Goal: Task Accomplishment & Management: Use online tool/utility

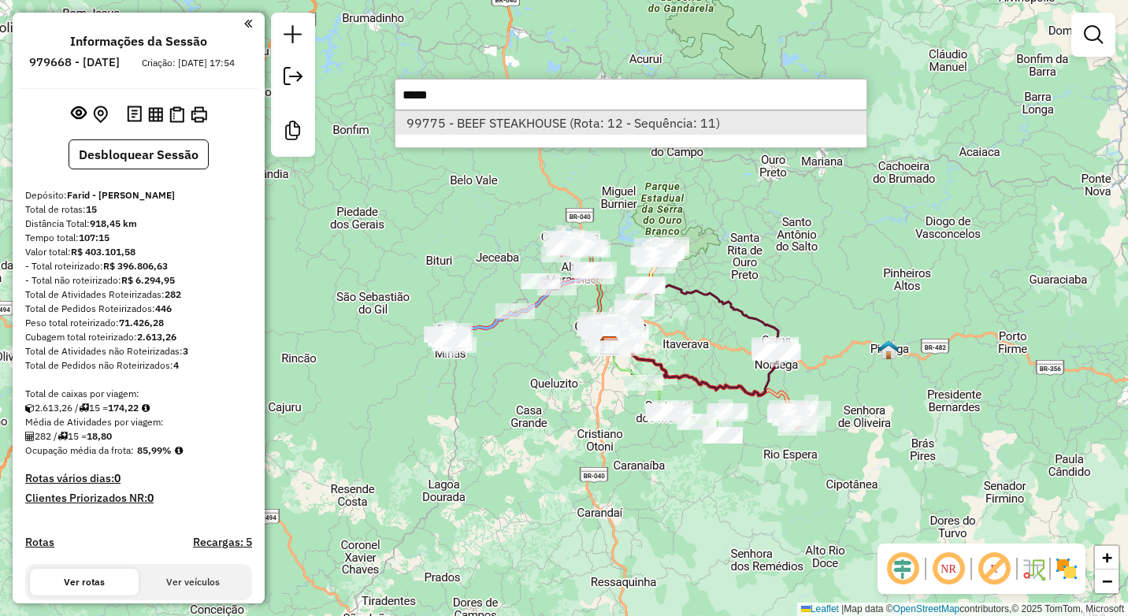
type input "*****"
click at [501, 122] on li "99775 - BEEF STEAKHOUSE (Rota: 12 - Sequência: 11)" at bounding box center [630, 123] width 471 height 24
select select "**********"
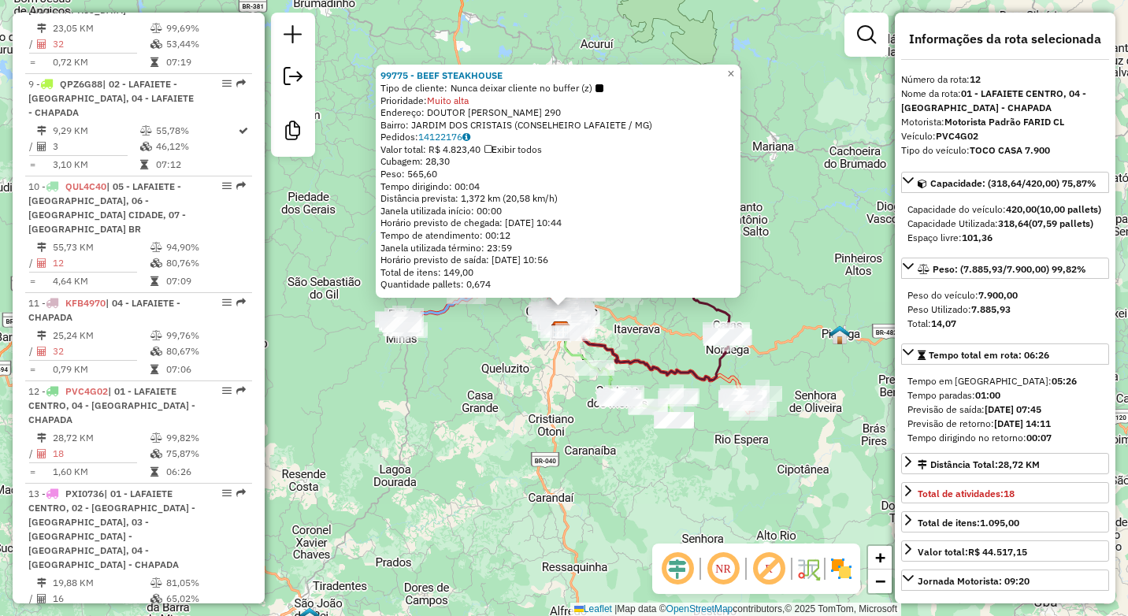
scroll to position [1628, 0]
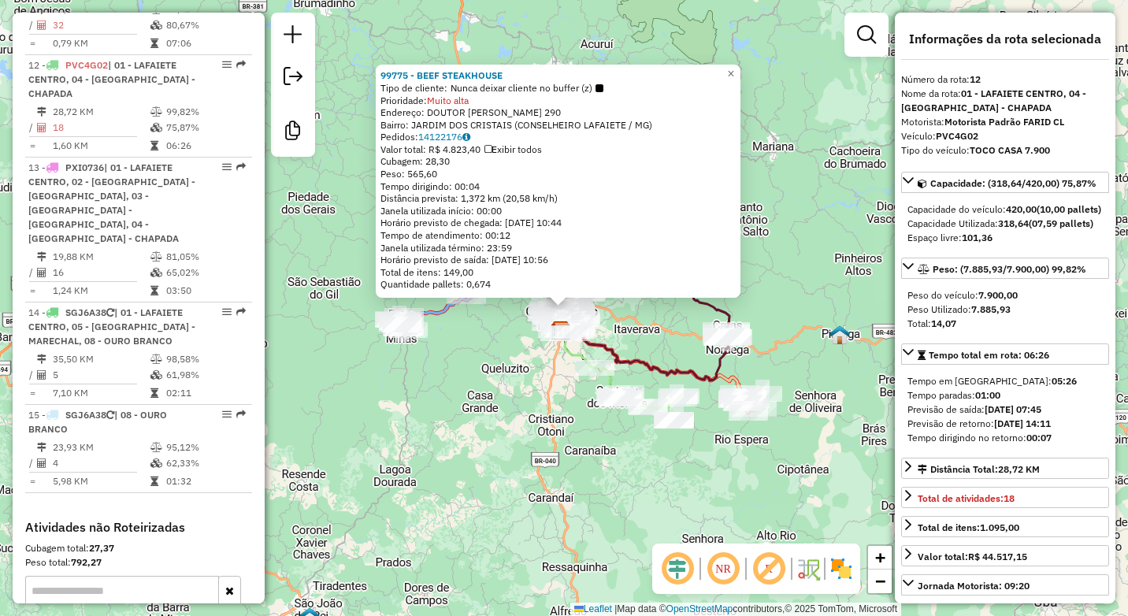
click at [540, 438] on div "99775 - BEEF STEAKHOUSE Tipo de cliente: Nunca deixar cliente no buffer (z) Pri…" at bounding box center [564, 308] width 1128 height 616
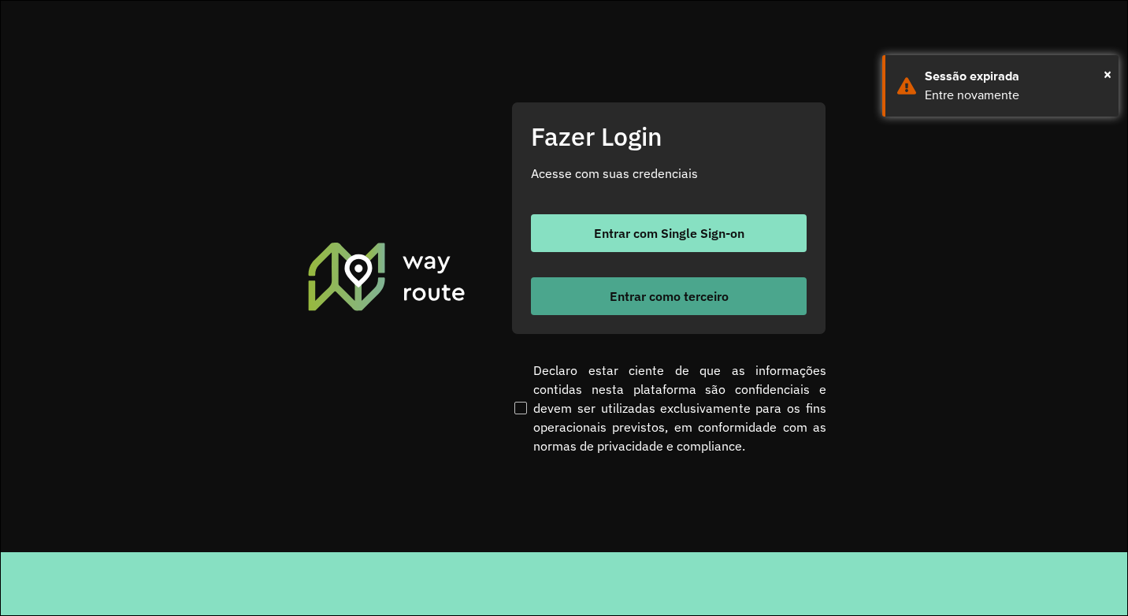
click at [650, 284] on button "Entrar como terceiro" at bounding box center [669, 296] width 276 height 38
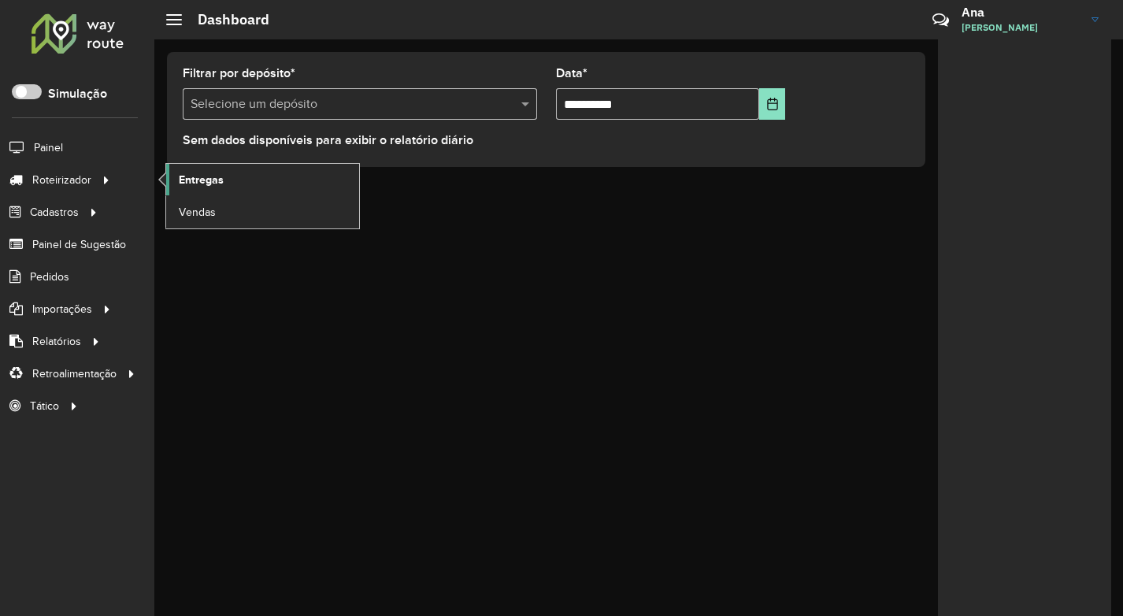
click at [216, 172] on span "Entregas" at bounding box center [201, 180] width 45 height 17
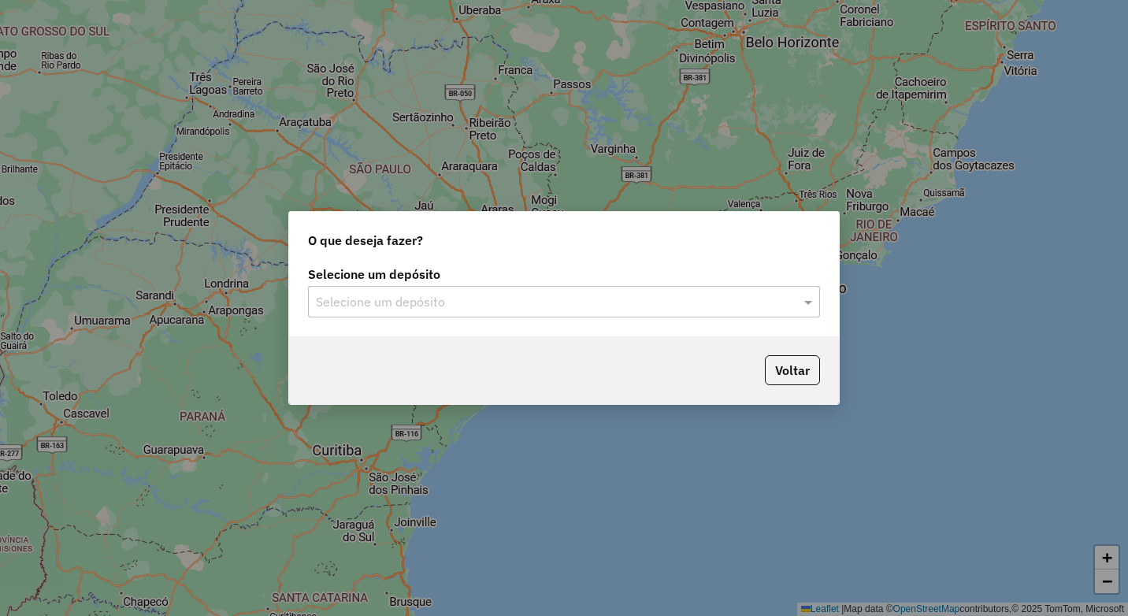
click at [474, 309] on input "text" at bounding box center [548, 302] width 465 height 19
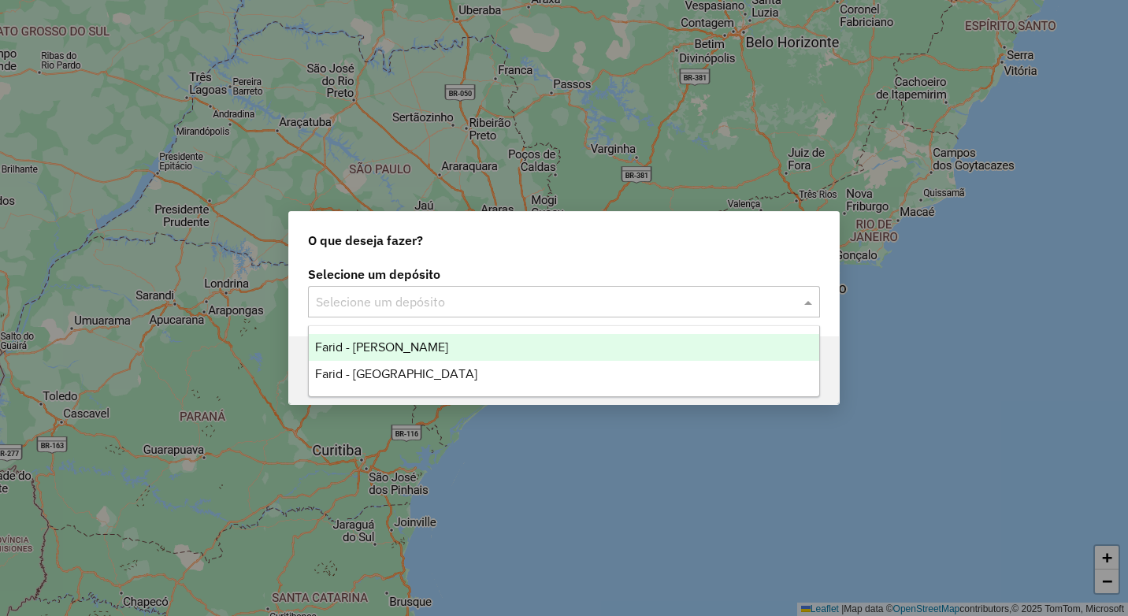
click at [467, 346] on div "Farid - Conselheiro Lafaiete" at bounding box center [564, 347] width 510 height 27
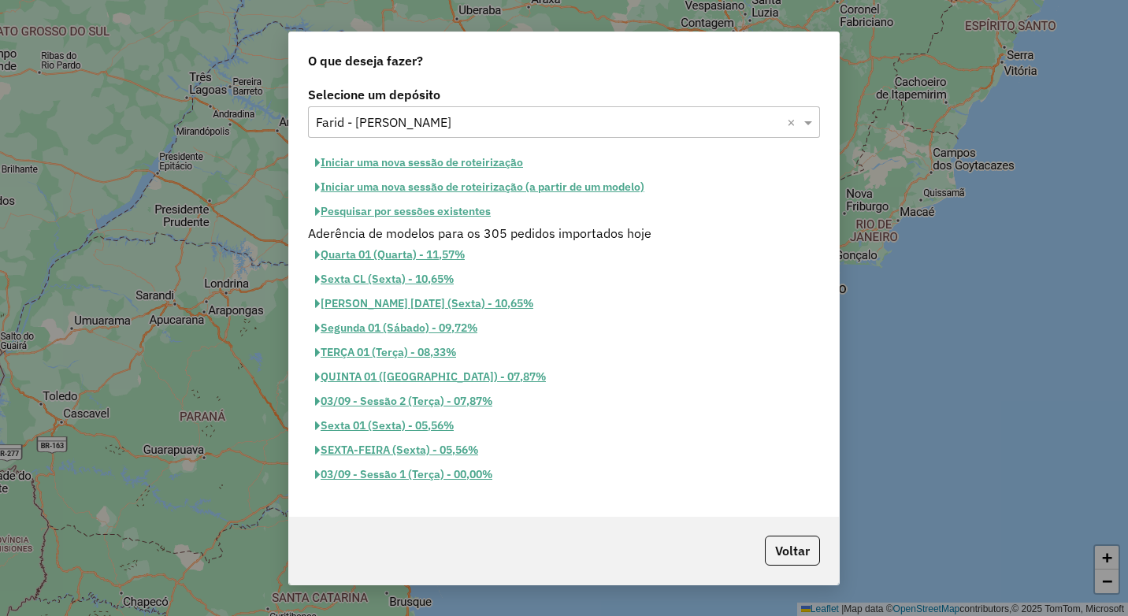
click at [465, 157] on button "Iniciar uma nova sessão de roteirização" at bounding box center [419, 162] width 222 height 24
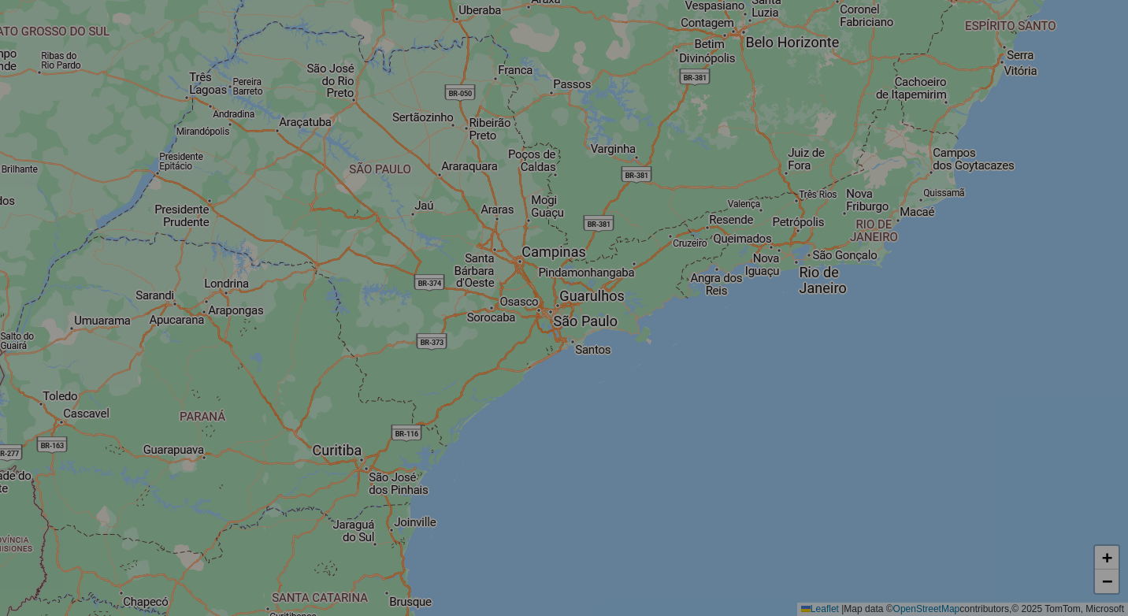
select select "*"
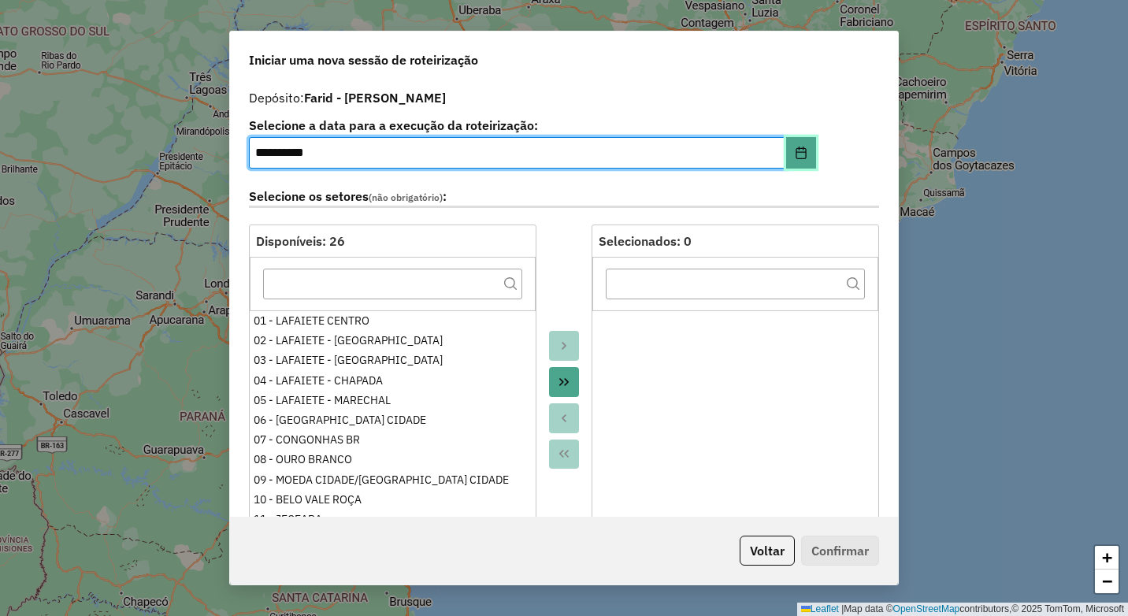
click at [804, 156] on button "Choose Date" at bounding box center [801, 152] width 30 height 31
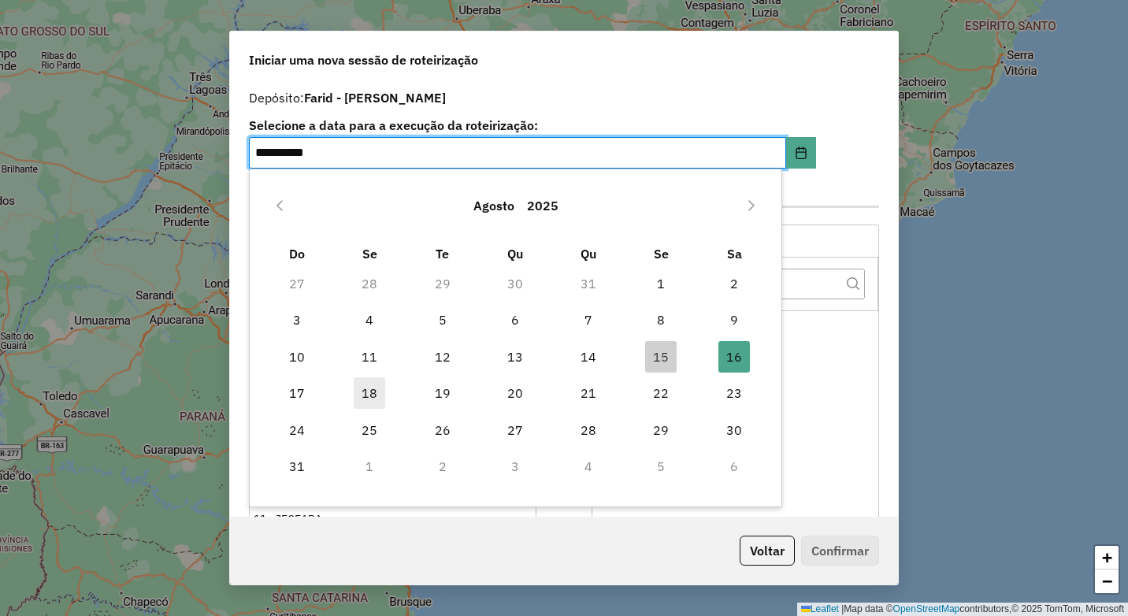
click at [369, 388] on span "18" at bounding box center [369, 392] width 31 height 31
type input "**********"
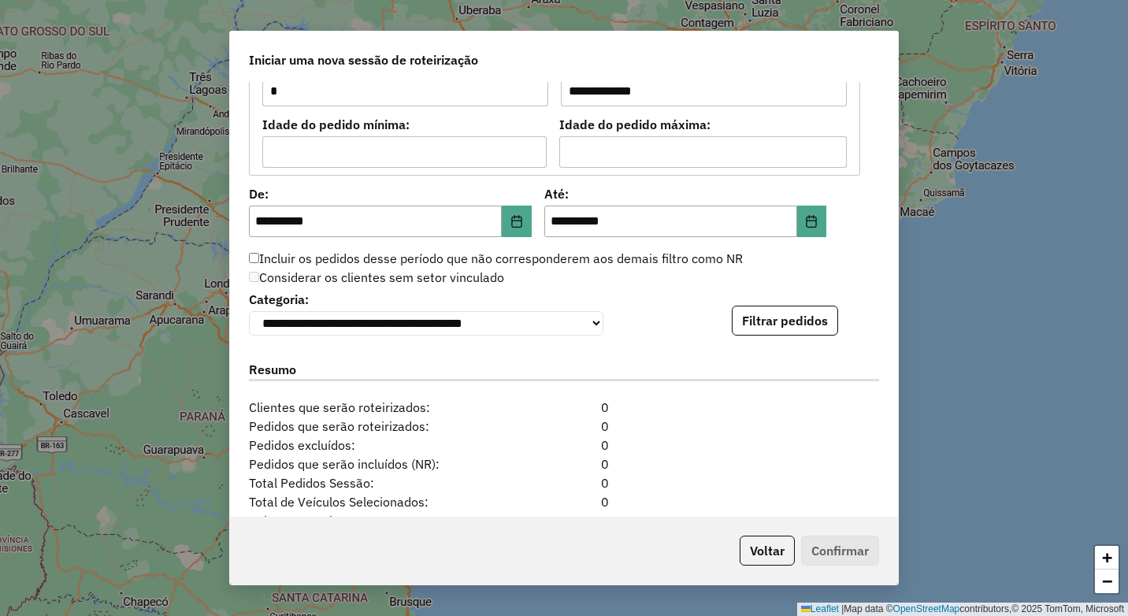
scroll to position [1496, 0]
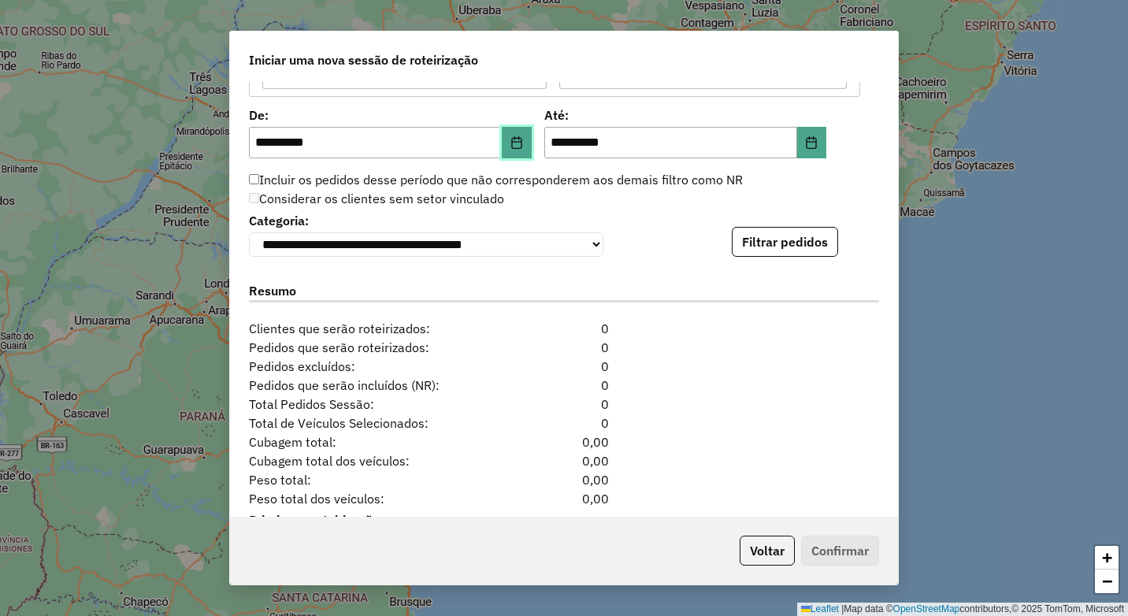
click at [513, 144] on icon "Choose Date" at bounding box center [516, 142] width 13 height 13
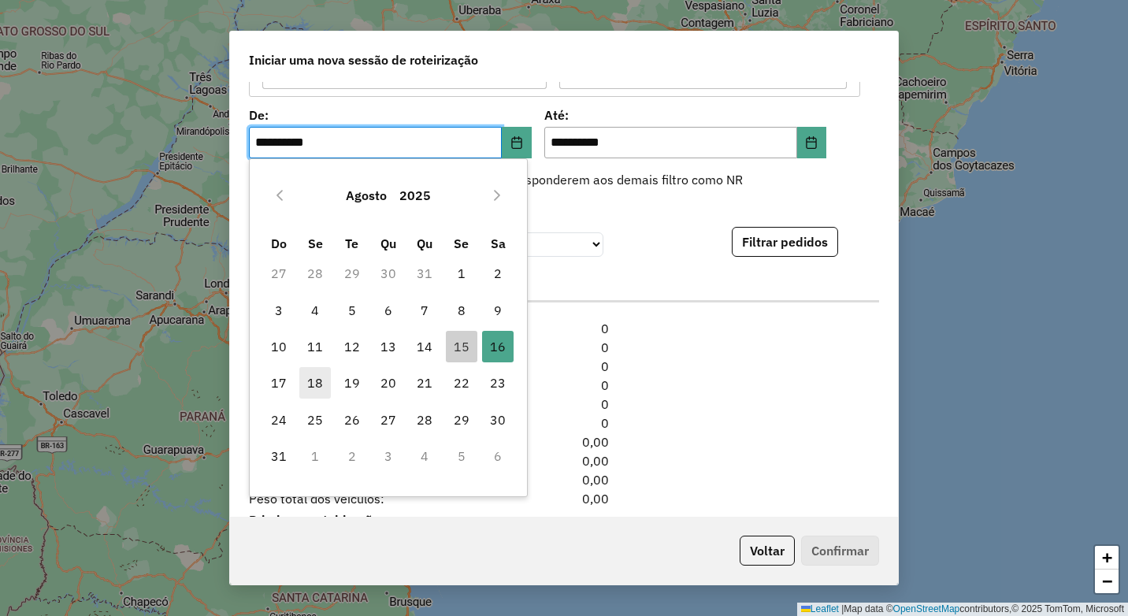
click at [313, 376] on span "18" at bounding box center [314, 382] width 31 height 31
type input "**********"
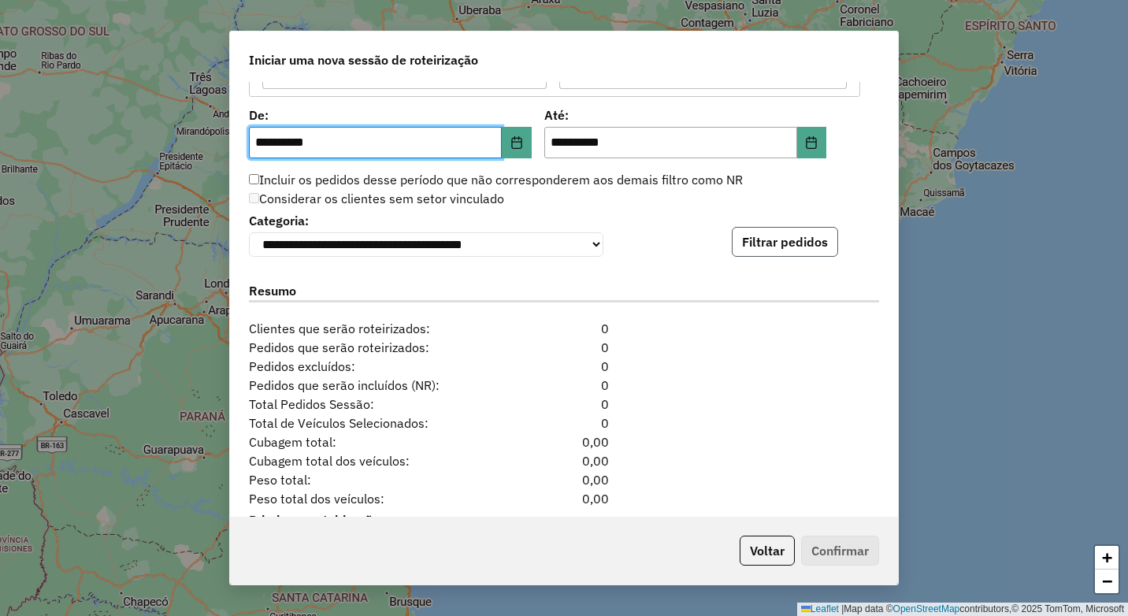
click at [762, 241] on button "Filtrar pedidos" at bounding box center [785, 242] width 106 height 30
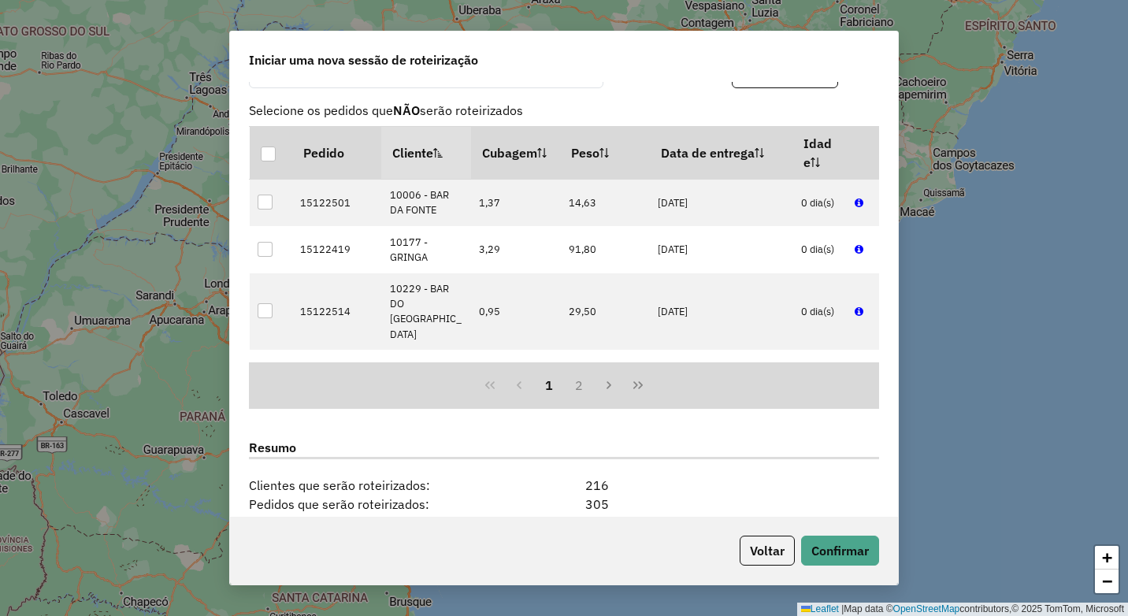
scroll to position [1887, 0]
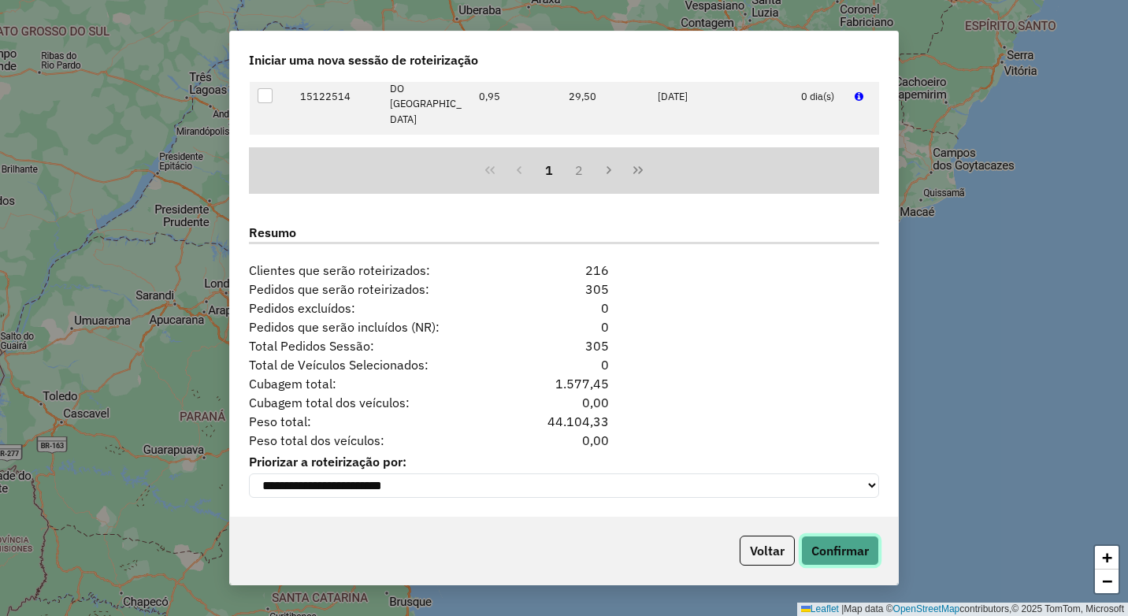
click at [828, 542] on button "Confirmar" at bounding box center [840, 550] width 78 height 30
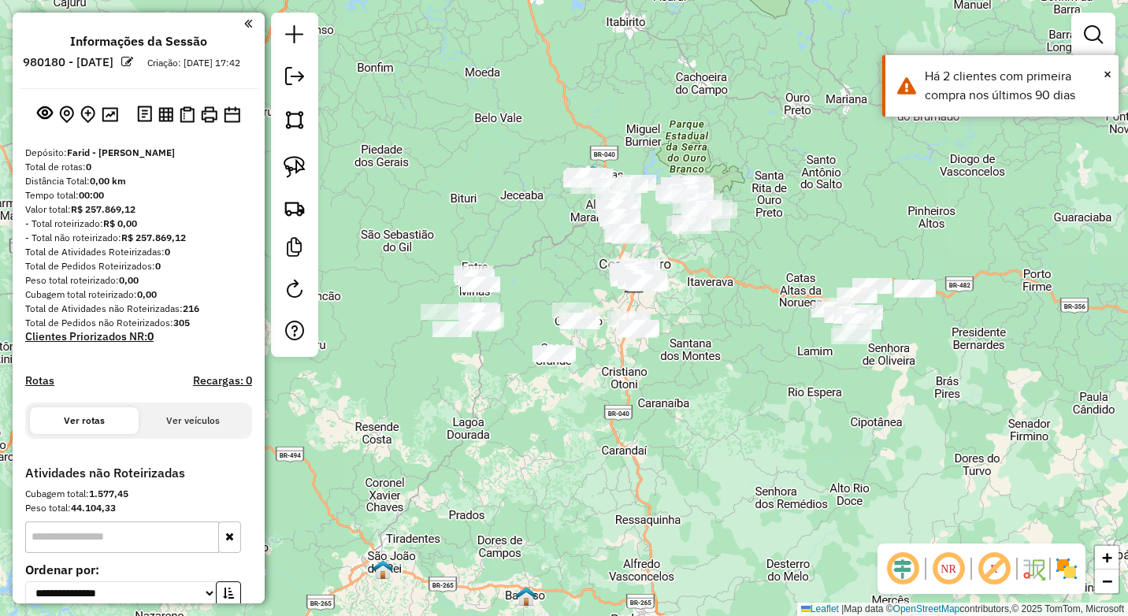
drag, startPoint x: 676, startPoint y: 431, endPoint x: 746, endPoint y: 406, distance: 74.2
click at [746, 406] on div "Janela de atendimento Grade de atendimento Capacidade Transportadoras Veículos …" at bounding box center [564, 308] width 1128 height 616
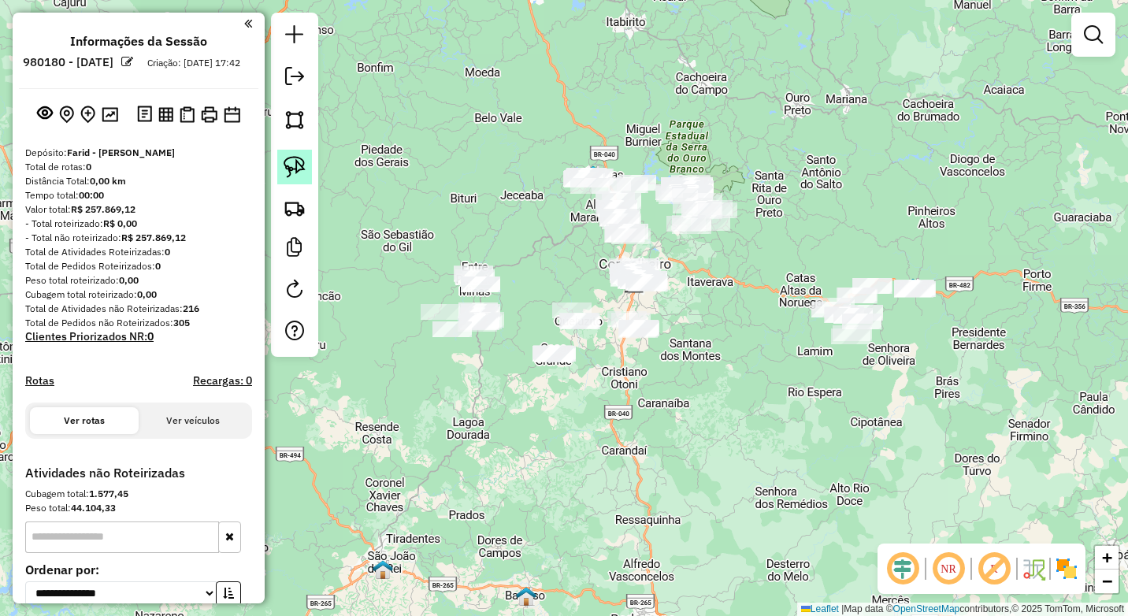
click at [299, 161] on img at bounding box center [294, 167] width 22 height 22
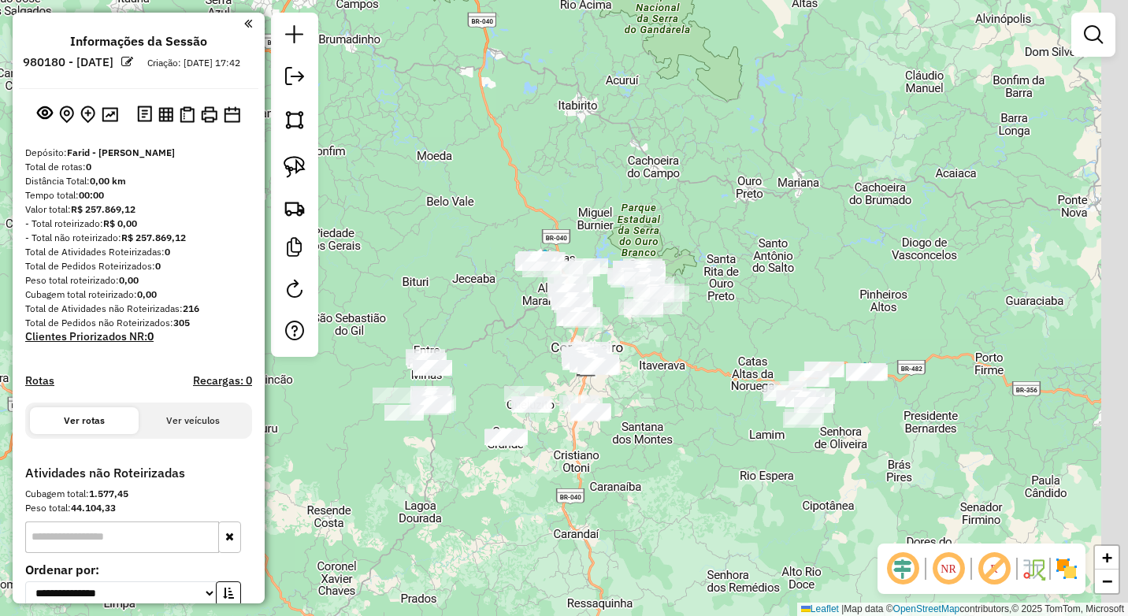
drag, startPoint x: 774, startPoint y: 275, endPoint x: 688, endPoint y: 377, distance: 133.6
click at [688, 377] on div "Janela de atendimento Grade de atendimento Capacidade Transportadoras Veículos …" at bounding box center [564, 308] width 1128 height 616
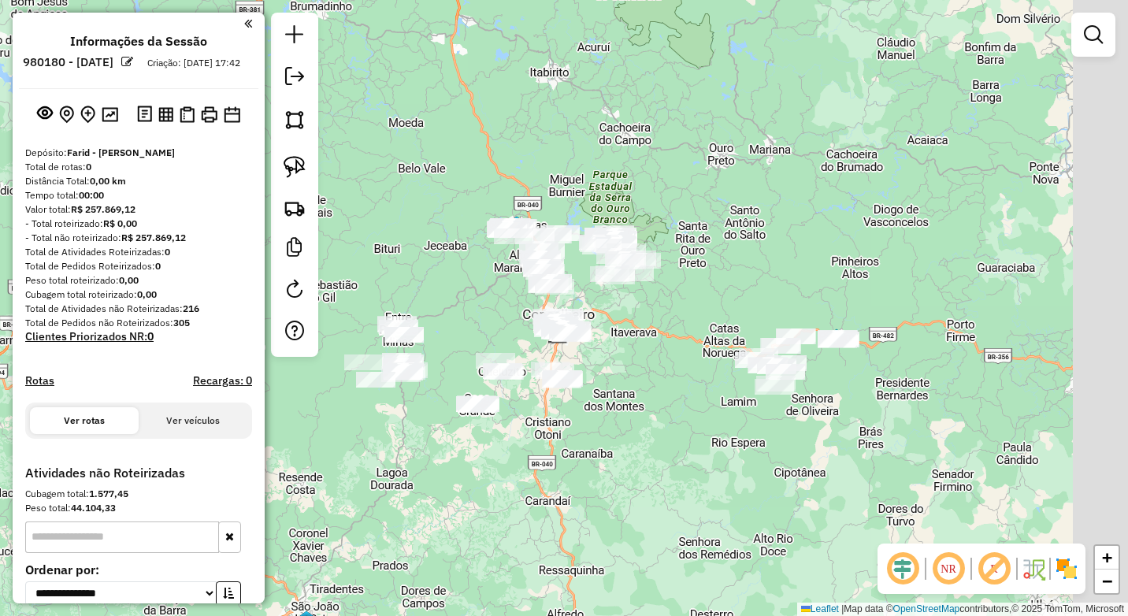
drag, startPoint x: 754, startPoint y: 405, endPoint x: 650, endPoint y: 350, distance: 116.6
click at [650, 350] on div "Janela de atendimento Grade de atendimento Capacidade Transportadoras Veículos …" at bounding box center [564, 308] width 1128 height 616
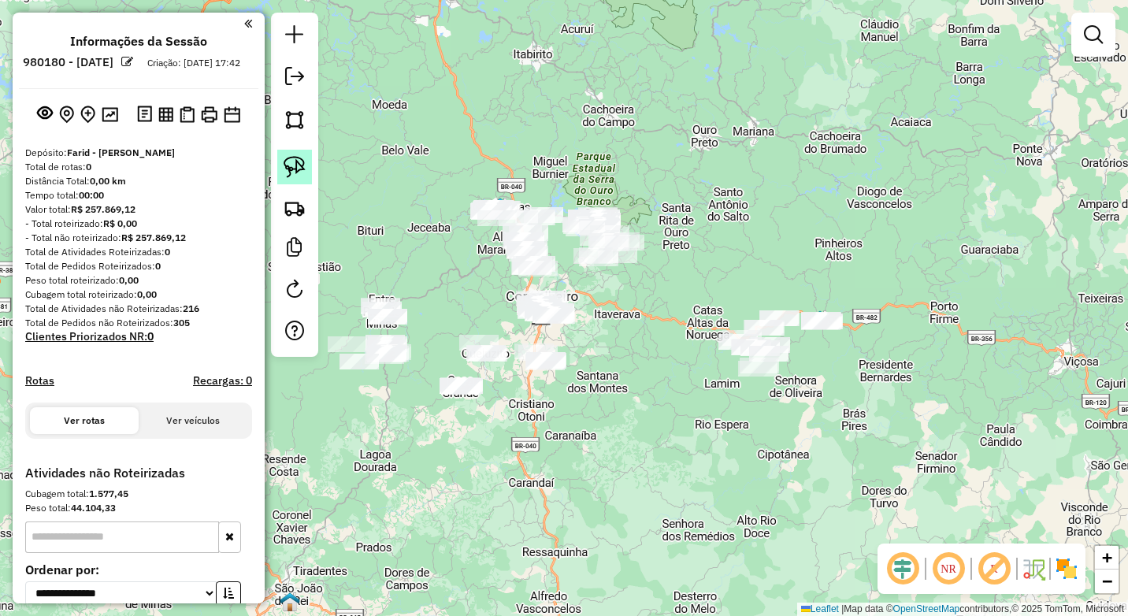
click at [296, 174] on img at bounding box center [294, 167] width 22 height 22
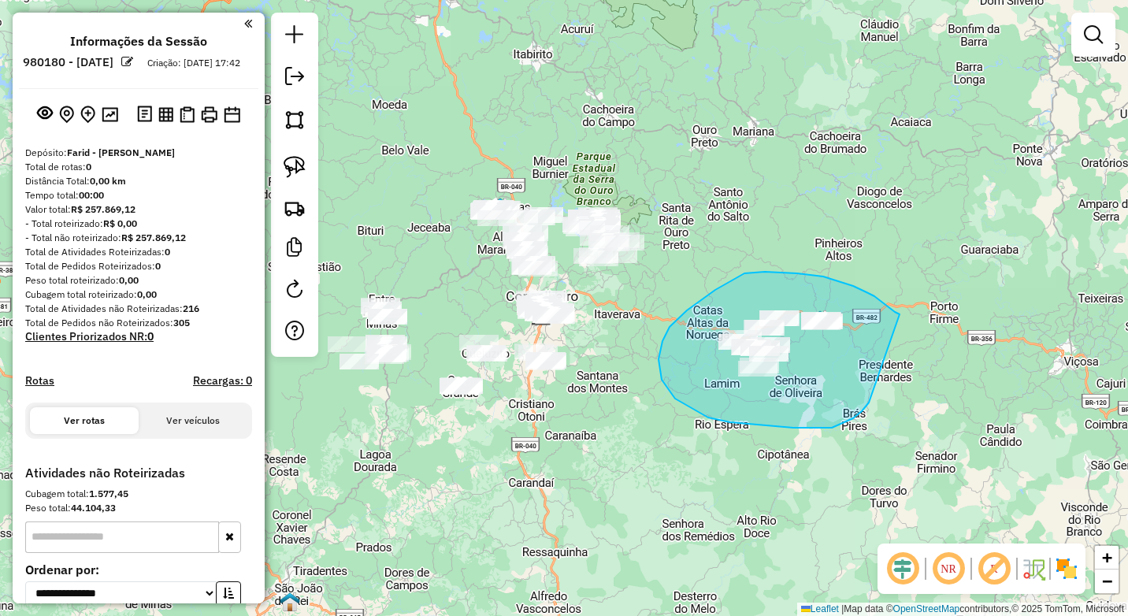
drag, startPoint x: 899, startPoint y: 314, endPoint x: 869, endPoint y: 402, distance: 93.4
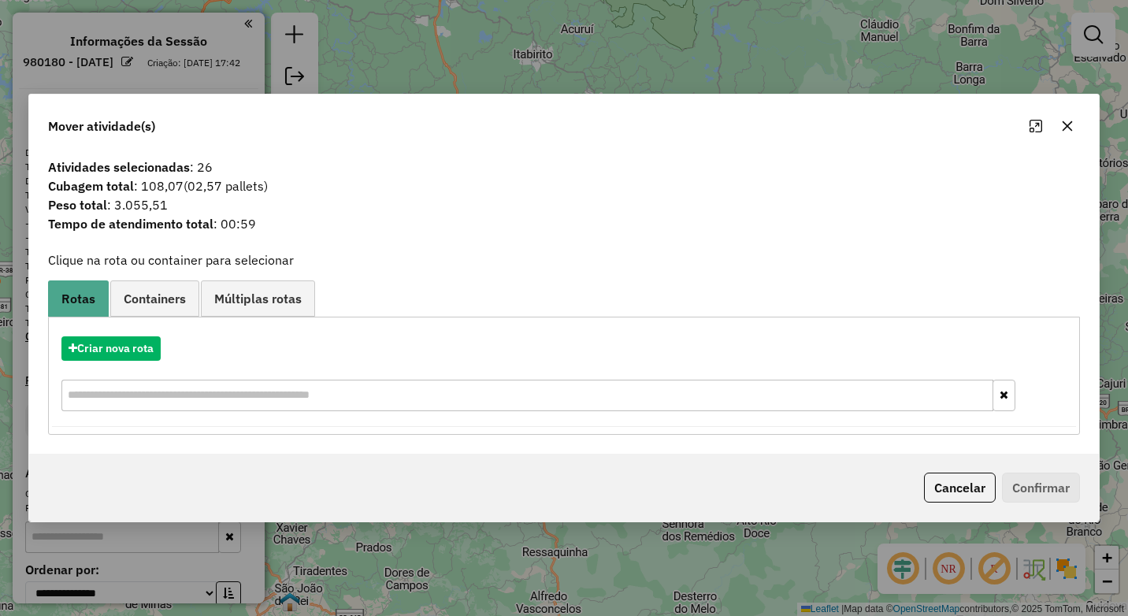
click at [1055, 130] on button "button" at bounding box center [1066, 125] width 25 height 25
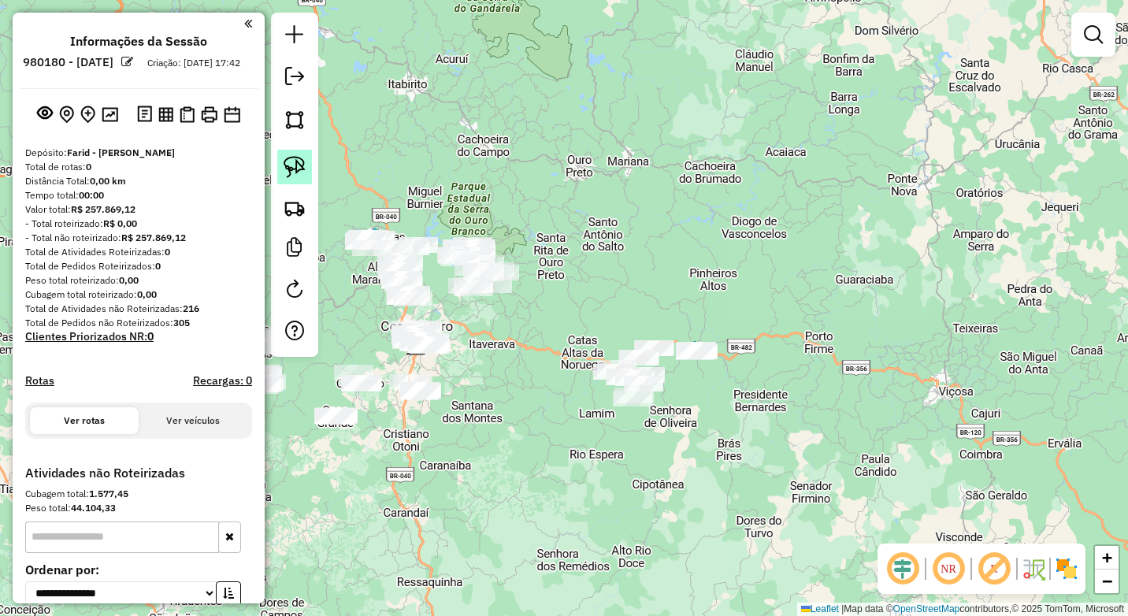
click at [298, 168] on img at bounding box center [294, 167] width 22 height 22
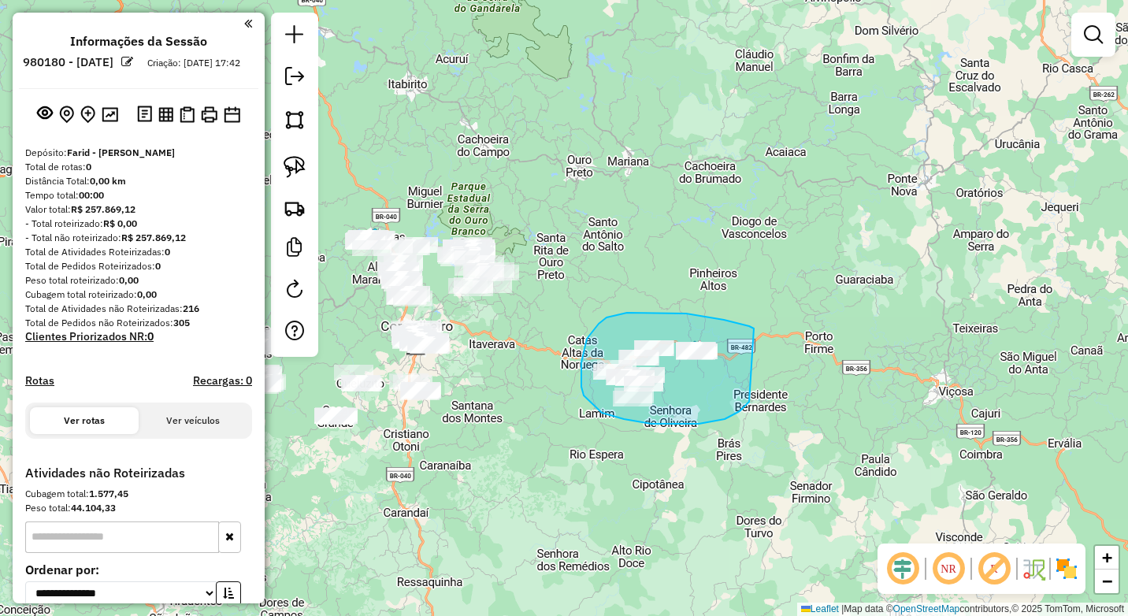
drag, startPoint x: 742, startPoint y: 324, endPoint x: 749, endPoint y: 402, distance: 77.5
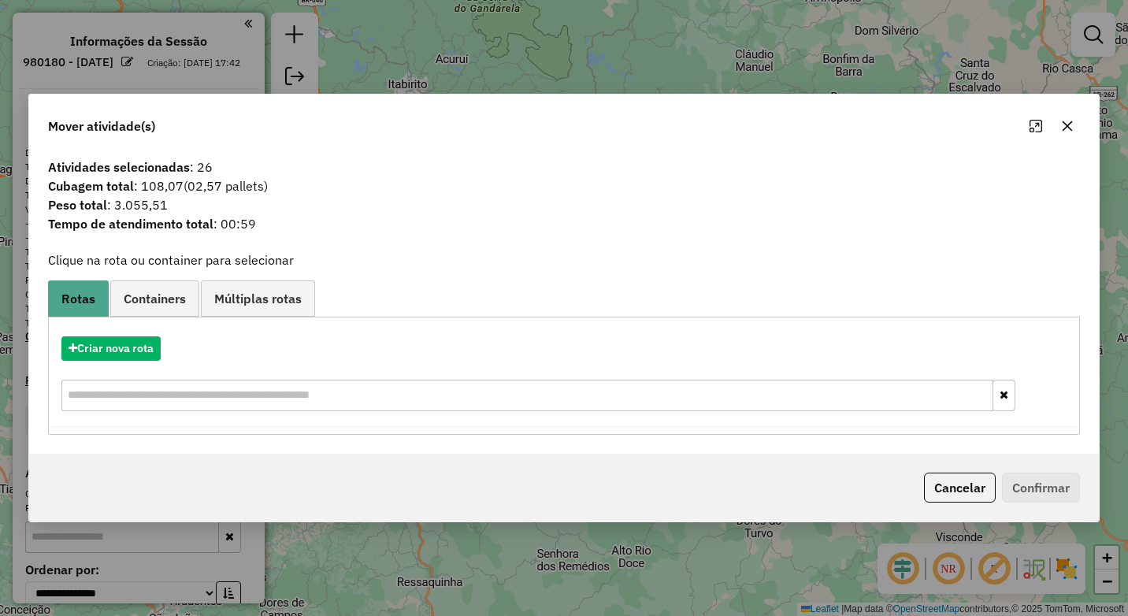
click at [110, 361] on div "Criar nova rota" at bounding box center [564, 375] width 1024 height 102
click at [116, 352] on button "Criar nova rota" at bounding box center [110, 348] width 99 height 24
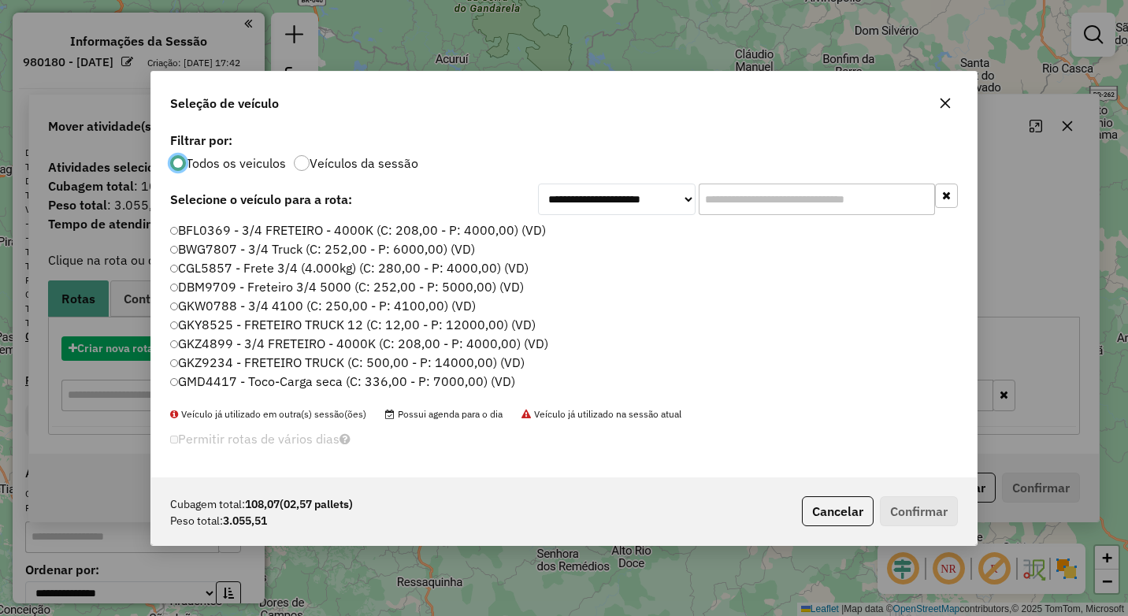
scroll to position [9, 5]
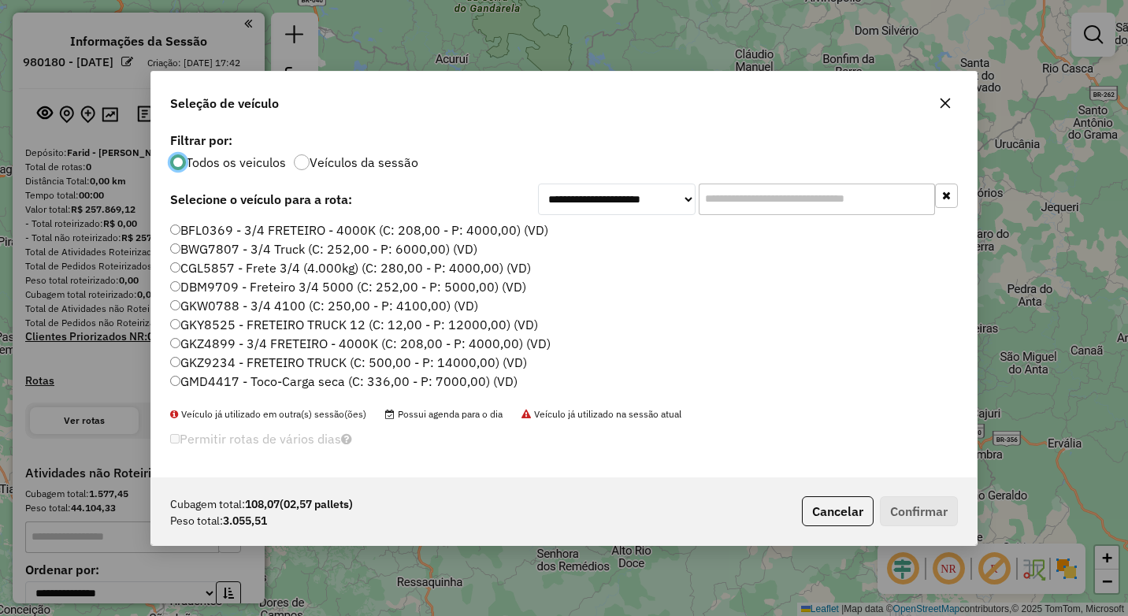
click at [761, 204] on input "text" at bounding box center [816, 198] width 236 height 31
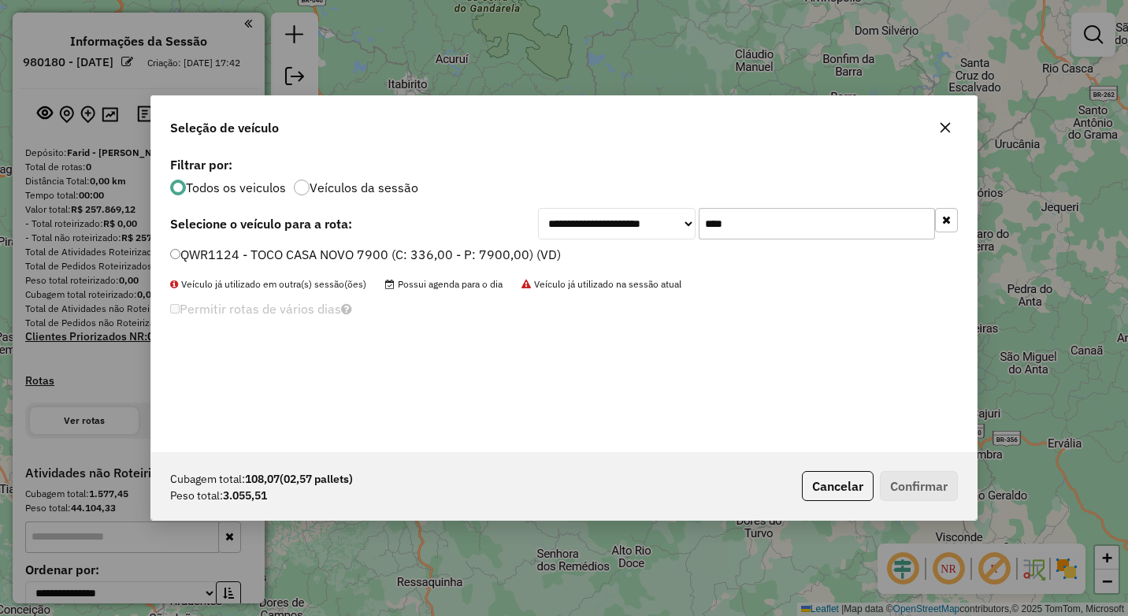
type input "****"
click at [213, 250] on label "QWR1124 - TOCO CASA NOVO 7900 (C: 336,00 - P: 7900,00) (VD)" at bounding box center [365, 254] width 391 height 19
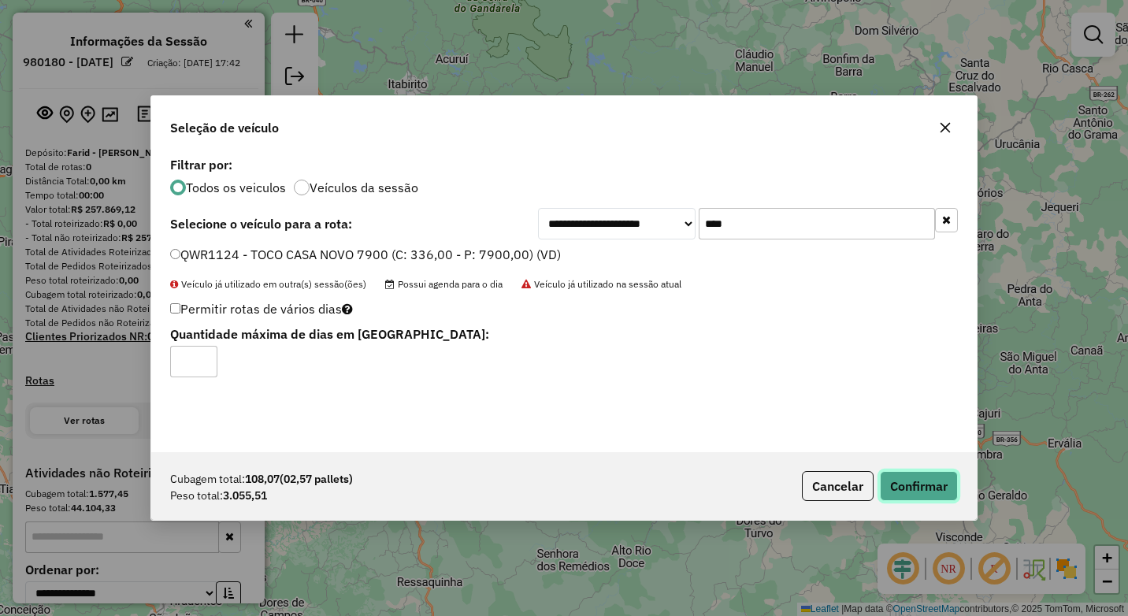
click at [917, 487] on button "Confirmar" at bounding box center [919, 486] width 78 height 30
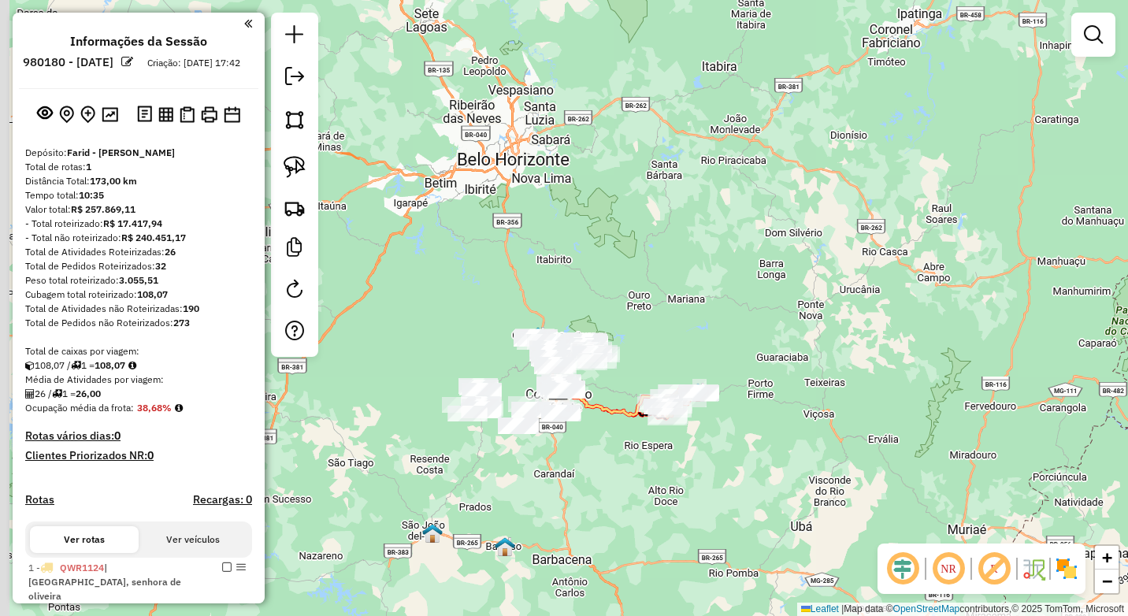
drag, startPoint x: 626, startPoint y: 463, endPoint x: 791, endPoint y: 365, distance: 191.8
click at [791, 365] on div "Janela de atendimento Grade de atendimento Capacidade Transportadoras Veículos …" at bounding box center [564, 308] width 1128 height 616
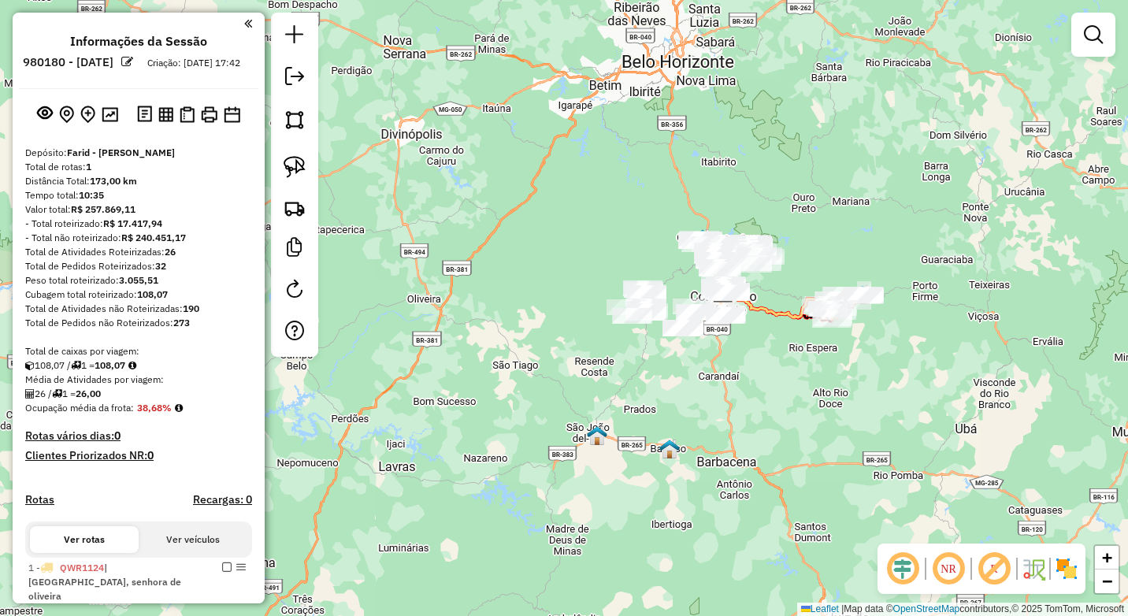
scroll to position [236, 0]
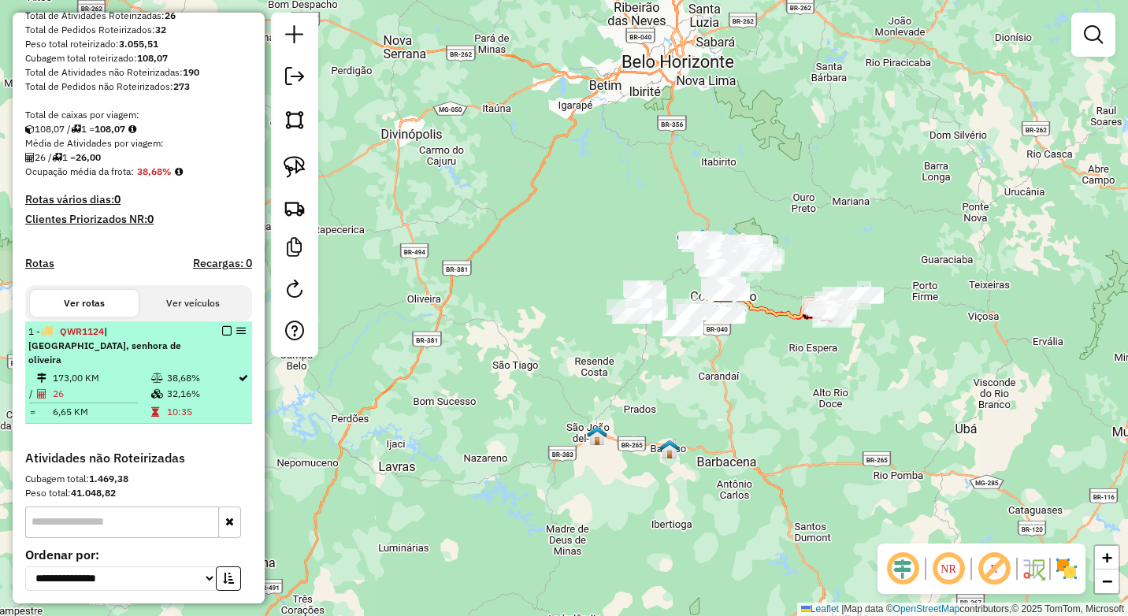
click at [204, 406] on td "10:35" at bounding box center [201, 412] width 71 height 16
select select "**********"
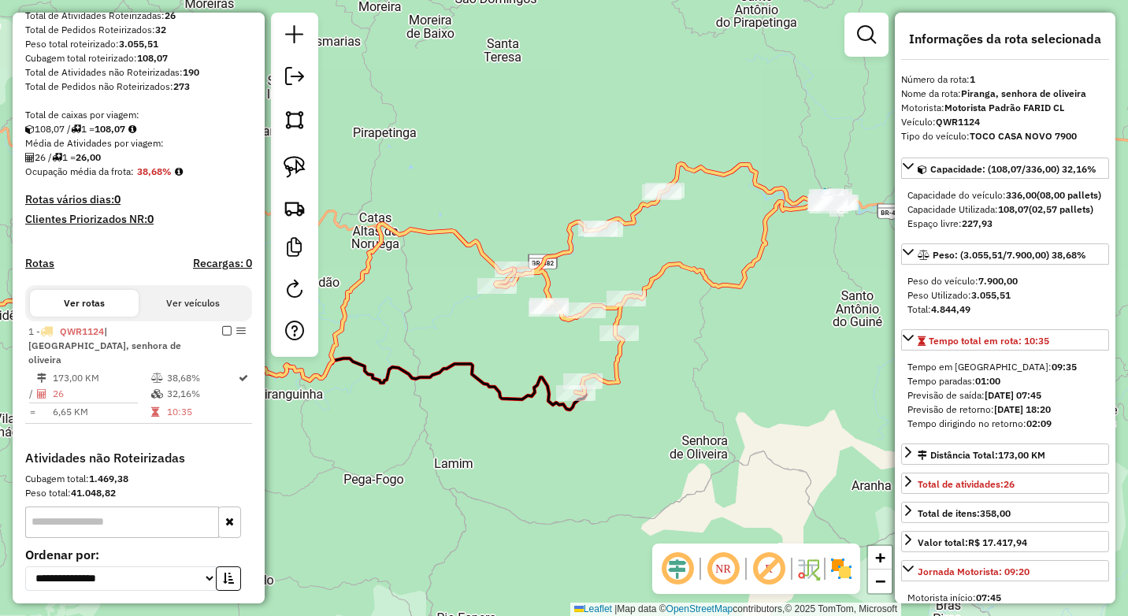
drag, startPoint x: 698, startPoint y: 501, endPoint x: 442, endPoint y: 480, distance: 256.8
click at [442, 480] on div "Janela de atendimento Grade de atendimento Capacidade Transportadoras Veículos …" at bounding box center [564, 308] width 1128 height 616
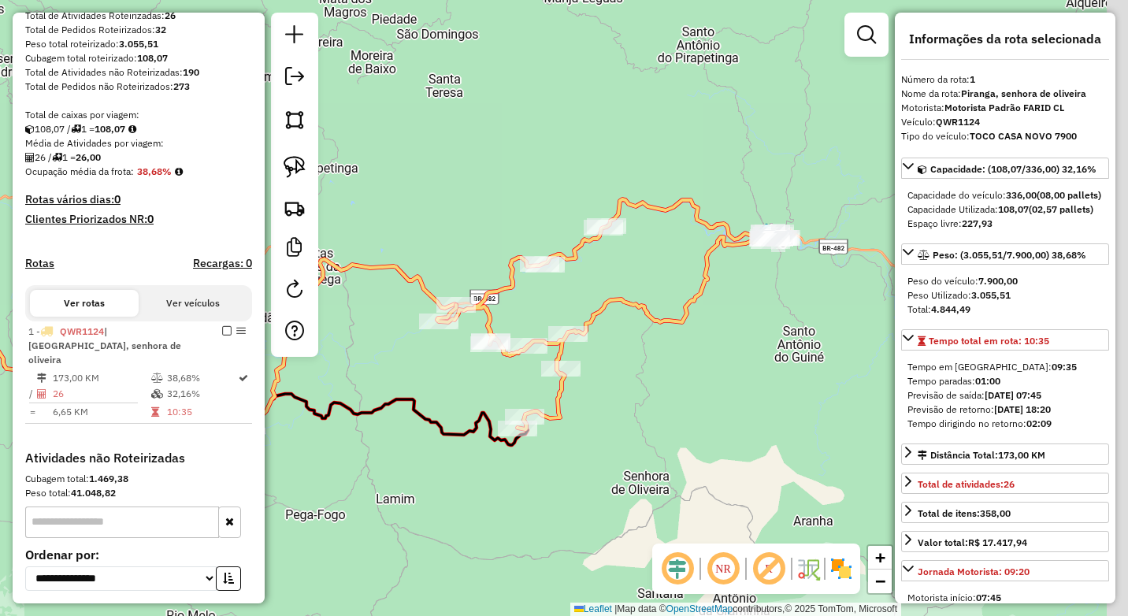
drag, startPoint x: 728, startPoint y: 343, endPoint x: 593, endPoint y: 399, distance: 146.5
click at [593, 399] on div "Janela de atendimento Grade de atendimento Capacidade Transportadoras Veículos …" at bounding box center [564, 308] width 1128 height 616
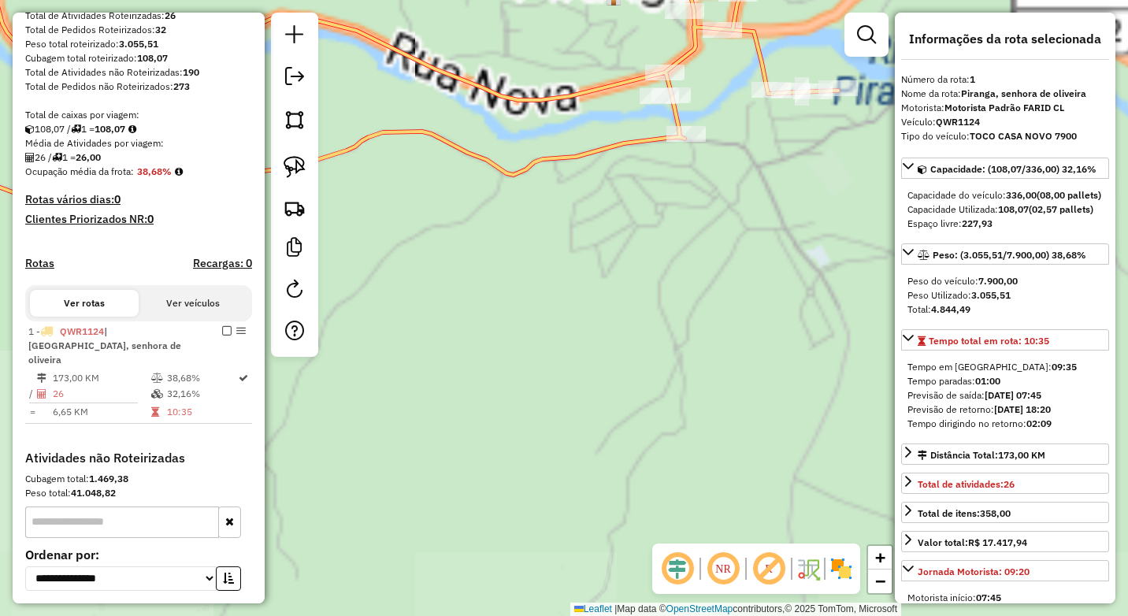
drag, startPoint x: 776, startPoint y: 201, endPoint x: 625, endPoint y: 370, distance: 227.0
click at [625, 370] on div "Janela de atendimento Grade de atendimento Capacidade Transportadoras Veículos …" at bounding box center [564, 308] width 1128 height 616
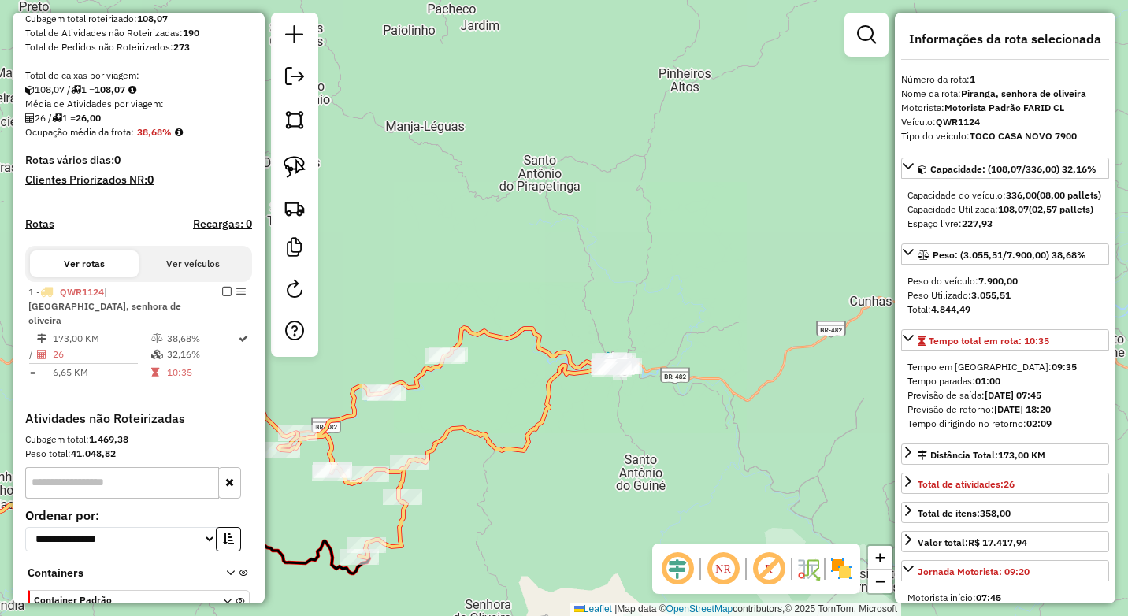
scroll to position [315, 0]
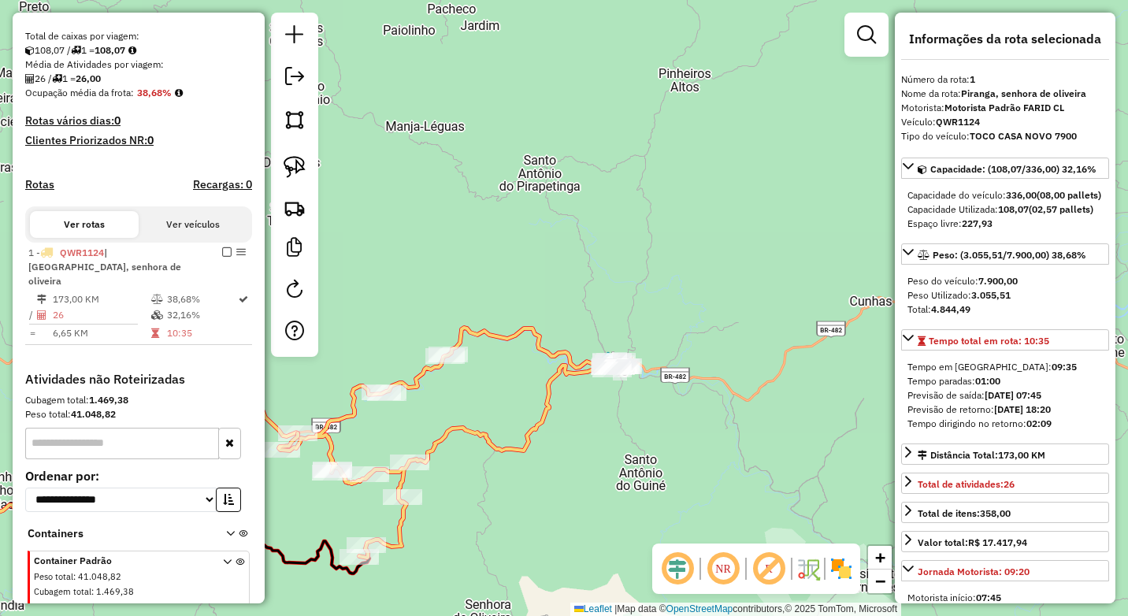
click at [224, 257] on em at bounding box center [226, 251] width 9 height 9
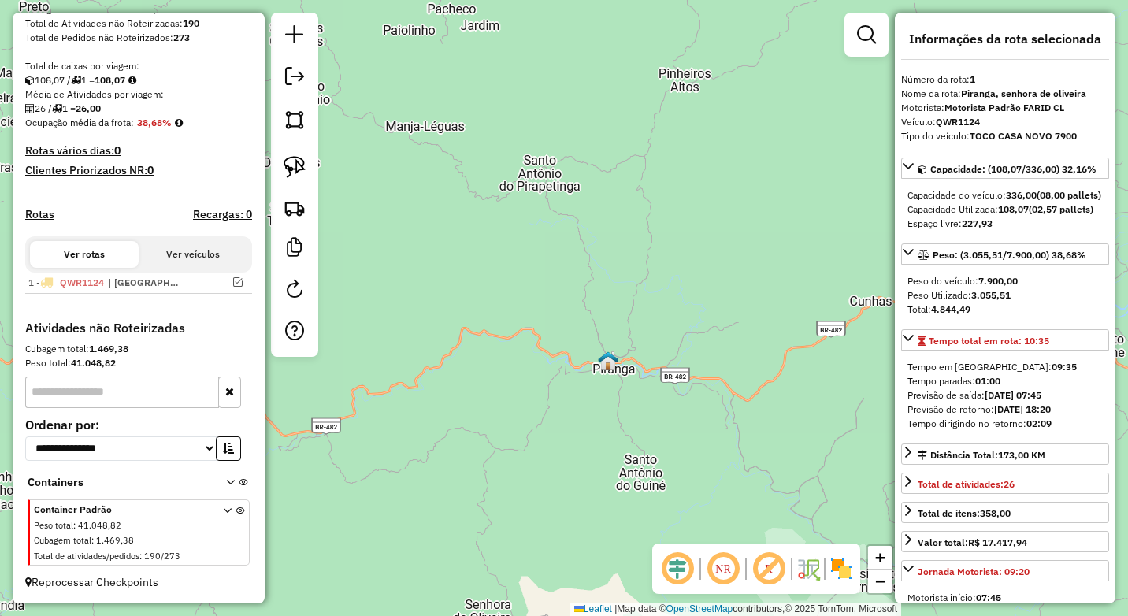
scroll to position [299, 0]
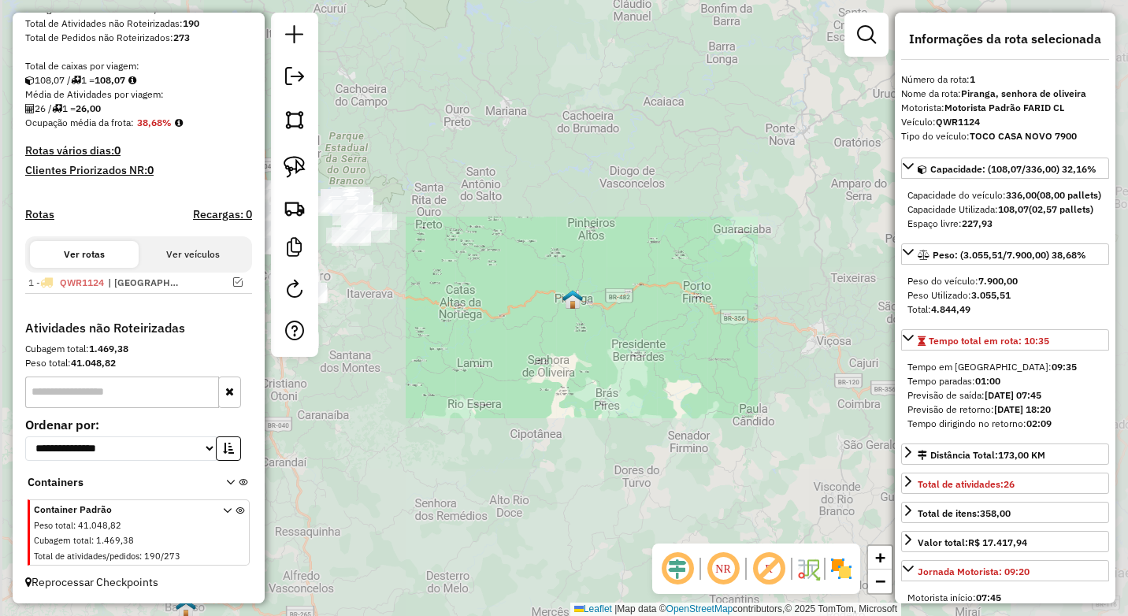
drag, startPoint x: 474, startPoint y: 356, endPoint x: 767, endPoint y: 327, distance: 294.4
click at [767, 327] on div "Janela de atendimento Grade de atendimento Capacidade Transportadoras Veículos …" at bounding box center [564, 308] width 1128 height 616
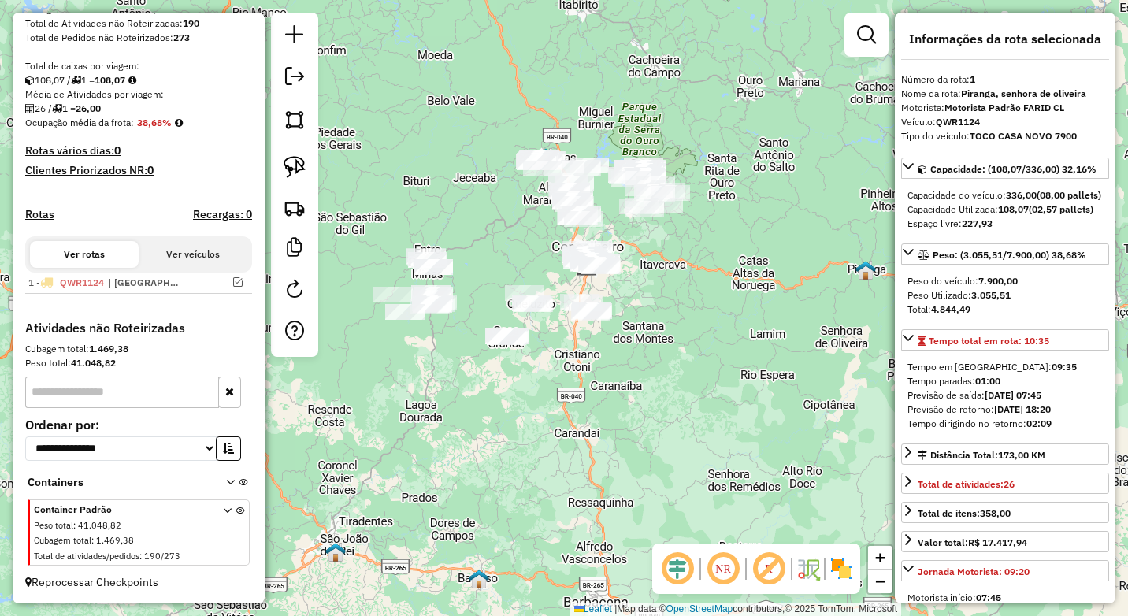
drag, startPoint x: 729, startPoint y: 273, endPoint x: 722, endPoint y: 346, distance: 73.6
click at [722, 346] on div "Janela de atendimento Grade de atendimento Capacidade Transportadoras Veículos …" at bounding box center [564, 308] width 1128 height 616
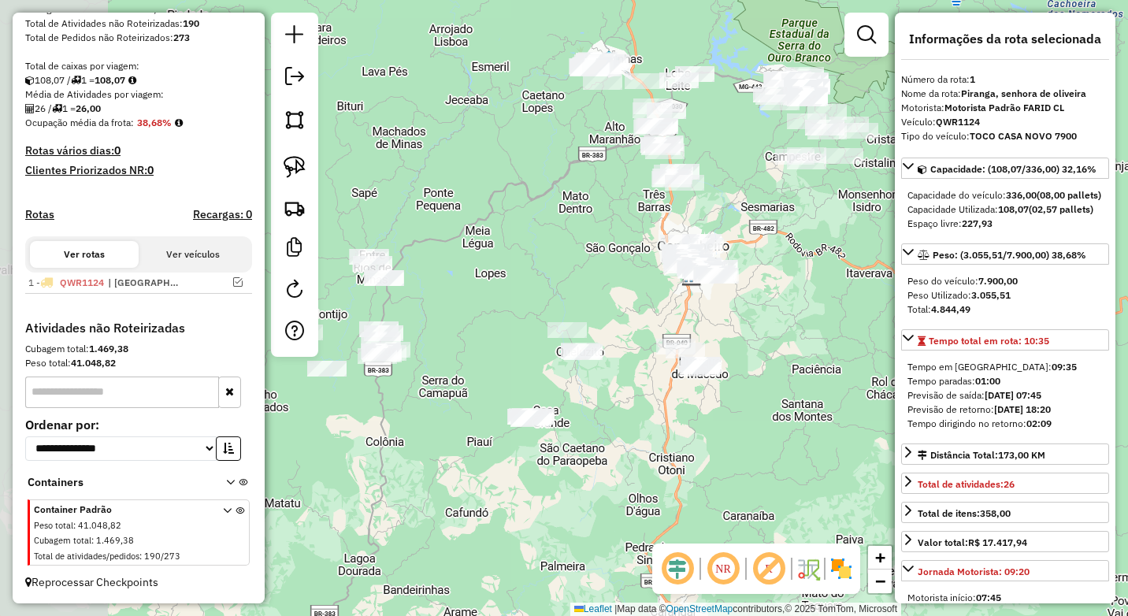
drag, startPoint x: 623, startPoint y: 367, endPoint x: 428, endPoint y: 288, distance: 209.8
click at [725, 320] on div "Janela de atendimento Grade de atendimento Capacidade Transportadoras Veículos …" at bounding box center [564, 308] width 1128 height 616
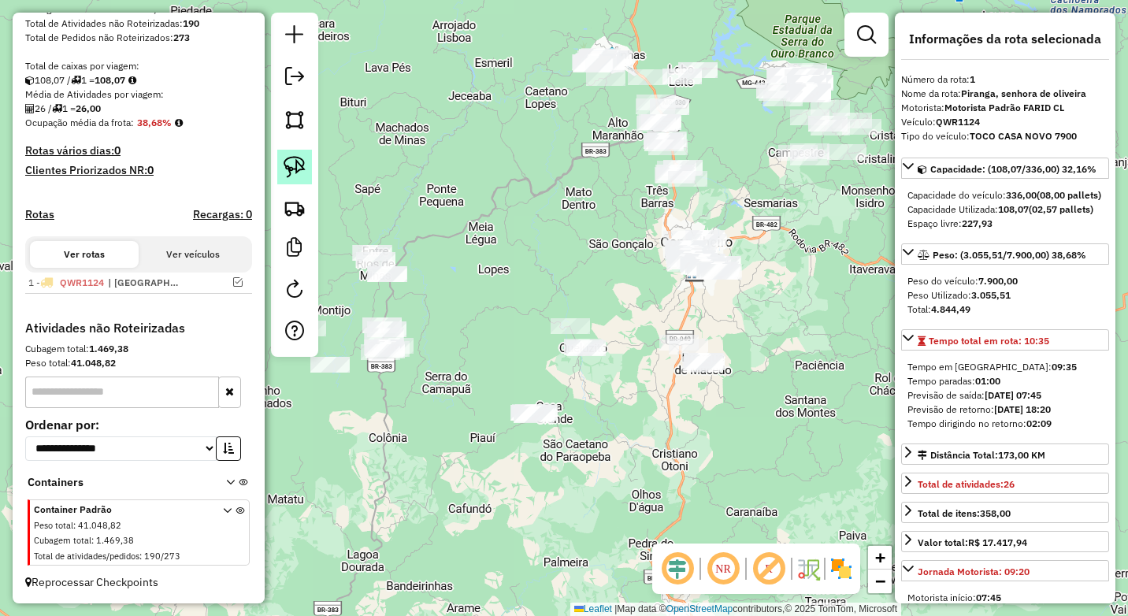
click at [302, 154] on link at bounding box center [294, 167] width 35 height 35
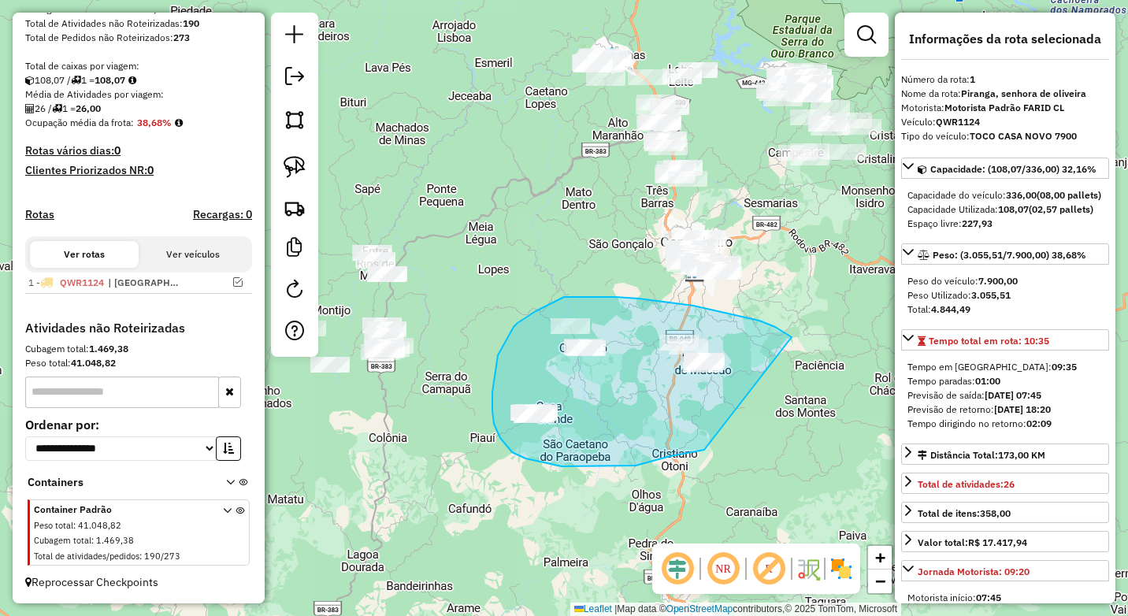
drag, startPoint x: 746, startPoint y: 317, endPoint x: 704, endPoint y: 450, distance: 139.0
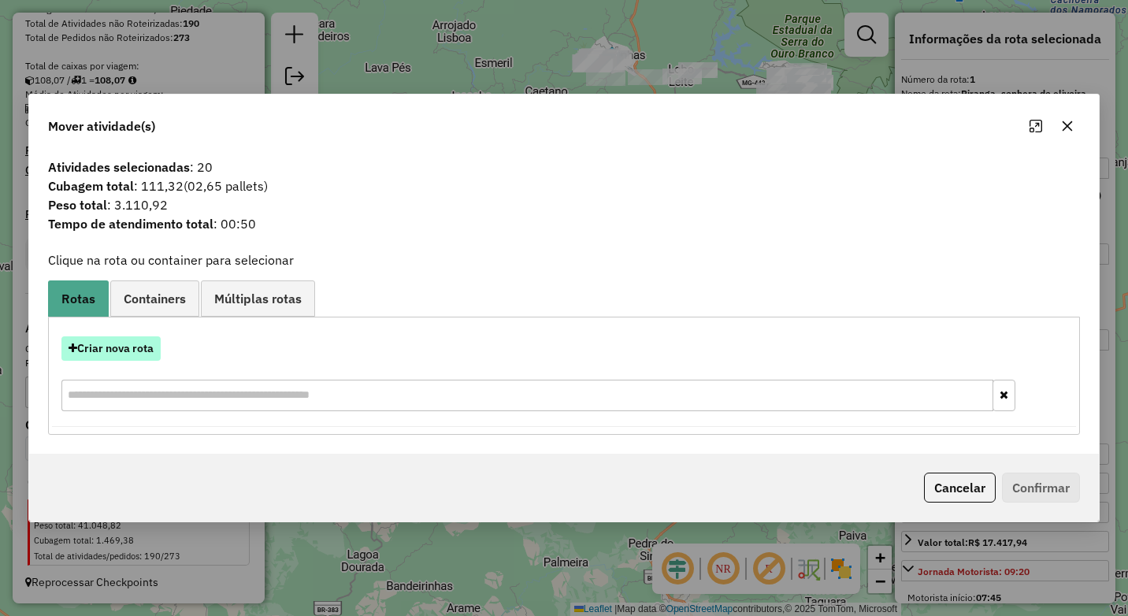
click at [120, 347] on button "Criar nova rota" at bounding box center [110, 348] width 99 height 24
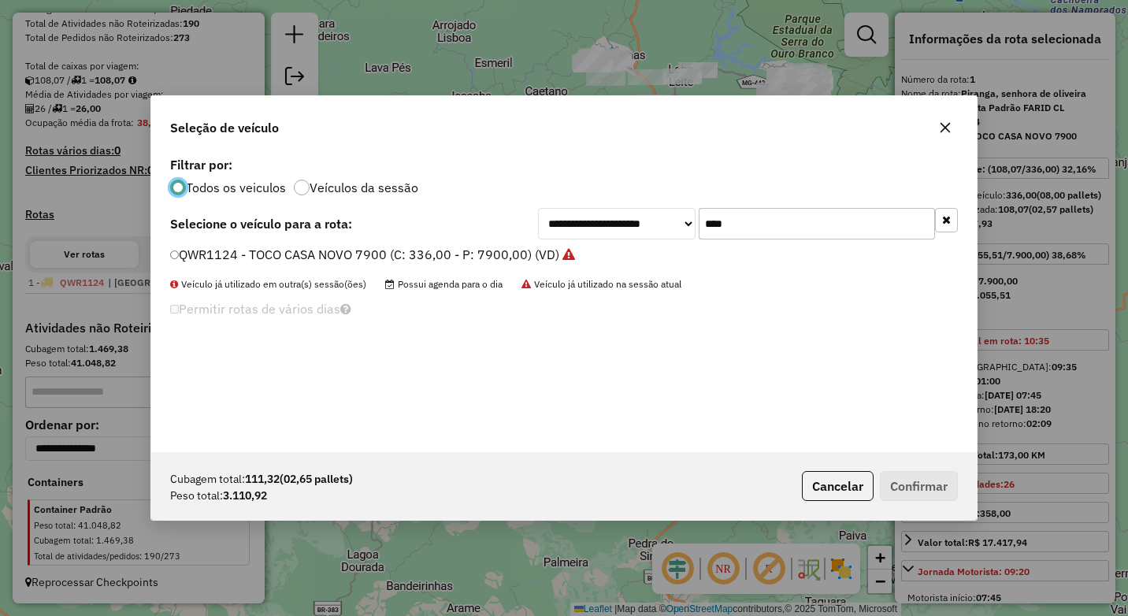
scroll to position [9, 5]
drag, startPoint x: 710, startPoint y: 233, endPoint x: 659, endPoint y: 233, distance: 51.2
click at [659, 233] on div "**********" at bounding box center [748, 223] width 420 height 31
type input "****"
click at [408, 257] on label "QUL5A74 - TOCO CASA 7.900 (C: 420,00 - P: 7900,00) (VD)" at bounding box center [346, 254] width 353 height 19
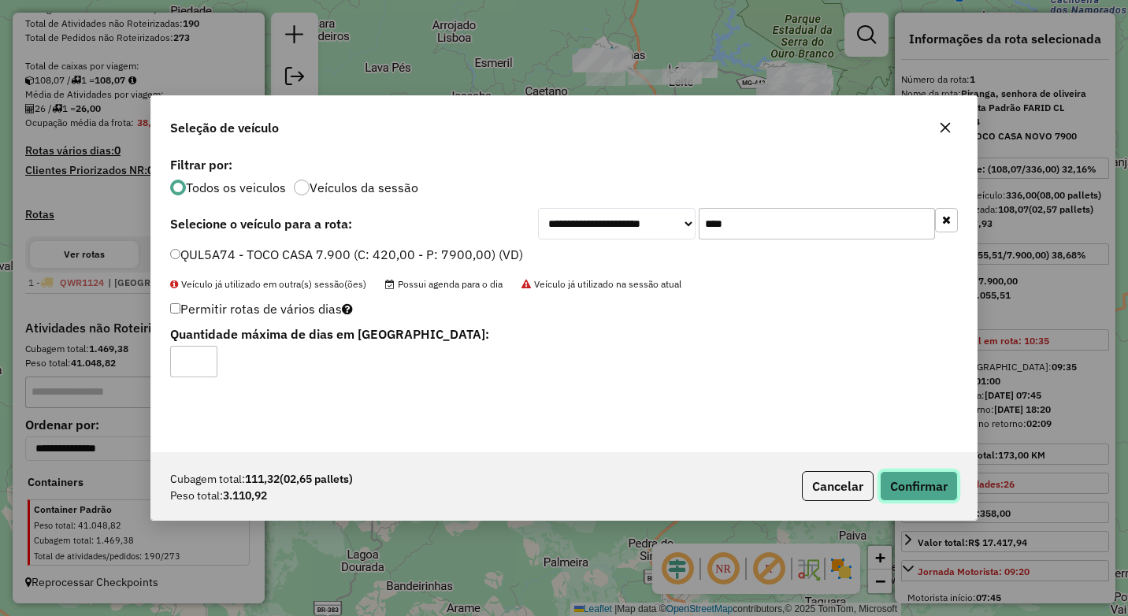
click at [917, 482] on button "Confirmar" at bounding box center [919, 486] width 78 height 30
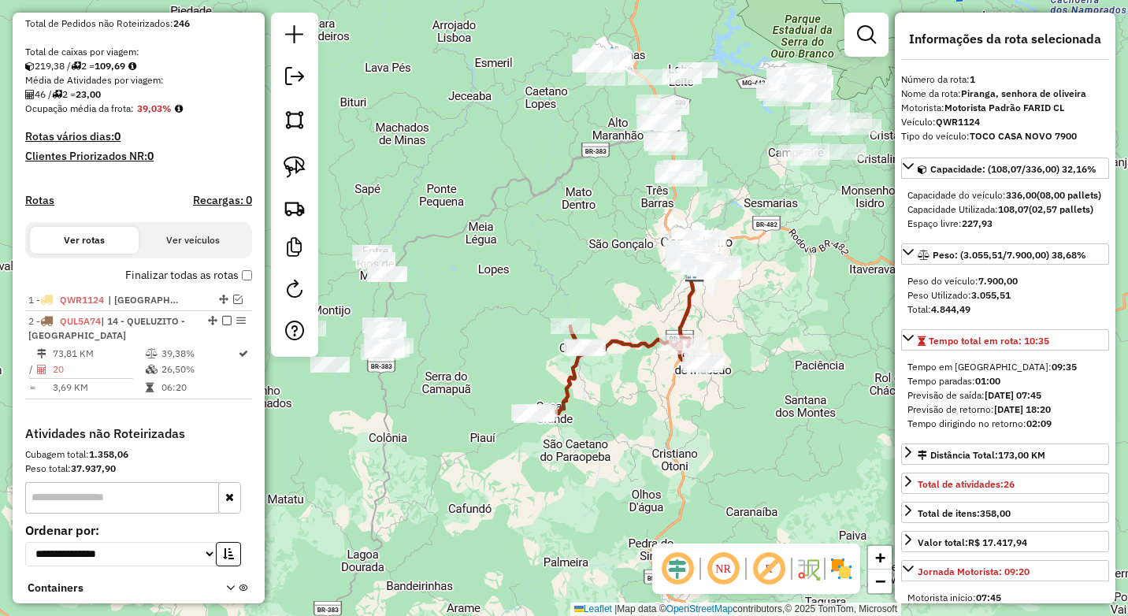
scroll to position [419, 0]
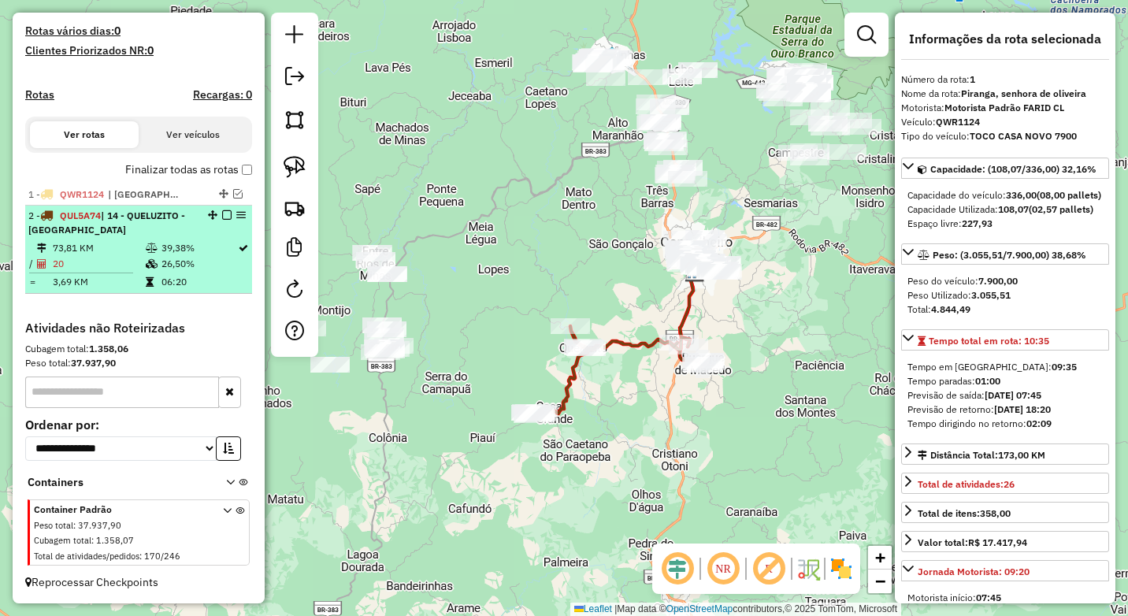
click at [223, 216] on em at bounding box center [226, 214] width 9 height 9
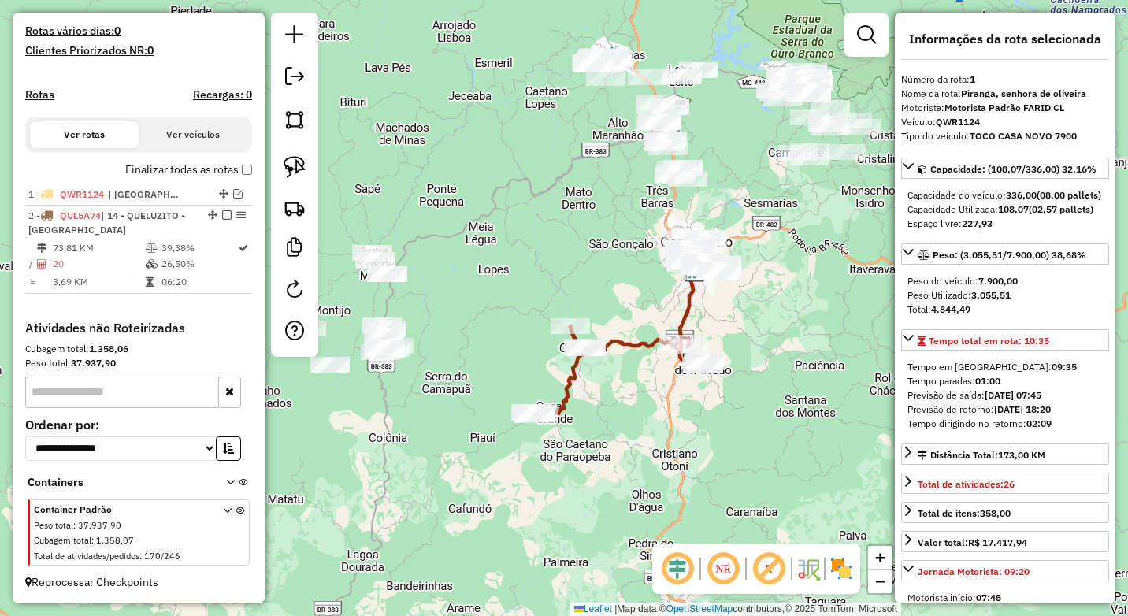
scroll to position [352, 0]
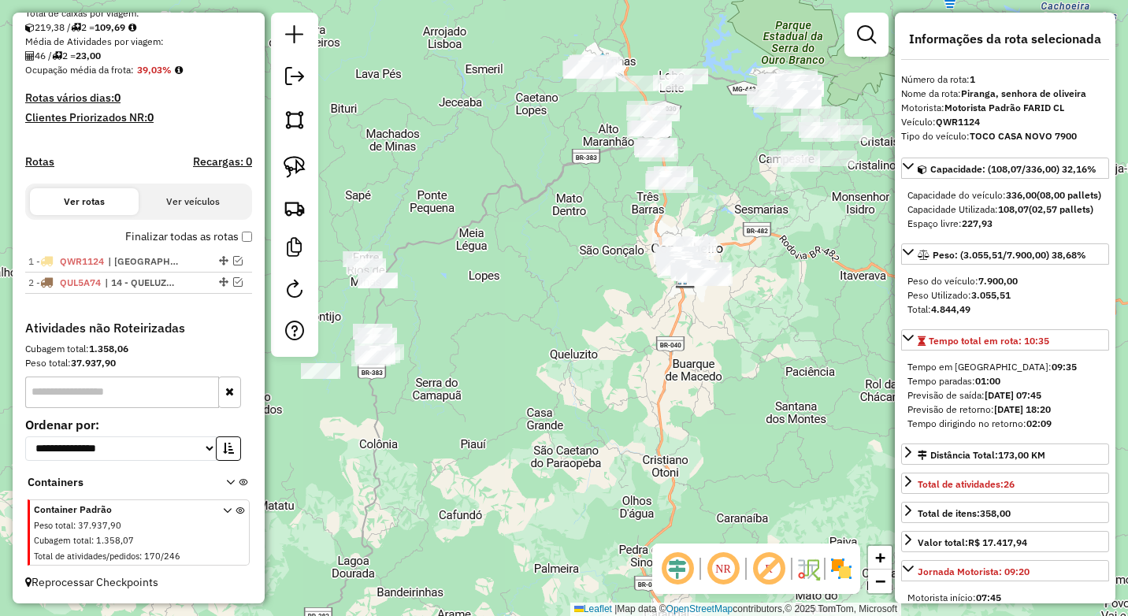
drag, startPoint x: 734, startPoint y: 106, endPoint x: 674, endPoint y: 150, distance: 74.3
click at [674, 150] on div "Janela de atendimento Grade de atendimento Capacidade Transportadoras Veículos …" at bounding box center [564, 308] width 1128 height 616
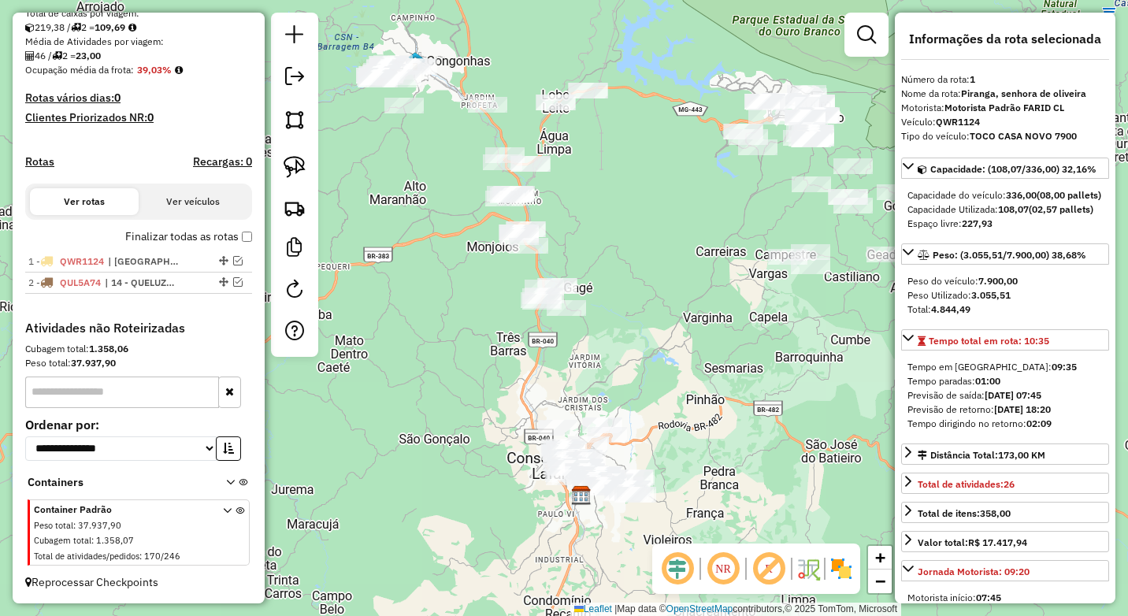
drag, startPoint x: 612, startPoint y: 161, endPoint x: 624, endPoint y: 178, distance: 20.8
click at [647, 182] on div "Janela de atendimento Grade de atendimento Capacidade Transportadoras Veículos …" at bounding box center [564, 308] width 1128 height 616
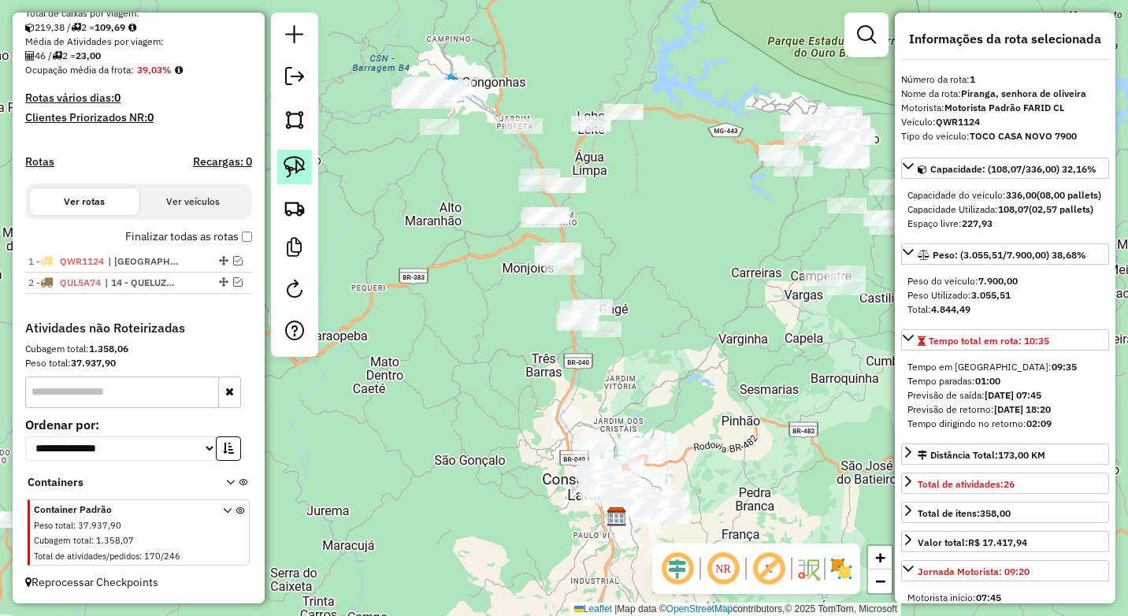
click at [297, 157] on img at bounding box center [294, 167] width 22 height 22
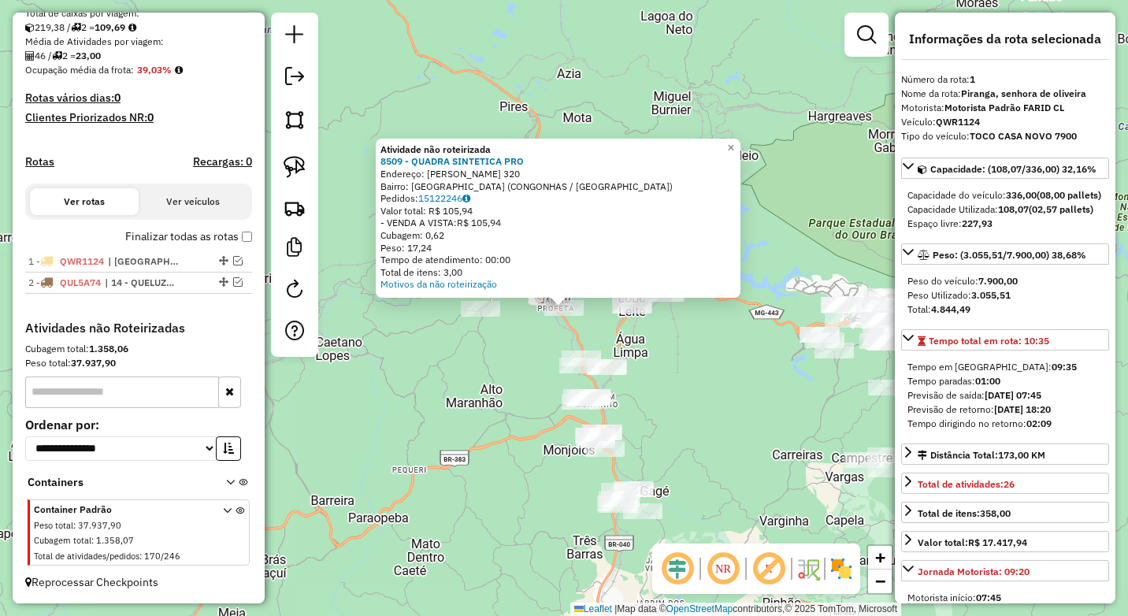
click at [682, 389] on div "Atividade não roteirizada 8509 - QUADRA SINTETICA PRO Endereço: JOSE MOREIRA 32…" at bounding box center [564, 308] width 1128 height 616
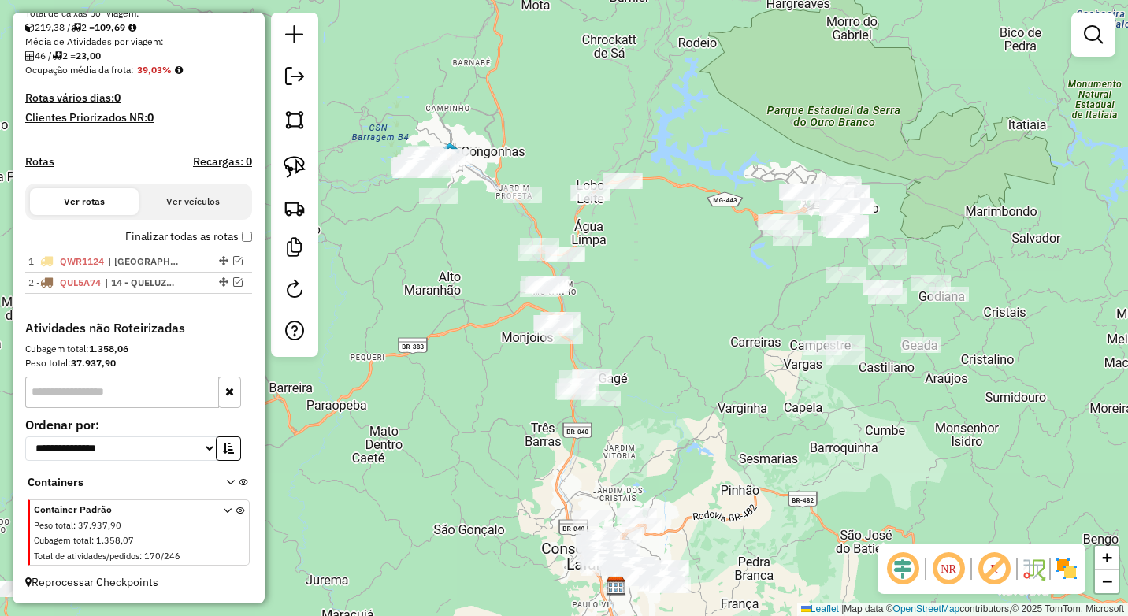
drag, startPoint x: 688, startPoint y: 411, endPoint x: 646, endPoint y: 285, distance: 133.0
click at [646, 285] on div "Janela de atendimento Grade de atendimento Capacidade Transportadoras Veículos …" at bounding box center [564, 308] width 1128 height 616
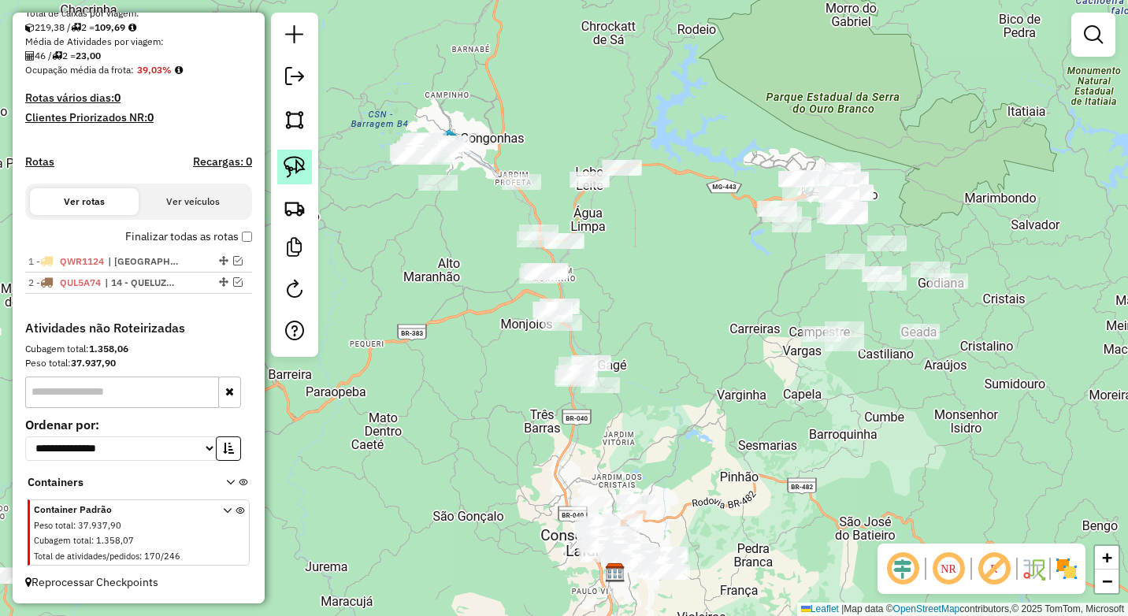
click at [298, 176] on img at bounding box center [294, 167] width 22 height 22
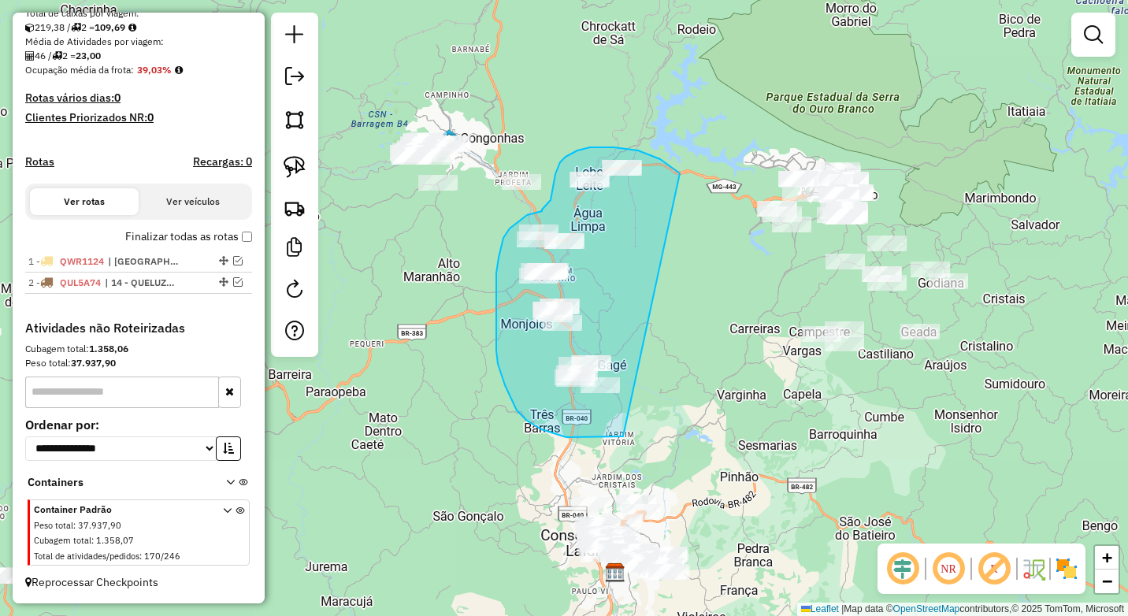
drag, startPoint x: 650, startPoint y: 155, endPoint x: 640, endPoint y: 429, distance: 274.2
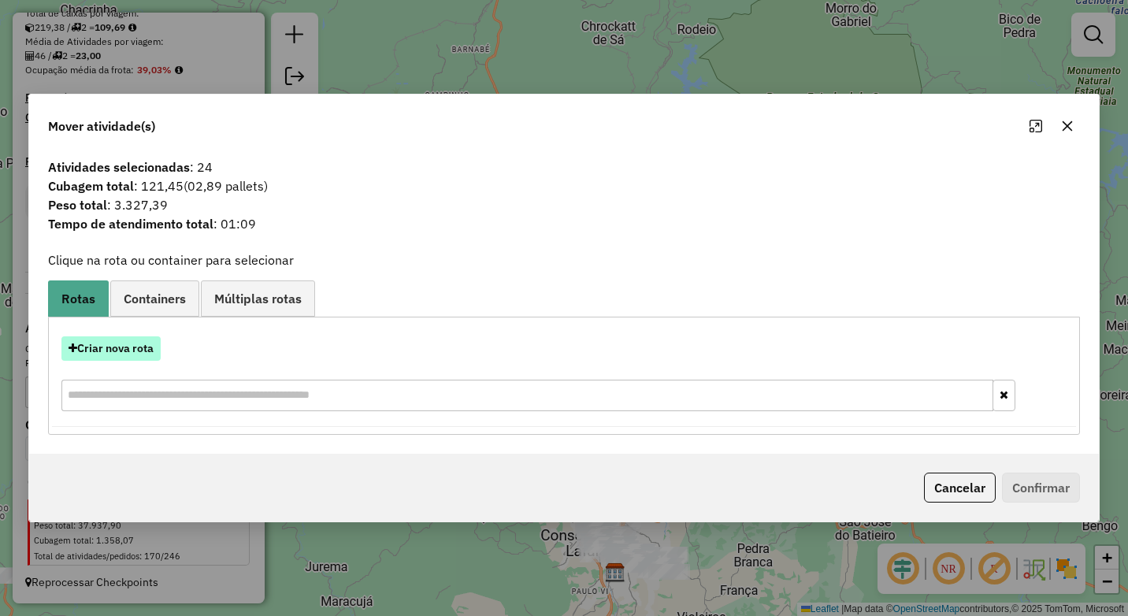
click at [139, 350] on button "Criar nova rota" at bounding box center [110, 348] width 99 height 24
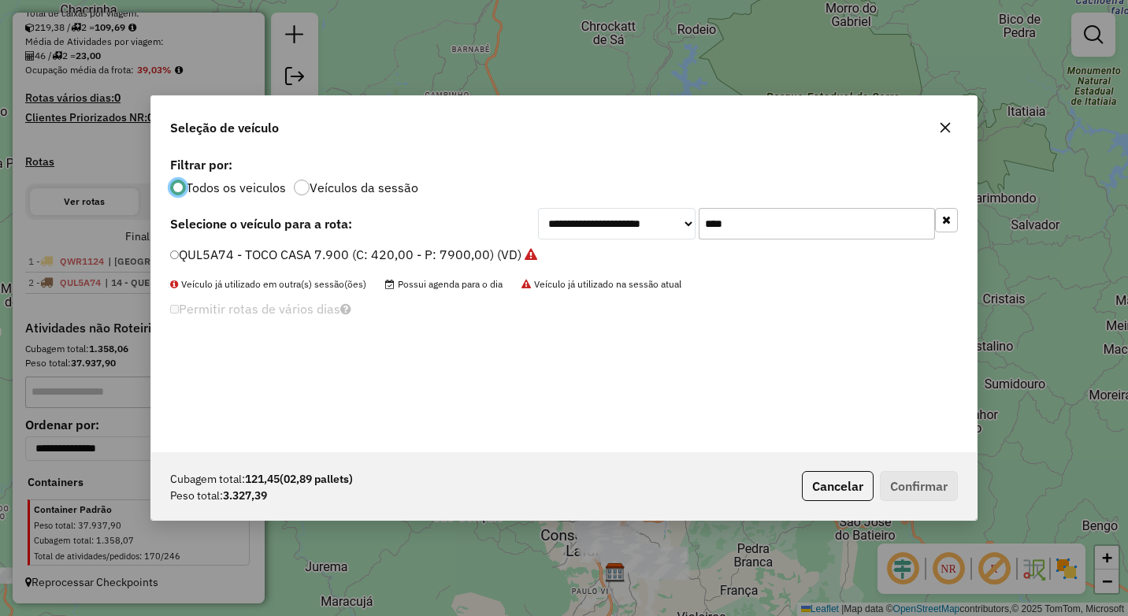
scroll to position [9, 5]
drag, startPoint x: 734, startPoint y: 222, endPoint x: 552, endPoint y: 222, distance: 181.9
click at [552, 222] on div "**********" at bounding box center [748, 223] width 420 height 31
type input "***"
click at [363, 257] on label "RUI9A71 - Toco 6.300 (C: 270,00 - P: 6300,00) (VD)" at bounding box center [325, 254] width 311 height 19
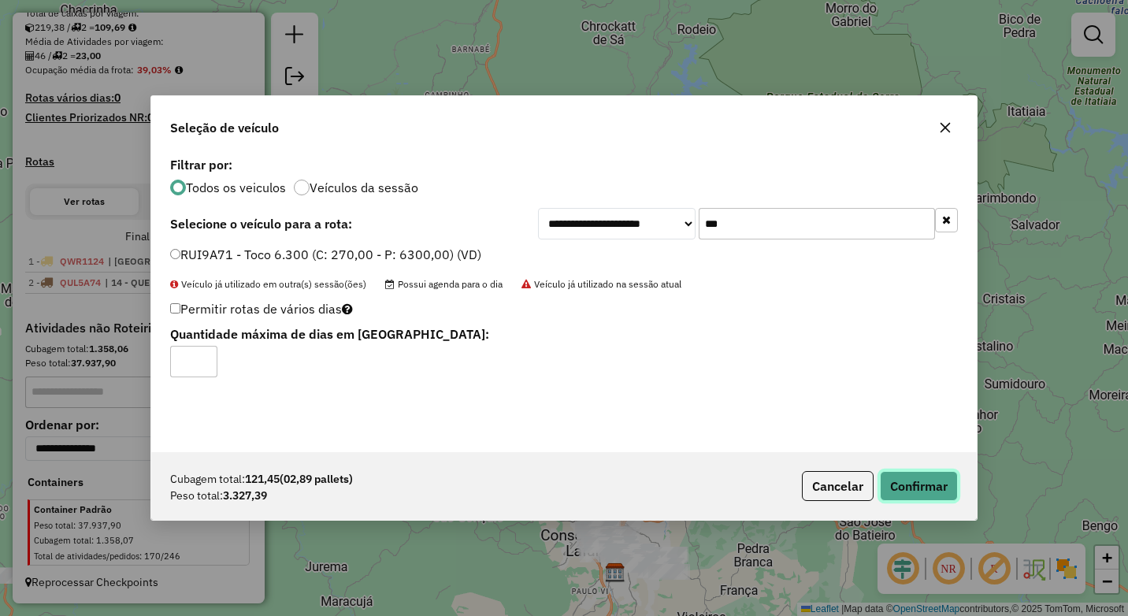
click at [917, 486] on button "Confirmar" at bounding box center [919, 486] width 78 height 30
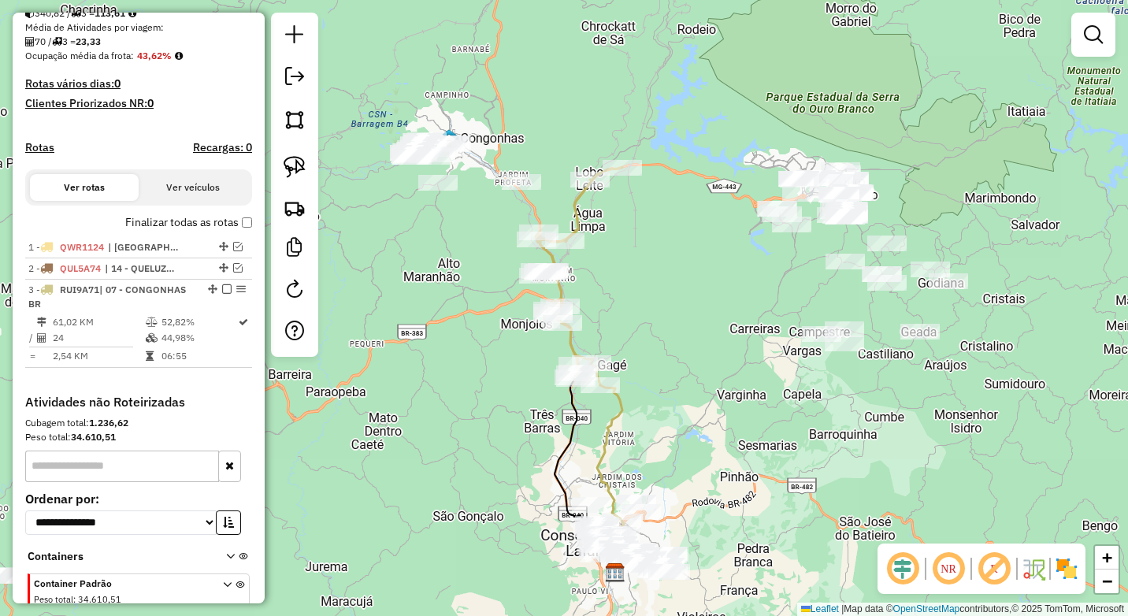
scroll to position [419, 0]
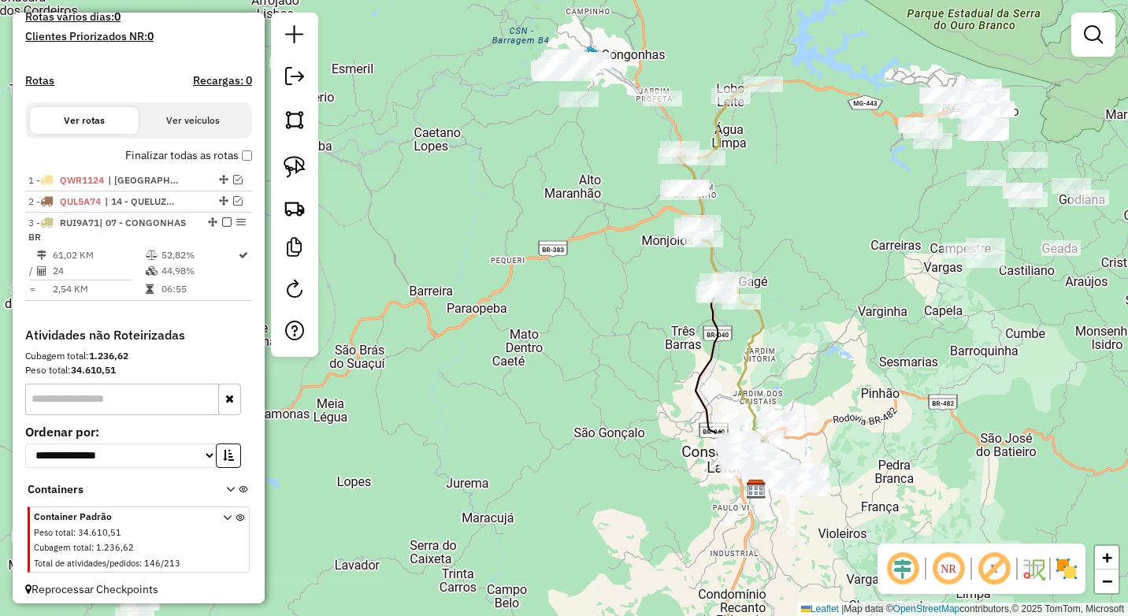
drag, startPoint x: 440, startPoint y: 455, endPoint x: 596, endPoint y: 365, distance: 180.3
click at [596, 365] on div "Janela de atendimento Grade de atendimento Capacidade Transportadoras Veículos …" at bounding box center [564, 308] width 1128 height 616
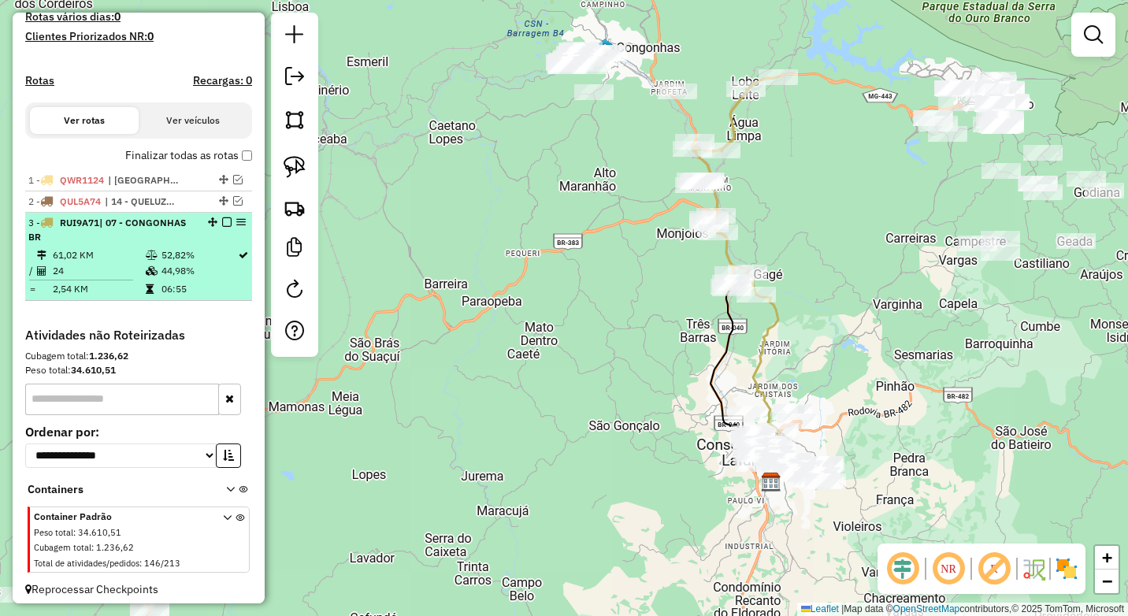
click at [224, 227] on em at bounding box center [226, 221] width 9 height 9
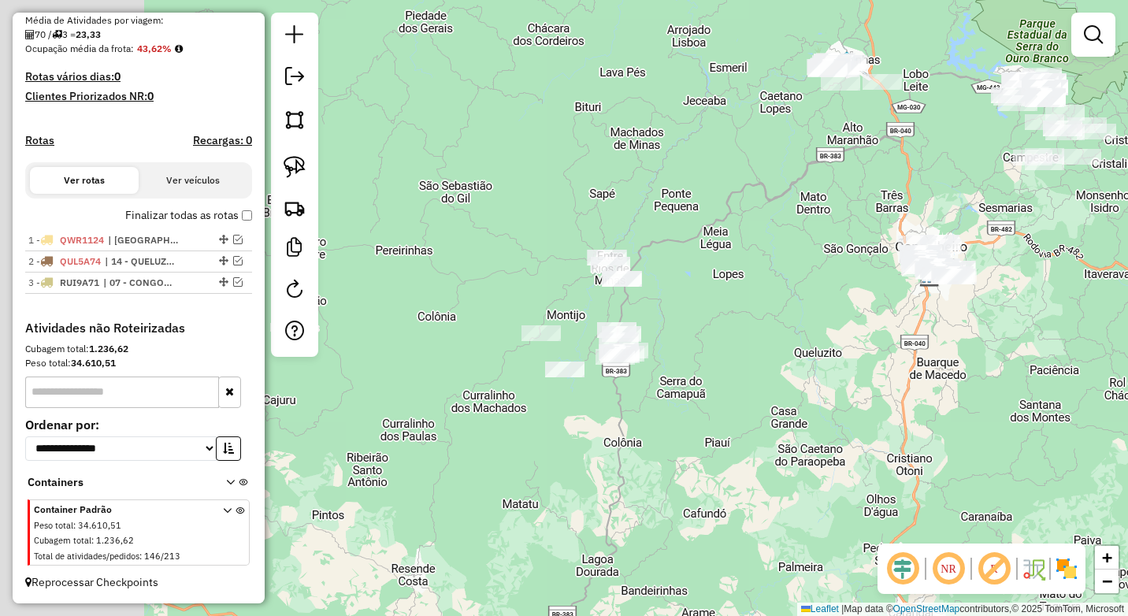
drag, startPoint x: 750, startPoint y: 287, endPoint x: 764, endPoint y: 279, distance: 16.2
click at [763, 279] on div "Janela de atendimento Grade de atendimento Capacidade Transportadoras Veículos …" at bounding box center [564, 308] width 1128 height 616
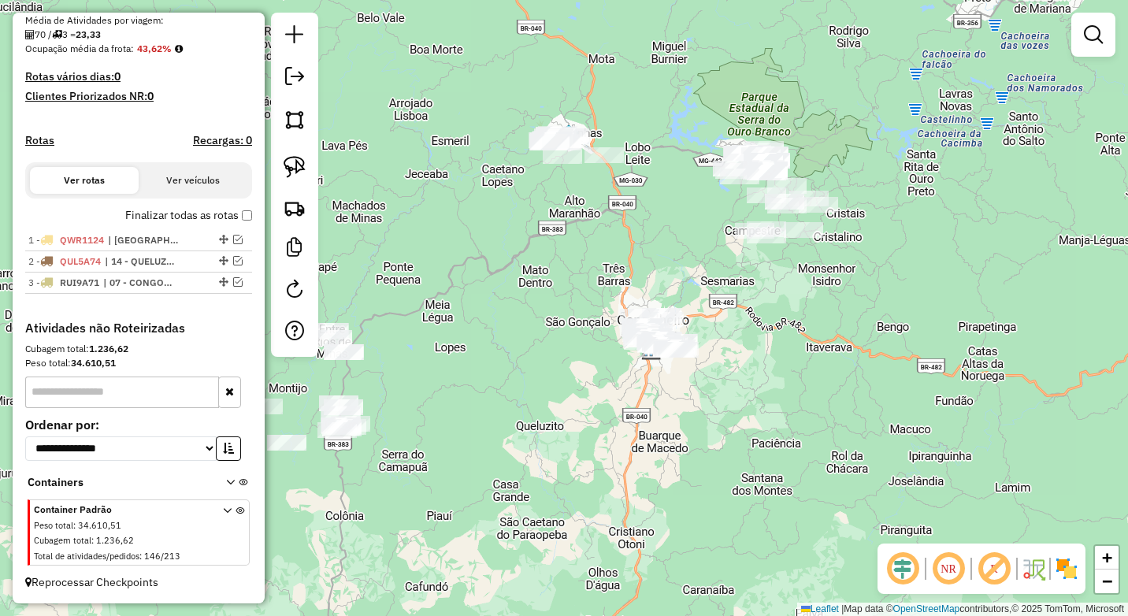
drag, startPoint x: 763, startPoint y: 342, endPoint x: 543, endPoint y: 398, distance: 226.9
click at [543, 398] on div "Janela de atendimento Grade de atendimento Capacidade Transportadoras Veículos …" at bounding box center [564, 308] width 1128 height 616
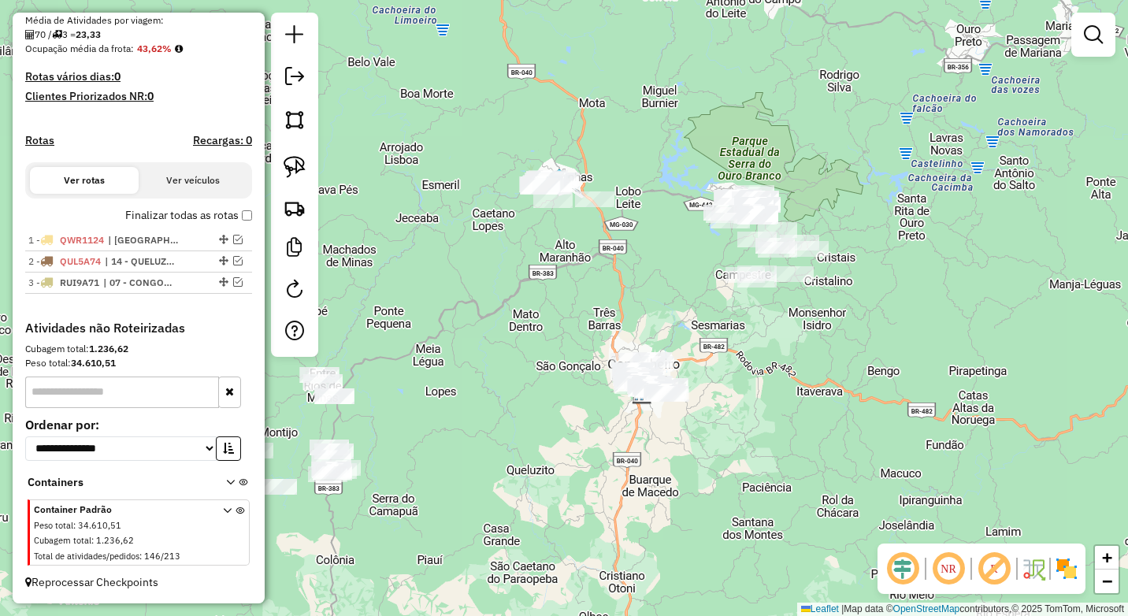
drag, startPoint x: 758, startPoint y: 335, endPoint x: 758, endPoint y: 348, distance: 12.6
click at [758, 348] on div "Janela de atendimento Grade de atendimento Capacidade Transportadoras Veículos …" at bounding box center [564, 308] width 1128 height 616
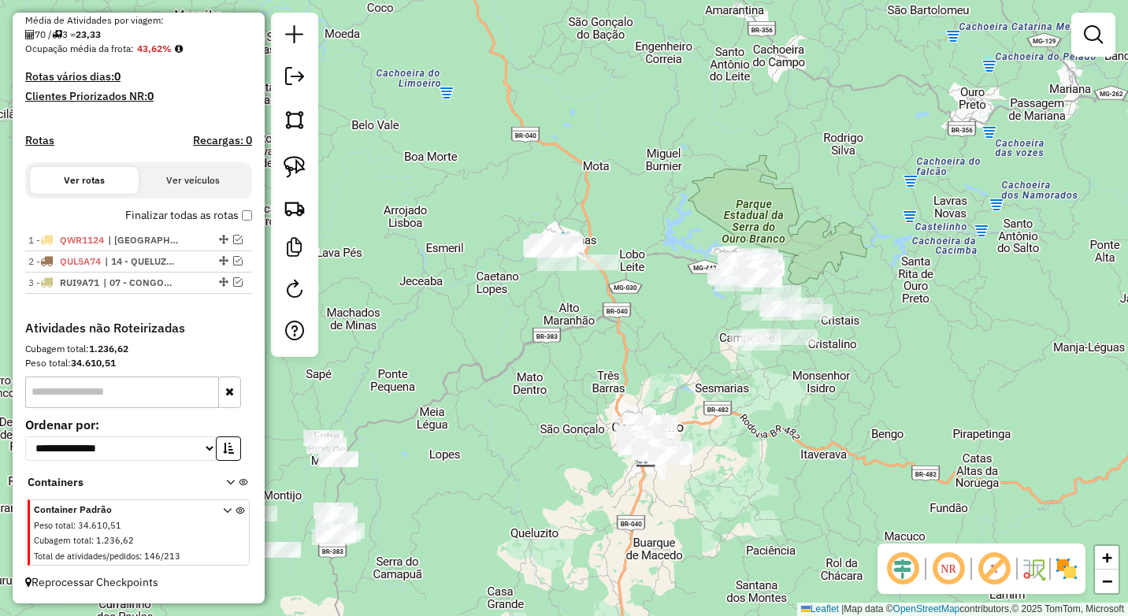
drag, startPoint x: 636, startPoint y: 280, endPoint x: 642, endPoint y: 350, distance: 70.3
click at [642, 350] on div "Janela de atendimento Grade de atendimento Capacidade Transportadoras Veículos …" at bounding box center [564, 308] width 1128 height 616
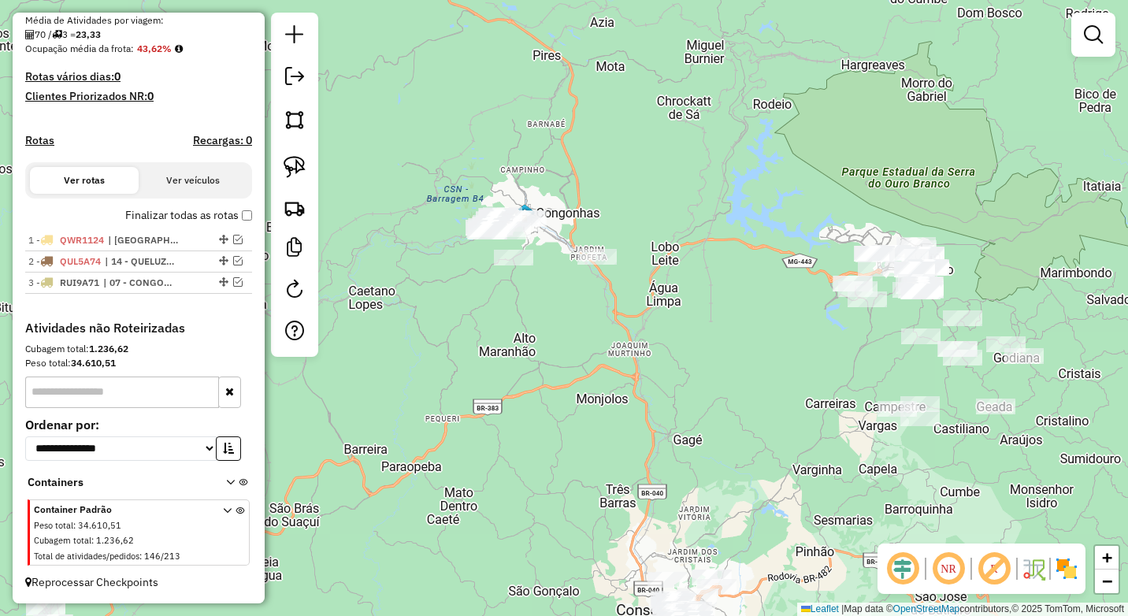
drag, startPoint x: 588, startPoint y: 371, endPoint x: 472, endPoint y: 314, distance: 128.9
click at [588, 372] on div "Janela de atendimento Grade de atendimento Capacidade Transportadoras Veículos …" at bounding box center [564, 308] width 1128 height 616
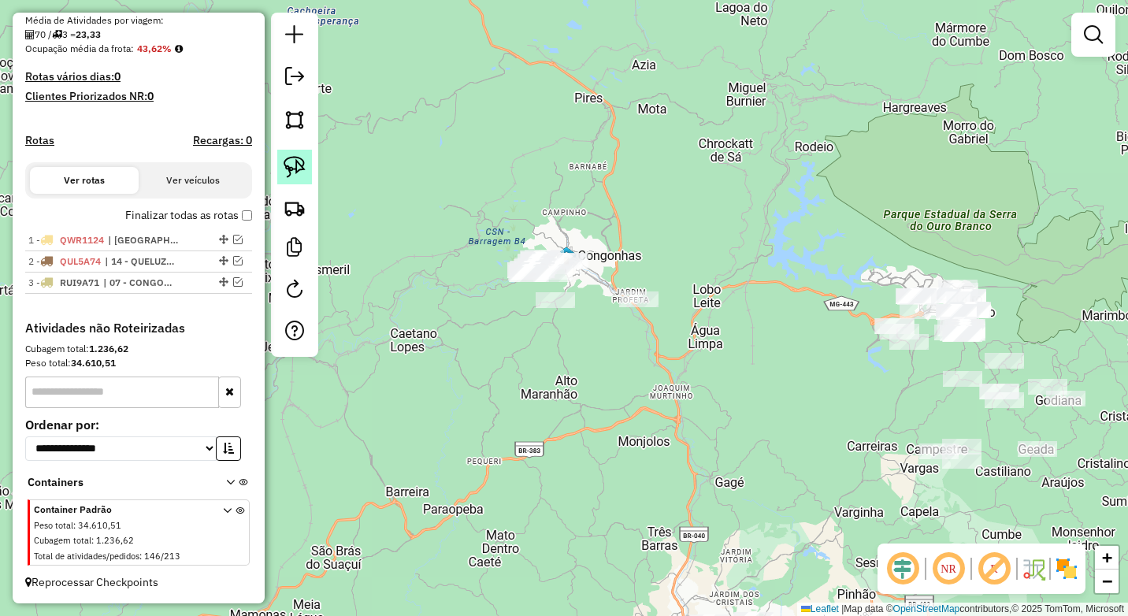
click at [304, 176] on img at bounding box center [294, 167] width 22 height 22
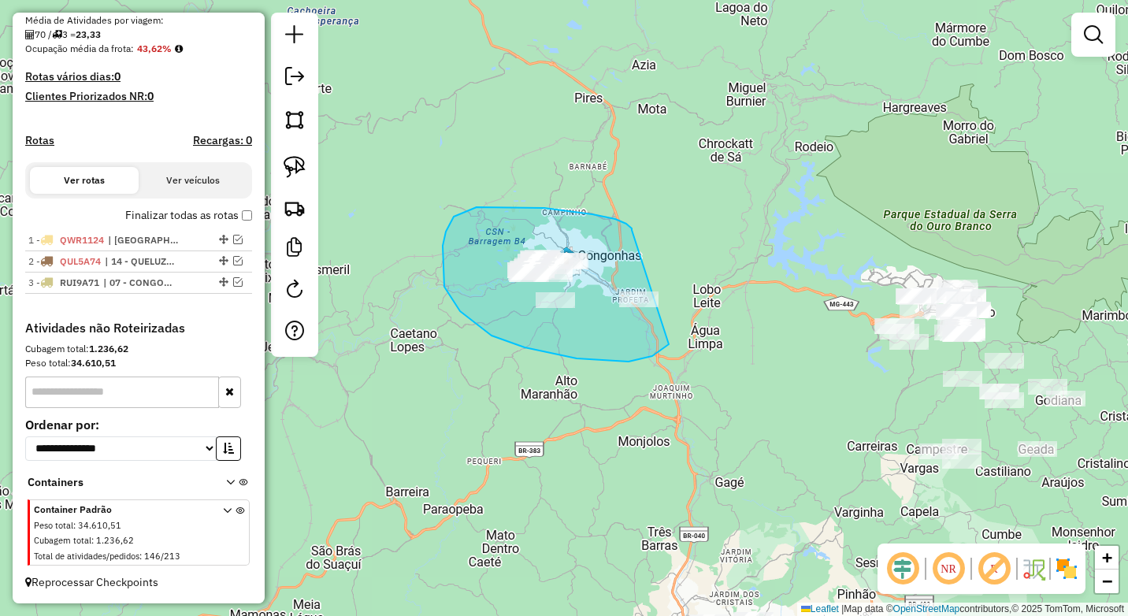
drag, startPoint x: 632, startPoint y: 230, endPoint x: 686, endPoint y: 323, distance: 107.6
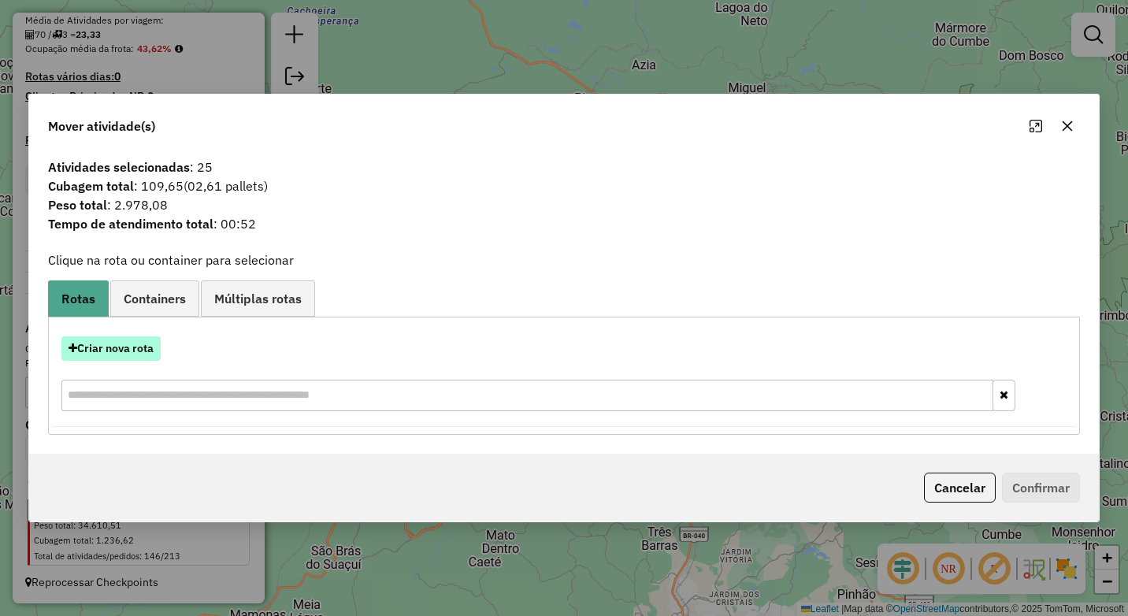
click at [139, 346] on button "Criar nova rota" at bounding box center [110, 348] width 99 height 24
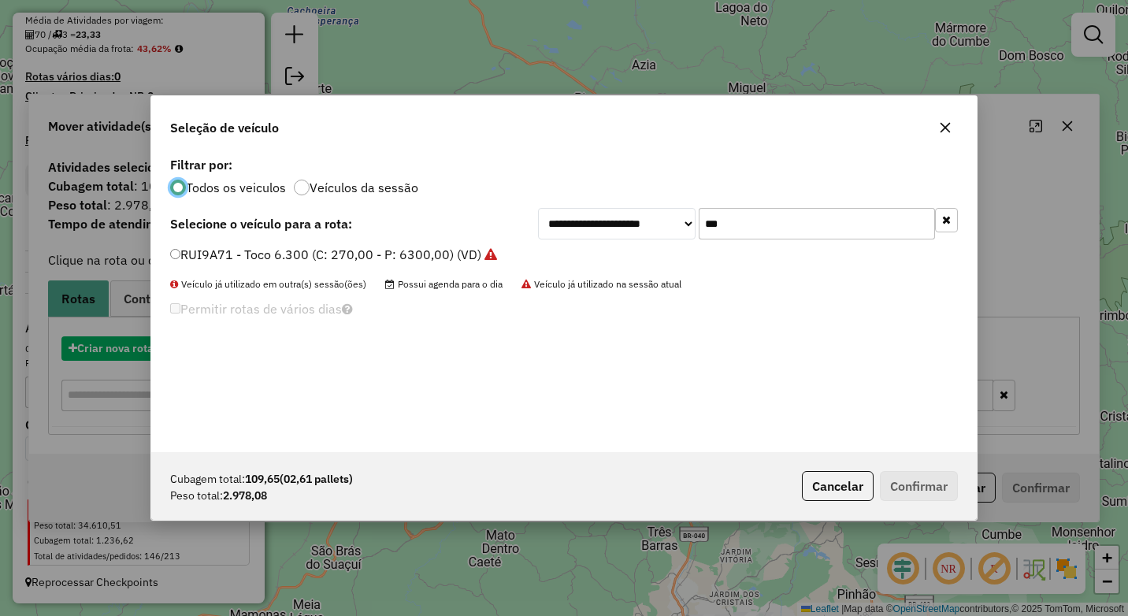
scroll to position [9, 5]
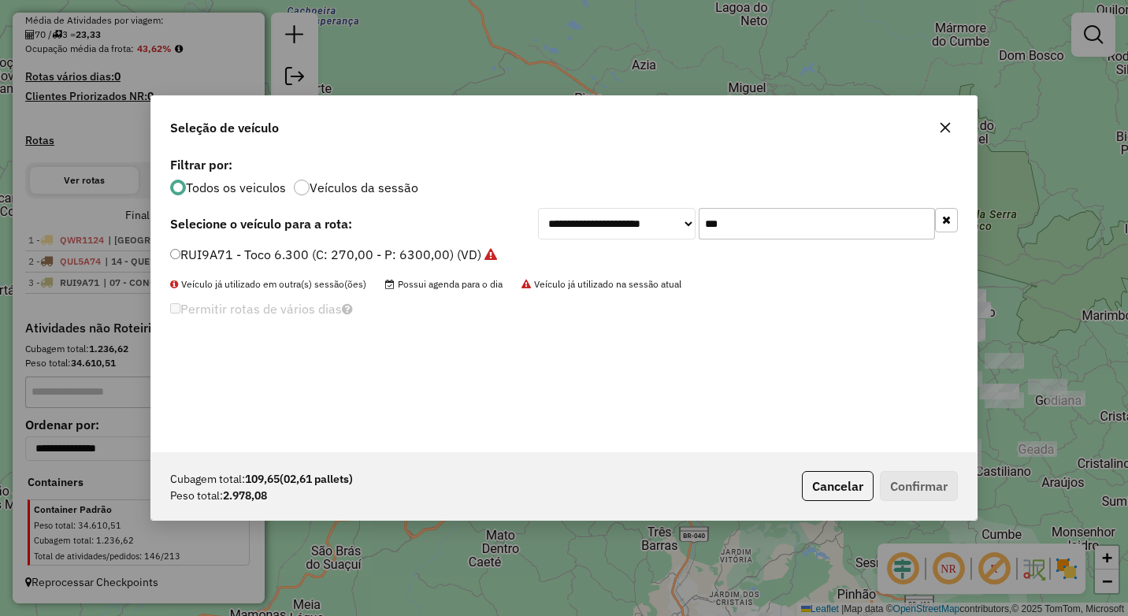
drag, startPoint x: 767, startPoint y: 235, endPoint x: 679, endPoint y: 228, distance: 88.5
click at [679, 228] on div "**********" at bounding box center [748, 223] width 420 height 31
type input "****"
click at [443, 249] on label "QUL5067 - TOCO NOVO CASA 7900 (C: 336,00 - P: 7900,00) (VD)" at bounding box center [363, 254] width 387 height 19
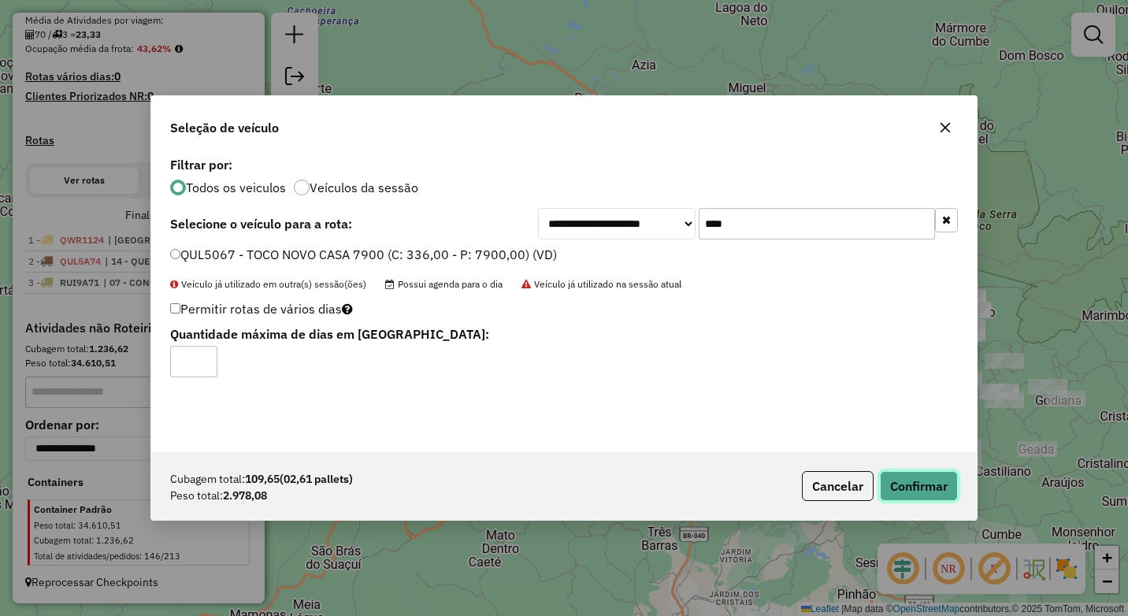
drag, startPoint x: 928, startPoint y: 481, endPoint x: 868, endPoint y: 425, distance: 81.9
click at [928, 482] on button "Confirmar" at bounding box center [919, 486] width 78 height 30
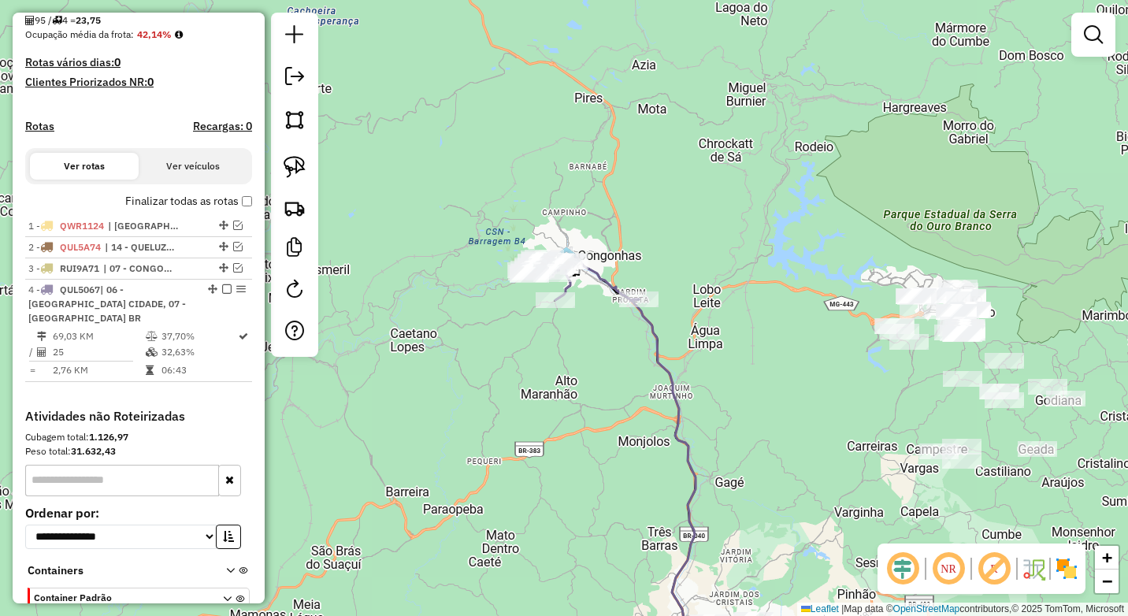
scroll to position [419, 0]
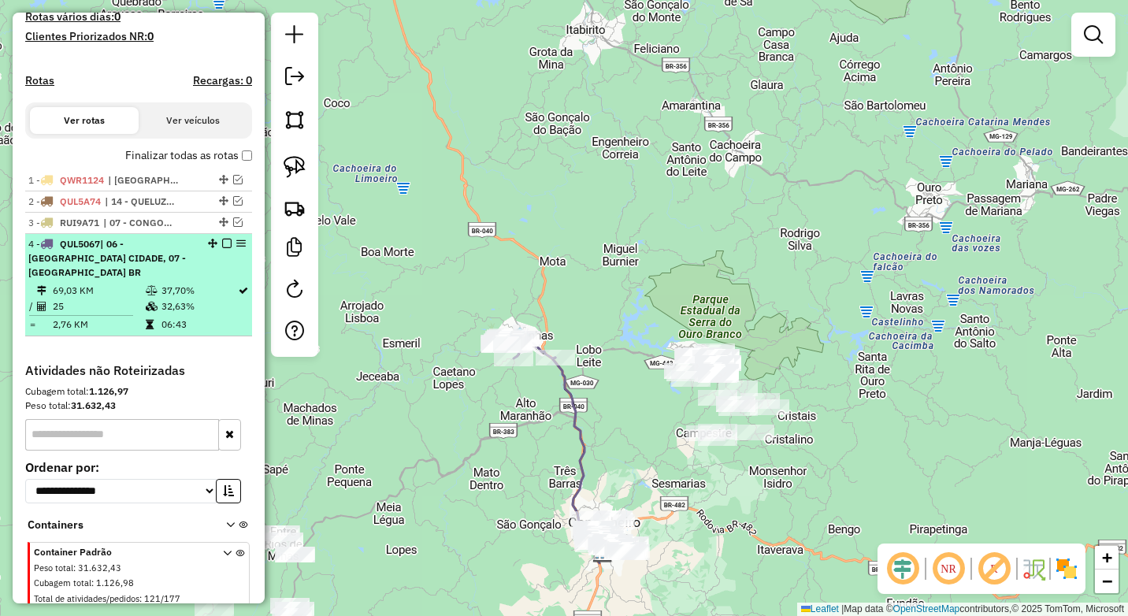
click at [224, 248] on em at bounding box center [226, 243] width 9 height 9
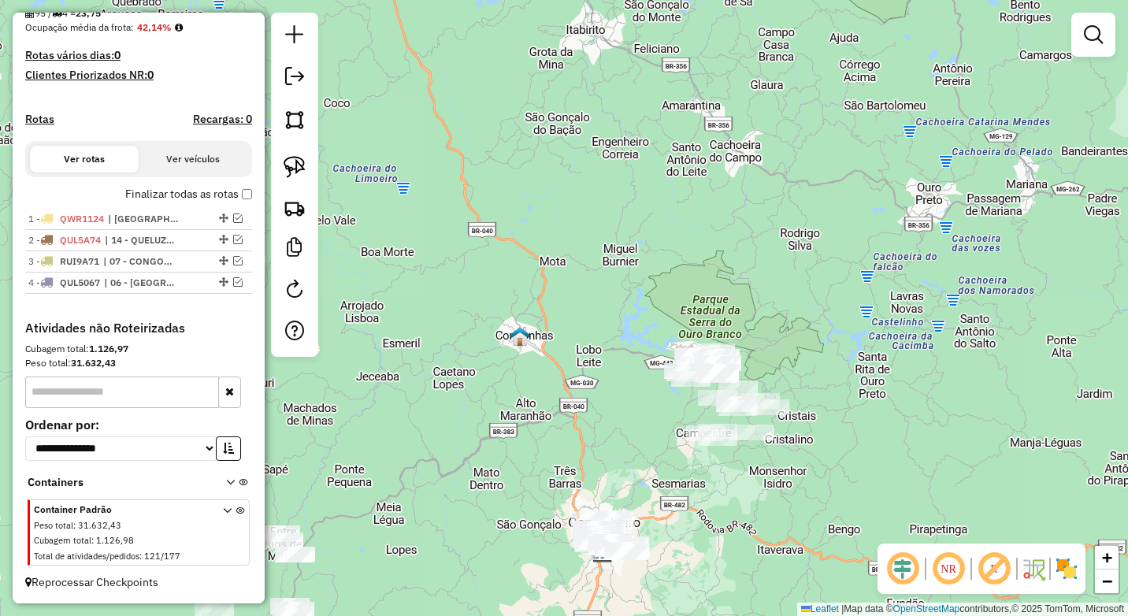
scroll to position [394, 0]
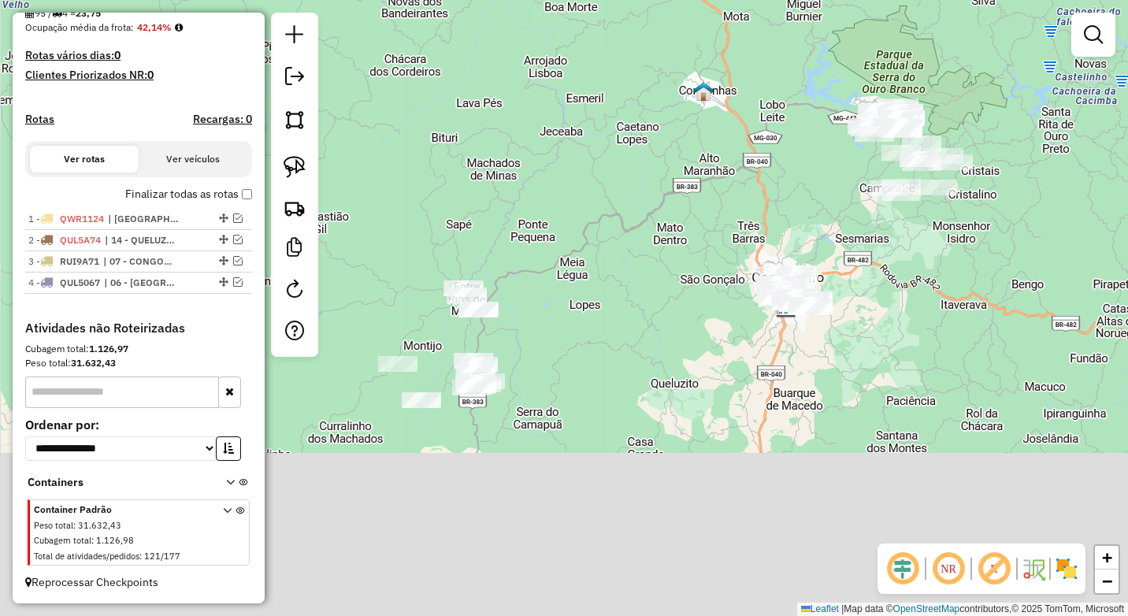
drag, startPoint x: 535, startPoint y: 484, endPoint x: 718, endPoint y: 238, distance: 307.3
click at [718, 238] on div "Janela de atendimento Grade de atendimento Capacidade Transportadoras Veículos …" at bounding box center [564, 308] width 1128 height 616
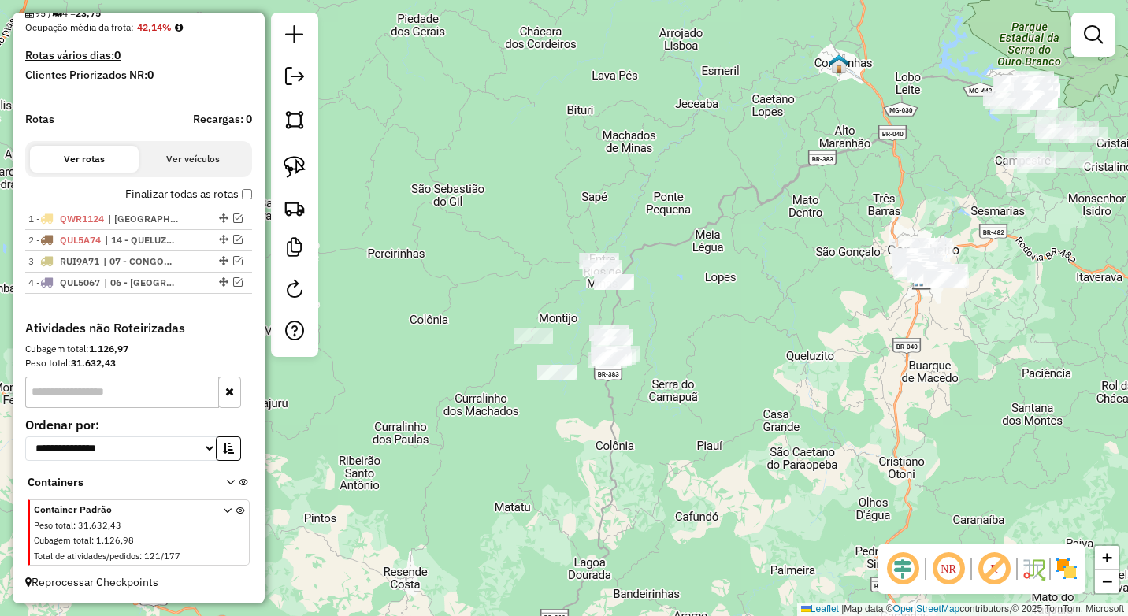
drag, startPoint x: 630, startPoint y: 402, endPoint x: 743, endPoint y: 376, distance: 116.5
click at [743, 376] on div "Janela de atendimento Grade de atendimento Capacidade Transportadoras Veículos …" at bounding box center [564, 308] width 1128 height 616
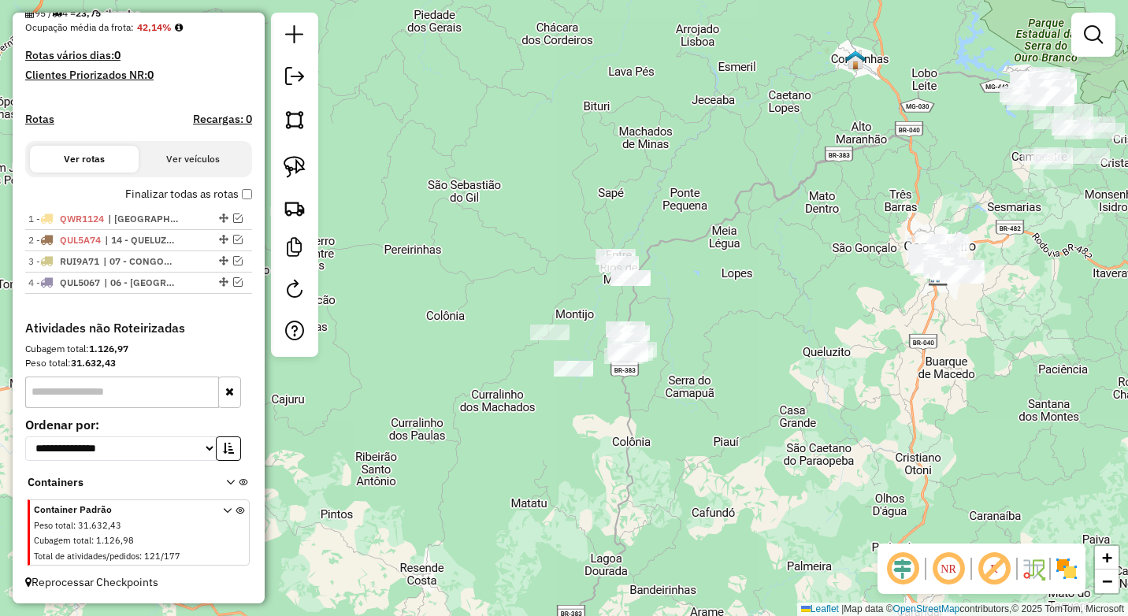
drag, startPoint x: 284, startPoint y: 170, endPoint x: 540, endPoint y: 261, distance: 271.5
click at [286, 171] on img at bounding box center [294, 167] width 22 height 22
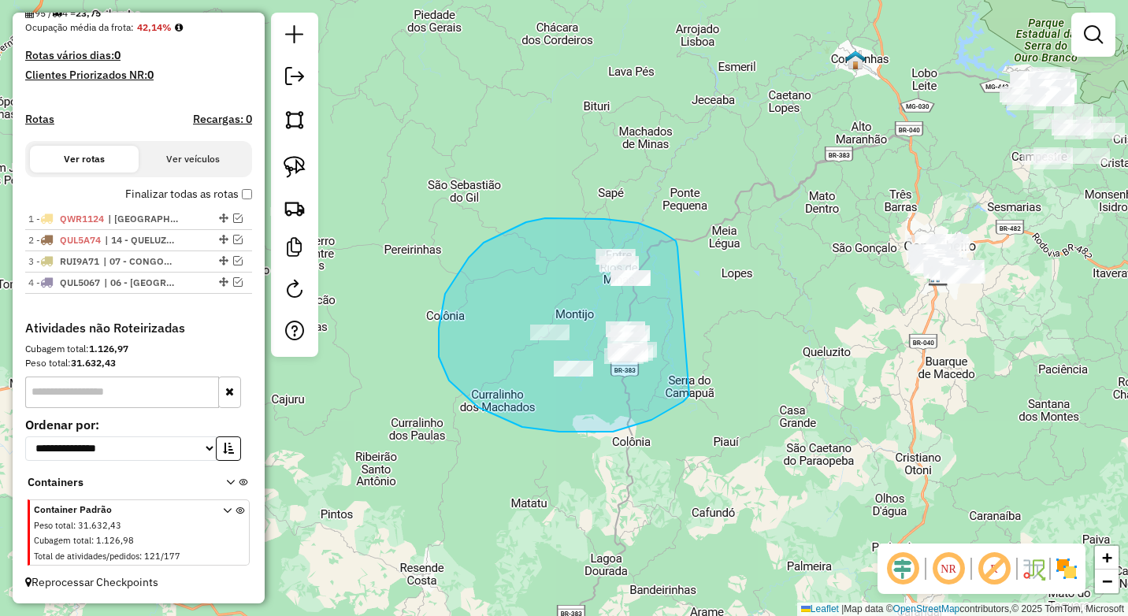
drag, startPoint x: 638, startPoint y: 223, endPoint x: 689, endPoint y: 395, distance: 179.9
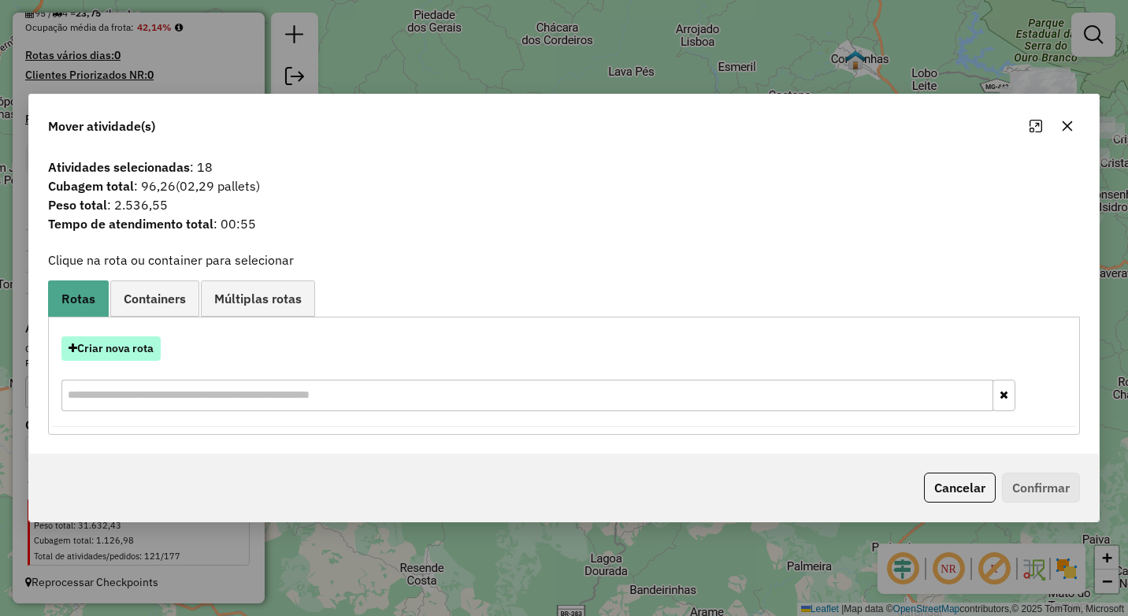
click at [141, 353] on button "Criar nova rota" at bounding box center [110, 348] width 99 height 24
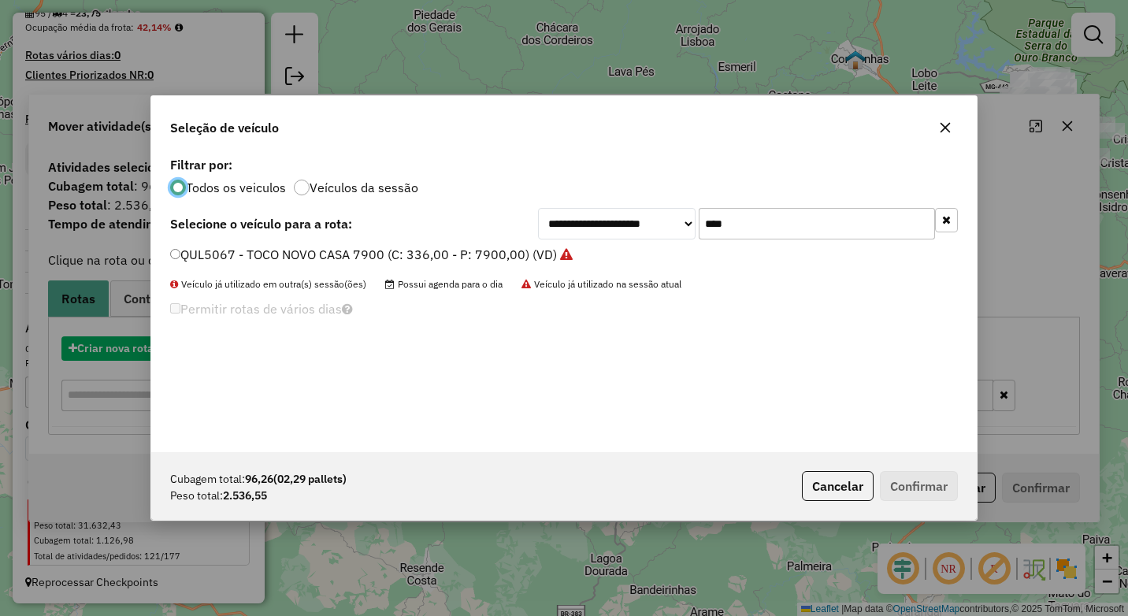
scroll to position [9, 5]
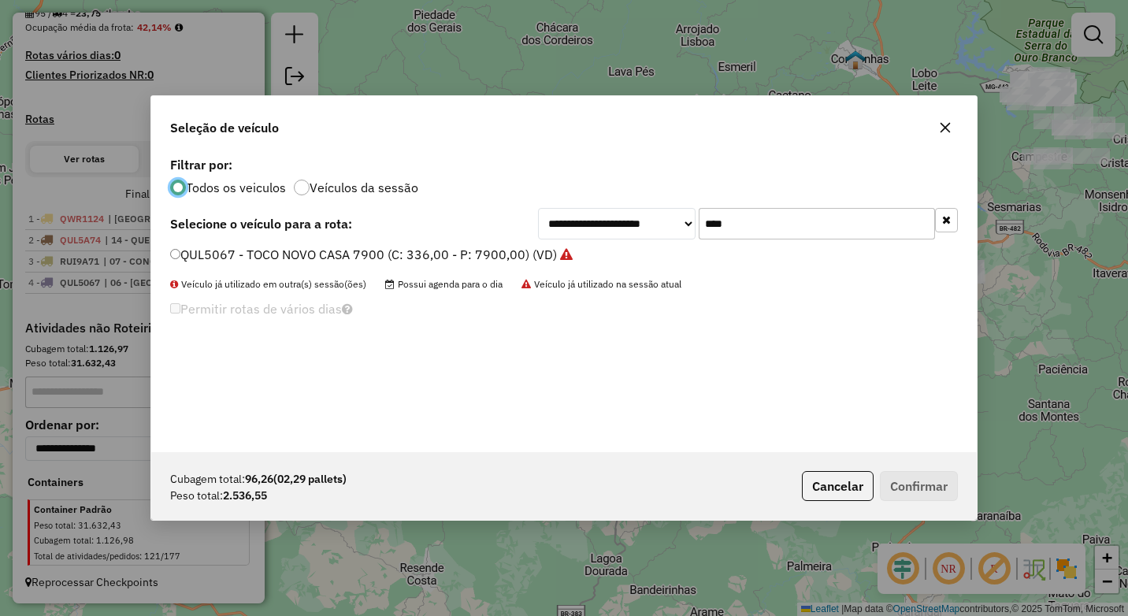
click at [772, 236] on input "****" at bounding box center [816, 223] width 236 height 31
type input "***"
drag, startPoint x: 301, startPoint y: 258, endPoint x: 339, endPoint y: 269, distance: 40.1
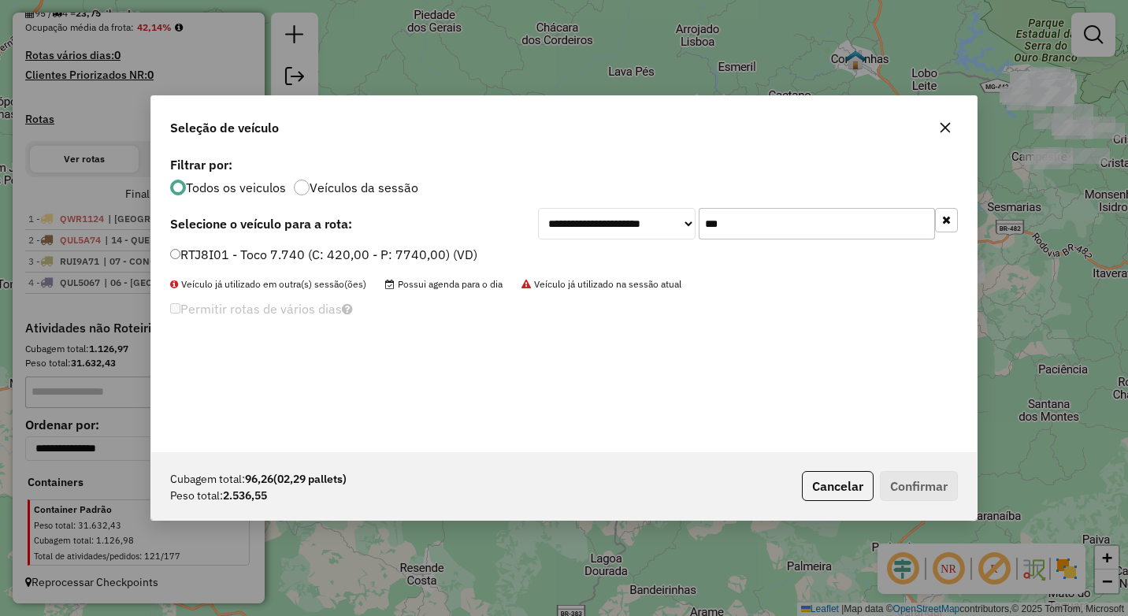
click at [301, 258] on label "RTJ8I01 - Toco 7.740 (C: 420,00 - P: 7740,00) (VD)" at bounding box center [323, 254] width 307 height 19
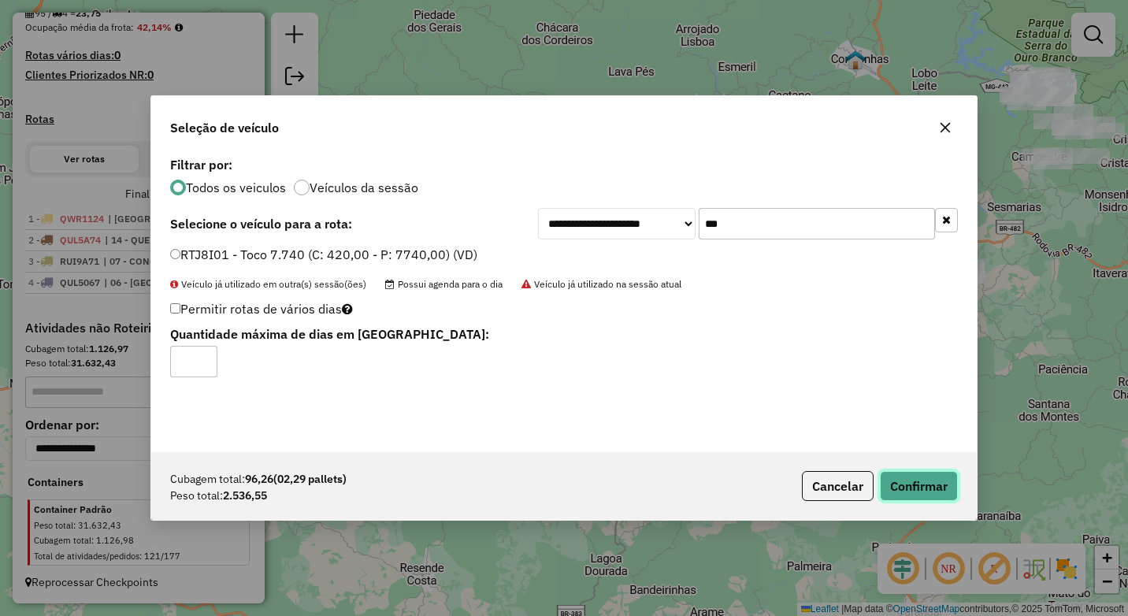
click at [942, 483] on button "Confirmar" at bounding box center [919, 486] width 78 height 30
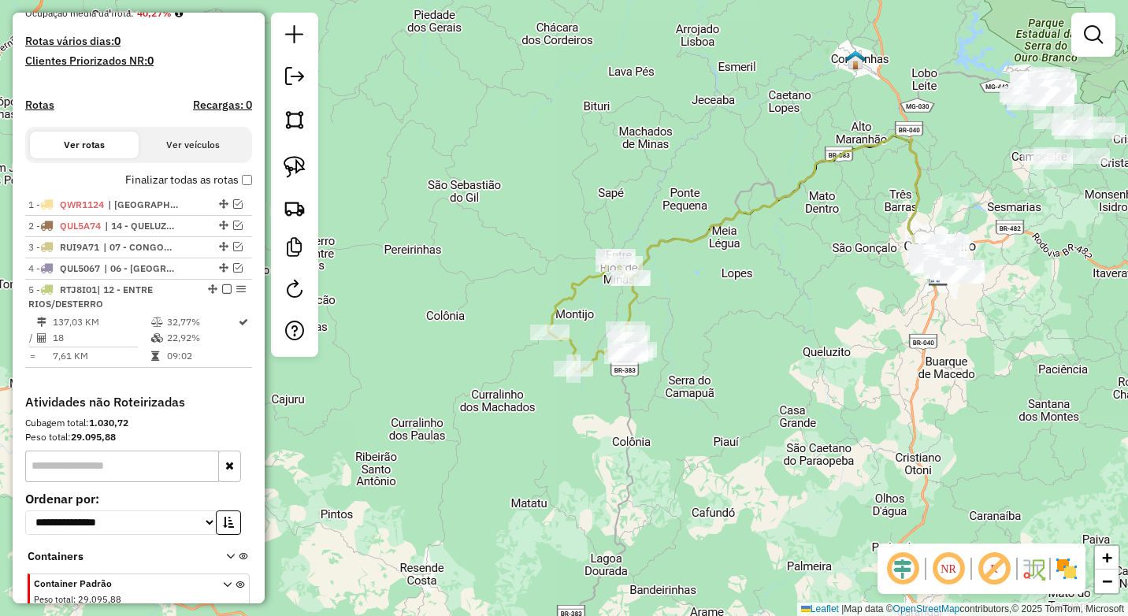
scroll to position [419, 0]
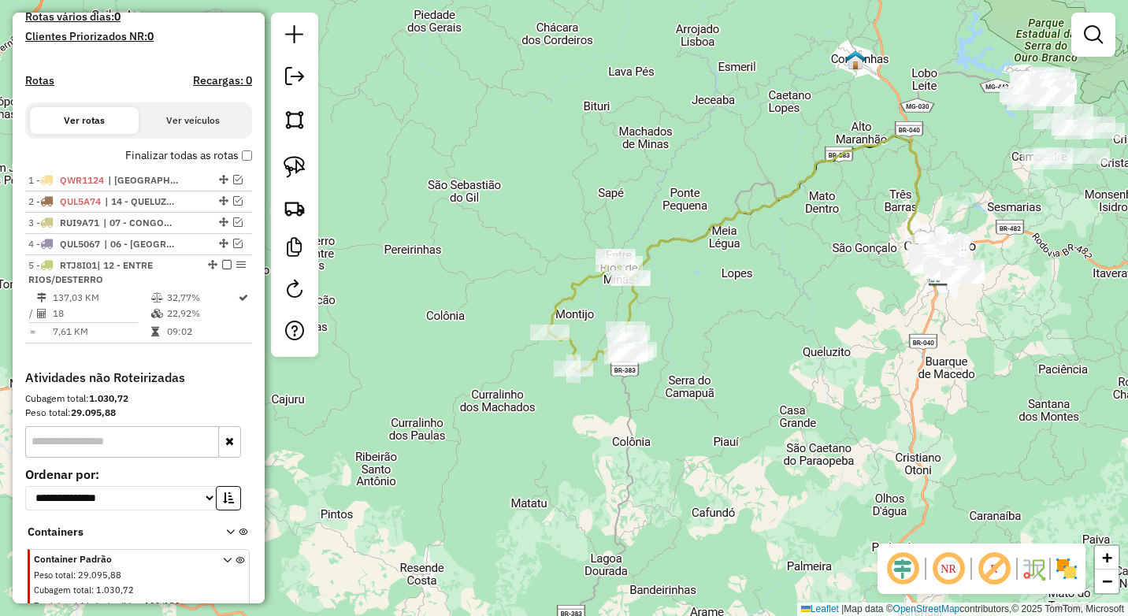
drag, startPoint x: 220, startPoint y: 281, endPoint x: 260, endPoint y: 298, distance: 43.4
click at [222, 269] on em at bounding box center [226, 264] width 9 height 9
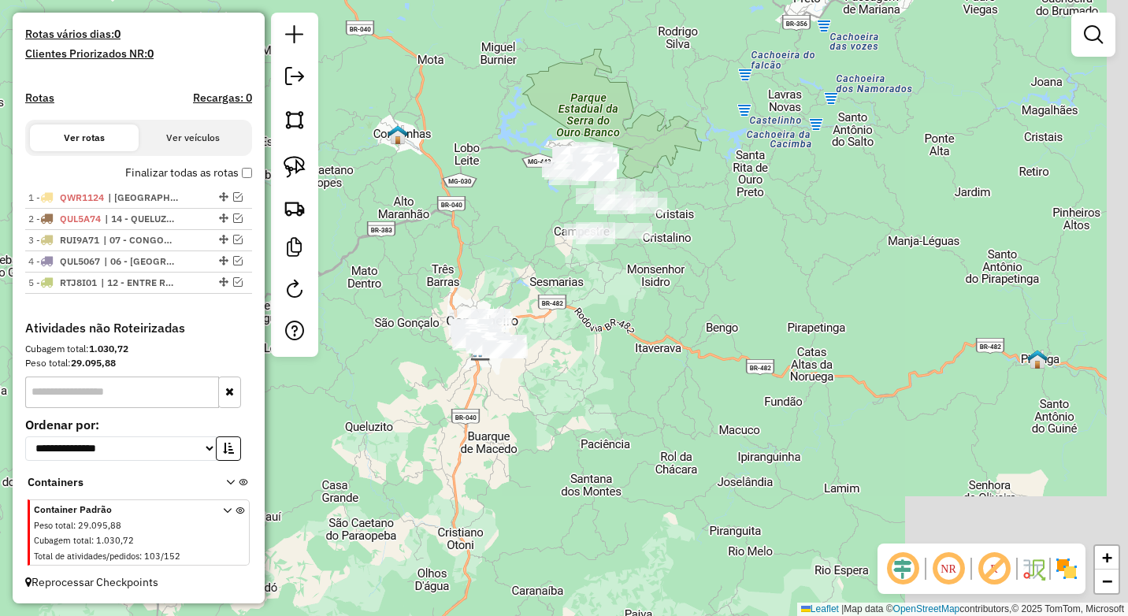
drag, startPoint x: 931, startPoint y: 428, endPoint x: 439, endPoint y: 506, distance: 498.3
click at [439, 506] on div "Janela de atendimento Grade de atendimento Capacidade Transportadoras Veículos …" at bounding box center [564, 308] width 1128 height 616
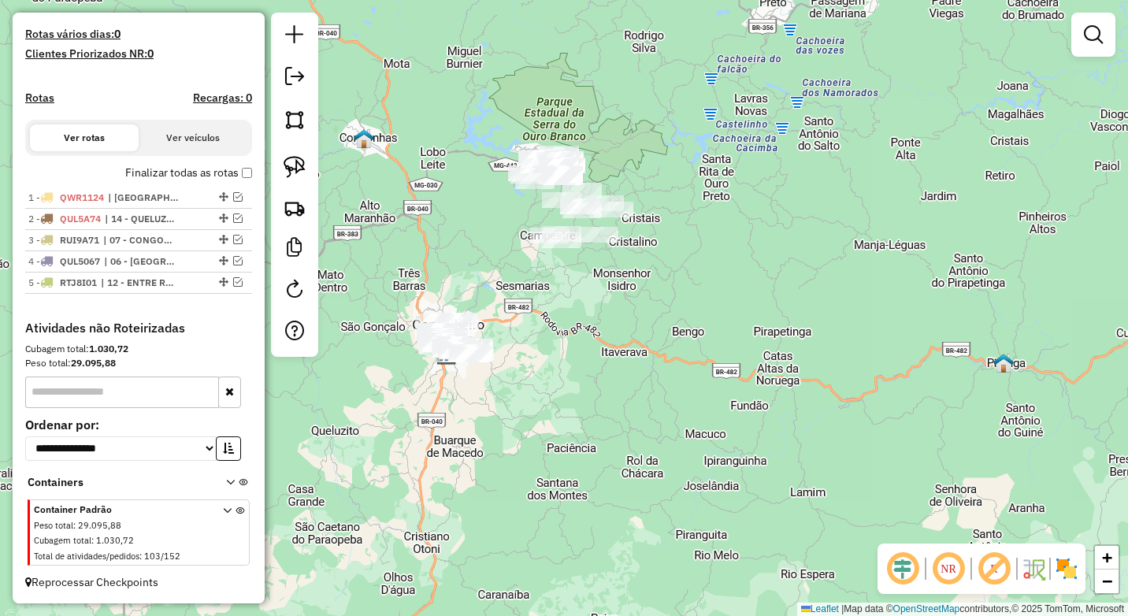
drag, startPoint x: 554, startPoint y: 364, endPoint x: 546, endPoint y: 410, distance: 47.3
click at [546, 410] on div "Janela de atendimento Grade de atendimento Capacidade Transportadoras Veículos …" at bounding box center [564, 308] width 1128 height 616
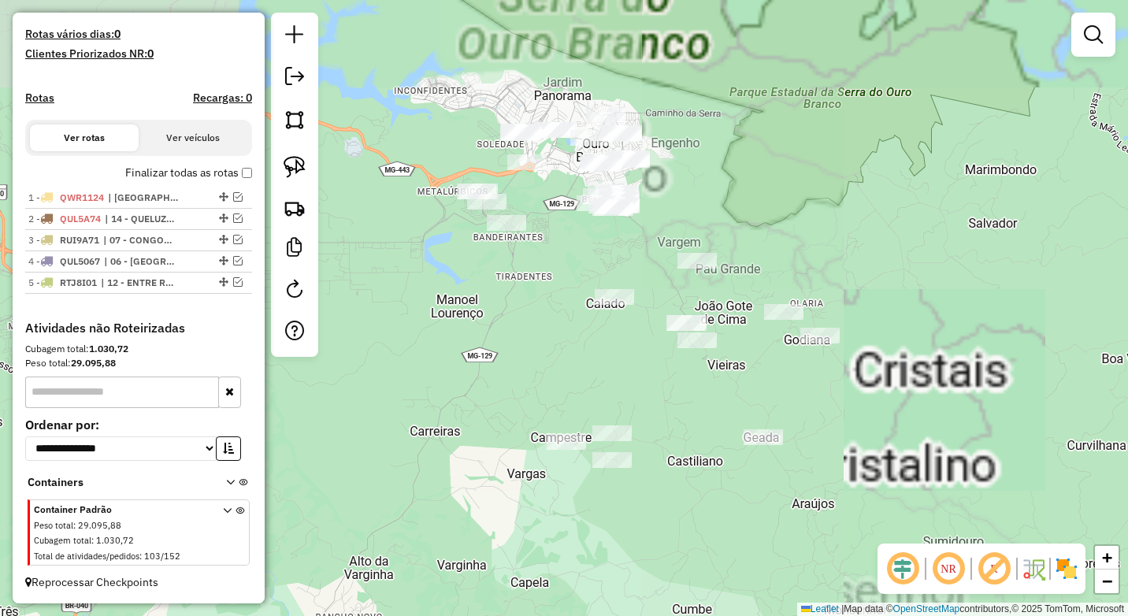
drag, startPoint x: 559, startPoint y: 230, endPoint x: 553, endPoint y: 277, distance: 47.7
click at [553, 277] on div "Janela de atendimento Grade de atendimento Capacidade Transportadoras Veículos …" at bounding box center [564, 308] width 1128 height 616
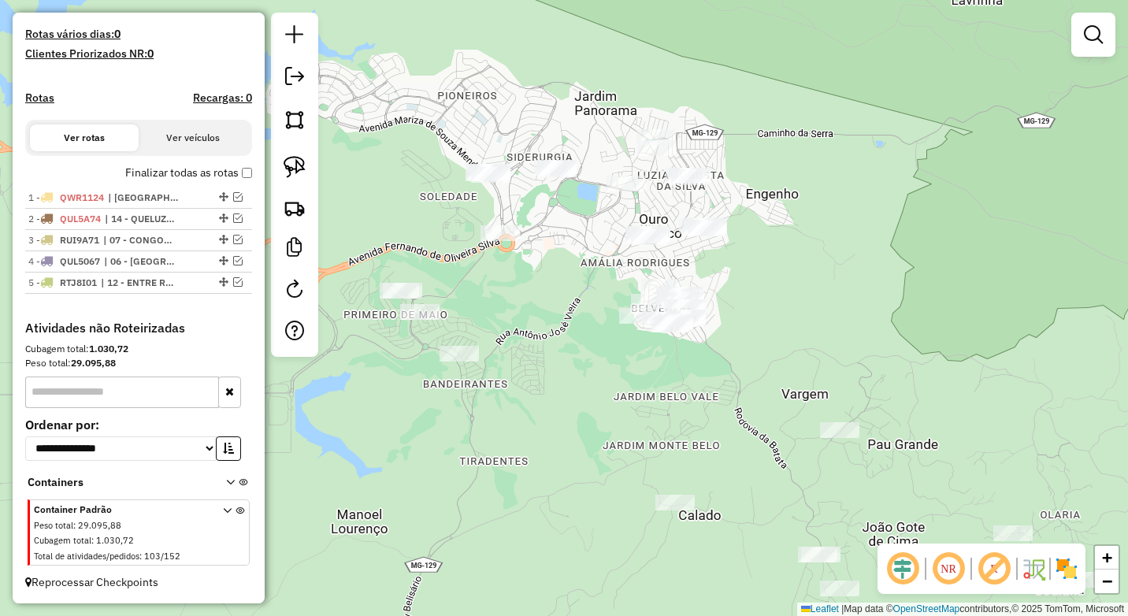
drag, startPoint x: 554, startPoint y: 204, endPoint x: 550, endPoint y: 232, distance: 27.8
click at [550, 232] on div "Janela de atendimento Grade de atendimento Capacidade Transportadoras Veículos …" at bounding box center [564, 308] width 1128 height 616
click at [292, 161] on img at bounding box center [294, 167] width 22 height 22
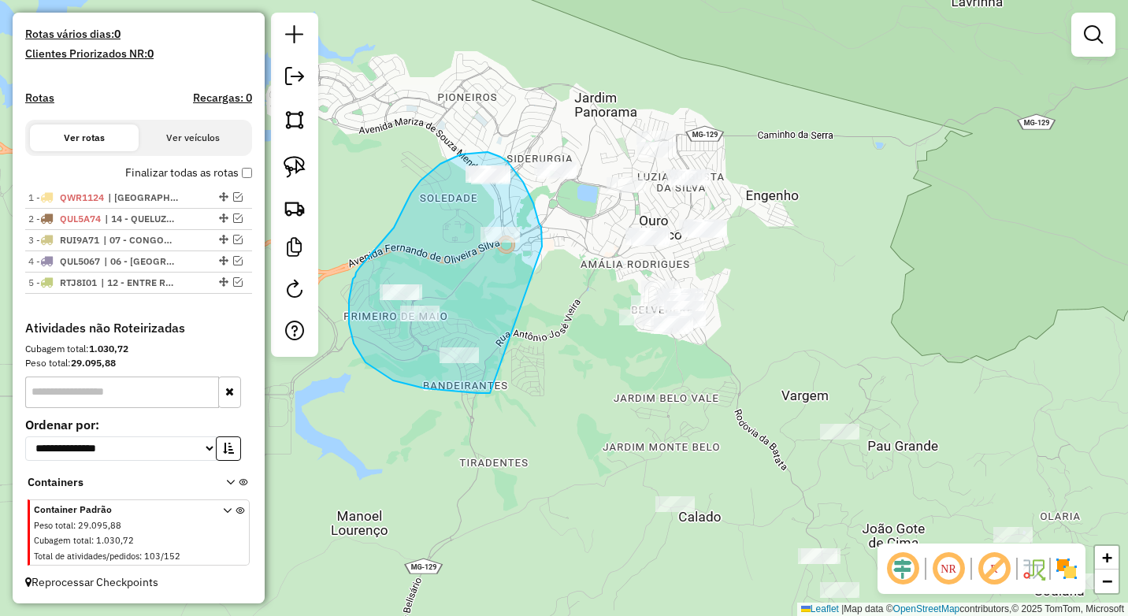
drag, startPoint x: 542, startPoint y: 246, endPoint x: 526, endPoint y: 387, distance: 141.0
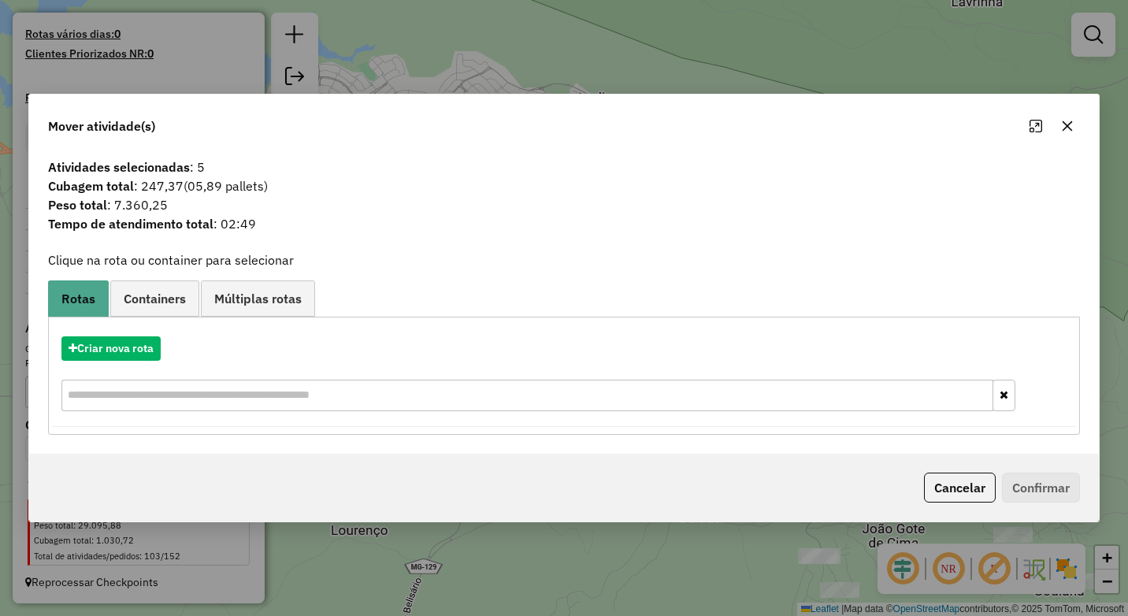
click at [1072, 128] on icon "button" at bounding box center [1067, 126] width 13 height 13
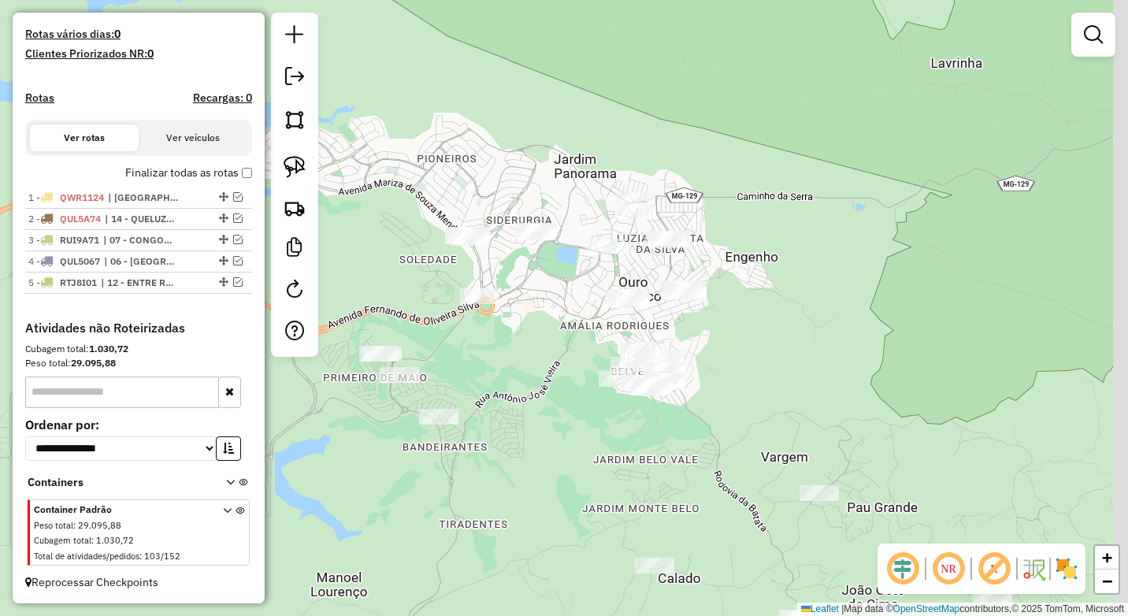
drag, startPoint x: 759, startPoint y: 285, endPoint x: 739, endPoint y: 348, distance: 66.2
click at [739, 348] on div "Janela de atendimento Grade de atendimento Capacidade Transportadoras Veículos …" at bounding box center [564, 308] width 1128 height 616
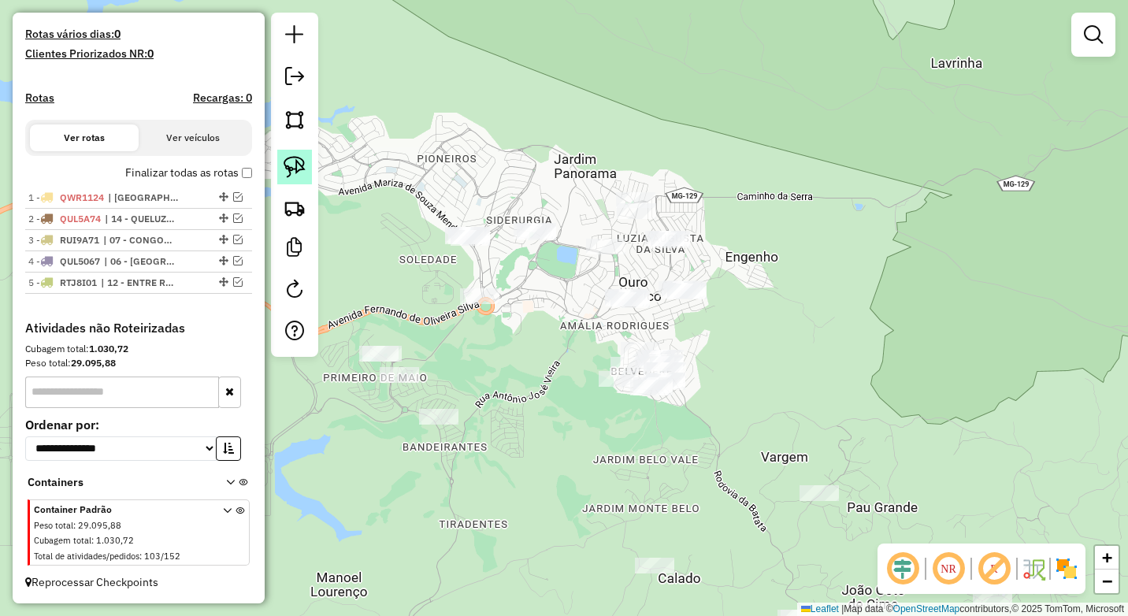
click at [297, 169] on img at bounding box center [294, 167] width 22 height 22
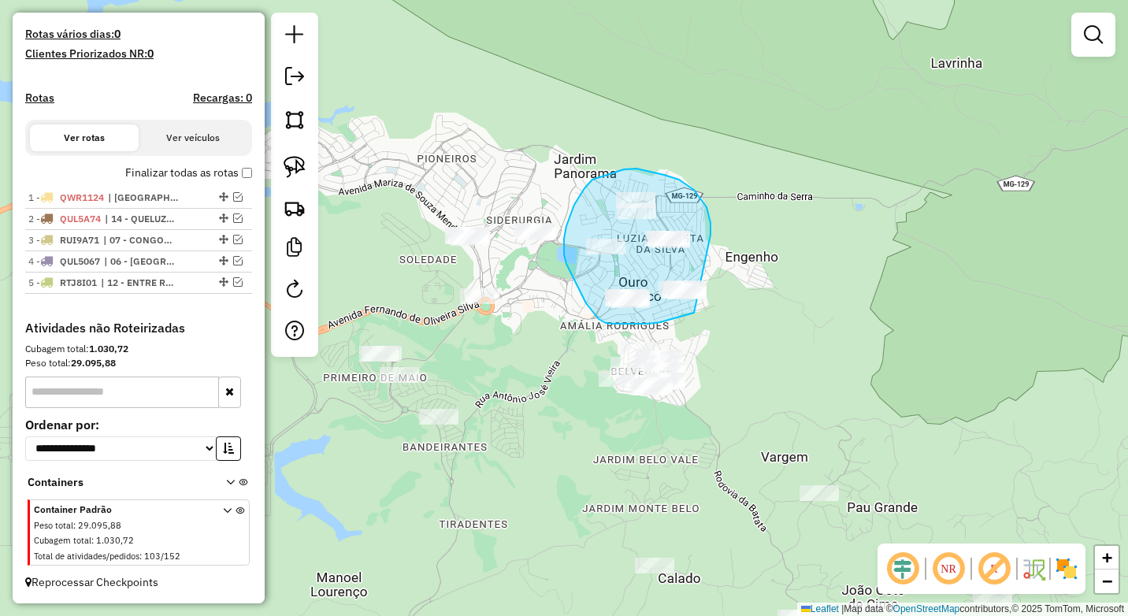
drag, startPoint x: 710, startPoint y: 235, endPoint x: 706, endPoint y: 309, distance: 74.9
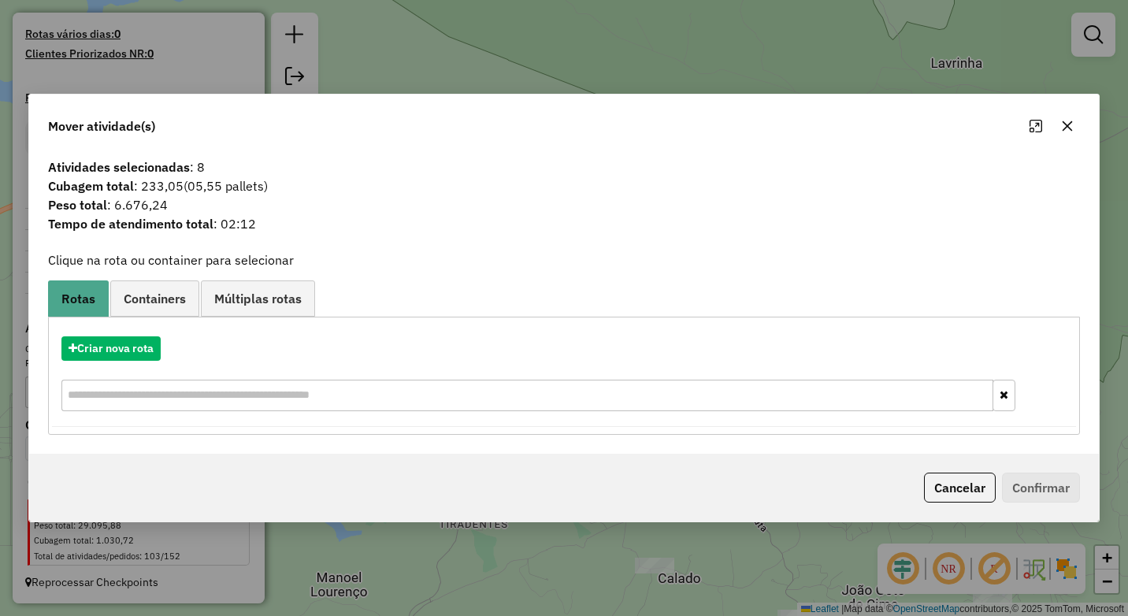
click at [1072, 130] on icon "button" at bounding box center [1067, 126] width 10 height 10
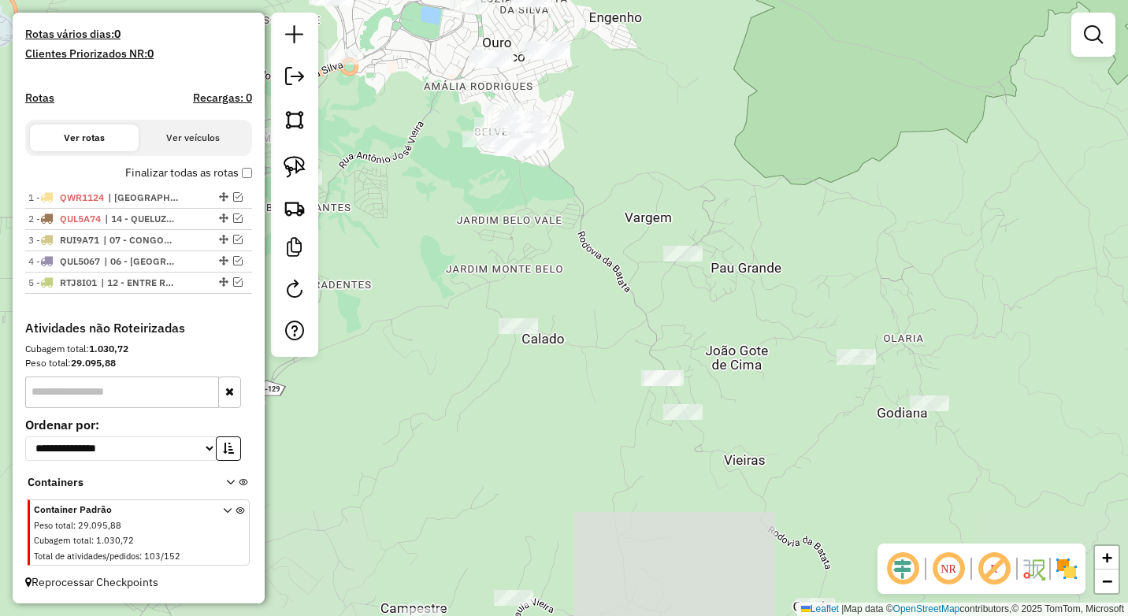
drag, startPoint x: 869, startPoint y: 422, endPoint x: 731, endPoint y: 184, distance: 274.8
click at [731, 184] on div "Janela de atendimento Grade de atendimento Capacidade Transportadoras Veículos …" at bounding box center [564, 308] width 1128 height 616
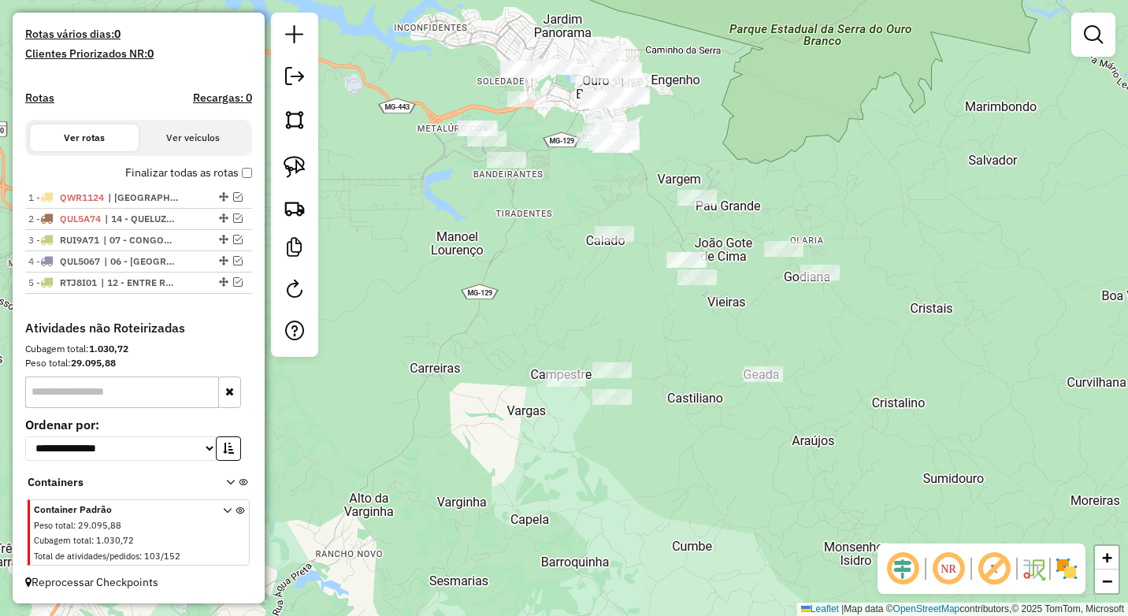
click at [746, 179] on div "Janela de atendimento Grade de atendimento Capacidade Transportadoras Veículos …" at bounding box center [564, 308] width 1128 height 616
click at [295, 178] on link at bounding box center [294, 167] width 35 height 35
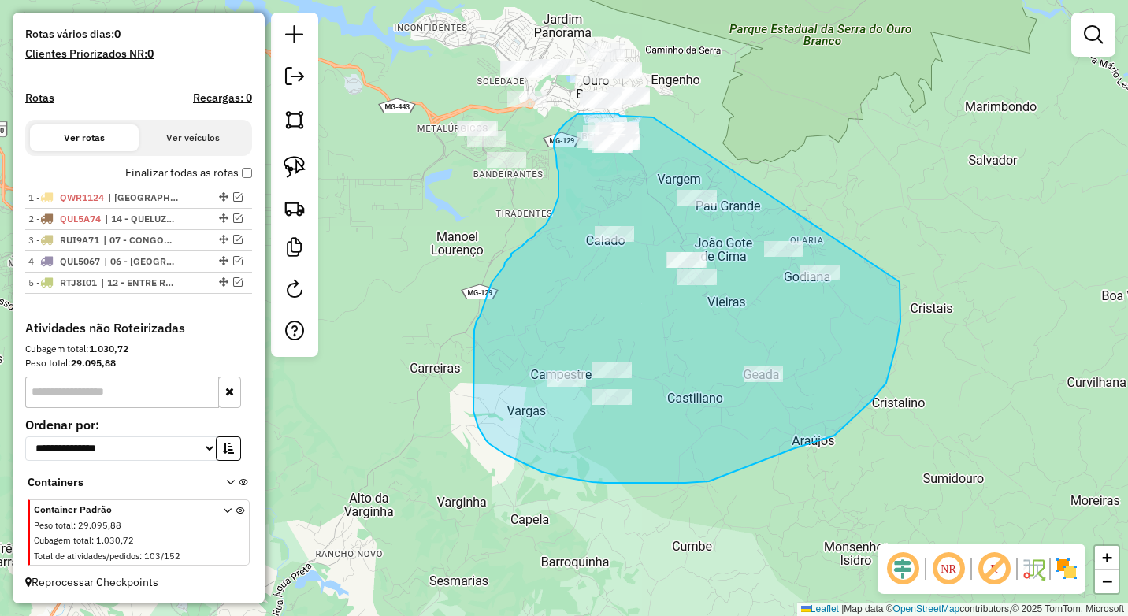
drag, startPoint x: 653, startPoint y: 117, endPoint x: 891, endPoint y: 257, distance: 276.3
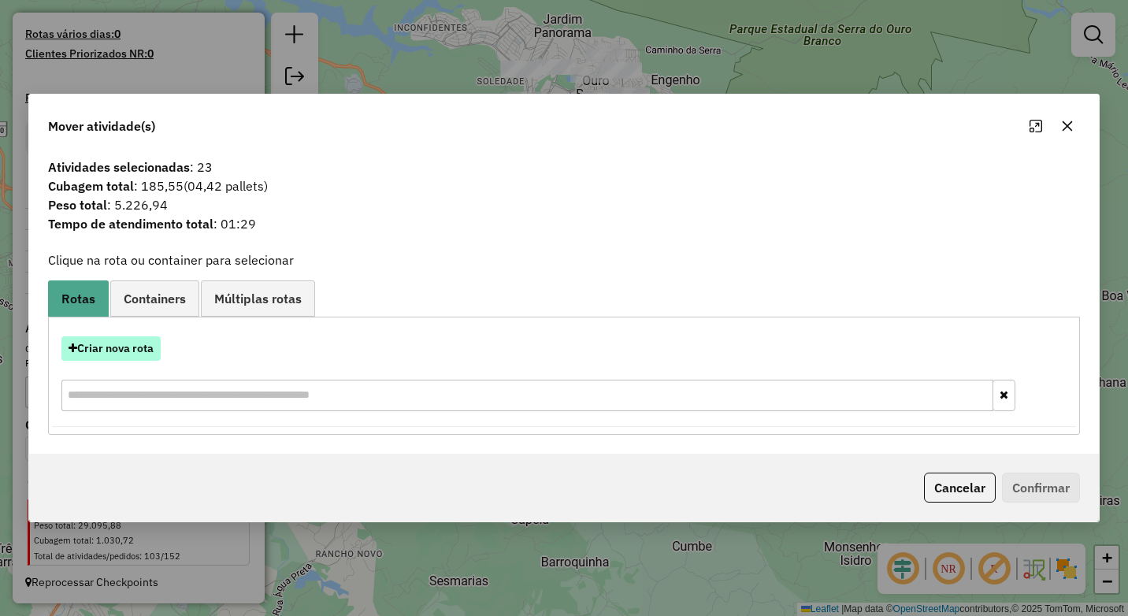
click at [128, 352] on button "Criar nova rota" at bounding box center [110, 348] width 99 height 24
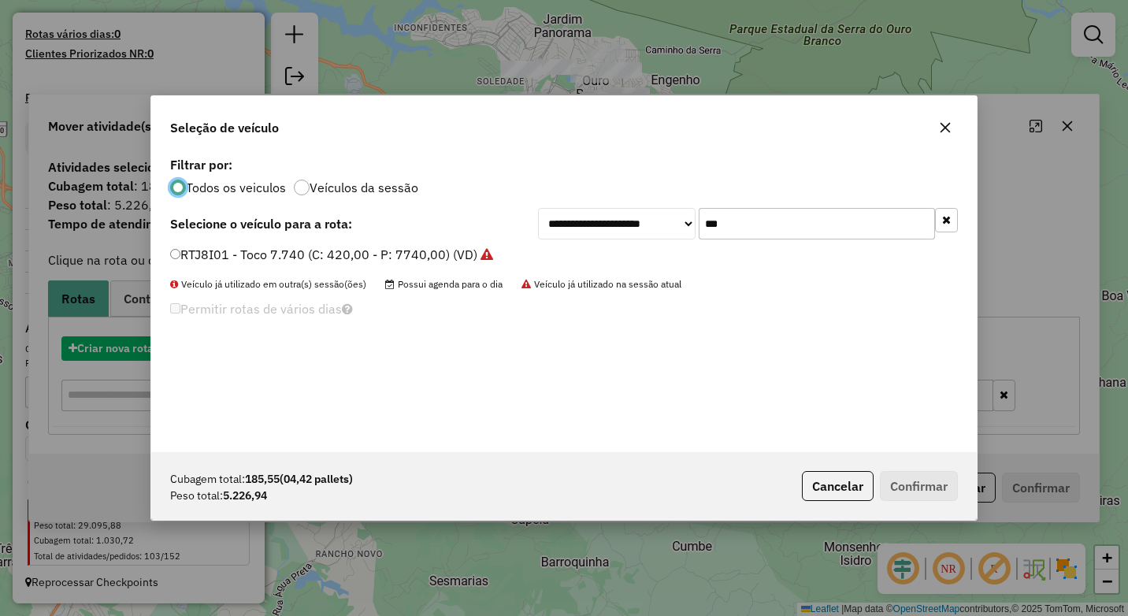
scroll to position [9, 5]
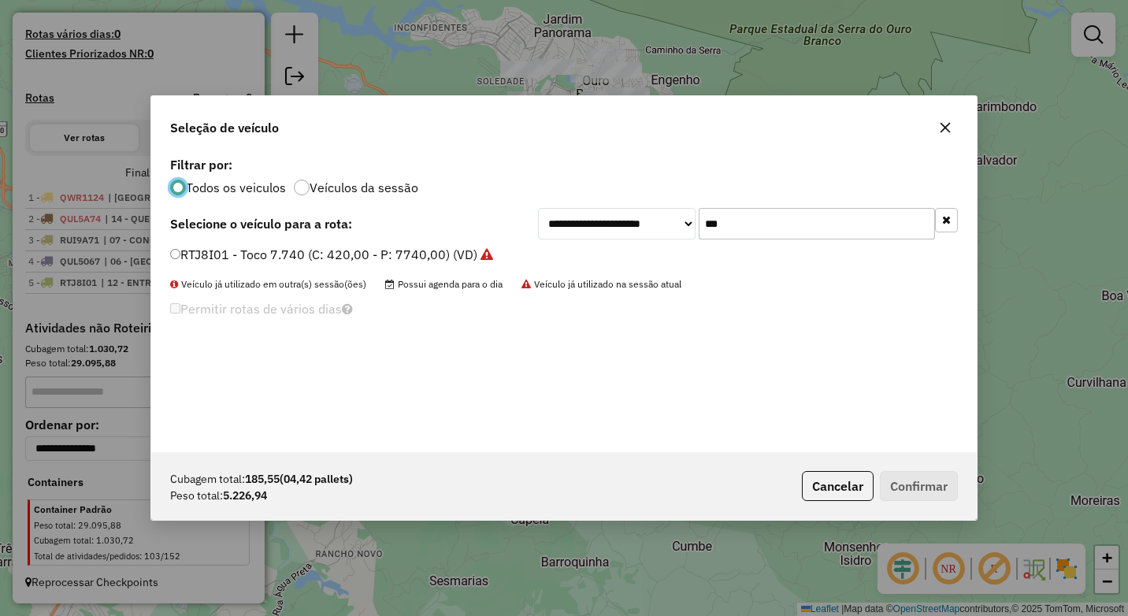
click at [755, 220] on input "***" at bounding box center [816, 223] width 236 height 31
type input "***"
click at [279, 261] on label "QUL4C40 - 3/4 Truck (C: 252,00 - P: 6000,00) (VD)" at bounding box center [321, 254] width 303 height 19
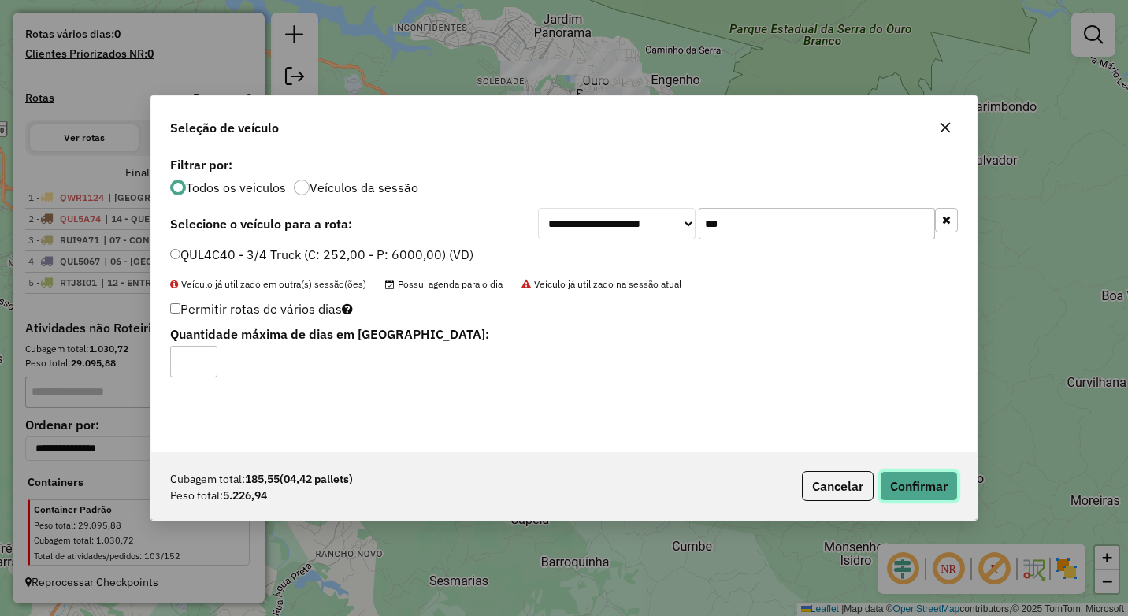
click at [904, 482] on button "Confirmar" at bounding box center [919, 486] width 78 height 30
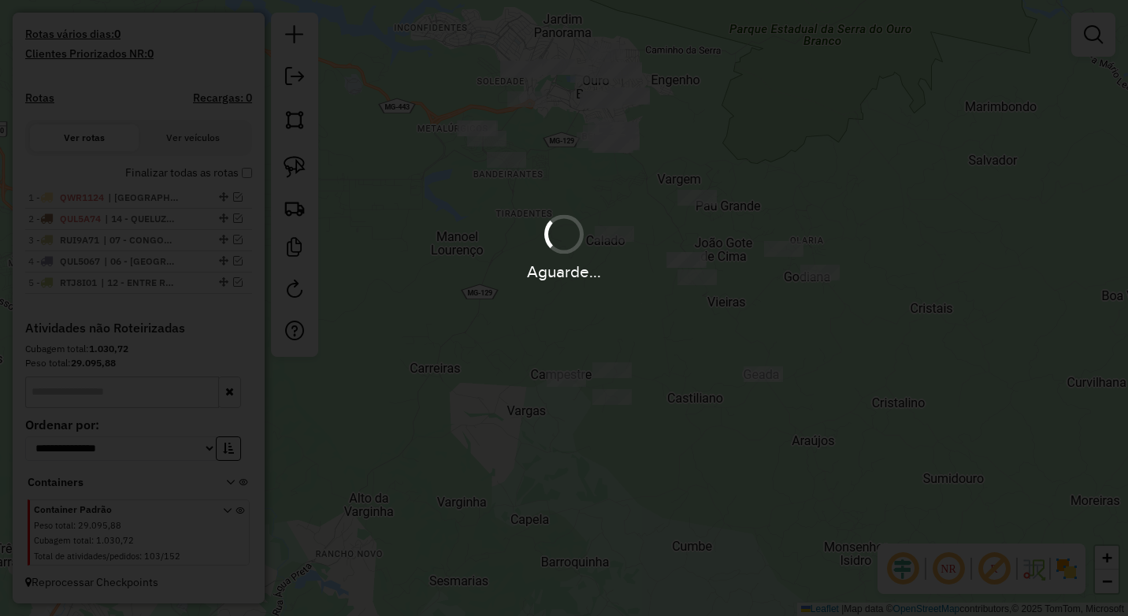
scroll to position [419, 0]
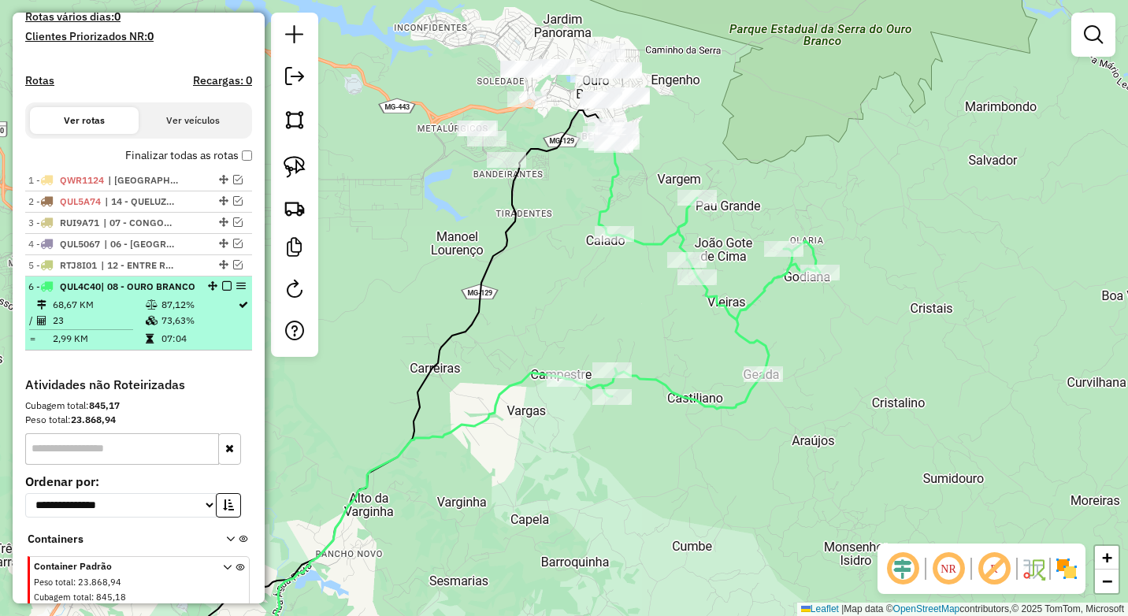
click at [222, 291] on em at bounding box center [226, 285] width 9 height 9
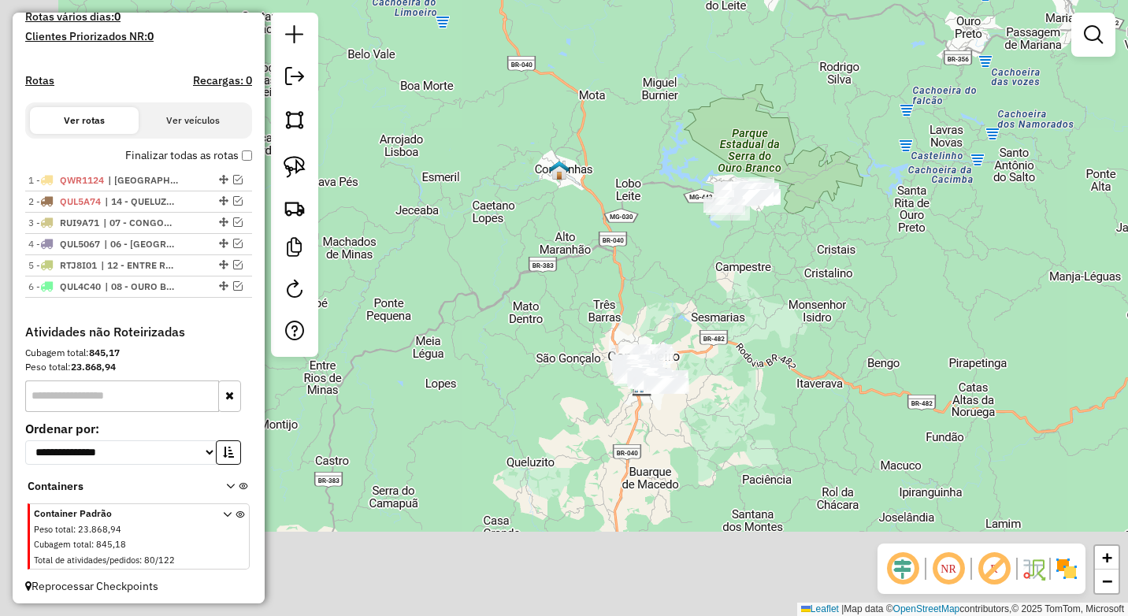
drag, startPoint x: 509, startPoint y: 461, endPoint x: 727, endPoint y: 324, distance: 256.5
click at [727, 324] on div "Janela de atendimento Grade de atendimento Capacidade Transportadoras Veículos …" at bounding box center [564, 308] width 1128 height 616
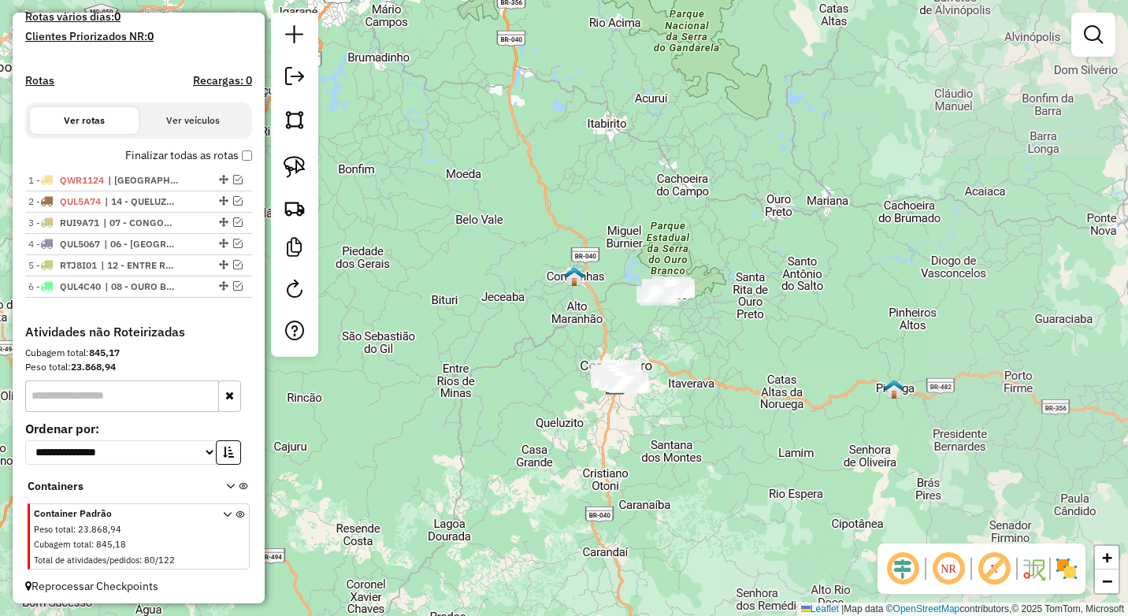
drag, startPoint x: 811, startPoint y: 229, endPoint x: 654, endPoint y: 370, distance: 211.3
click at [669, 390] on div "Janela de atendimento Grade de atendimento Capacidade Transportadoras Veículos …" at bounding box center [564, 308] width 1128 height 616
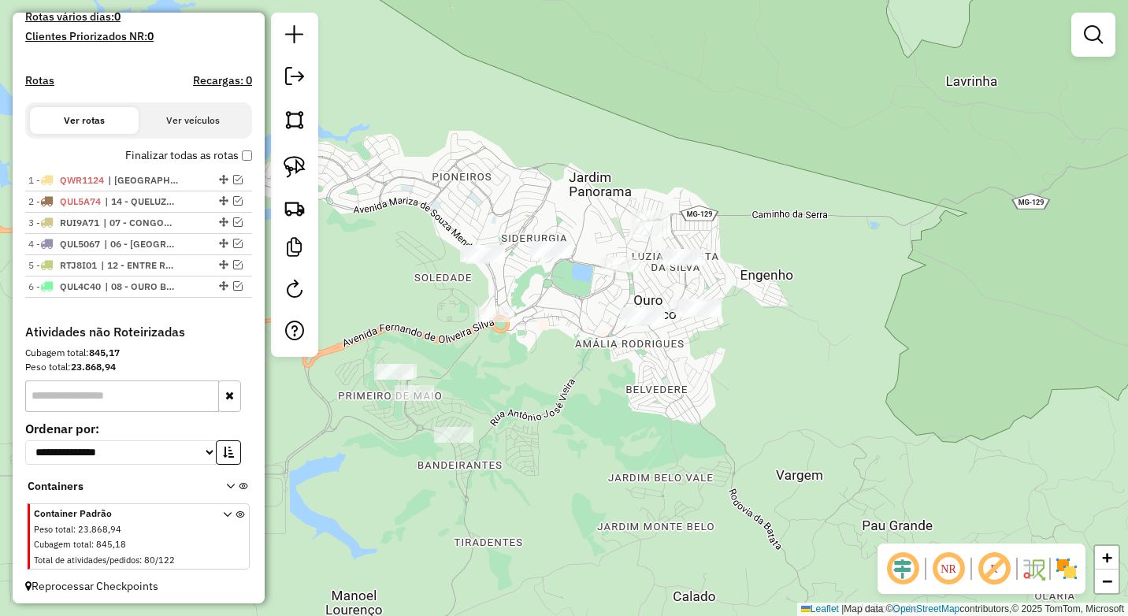
drag, startPoint x: 598, startPoint y: 385, endPoint x: 718, endPoint y: 372, distance: 120.4
click at [718, 372] on div "Janela de atendimento Grade de atendimento Capacidade Transportadoras Veículos …" at bounding box center [564, 308] width 1128 height 616
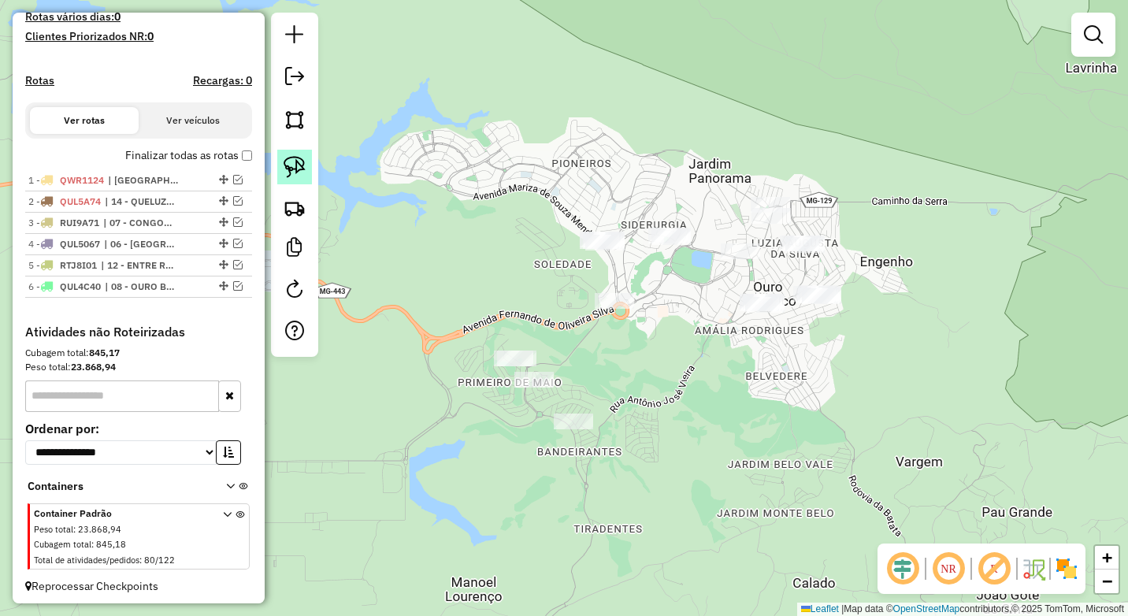
click at [307, 172] on link at bounding box center [294, 167] width 35 height 35
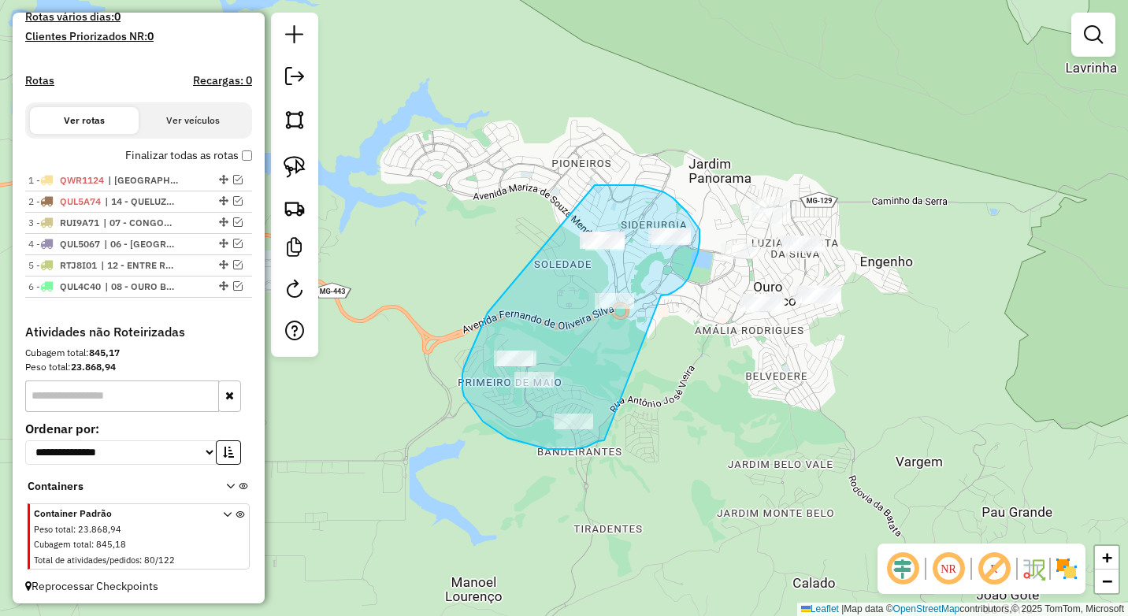
drag, startPoint x: 662, startPoint y: 295, endPoint x: 604, endPoint y: 440, distance: 156.2
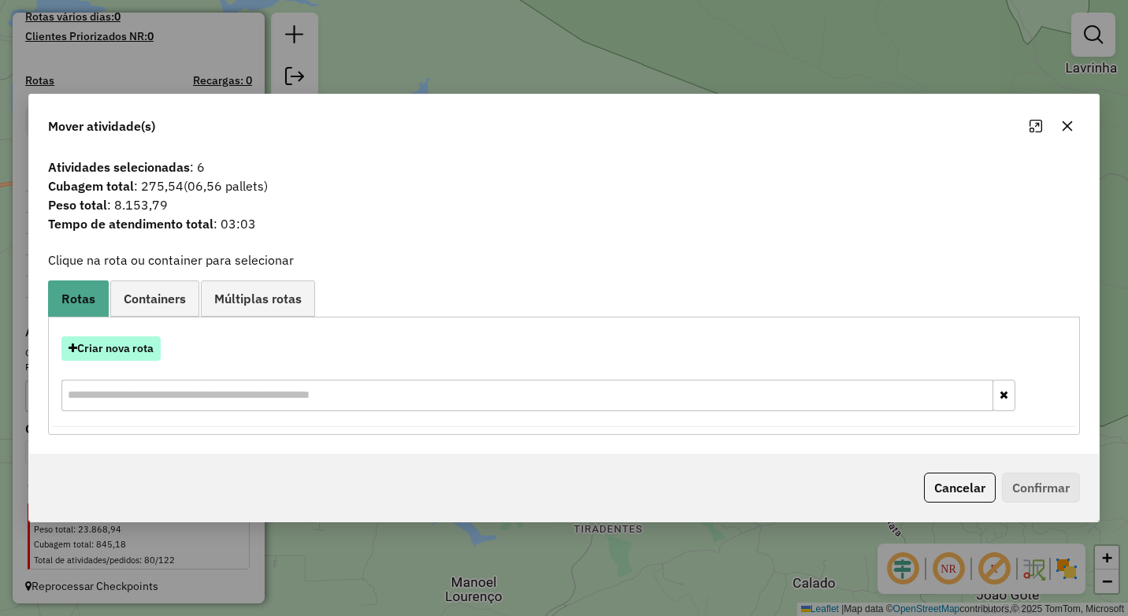
click at [128, 345] on button "Criar nova rota" at bounding box center [110, 348] width 99 height 24
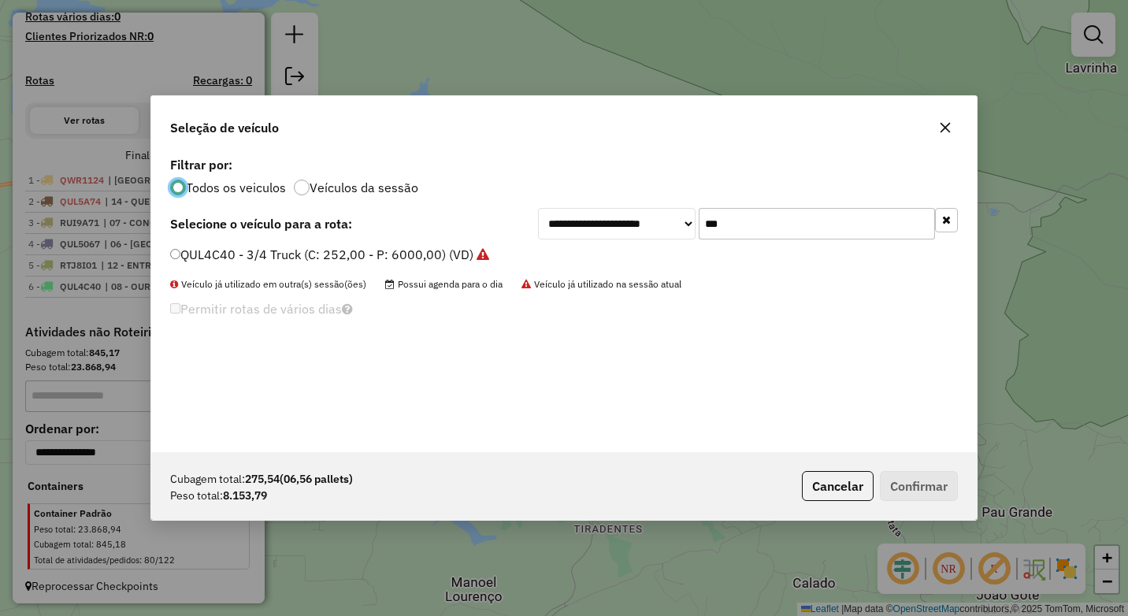
scroll to position [9, 5]
drag, startPoint x: 733, startPoint y: 209, endPoint x: 676, endPoint y: 224, distance: 59.4
click at [676, 224] on div "**********" at bounding box center [748, 223] width 420 height 31
type input "***"
drag, startPoint x: 323, startPoint y: 254, endPoint x: 450, endPoint y: 296, distance: 133.7
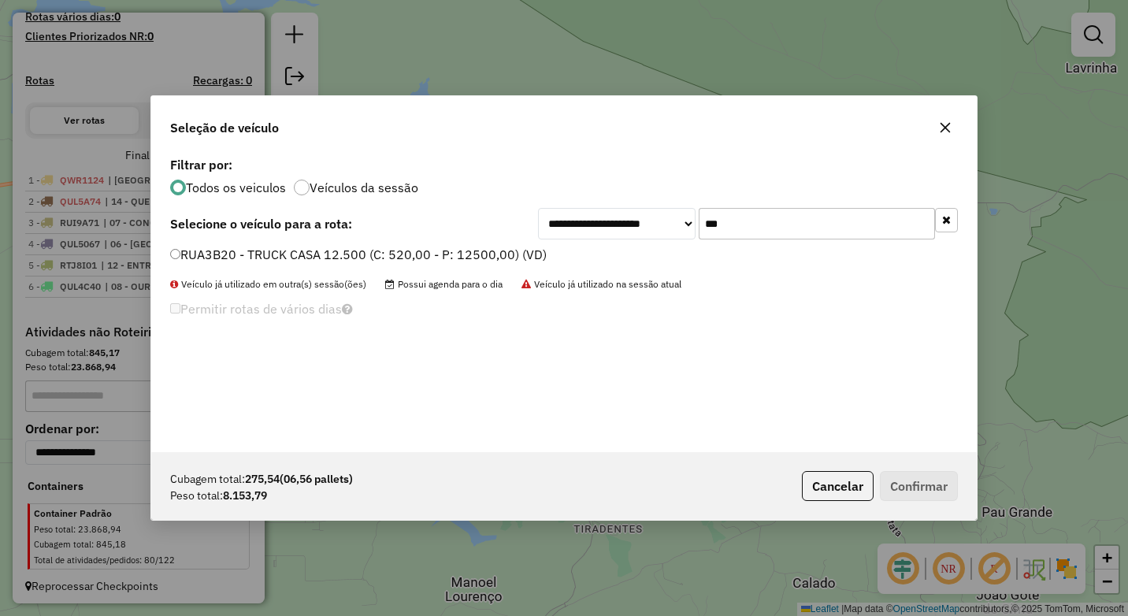
click at [323, 254] on label "RUA3B20 - TRUCK CASA 12.500 (C: 520,00 - P: 12500,00) (VD)" at bounding box center [358, 254] width 376 height 19
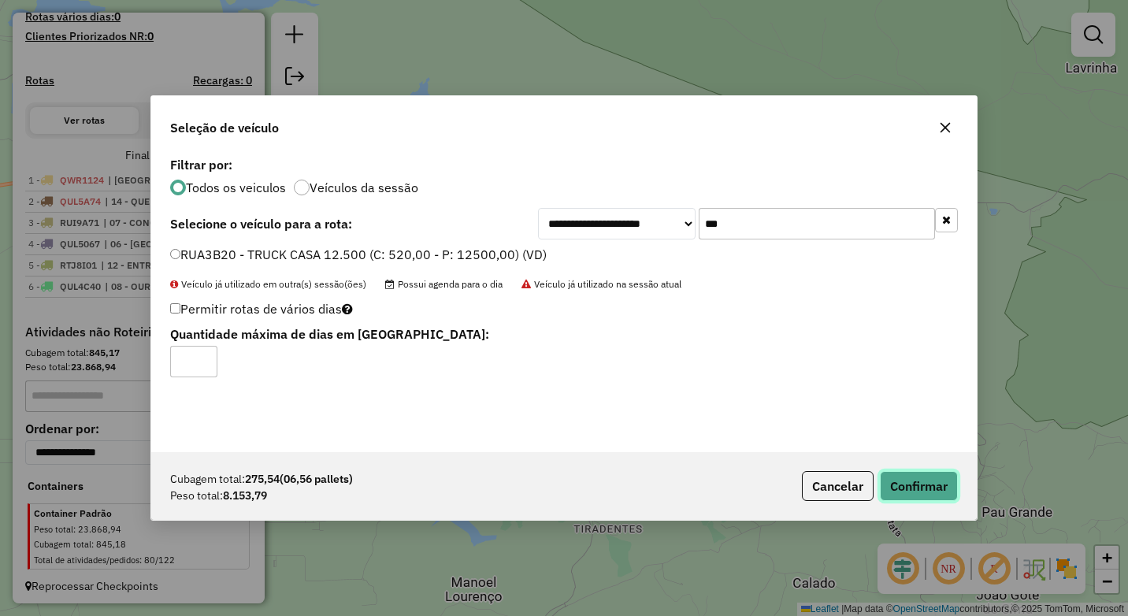
click at [923, 480] on button "Confirmar" at bounding box center [919, 486] width 78 height 30
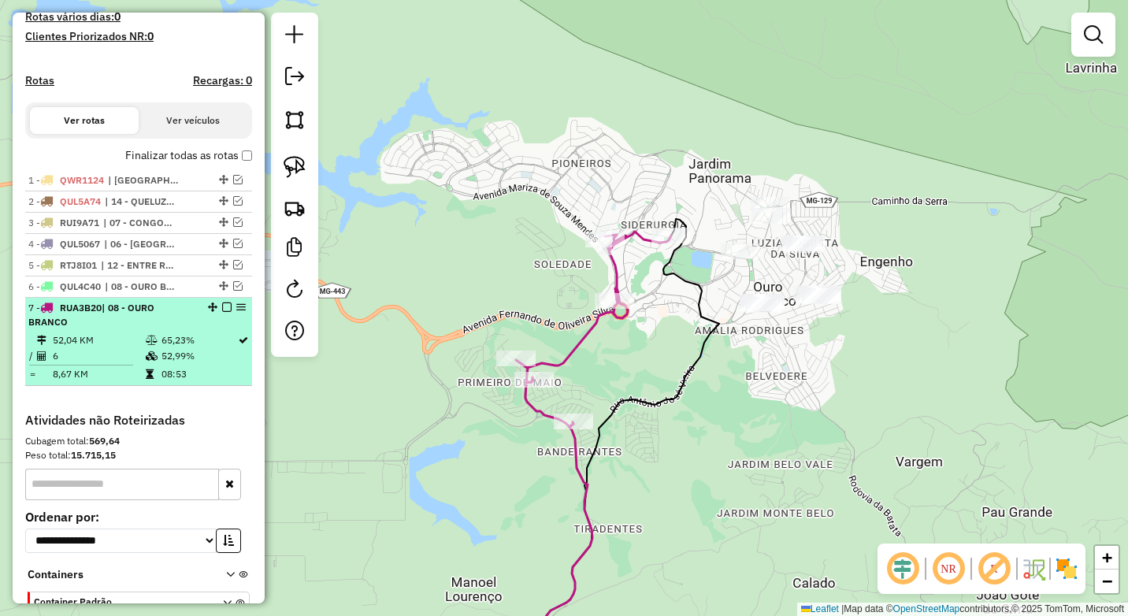
click at [223, 312] on em at bounding box center [226, 306] width 9 height 9
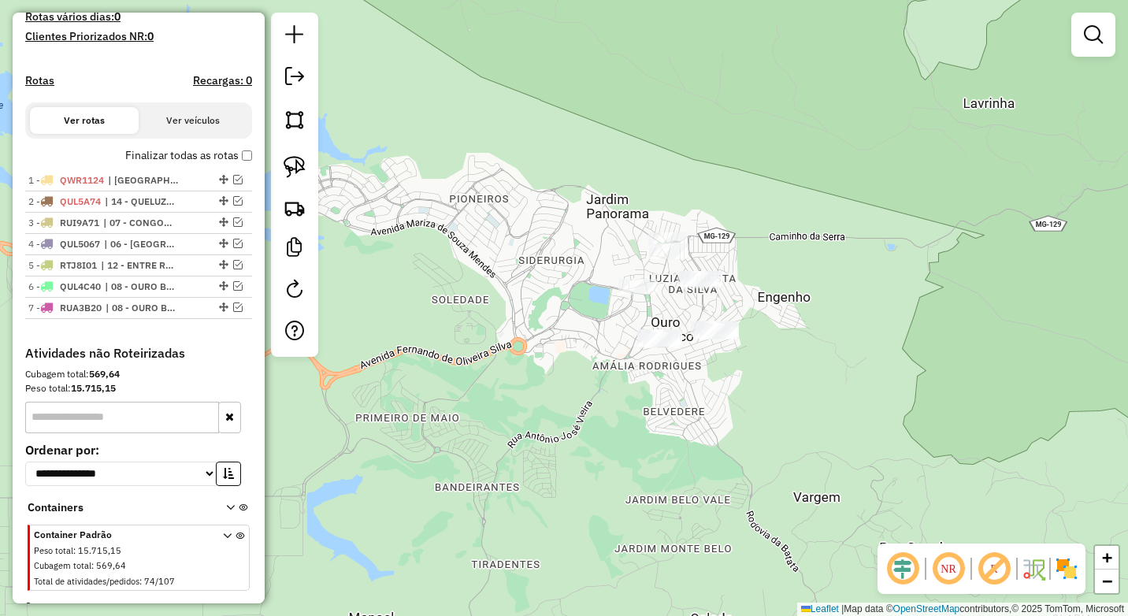
drag, startPoint x: 756, startPoint y: 407, endPoint x: 726, endPoint y: 420, distance: 32.8
click at [726, 420] on div "Janela de atendimento Grade de atendimento Capacidade Transportadoras Veículos …" at bounding box center [564, 308] width 1128 height 616
click at [298, 176] on img at bounding box center [294, 167] width 22 height 22
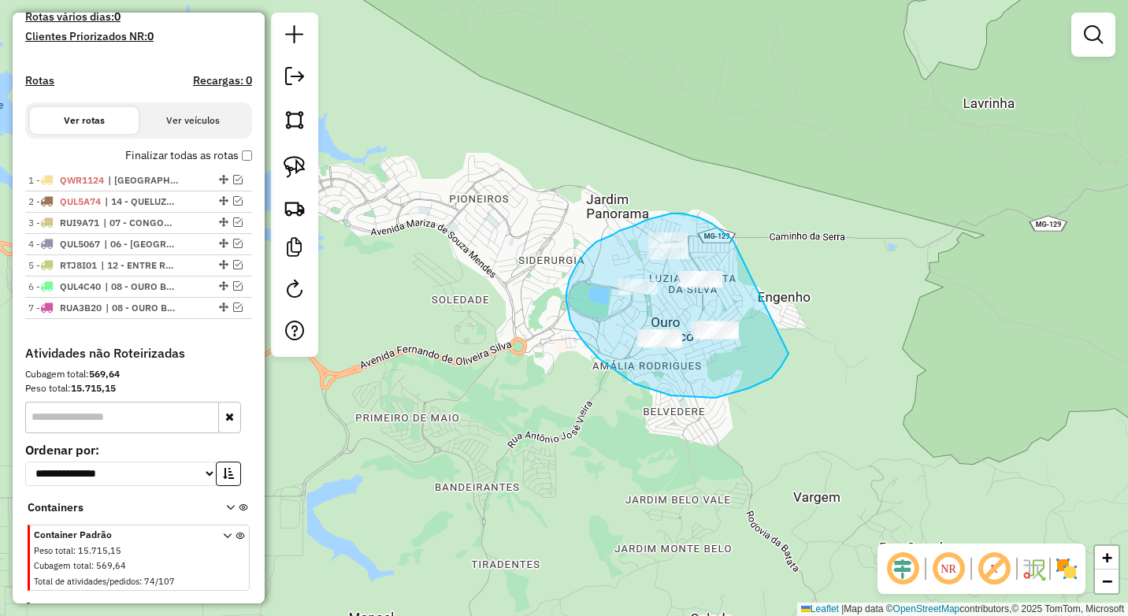
drag, startPoint x: 732, startPoint y: 239, endPoint x: 787, endPoint y: 354, distance: 126.8
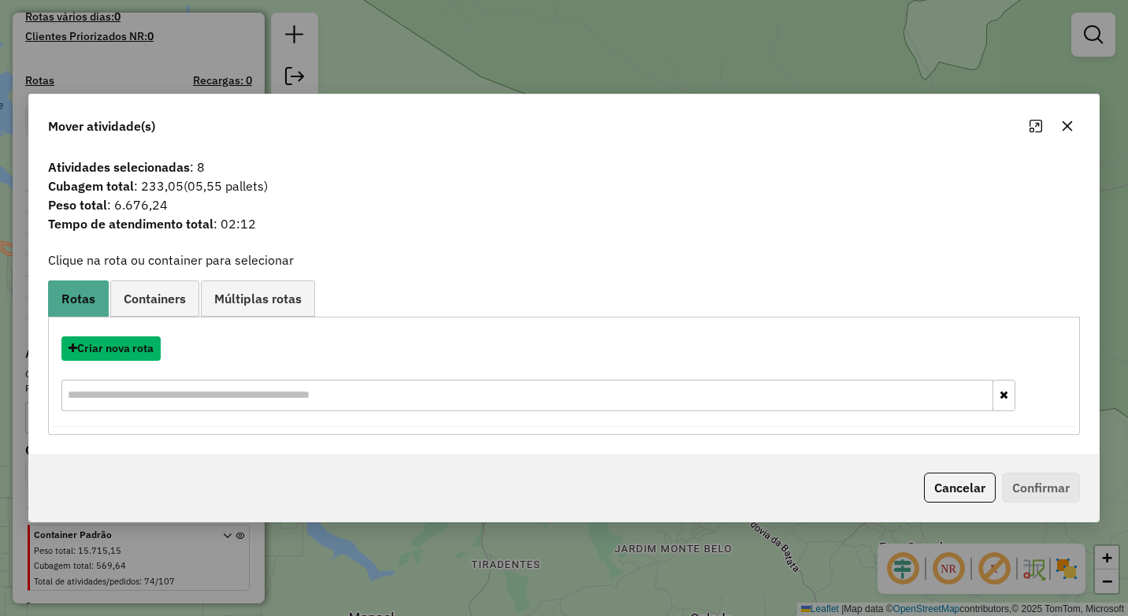
click at [135, 350] on button "Criar nova rota" at bounding box center [110, 348] width 99 height 24
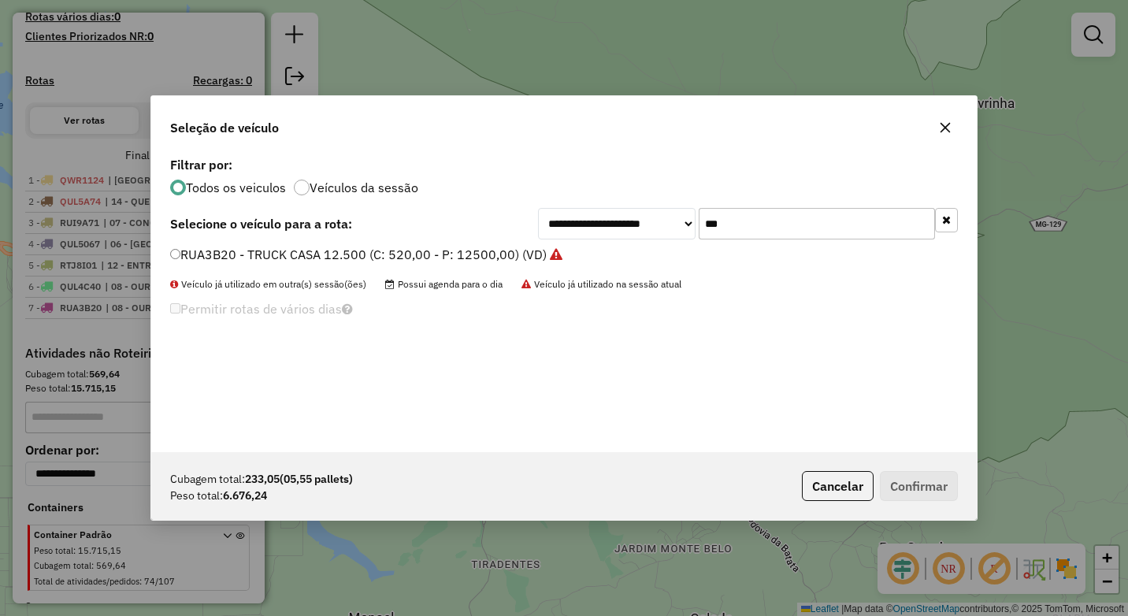
drag, startPoint x: 769, startPoint y: 235, endPoint x: 639, endPoint y: 232, distance: 129.2
click at [639, 232] on div "**********" at bounding box center [748, 223] width 420 height 31
type input "****"
click at [243, 256] on label "PVC4F22 - TOCO CASA 7.900 (C: 420,00 - P: 7900,00) (VD)" at bounding box center [346, 254] width 352 height 19
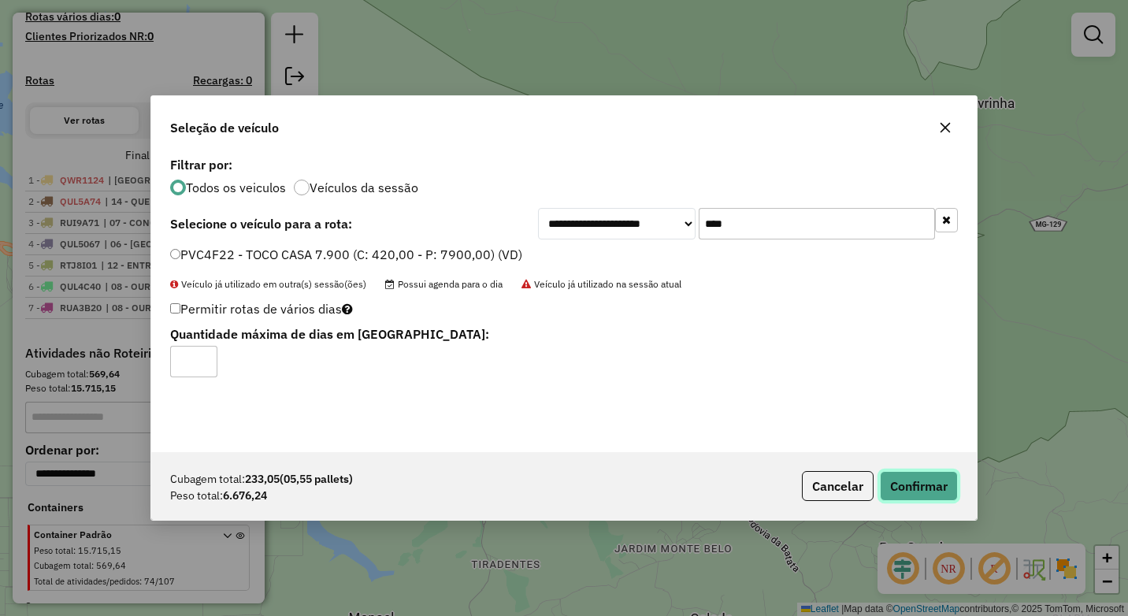
click at [924, 478] on button "Confirmar" at bounding box center [919, 486] width 78 height 30
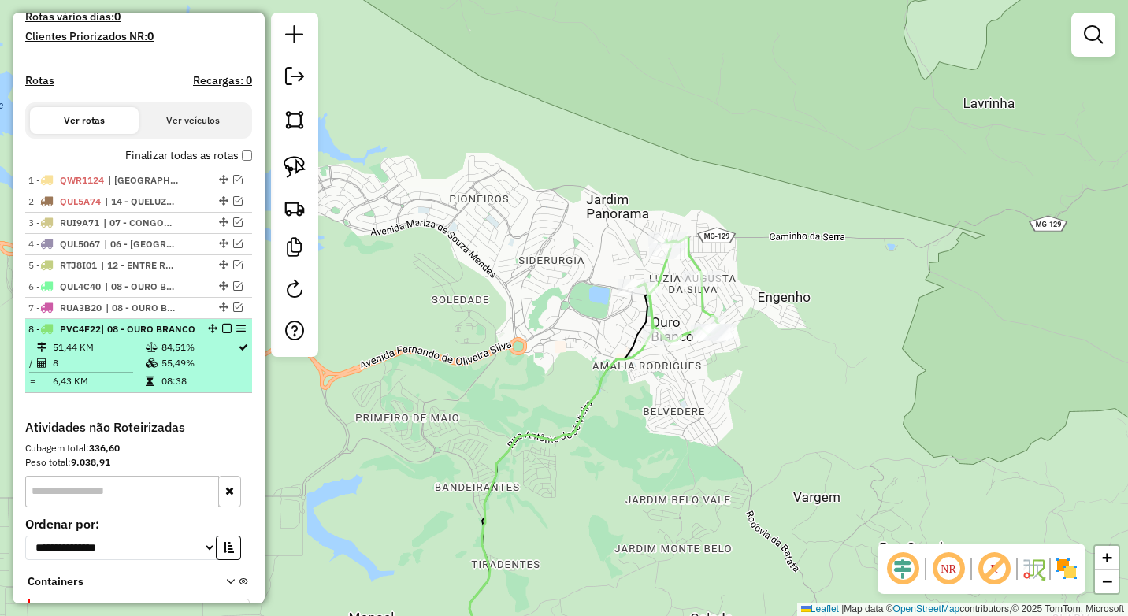
click at [224, 333] on em at bounding box center [226, 328] width 9 height 9
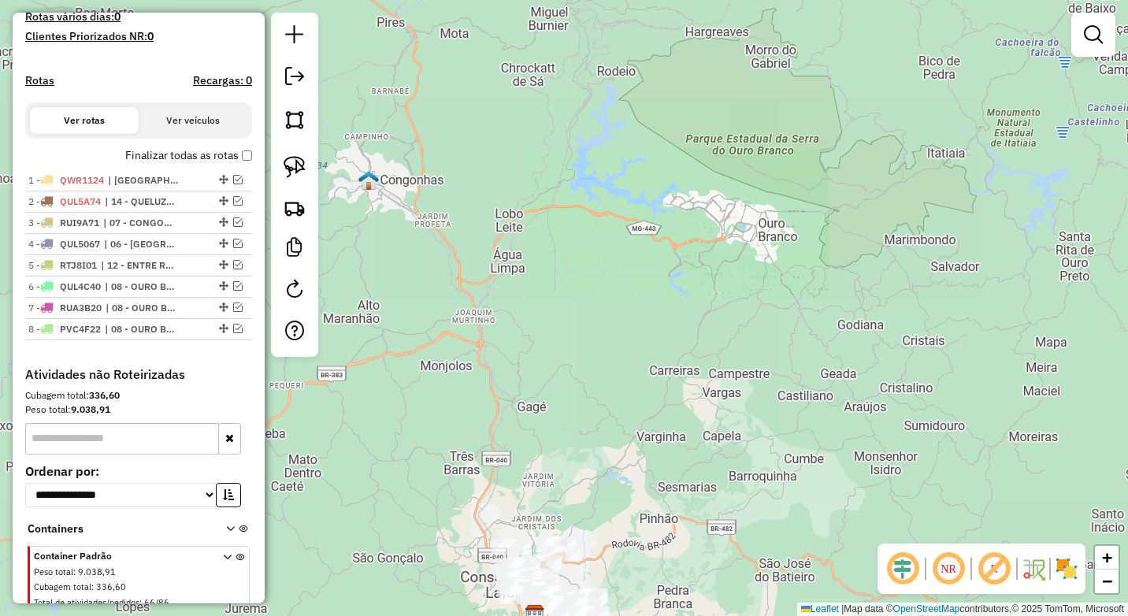
drag, startPoint x: 607, startPoint y: 387, endPoint x: 759, endPoint y: 225, distance: 221.7
click at [759, 225] on div "Janela de atendimento Grade de atendimento Capacidade Transportadoras Veículos …" at bounding box center [564, 308] width 1128 height 616
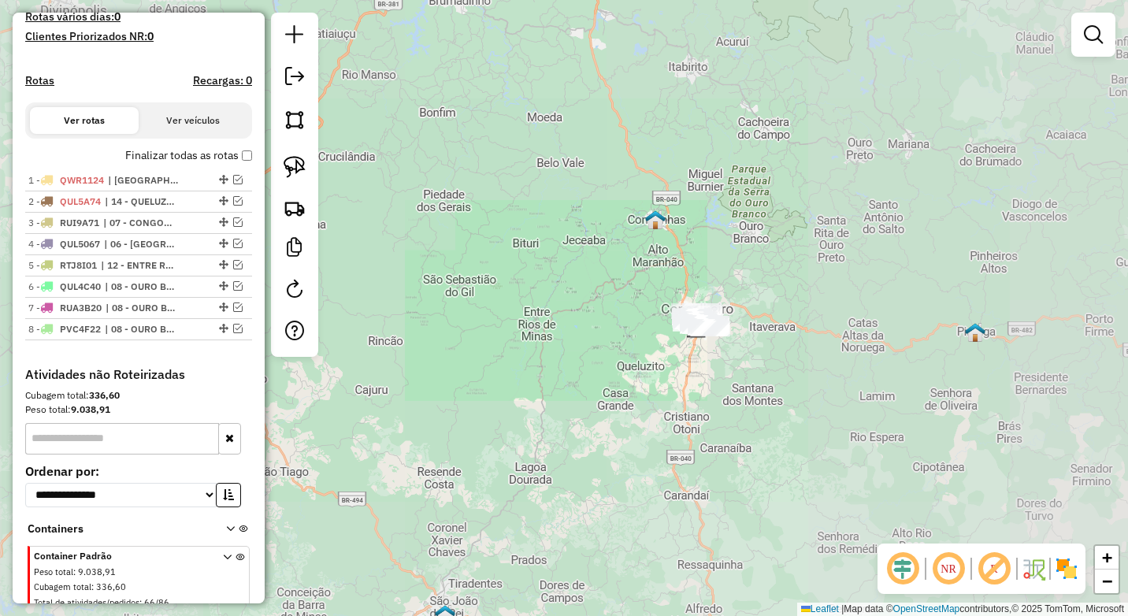
drag, startPoint x: 766, startPoint y: 358, endPoint x: 740, endPoint y: 298, distance: 65.2
click at [740, 298] on div "Janela de atendimento Grade de atendimento Capacidade Transportadoras Veículos …" at bounding box center [564, 308] width 1128 height 616
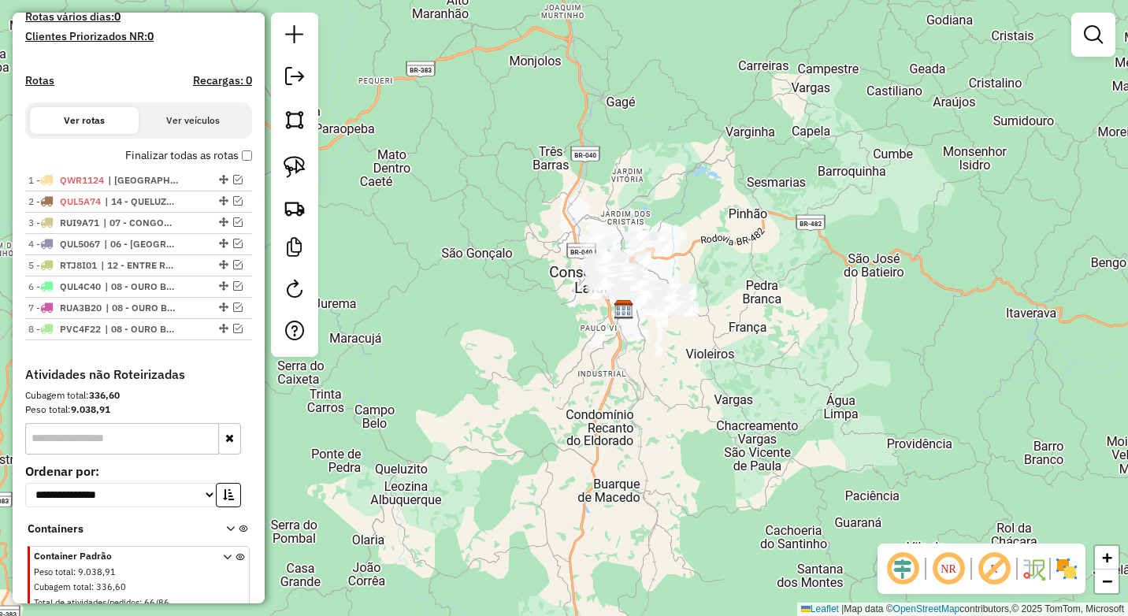
drag, startPoint x: 710, startPoint y: 310, endPoint x: 689, endPoint y: 367, distance: 60.5
click at [689, 367] on div "Janela de atendimento Grade de atendimento Capacidade Transportadoras Veículos …" at bounding box center [564, 308] width 1128 height 616
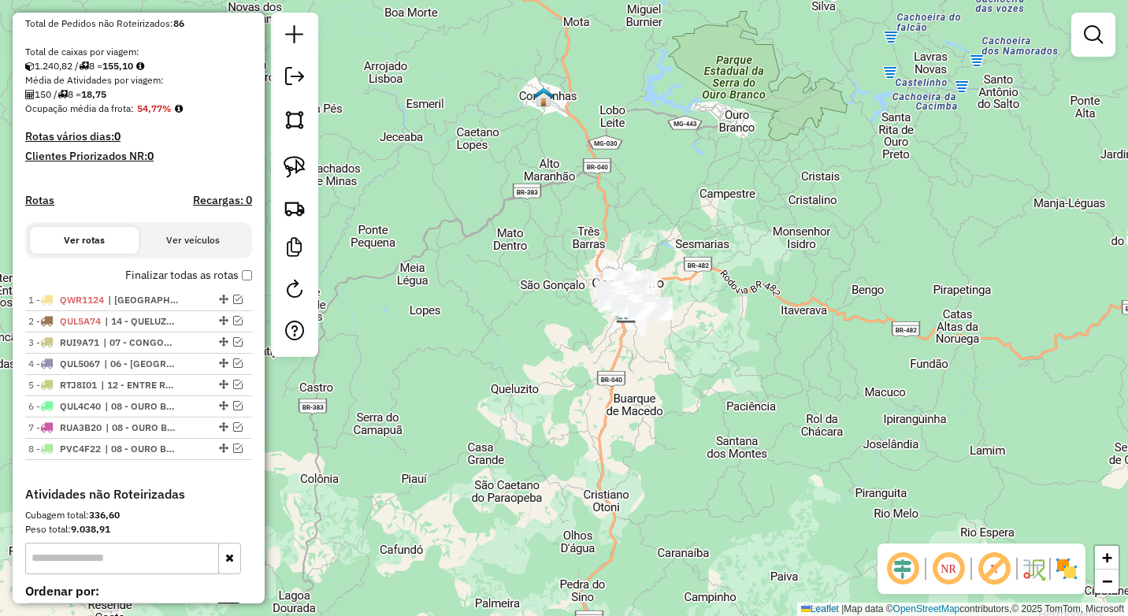
scroll to position [480, 0]
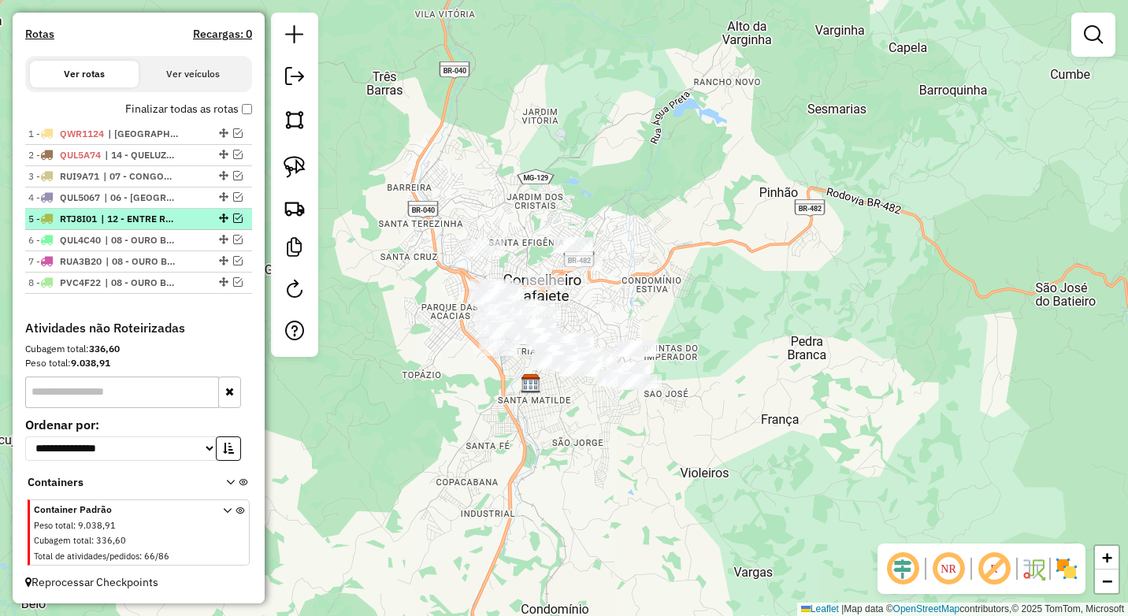
click at [233, 216] on em at bounding box center [237, 217] width 9 height 9
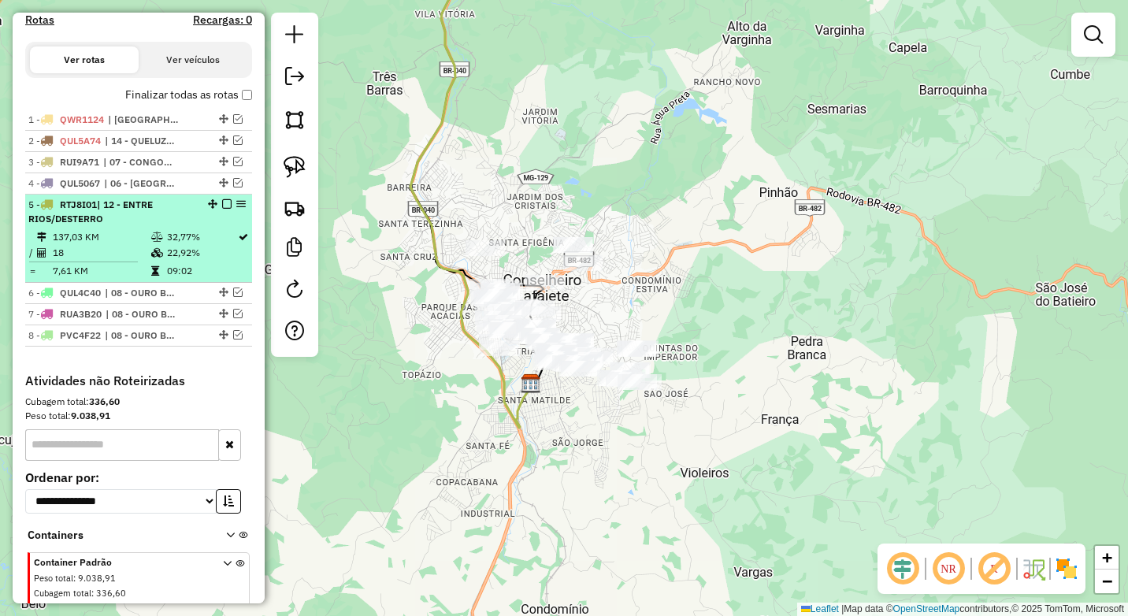
drag, startPoint x: 223, startPoint y: 217, endPoint x: 231, endPoint y: 218, distance: 8.0
click at [223, 209] on em at bounding box center [226, 203] width 9 height 9
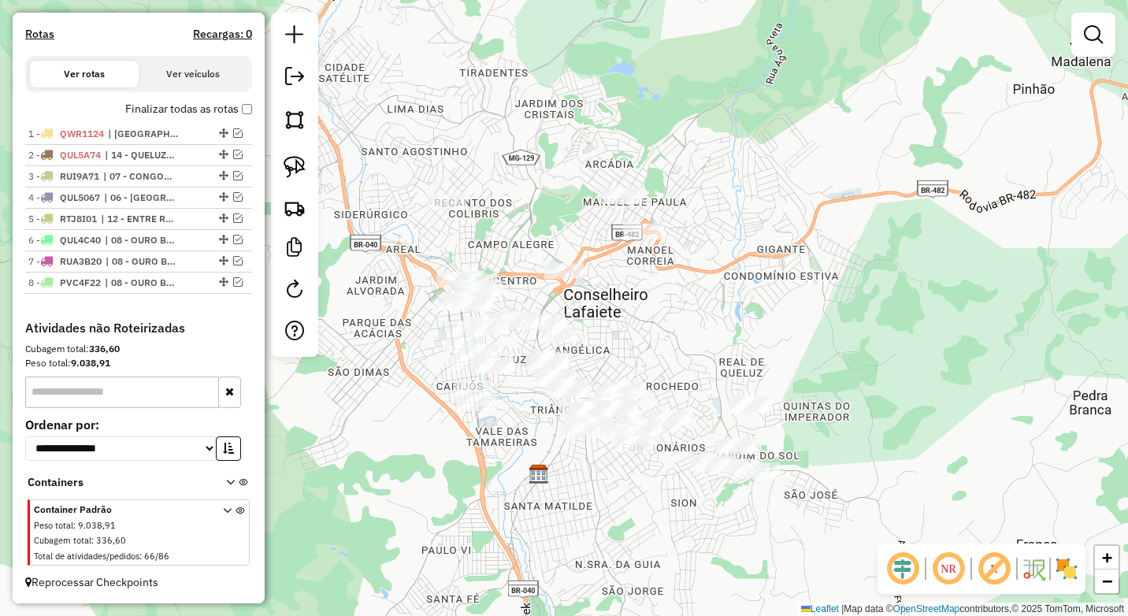
drag, startPoint x: 639, startPoint y: 318, endPoint x: 648, endPoint y: 275, distance: 44.2
click at [648, 275] on div "Janela de atendimento Grade de atendimento Capacidade Transportadoras Veículos …" at bounding box center [564, 308] width 1128 height 616
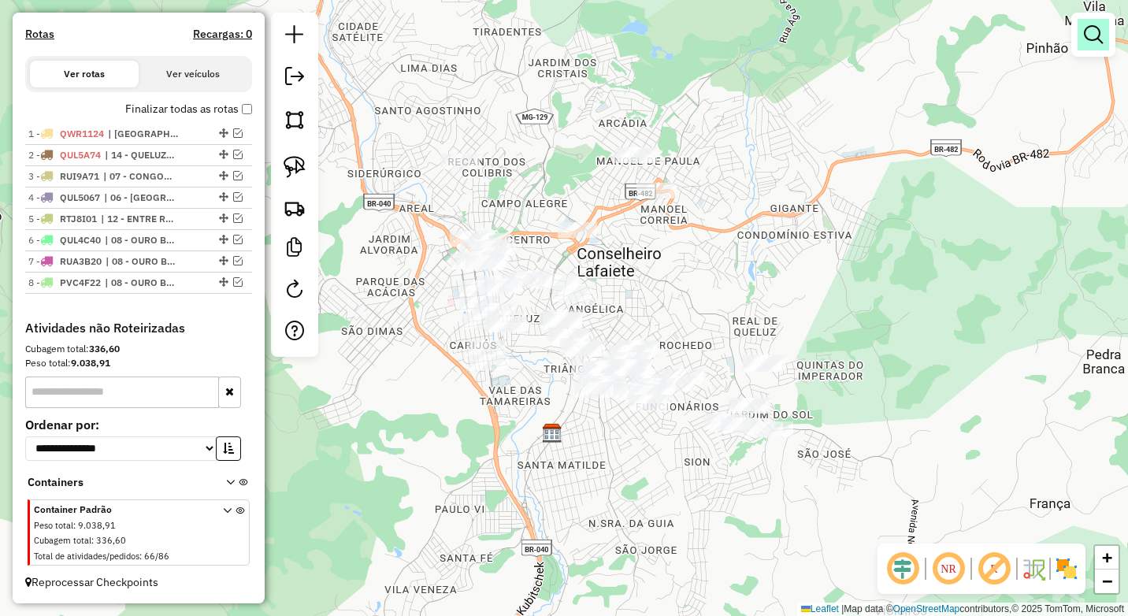
click at [1078, 31] on link at bounding box center [1092, 34] width 31 height 31
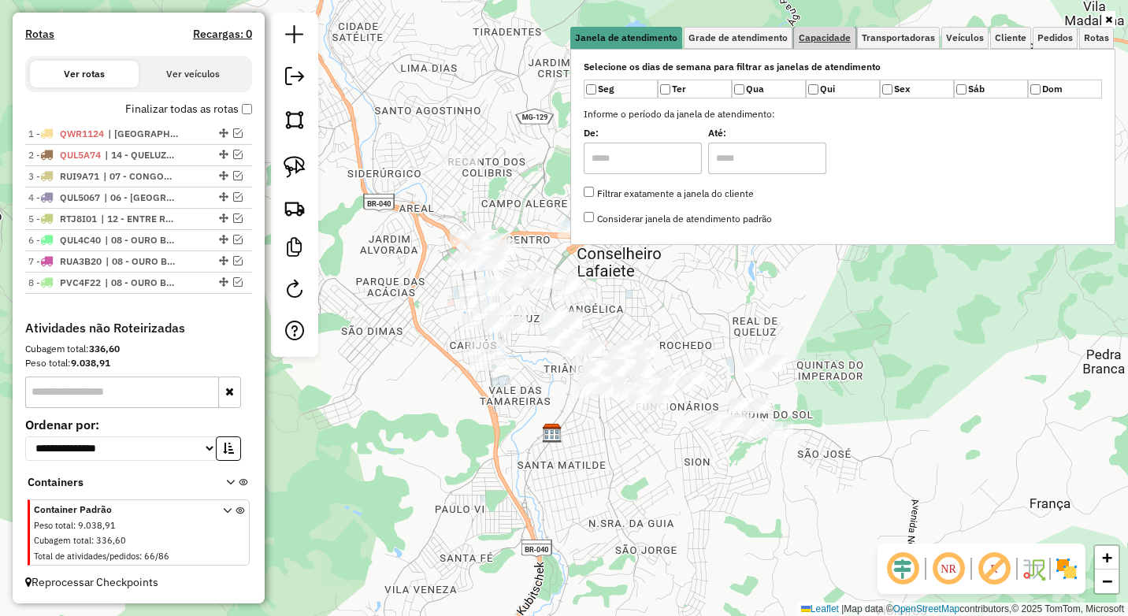
click at [841, 31] on link "Capacidade" at bounding box center [824, 38] width 61 height 22
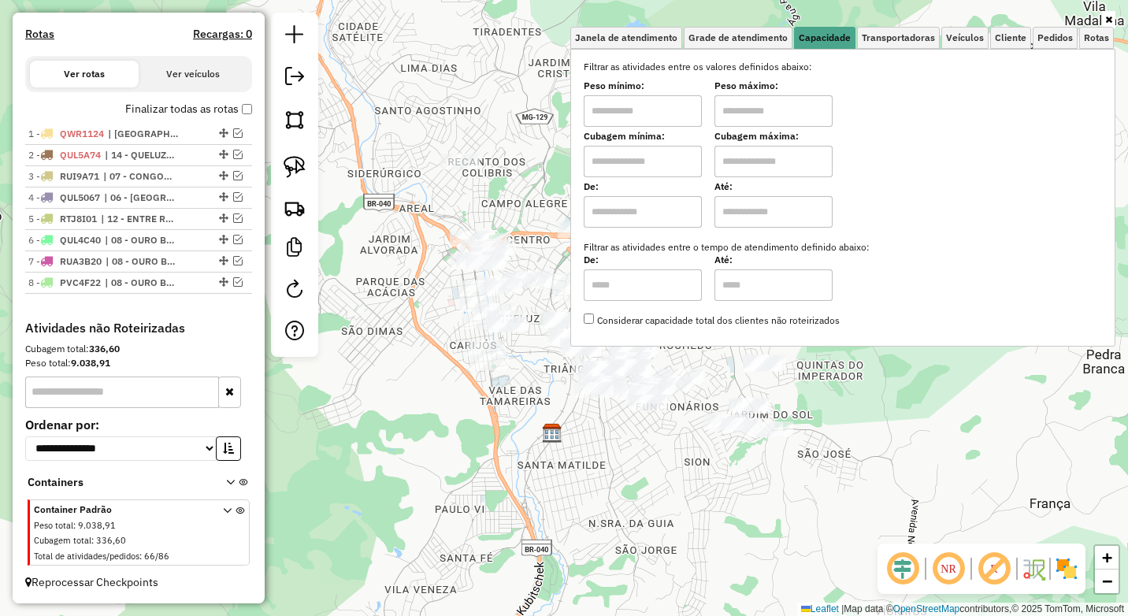
click at [603, 112] on input "text" at bounding box center [642, 110] width 118 height 31
type input "****"
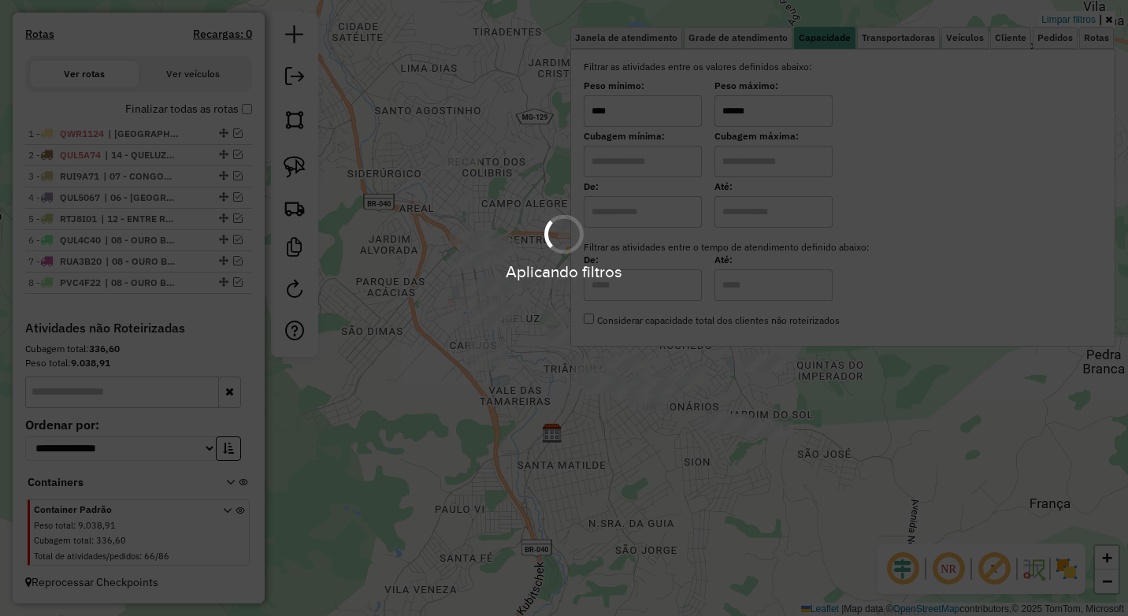
type input "******"
click at [561, 426] on hb-app "Aplicando filtros Pop-up bloqueado! Seu navegador bloqueou automáticamente a ab…" at bounding box center [564, 308] width 1128 height 616
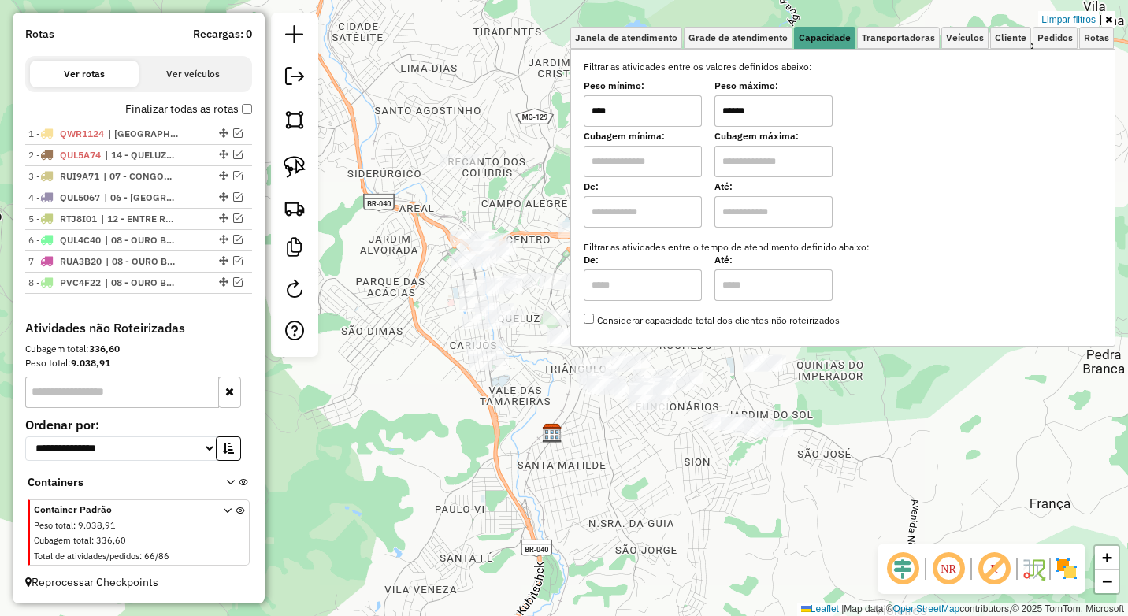
click at [609, 446] on div "Limpar filtros Janela de atendimento Grade de atendimento Capacidade Transporta…" at bounding box center [564, 308] width 1128 height 616
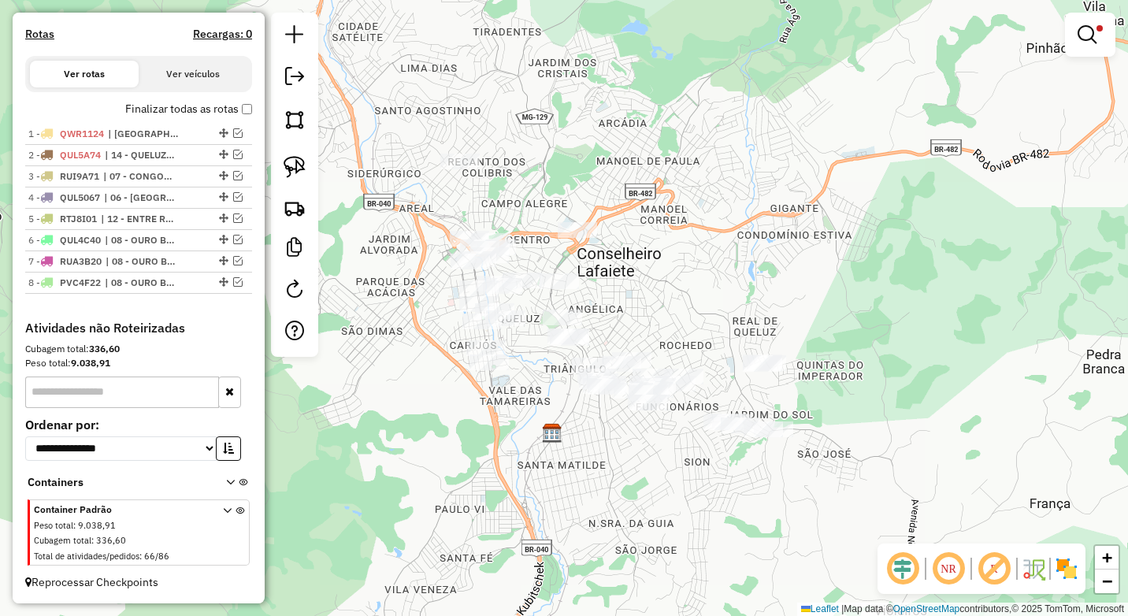
drag, startPoint x: 602, startPoint y: 469, endPoint x: 591, endPoint y: 435, distance: 36.4
click at [591, 435] on div "Limpar filtros Janela de atendimento Grade de atendimento Capacidade Transporta…" at bounding box center [564, 308] width 1128 height 616
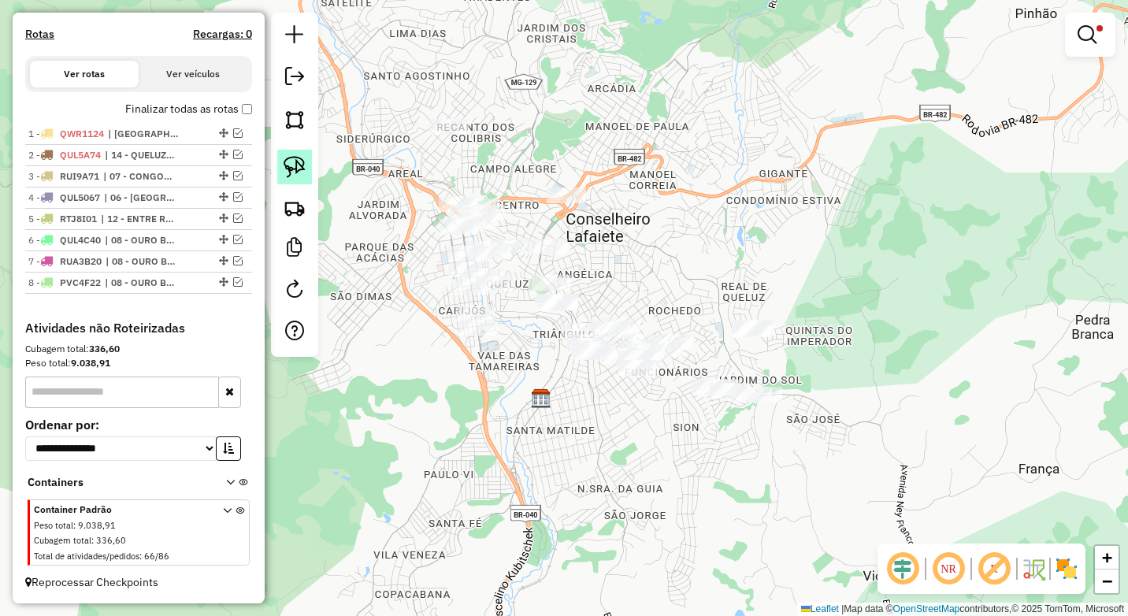
click at [298, 163] on img at bounding box center [294, 167] width 22 height 22
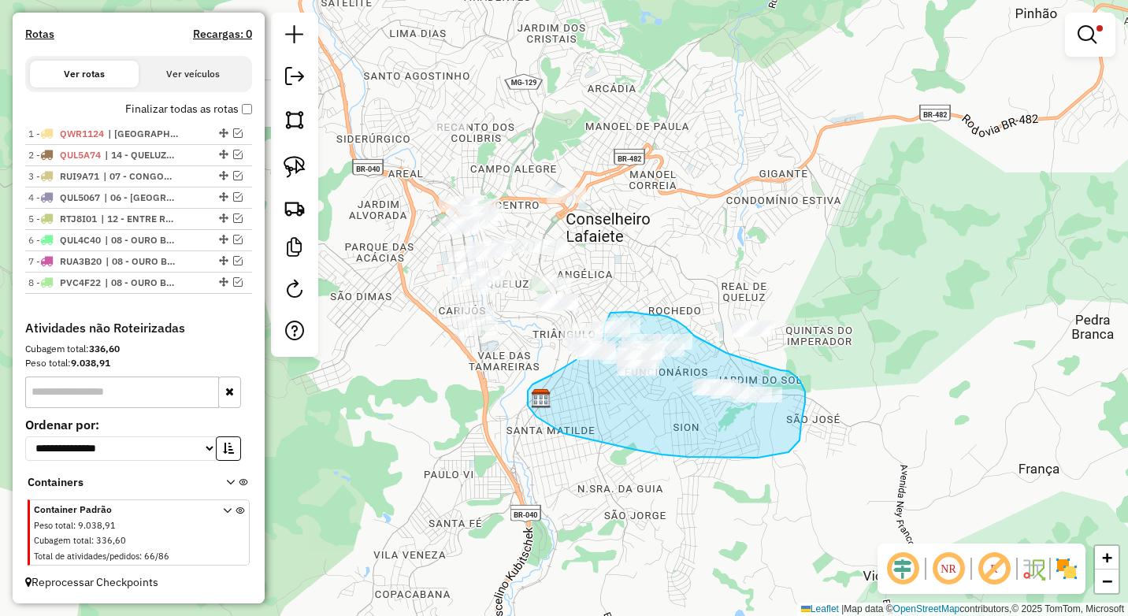
drag, startPoint x: 805, startPoint y: 391, endPoint x: 802, endPoint y: 437, distance: 45.7
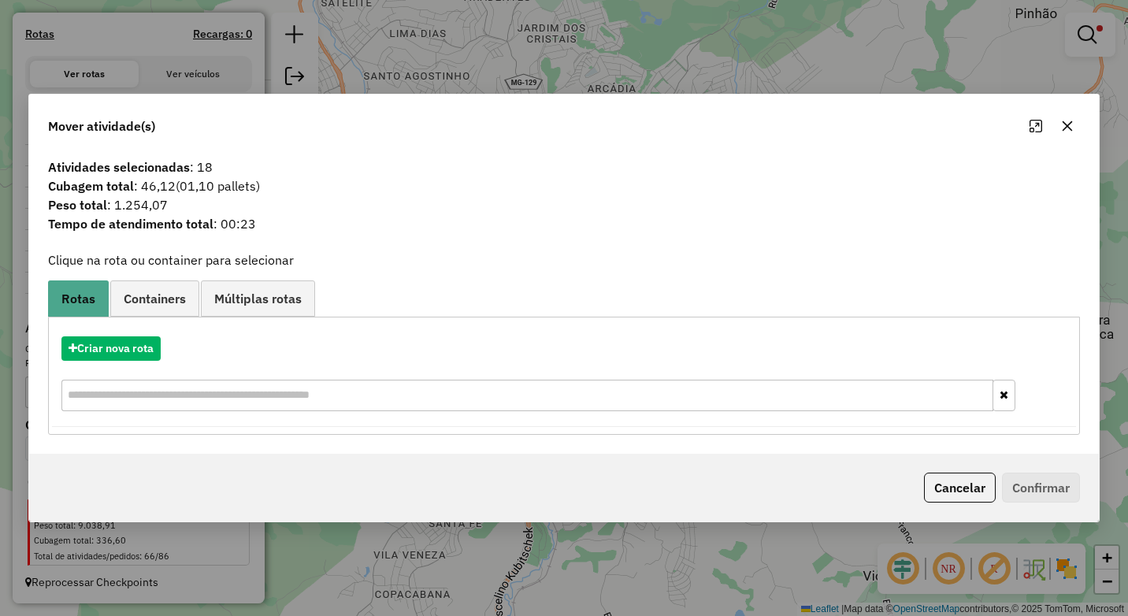
click at [1072, 130] on icon "button" at bounding box center [1067, 126] width 10 height 10
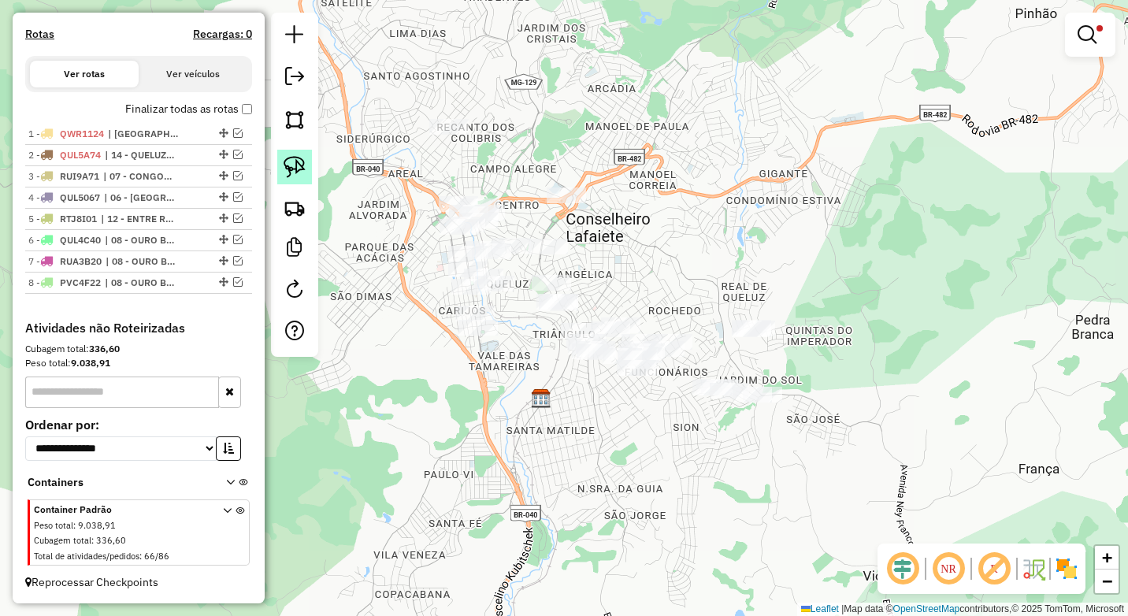
click at [294, 170] on img at bounding box center [294, 167] width 22 height 22
drag, startPoint x: 803, startPoint y: 380, endPoint x: 779, endPoint y: 311, distance: 72.7
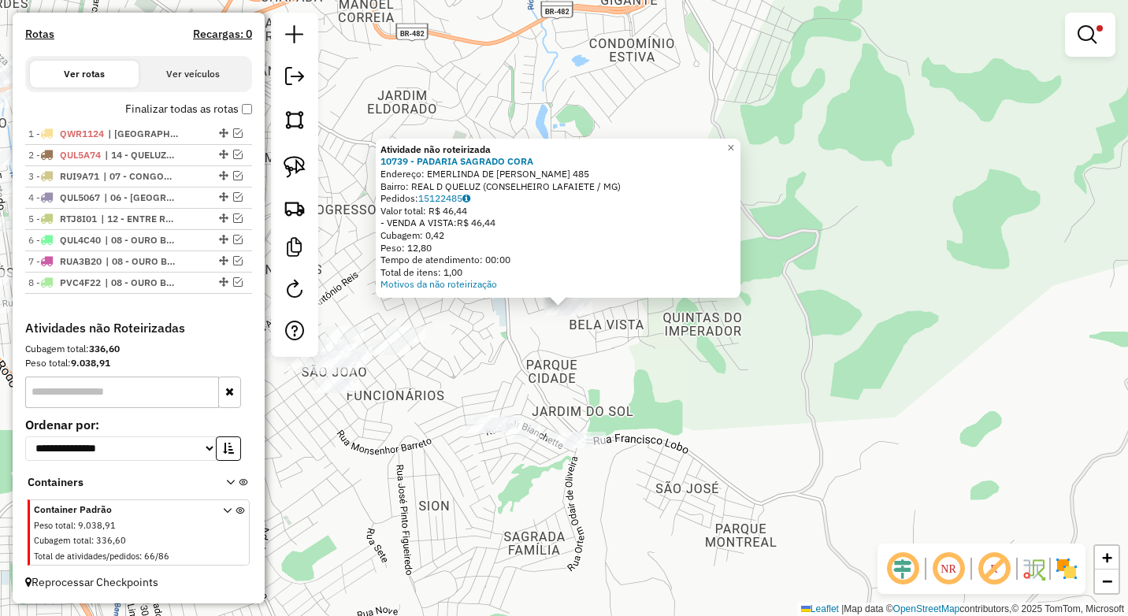
click at [713, 419] on div "Atividade não roteirizada 10739 - PADARIA SAGRADO CORA Endereço: EMERLINDA DE J…" at bounding box center [564, 308] width 1128 height 616
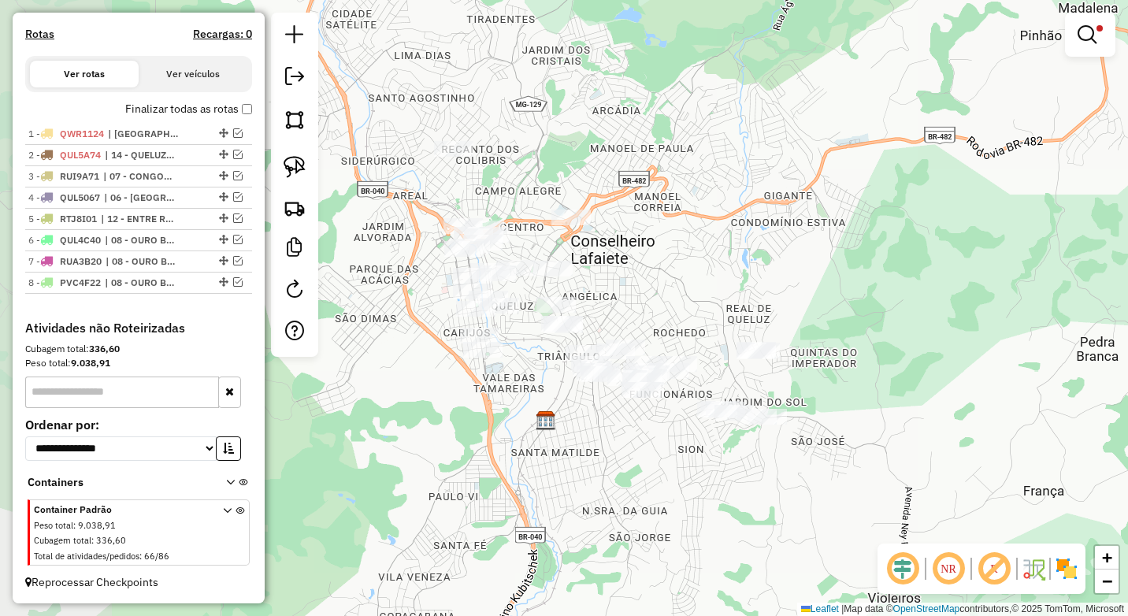
drag, startPoint x: 709, startPoint y: 419, endPoint x: 828, endPoint y: 406, distance: 120.3
click at [828, 406] on div "Limpar filtros Janela de atendimento Grade de atendimento Capacidade Transporta…" at bounding box center [564, 308] width 1128 height 616
click at [289, 165] on img at bounding box center [294, 167] width 22 height 22
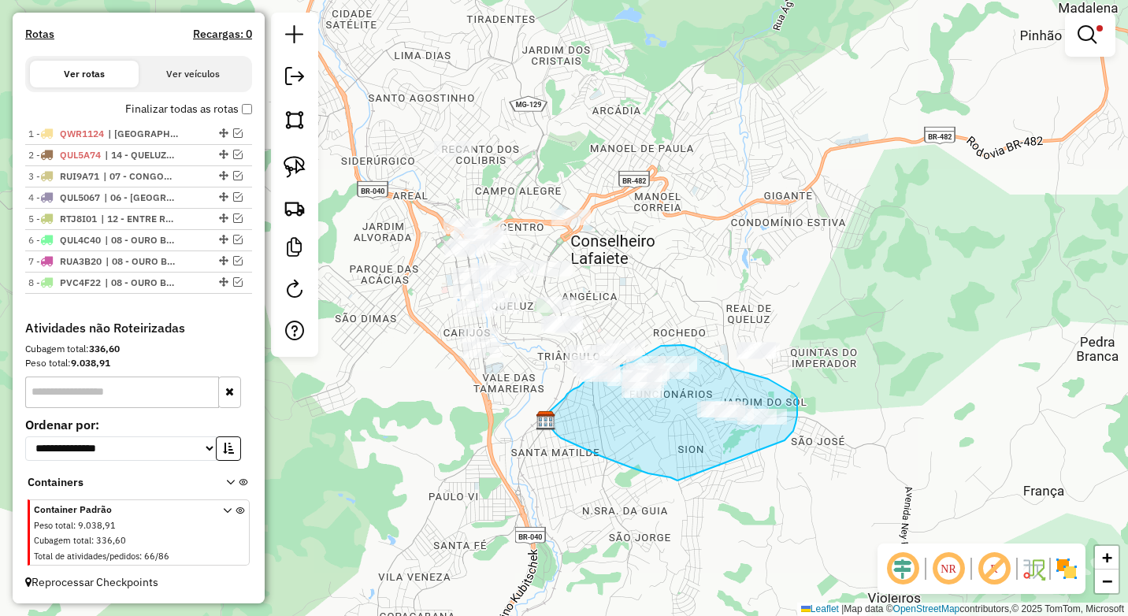
drag, startPoint x: 784, startPoint y: 440, endPoint x: 677, endPoint y: 480, distance: 114.4
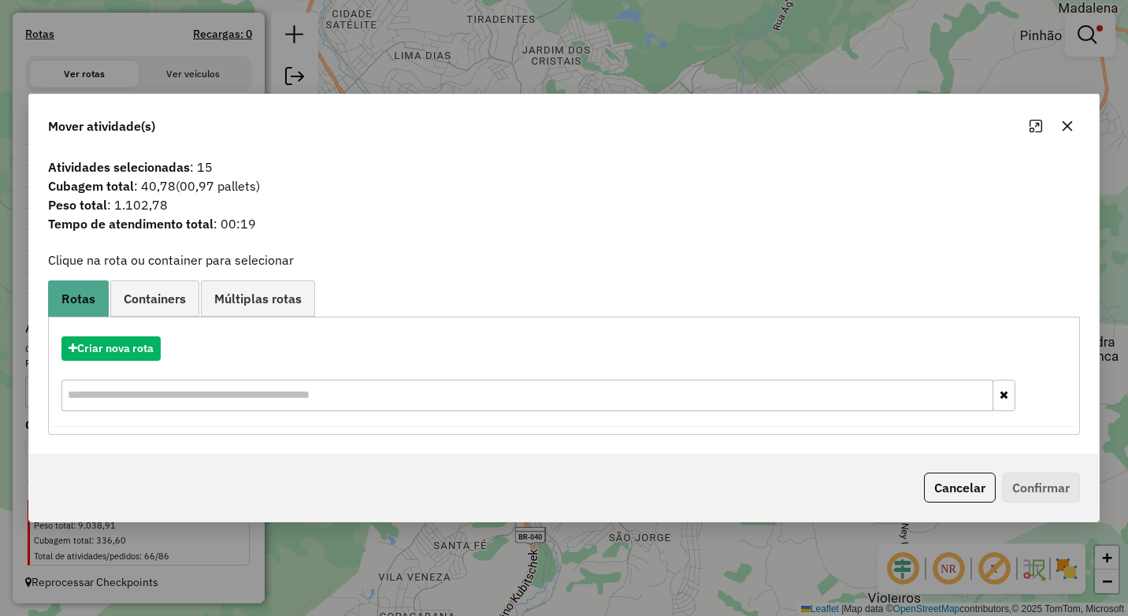
click at [1067, 123] on icon "button" at bounding box center [1067, 126] width 13 height 13
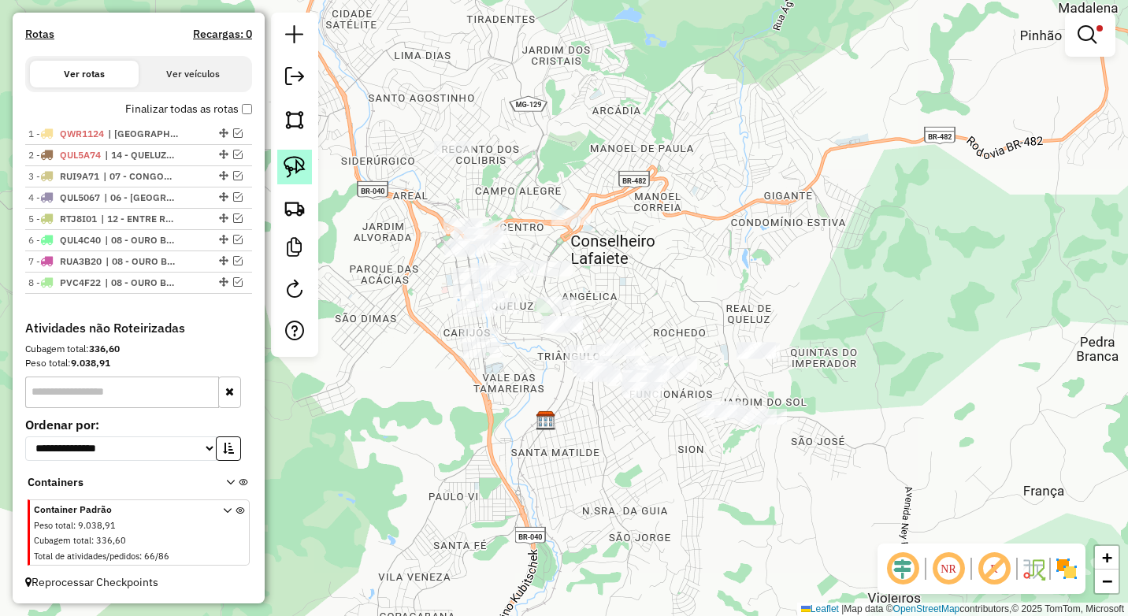
click at [291, 168] on img at bounding box center [294, 167] width 22 height 22
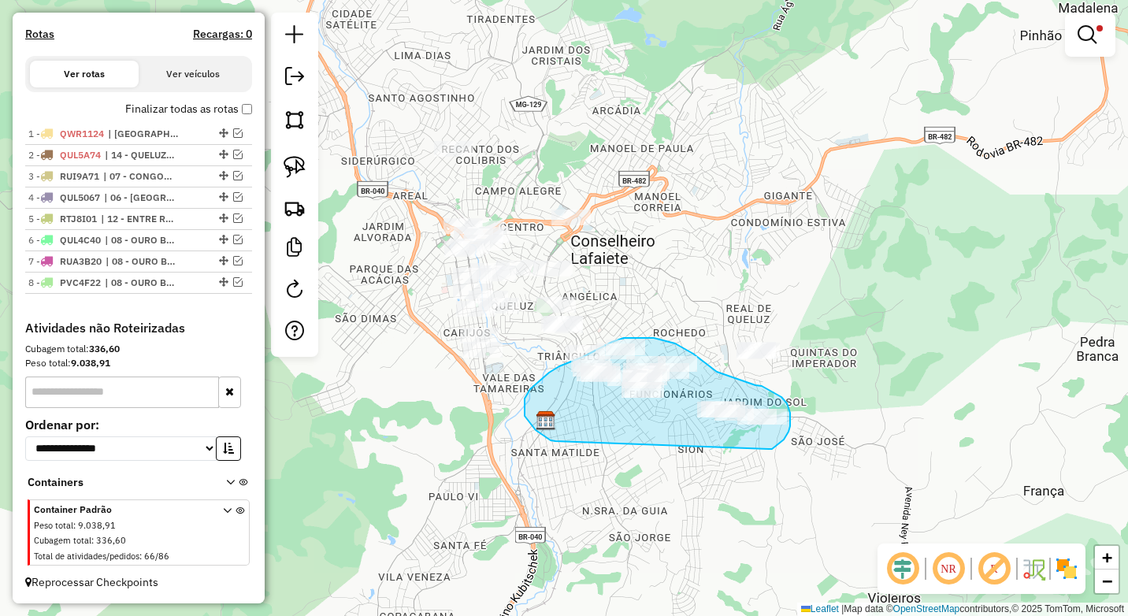
drag, startPoint x: 772, startPoint y: 449, endPoint x: 575, endPoint y: 447, distance: 196.9
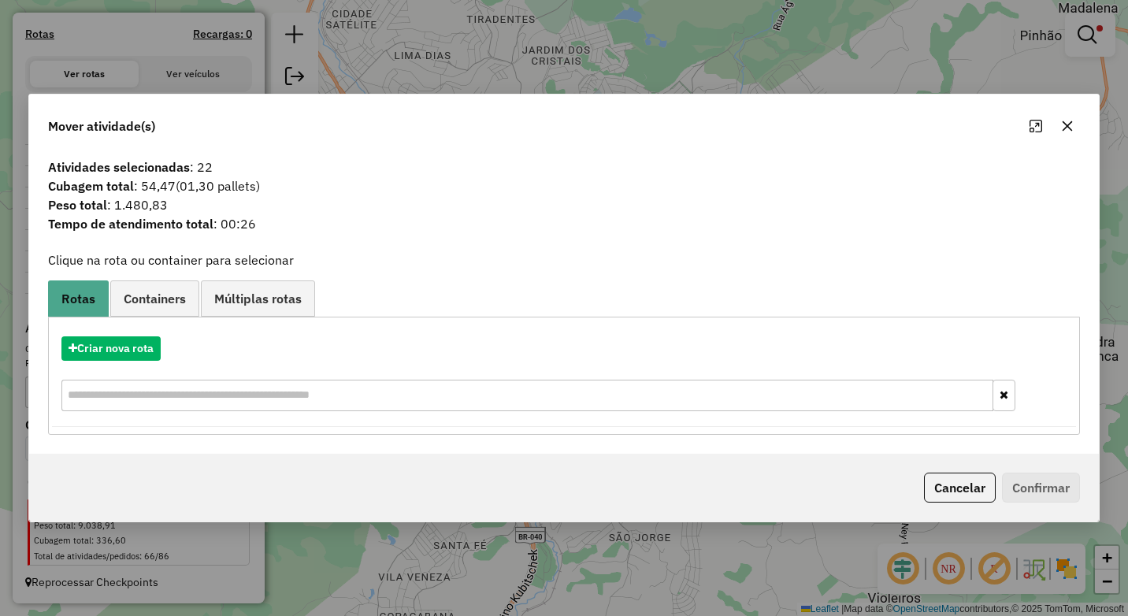
click at [1069, 131] on icon "button" at bounding box center [1067, 126] width 13 height 13
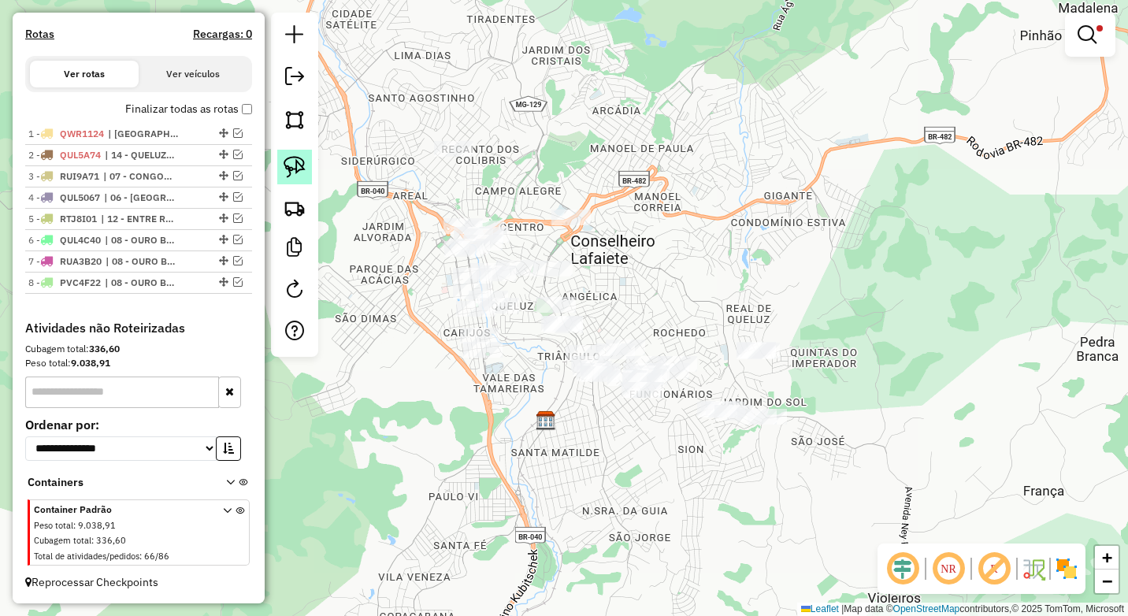
click at [290, 163] on img at bounding box center [294, 167] width 22 height 22
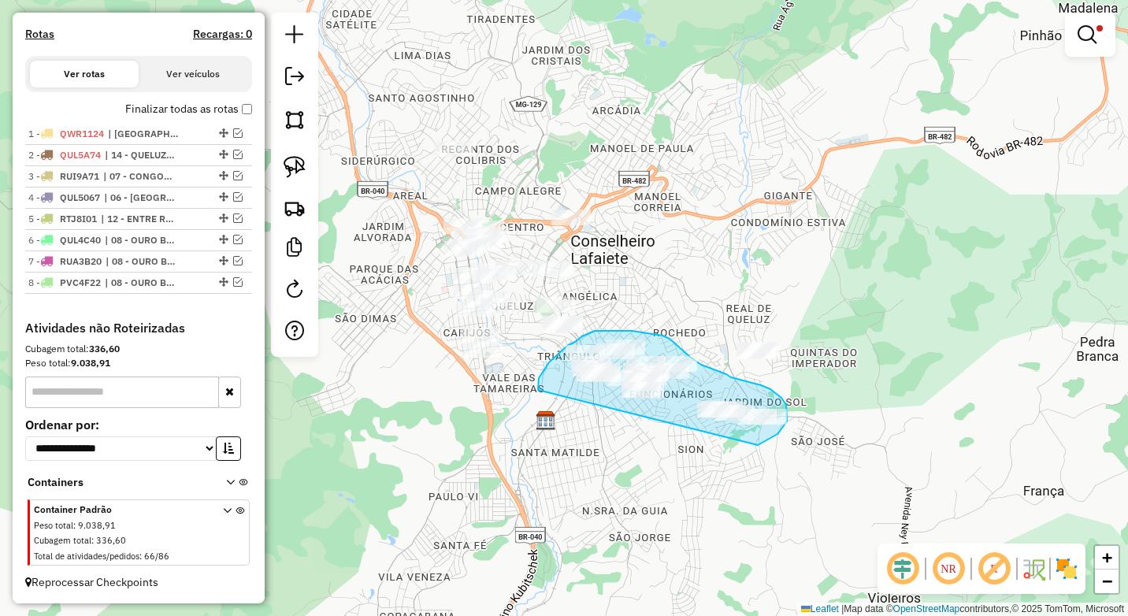
drag, startPoint x: 758, startPoint y: 445, endPoint x: 561, endPoint y: 423, distance: 198.1
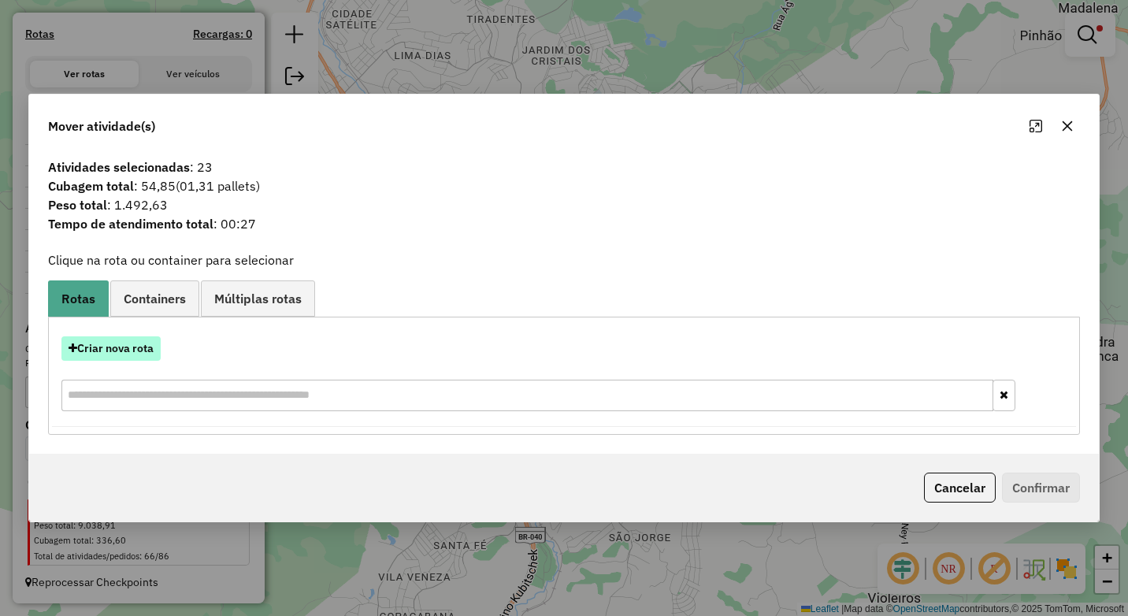
click at [112, 353] on button "Criar nova rota" at bounding box center [110, 348] width 99 height 24
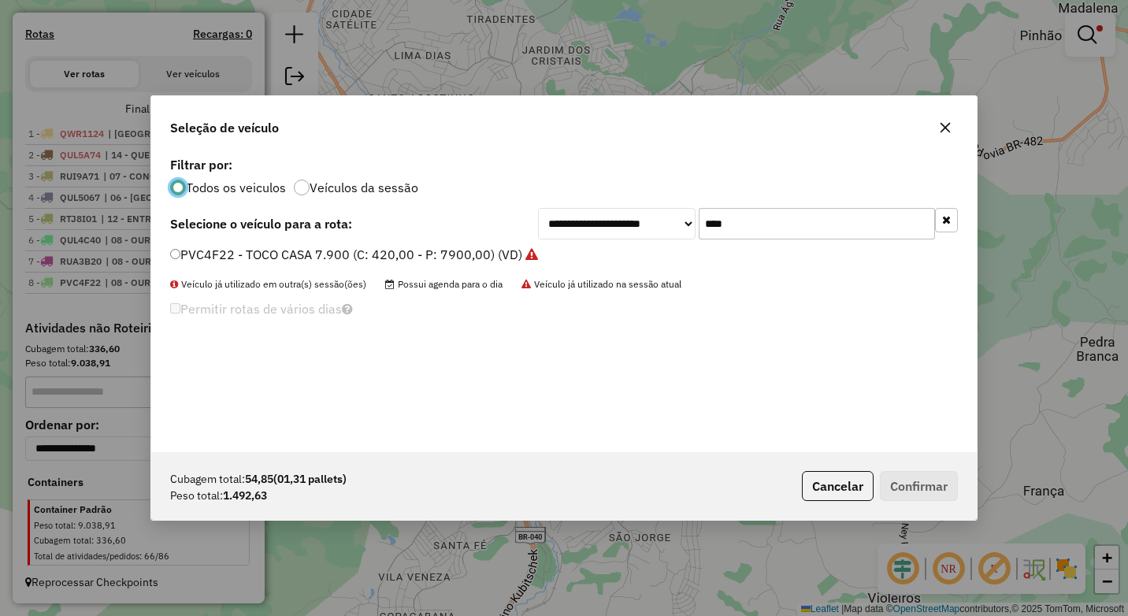
scroll to position [9, 5]
click at [790, 228] on input "****" at bounding box center [816, 223] width 236 height 31
click at [789, 228] on input "****" at bounding box center [816, 223] width 236 height 31
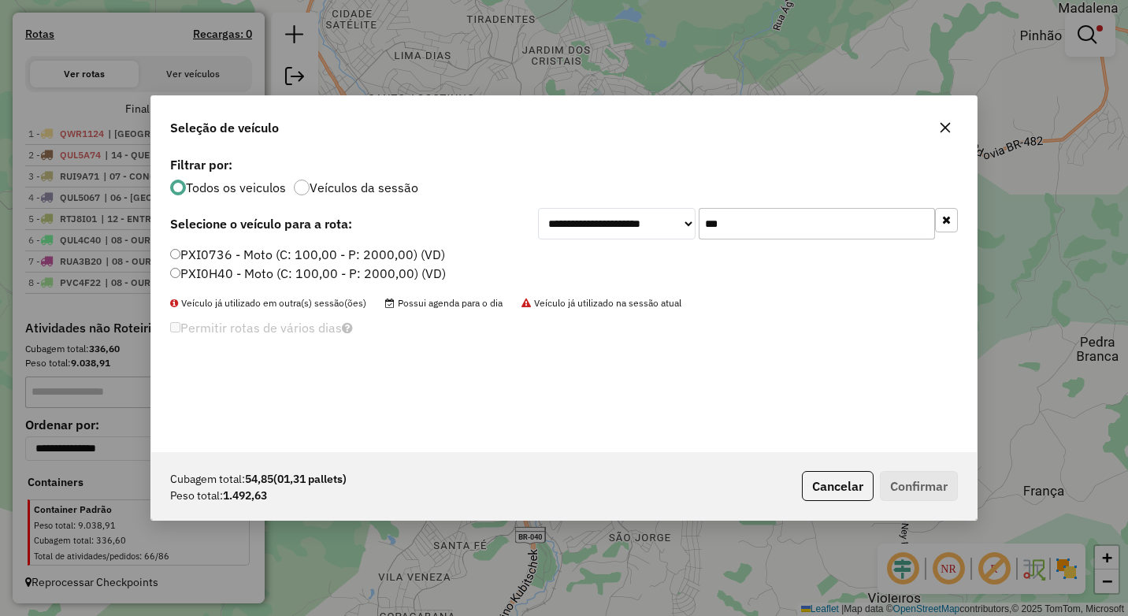
type input "***"
drag, startPoint x: 240, startPoint y: 257, endPoint x: 287, endPoint y: 273, distance: 49.3
click at [240, 257] on label "PXI0736 - Moto (C: 100,00 - P: 2000,00) (VD)" at bounding box center [307, 254] width 275 height 19
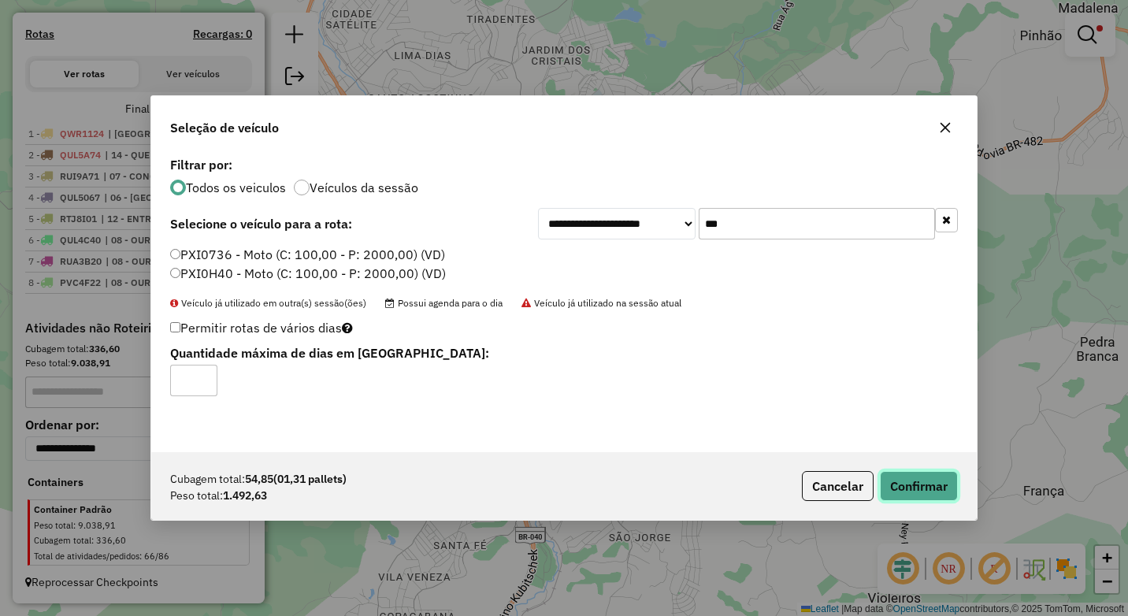
click at [924, 487] on button "Confirmar" at bounding box center [919, 486] width 78 height 30
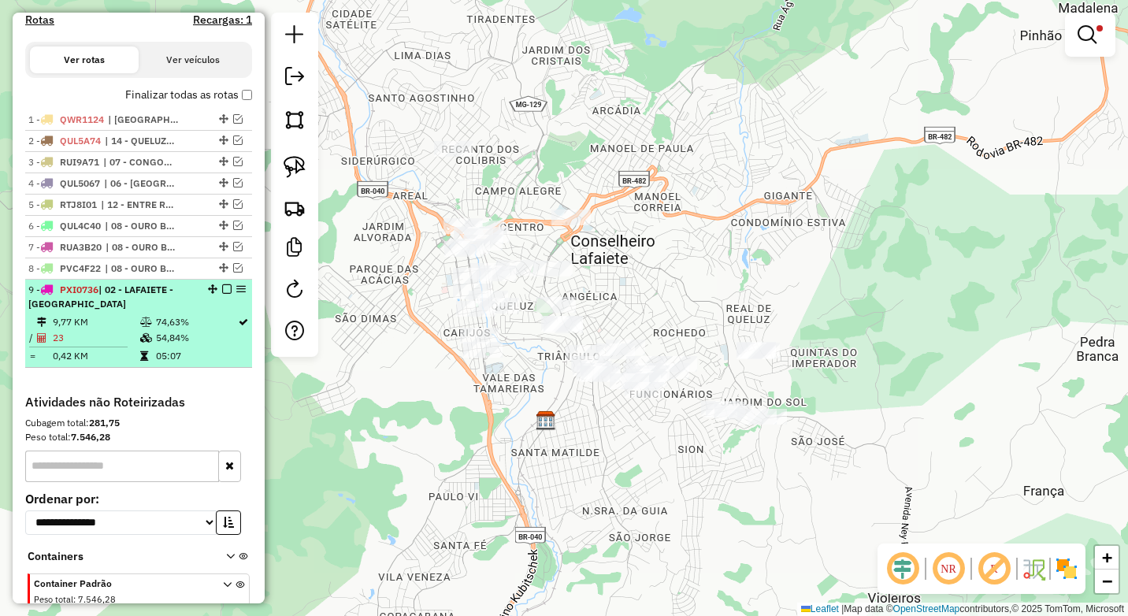
click at [223, 294] on em at bounding box center [226, 288] width 9 height 9
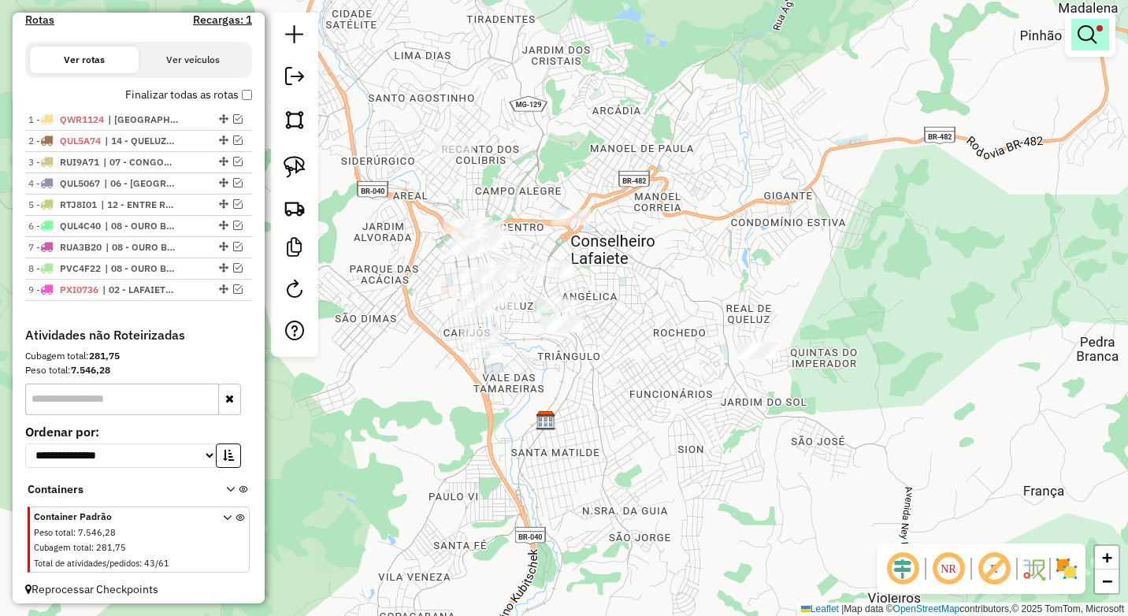
click at [1085, 35] on em at bounding box center [1086, 34] width 19 height 19
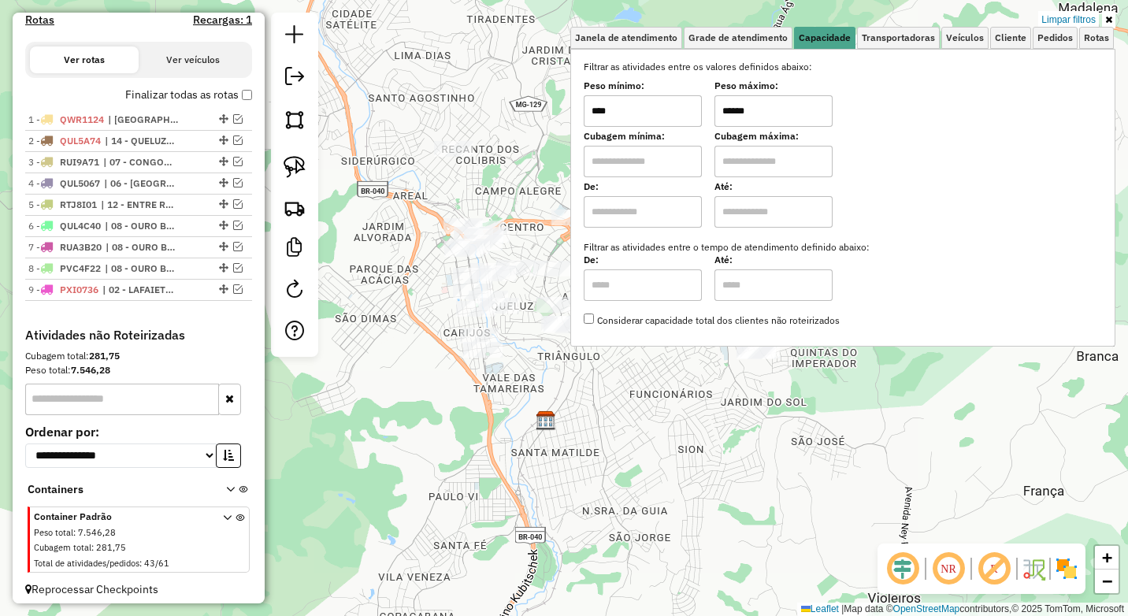
click at [695, 120] on div "Peso mínimo: **** Peso máximo: ******" at bounding box center [842, 105] width 518 height 44
type input "****"
click at [550, 494] on div "Janela de atendimento Grade de atendimento Capacidade Transportadoras Veículos …" at bounding box center [564, 308] width 1128 height 616
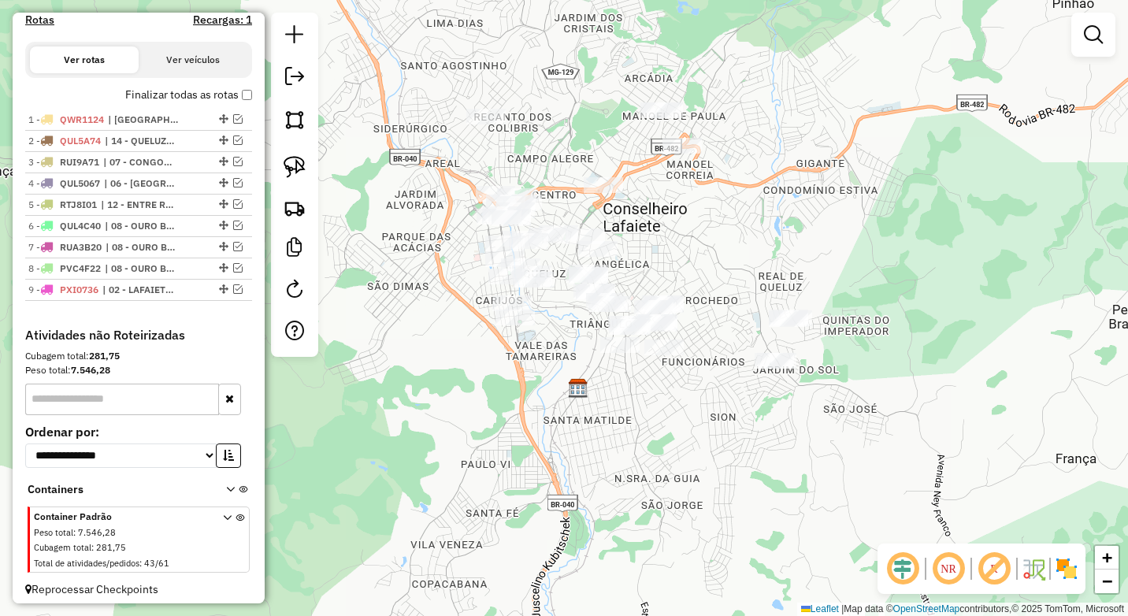
drag, startPoint x: 553, startPoint y: 453, endPoint x: 575, endPoint y: 430, distance: 31.7
click at [575, 430] on div "Janela de atendimento Grade de atendimento Capacidade Transportadoras Veículos …" at bounding box center [564, 308] width 1128 height 616
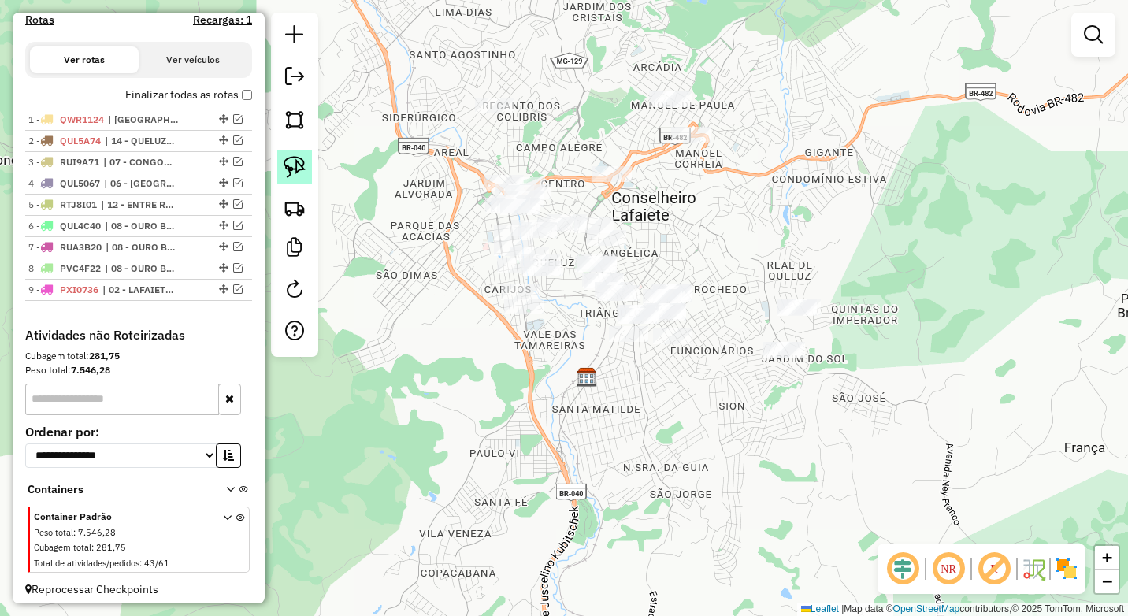
click at [301, 167] on img at bounding box center [294, 167] width 22 height 22
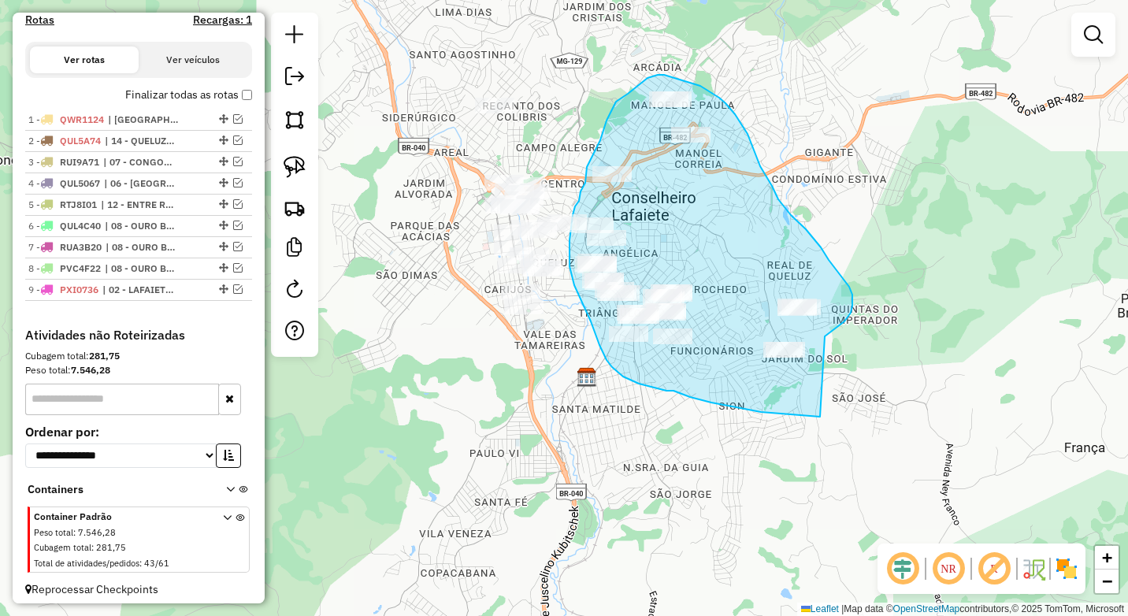
drag, startPoint x: 837, startPoint y: 327, endPoint x: 820, endPoint y: 417, distance: 91.4
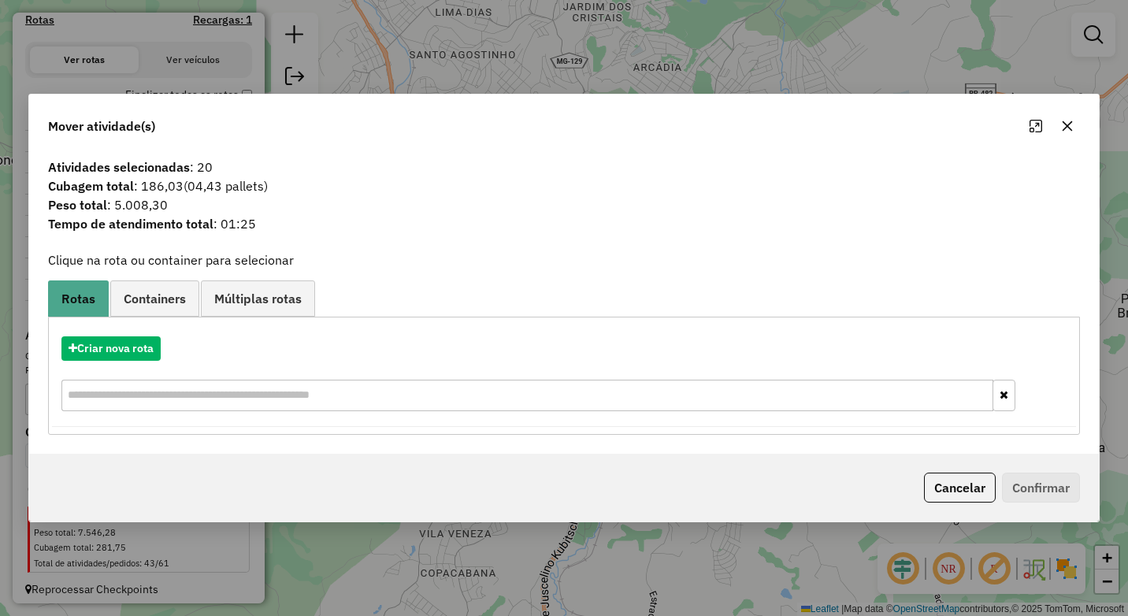
click at [131, 332] on div "Criar nova rota" at bounding box center [564, 375] width 1024 height 102
click at [142, 347] on button "Criar nova rota" at bounding box center [110, 348] width 99 height 24
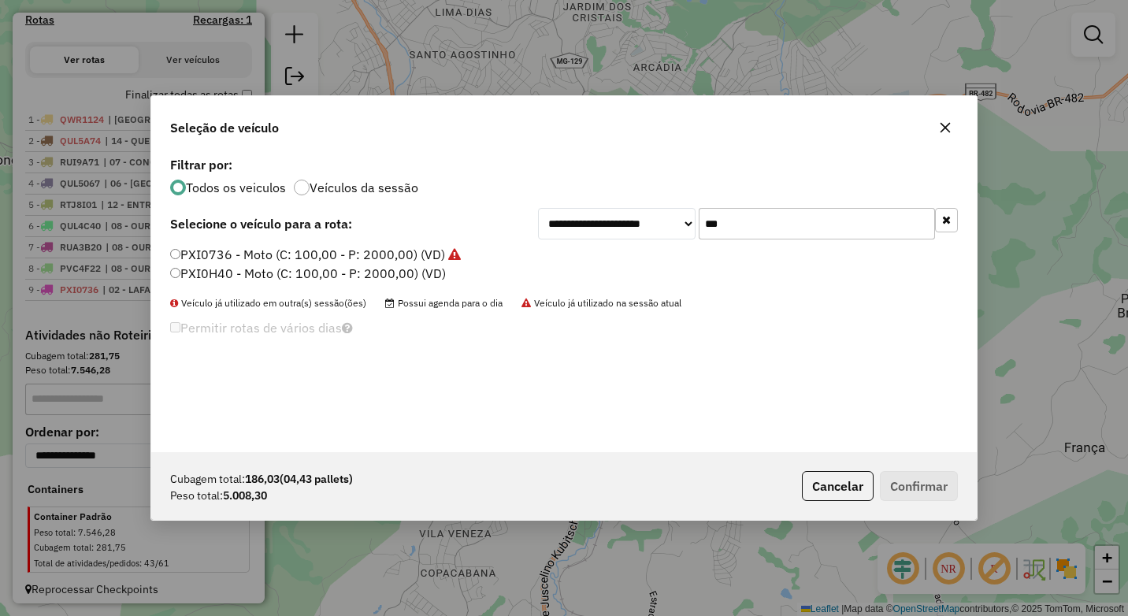
drag, startPoint x: 673, startPoint y: 232, endPoint x: 661, endPoint y: 230, distance: 12.7
click at [661, 230] on div "**********" at bounding box center [748, 223] width 420 height 31
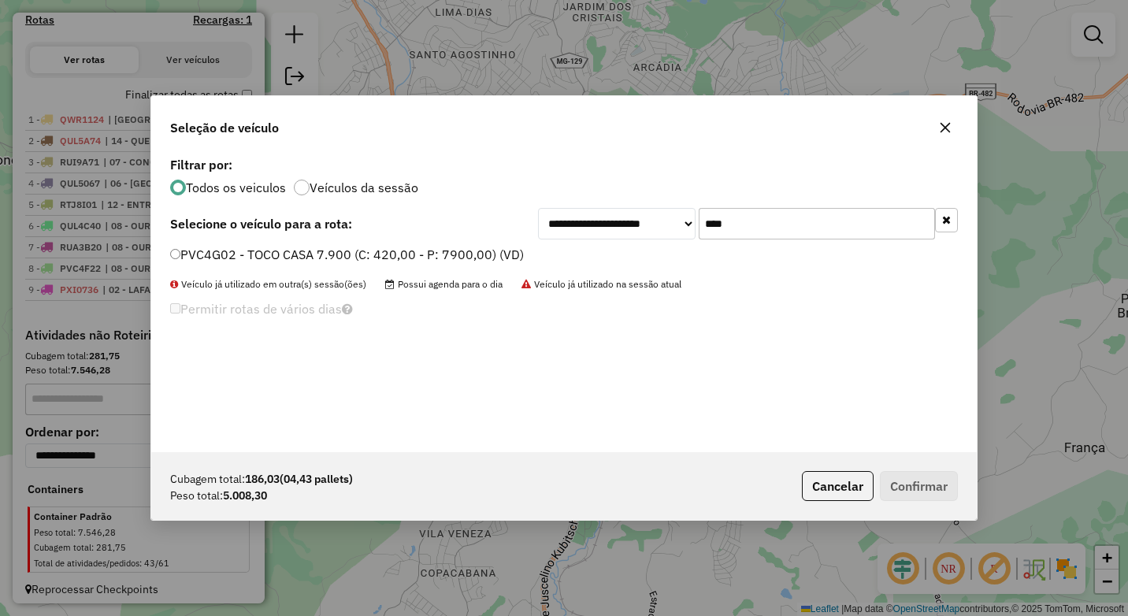
type input "****"
click at [266, 261] on label "PVC4G02 - TOCO CASA 7.900 (C: 420,00 - P: 7900,00) (VD)" at bounding box center [347, 254] width 354 height 19
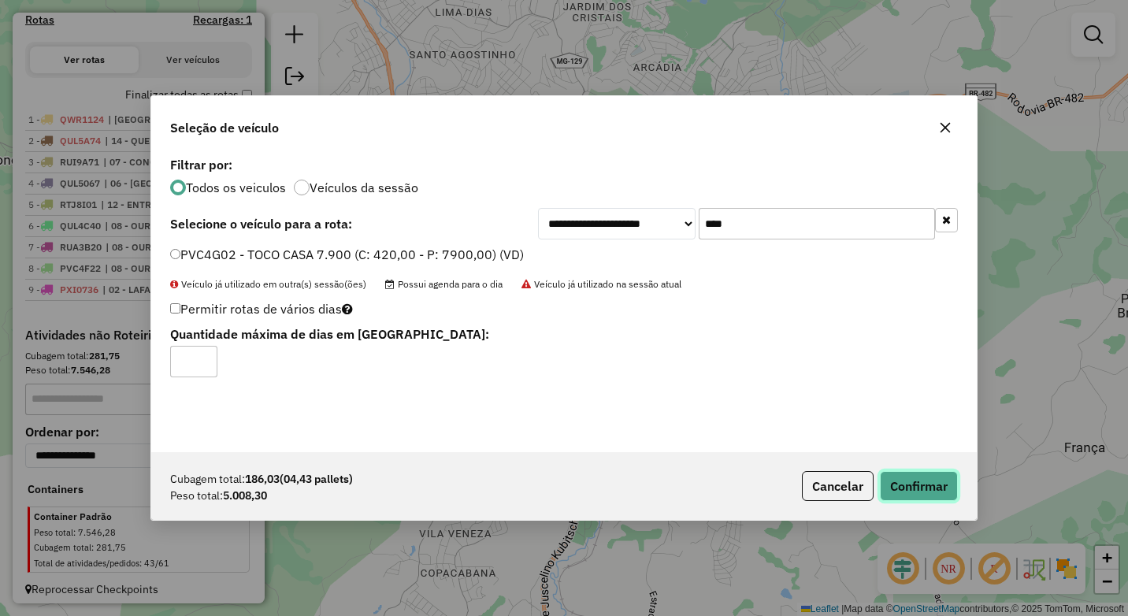
click at [913, 484] on button "Confirmar" at bounding box center [919, 486] width 78 height 30
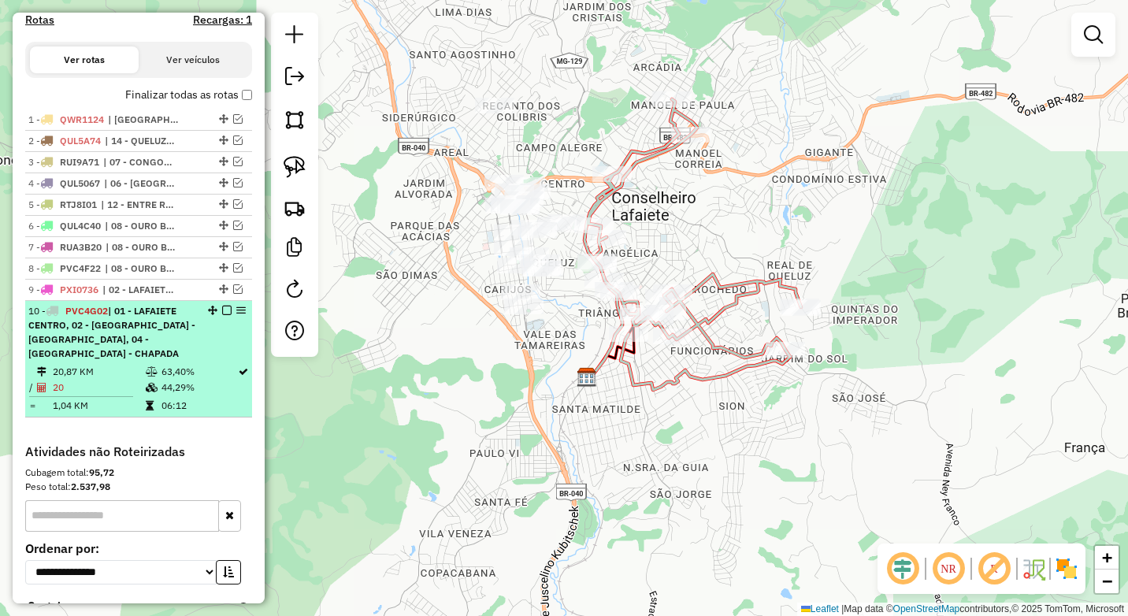
click at [222, 315] on em at bounding box center [226, 310] width 9 height 9
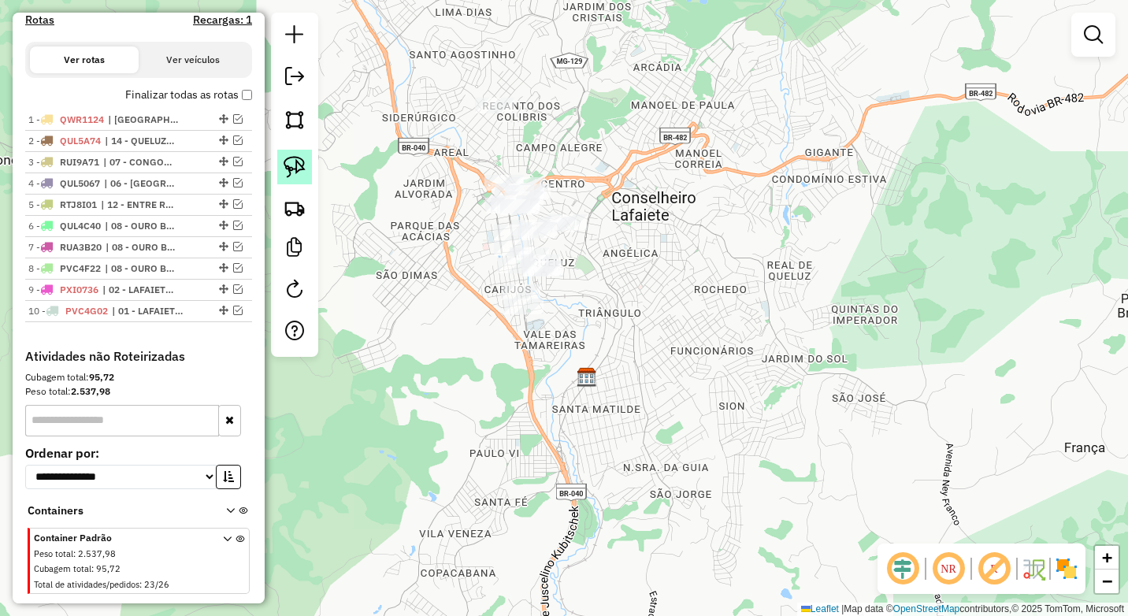
click at [302, 167] on img at bounding box center [294, 167] width 22 height 22
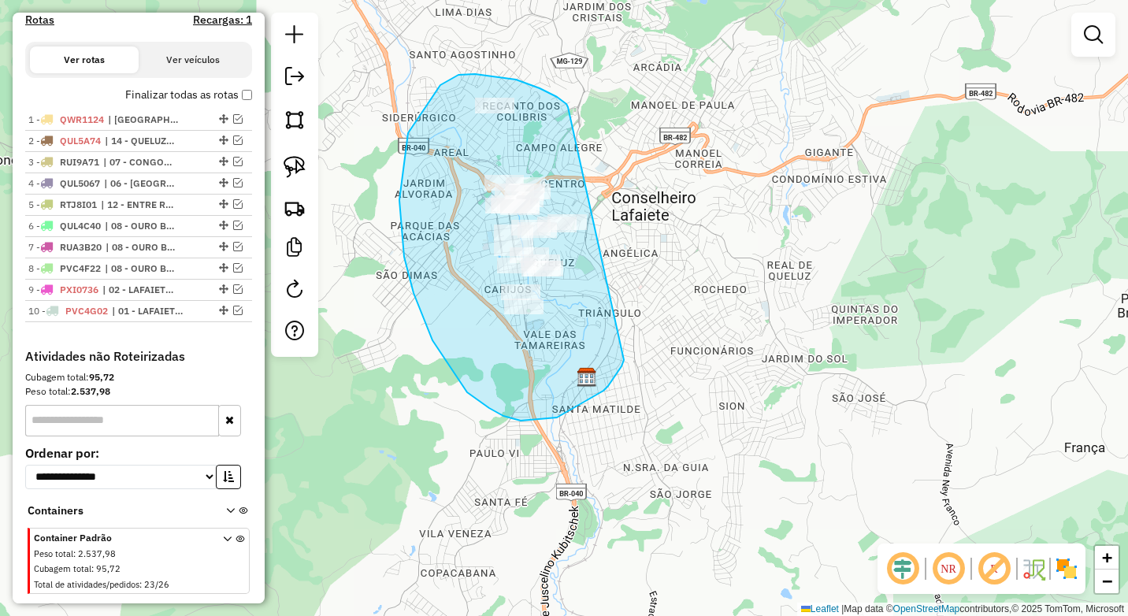
drag, startPoint x: 568, startPoint y: 107, endPoint x: 624, endPoint y: 360, distance: 258.9
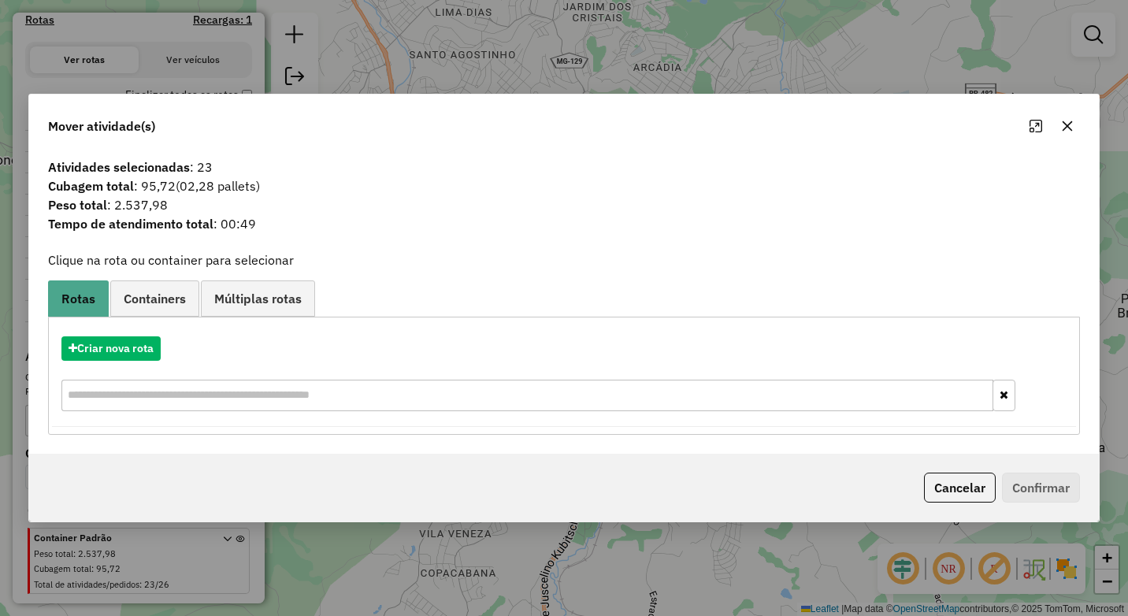
click at [1070, 128] on icon "button" at bounding box center [1067, 126] width 13 height 13
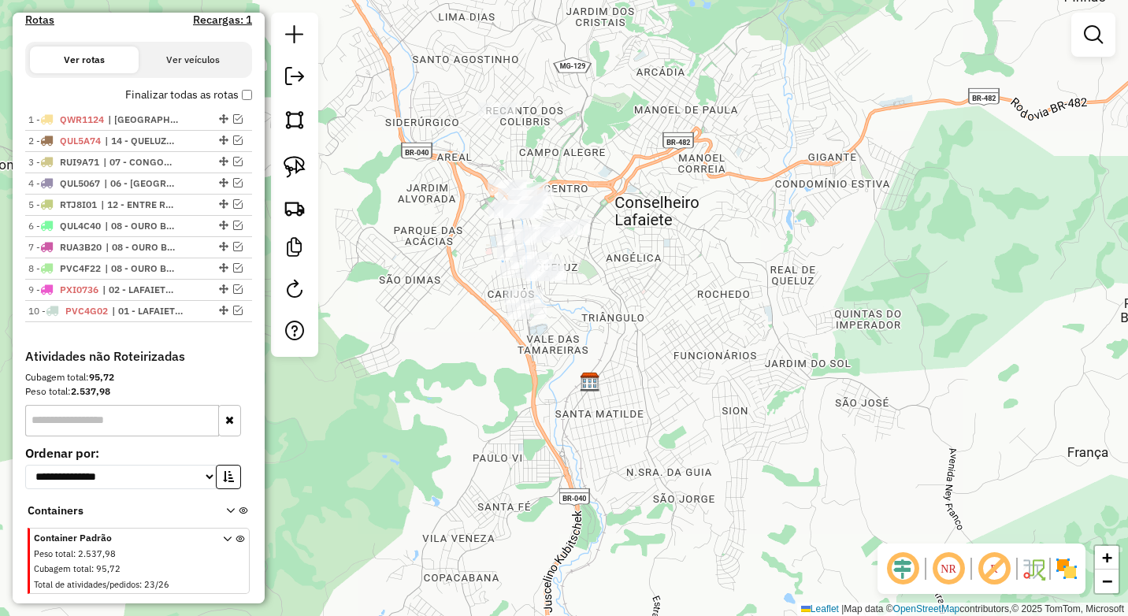
drag, startPoint x: 608, startPoint y: 304, endPoint x: 634, endPoint y: 346, distance: 49.2
click at [634, 346] on div "Janela de atendimento Grade de atendimento Capacidade Transportadoras Veículos …" at bounding box center [564, 308] width 1128 height 616
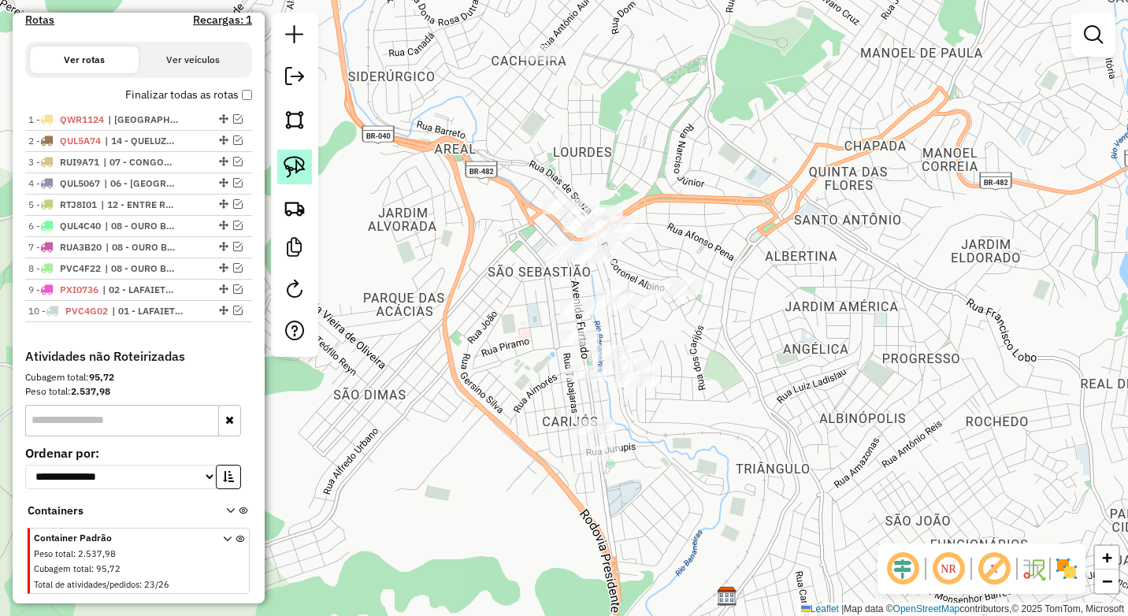
click at [293, 162] on img at bounding box center [294, 167] width 22 height 22
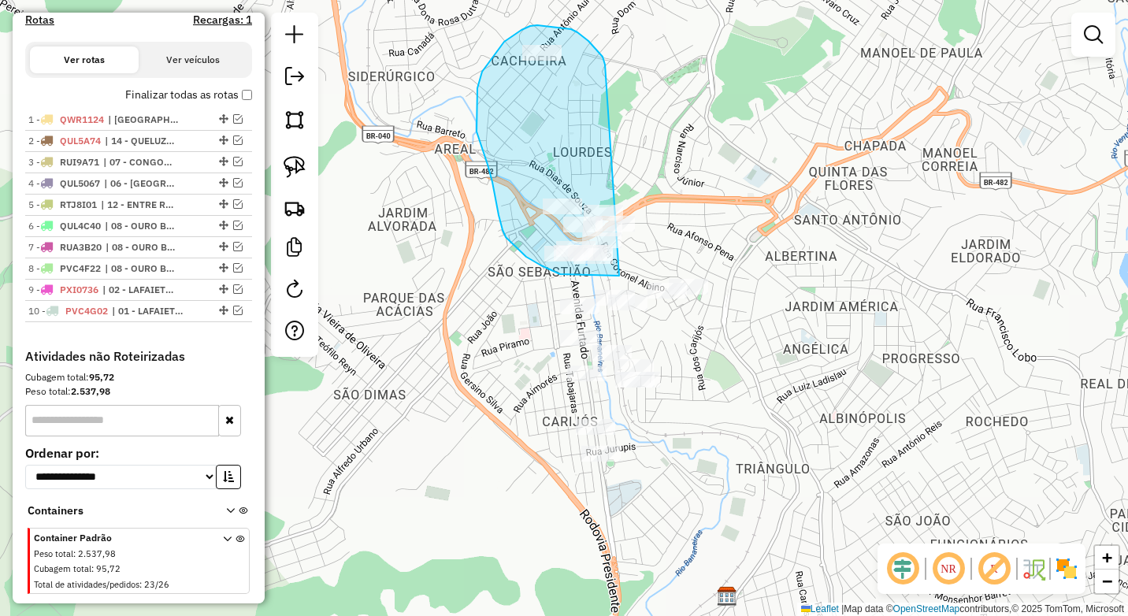
drag, startPoint x: 605, startPoint y: 65, endPoint x: 662, endPoint y: 246, distance: 190.8
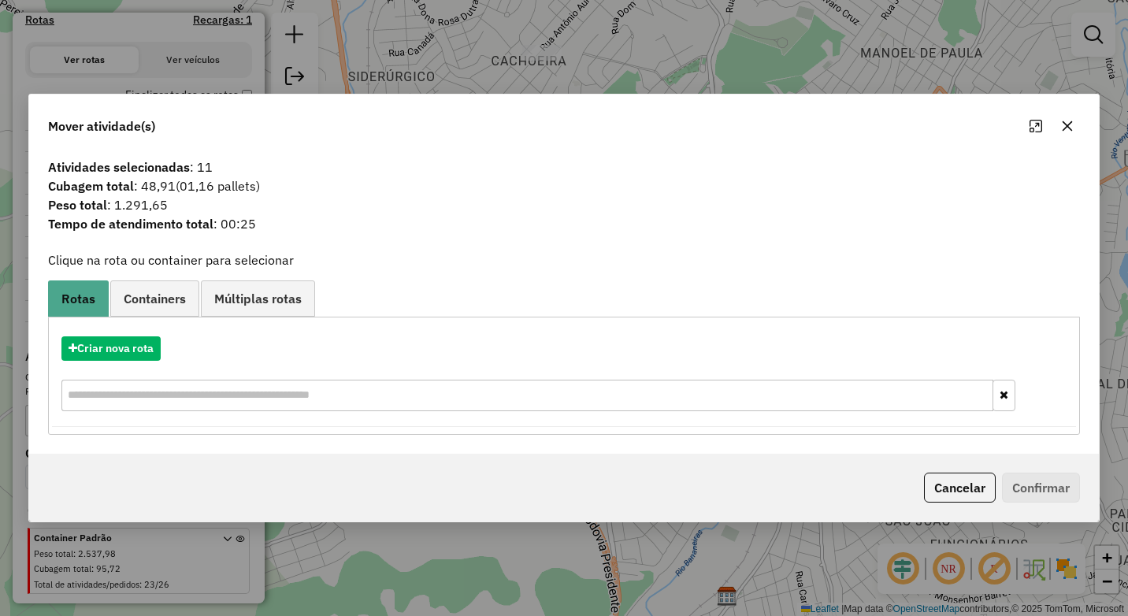
click at [1052, 132] on div at bounding box center [1051, 125] width 57 height 25
click at [1067, 125] on icon "button" at bounding box center [1067, 126] width 10 height 10
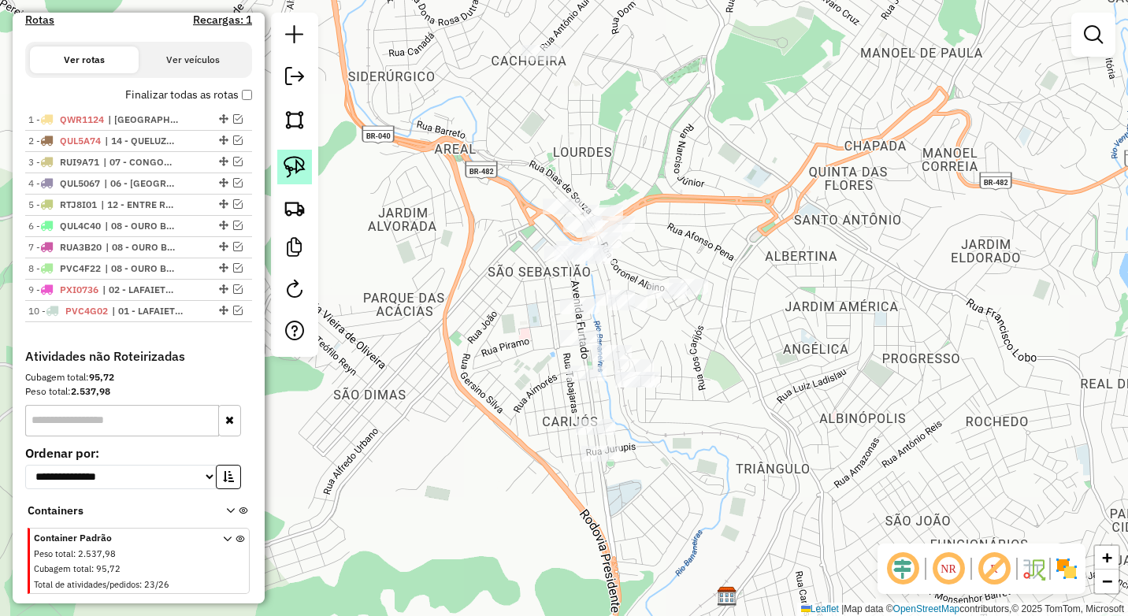
click at [304, 170] on img at bounding box center [294, 167] width 22 height 22
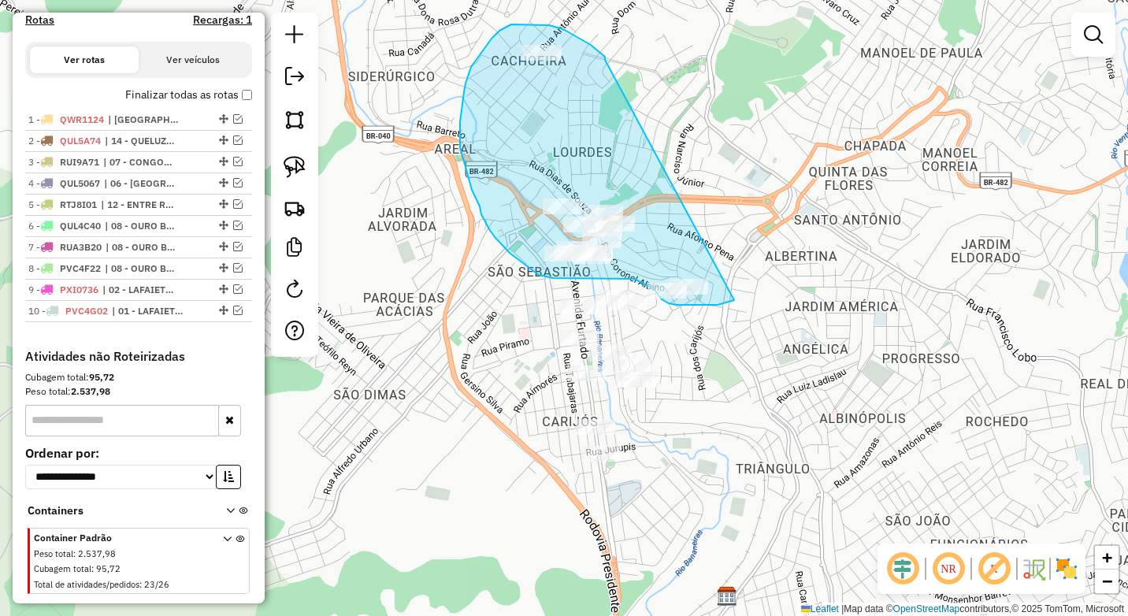
drag, startPoint x: 599, startPoint y: 52, endPoint x: 743, endPoint y: 294, distance: 281.7
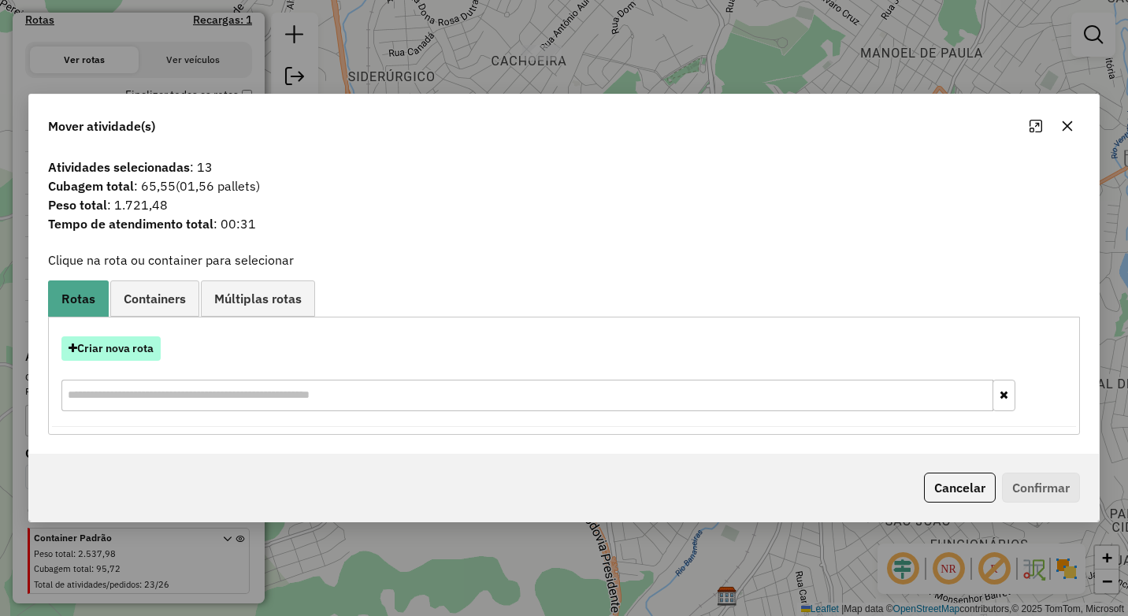
click at [133, 352] on button "Criar nova rota" at bounding box center [110, 348] width 99 height 24
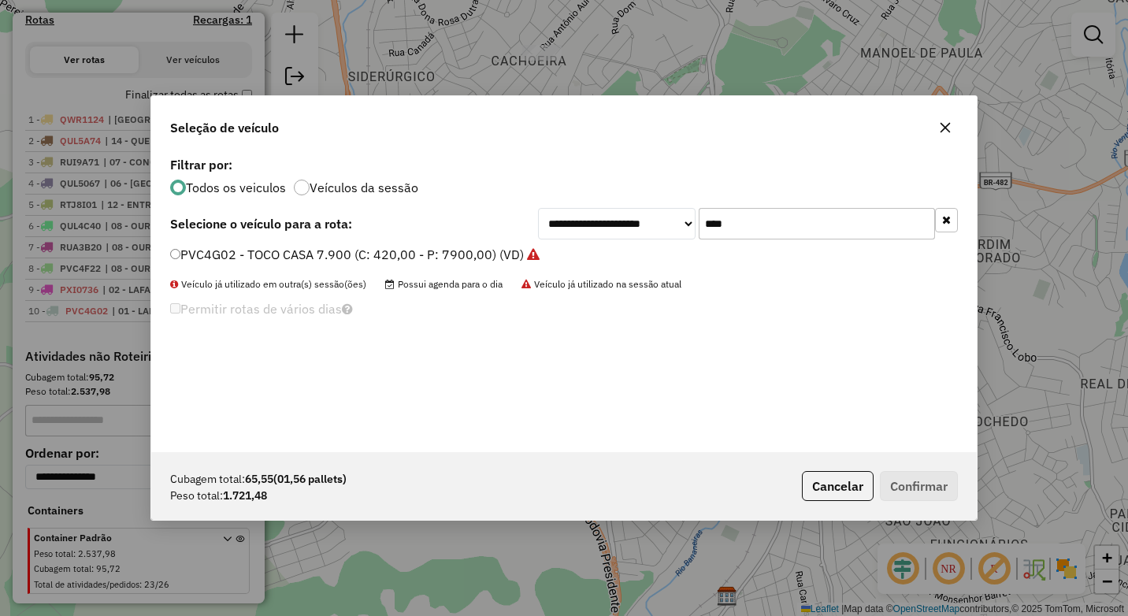
drag, startPoint x: 752, startPoint y: 235, endPoint x: 665, endPoint y: 227, distance: 87.0
click at [665, 227] on div "**********" at bounding box center [748, 223] width 420 height 31
type input "***"
click at [398, 252] on label "SGJ6A38 - VAN (C: 100,00 - P: 1800,00) (VD)" at bounding box center [305, 254] width 271 height 19
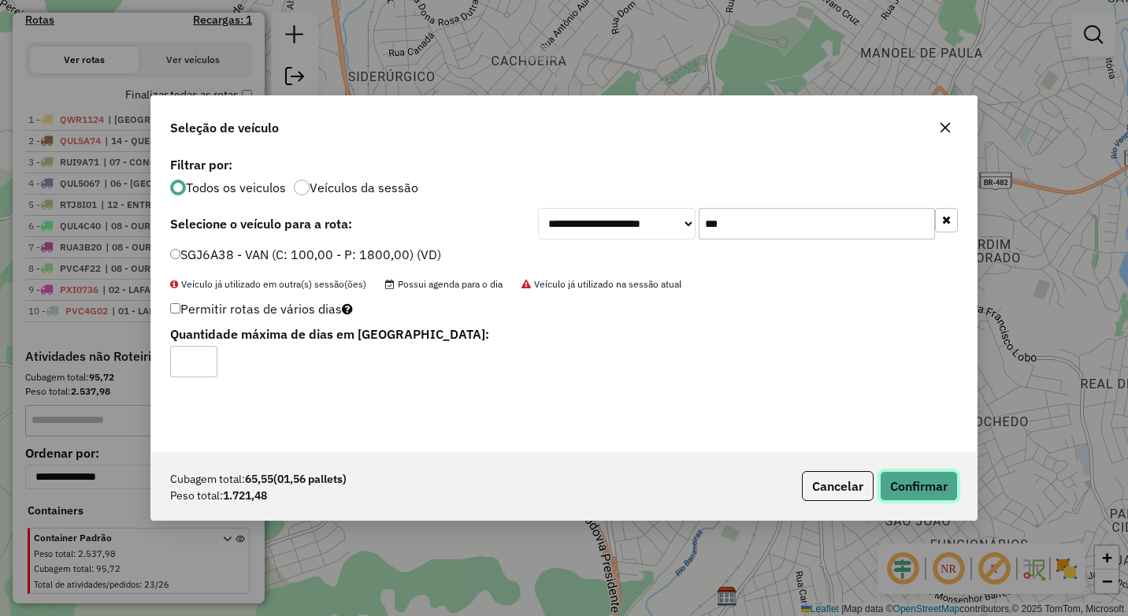
click at [939, 496] on button "Confirmar" at bounding box center [919, 486] width 78 height 30
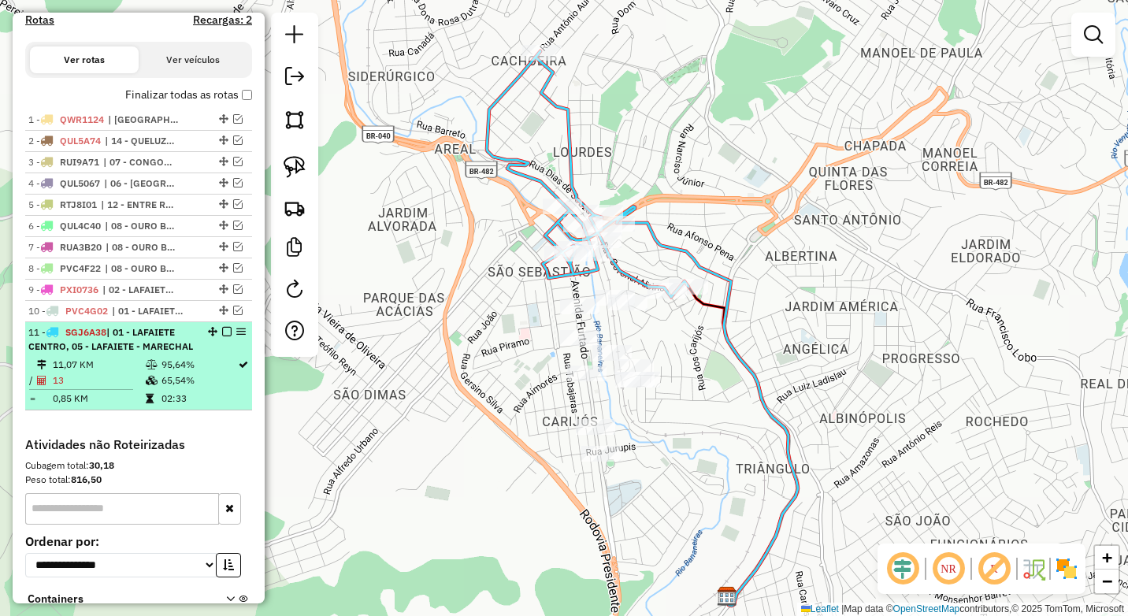
click at [222, 336] on em at bounding box center [226, 331] width 9 height 9
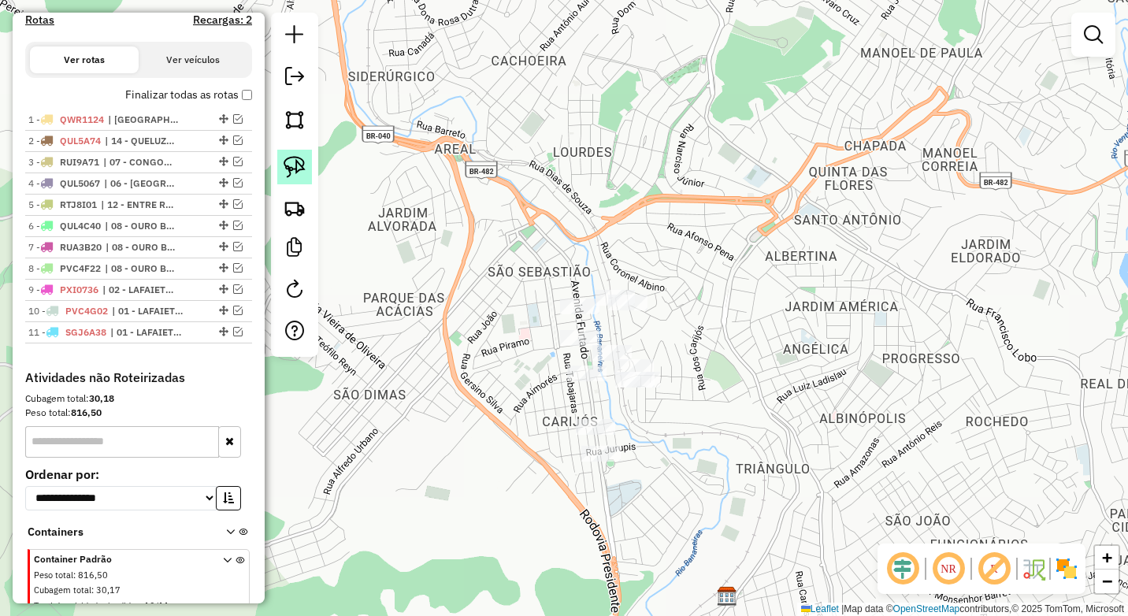
click at [294, 165] on img at bounding box center [294, 167] width 22 height 22
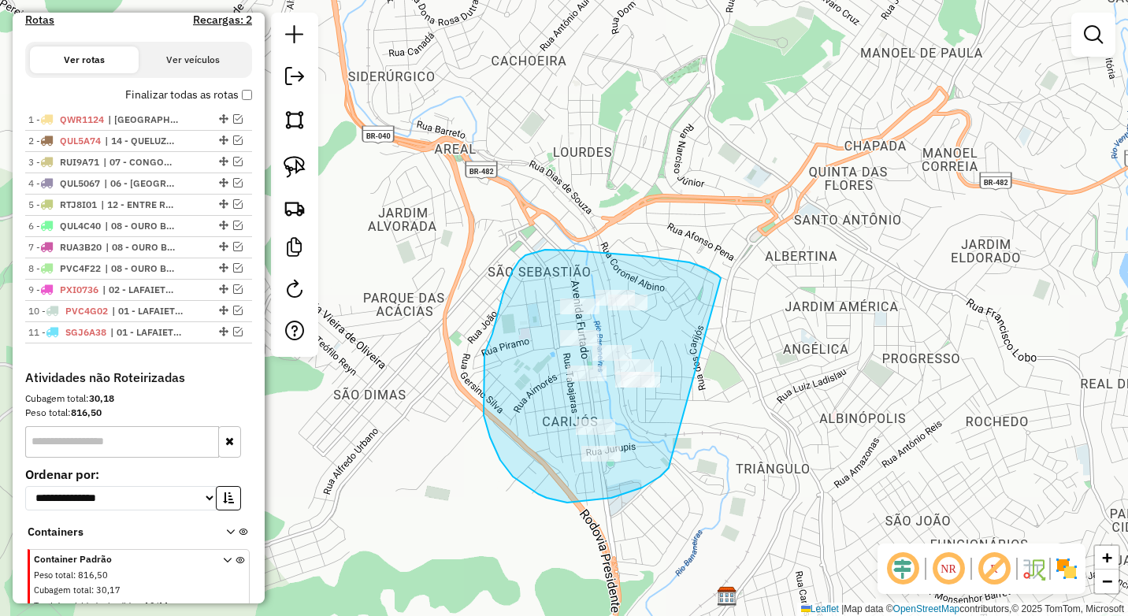
drag, startPoint x: 719, startPoint y: 276, endPoint x: 669, endPoint y: 464, distance: 193.9
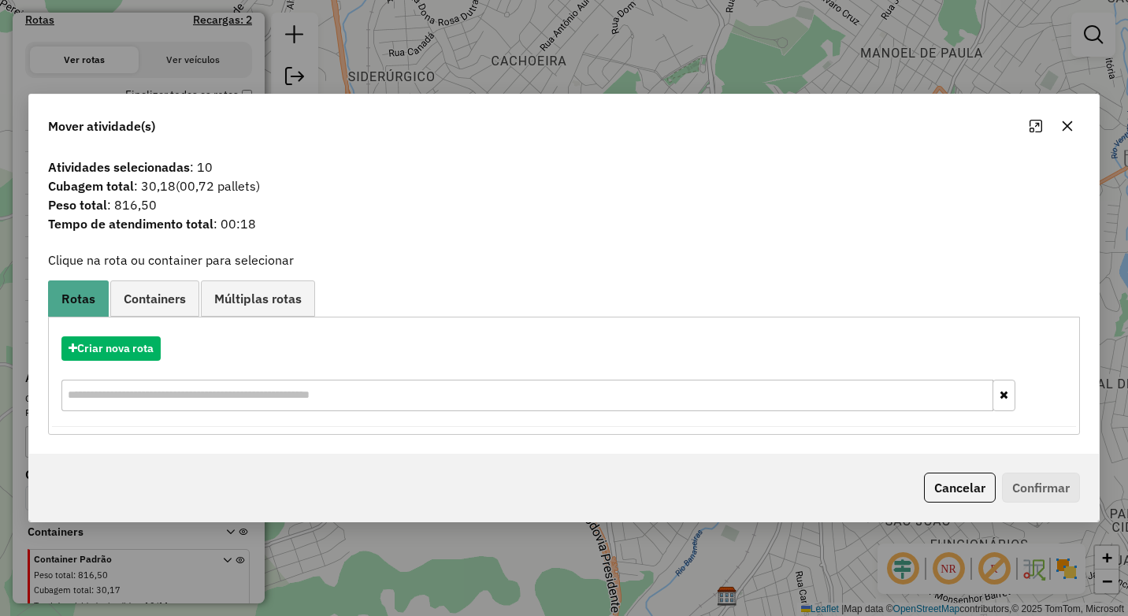
click at [1060, 123] on button "button" at bounding box center [1066, 125] width 25 height 25
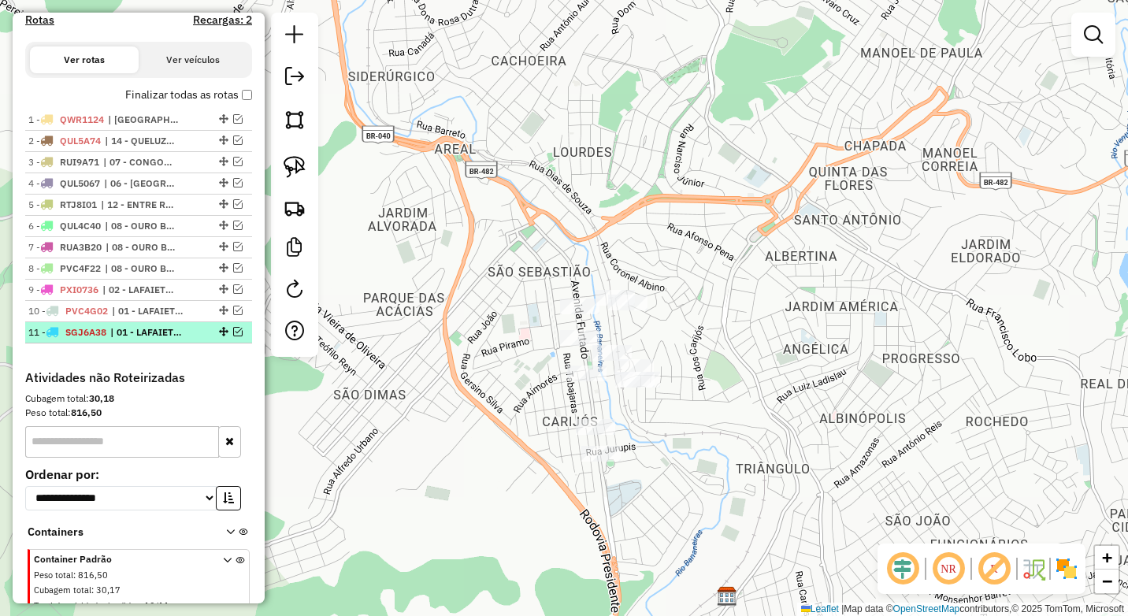
click at [233, 336] on em at bounding box center [237, 331] width 9 height 9
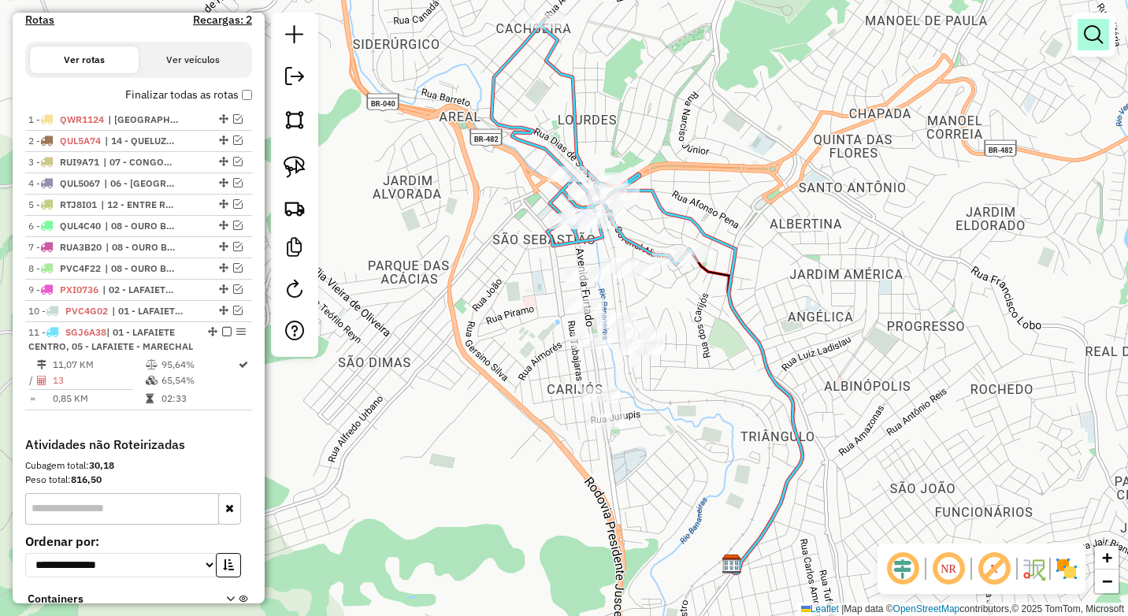
click at [1093, 41] on em at bounding box center [1092, 34] width 19 height 19
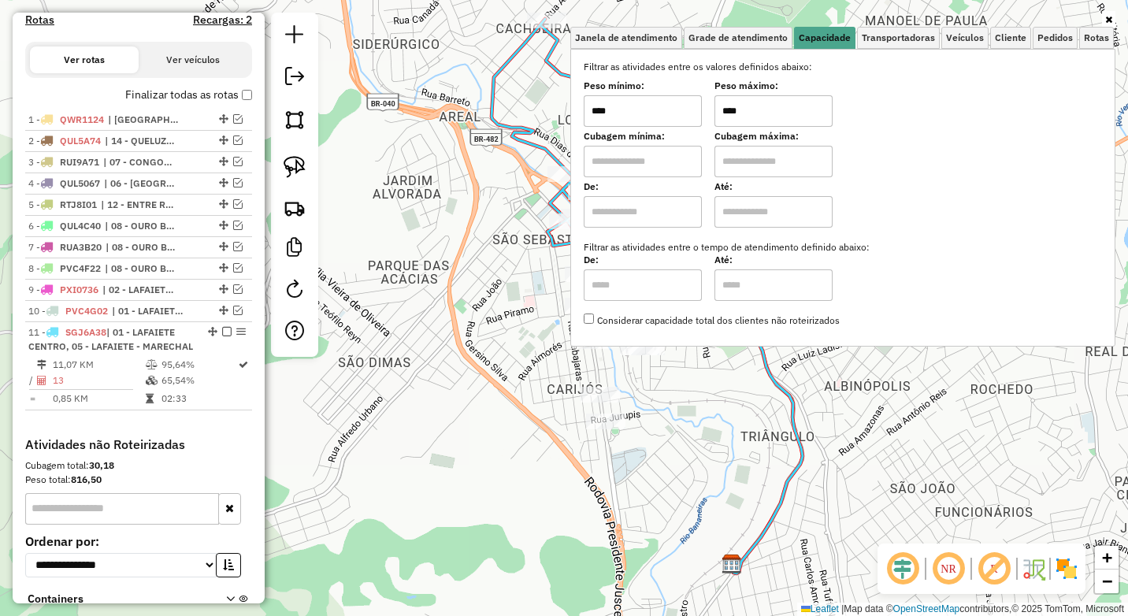
click at [692, 118] on div "Peso mínimo: **** Peso máximo: ****" at bounding box center [842, 105] width 518 height 44
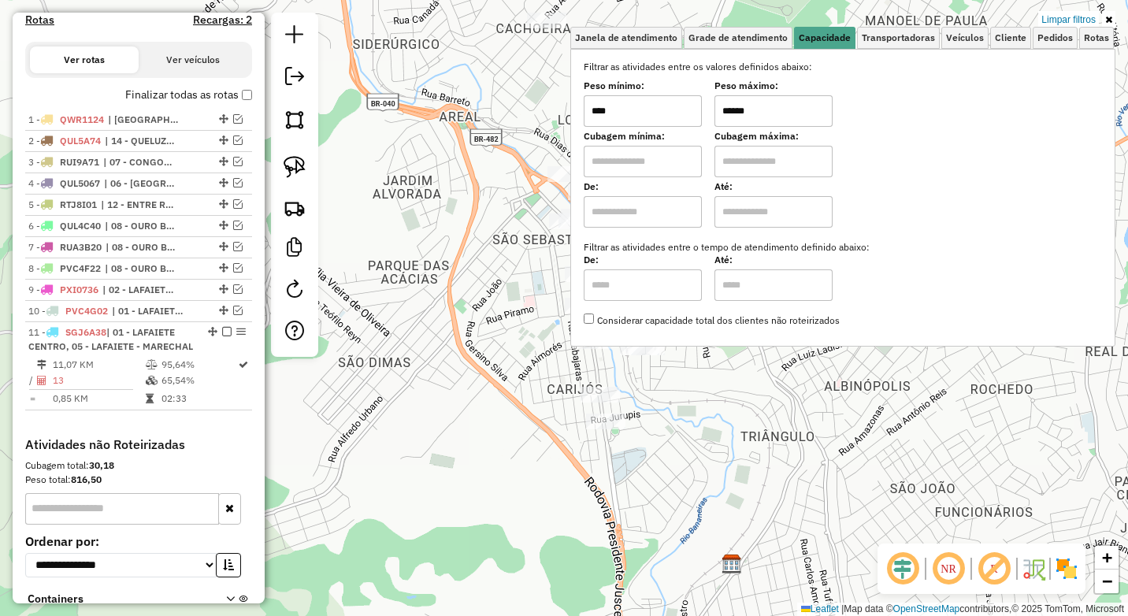
type input "******"
click at [429, 428] on div "Limpar filtros Janela de atendimento Grade de atendimento Capacidade Transporta…" at bounding box center [564, 308] width 1128 height 616
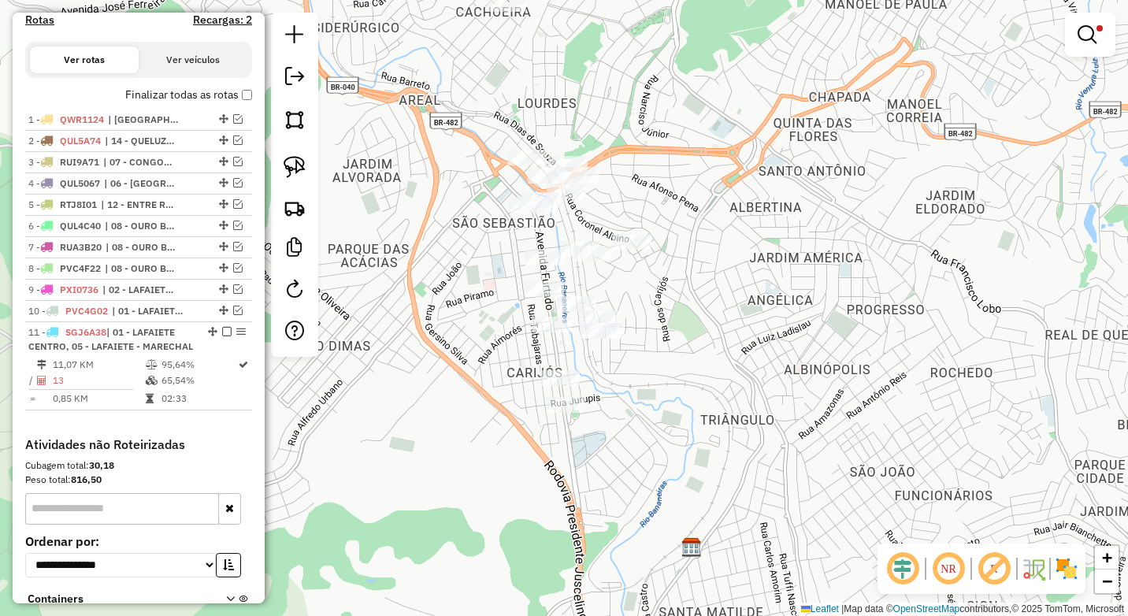
drag, startPoint x: 491, startPoint y: 463, endPoint x: 369, endPoint y: 438, distance: 123.9
click at [487, 461] on div "Limpar filtros Janela de atendimento Grade de atendimento Capacidade Transporta…" at bounding box center [564, 308] width 1128 height 616
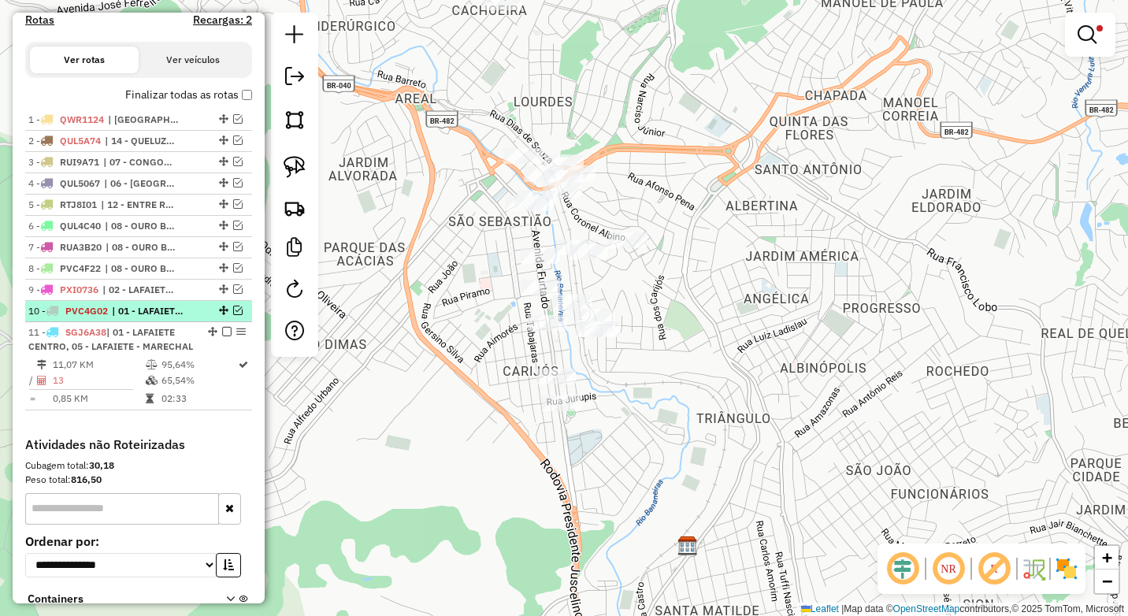
click at [233, 315] on em at bounding box center [237, 310] width 9 height 9
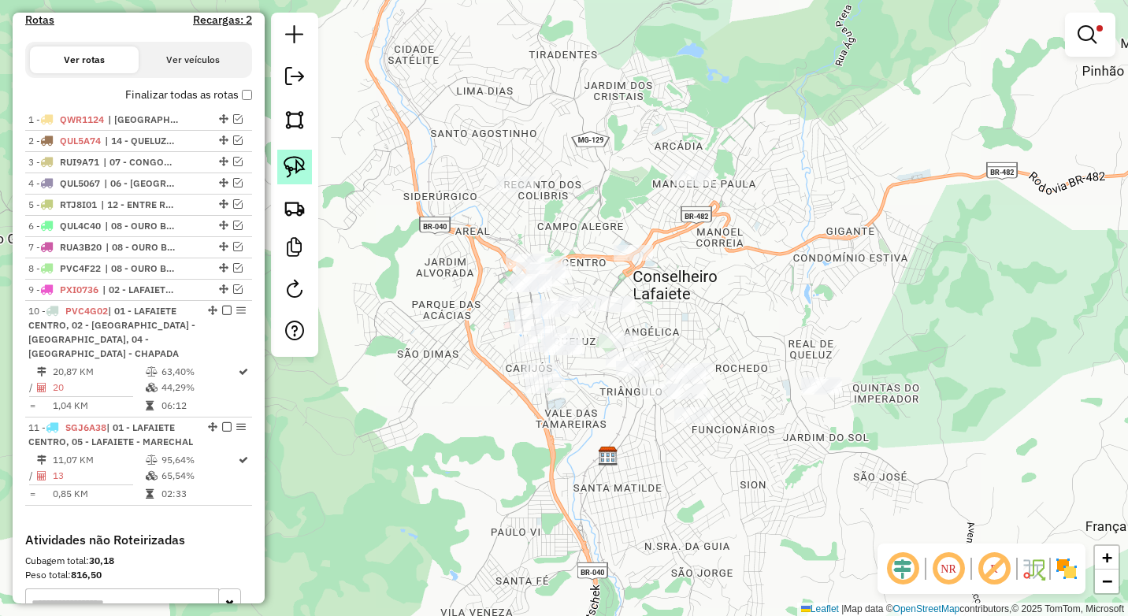
click at [302, 175] on img at bounding box center [294, 167] width 22 height 22
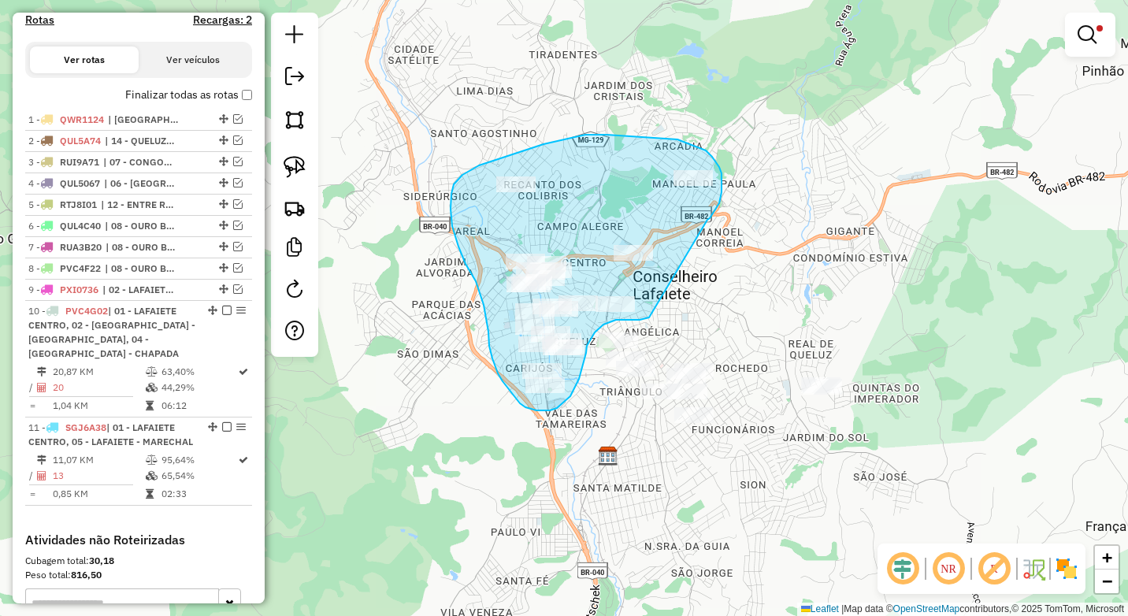
drag, startPoint x: 711, startPoint y: 216, endPoint x: 649, endPoint y: 317, distance: 119.1
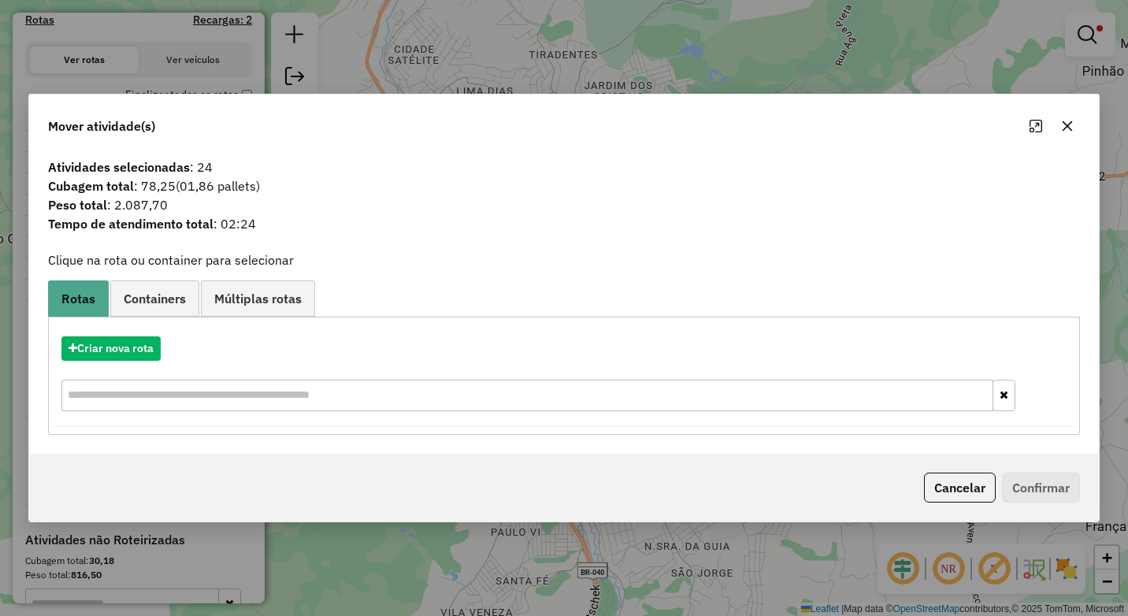
click at [1068, 132] on icon "button" at bounding box center [1067, 126] width 13 height 13
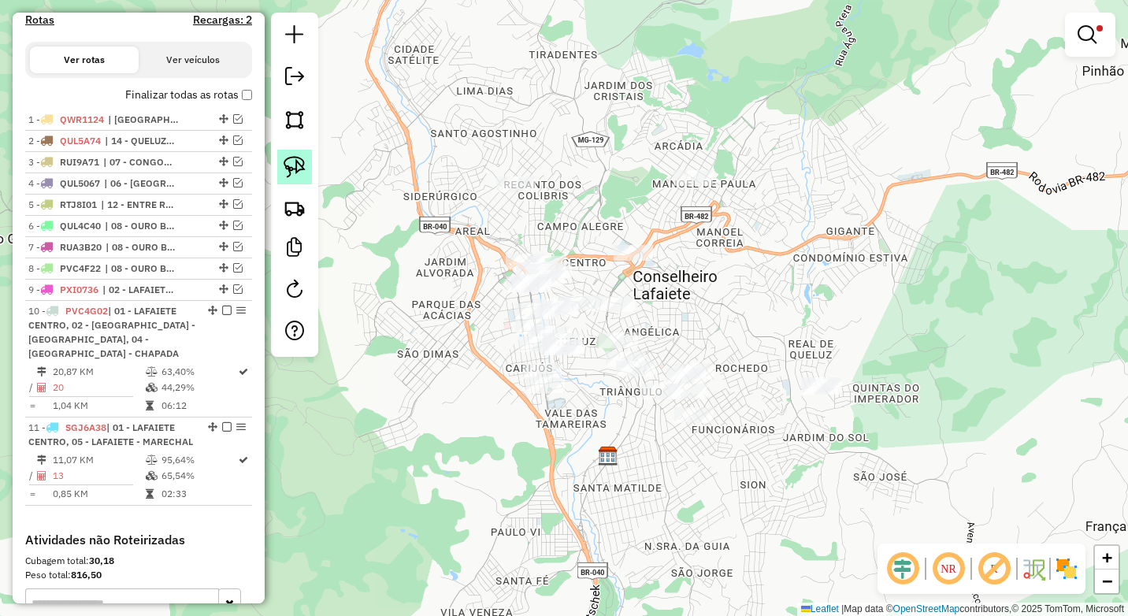
click at [292, 162] on img at bounding box center [294, 167] width 22 height 22
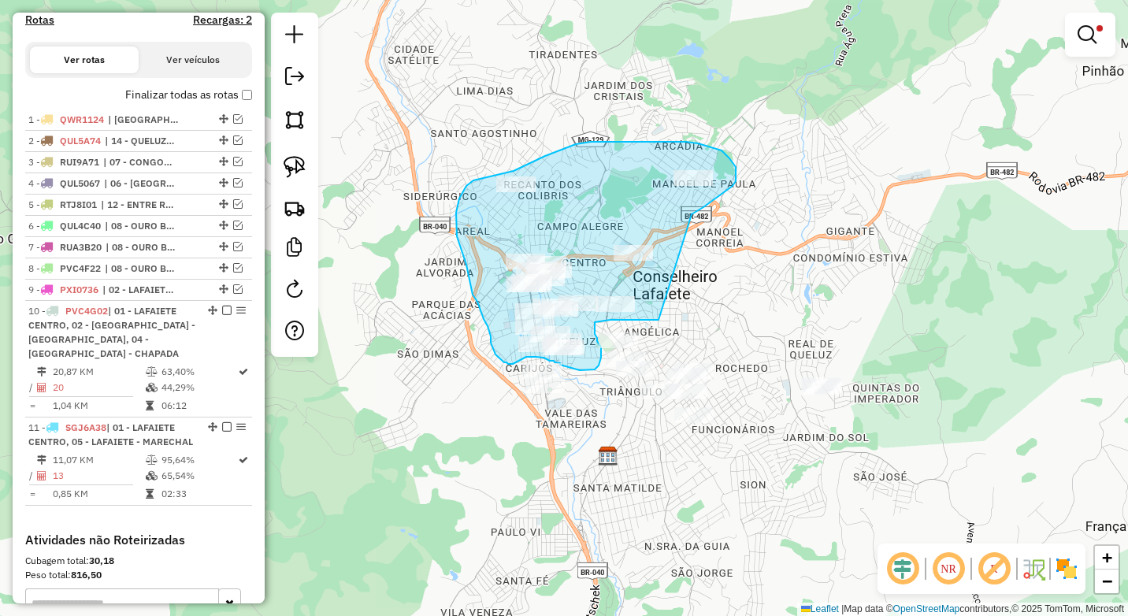
drag, startPoint x: 691, startPoint y: 214, endPoint x: 659, endPoint y: 320, distance: 110.3
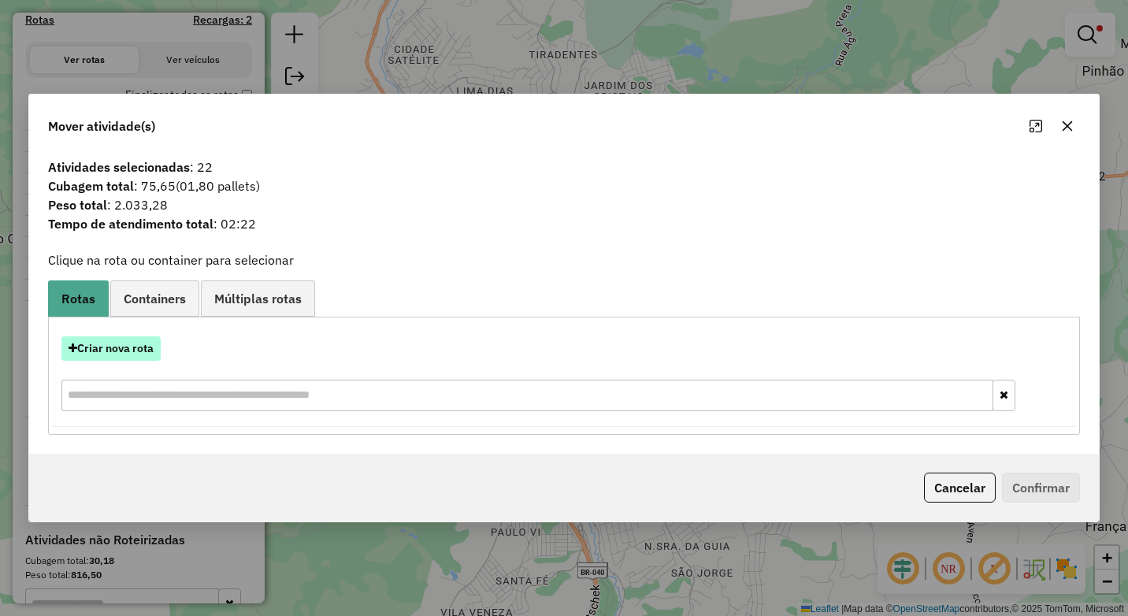
click at [125, 347] on button "Criar nova rota" at bounding box center [110, 348] width 99 height 24
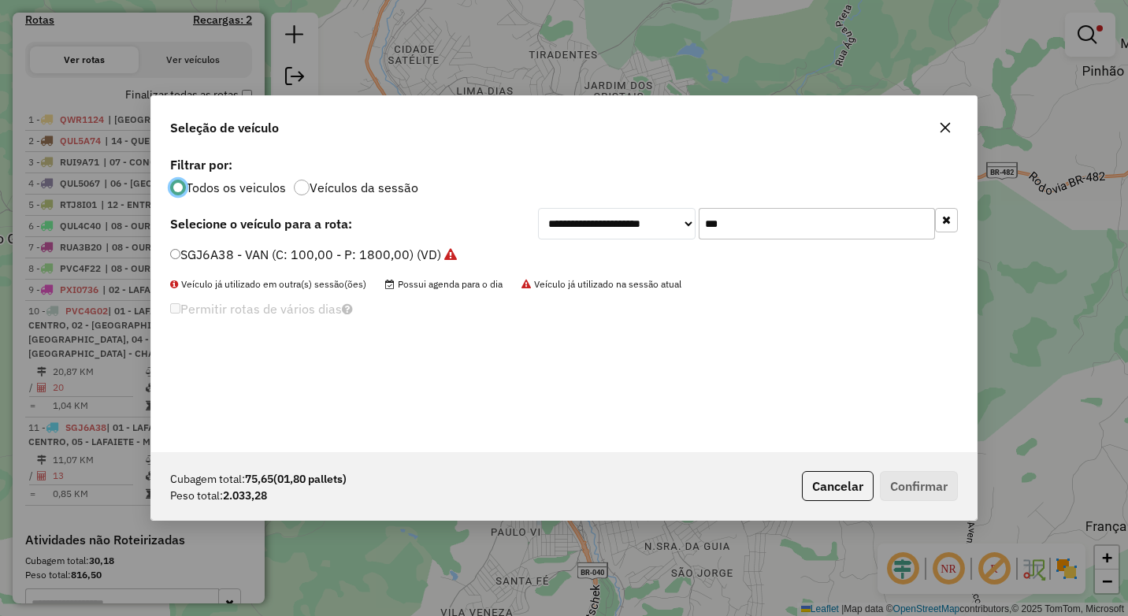
click at [750, 224] on input "***" at bounding box center [816, 223] width 236 height 31
click at [299, 244] on div "**********" at bounding box center [563, 302] width 825 height 299
drag, startPoint x: 256, startPoint y: 254, endPoint x: 632, endPoint y: 409, distance: 406.4
click at [256, 254] on label "SGJ6A38 - VAN (C: 100,00 - P: 1800,00) (VD)" at bounding box center [313, 254] width 287 height 19
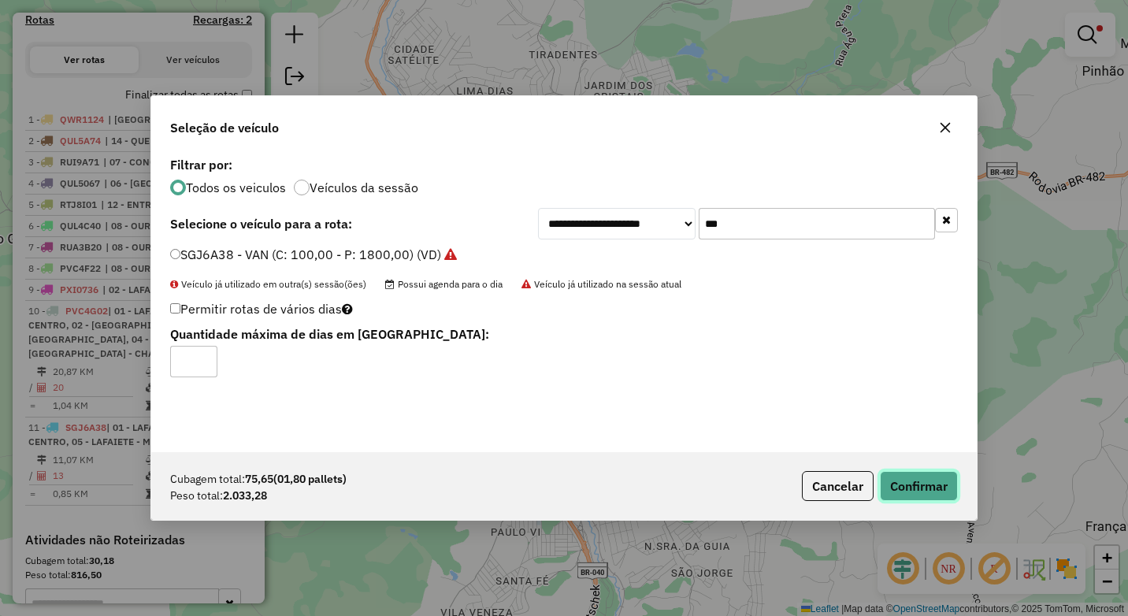
click at [935, 492] on button "Confirmar" at bounding box center [919, 486] width 78 height 30
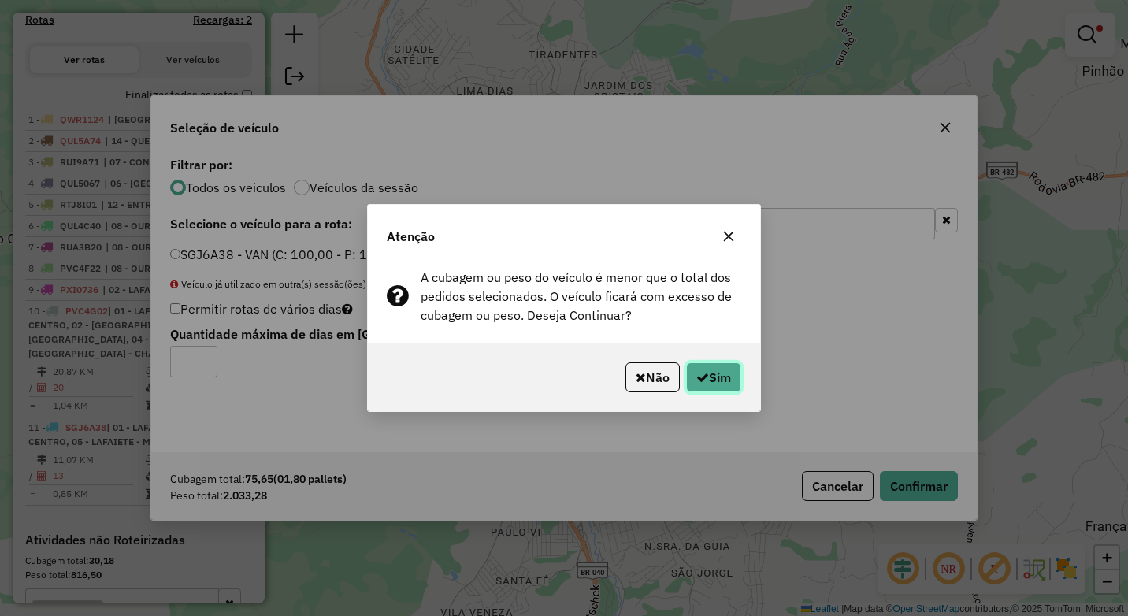
click at [712, 365] on button "Sim" at bounding box center [713, 377] width 55 height 30
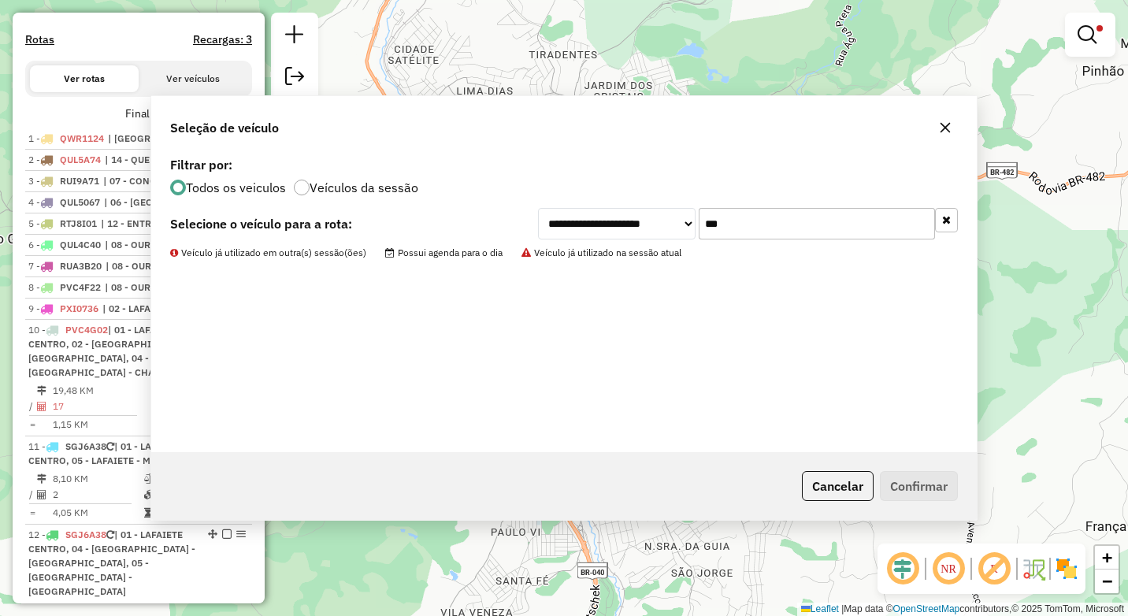
scroll to position [499, 0]
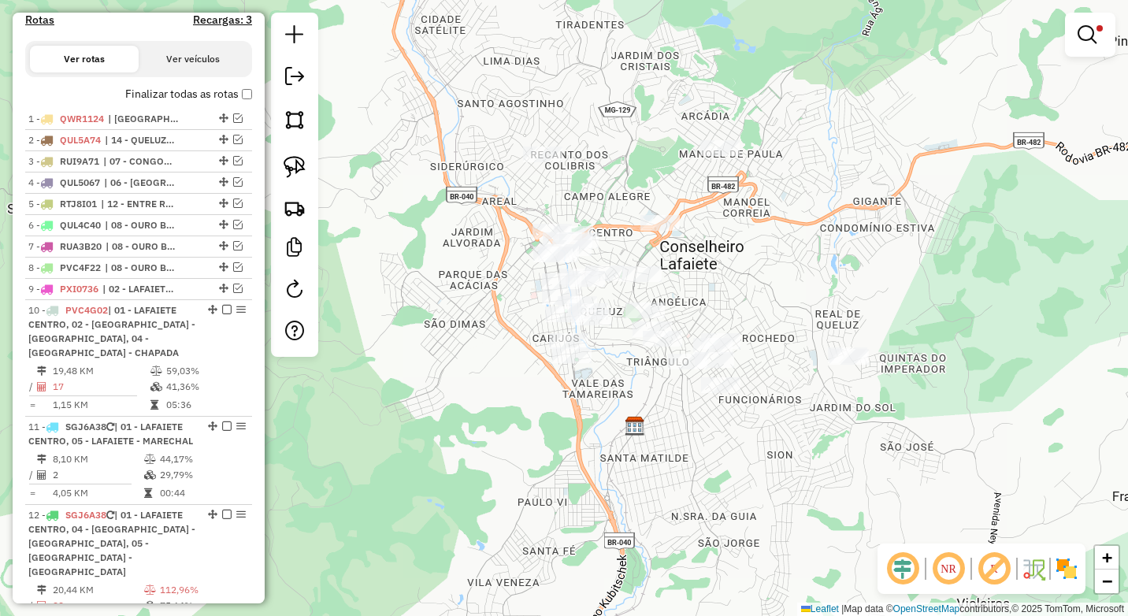
drag, startPoint x: 726, startPoint y: 336, endPoint x: 753, endPoint y: 306, distance: 40.2
click at [753, 306] on div "Limpar filtros Janela de atendimento Grade de atendimento Capacidade Transporta…" at bounding box center [564, 308] width 1128 height 616
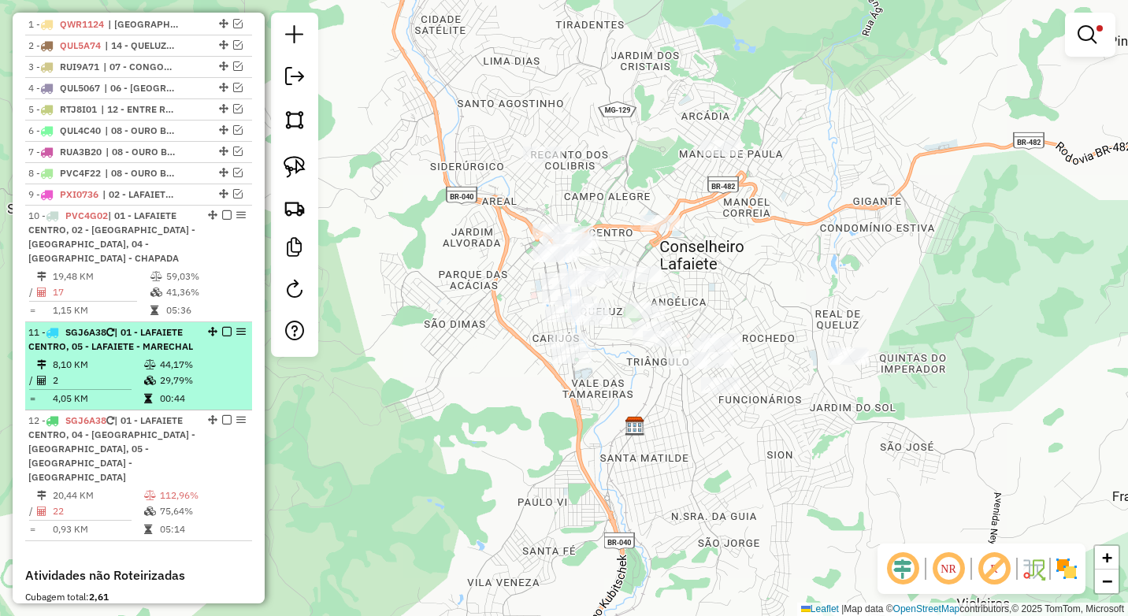
scroll to position [735, 0]
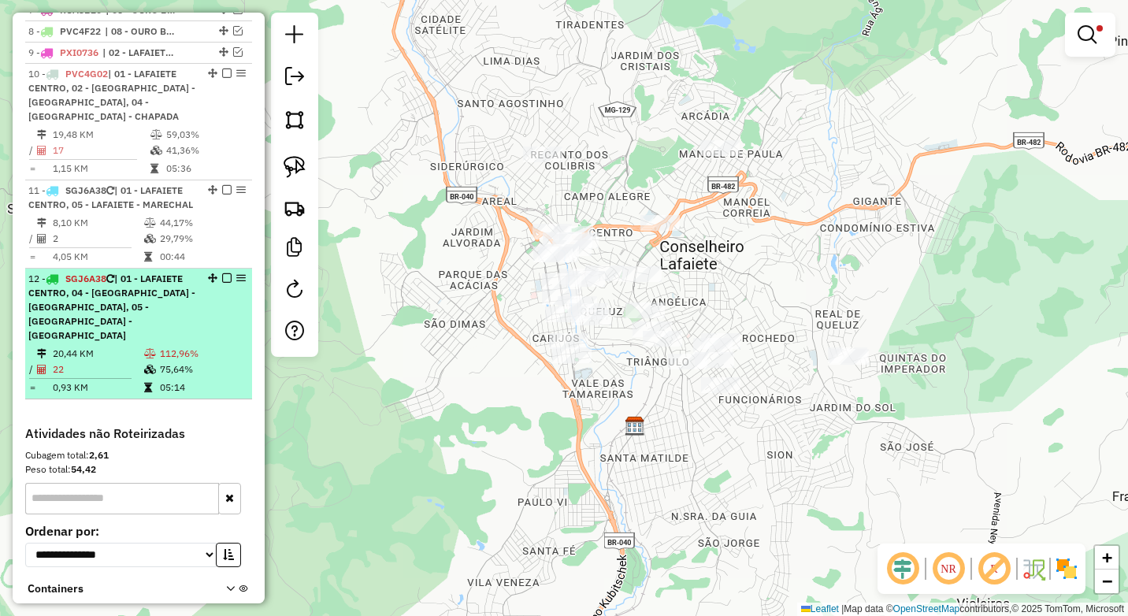
click at [165, 361] on td "75,64%" at bounding box center [202, 369] width 87 height 16
select select "**********"
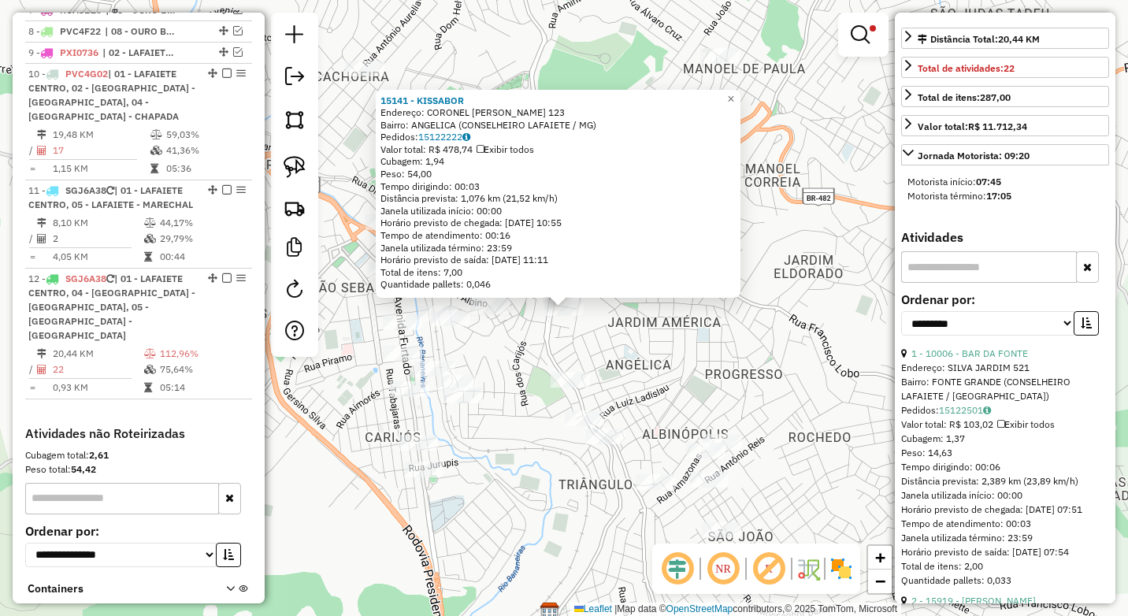
scroll to position [828, 0]
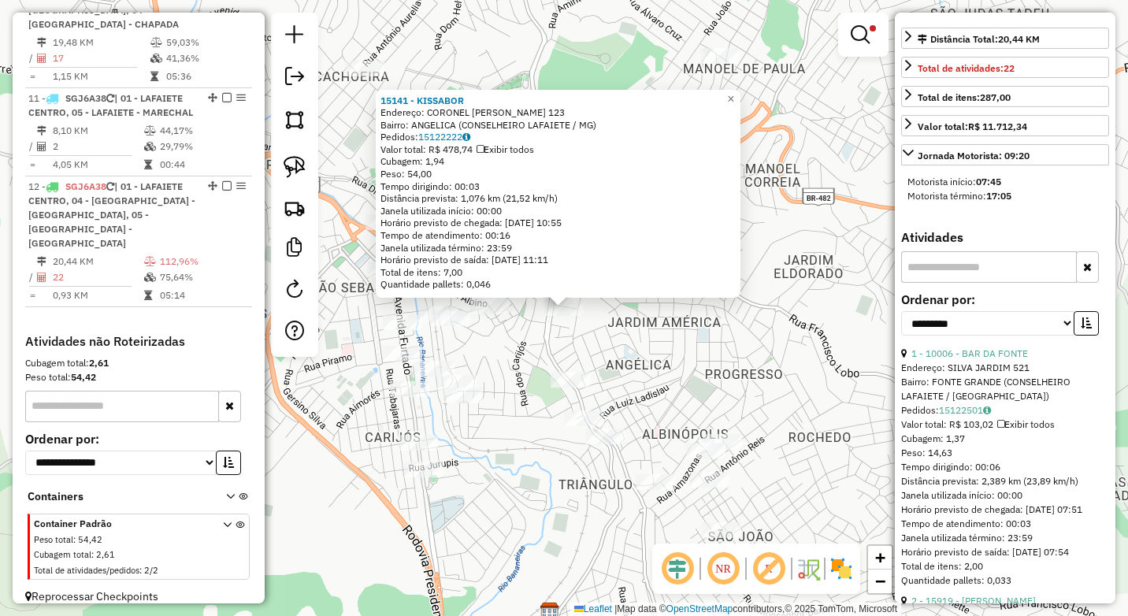
click at [621, 361] on div "15141 - KISSABOR Endereço: CORONEL LICINIO PEREIRA DUTRA 123 Bairro: ANGELICA (…" at bounding box center [564, 308] width 1128 height 616
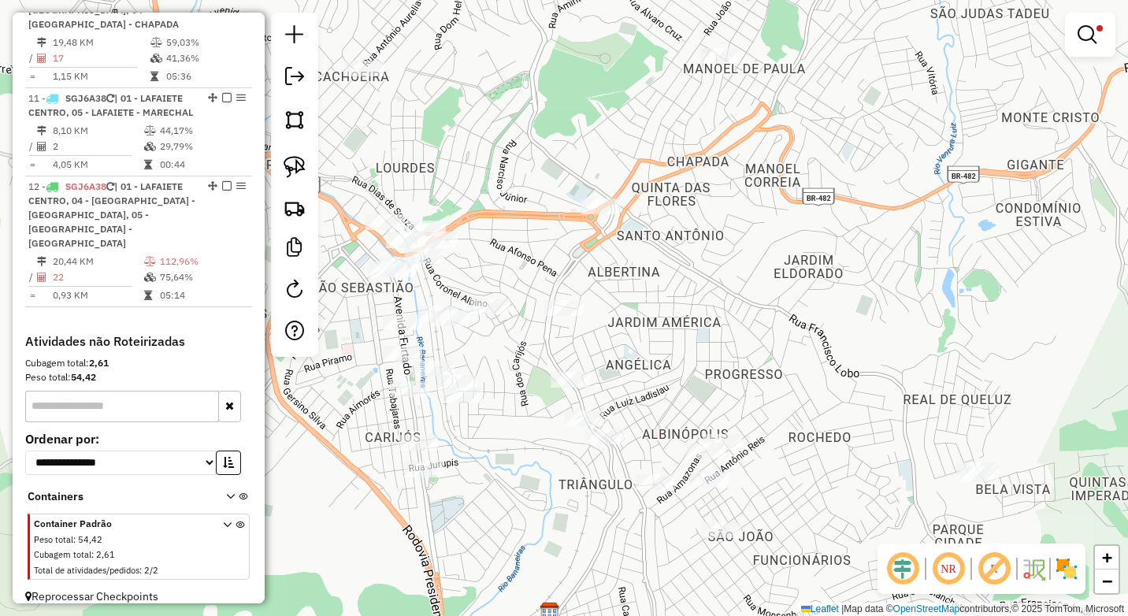
click at [599, 219] on div "Limpar filtros Janela de atendimento Grade de atendimento Capacidade Transporta…" at bounding box center [564, 308] width 1128 height 616
select select "**********"
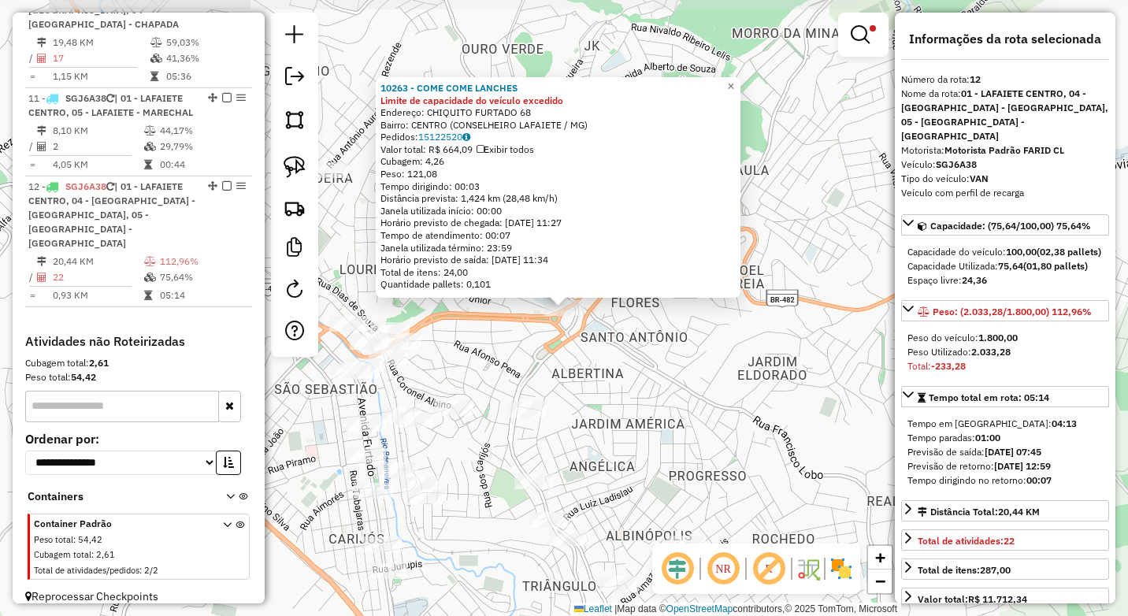
click at [630, 417] on div "10263 - COME COME LANCHES Limite de capacidade do veículo excedido Endereço: CH…" at bounding box center [564, 308] width 1128 height 616
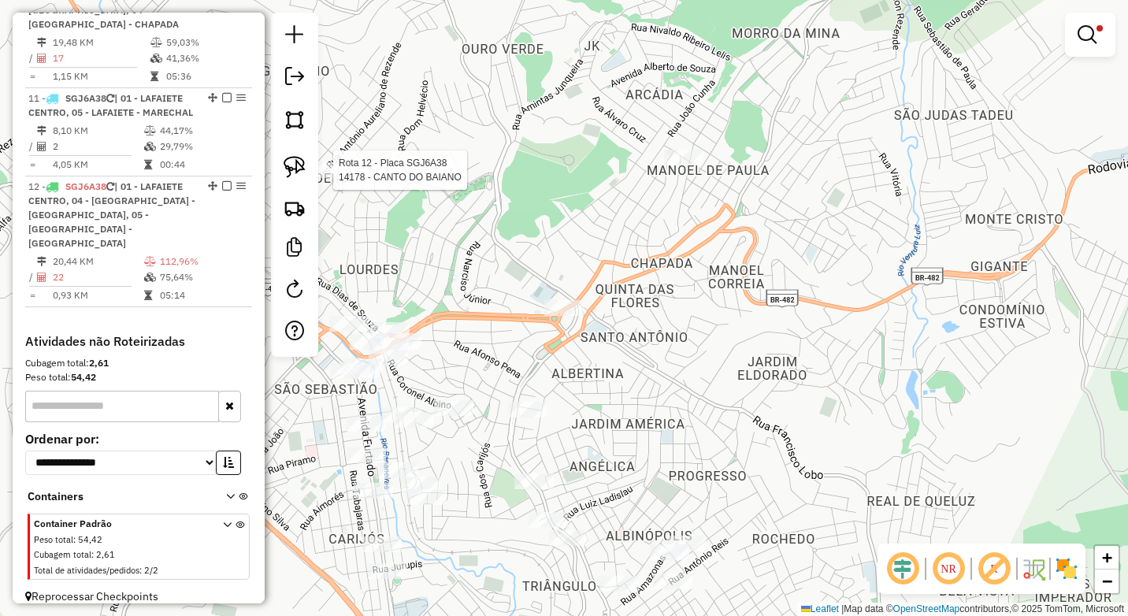
select select "**********"
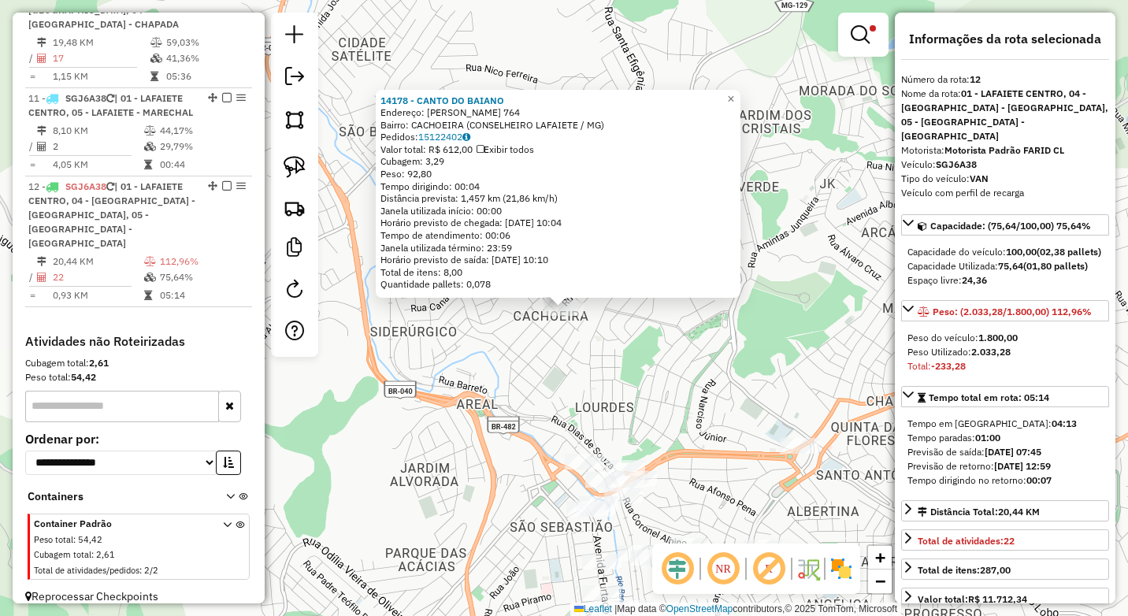
click at [643, 374] on div "14178 - CANTO DO BAIANO Endereço: ANTONIO AURELIANO DE REZENDE 764 Bairro: CACH…" at bounding box center [564, 308] width 1128 height 616
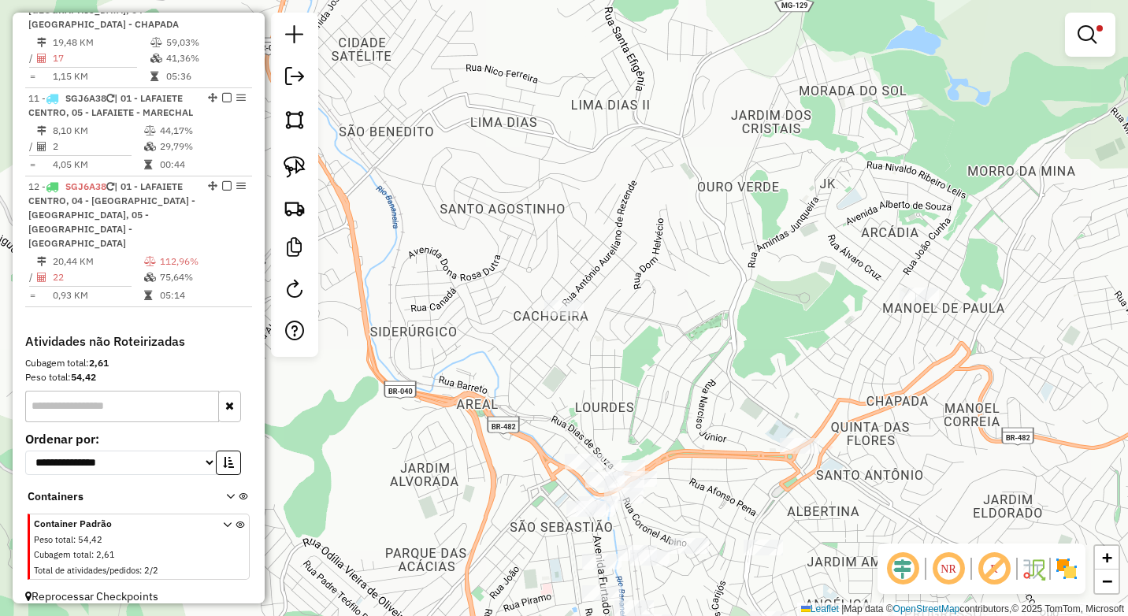
drag, startPoint x: 683, startPoint y: 397, endPoint x: 561, endPoint y: 169, distance: 257.9
click at [561, 169] on div "Limpar filtros Janela de atendimento Grade de atendimento Capacidade Transporta…" at bounding box center [564, 308] width 1128 height 616
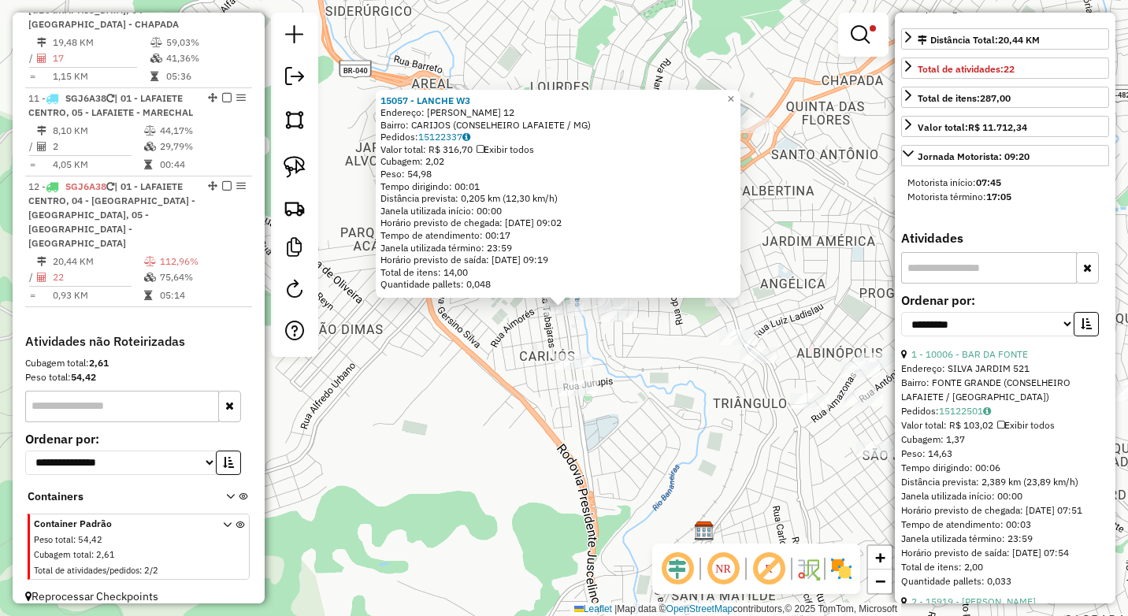
scroll to position [472, 0]
drag, startPoint x: 1028, startPoint y: 323, endPoint x: 1027, endPoint y: 336, distance: 13.4
click at [1028, 323] on select "**********" at bounding box center [987, 323] width 173 height 24
select select "*********"
click at [901, 311] on select "**********" at bounding box center [987, 323] width 173 height 24
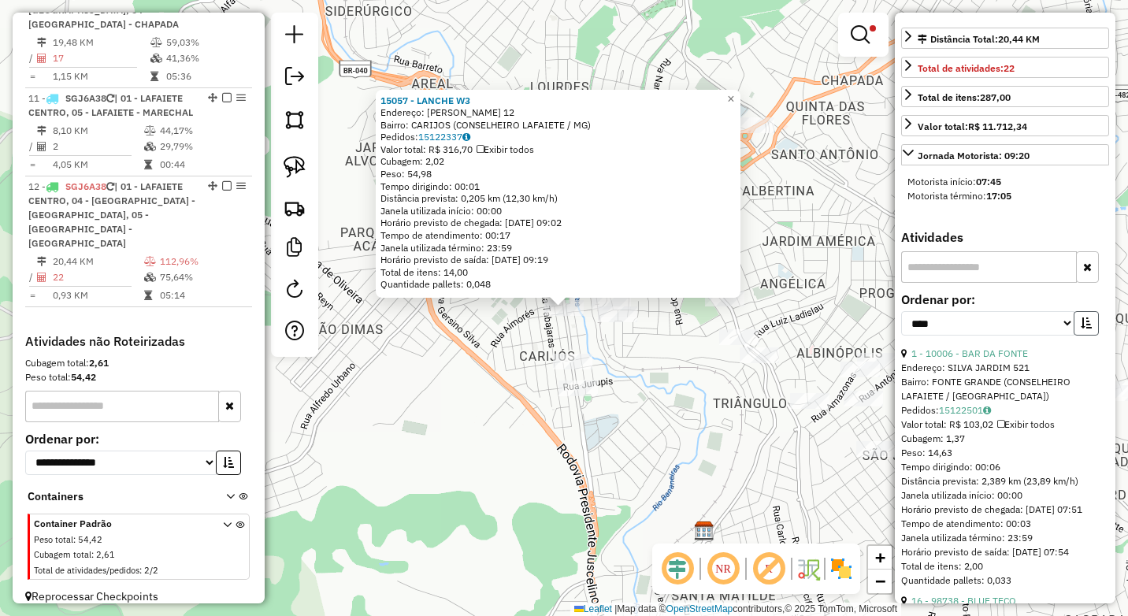
click at [1080, 324] on icon "button" at bounding box center [1085, 322] width 11 height 11
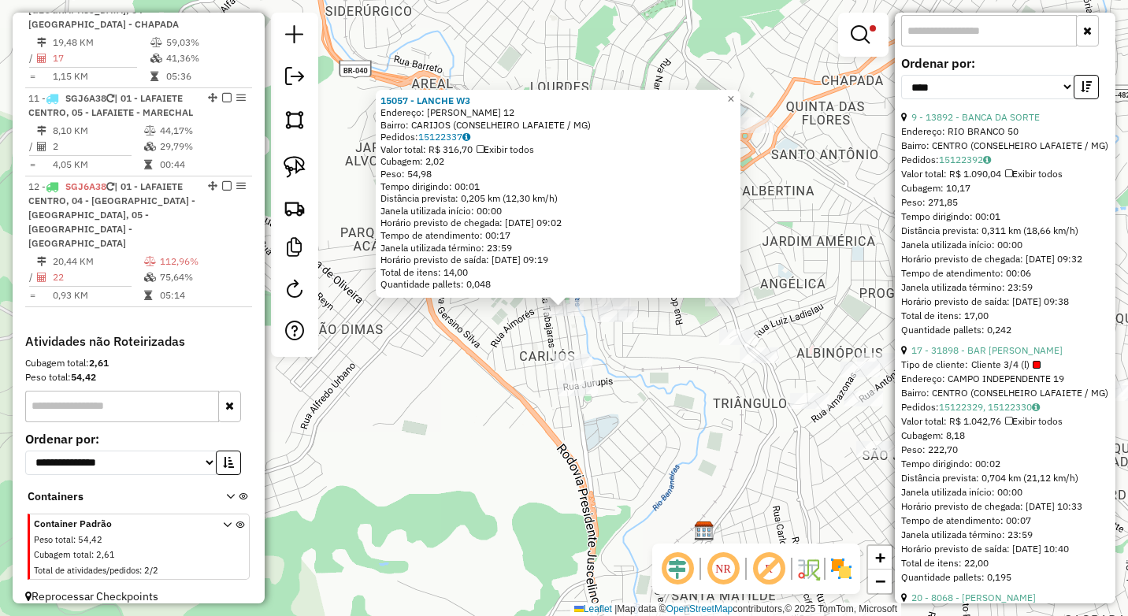
scroll to position [630, 0]
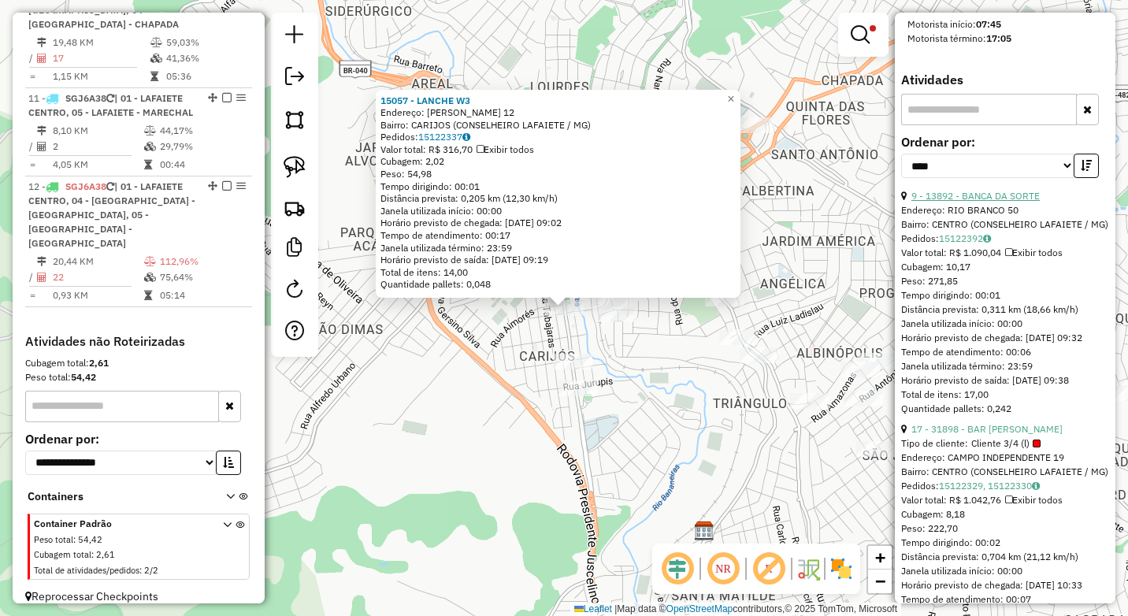
click at [1002, 191] on link "9 - 13892 - BANCA DA SORTE" at bounding box center [975, 196] width 128 height 12
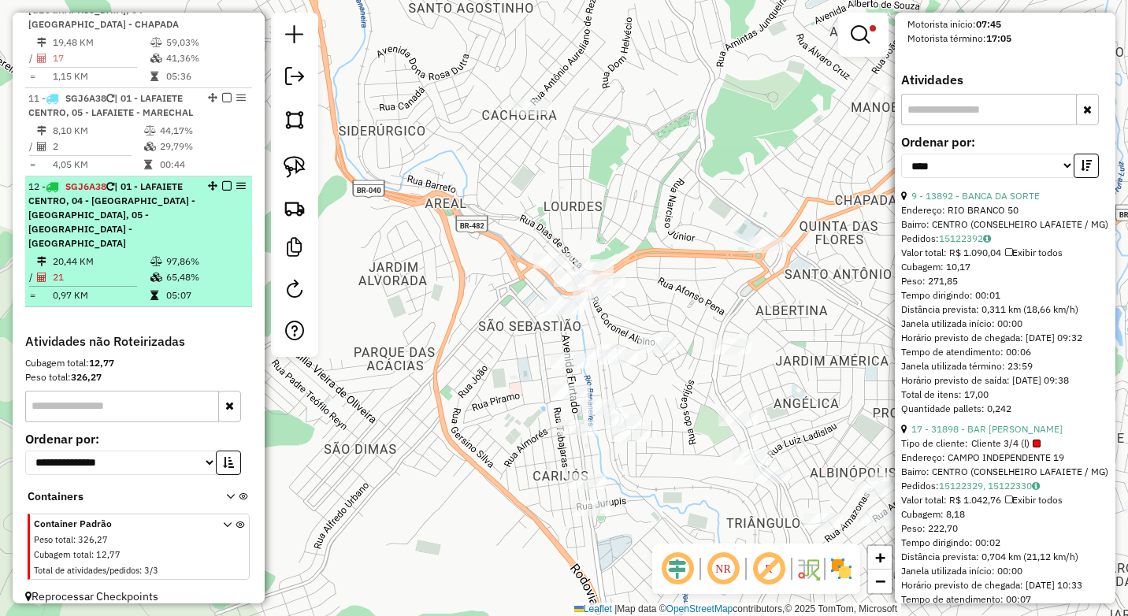
click at [222, 191] on em at bounding box center [226, 185] width 9 height 9
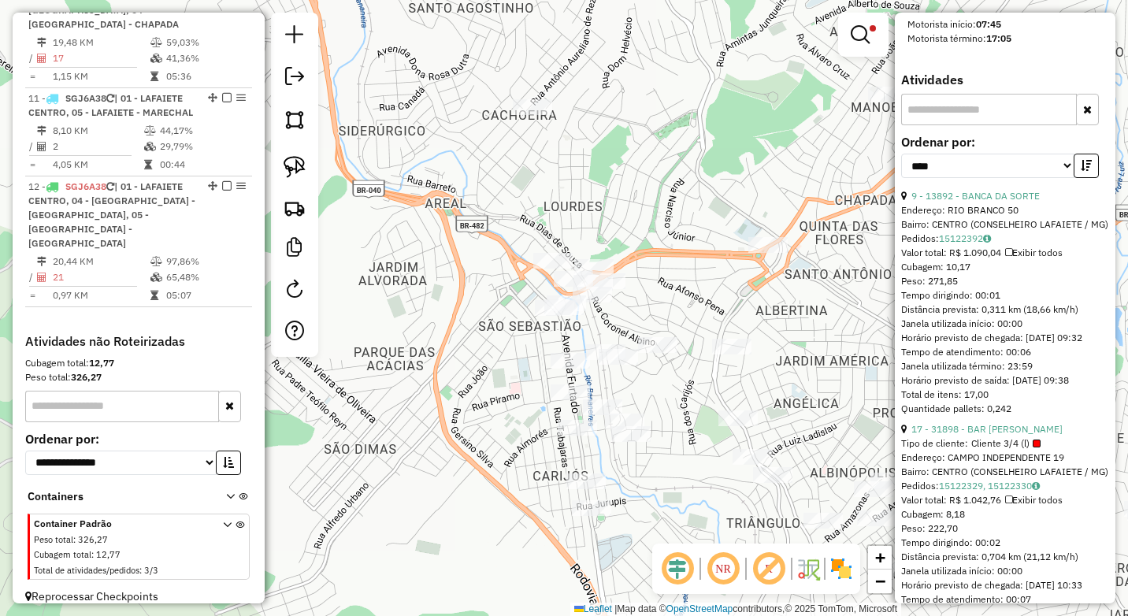
scroll to position [746, 0]
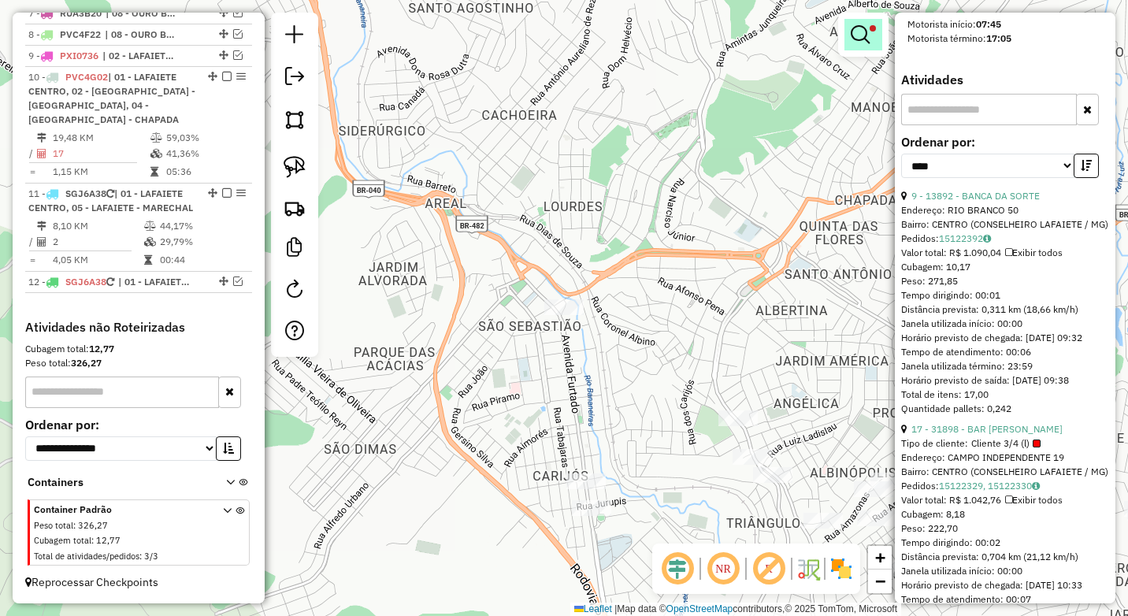
click at [862, 36] on em at bounding box center [859, 34] width 19 height 19
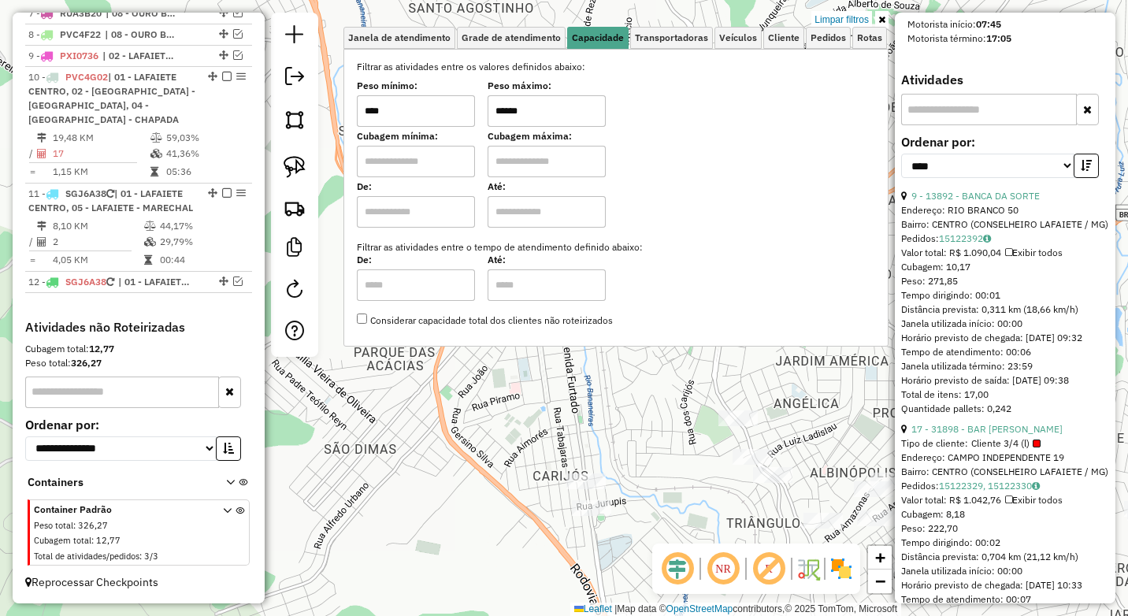
drag, startPoint x: 539, startPoint y: 113, endPoint x: 437, endPoint y: 113, distance: 102.4
click at [437, 113] on div "Peso mínimo: **** Peso máximo: ******" at bounding box center [616, 105] width 518 height 44
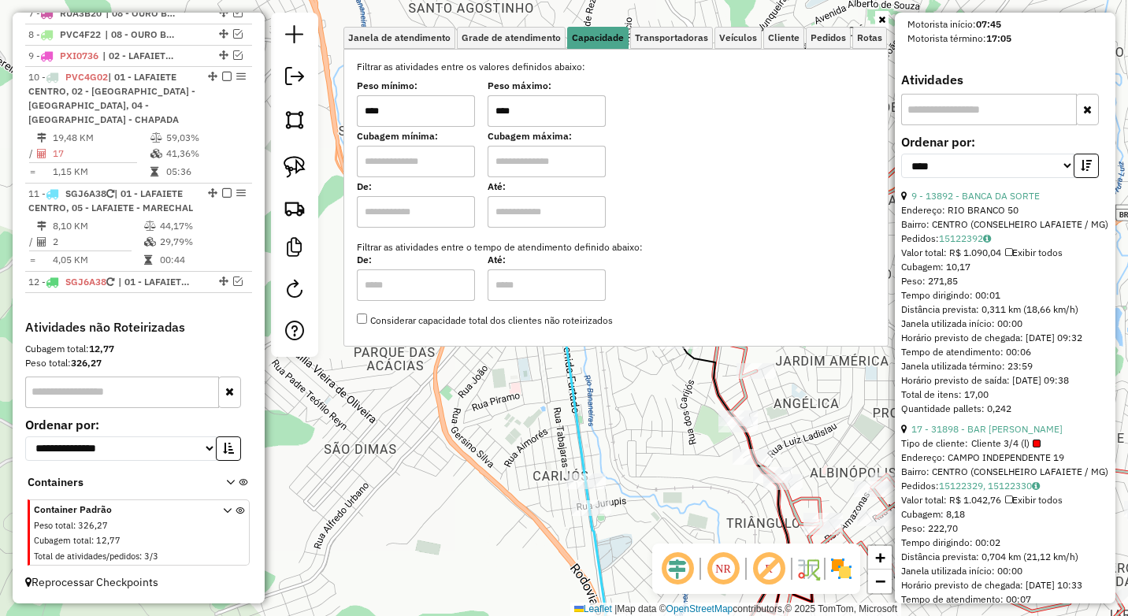
type input "****"
click at [417, 483] on div "Janela de atendimento Grade de atendimento Capacidade Transportadoras Veículos …" at bounding box center [564, 308] width 1128 height 616
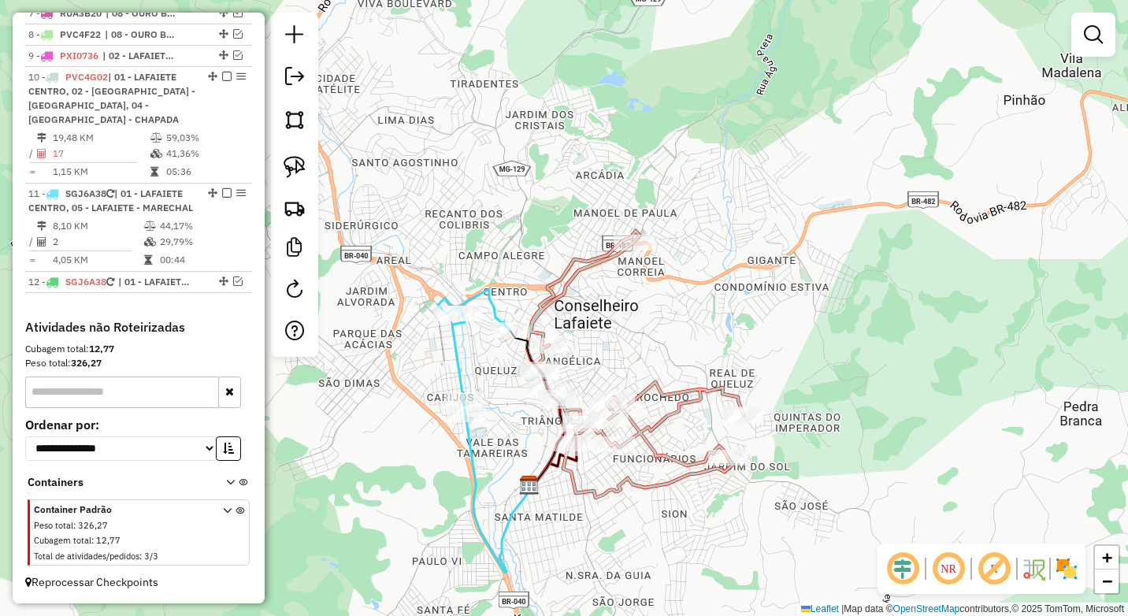
drag, startPoint x: 545, startPoint y: 524, endPoint x: 525, endPoint y: 379, distance: 147.0
click at [526, 475] on img at bounding box center [529, 485] width 20 height 20
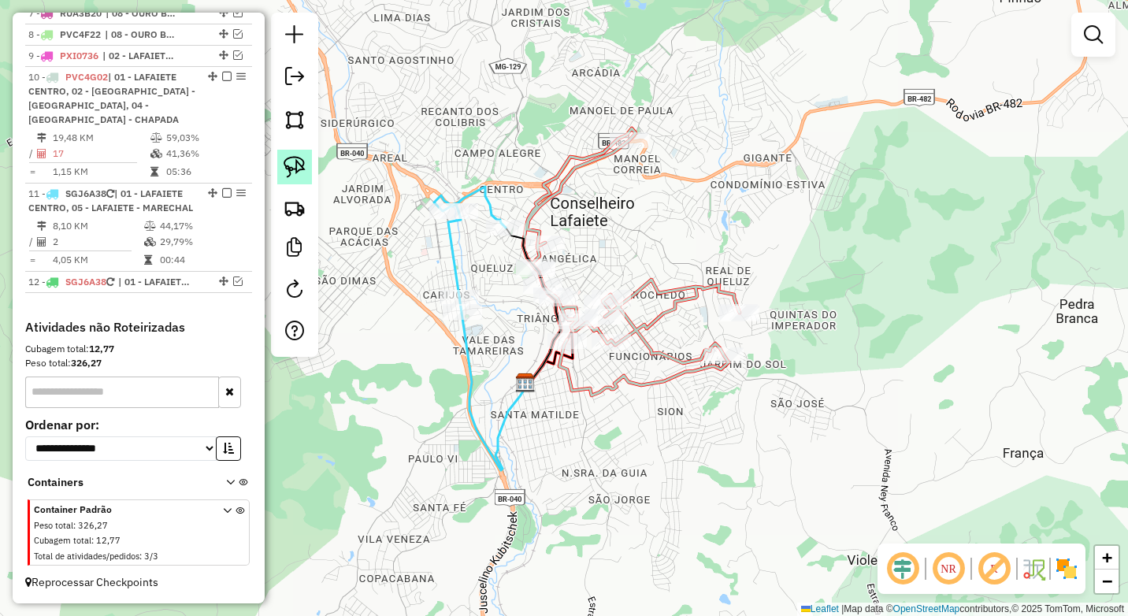
click at [303, 160] on img at bounding box center [294, 167] width 22 height 22
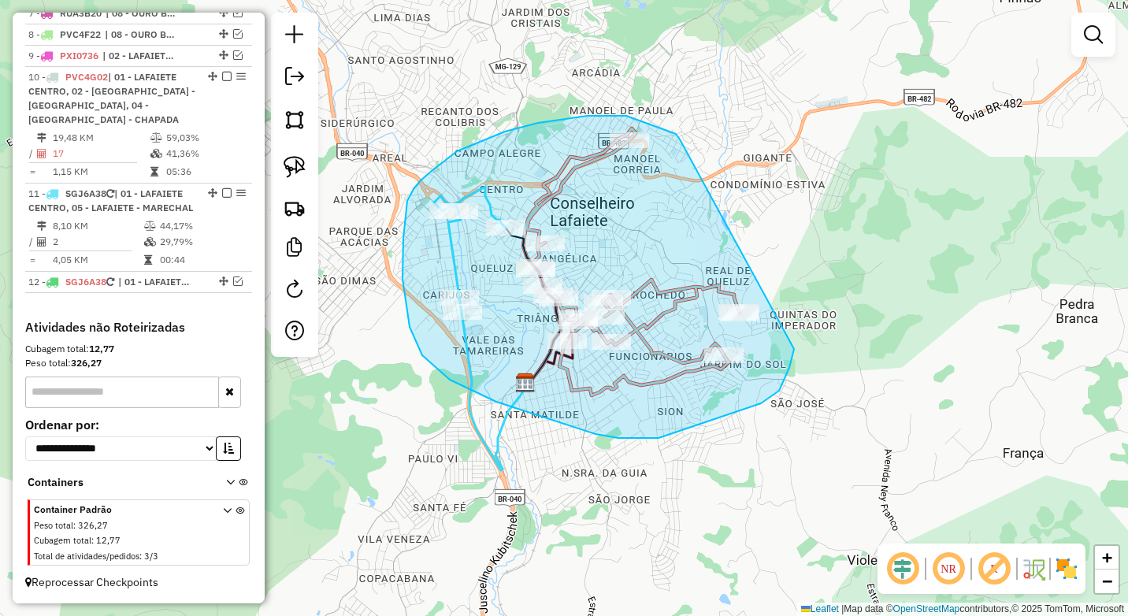
drag, startPoint x: 679, startPoint y: 138, endPoint x: 799, endPoint y: 309, distance: 209.7
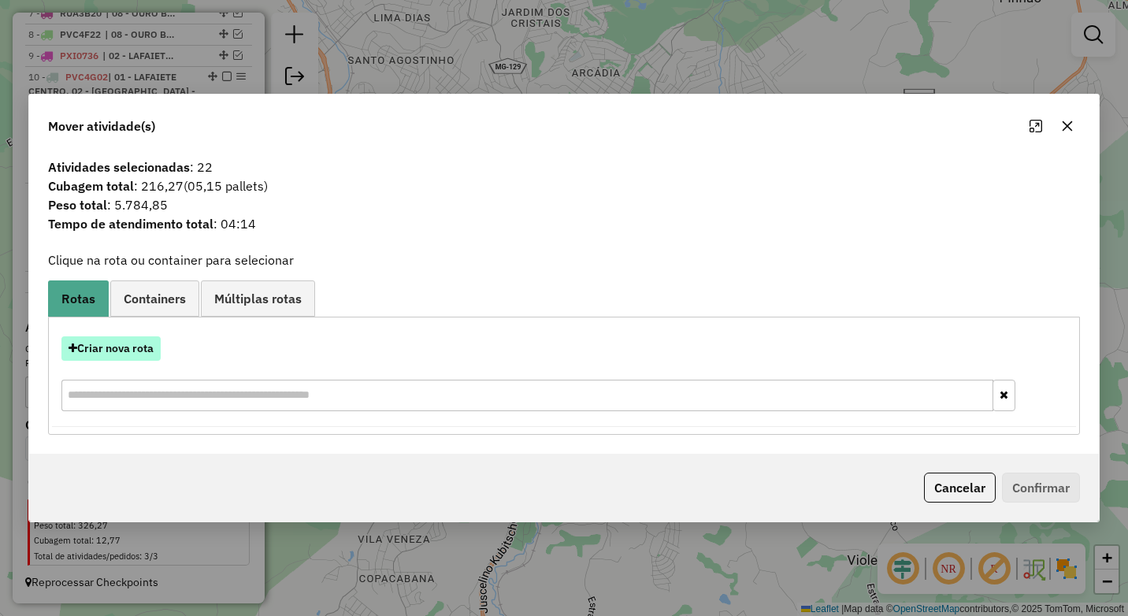
click at [139, 346] on button "Criar nova rota" at bounding box center [110, 348] width 99 height 24
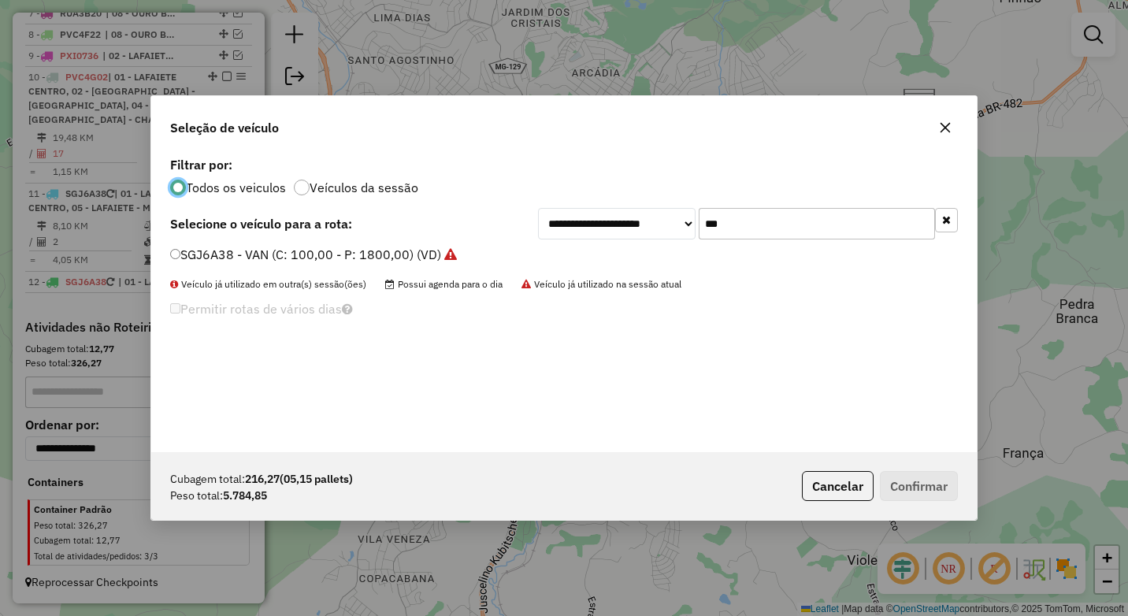
scroll to position [9, 5]
drag, startPoint x: 772, startPoint y: 227, endPoint x: 674, endPoint y: 226, distance: 98.4
click at [674, 226] on div "**********" at bounding box center [748, 223] width 420 height 31
type input "****"
click at [309, 250] on label "PVC4G02 - TOCO CASA 7.900 (C: 420,00 - P: 7900,00) (VD)" at bounding box center [354, 254] width 369 height 19
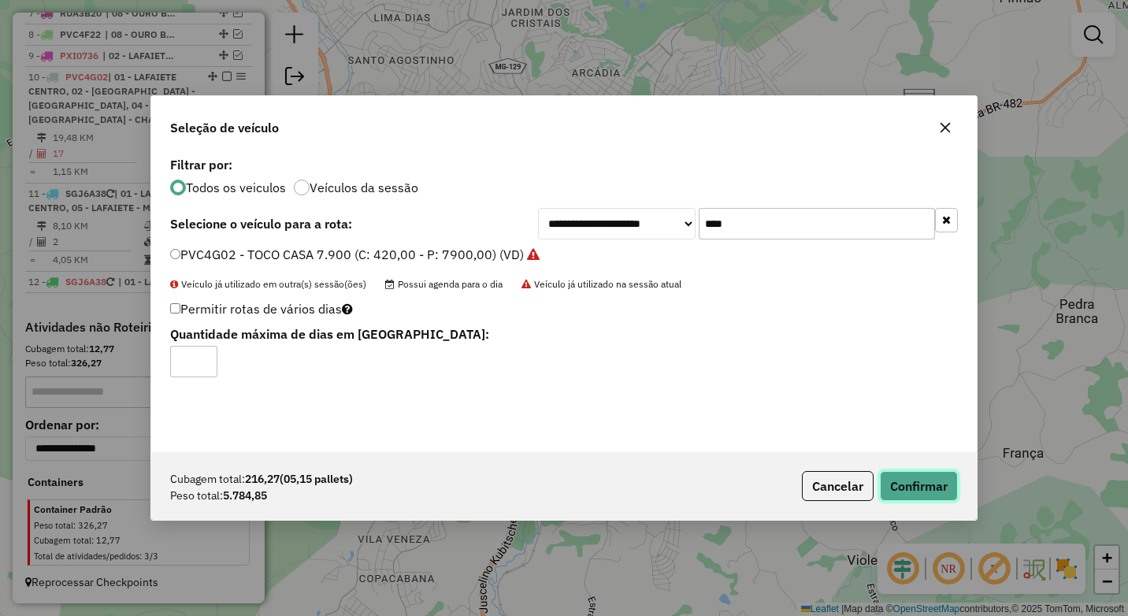
click at [924, 475] on button "Confirmar" at bounding box center [919, 486] width 78 height 30
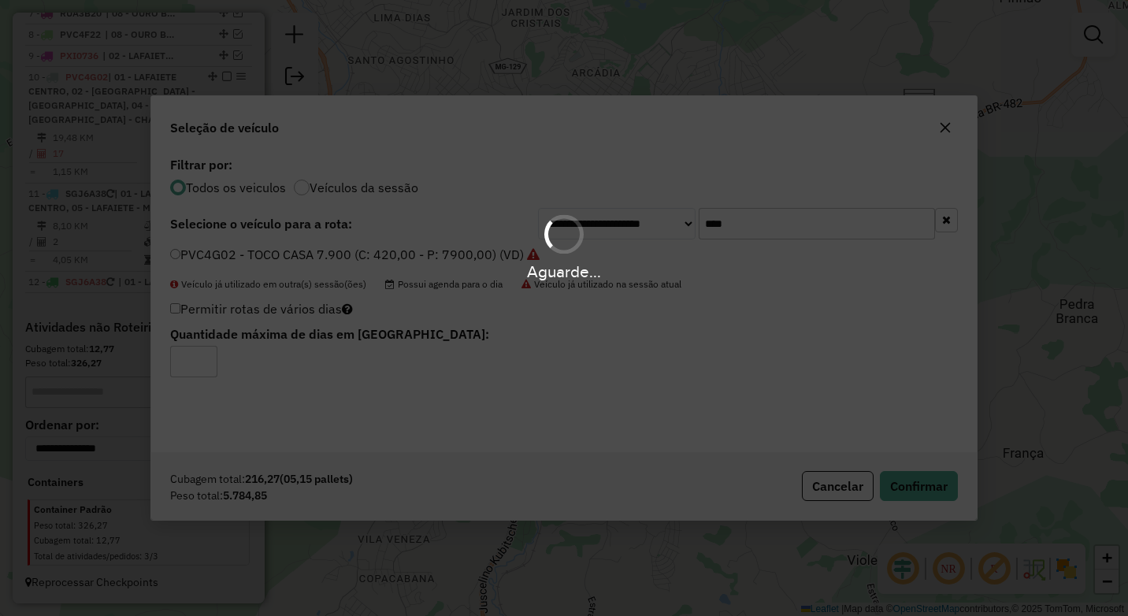
scroll to position [391, 0]
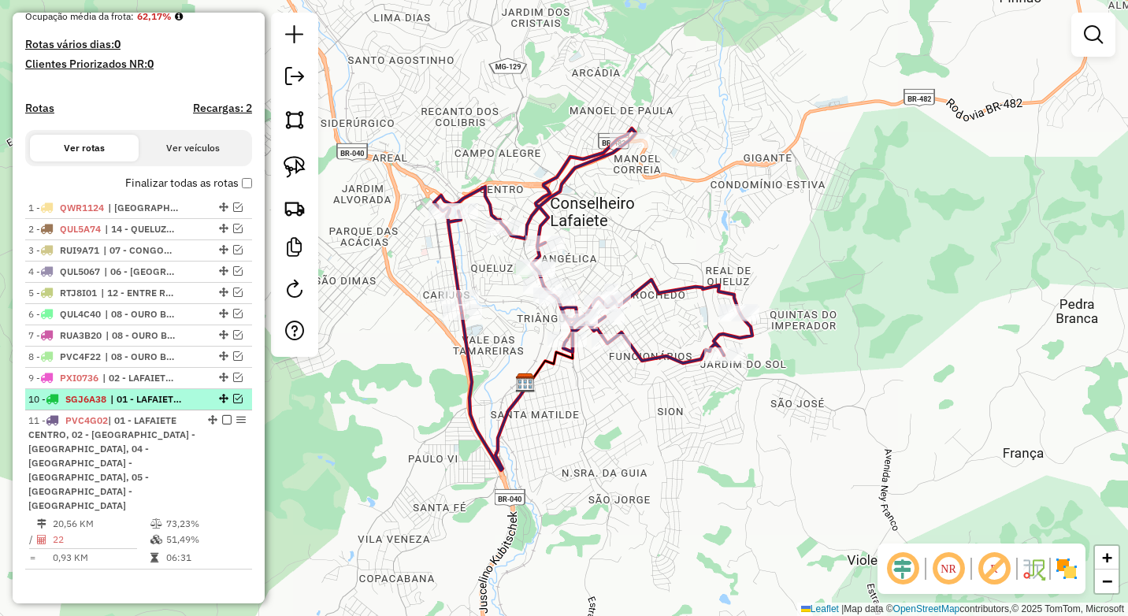
click at [233, 403] on em at bounding box center [237, 398] width 9 height 9
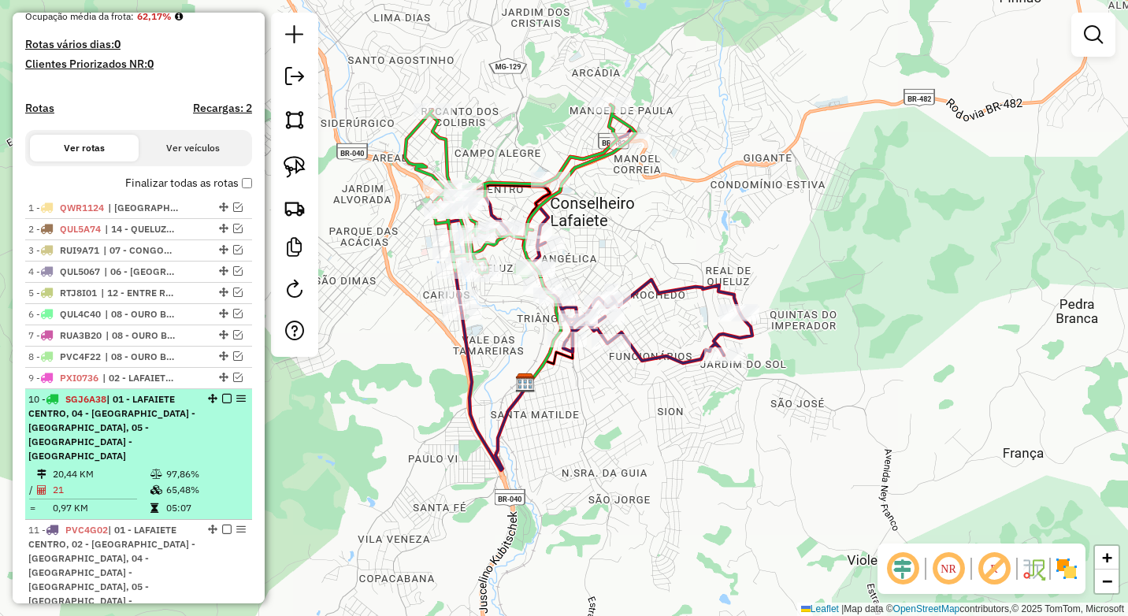
scroll to position [472, 0]
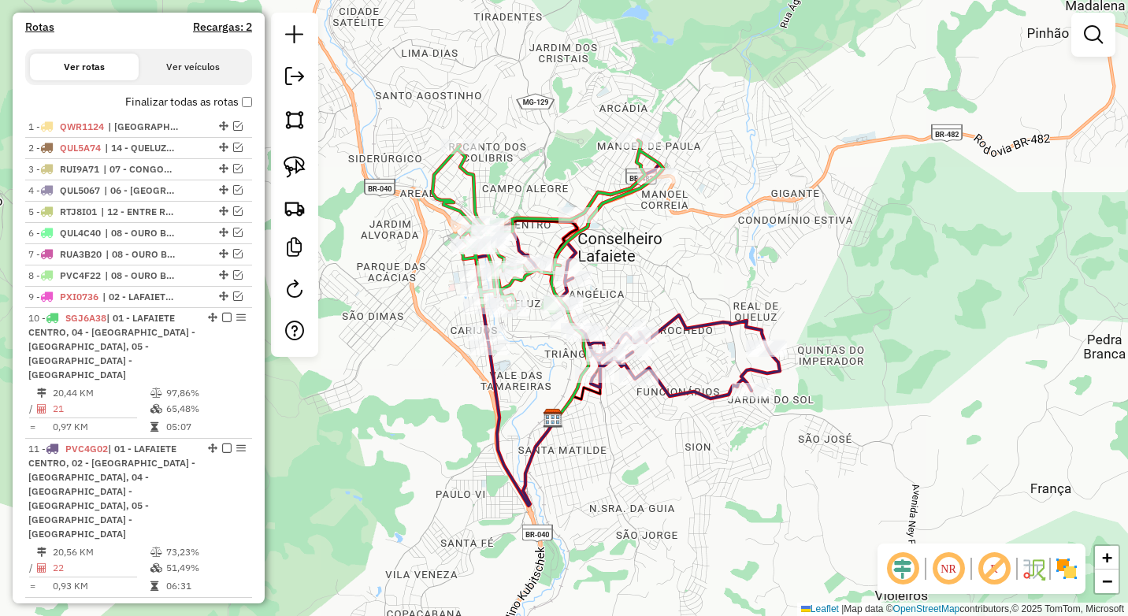
drag, startPoint x: 451, startPoint y: 397, endPoint x: 479, endPoint y: 432, distance: 44.9
click at [479, 432] on div "Janela de atendimento Grade de atendimento Capacidade Transportadoras Veículos …" at bounding box center [564, 308] width 1128 height 616
select select "*********"
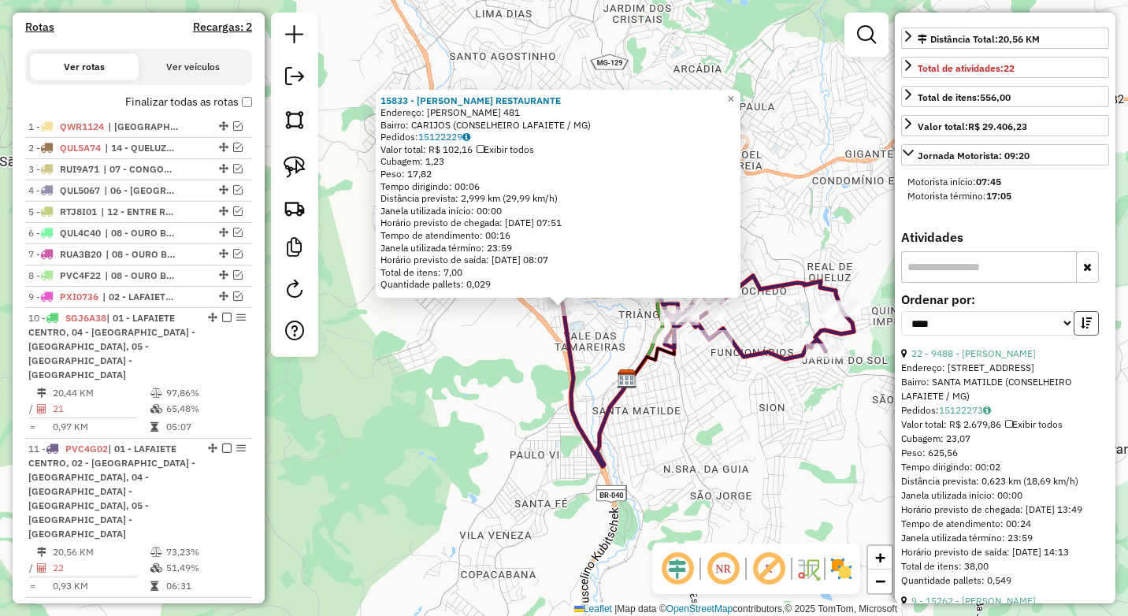
click at [1080, 320] on icon "button" at bounding box center [1085, 322] width 11 height 11
click at [995, 354] on link "8 - 15894 - MARCO ANTONIO MELO" at bounding box center [973, 353] width 124 height 12
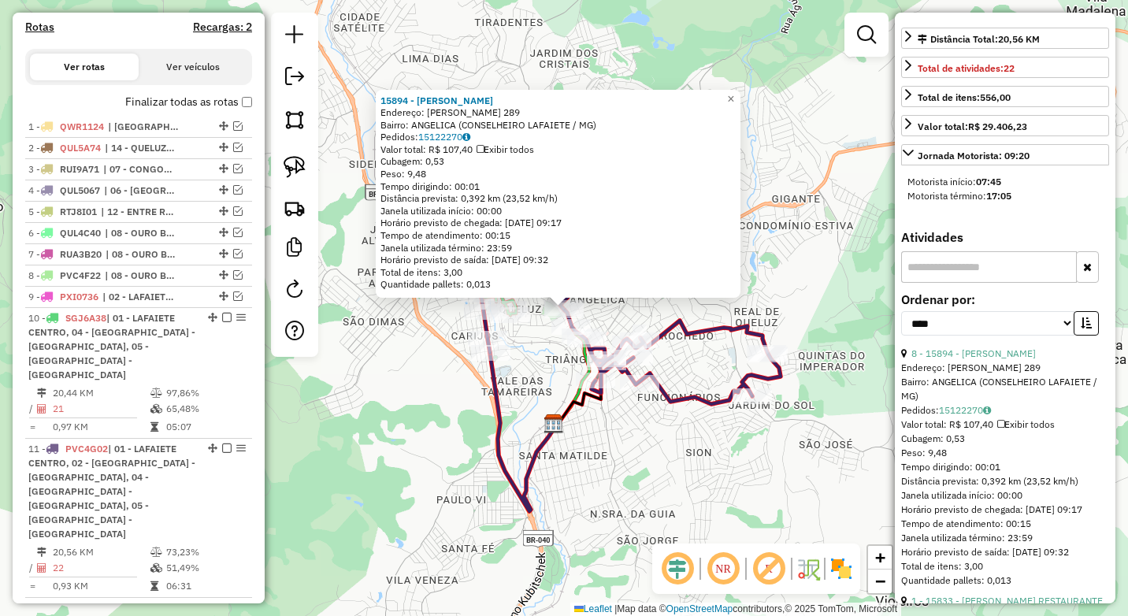
click at [644, 430] on div "15894 - MARCO ANTONIO MELO Endereço: BENJAMIN CONSTANT 289 Bairro: ANGELICA (CO…" at bounding box center [564, 308] width 1128 height 616
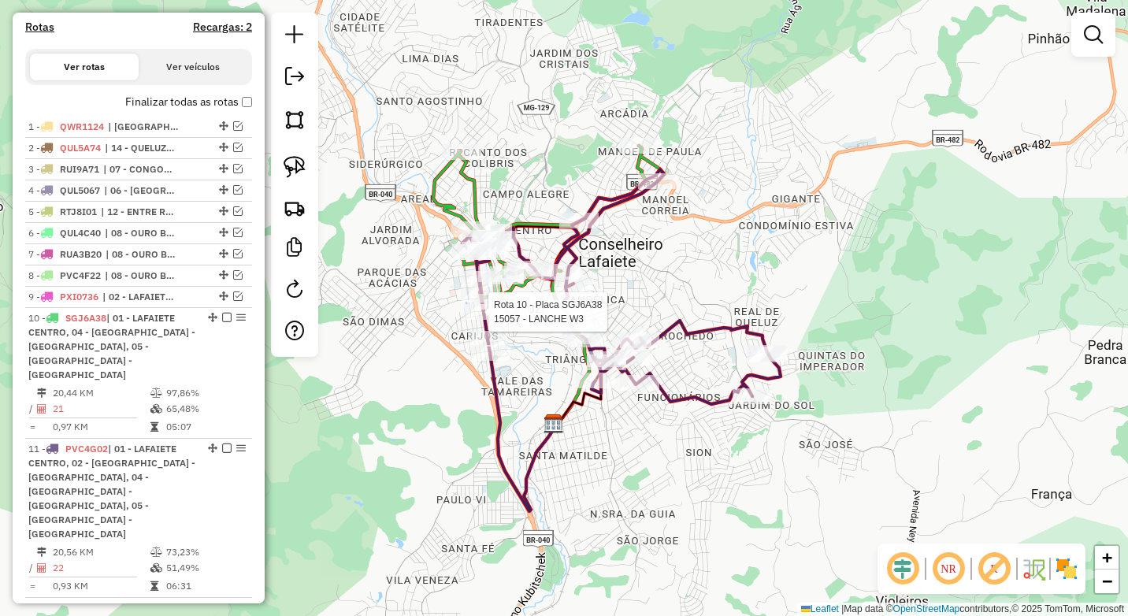
select select "*********"
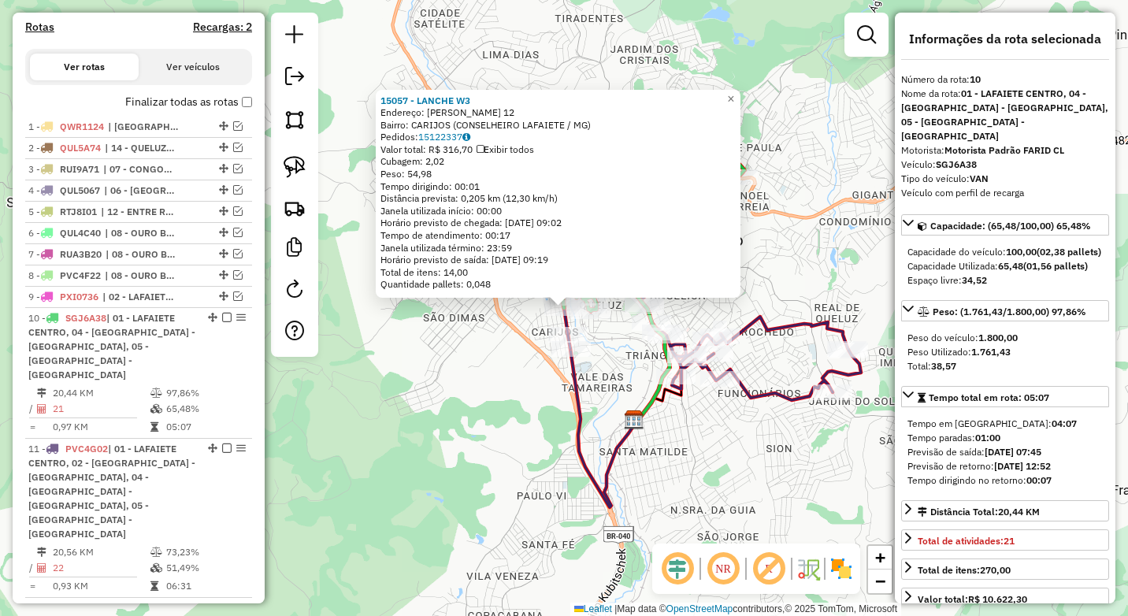
click at [517, 432] on div "15057 - LANCHE W3 Endereço: LOPES FRANCO 12 Bairro: CARIJOS (CONSELHEIRO LAFAIE…" at bounding box center [564, 308] width 1128 height 616
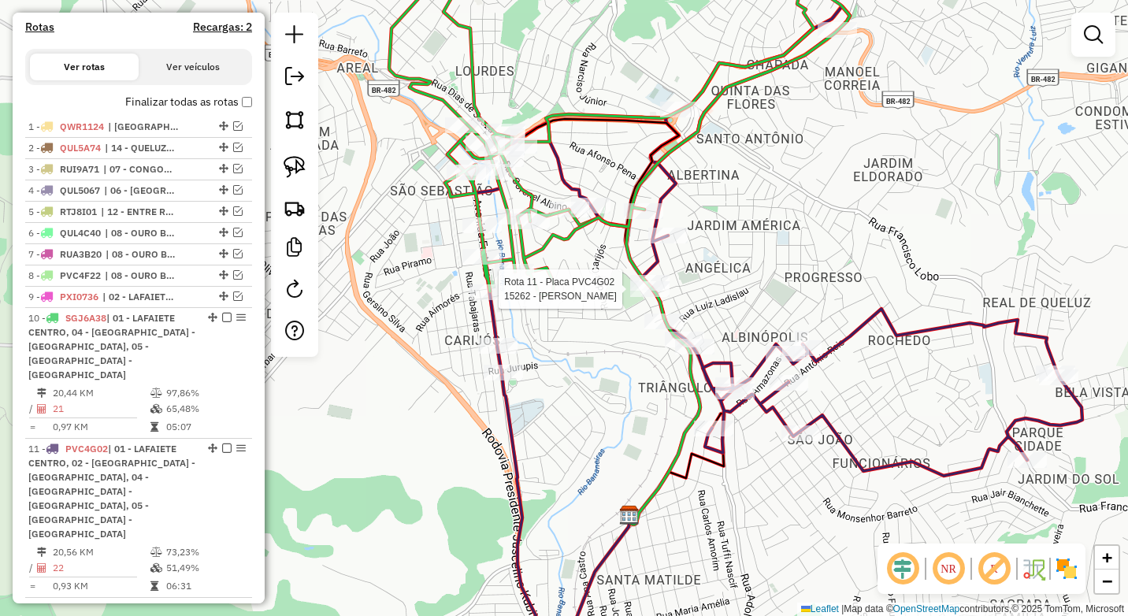
select select "*********"
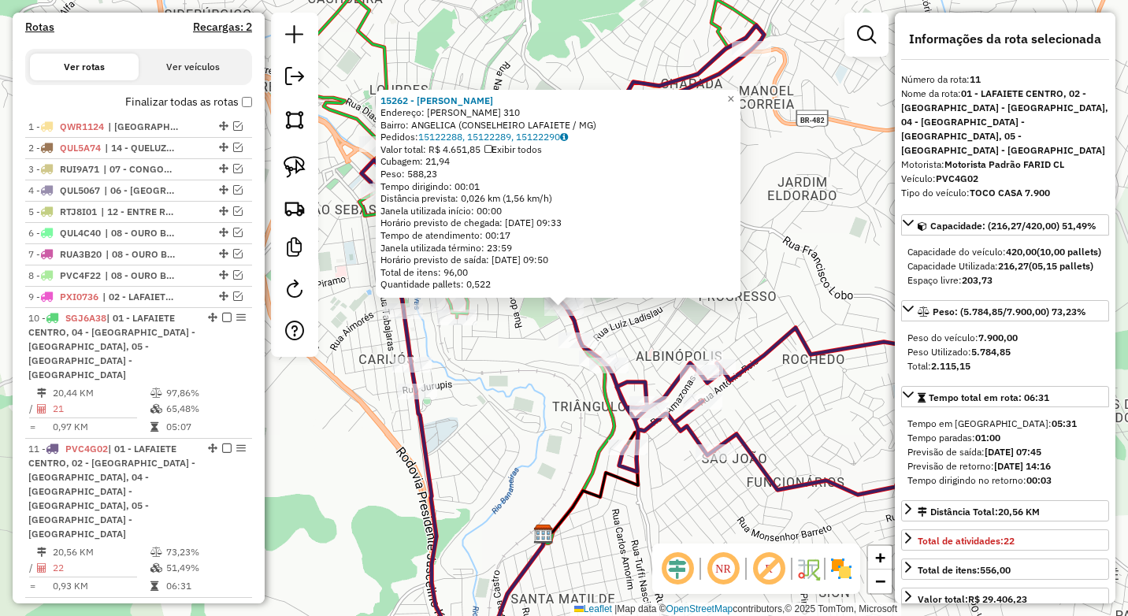
click at [527, 369] on div "Rota 11 - Placa PVC4G02 7977 - FERNANDA FLORES VIEI 15262 - FERNANDO REZENDE En…" at bounding box center [564, 308] width 1128 height 616
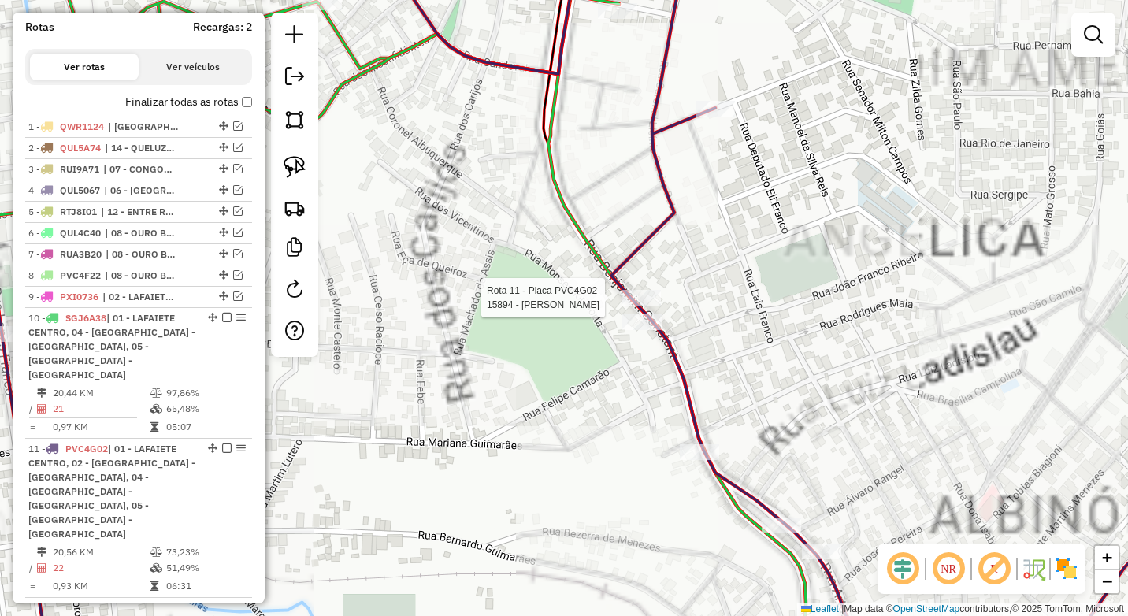
select select "*********"
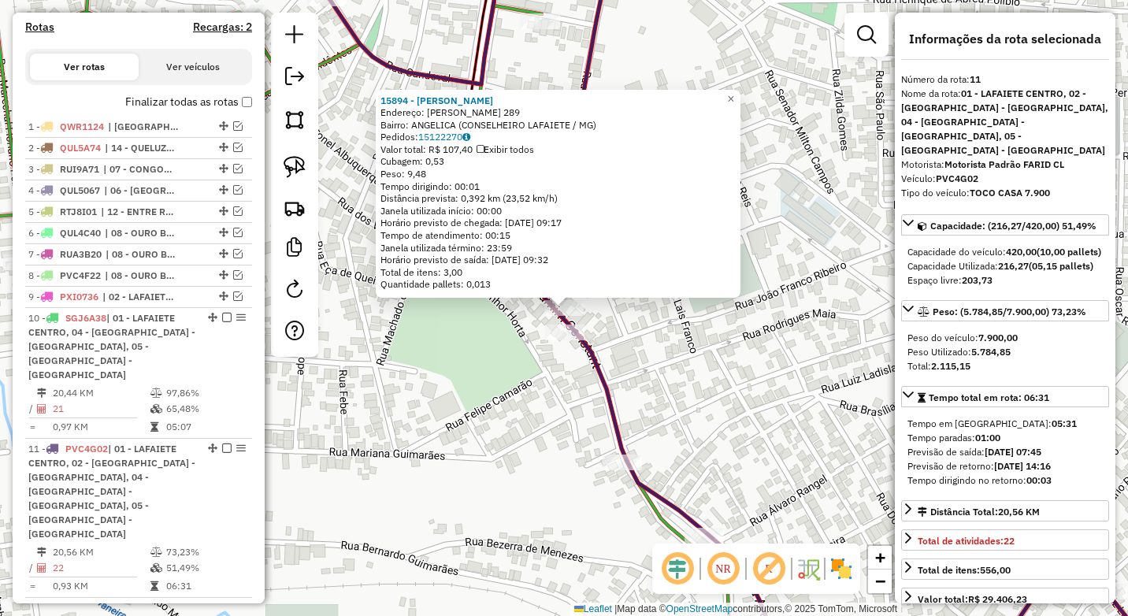
click at [516, 387] on div "Rota 11 - Placa PVC4G02 15262 - FERNANDO REZENDE 15894 - MARCO ANTONIO MELO End…" at bounding box center [564, 308] width 1128 height 616
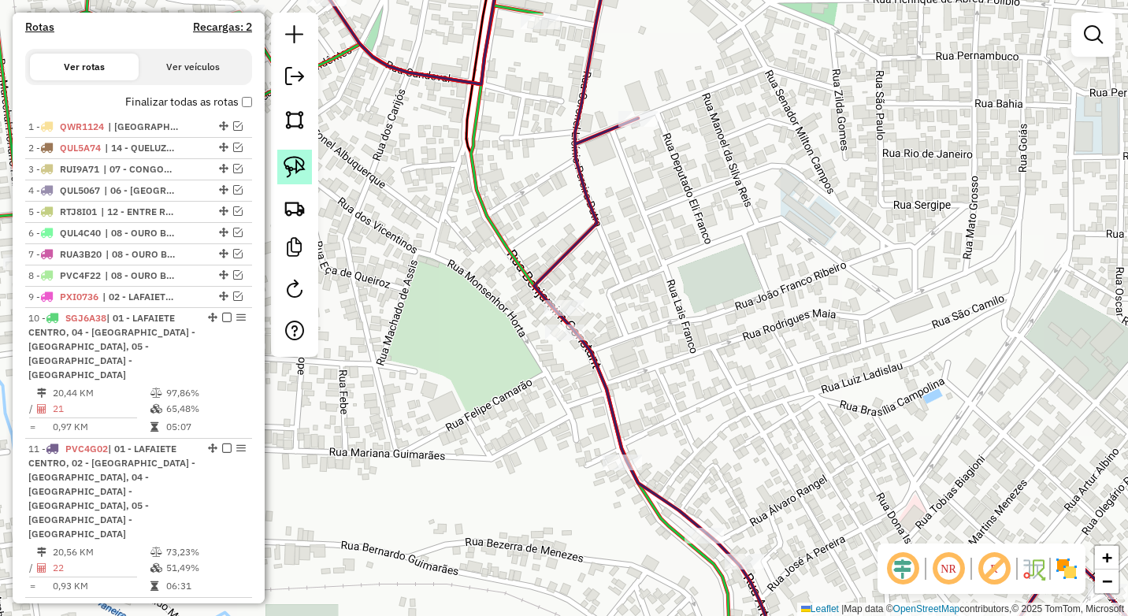
click at [309, 165] on link at bounding box center [294, 167] width 35 height 35
drag, startPoint x: 539, startPoint y: 279, endPoint x: 598, endPoint y: 309, distance: 66.9
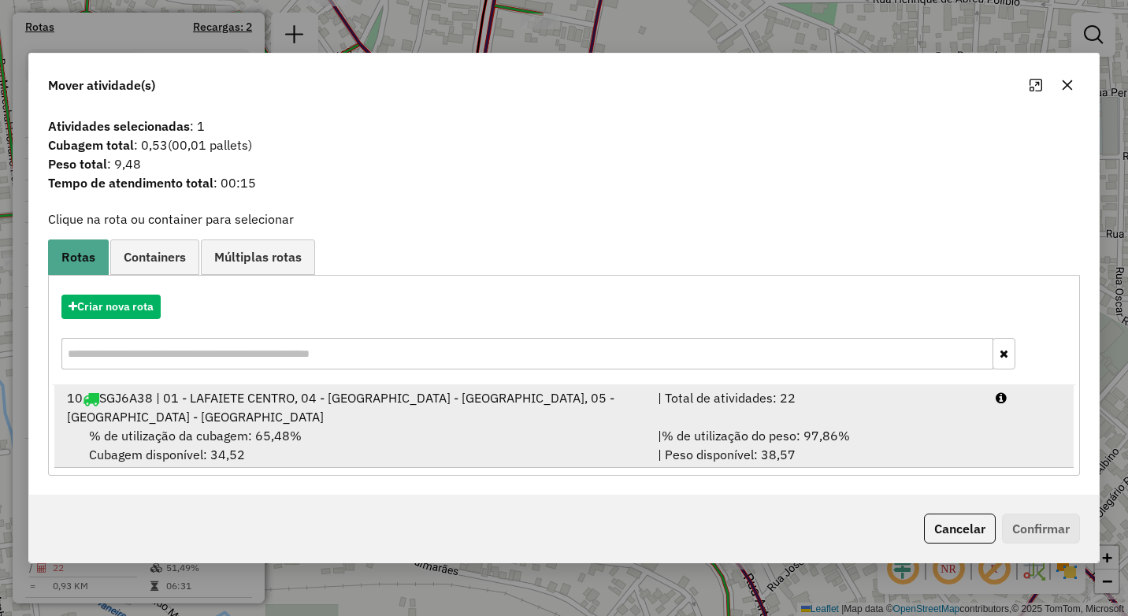
click at [444, 428] on div "% de utilização da cubagem: 65,48% Cubagem disponível: 34,52" at bounding box center [352, 445] width 591 height 38
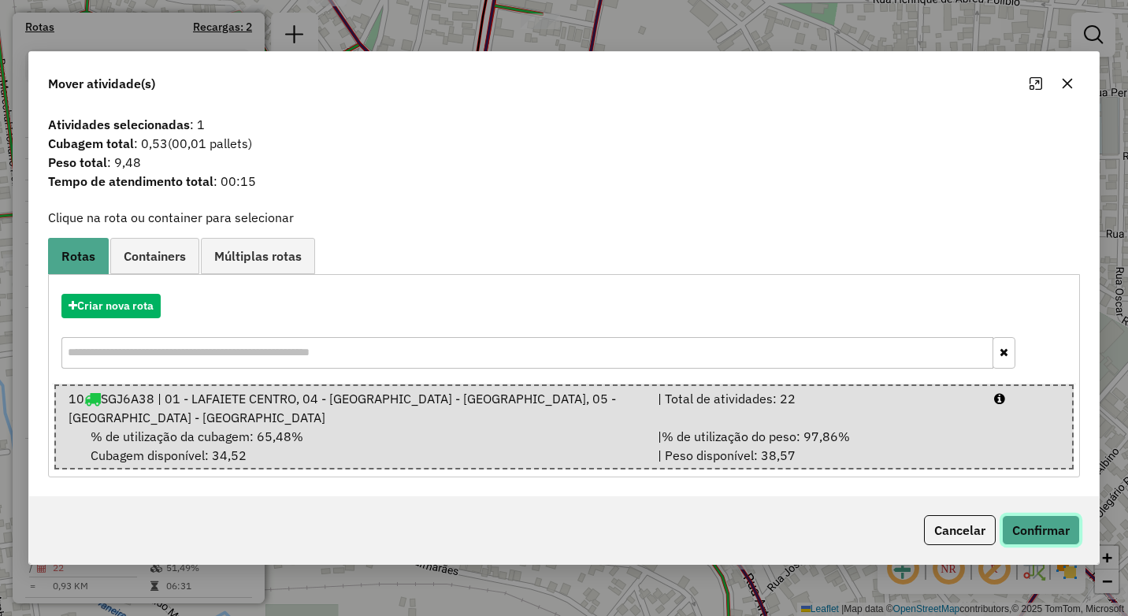
click at [1058, 520] on button "Confirmar" at bounding box center [1041, 530] width 78 height 30
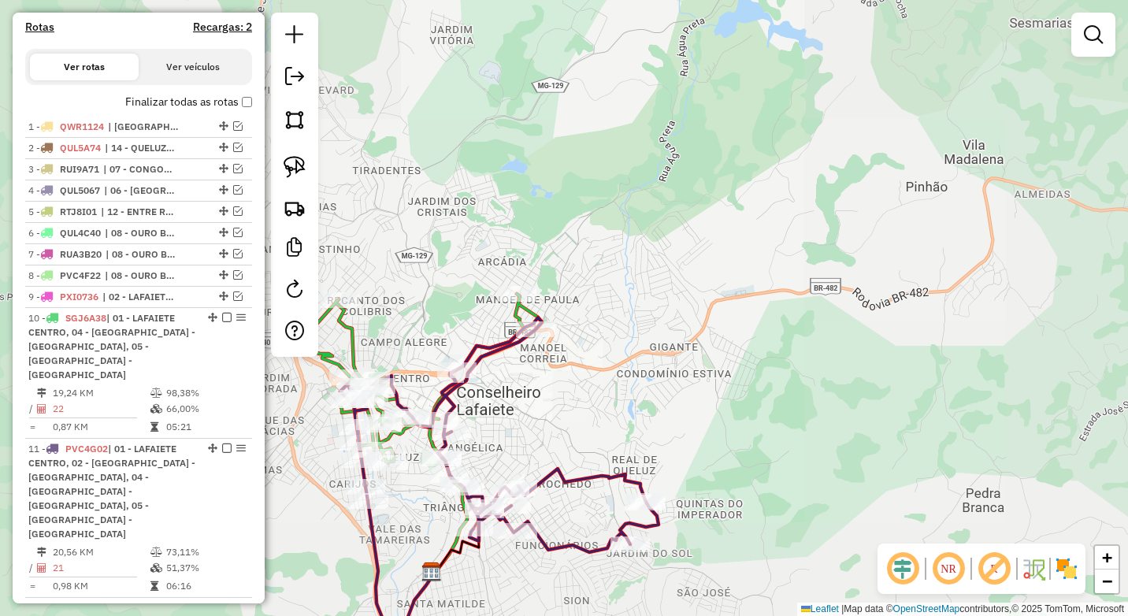
drag, startPoint x: 434, startPoint y: 524, endPoint x: 446, endPoint y: 432, distance: 92.9
click at [445, 432] on div "Janela de atendimento Grade de atendimento Capacidade Transportadoras Veículos …" at bounding box center [564, 308] width 1128 height 616
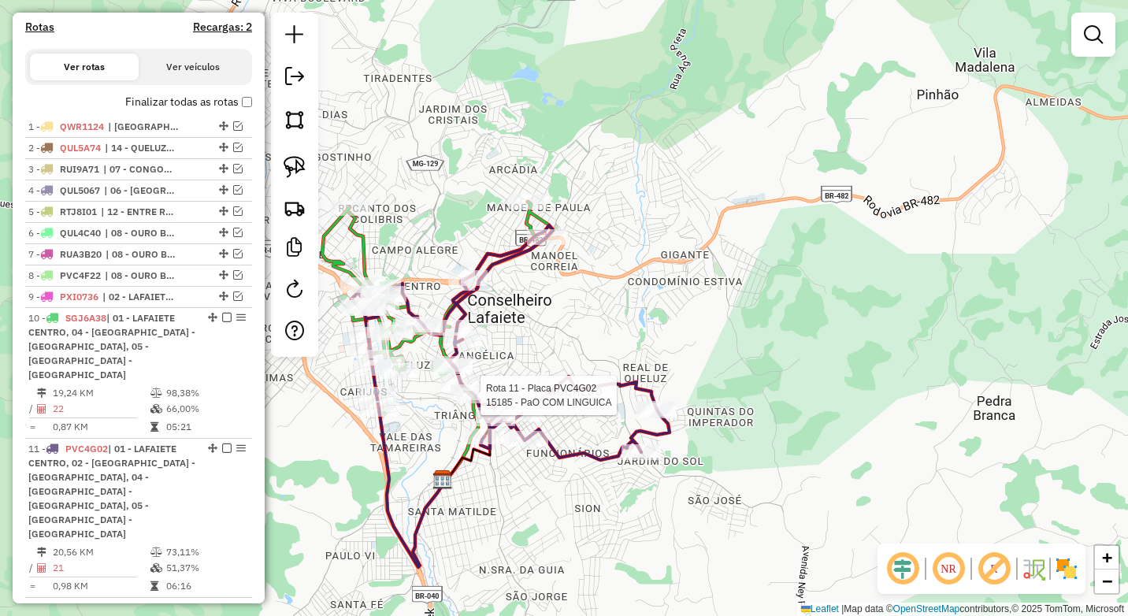
select select "*********"
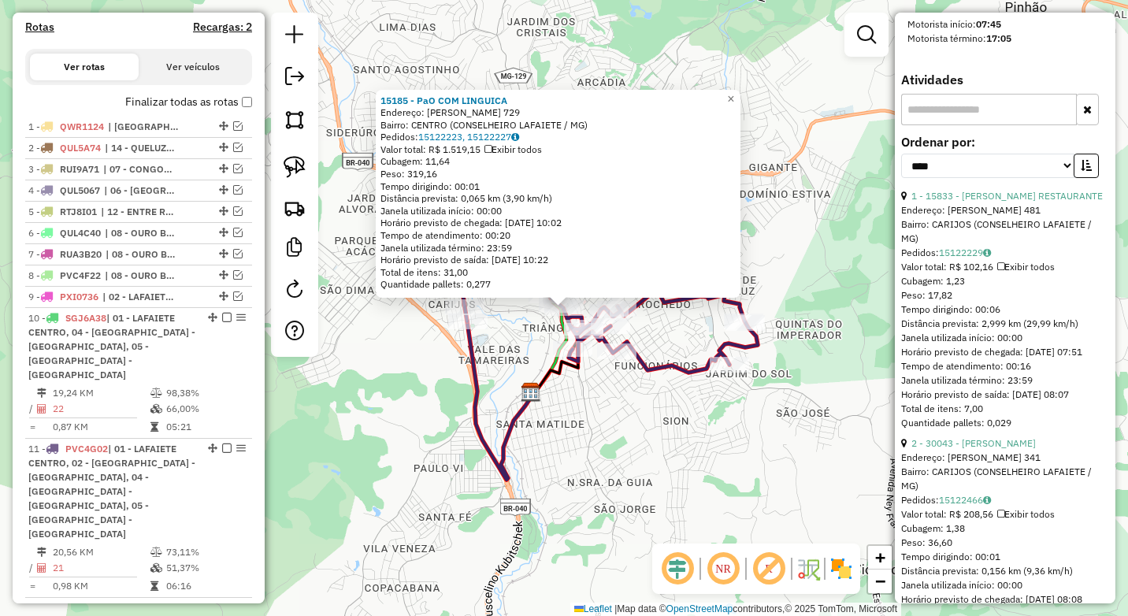
scroll to position [551, 0]
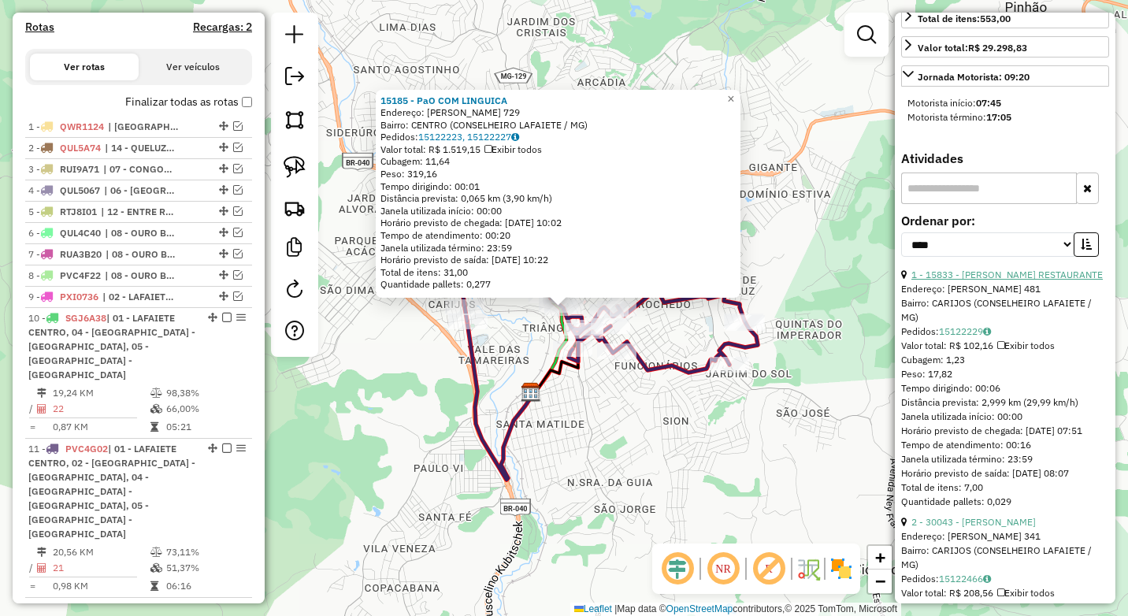
click at [1018, 274] on link "1 - 15833 - LILI S RESTAURANTE" at bounding box center [1006, 275] width 191 height 12
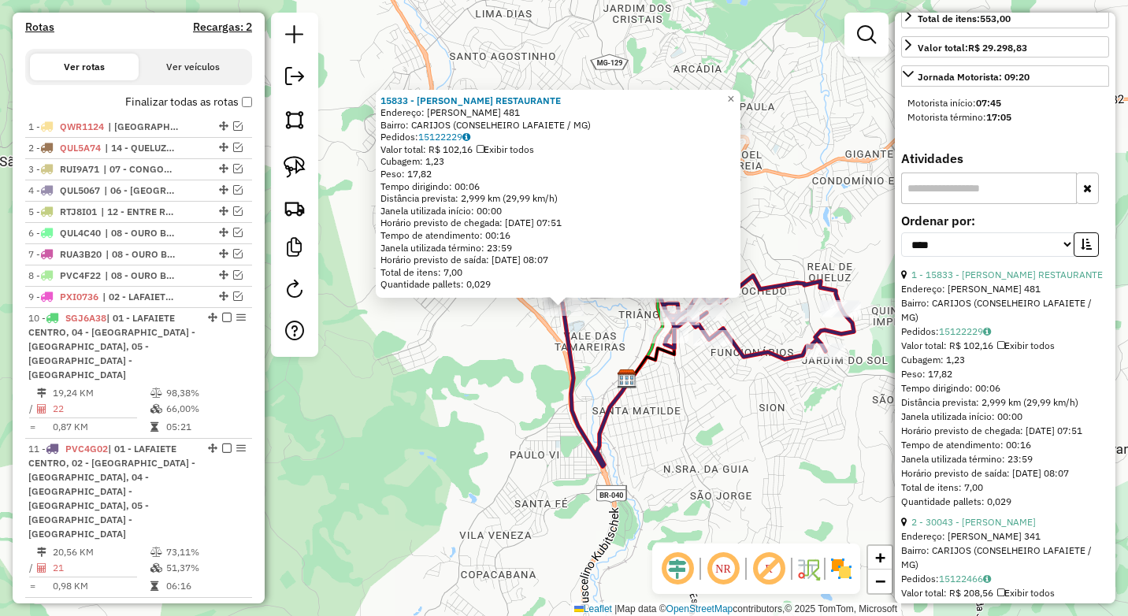
click at [524, 376] on div "15833 - LILI S RESTAURANTE Endereço: LOPES FRANCO 481 Bairro: CARIJOS (CONSELHE…" at bounding box center [564, 308] width 1128 height 616
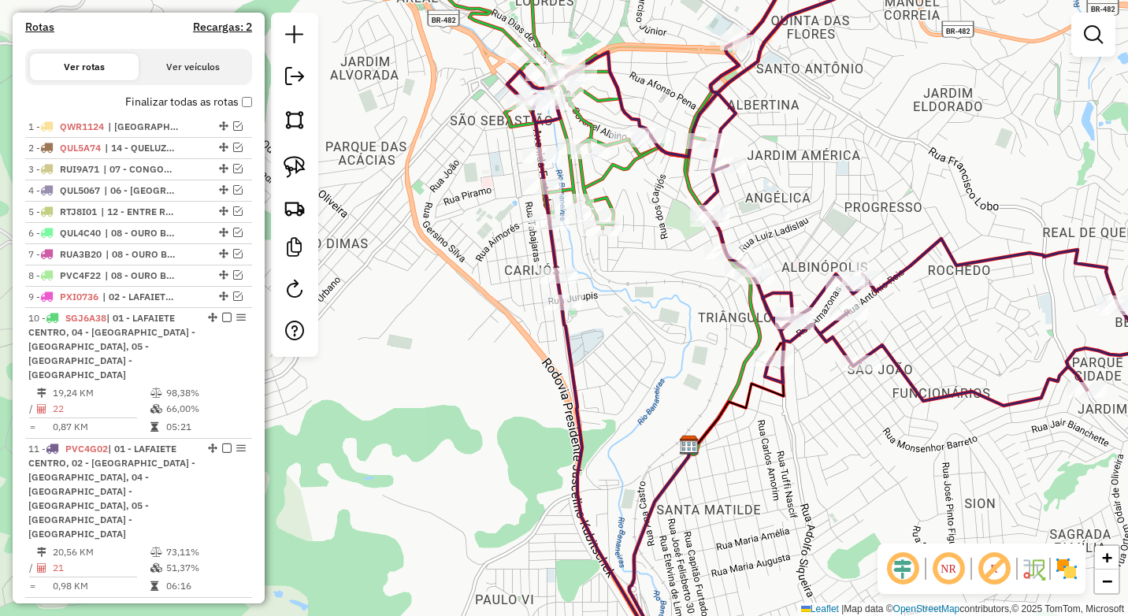
drag, startPoint x: 608, startPoint y: 366, endPoint x: 539, endPoint y: 502, distance: 152.1
click at [539, 502] on div "Janela de atendimento Grade de atendimento Capacidade Transportadoras Veículos …" at bounding box center [564, 308] width 1128 height 616
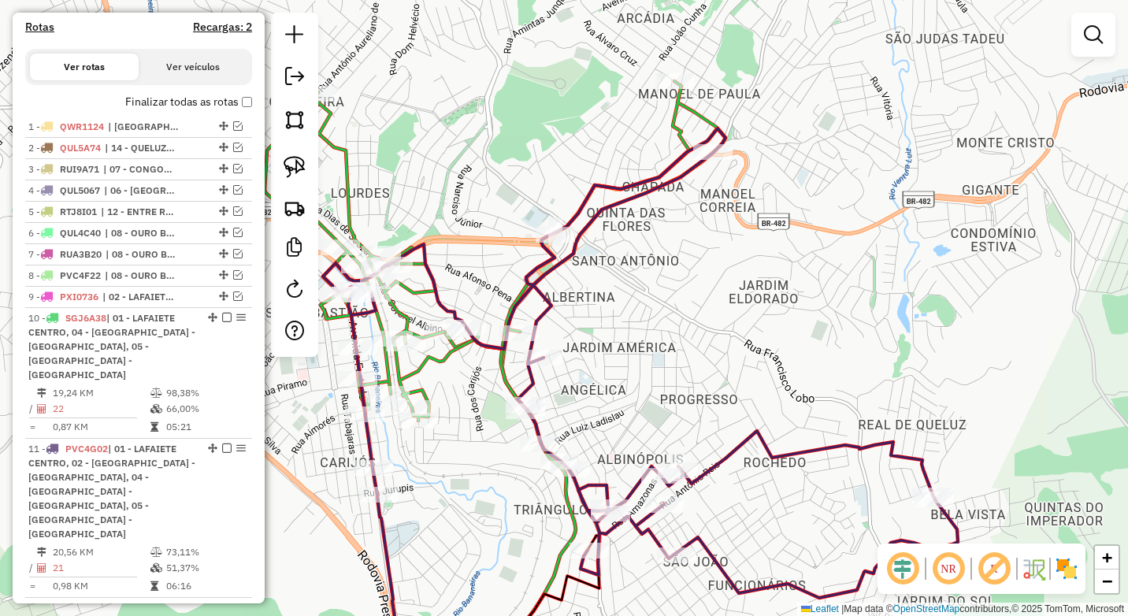
drag, startPoint x: 674, startPoint y: 410, endPoint x: 668, endPoint y: 373, distance: 37.5
click at [668, 373] on div "Janela de atendimento Grade de atendimento Capacidade Transportadoras Veículos …" at bounding box center [564, 308] width 1128 height 616
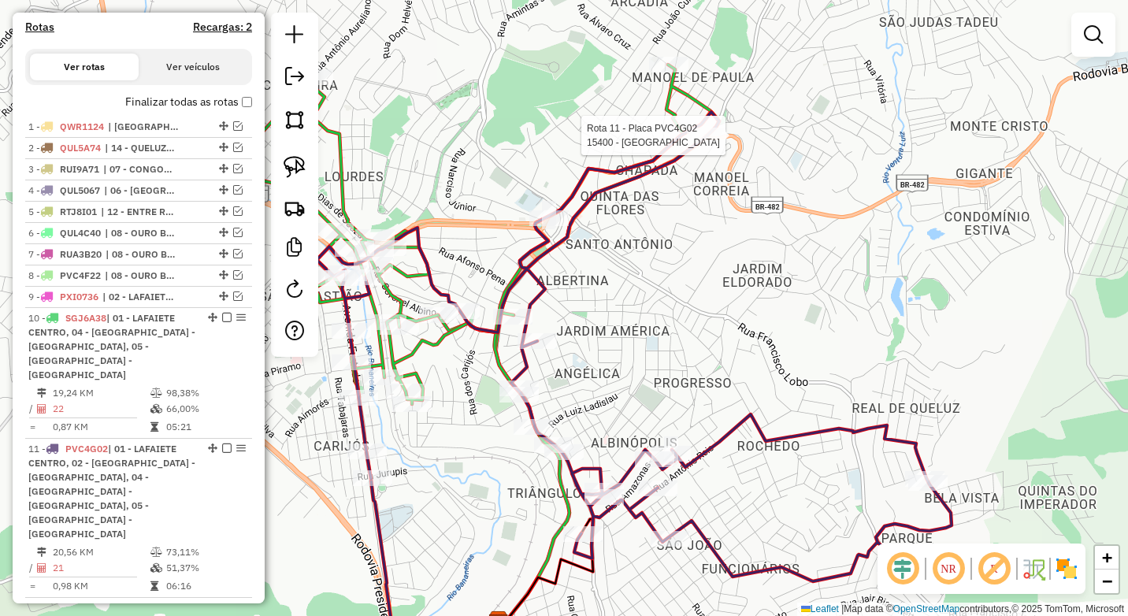
select select "*********"
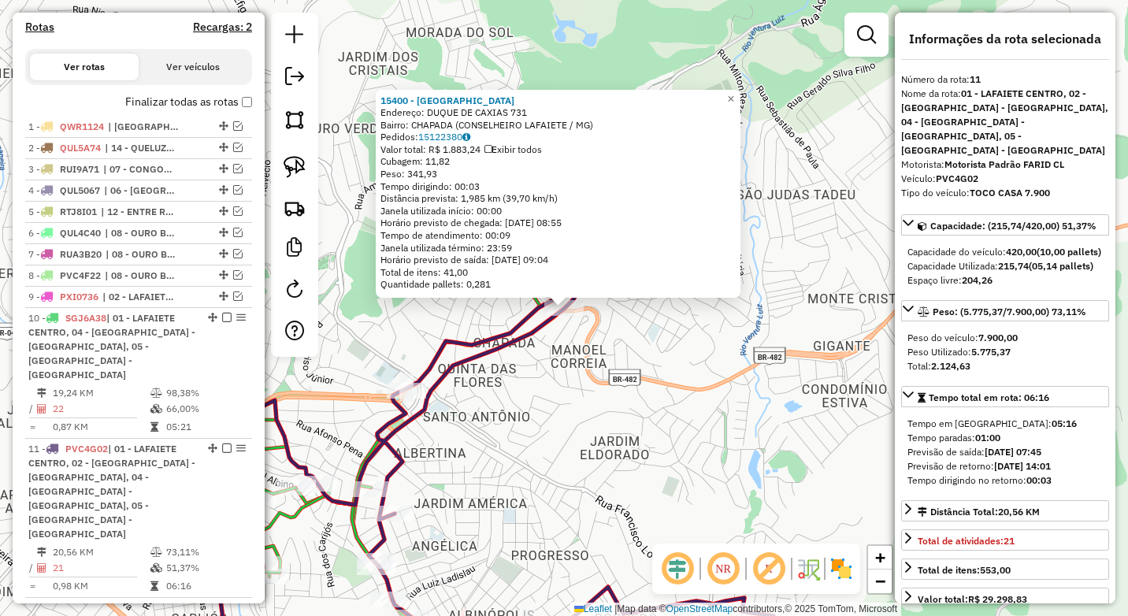
click at [583, 395] on div "15400 - BURGER HAUS Endereço: DUQUE DE CAXIAS 731 Bairro: CHAPADA (CONSELHEIRO …" at bounding box center [564, 308] width 1128 height 616
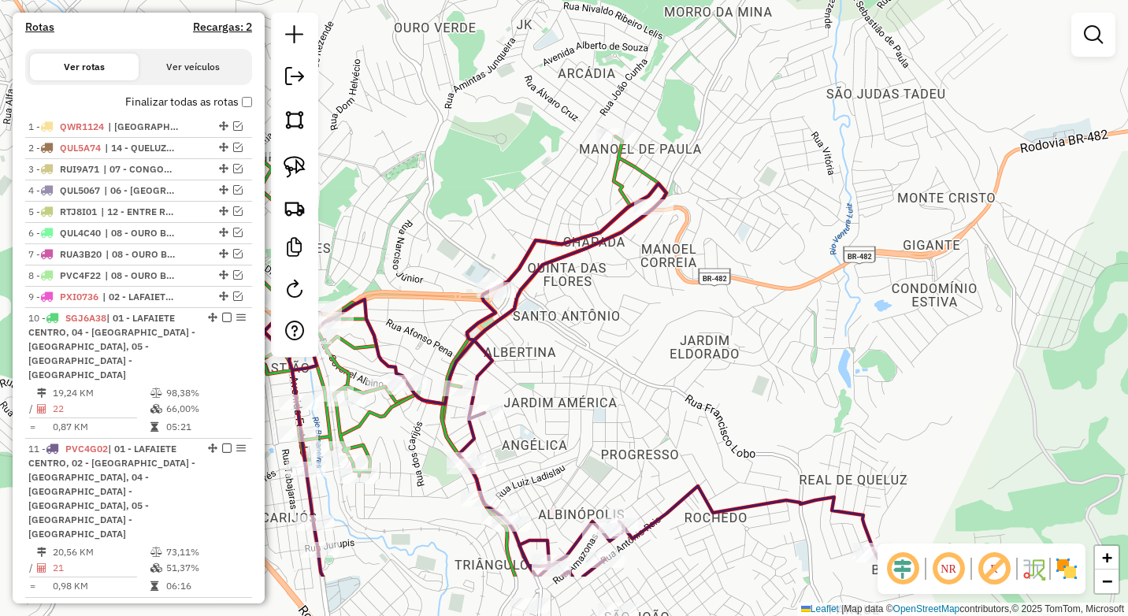
drag, startPoint x: 642, startPoint y: 369, endPoint x: 705, endPoint y: 222, distance: 159.4
click at [705, 222] on div "Janela de atendimento Grade de atendimento Capacidade Transportadoras Veículos …" at bounding box center [564, 308] width 1128 height 616
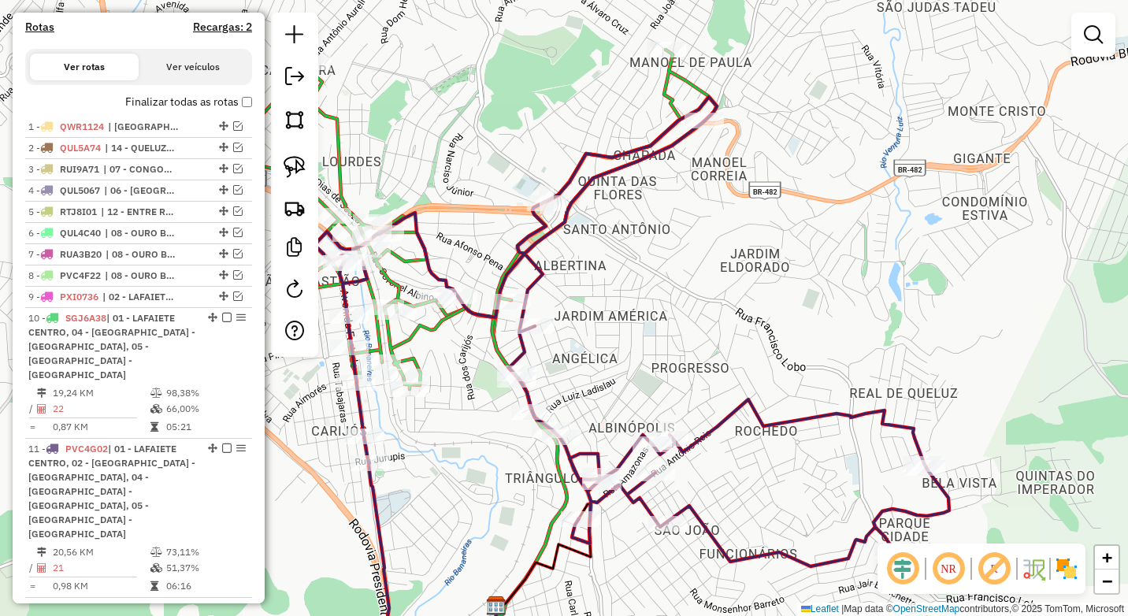
drag, startPoint x: 644, startPoint y: 250, endPoint x: 706, endPoint y: 274, distance: 66.5
click at [706, 274] on div "Janela de atendimento Grade de atendimento Capacidade Transportadoras Veículos …" at bounding box center [564, 308] width 1128 height 616
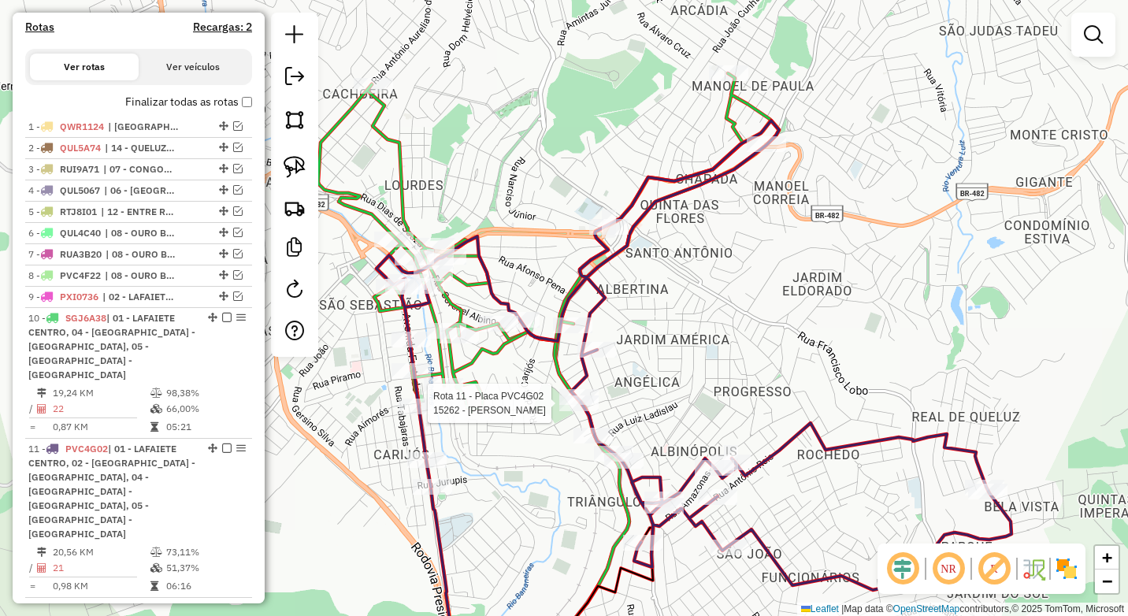
select select "*********"
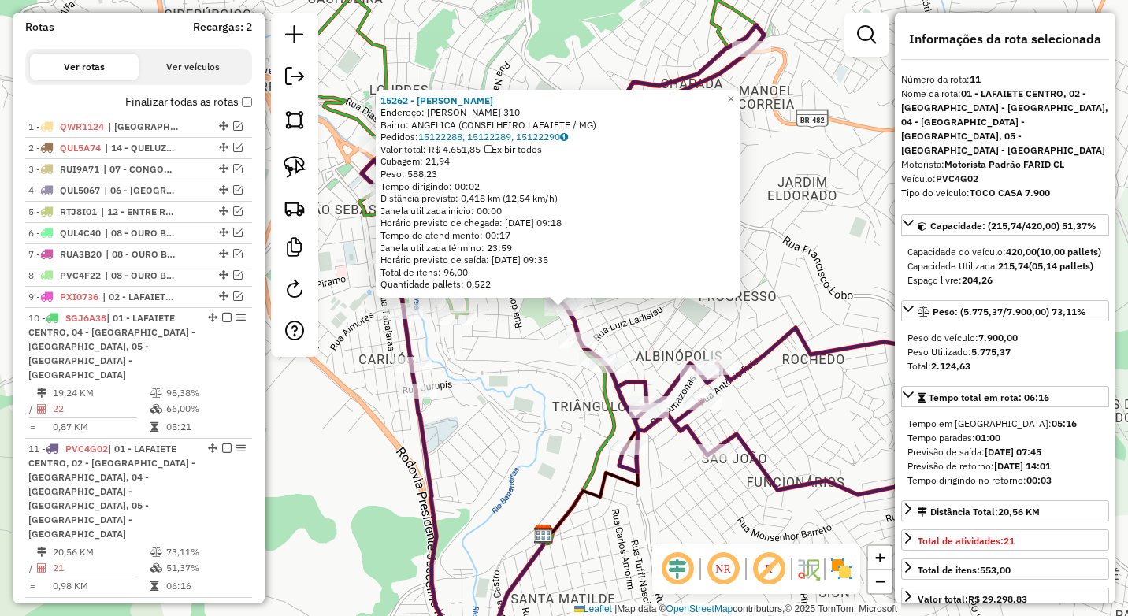
click at [529, 408] on div "15262 - FERNANDO REZENDE Endereço: BENJAMIN CONSTANT 310 Bairro: ANGELICA (CONS…" at bounding box center [564, 308] width 1128 height 616
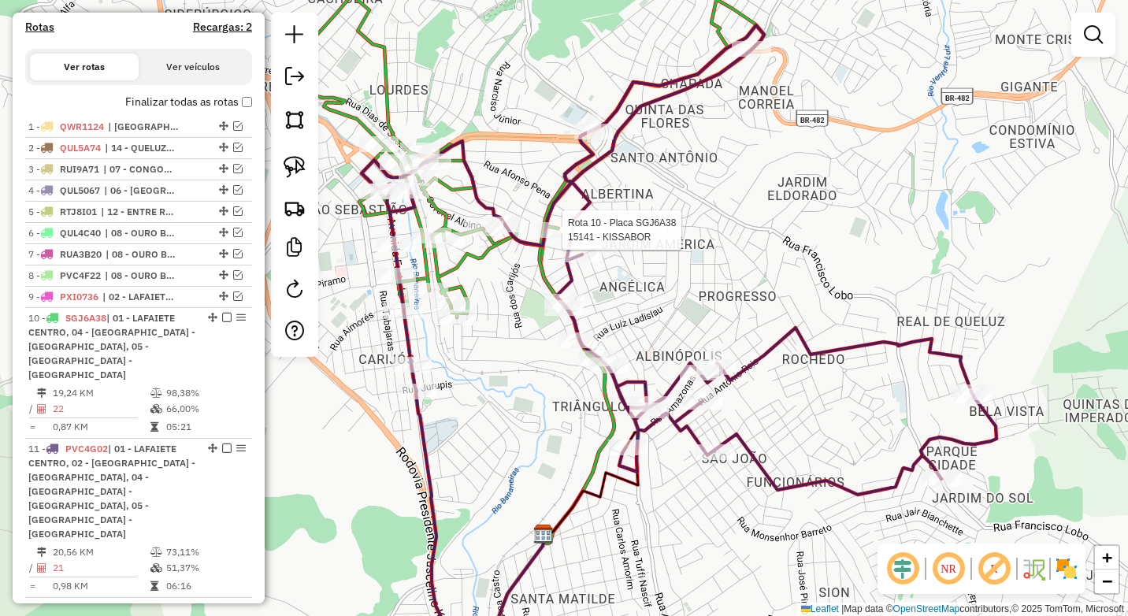
select select "*********"
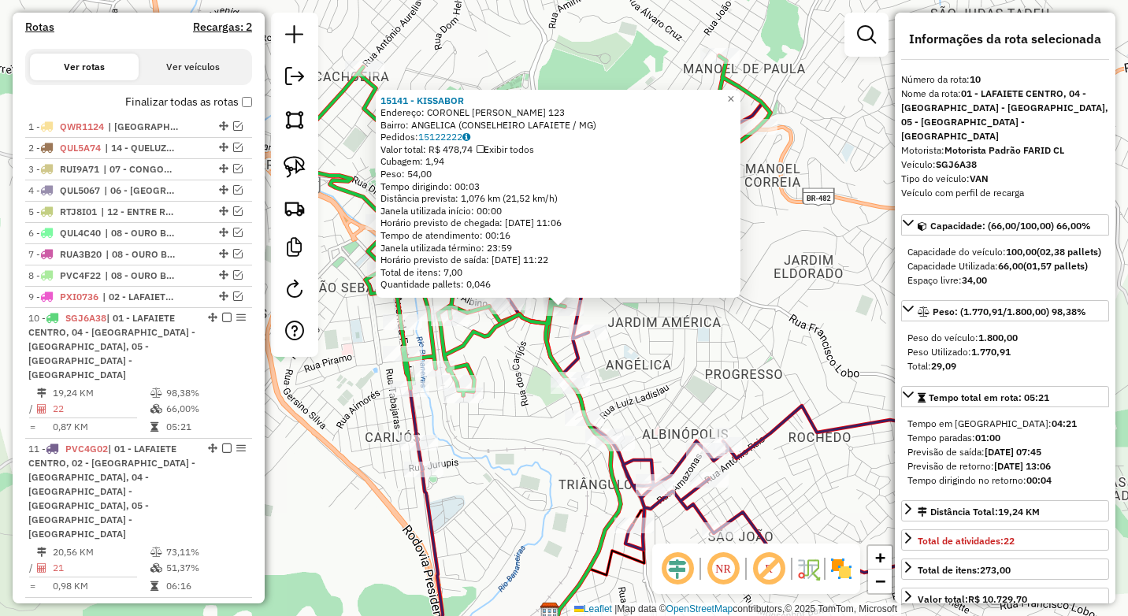
click at [668, 355] on div "15141 - KISSABOR Endereço: CORONEL LICINIO PEREIRA DUTRA 123 Bairro: ANGELICA (…" at bounding box center [564, 308] width 1128 height 616
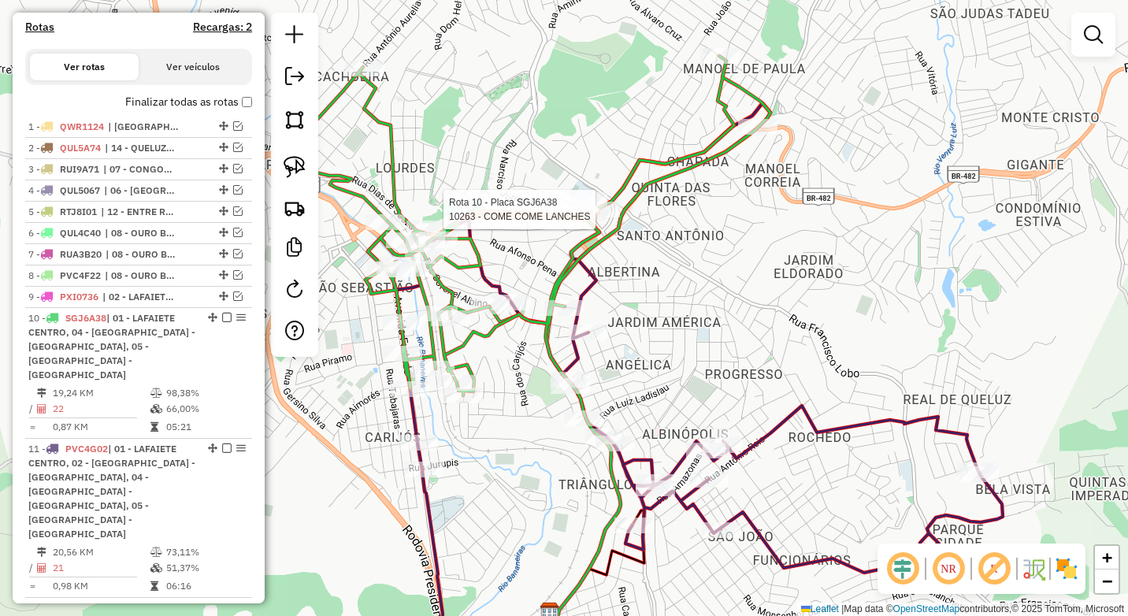
select select "*********"
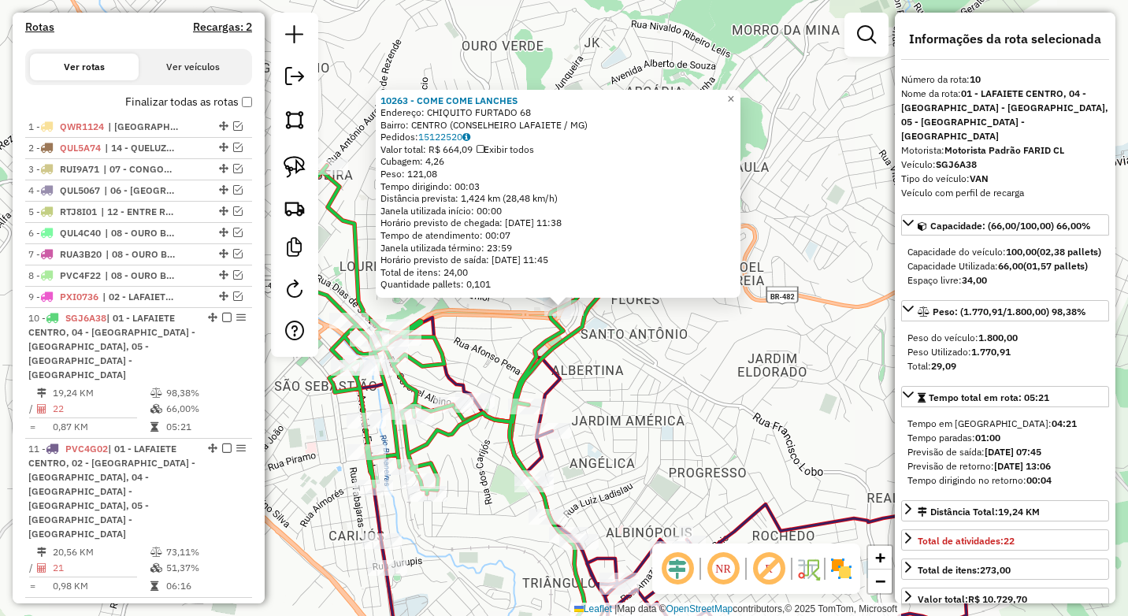
click at [609, 397] on div "Rota 10 - Placa SGJ6A38 10263 - COME COME LANCHES 10263 - COME COME LANCHES End…" at bounding box center [564, 308] width 1128 height 616
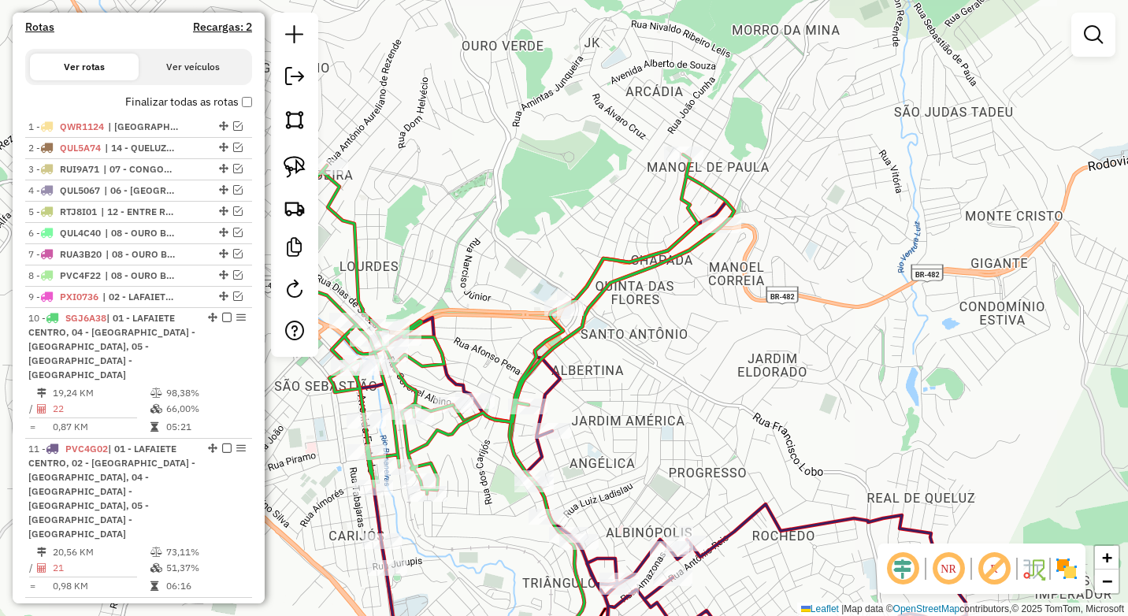
drag, startPoint x: 584, startPoint y: 400, endPoint x: 723, endPoint y: 369, distance: 141.9
click at [723, 369] on div "Janela de atendimento Grade de atendimento Capacidade Transportadoras Veículos …" at bounding box center [564, 308] width 1128 height 616
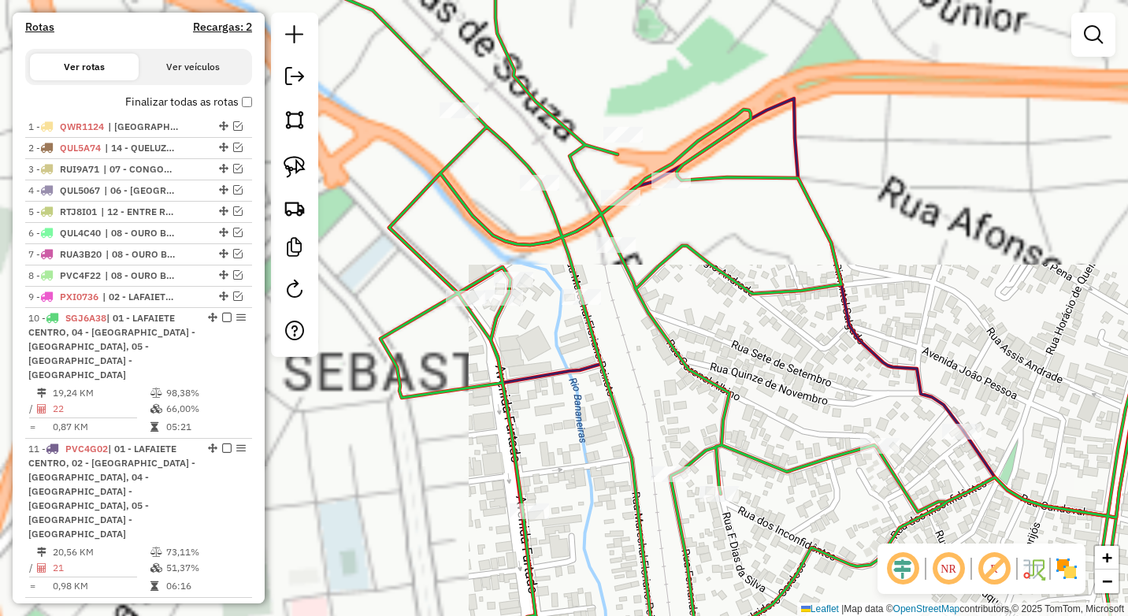
click at [576, 305] on div at bounding box center [580, 297] width 39 height 16
select select "*********"
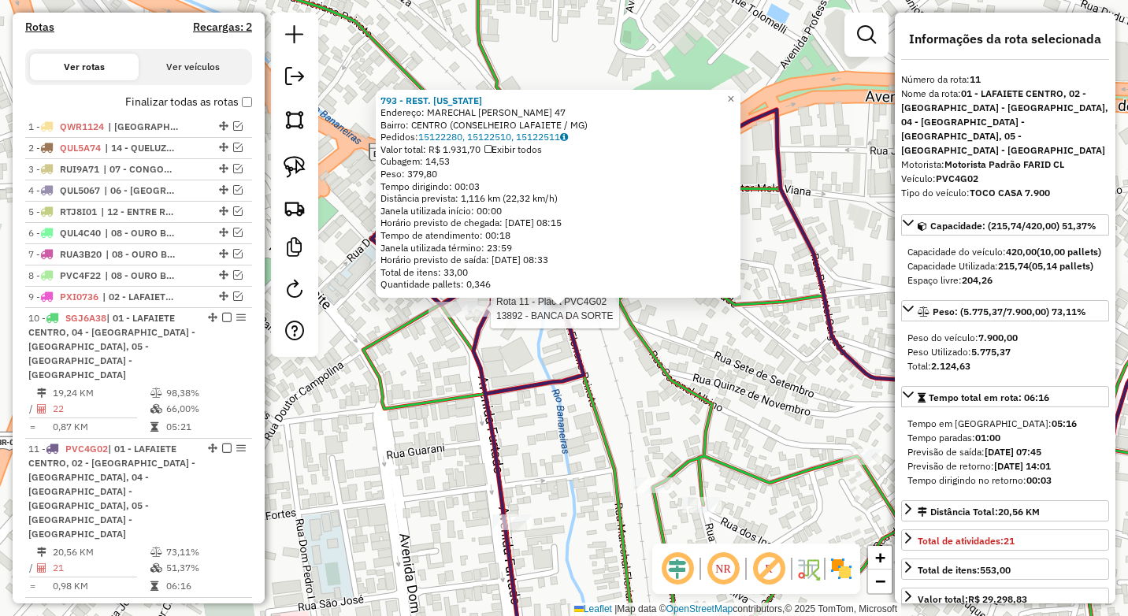
click at [480, 317] on div at bounding box center [485, 309] width 39 height 16
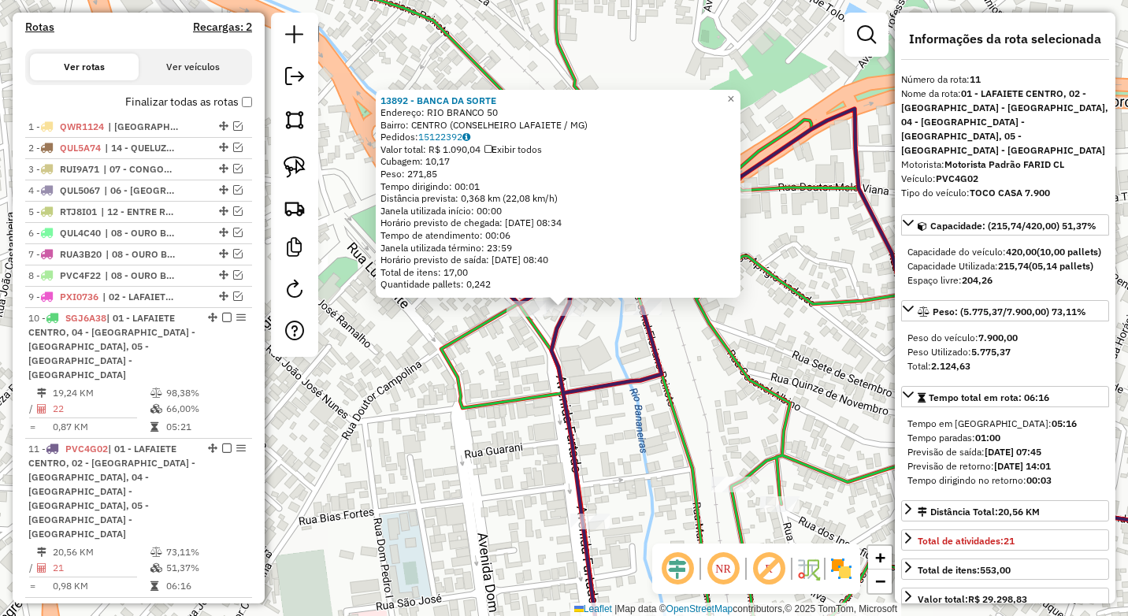
click at [434, 406] on div "13892 - BANCA DA SORTE Endereço: RIO BRANCO 50 Bairro: CENTRO (CONSELHEIRO LAFA…" at bounding box center [564, 308] width 1128 height 616
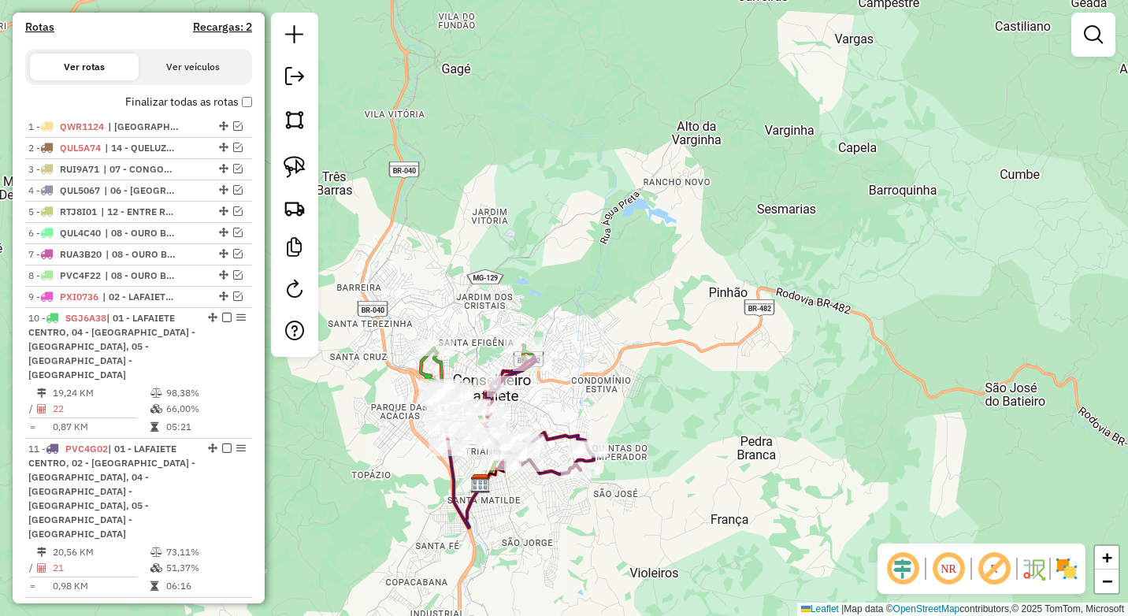
drag, startPoint x: 643, startPoint y: 415, endPoint x: 728, endPoint y: 346, distance: 110.3
click at [728, 346] on div "Janela de atendimento Grade de atendimento Capacidade Transportadoras Veículos …" at bounding box center [564, 308] width 1128 height 616
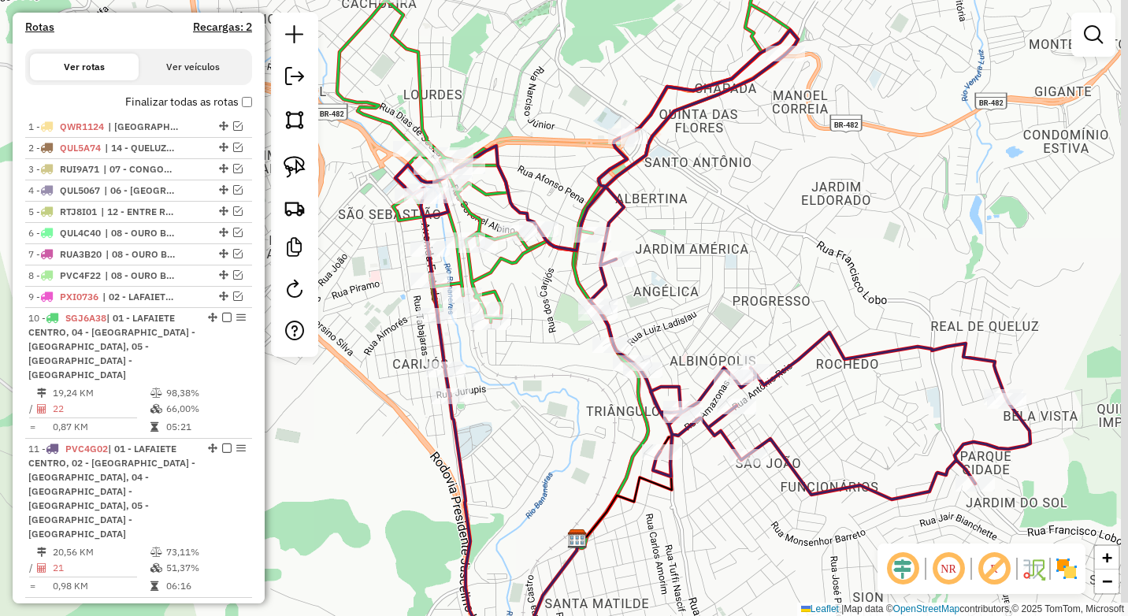
drag, startPoint x: 669, startPoint y: 430, endPoint x: 525, endPoint y: 446, distance: 144.2
click at [525, 446] on div "Janela de atendimento Grade de atendimento Capacidade Transportadoras Veículos …" at bounding box center [564, 308] width 1128 height 616
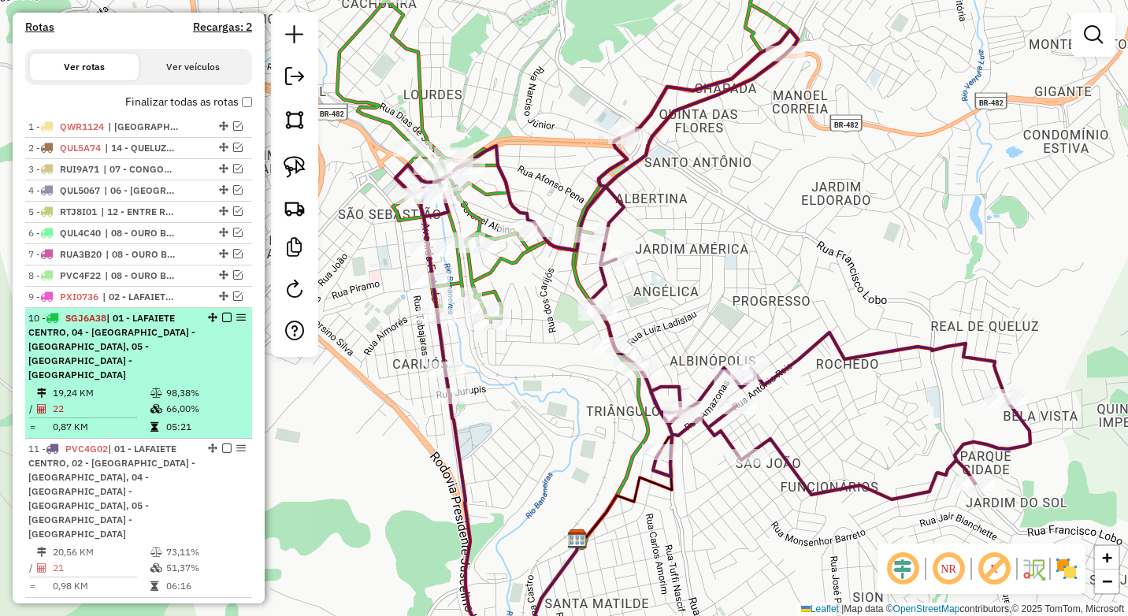
click at [222, 322] on em at bounding box center [226, 317] width 9 height 9
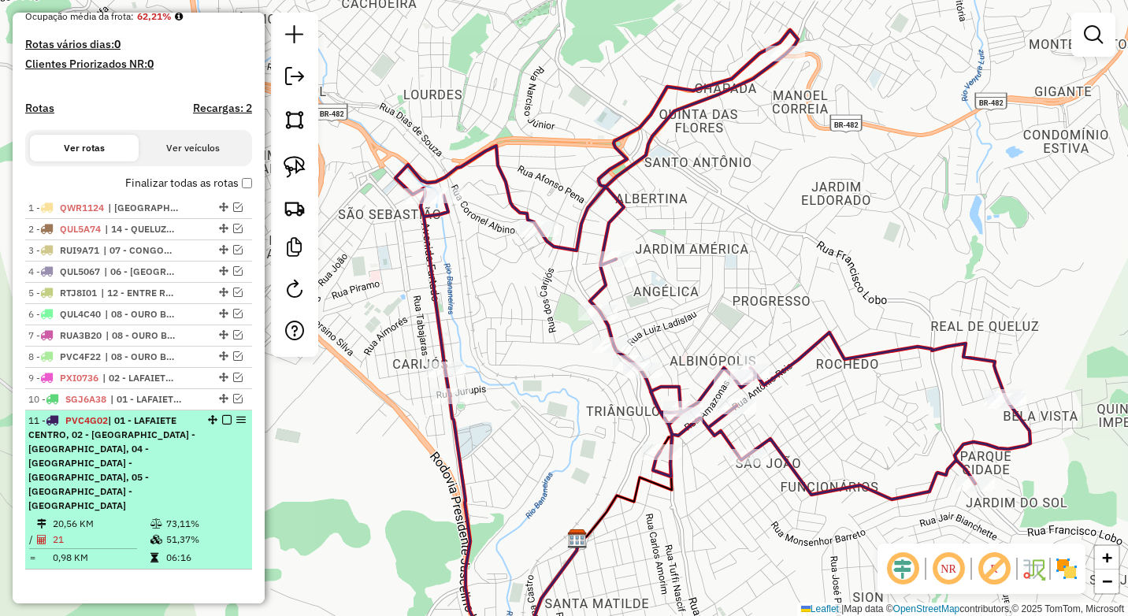
click at [224, 424] on em at bounding box center [226, 419] width 9 height 9
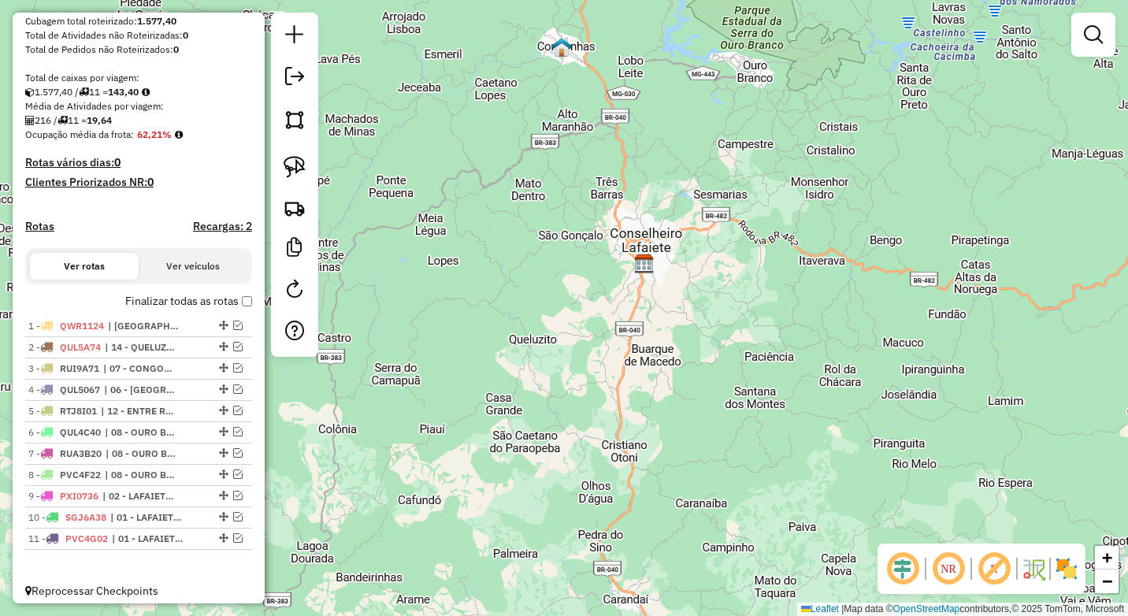
scroll to position [296, 0]
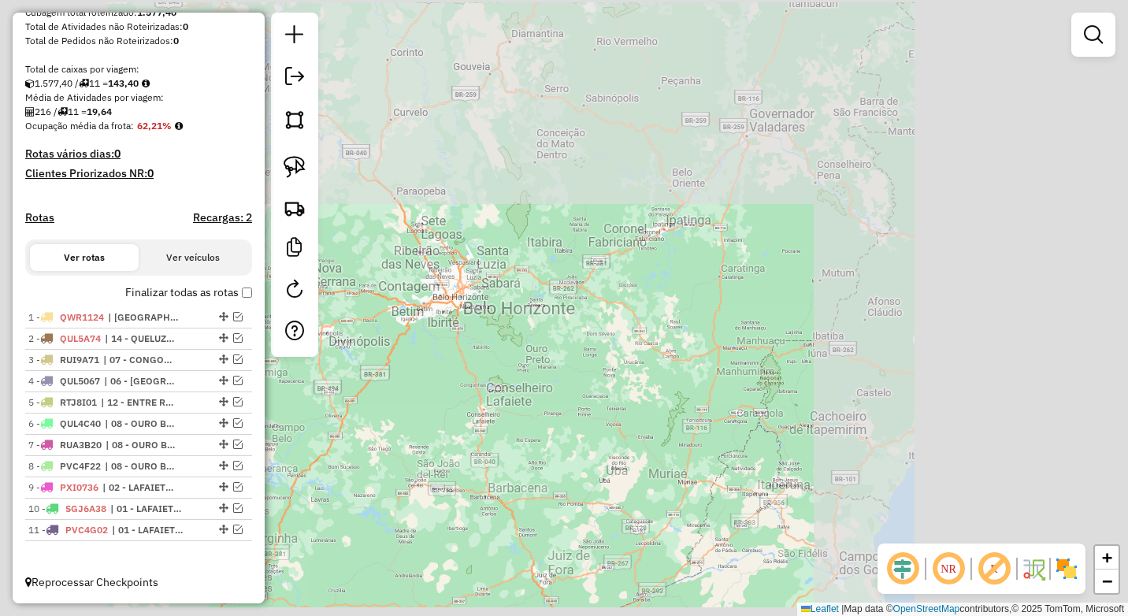
click at [466, 443] on div "Janela de atendimento Grade de atendimento Capacidade Transportadoras Veículos …" at bounding box center [564, 308] width 1128 height 616
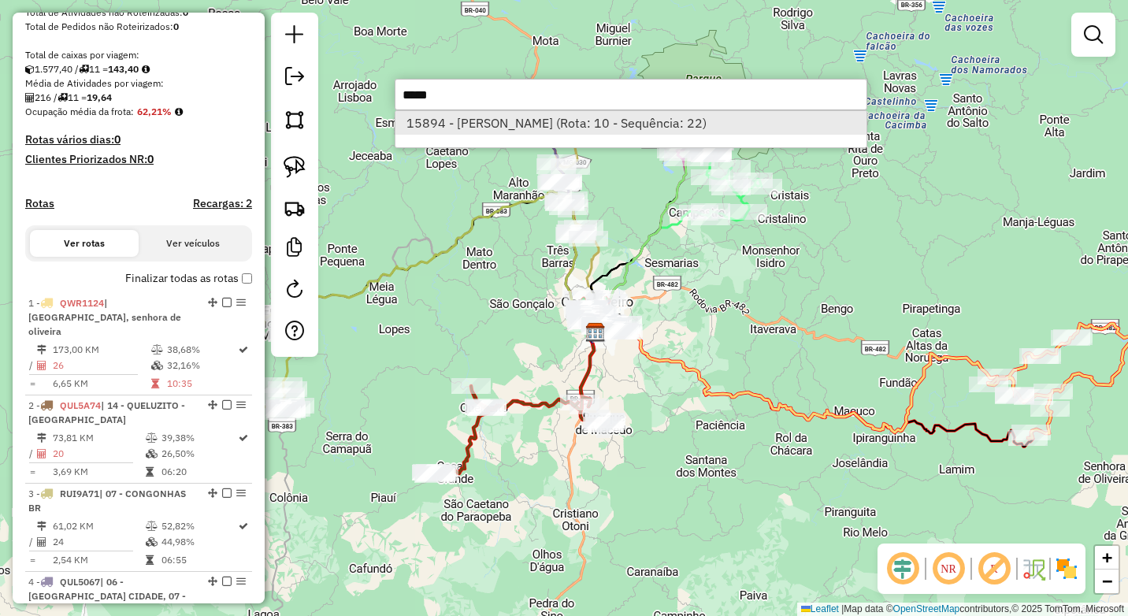
type input "*****"
click at [580, 116] on li "15894 - MARCO ANTONIO MELO (Rota: 10 - Sequência: 22)" at bounding box center [630, 123] width 471 height 24
select select "*********"
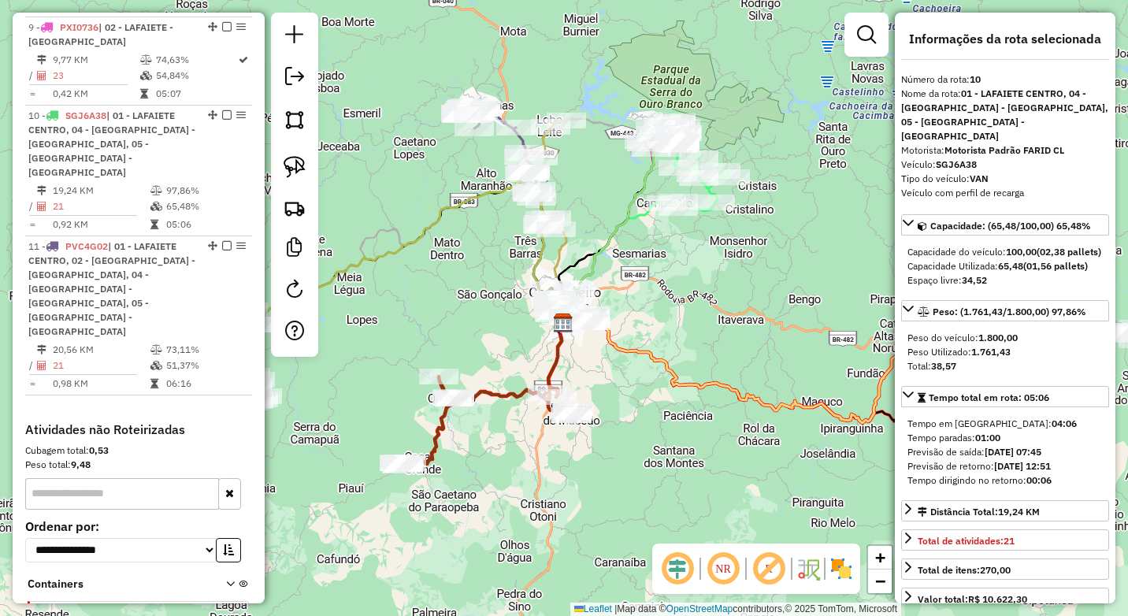
scroll to position [1322, 0]
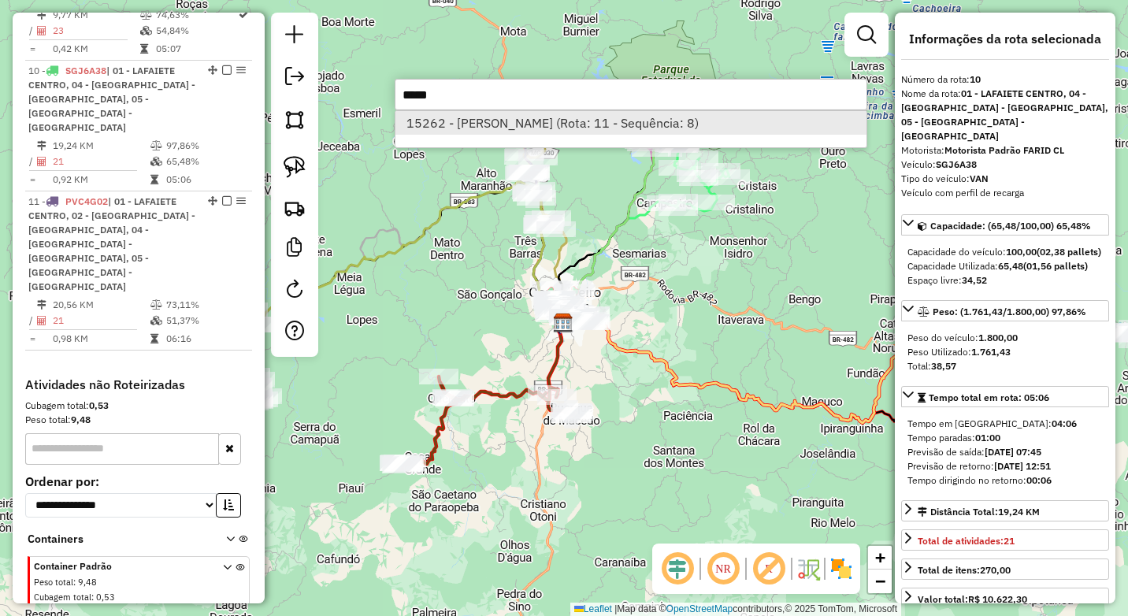
type input "*****"
click at [483, 122] on li "15262 - FERNANDO REZENDE (Rota: 11 - Sequência: 8)" at bounding box center [630, 123] width 471 height 24
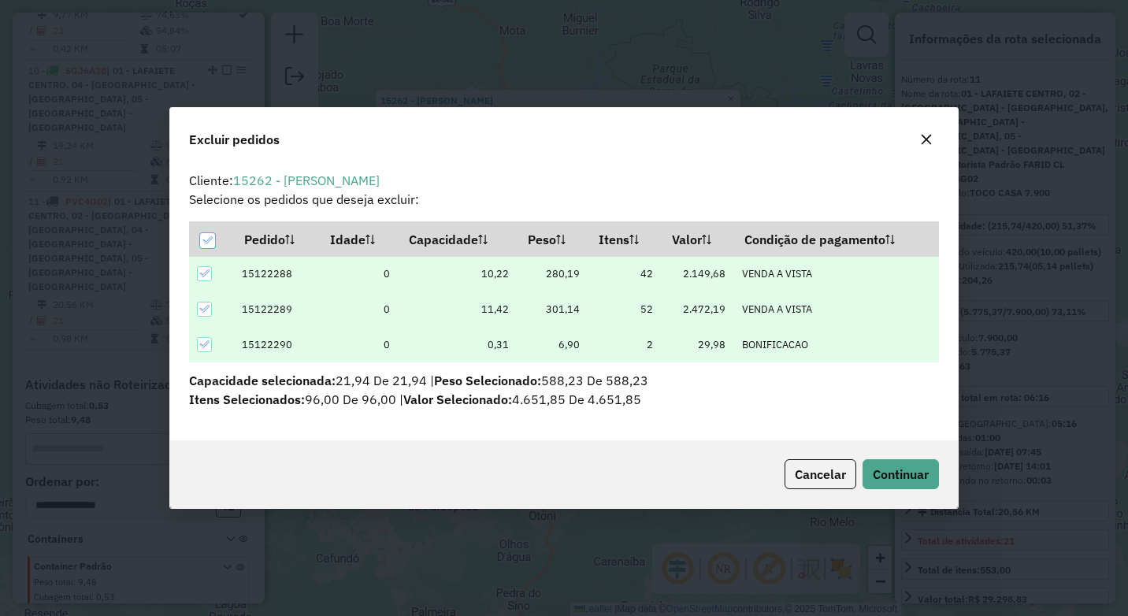
scroll to position [0, 0]
click at [912, 478] on span "Continuar" at bounding box center [900, 474] width 56 height 16
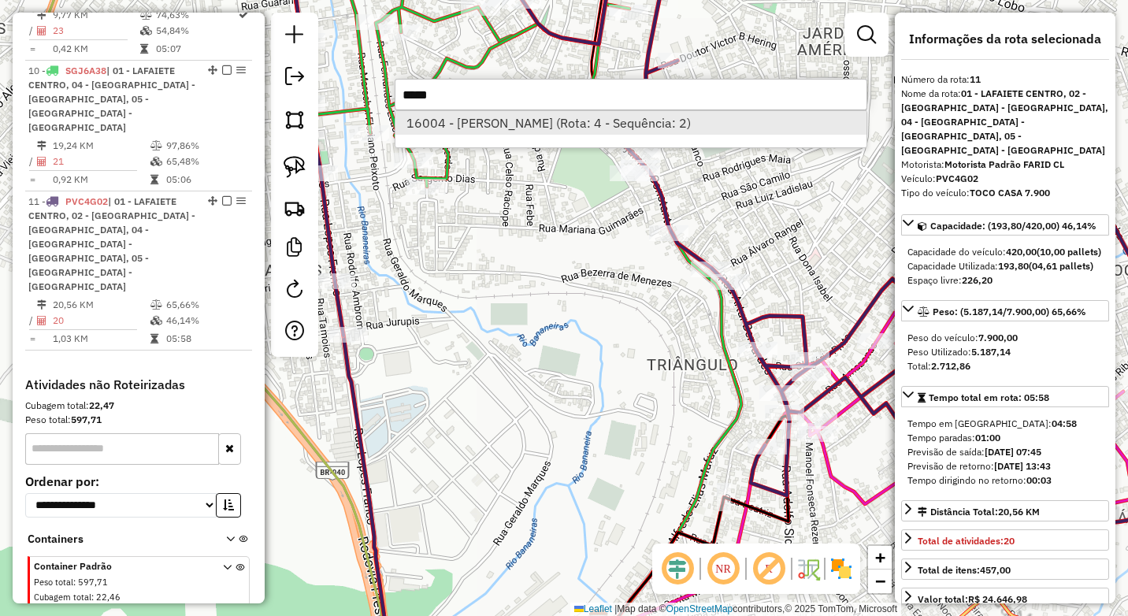
type input "*****"
click at [595, 121] on li "16004 - BEATRIZ CORDEIRO (Rota: 4 - Sequência: 2)" at bounding box center [630, 123] width 471 height 24
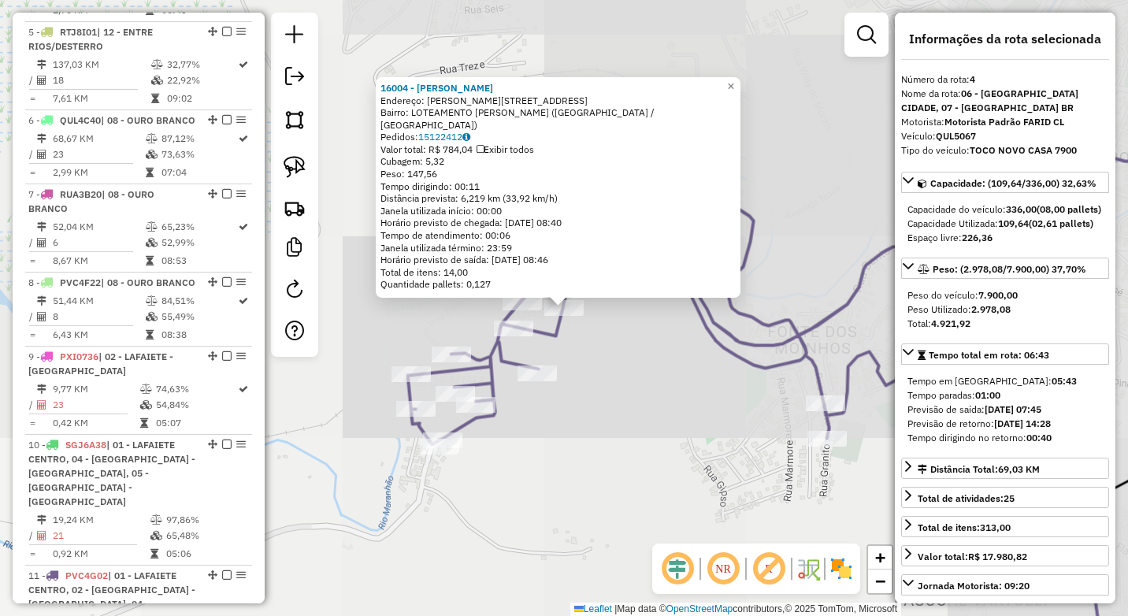
scroll to position [855, 0]
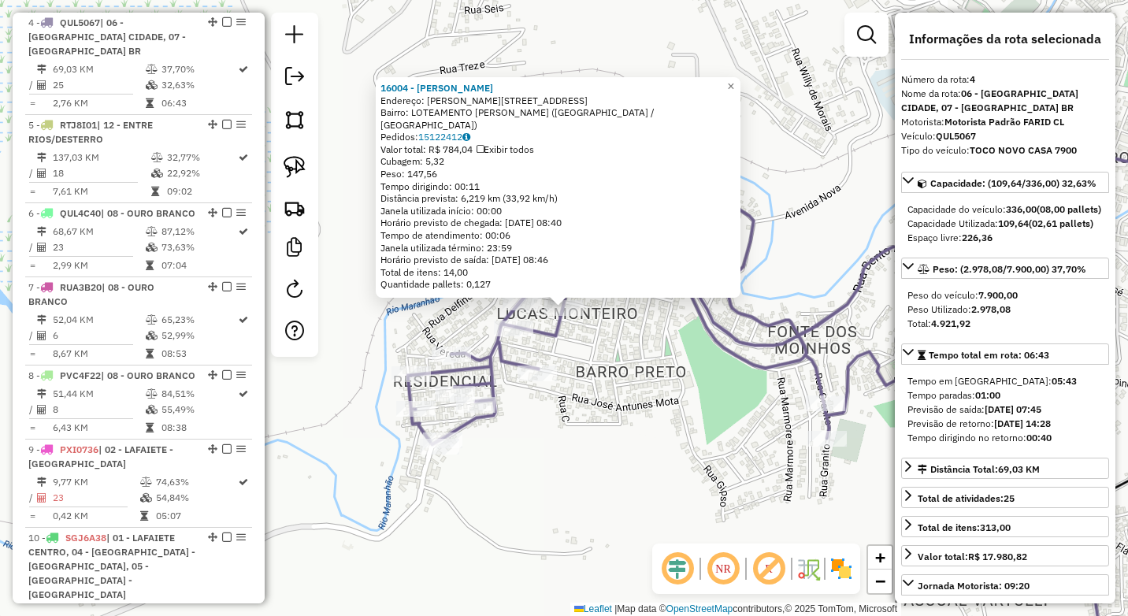
click at [956, 135] on strong "QUL5067" at bounding box center [955, 136] width 40 height 12
copy strong "QUL5067"
drag, startPoint x: 543, startPoint y: 86, endPoint x: 388, endPoint y: 90, distance: 154.4
click at [388, 90] on div "16004 - BEATRIZ CORDEIRO" at bounding box center [557, 88] width 355 height 13
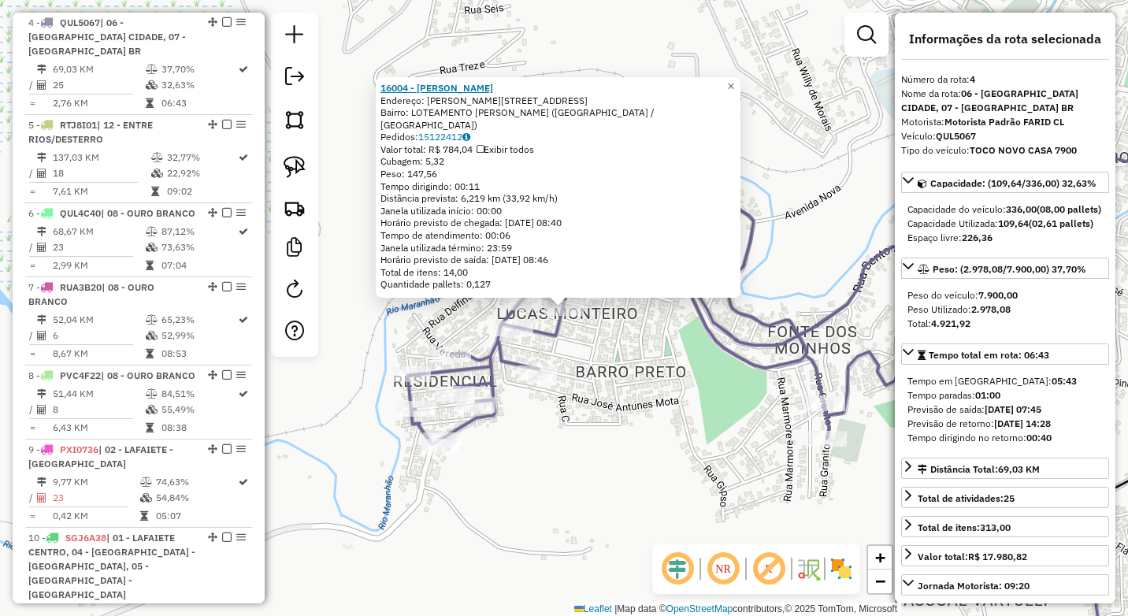
copy strong "16004 - BEATRIZ CORDEIRO"
click at [343, 509] on div "16004 - BEATRIZ CORDEIRO Endereço: AMADO MENDES TEIXEIRA 96 Bairro: LOTEAMENTO …" at bounding box center [564, 308] width 1128 height 616
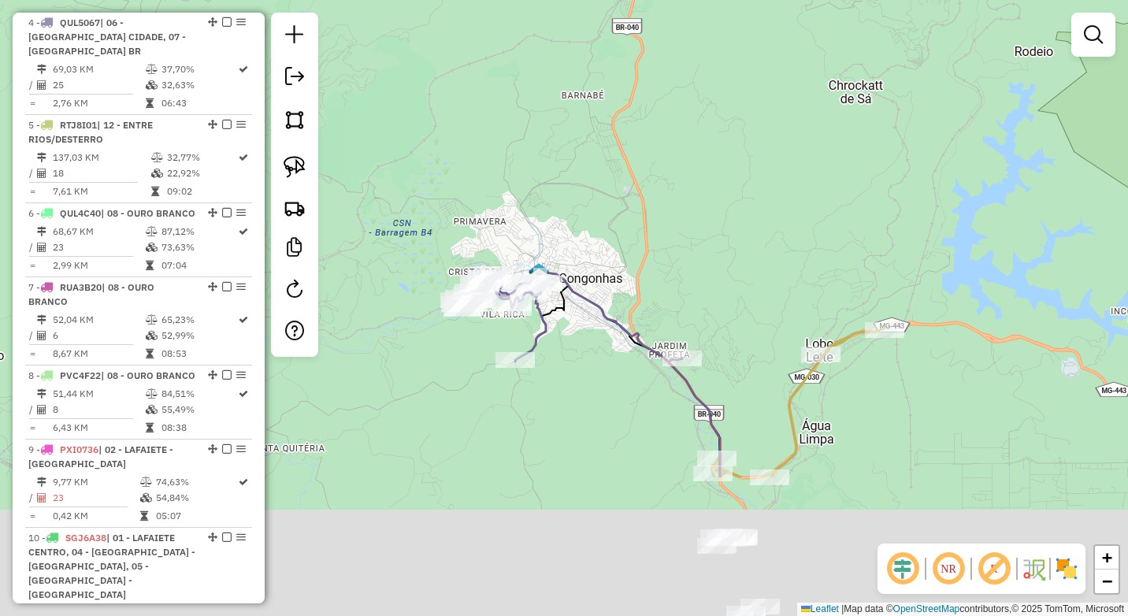
drag, startPoint x: 540, startPoint y: 565, endPoint x: 598, endPoint y: 347, distance: 225.0
click at [598, 347] on div "Janela de atendimento Grade de atendimento Capacidade Transportadoras Veículos …" at bounding box center [564, 308] width 1128 height 616
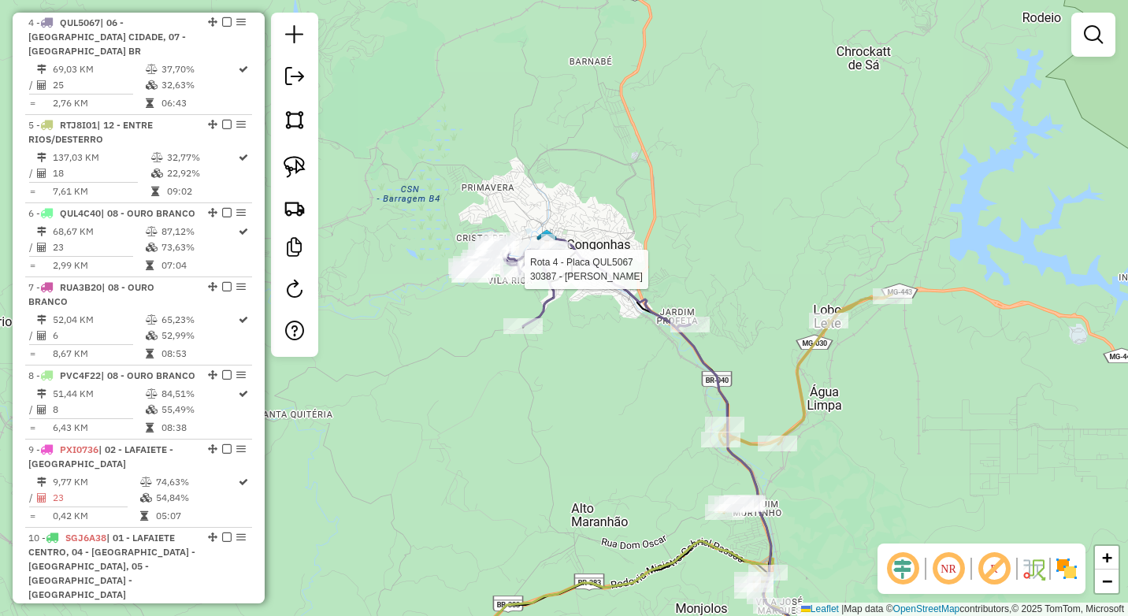
select select "*********"
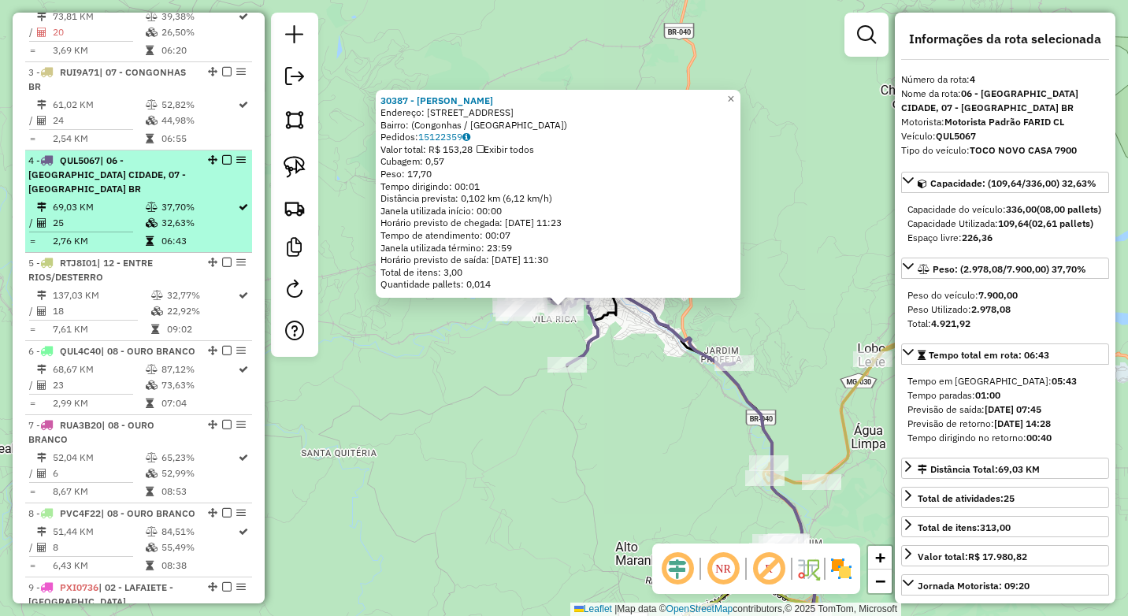
scroll to position [698, 0]
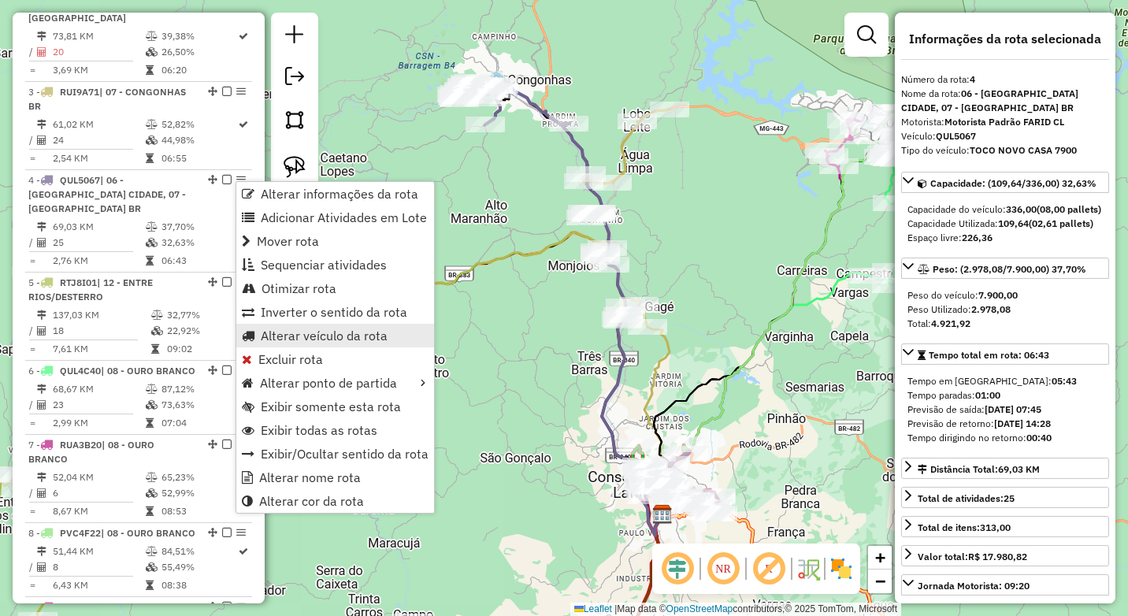
click at [315, 339] on span "Alterar veículo da rota" at bounding box center [324, 335] width 127 height 13
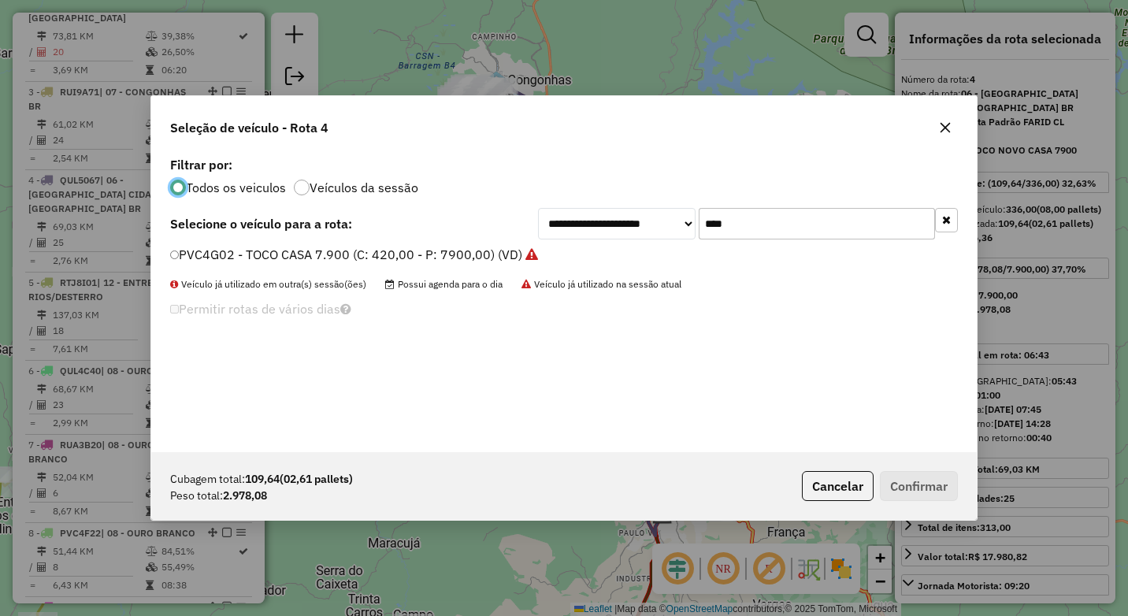
scroll to position [9, 5]
click at [688, 218] on div "**********" at bounding box center [748, 223] width 420 height 31
type input "****"
click at [328, 261] on label "QUL5A74 - TOCO CASA 7.900 (C: 420,00 - P: 7900,00) (VD)" at bounding box center [354, 254] width 369 height 19
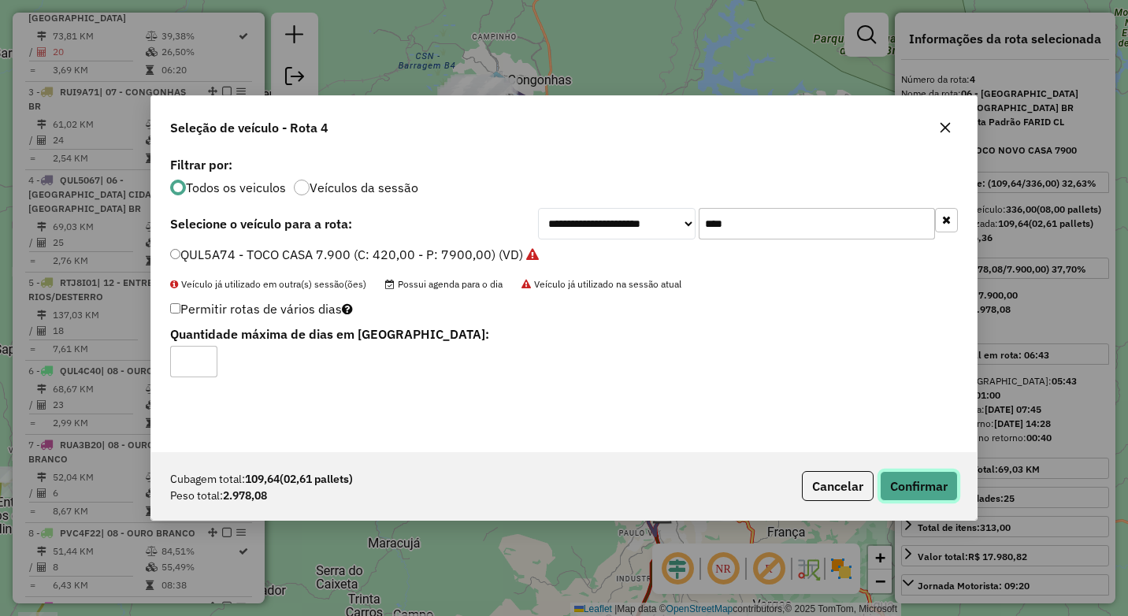
click at [917, 487] on button "Confirmar" at bounding box center [919, 486] width 78 height 30
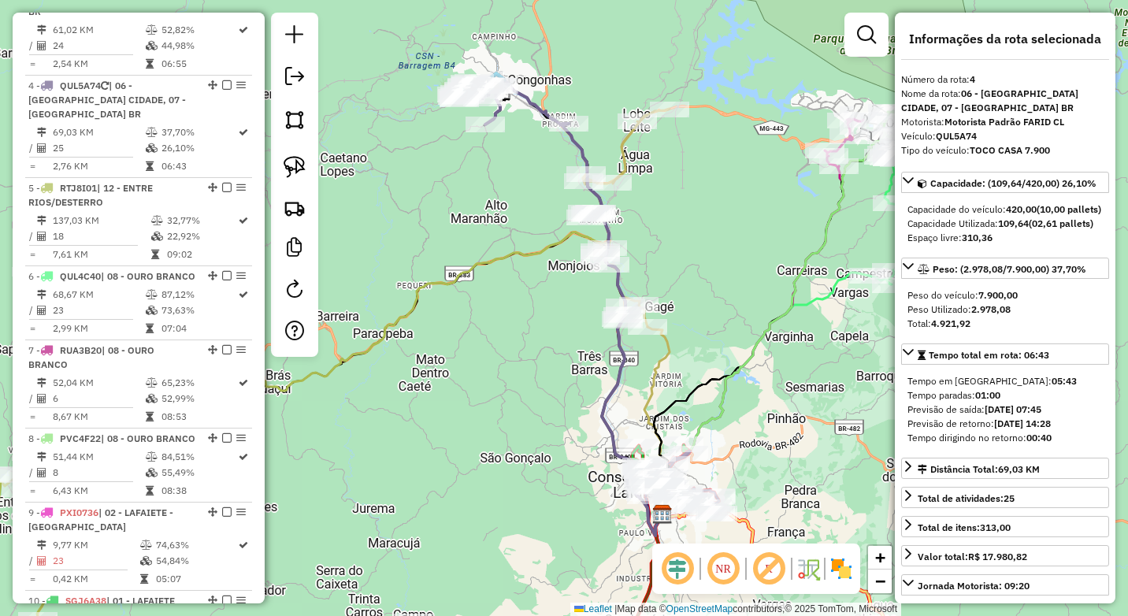
scroll to position [855, 0]
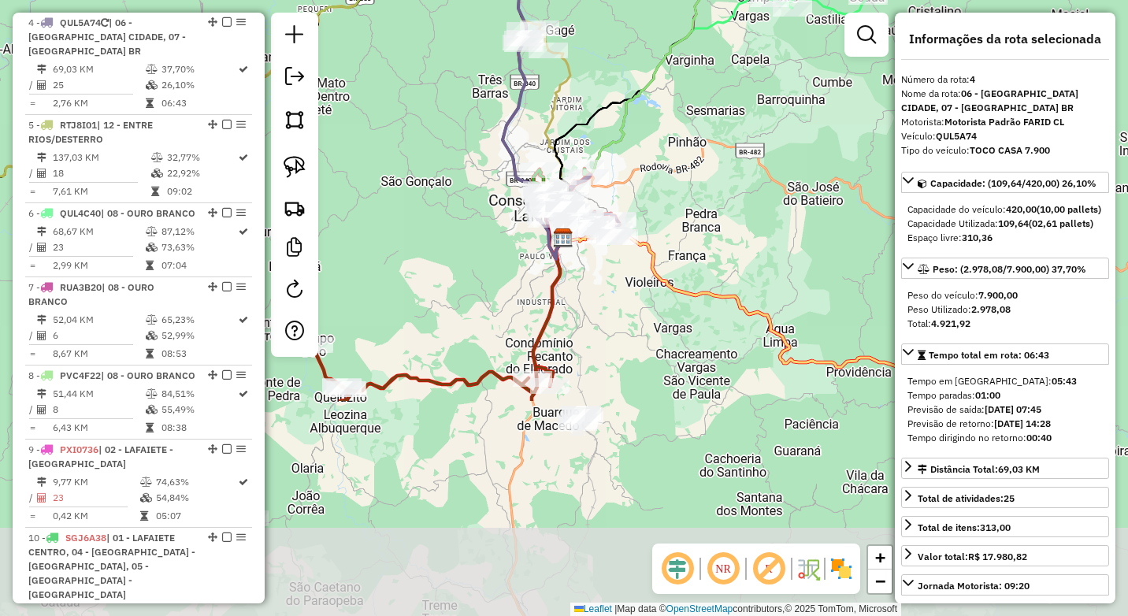
drag, startPoint x: 530, startPoint y: 514, endPoint x: 476, endPoint y: 106, distance: 412.2
click at [476, 106] on div "Janela de atendimento Grade de atendimento Capacidade Transportadoras Veículos …" at bounding box center [564, 308] width 1128 height 616
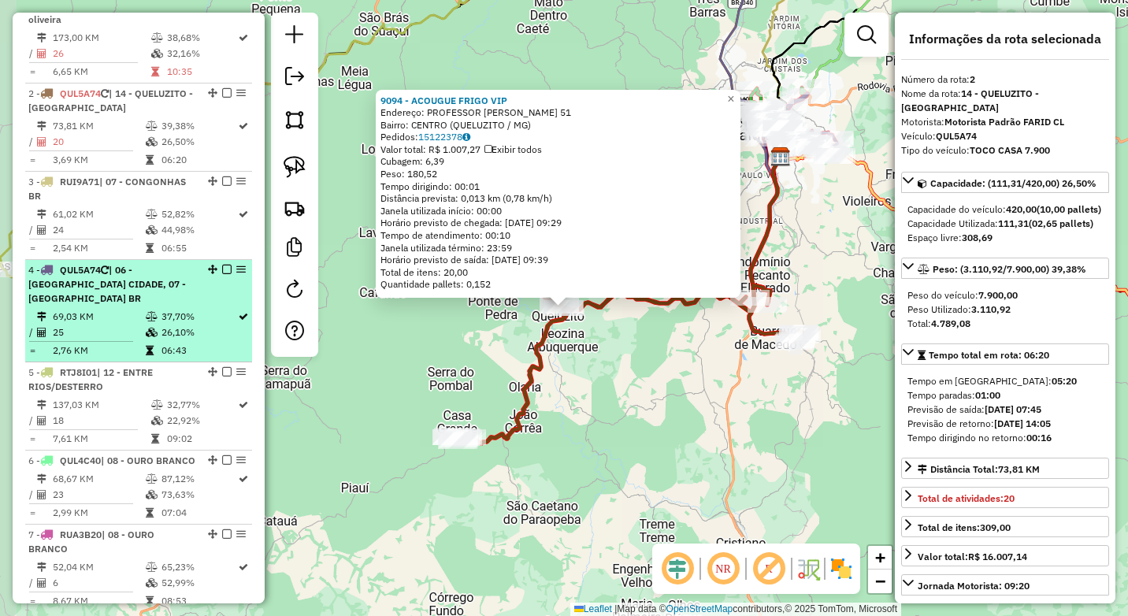
scroll to position [679, 0]
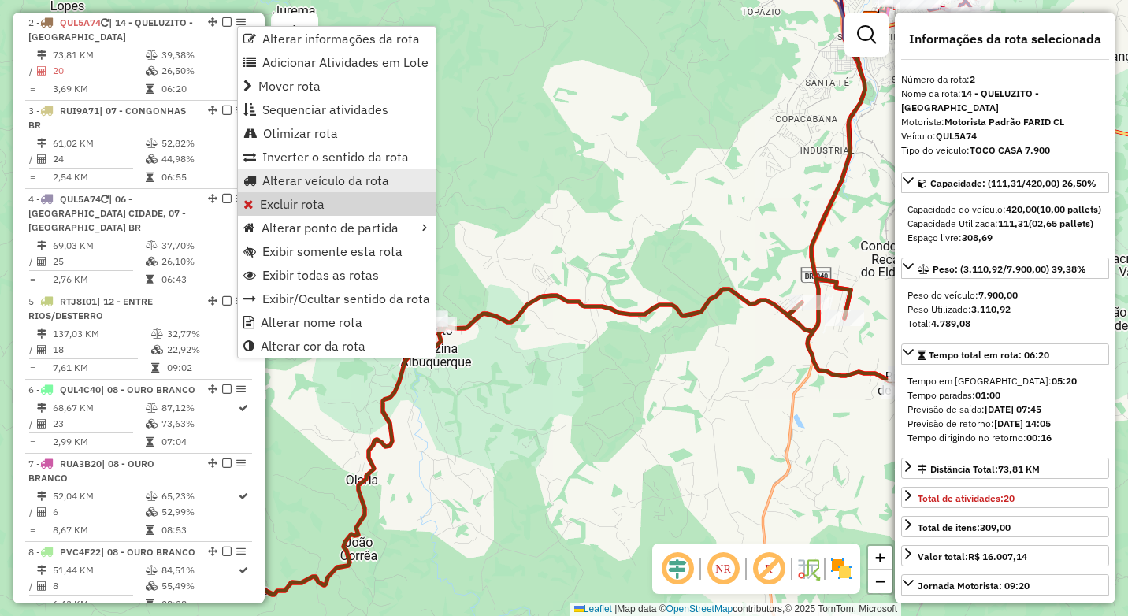
click at [304, 181] on span "Alterar veículo da rota" at bounding box center [325, 180] width 127 height 13
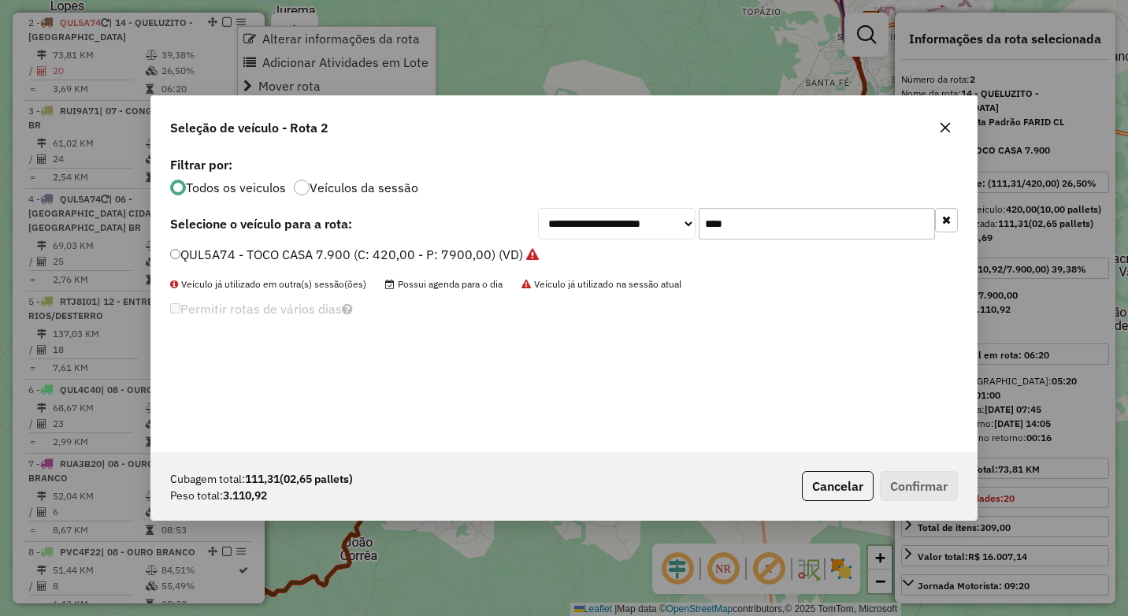
scroll to position [9, 5]
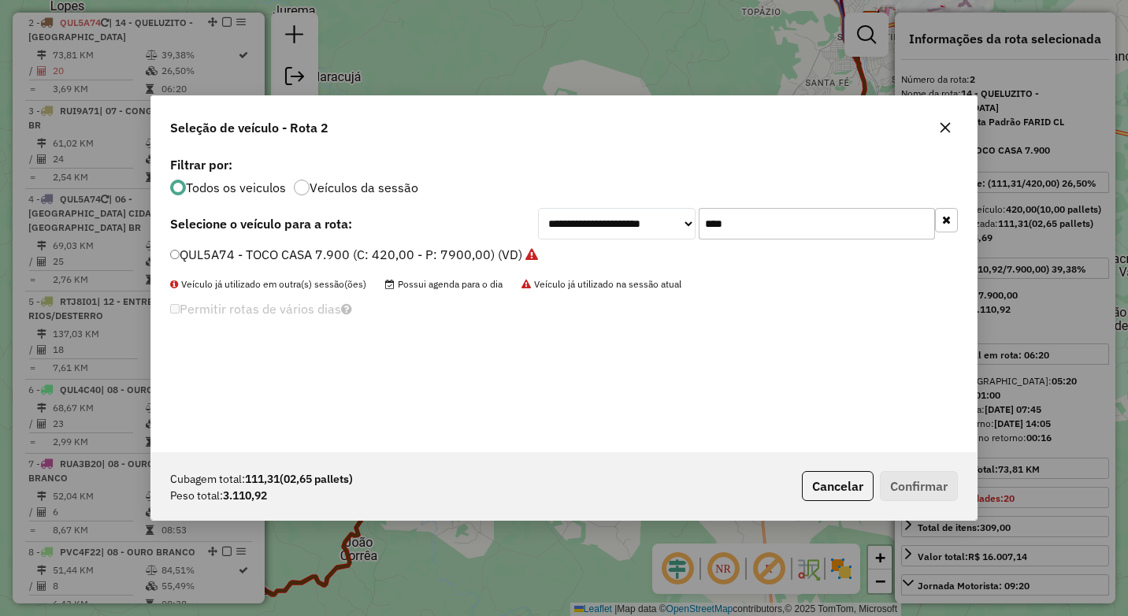
drag, startPoint x: 748, startPoint y: 218, endPoint x: 672, endPoint y: 218, distance: 75.6
click at [672, 218] on div "**********" at bounding box center [748, 223] width 420 height 31
type input "****"
click at [397, 245] on div "**********" at bounding box center [563, 302] width 825 height 299
click at [463, 261] on label "QUL5067 - TOCO NOVO CASA 7900 (C: 336,00 - P: 7900,00) (VD)" at bounding box center [363, 254] width 387 height 19
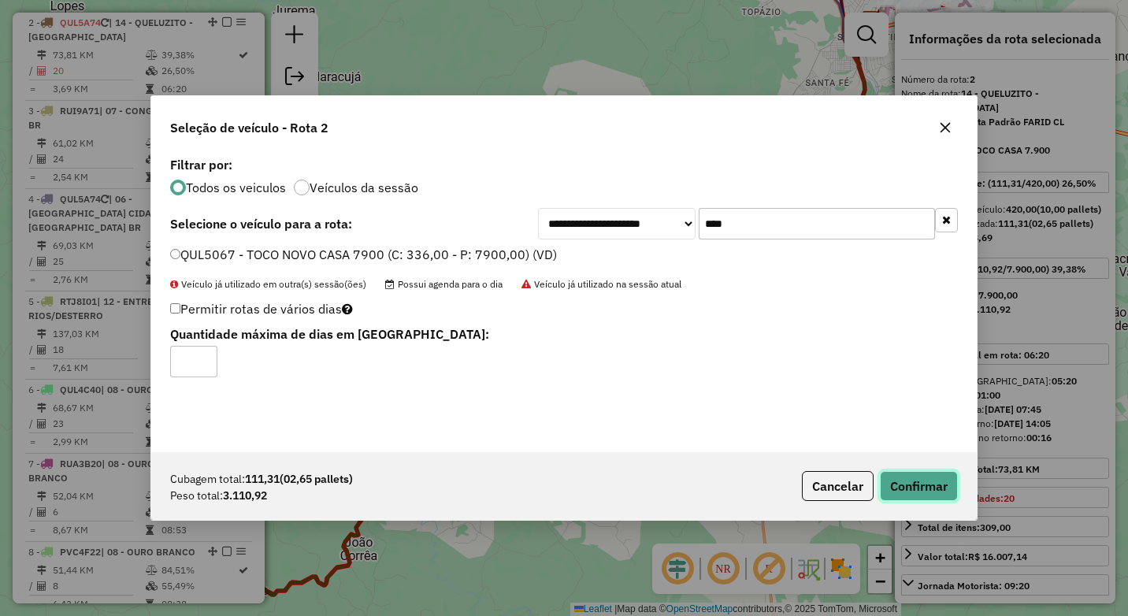
click at [917, 477] on button "Confirmar" at bounding box center [919, 486] width 78 height 30
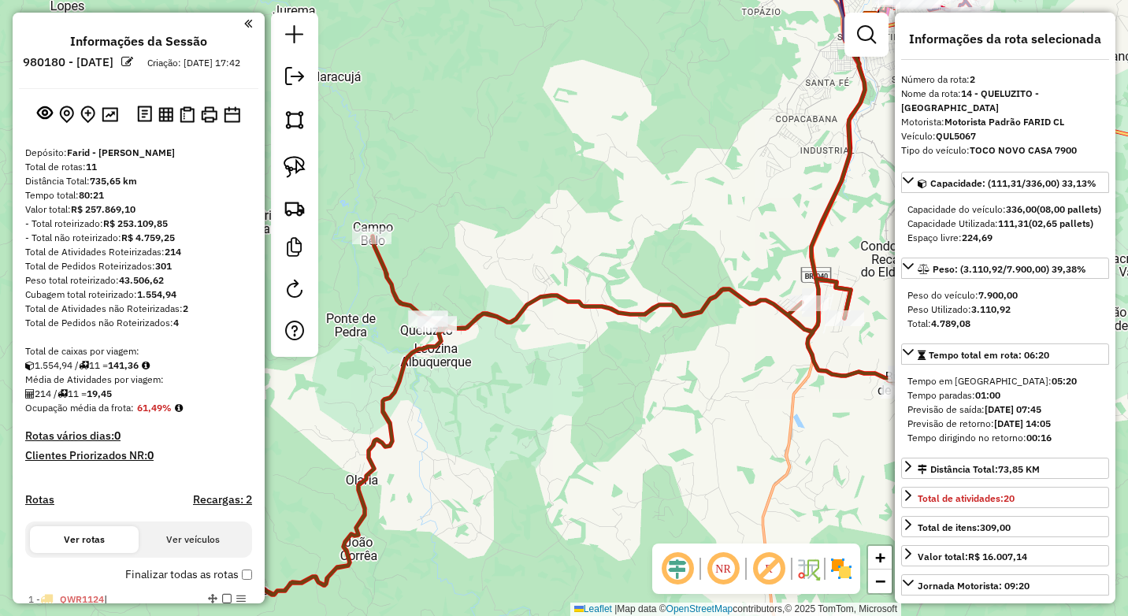
select select "*********"
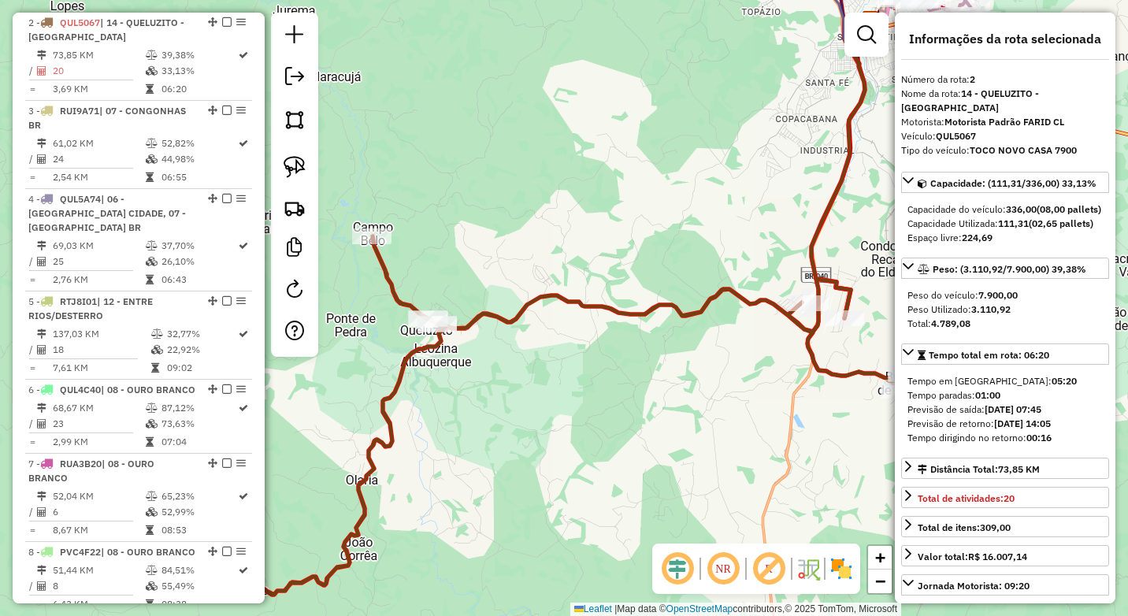
click at [484, 435] on div "Janela de atendimento Grade de atendimento Capacidade Transportadoras Veículos …" at bounding box center [564, 308] width 1128 height 616
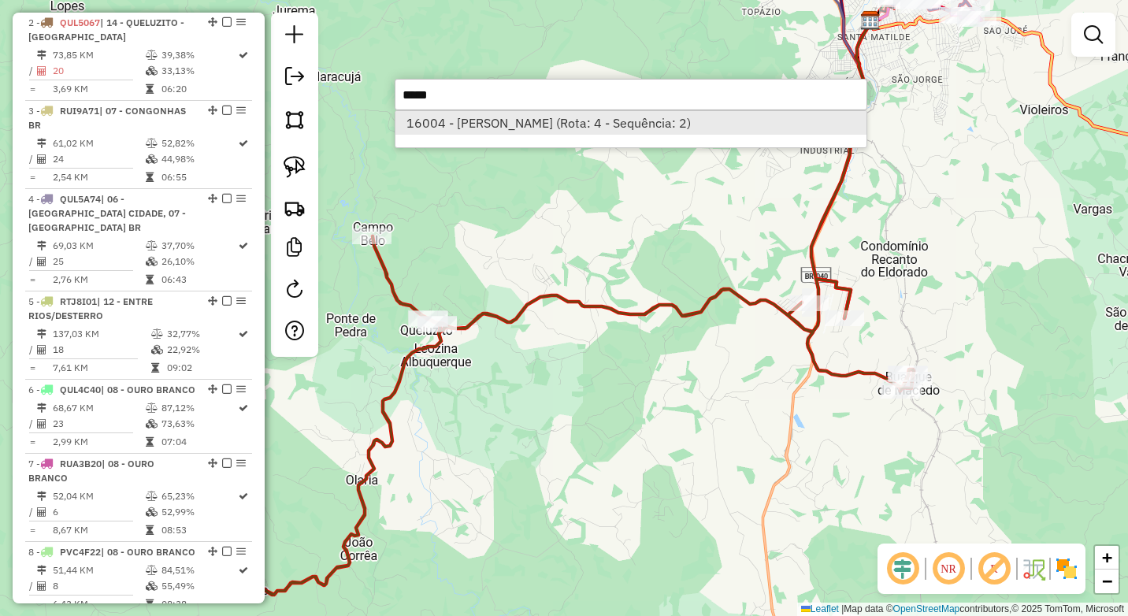
type input "*****"
click at [493, 124] on li "16004 - BEATRIZ CORDEIRO (Rota: 4 - Sequência: 2)" at bounding box center [630, 123] width 471 height 24
select select "*********"
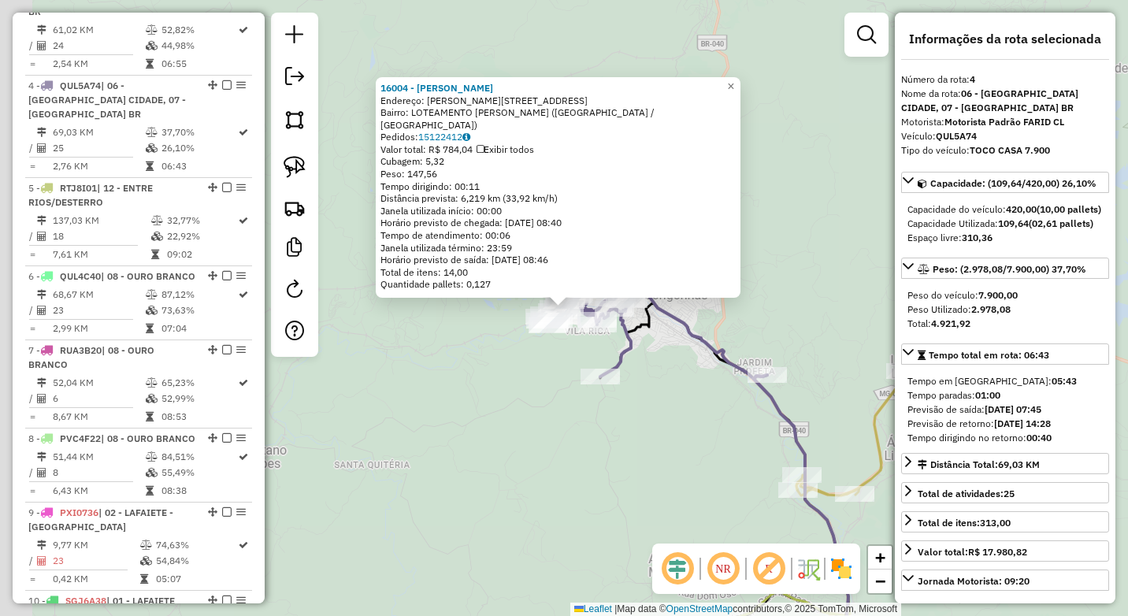
scroll to position [855, 0]
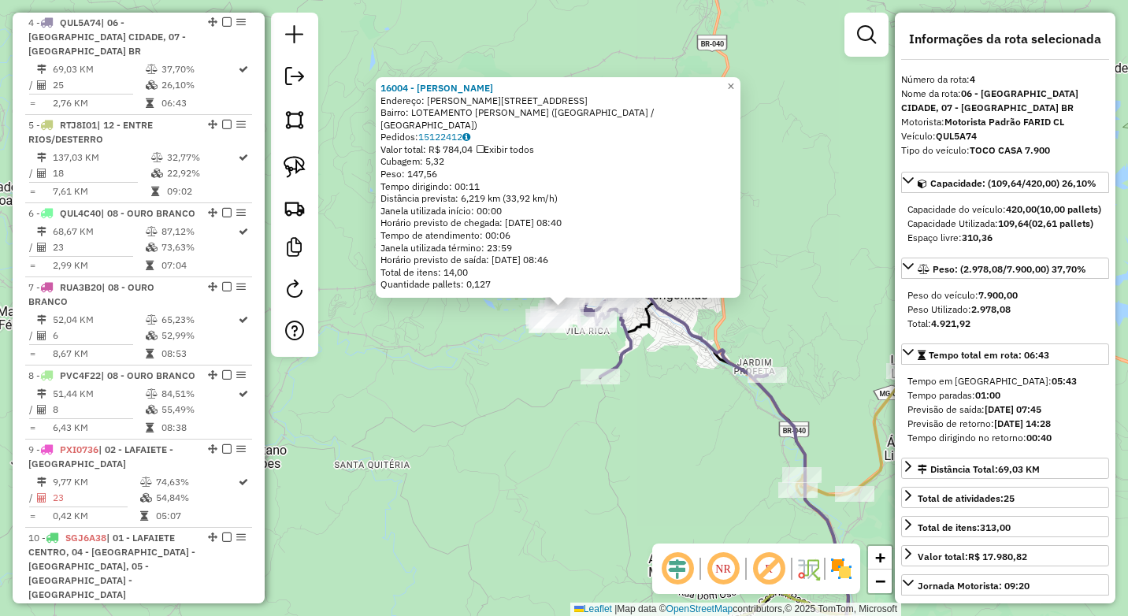
click at [968, 137] on strong "QUL5A74" at bounding box center [955, 136] width 41 height 12
copy strong "QUL5A74"
click at [421, 435] on div "16004 - BEATRIZ CORDEIRO Endereço: AMADO MENDES TEIXEIRA 96 Bairro: LOTEAMENTO …" at bounding box center [564, 308] width 1128 height 616
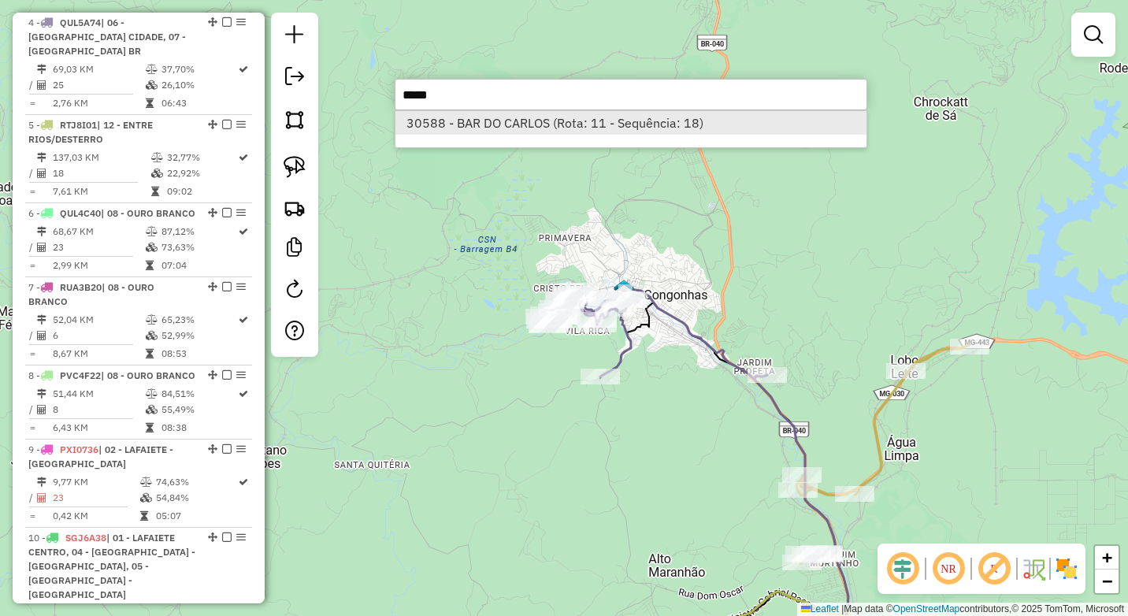
type input "*****"
click at [546, 120] on li "30588 - BAR DO CARLOS (Rota: 11 - Sequência: 18)" at bounding box center [630, 123] width 471 height 24
select select "*********"
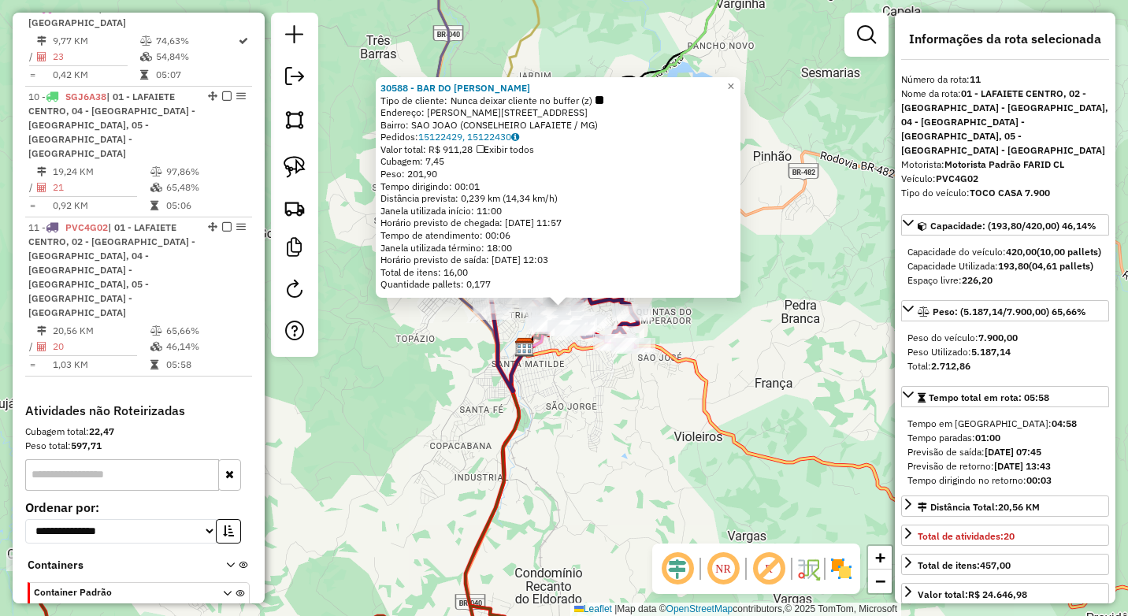
scroll to position [1322, 0]
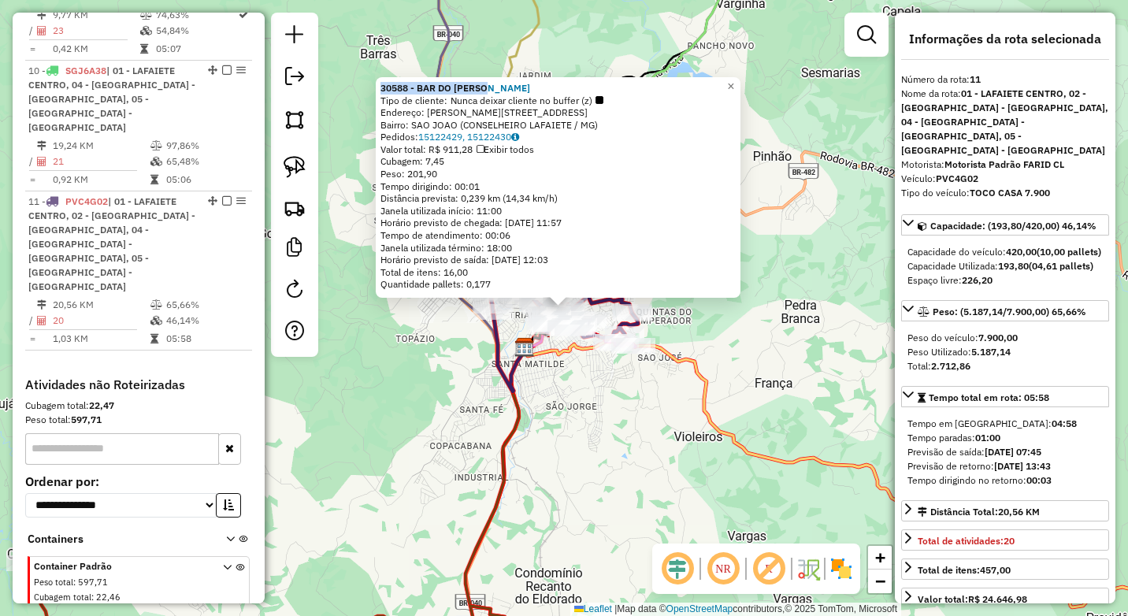
drag, startPoint x: 514, startPoint y: 91, endPoint x: 383, endPoint y: 89, distance: 131.5
click at [383, 89] on div "30588 - BAR DO CARLOS Tipo de cliente: Nunca deixar cliente no buffer (z) Ender…" at bounding box center [558, 187] width 365 height 220
copy strong "30588 - BAR DO CARLOS"
click at [954, 157] on div "Motorista: Motorista Padrão FARID CL" at bounding box center [1005, 164] width 208 height 14
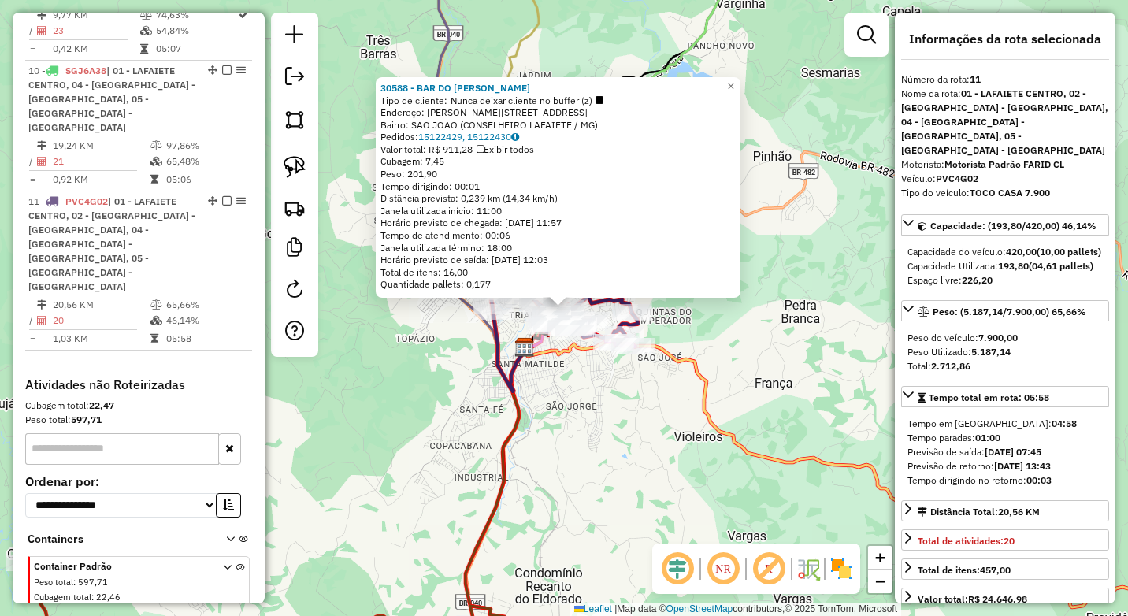
click at [954, 172] on strong "PVC4G02" at bounding box center [956, 178] width 43 height 12
copy strong "PVC4G02"
click at [442, 402] on div "30588 - BAR DO CARLOS Tipo de cliente: Nunca deixar cliente no buffer (z) Ender…" at bounding box center [564, 308] width 1128 height 616
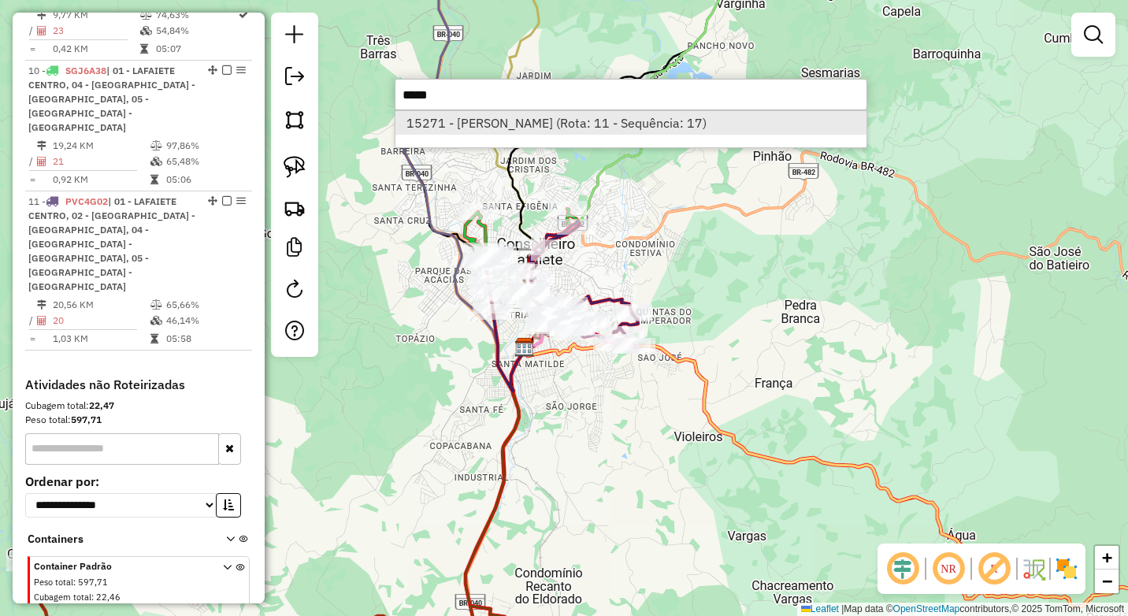
type input "*****"
click at [490, 124] on li "15271 - MARCELO VIEIRA (Rota: 11 - Sequência: 17)" at bounding box center [630, 123] width 471 height 24
select select "*********"
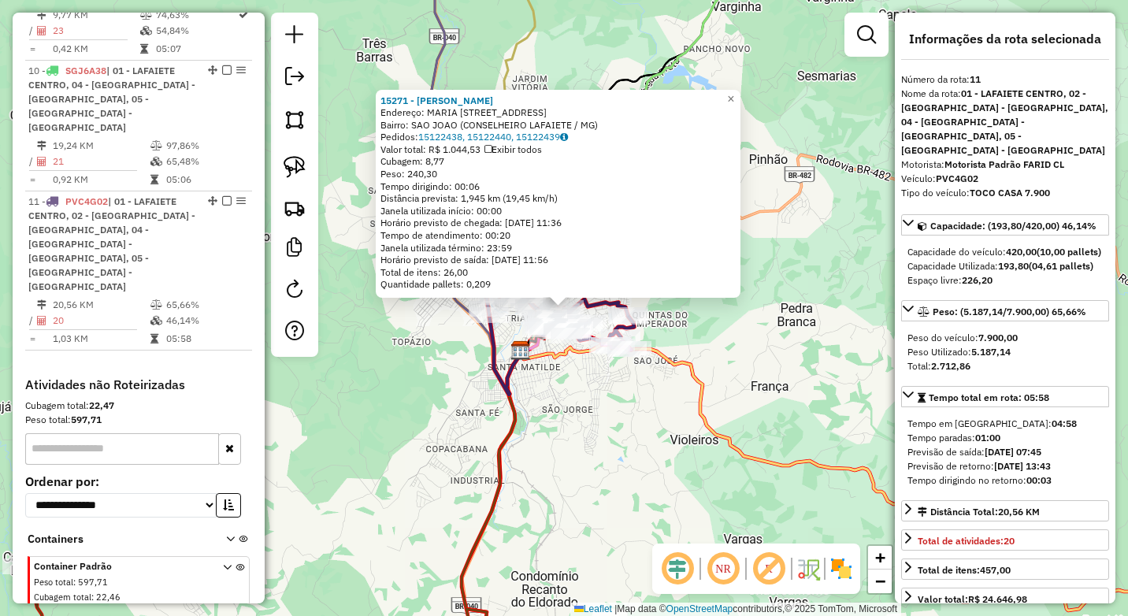
drag, startPoint x: 522, startPoint y: 98, endPoint x: 385, endPoint y: 99, distance: 137.0
click at [385, 99] on div "15271 - MARCELO VIEIRA Endereço: MARIA DUARTE CASTANHEIRA 26 Bairro: SAO JOAO (…" at bounding box center [558, 194] width 365 height 209
copy strong "15271 - [PERSON_NAME]"
click at [410, 469] on div "15271 - MARCELO VIEIRA Endereço: MARIA DUARTE CASTANHEIRA 26 Bairro: SAO JOAO (…" at bounding box center [564, 308] width 1128 height 616
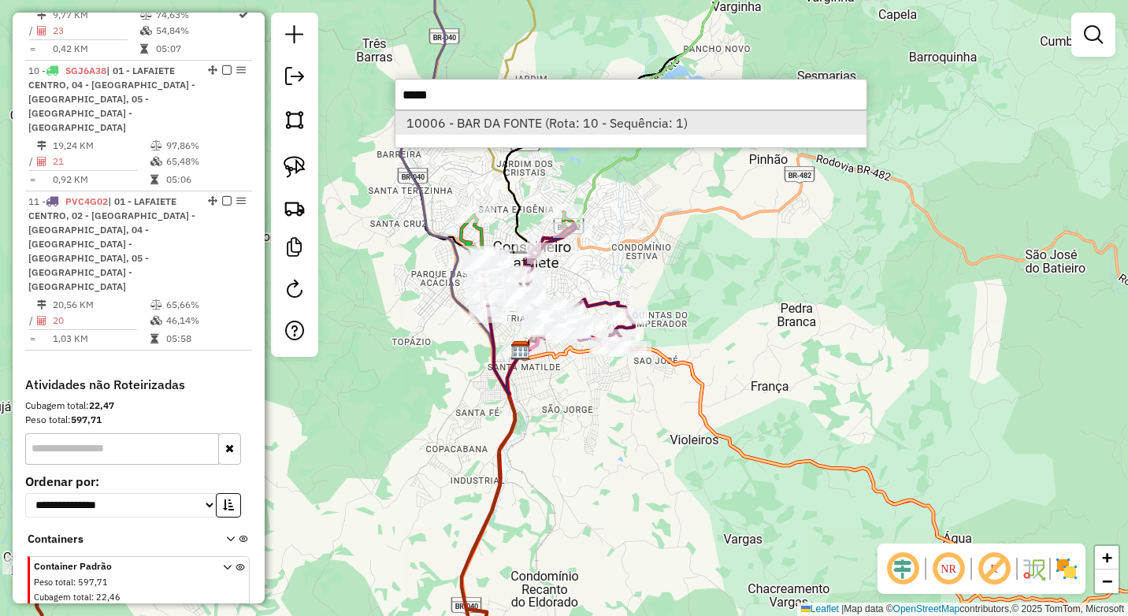
type input "*****"
click at [469, 113] on li "10006 - BAR DA FONTE (Rota: 10 - Sequência: 1)" at bounding box center [630, 123] width 471 height 24
select select "*********"
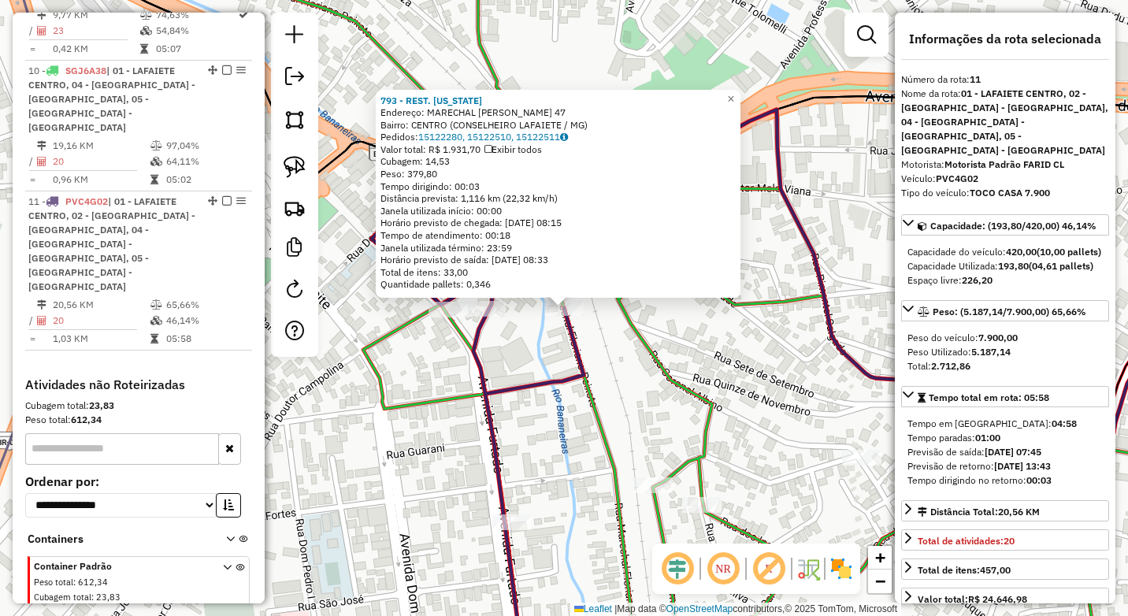
click at [560, 430] on div "793 - REST. CALIFORNIA Endereço: MARECHAL FLORIANO PEIXOTO 47 Bairro: CENTRO (C…" at bounding box center [564, 308] width 1128 height 616
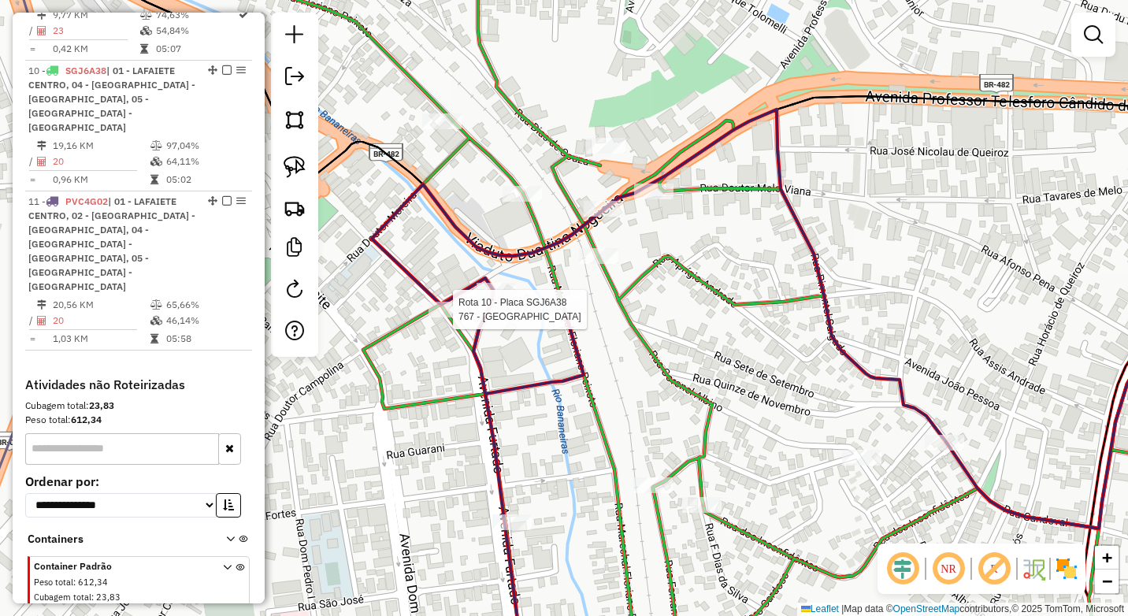
select select "*********"
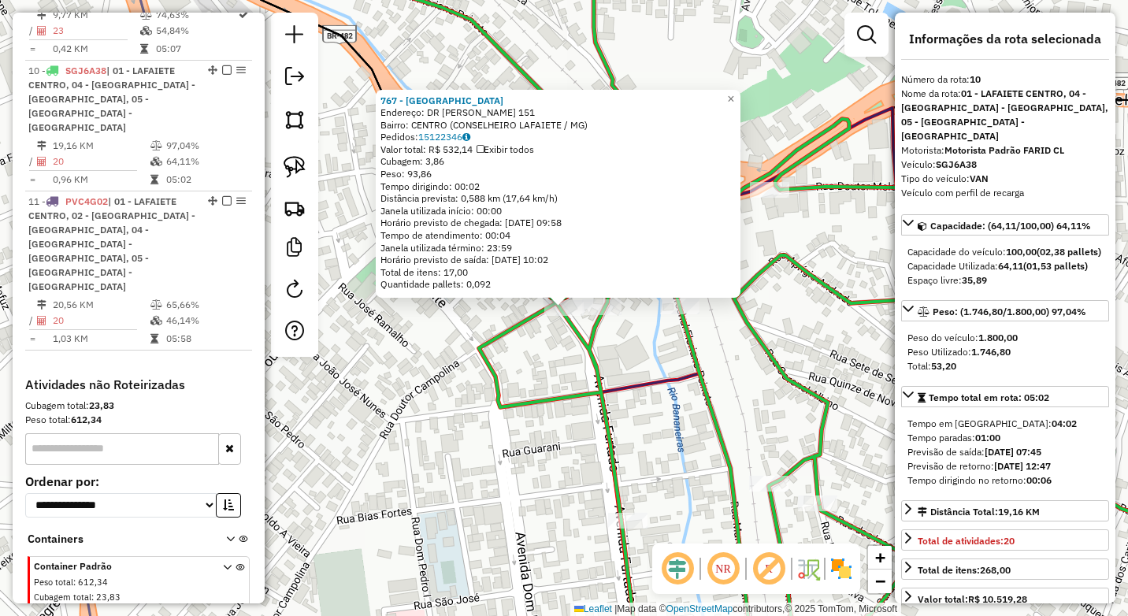
click at [491, 435] on div "767 - CASA SAO SEBASTIAO Endereço: DR CAMPOLINA 151 Bairro: CENTRO (CONSELHEIRO…" at bounding box center [564, 308] width 1128 height 616
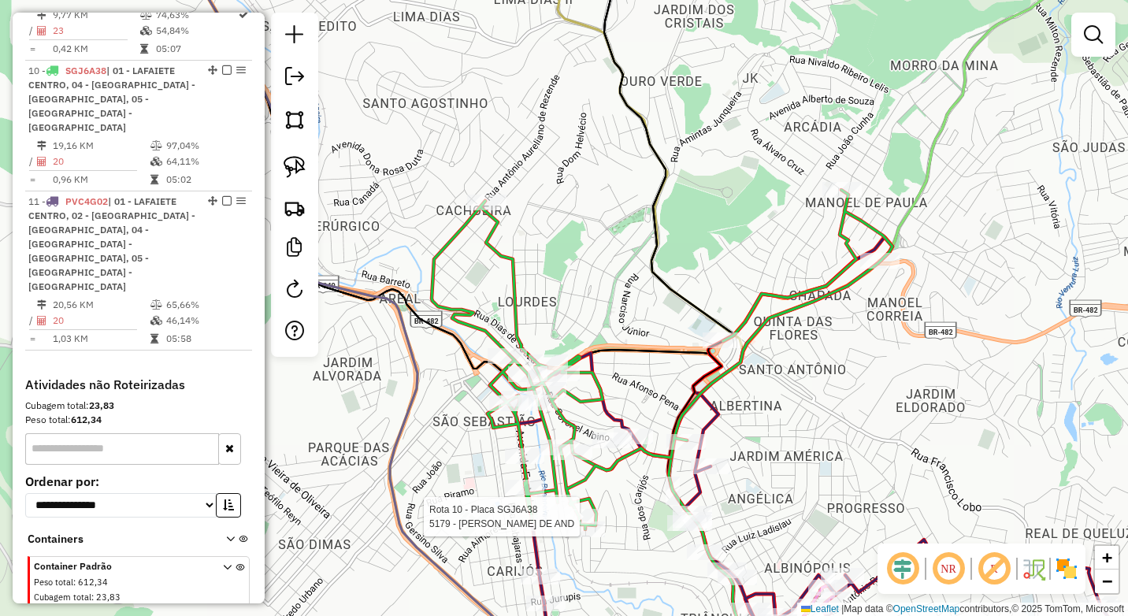
select select "*********"
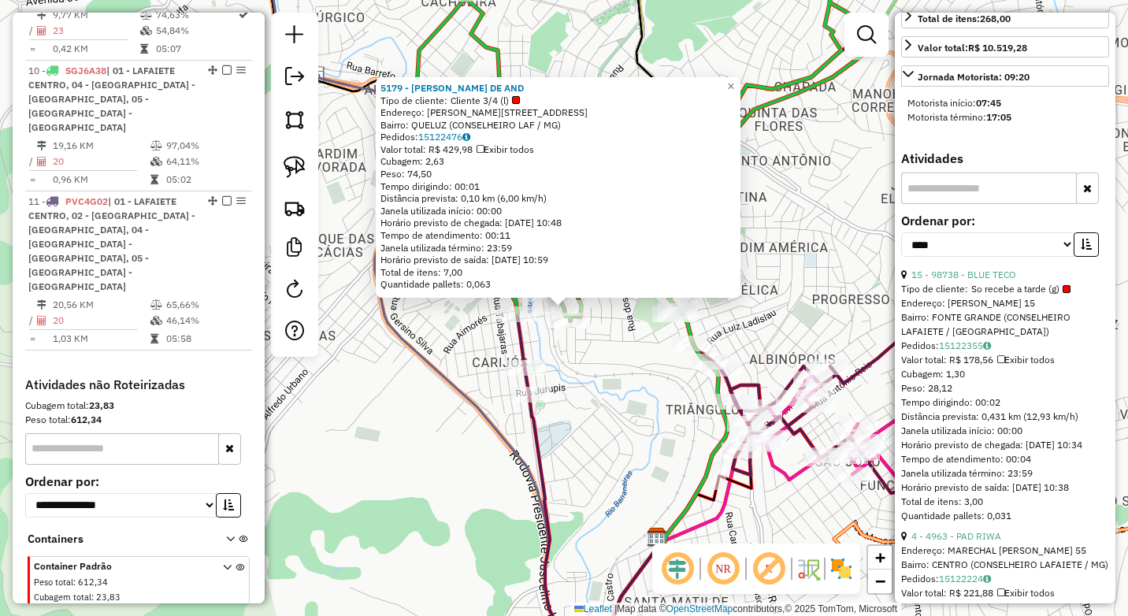
scroll to position [472, 0]
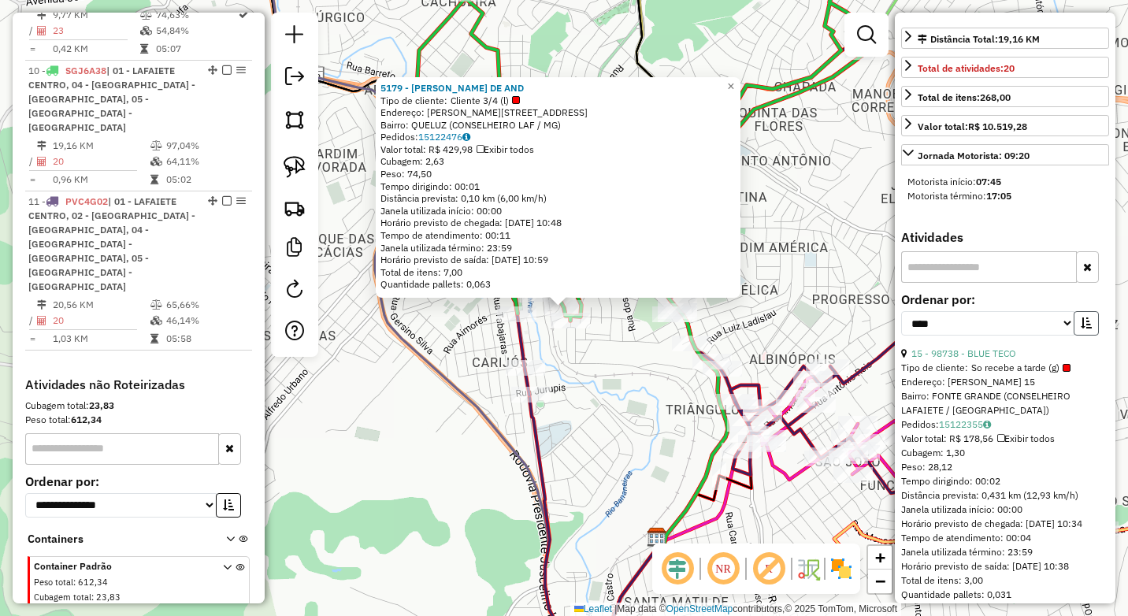
click at [1082, 323] on icon "button" at bounding box center [1085, 322] width 11 height 11
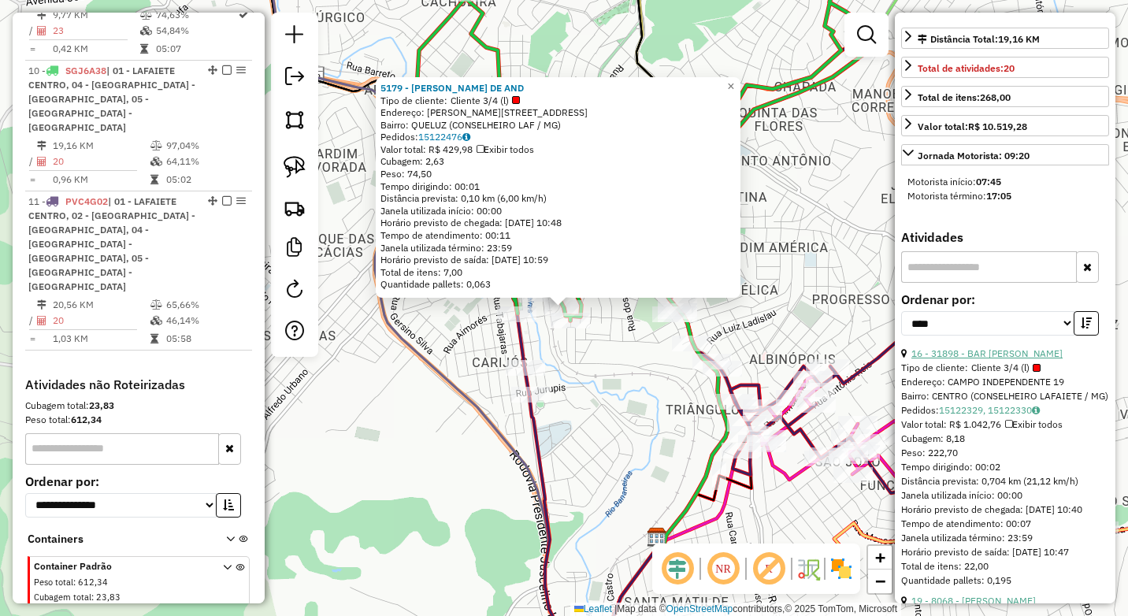
click at [1009, 353] on link "16 - 31898 - BAR JOAO GARLOPA" at bounding box center [986, 353] width 151 height 12
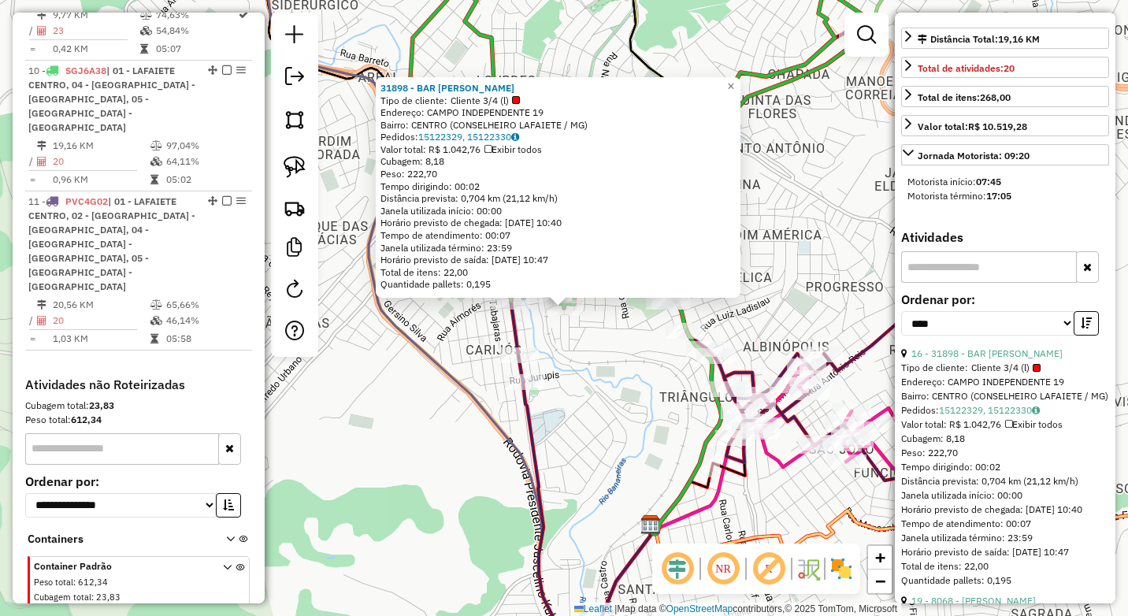
click at [625, 389] on div "31898 - BAR JOAO GARLOPA Tipo de cliente: Cliente 3/4 (l) Endereço: CAMPO INDEP…" at bounding box center [564, 308] width 1128 height 616
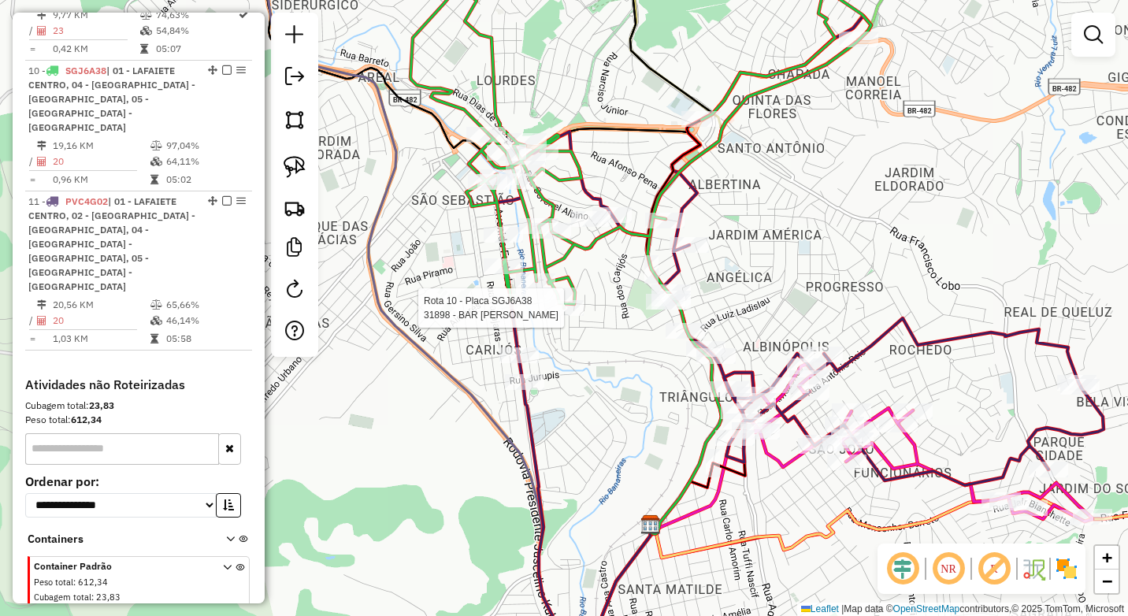
select select "*********"
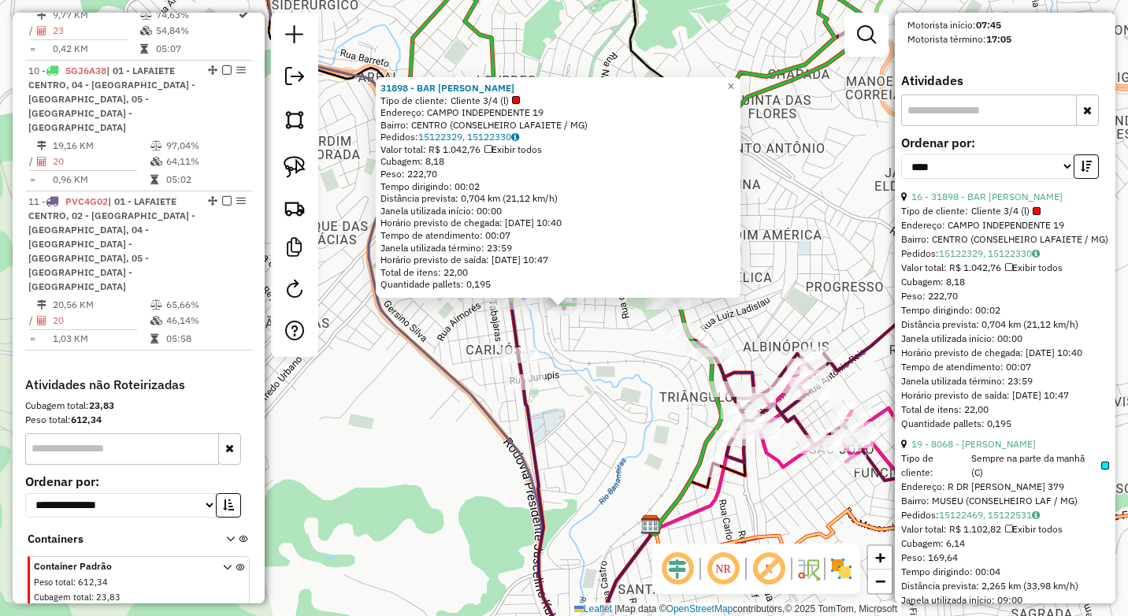
scroll to position [630, 0]
click at [1012, 449] on link "19 - 8068 - JAQUES JARBAS RODRIG" at bounding box center [973, 443] width 124 height 12
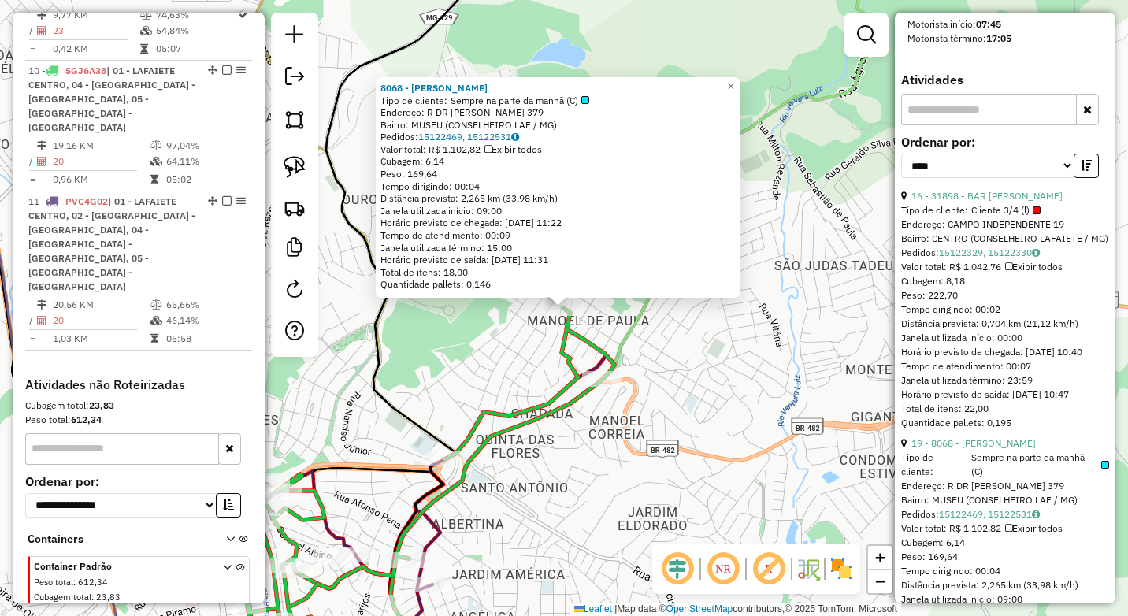
click at [615, 473] on div "8068 - JAQUES JARBAS RODRIG Tipo de cliente: Sempre na parte da manhã (C) Ender…" at bounding box center [564, 308] width 1128 height 616
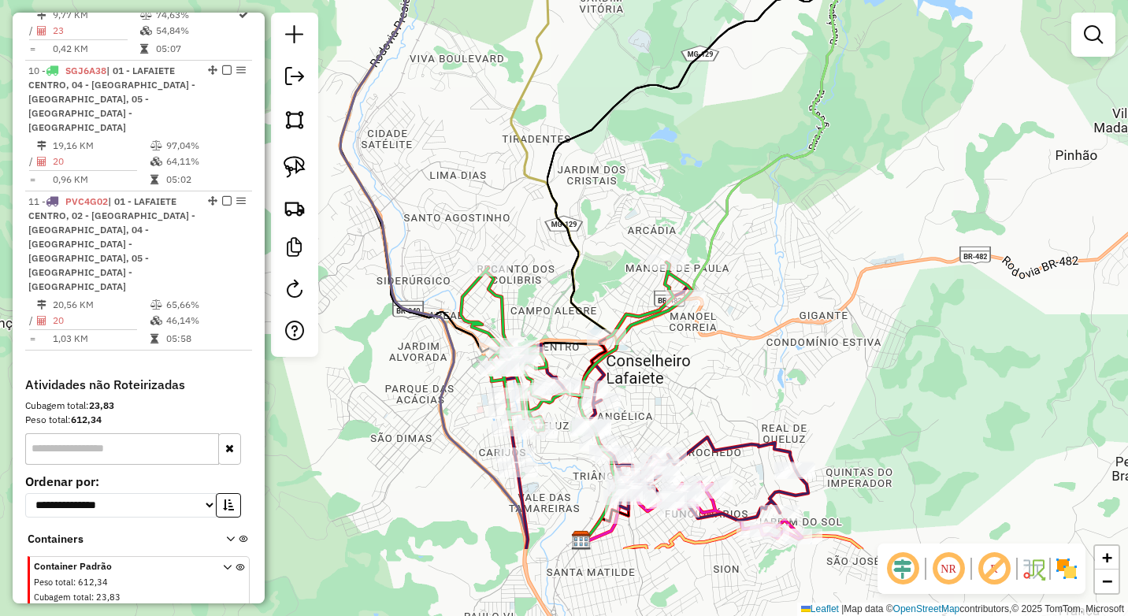
drag, startPoint x: 657, startPoint y: 424, endPoint x: 727, endPoint y: 309, distance: 135.3
click at [727, 309] on div "Janela de atendimento Grade de atendimento Capacidade Transportadoras Veículos …" at bounding box center [564, 308] width 1128 height 616
click at [285, 167] on img at bounding box center [294, 167] width 22 height 22
drag, startPoint x: 664, startPoint y: 238, endPoint x: 702, endPoint y: 263, distance: 46.1
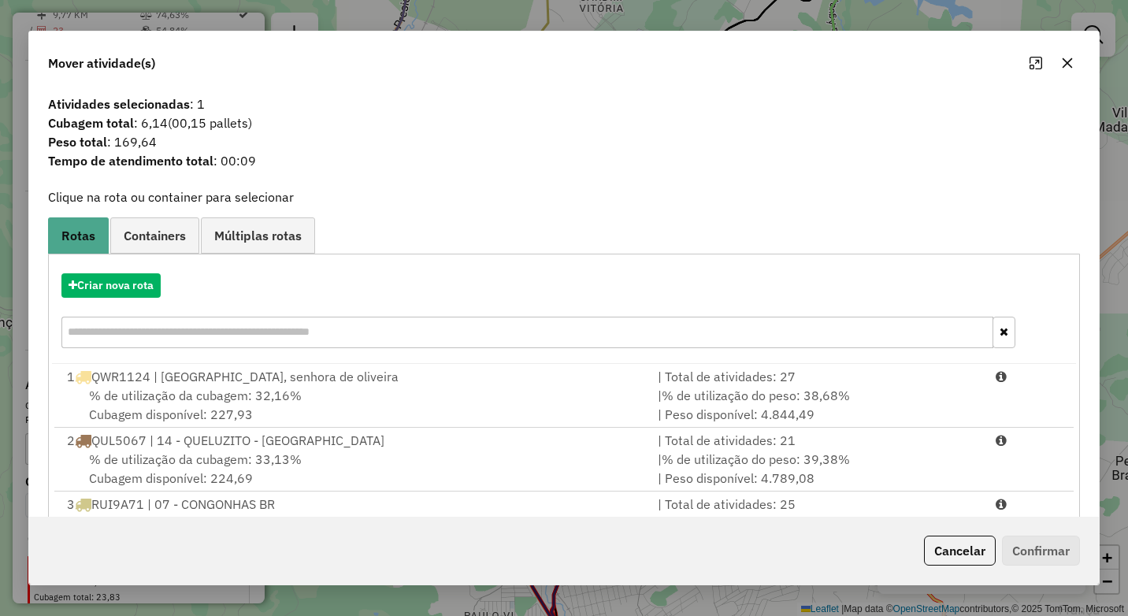
click at [221, 336] on input "text" at bounding box center [527, 332] width 932 height 31
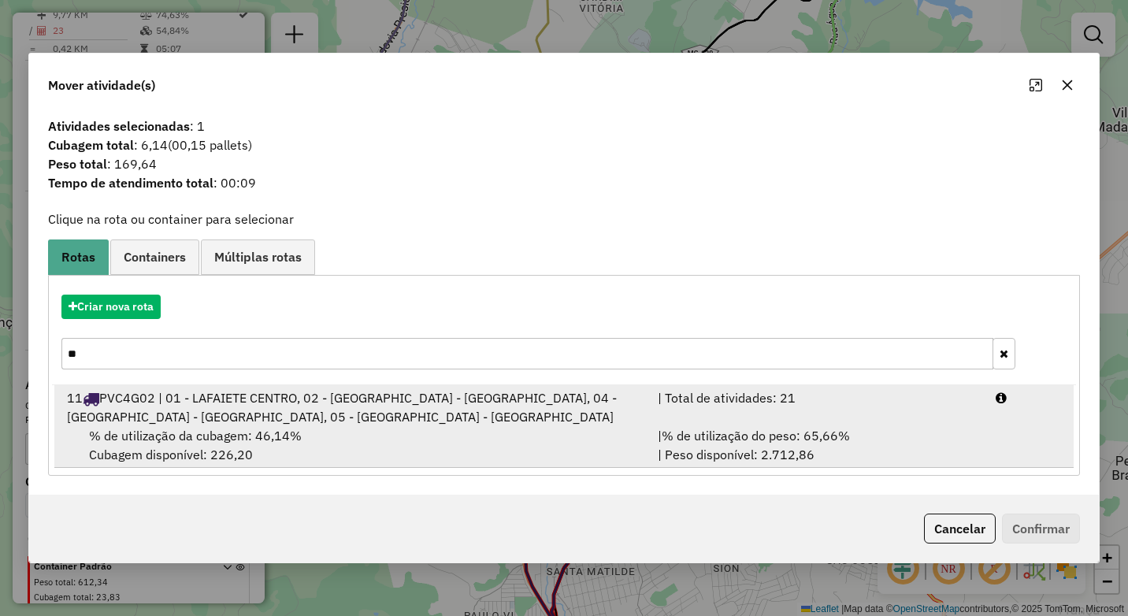
type input "**"
click at [396, 445] on div "% de utilização da cubagem: 46,14% Cubagem disponível: 226,20" at bounding box center [352, 445] width 591 height 38
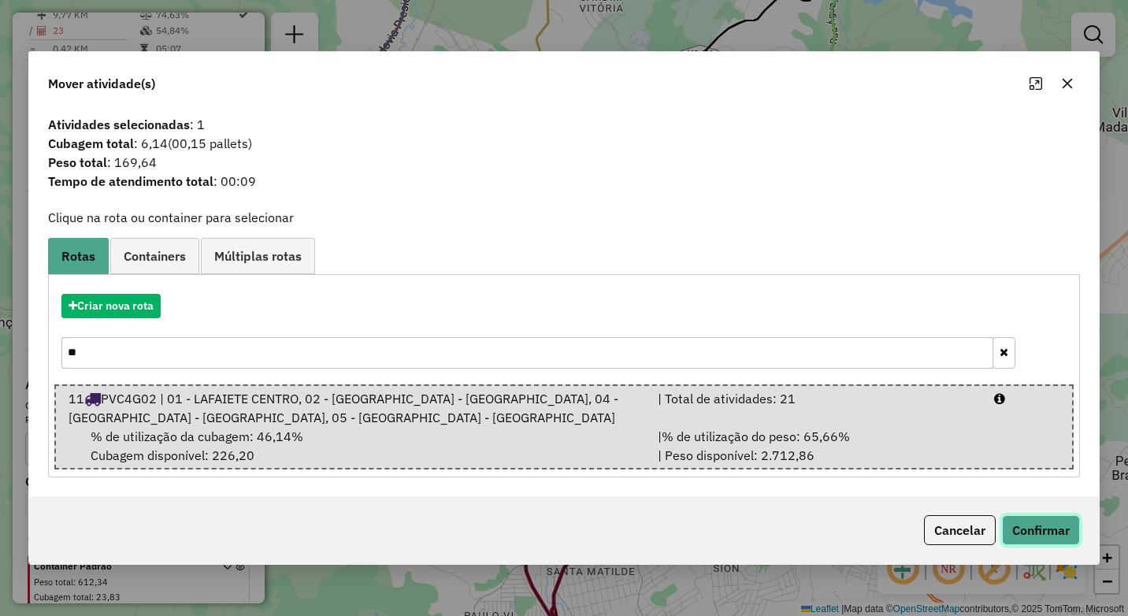
click at [1068, 541] on button "Confirmar" at bounding box center [1041, 530] width 78 height 30
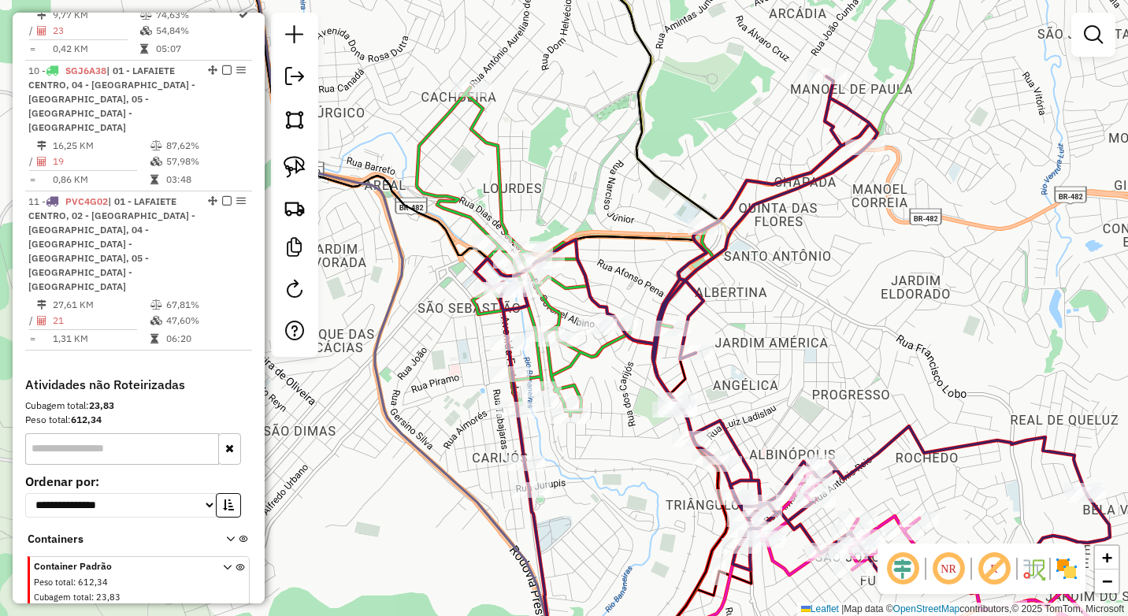
drag, startPoint x: 584, startPoint y: 465, endPoint x: 598, endPoint y: 467, distance: 13.6
click at [598, 467] on div "Janela de atendimento Grade de atendimento Capacidade Transportadoras Veículos …" at bounding box center [564, 308] width 1128 height 616
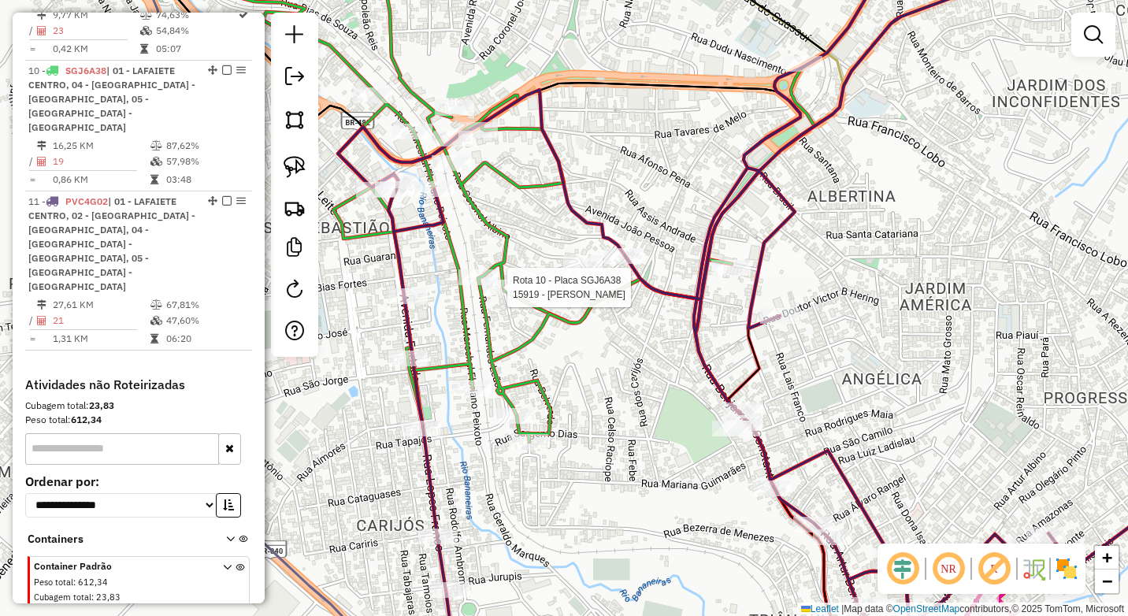
select select "*********"
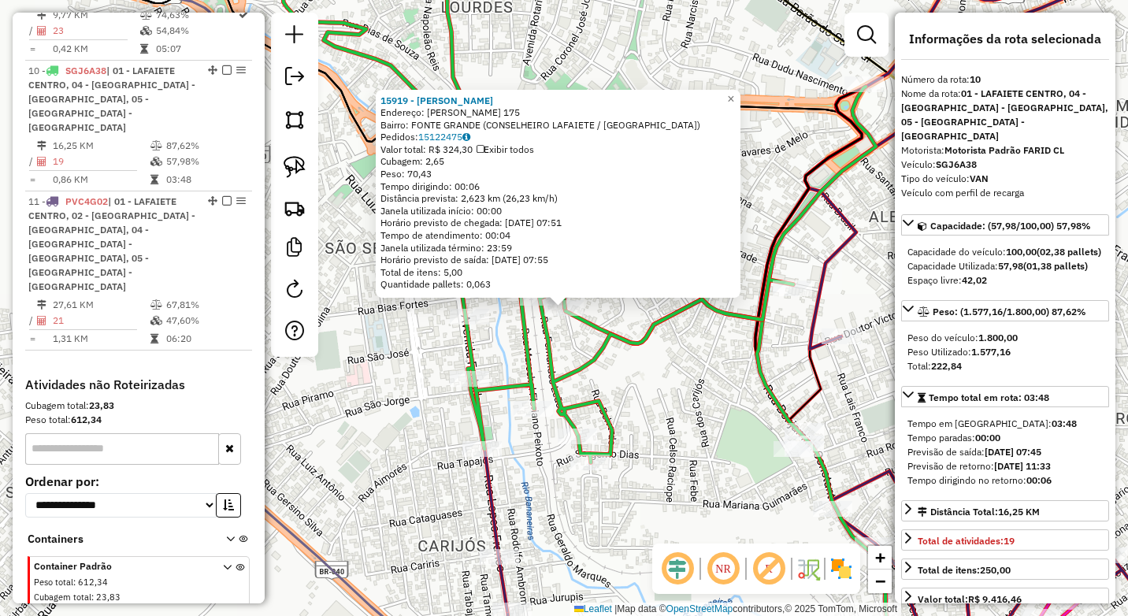
click at [374, 417] on div "15919 - CARLOS MARTILIANO Endereço: FELIPE DIAS DA SILVA 175 Bairro: FONTE GRAN…" at bounding box center [564, 308] width 1128 height 616
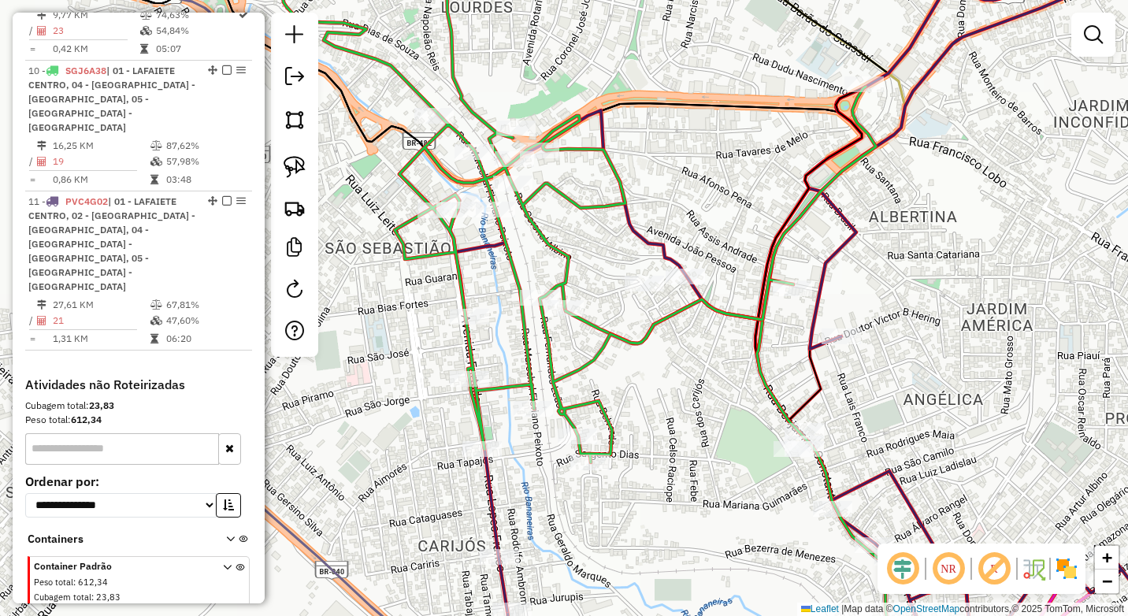
select select "*********"
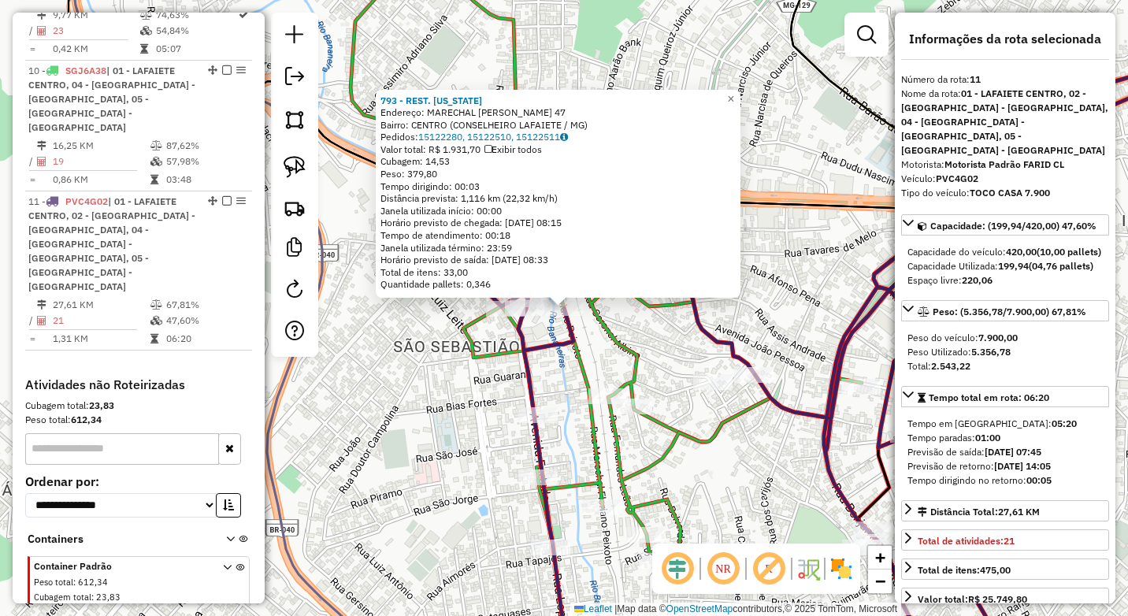
click at [454, 394] on div "793 - REST. CALIFORNIA Endereço: MARECHAL FLORIANO PEIXOTO 47 Bairro: CENTRO (C…" at bounding box center [564, 308] width 1128 height 616
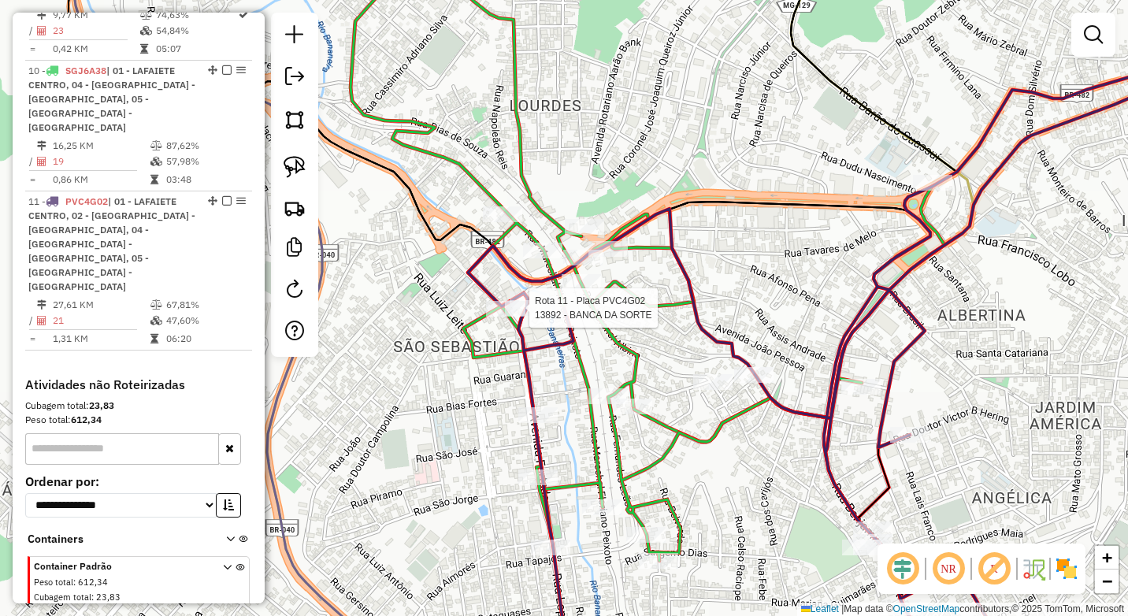
select select "*********"
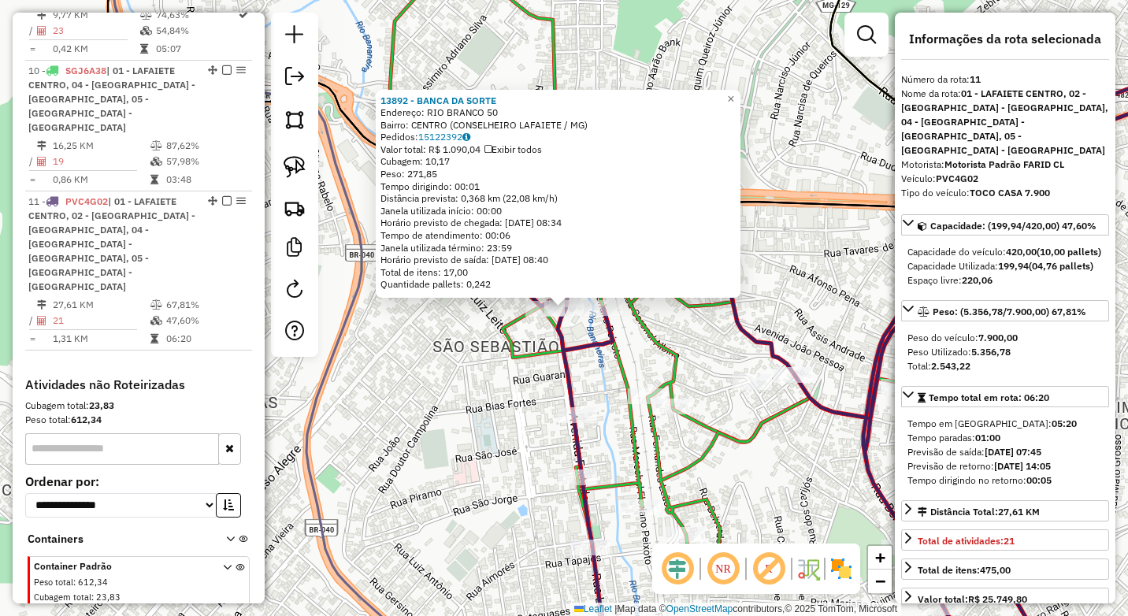
click at [481, 403] on div "13892 - BANCA DA SORTE Endereço: RIO BRANCO 50 Bairro: CENTRO (CONSELHEIRO LAFA…" at bounding box center [564, 308] width 1128 height 616
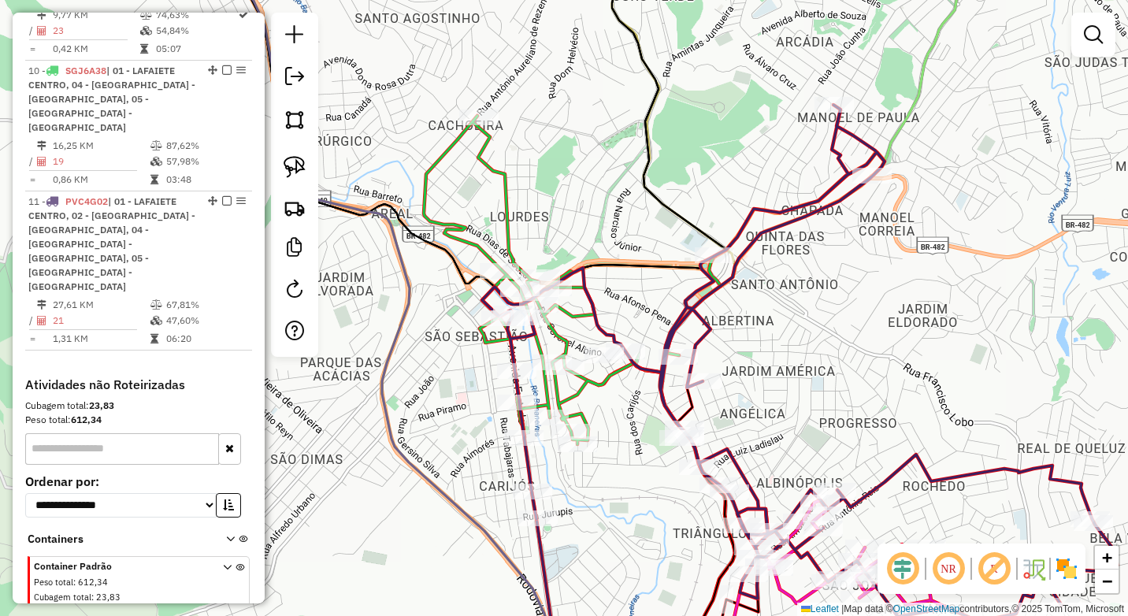
drag, startPoint x: 482, startPoint y: 435, endPoint x: 470, endPoint y: 396, distance: 40.4
click at [470, 396] on div "Janela de atendimento Grade de atendimento Capacidade Transportadoras Veículos …" at bounding box center [564, 308] width 1128 height 616
click at [673, 346] on icon at bounding box center [799, 363] width 635 height 517
select select "*********"
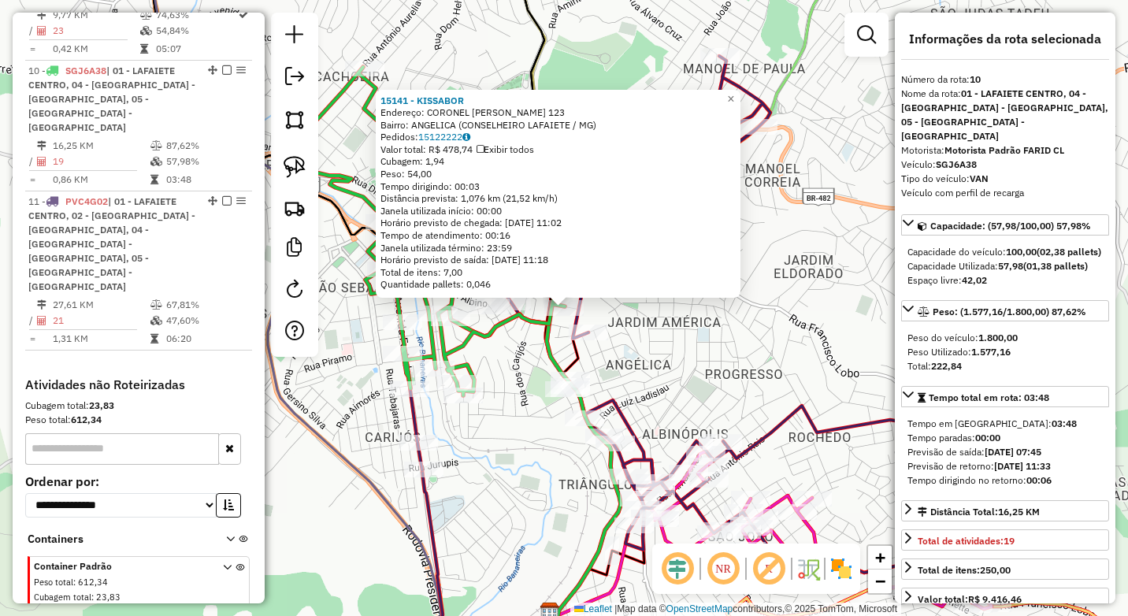
click at [543, 421] on div "Rota 11 - Placa PVC4G02 7977 - FERNANDA FLORES VIEI 15141 - KISSABOR Endereço: …" at bounding box center [564, 308] width 1128 height 616
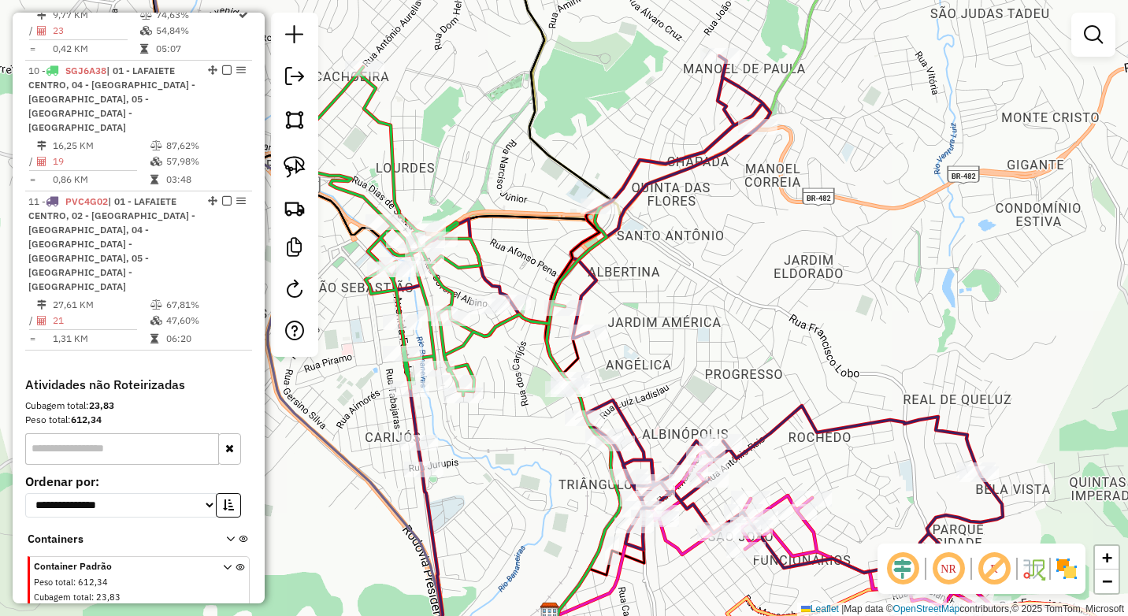
click at [609, 214] on div at bounding box center [599, 206] width 39 height 16
select select "*********"
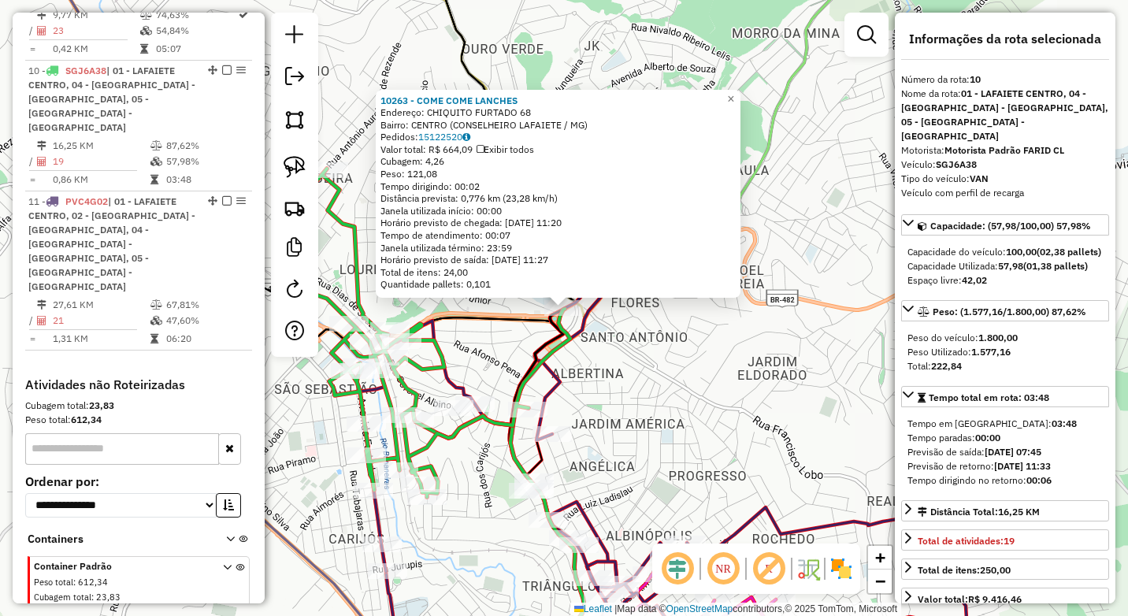
click at [654, 369] on div "10263 - COME COME LANCHES Endereço: CHIQUITO FURTADO 68 Bairro: CENTRO (CONSELH…" at bounding box center [564, 308] width 1128 height 616
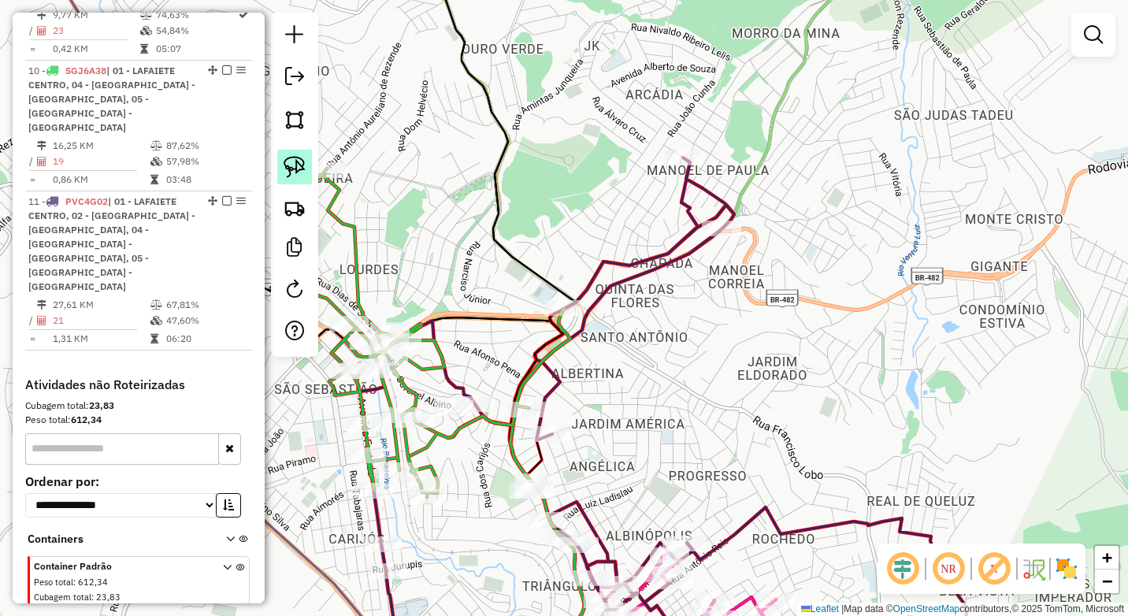
click at [294, 166] on img at bounding box center [294, 167] width 22 height 22
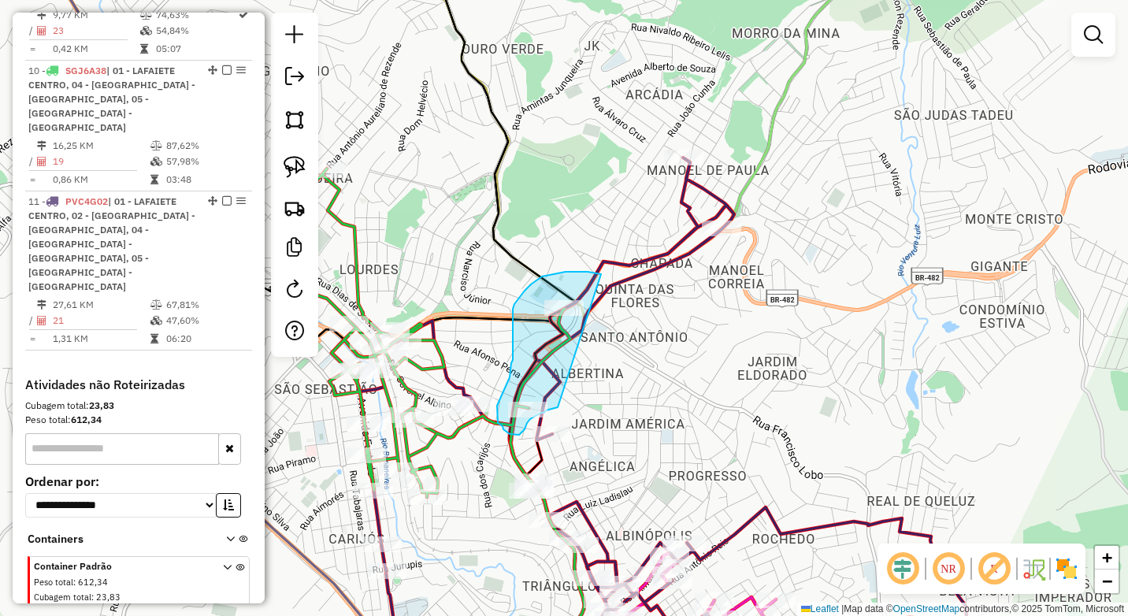
drag, startPoint x: 575, startPoint y: 272, endPoint x: 560, endPoint y: 406, distance: 134.7
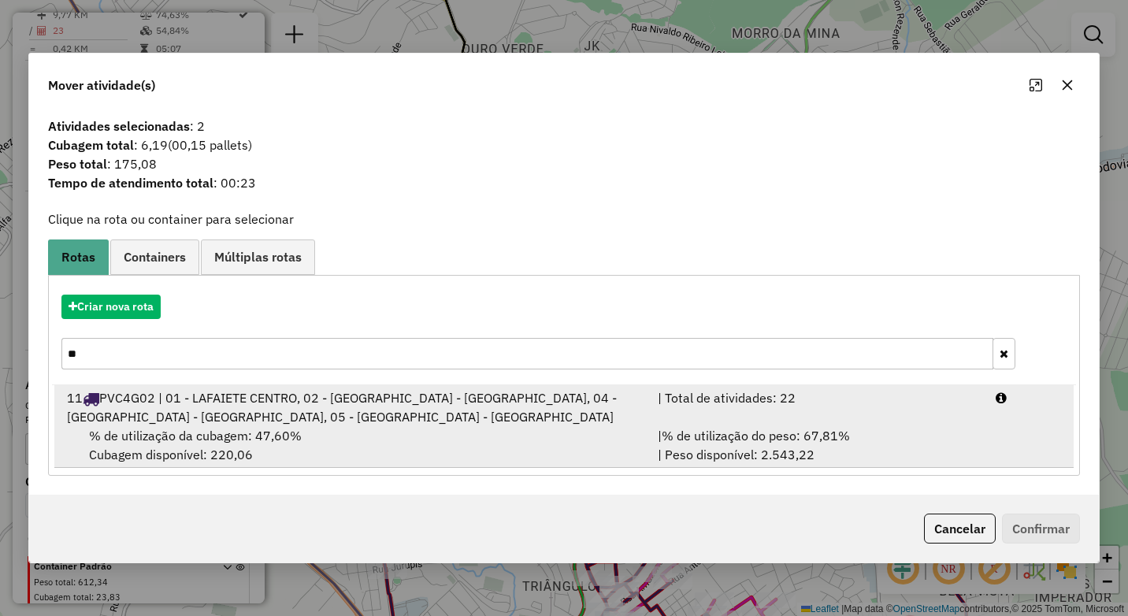
click at [828, 432] on span "% de utilização do peso: 67,81%" at bounding box center [755, 436] width 188 height 16
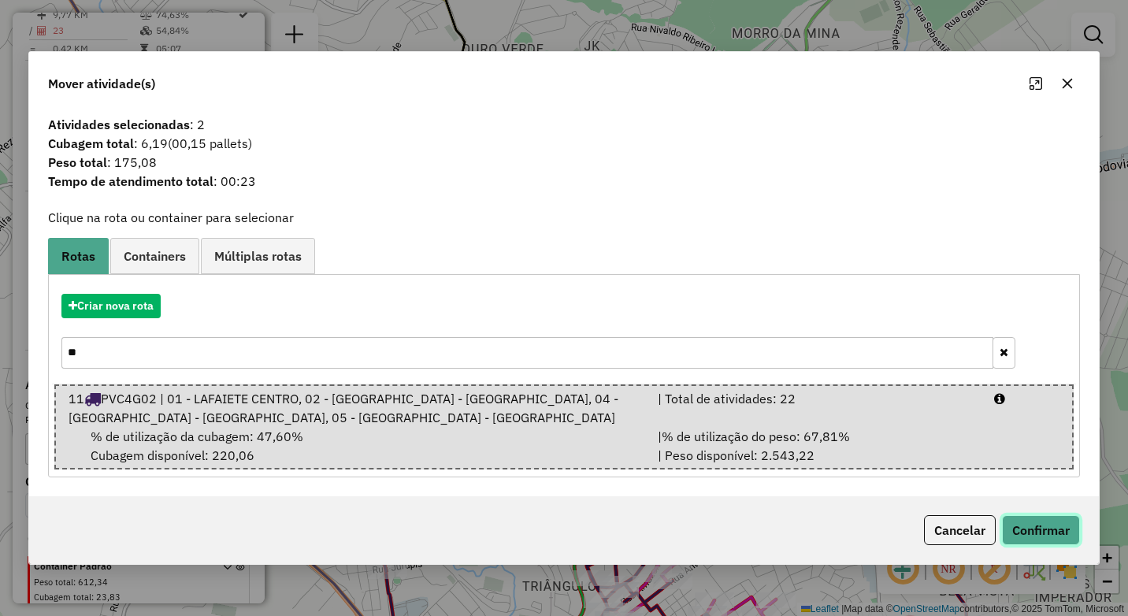
click at [1024, 517] on button "Confirmar" at bounding box center [1041, 530] width 78 height 30
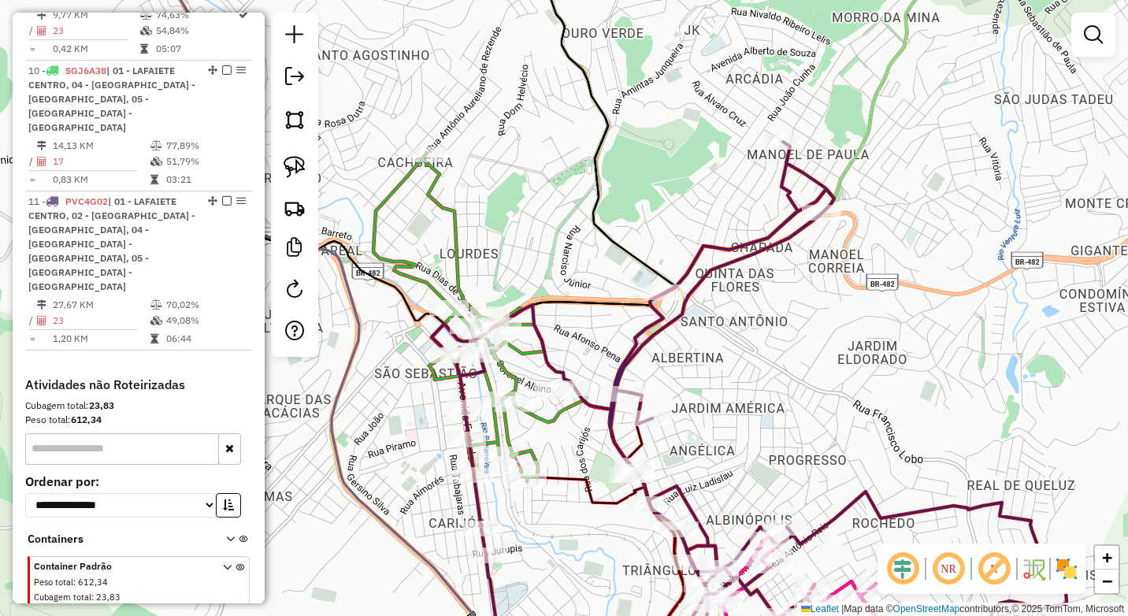
drag, startPoint x: 518, startPoint y: 251, endPoint x: 538, endPoint y: 246, distance: 20.4
click at [538, 246] on div "Janela de atendimento Grade de atendimento Capacidade Transportadoras Veículos …" at bounding box center [564, 308] width 1128 height 616
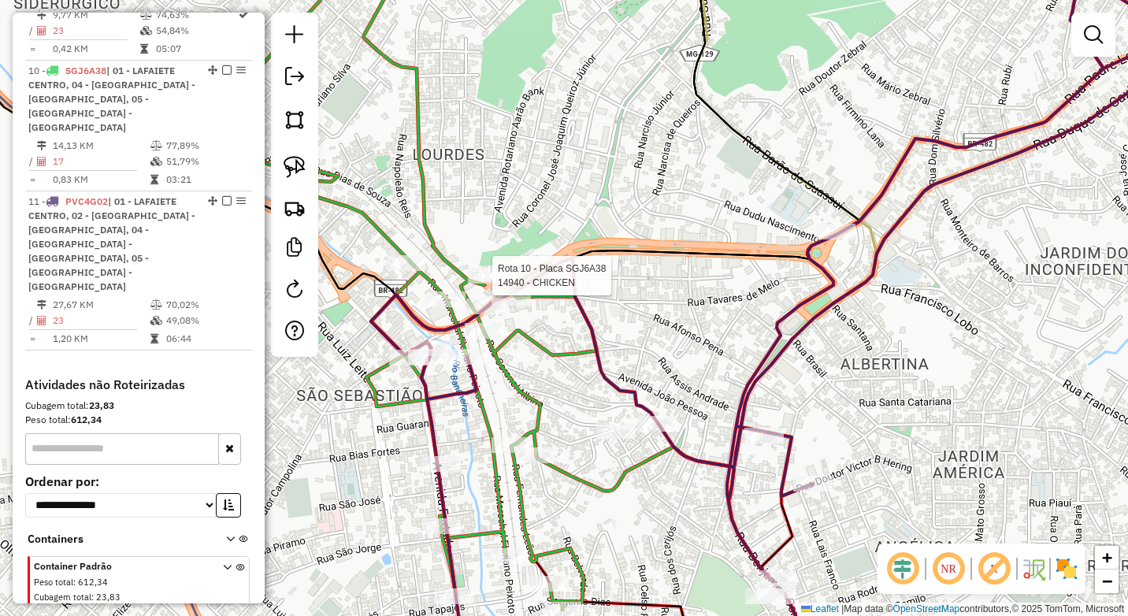
select select "*********"
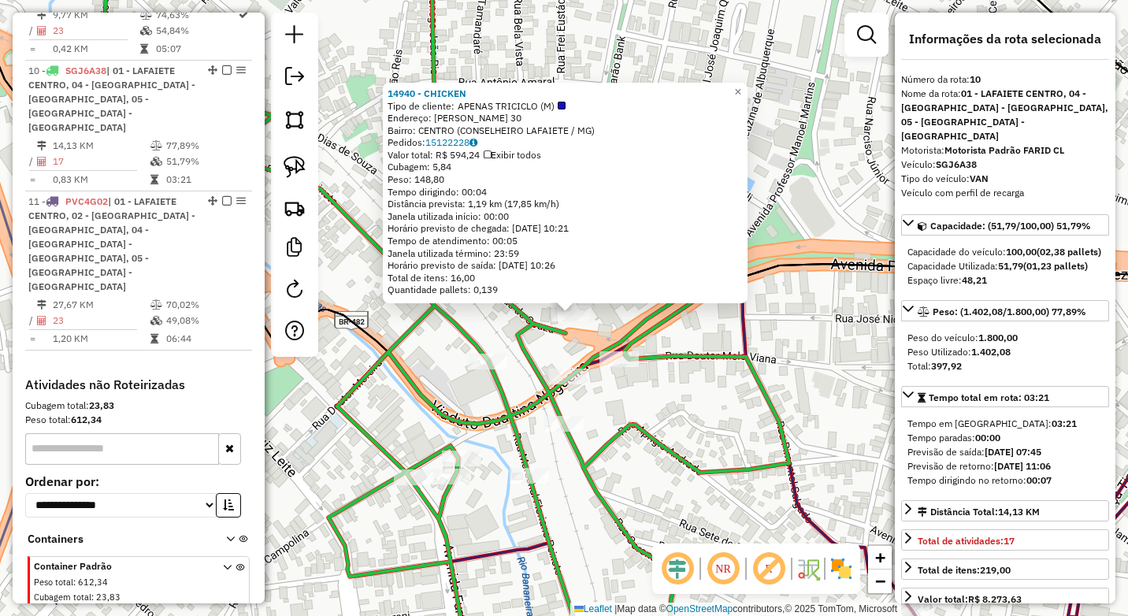
click at [516, 313] on icon at bounding box center [446, 308] width 685 height 739
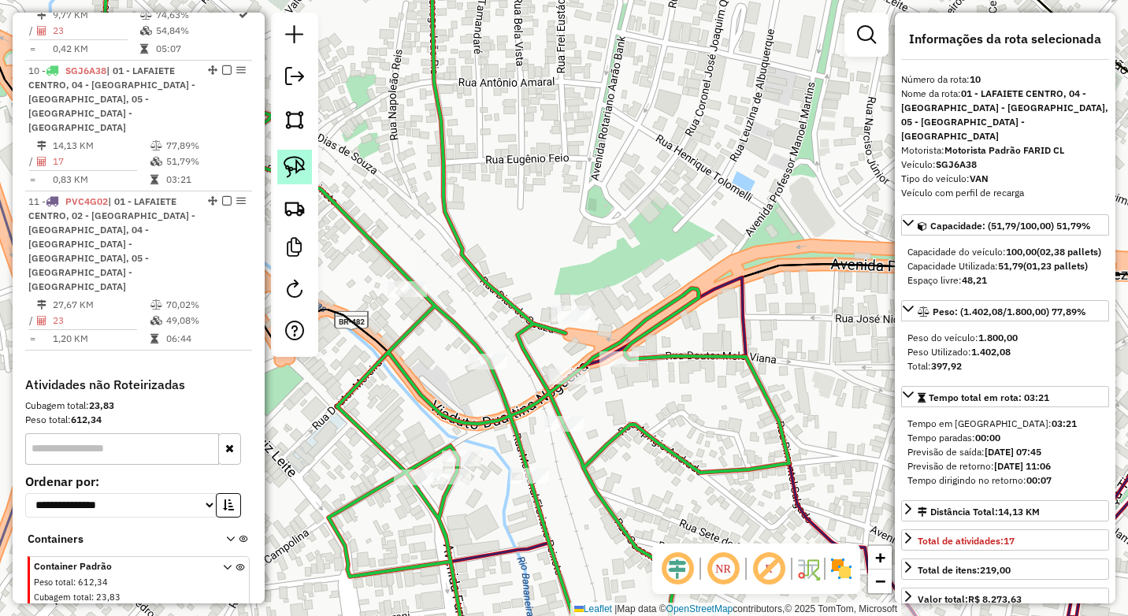
click at [302, 169] on img at bounding box center [294, 167] width 22 height 22
drag, startPoint x: 577, startPoint y: 283, endPoint x: 596, endPoint y: 339, distance: 59.0
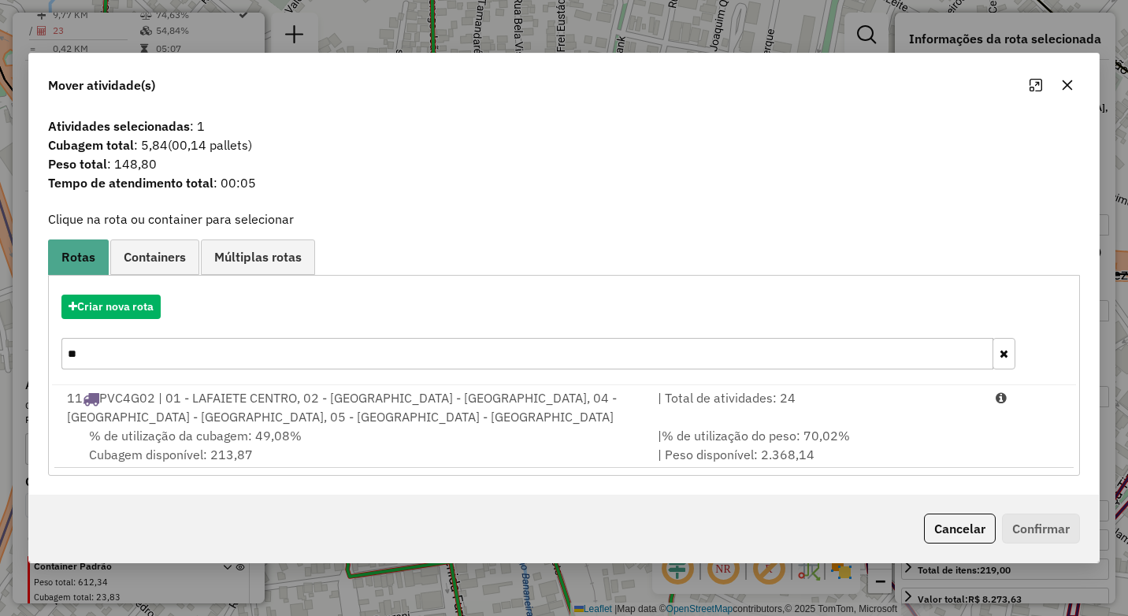
click at [168, 356] on input "**" at bounding box center [527, 353] width 932 height 31
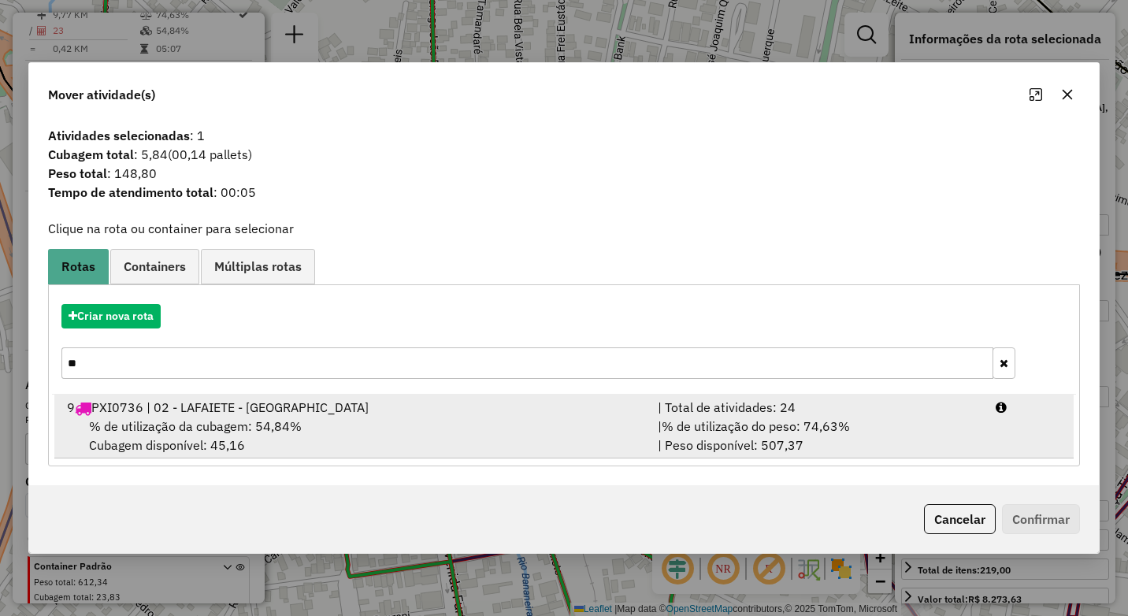
type input "**"
click at [478, 416] on div "9 PXI0736 | 02 - LAFAIETE - SÃO JOÃO" at bounding box center [352, 407] width 591 height 19
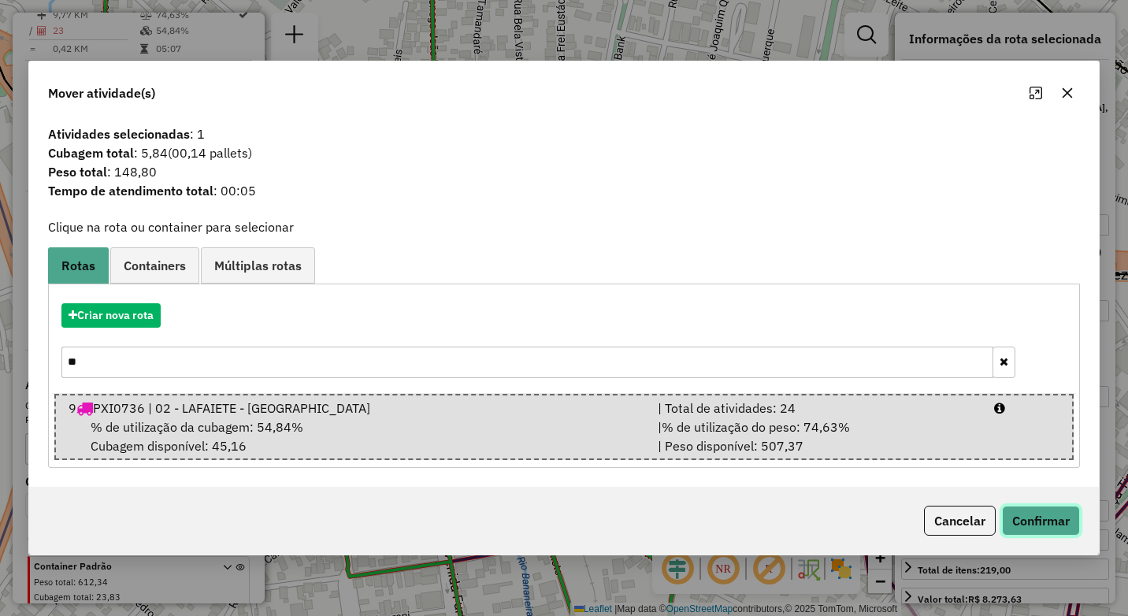
click at [1054, 523] on button "Confirmar" at bounding box center [1041, 521] width 78 height 30
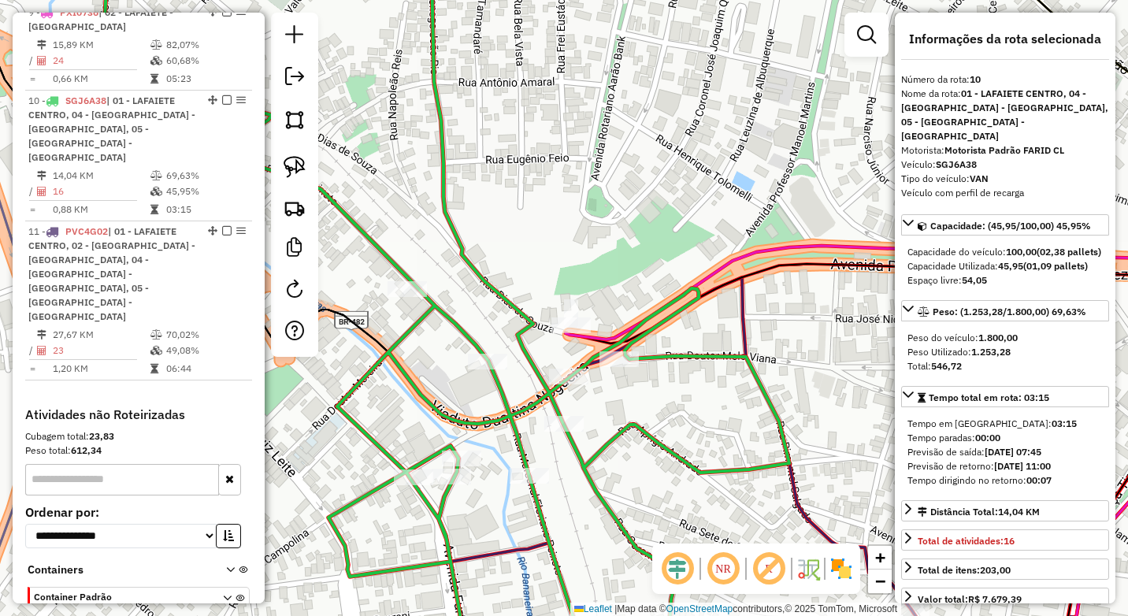
scroll to position [1342, 0]
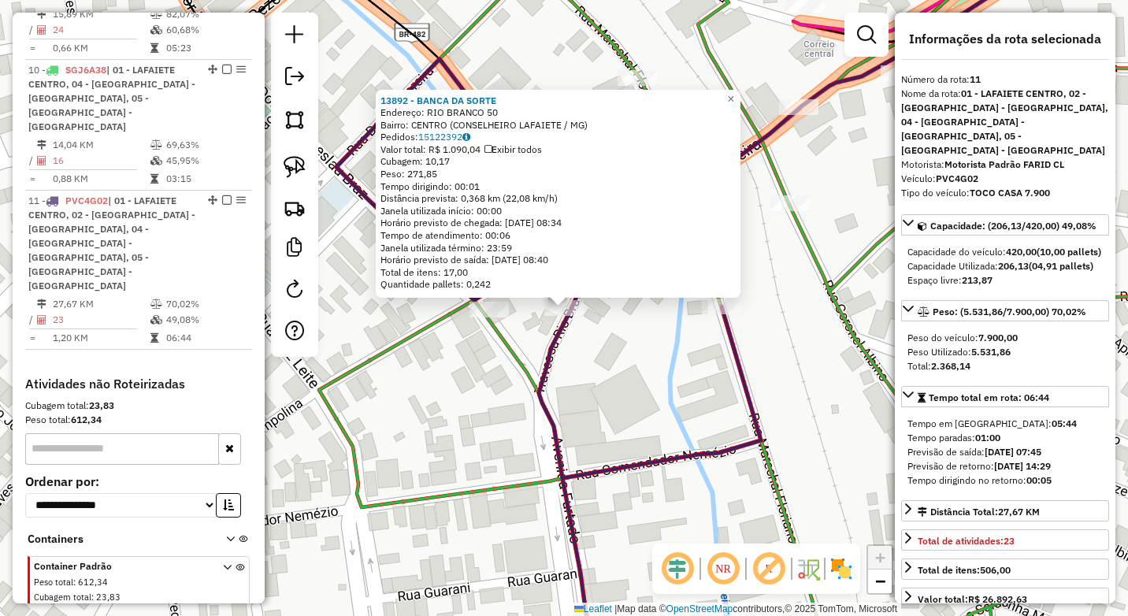
click at [604, 402] on div "13892 - BANCA DA SORTE Endereço: RIO BRANCO 50 Bairro: CENTRO (CONSELHEIRO LAFA…" at bounding box center [564, 308] width 1128 height 616
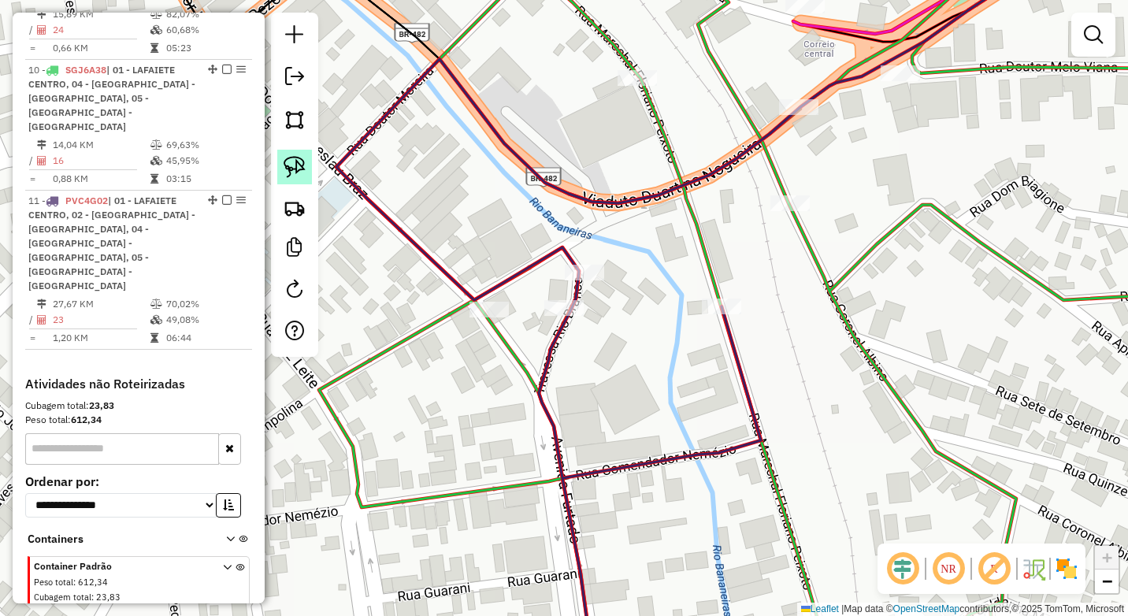
click at [291, 179] on link at bounding box center [294, 167] width 35 height 35
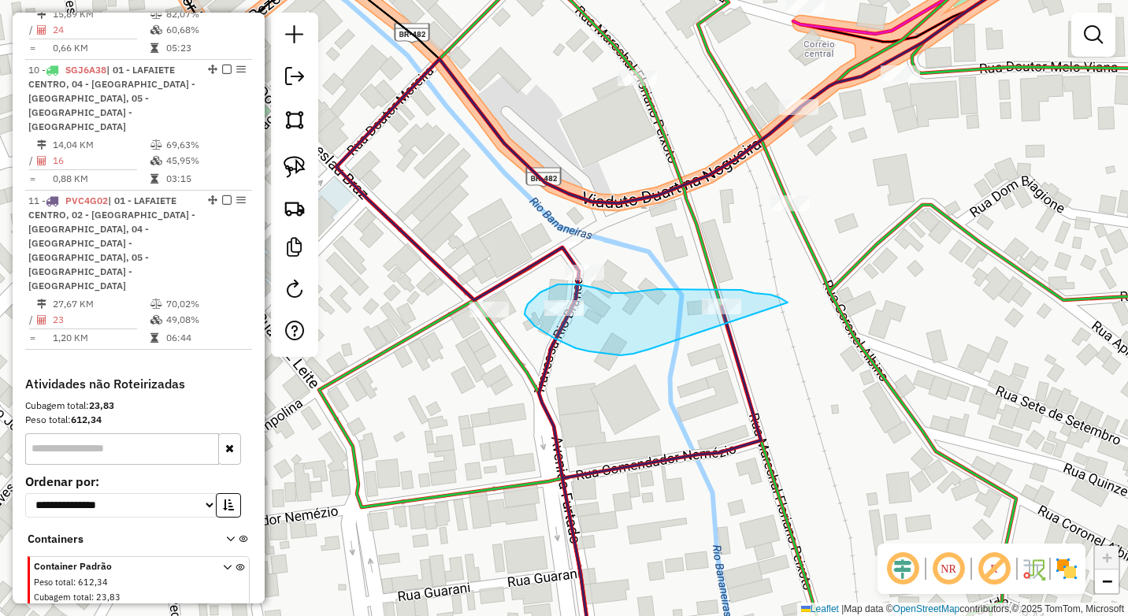
drag, startPoint x: 777, startPoint y: 297, endPoint x: 654, endPoint y: 345, distance: 132.6
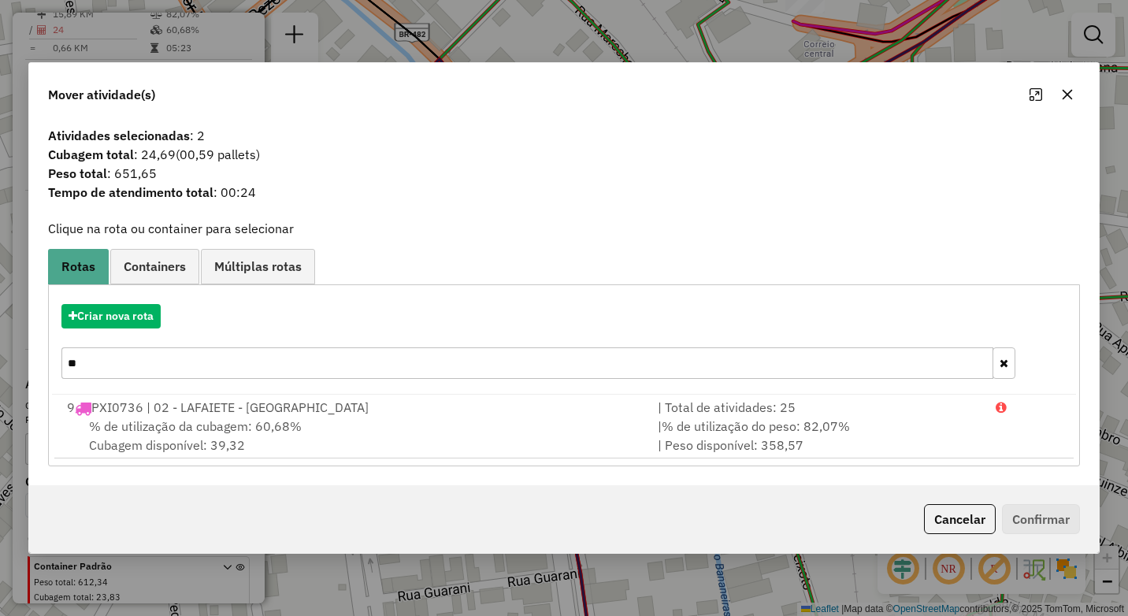
click at [153, 358] on input "**" at bounding box center [527, 362] width 932 height 31
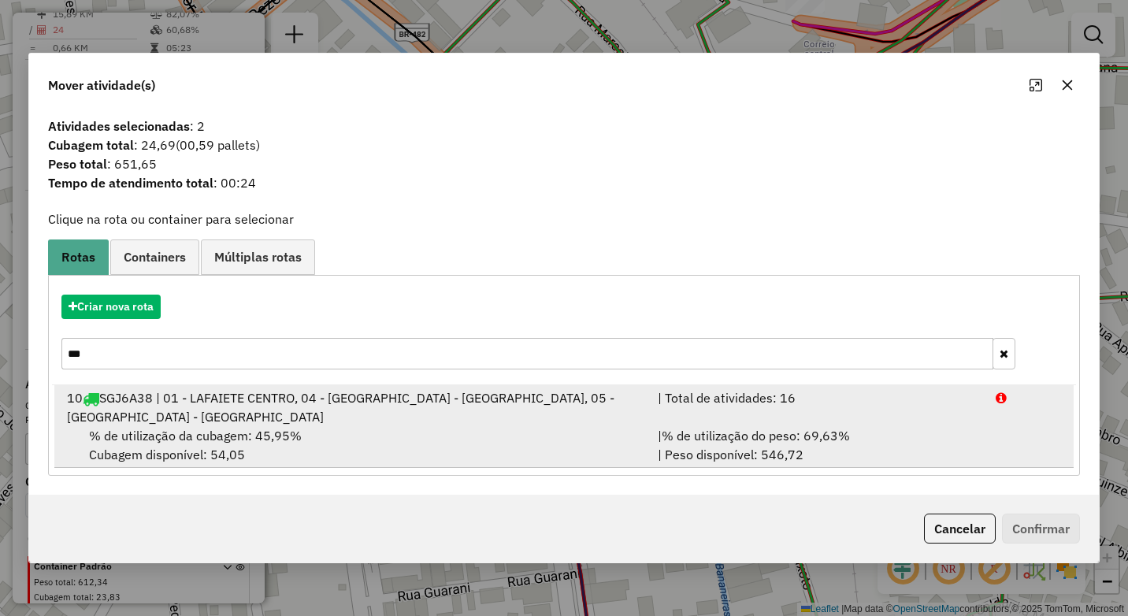
type input "***"
click at [259, 404] on div "10 SGJ6A38 | 01 - LAFAIETE CENTRO, 04 - LAFAIETE - CHAPADA, 05 - LAFAIETE - MAR…" at bounding box center [352, 407] width 591 height 38
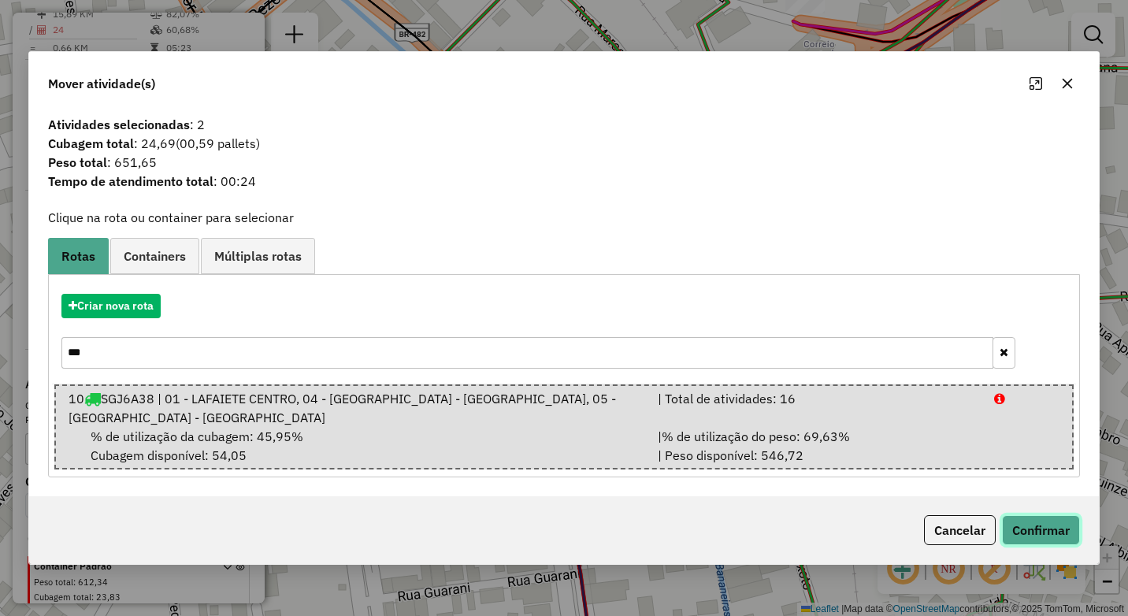
click at [1047, 520] on button "Confirmar" at bounding box center [1041, 530] width 78 height 30
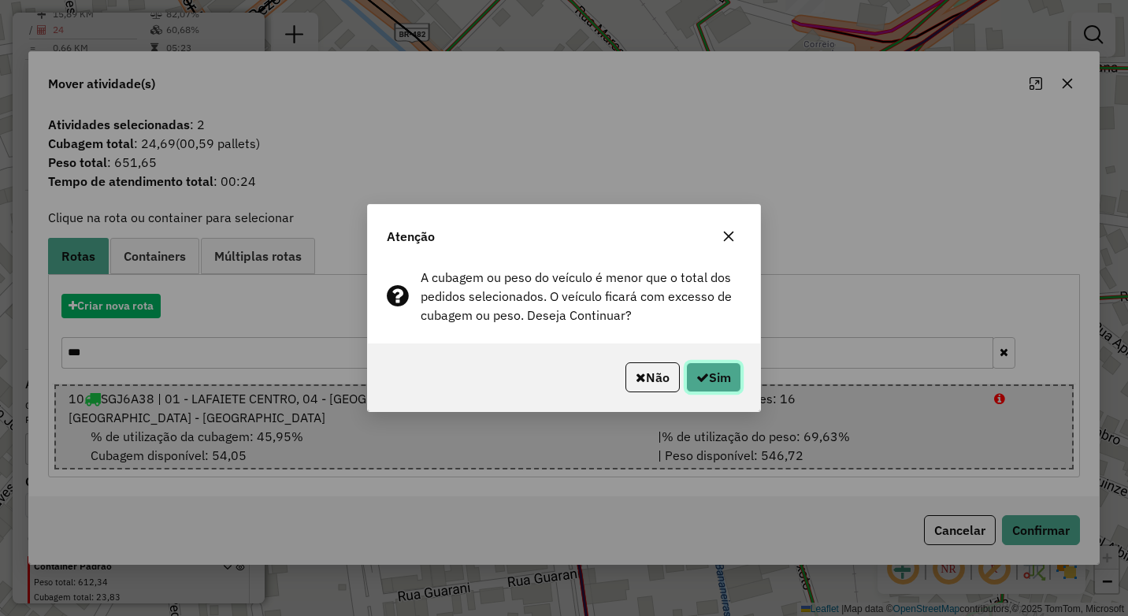
click at [732, 366] on button "Sim" at bounding box center [713, 377] width 55 height 30
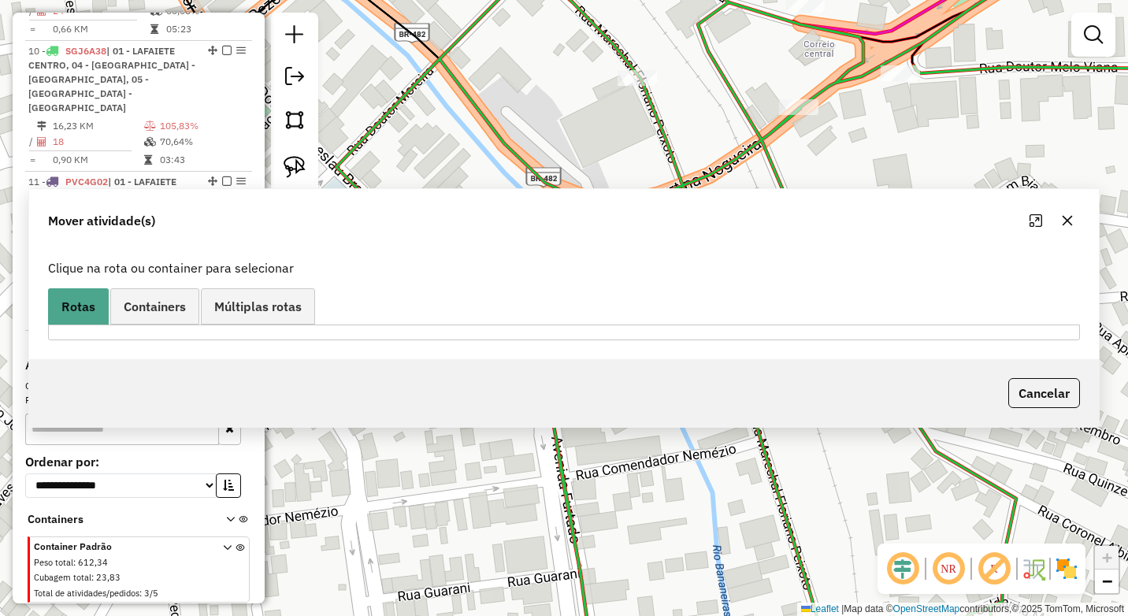
scroll to position [1322, 0]
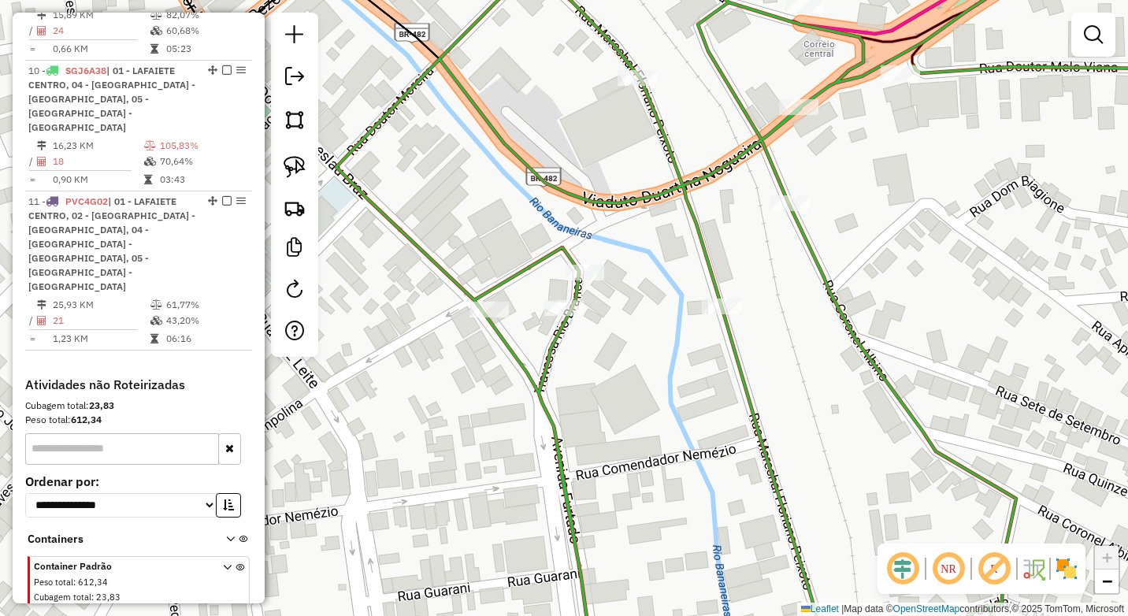
click at [724, 294] on icon at bounding box center [744, 308] width 817 height 739
select select "*********"
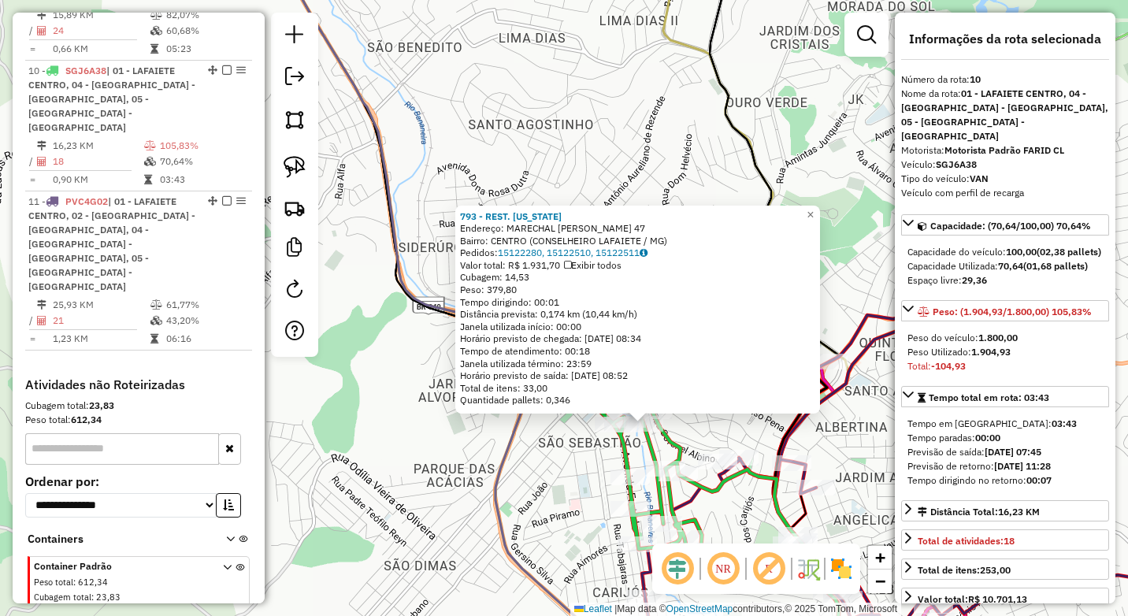
click at [550, 456] on div "793 - REST. CALIFORNIA Endereço: MARECHAL FLORIANO PEIXOTO 47 Bairro: CENTRO (C…" at bounding box center [564, 308] width 1128 height 616
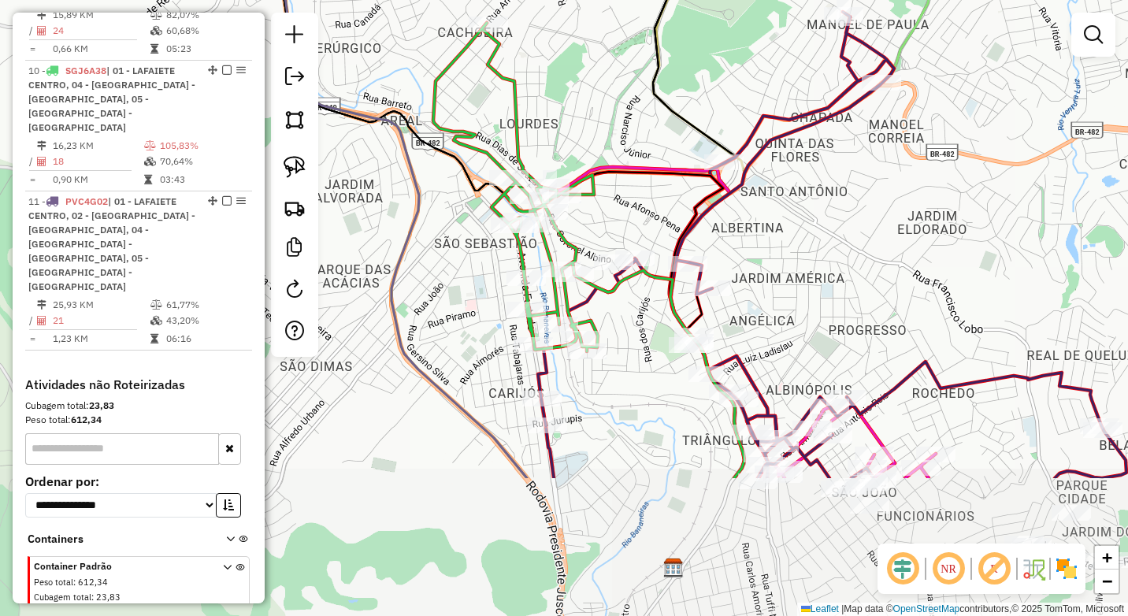
drag, startPoint x: 527, startPoint y: 450, endPoint x: 475, endPoint y: 317, distance: 142.9
click at [475, 317] on div "Janela de atendimento Grade de atendimento Capacidade Transportadoras Veículos …" at bounding box center [564, 308] width 1128 height 616
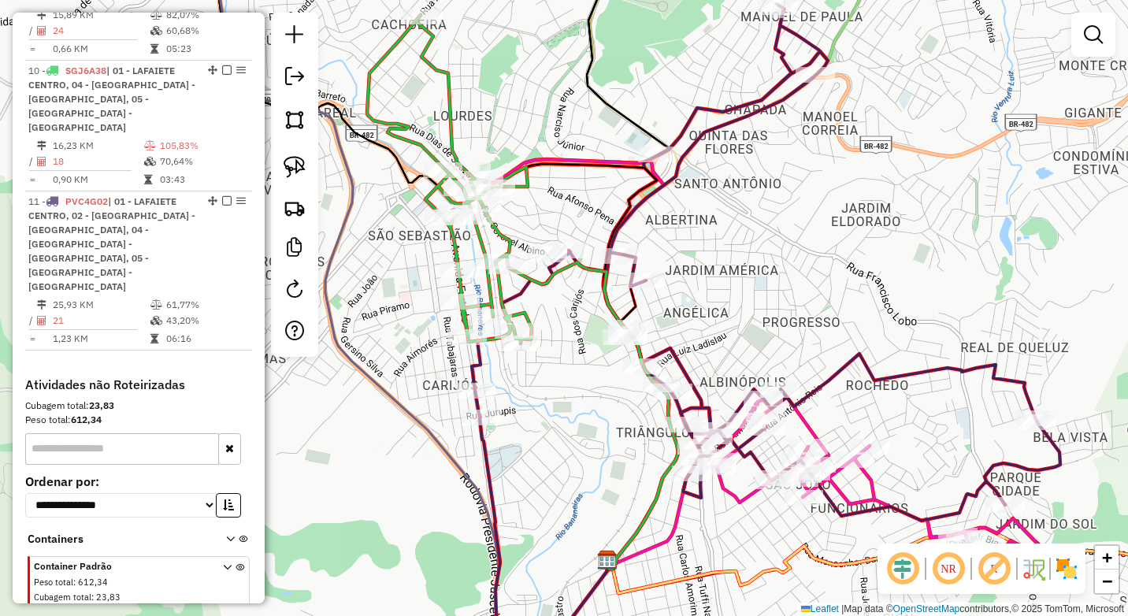
drag, startPoint x: 624, startPoint y: 444, endPoint x: 557, endPoint y: 436, distance: 66.6
click at [557, 436] on div "Janela de atendimento Grade de atendimento Capacidade Transportadoras Veículos …" at bounding box center [564, 308] width 1128 height 616
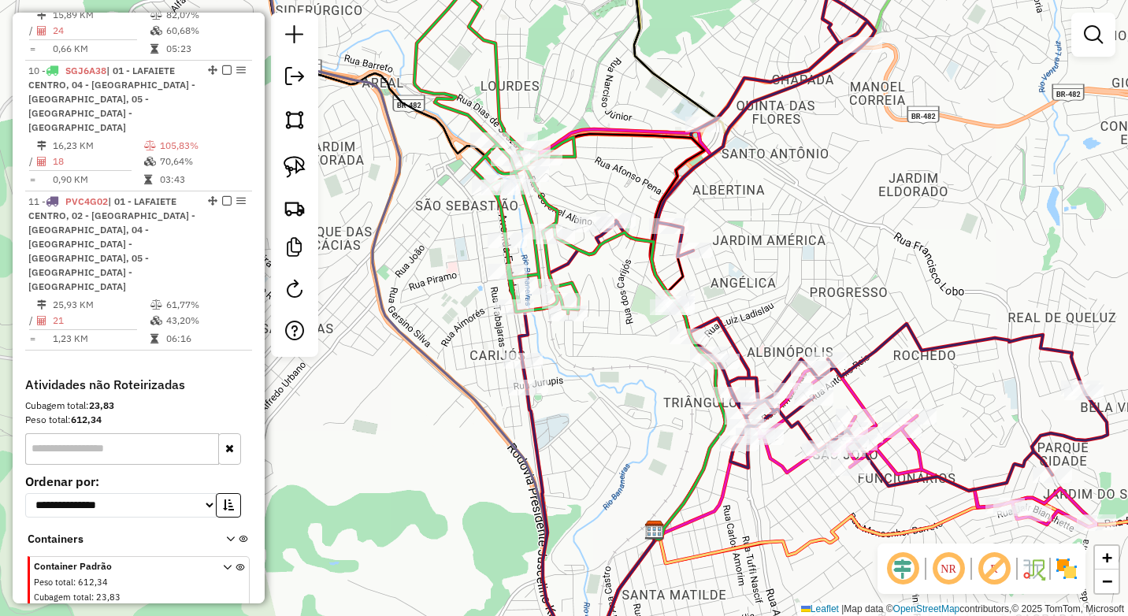
click at [507, 319] on div "Janela de atendimento Grade de atendimento Capacidade Transportadoras Veículos …" at bounding box center [564, 308] width 1128 height 616
select select "*********"
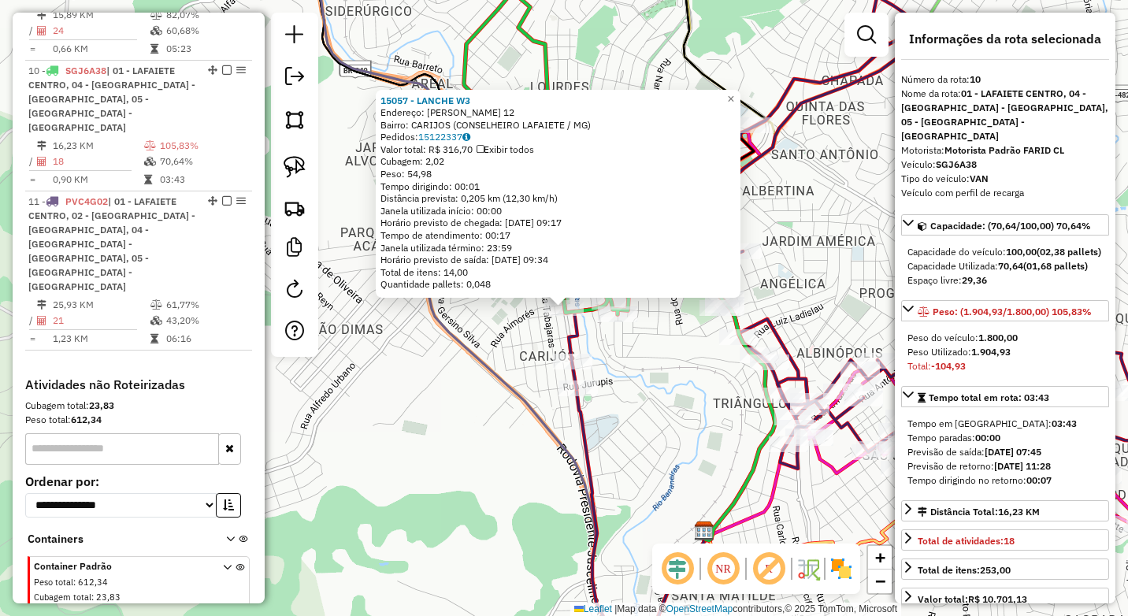
click at [516, 365] on div "15057 - LANCHE W3 Endereço: LOPES FRANCO 12 Bairro: CARIJOS (CONSELHEIRO LAFAIE…" at bounding box center [564, 308] width 1128 height 616
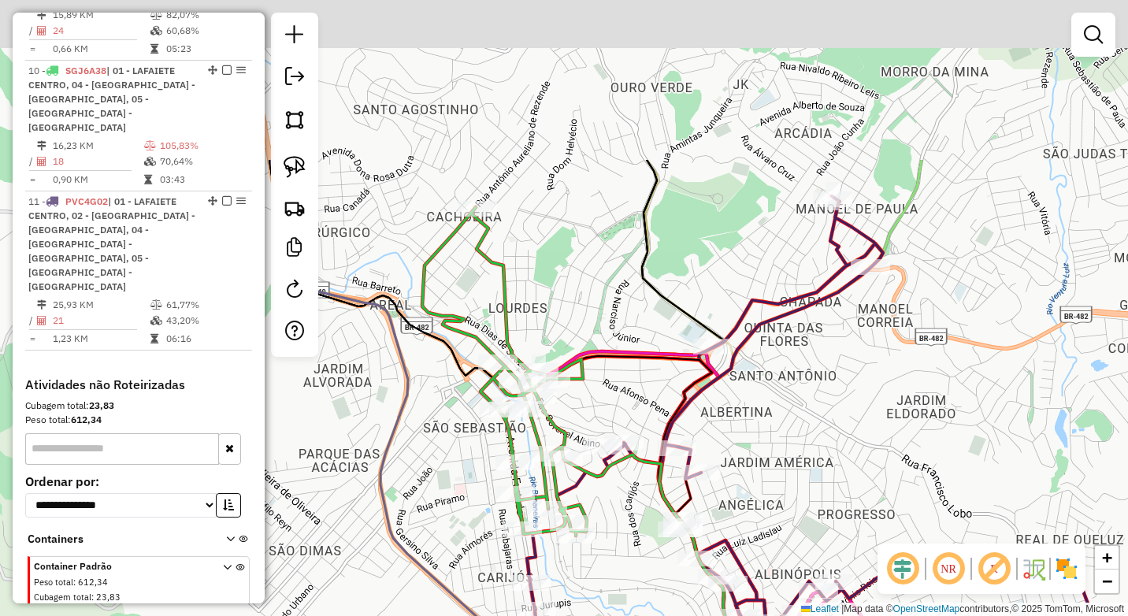
drag, startPoint x: 530, startPoint y: 87, endPoint x: 466, endPoint y: 347, distance: 267.6
click at [477, 362] on div "Janela de atendimento Grade de atendimento Capacidade Transportadoras Veículos …" at bounding box center [564, 308] width 1128 height 616
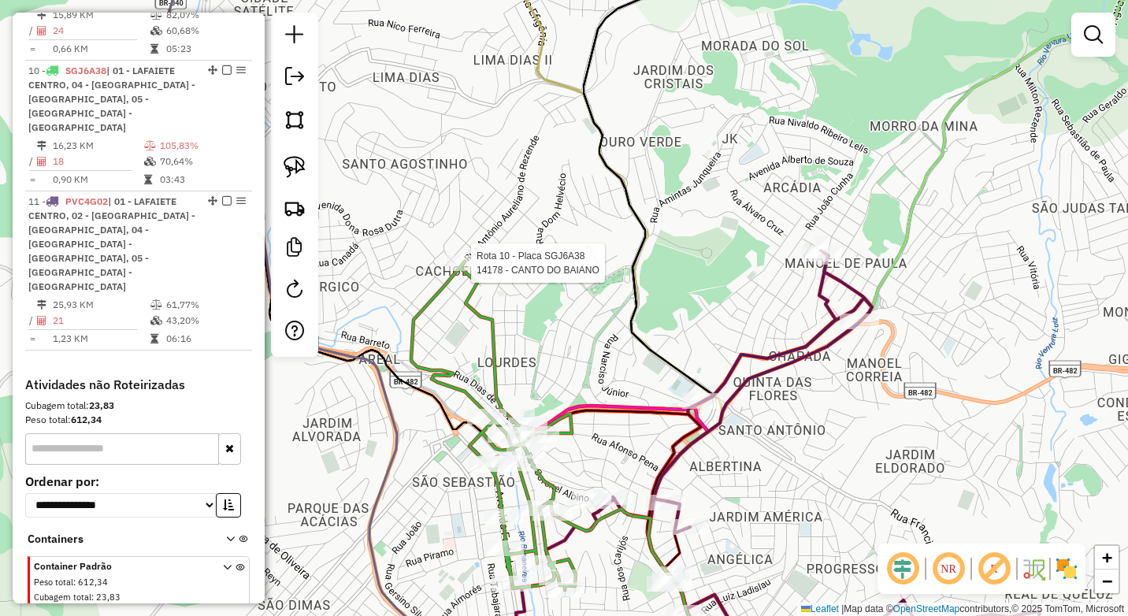
select select "*********"
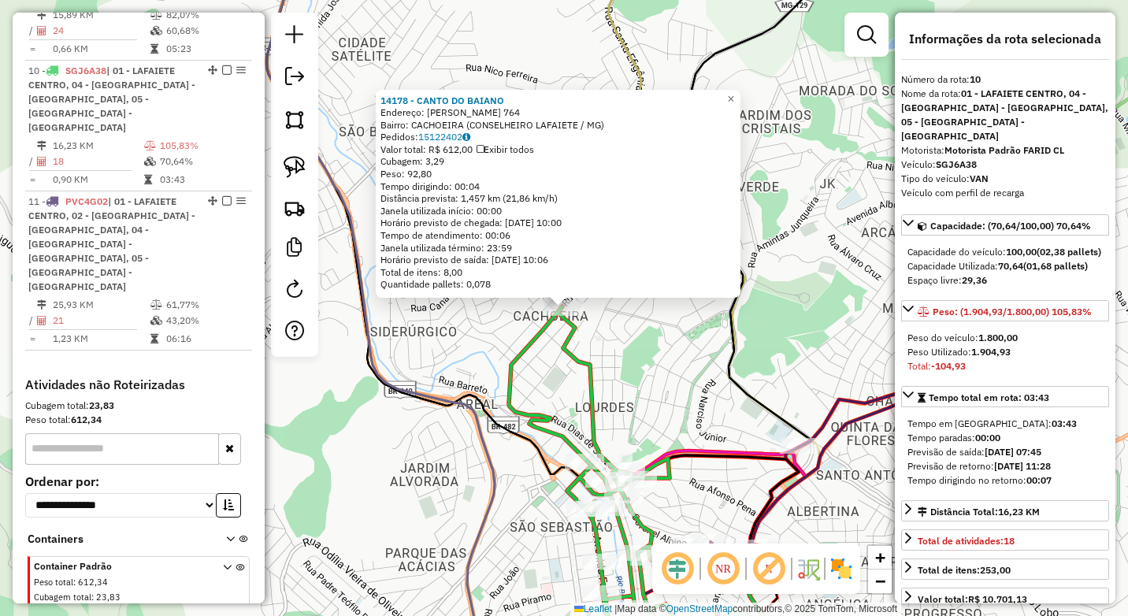
click at [509, 409] on icon at bounding box center [591, 470] width 165 height 328
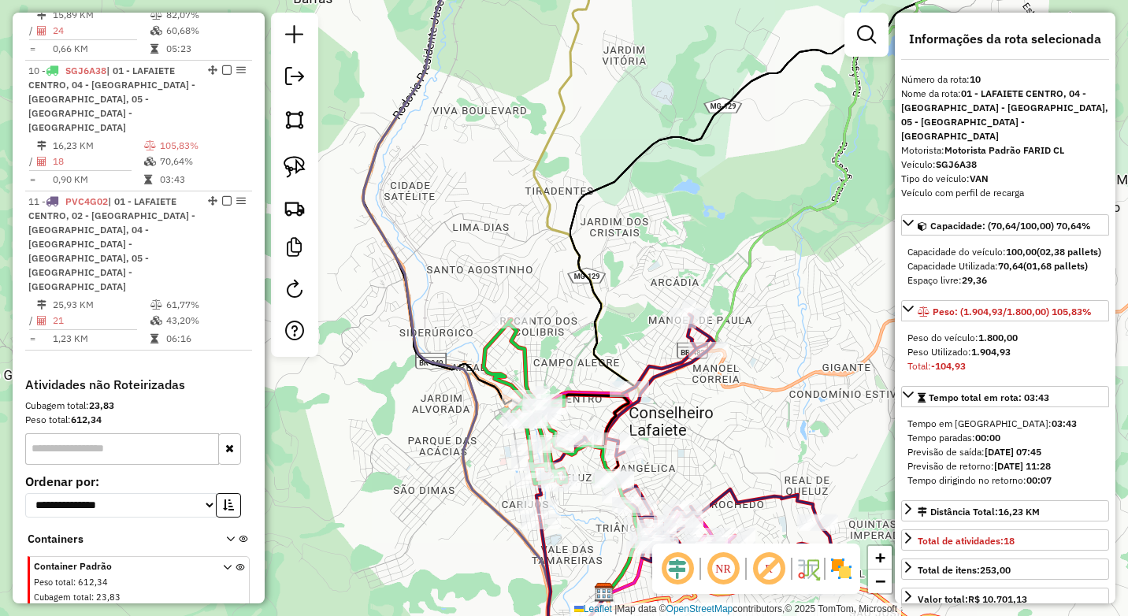
drag, startPoint x: 612, startPoint y: 409, endPoint x: 574, endPoint y: 268, distance: 146.7
click at [574, 394] on icon at bounding box center [594, 493] width 91 height 199
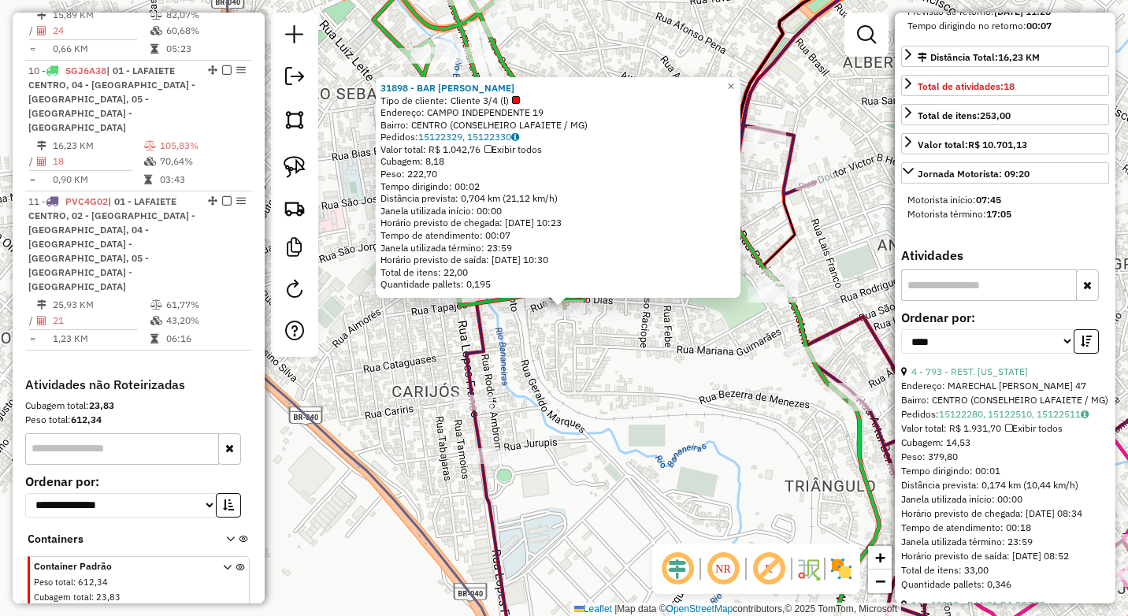
scroll to position [472, 0]
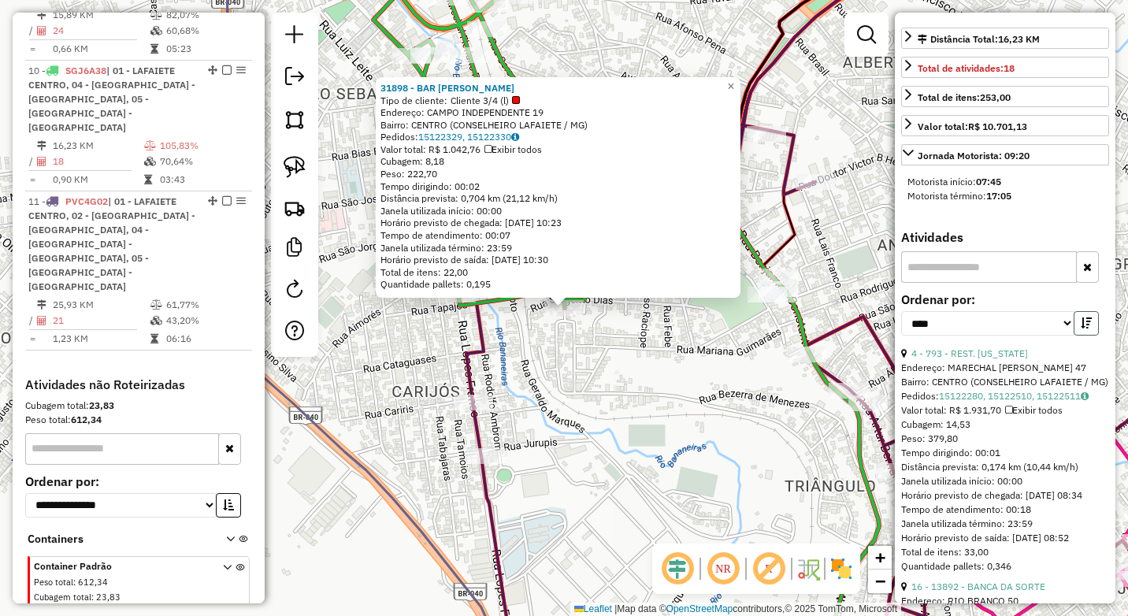
click at [1083, 328] on icon "button" at bounding box center [1085, 322] width 11 height 11
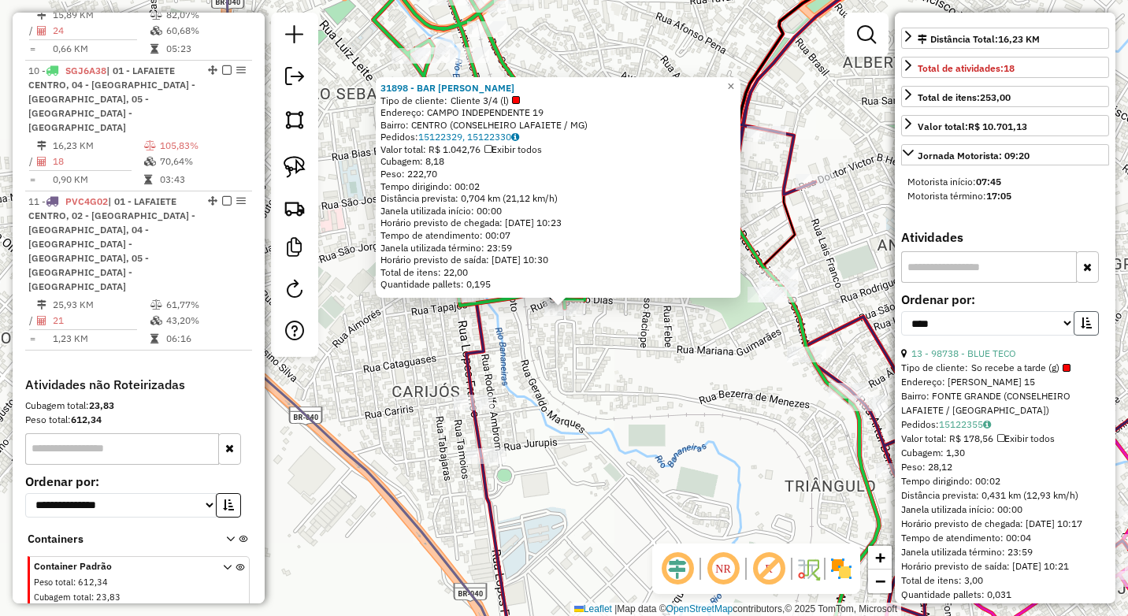
click at [1083, 328] on icon "button" at bounding box center [1085, 322] width 11 height 11
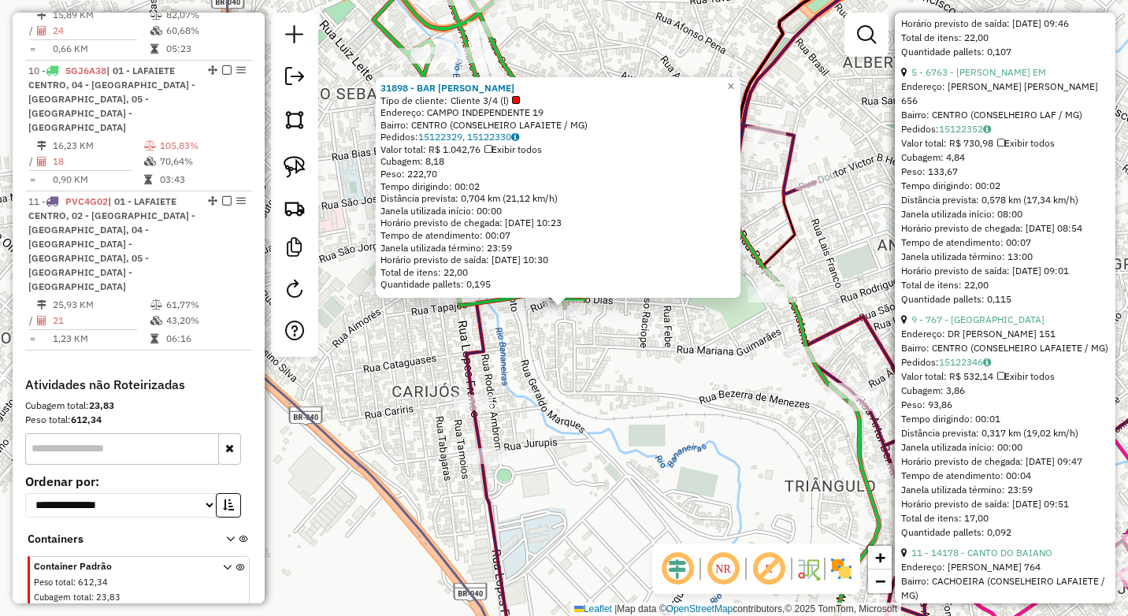
scroll to position [1654, 0]
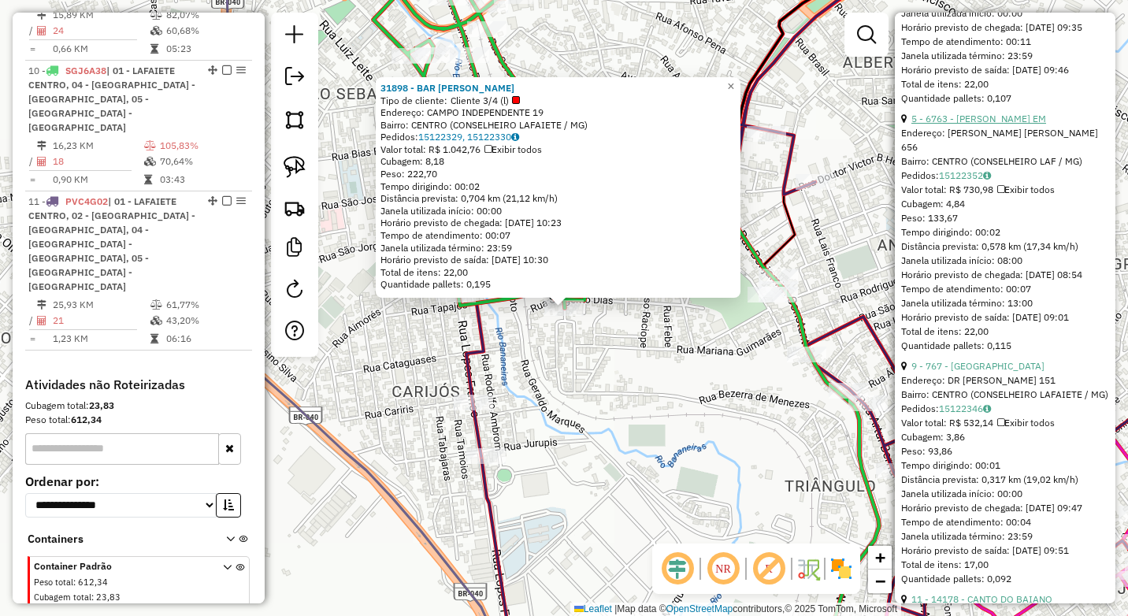
click at [986, 124] on link "5 - 6763 - GERALDO FERNANDES EM" at bounding box center [978, 119] width 135 height 12
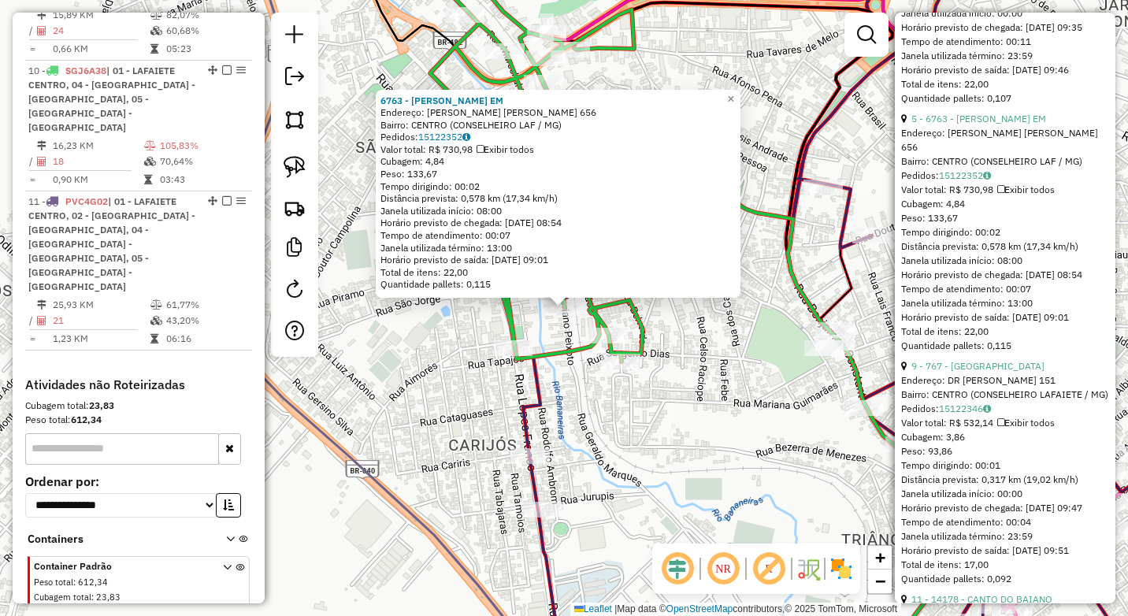
click at [567, 393] on div "6763 - GERALDO FERNANDES EM Endereço: R MARECHAL FLORIANO PEIXOTO 656 Bairro: C…" at bounding box center [564, 308] width 1128 height 616
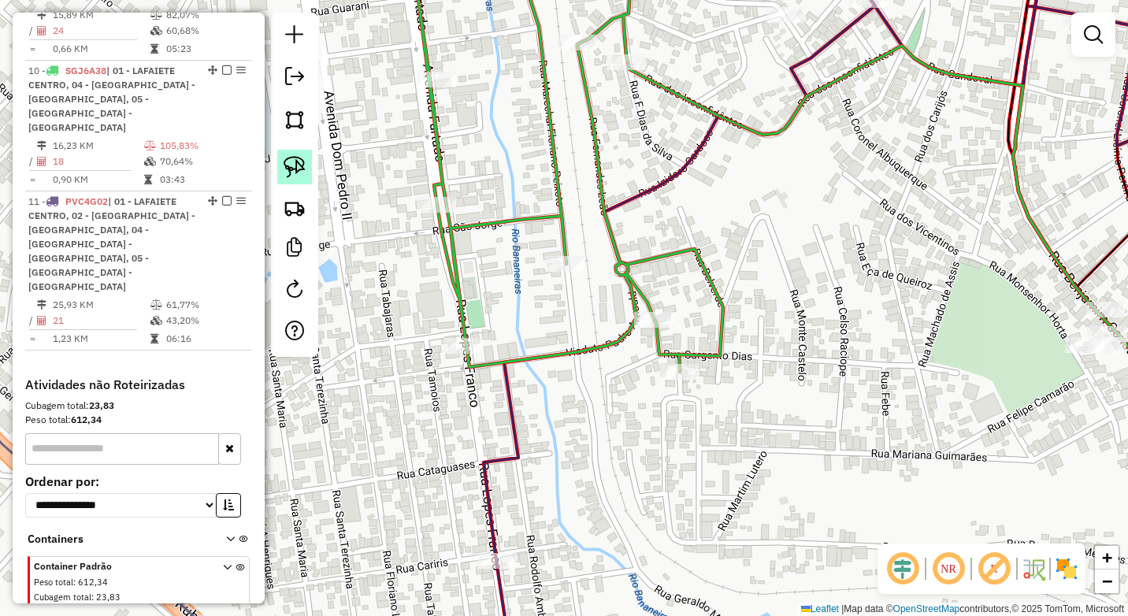
click at [306, 175] on link at bounding box center [294, 167] width 35 height 35
drag, startPoint x: 535, startPoint y: 229, endPoint x: 587, endPoint y: 249, distance: 55.6
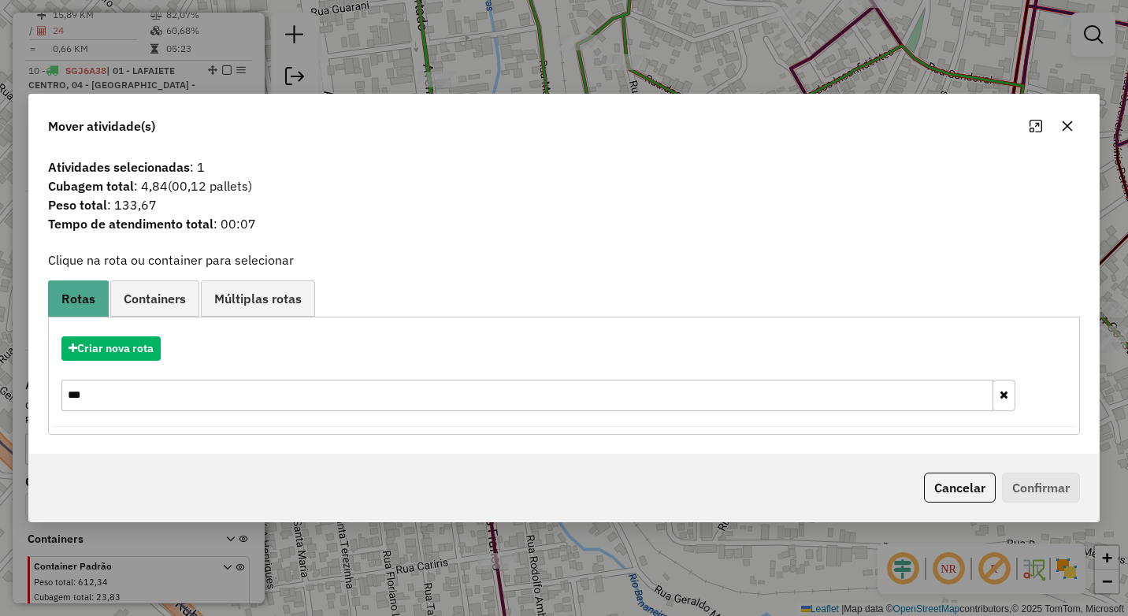
click at [113, 397] on input "***" at bounding box center [527, 395] width 932 height 31
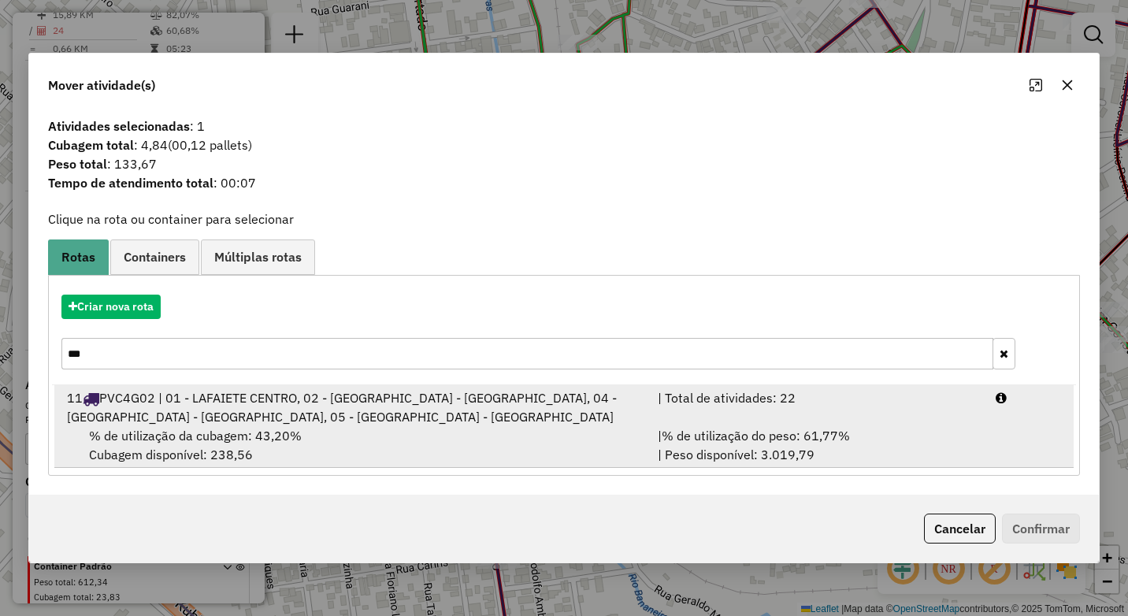
type input "***"
click at [222, 442] on span "% de utilização da cubagem: 43,20%" at bounding box center [195, 436] width 213 height 16
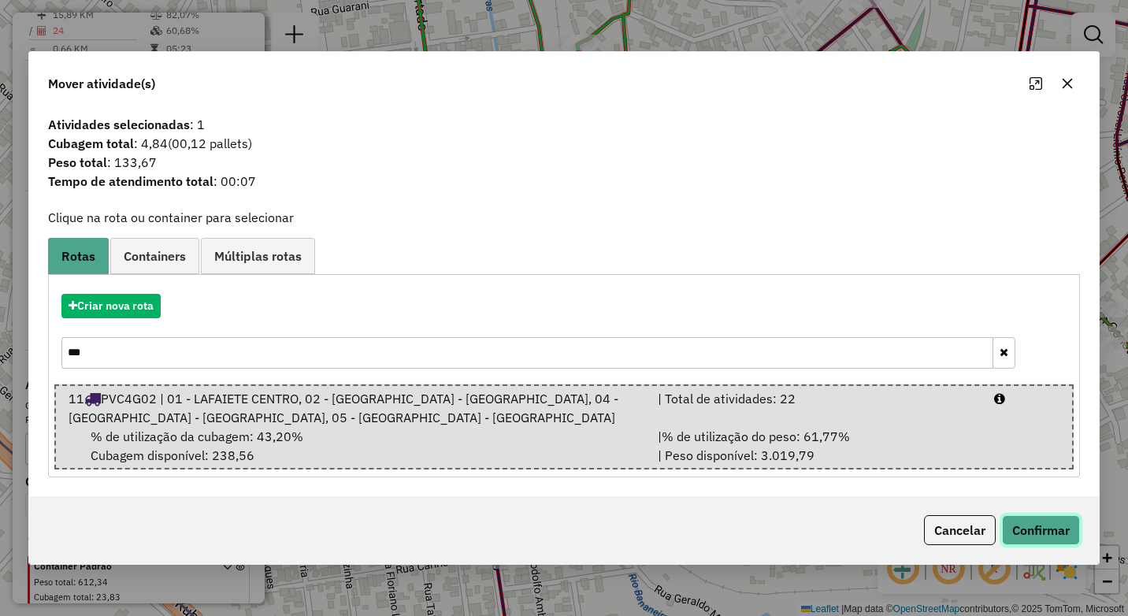
click at [1027, 525] on button "Confirmar" at bounding box center [1041, 530] width 78 height 30
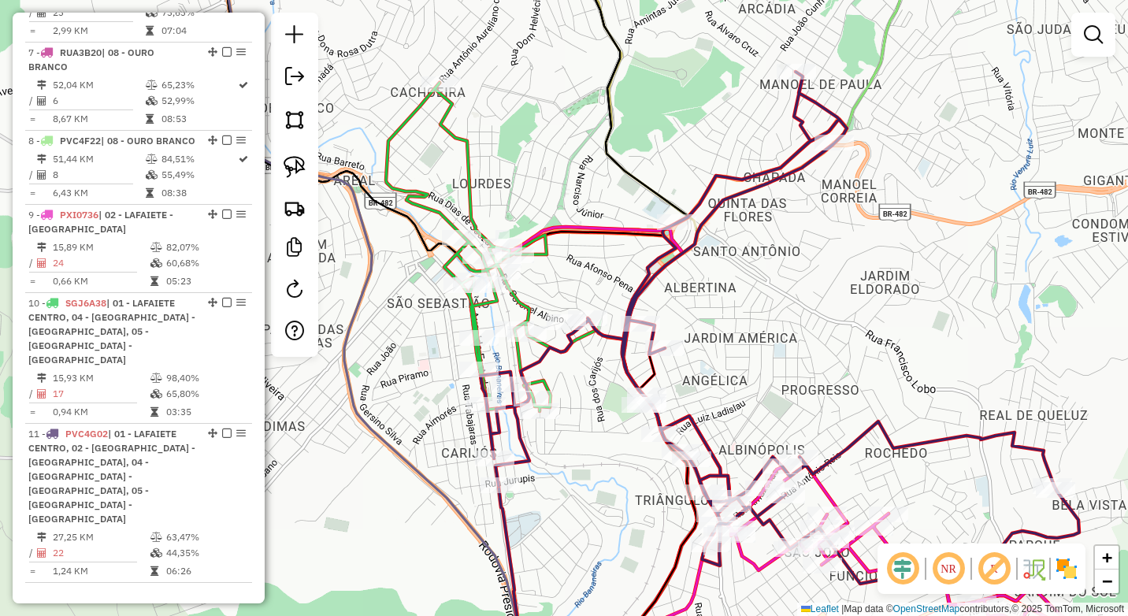
scroll to position [1086, 0]
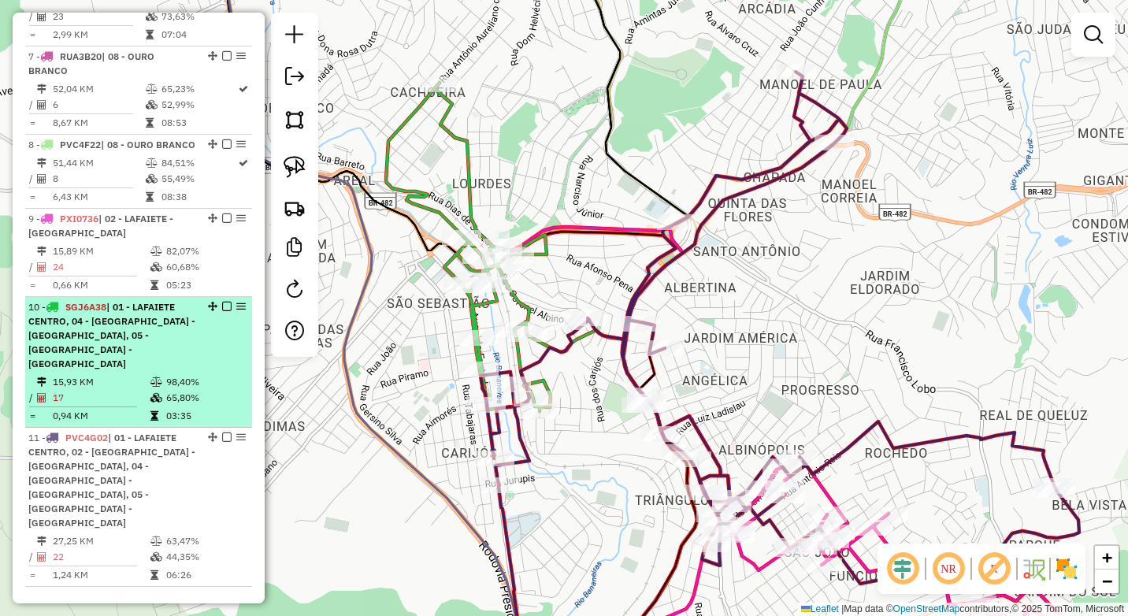
click at [156, 377] on icon at bounding box center [156, 381] width 12 height 9
select select "*********"
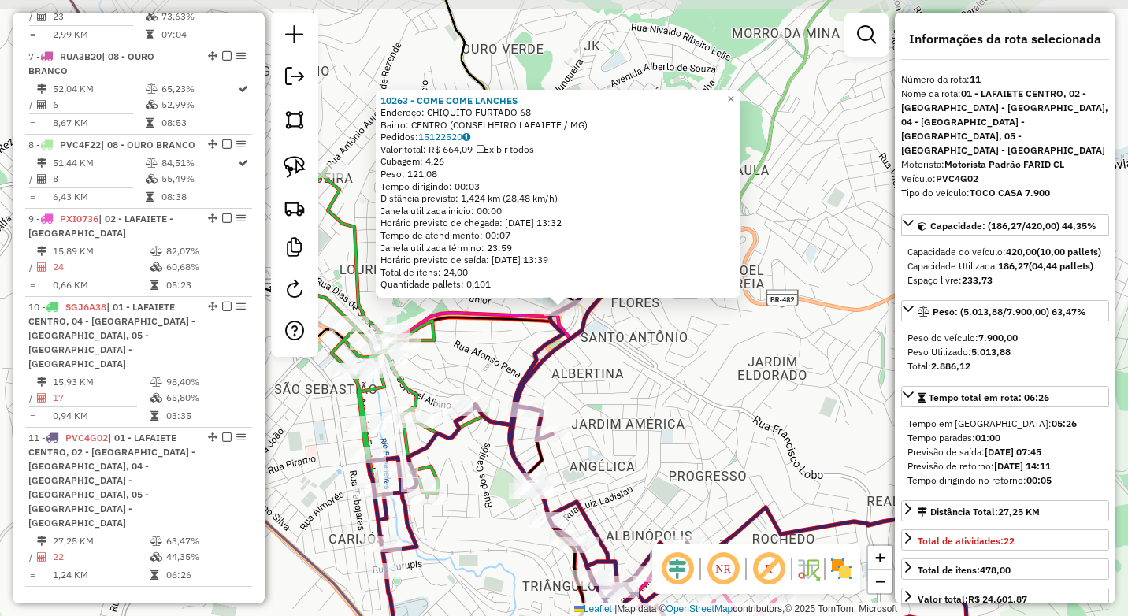
scroll to position [1322, 0]
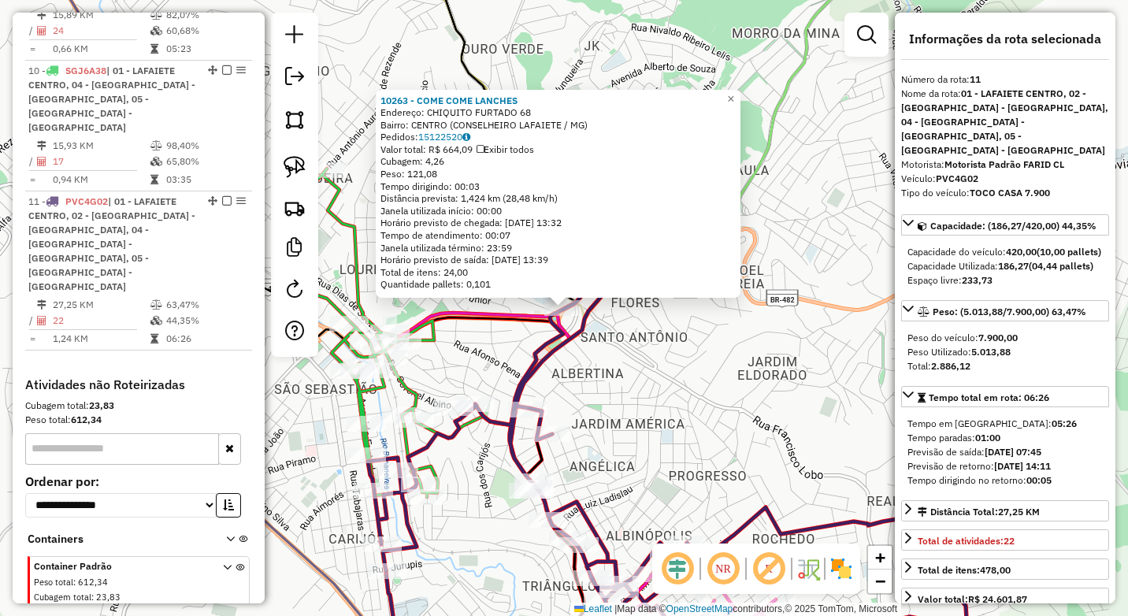
click at [698, 408] on div "10263 - COME COME LANCHES Endereço: CHIQUITO FURTADO 68 Bairro: CENTRO (CONSELH…" at bounding box center [564, 308] width 1128 height 616
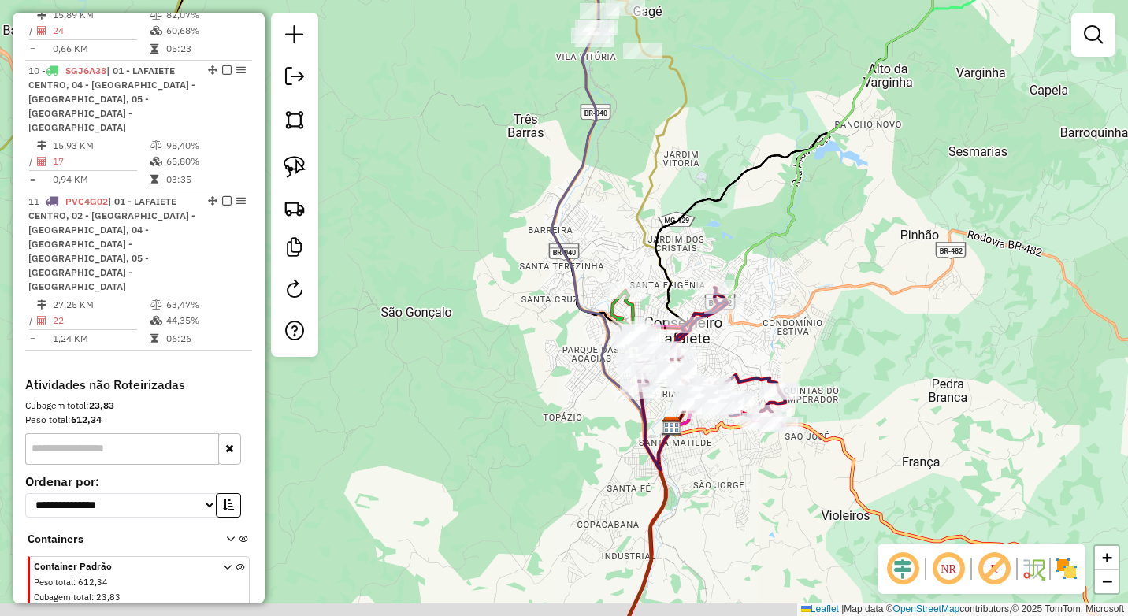
drag, startPoint x: 709, startPoint y: 421, endPoint x: 713, endPoint y: 363, distance: 58.4
click at [730, 362] on div "Janela de atendimento Grade de atendimento Capacidade Transportadoras Veículos …" at bounding box center [564, 308] width 1128 height 616
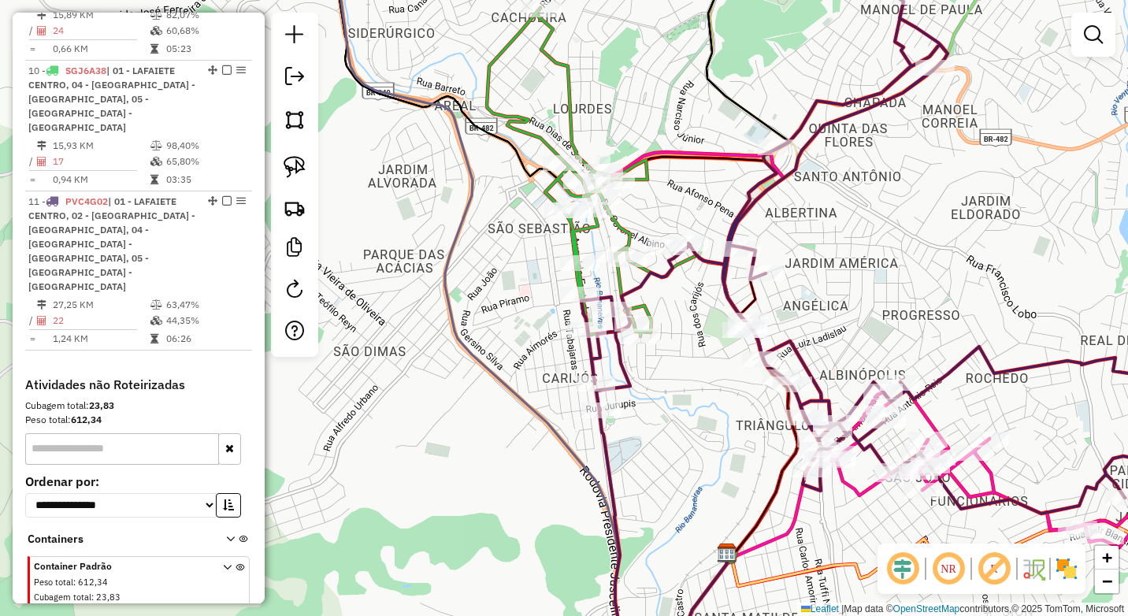
drag, startPoint x: 689, startPoint y: 403, endPoint x: 675, endPoint y: 421, distance: 23.0
click at [675, 421] on div "Janela de atendimento Grade de atendimento Capacidade Transportadoras Veículos …" at bounding box center [564, 308] width 1128 height 616
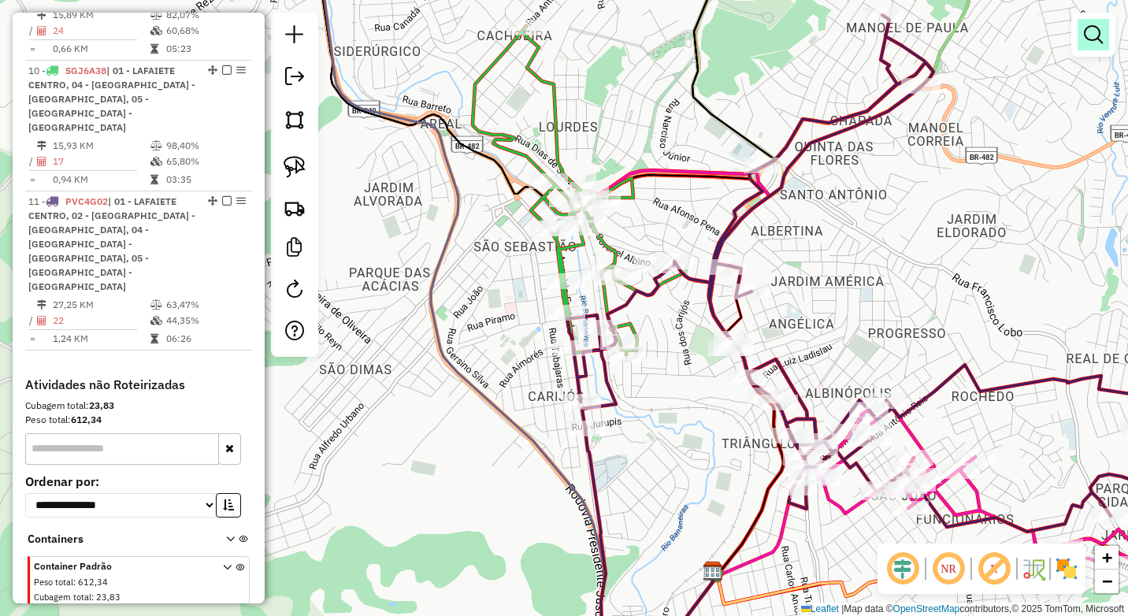
click at [1087, 31] on em at bounding box center [1092, 34] width 19 height 19
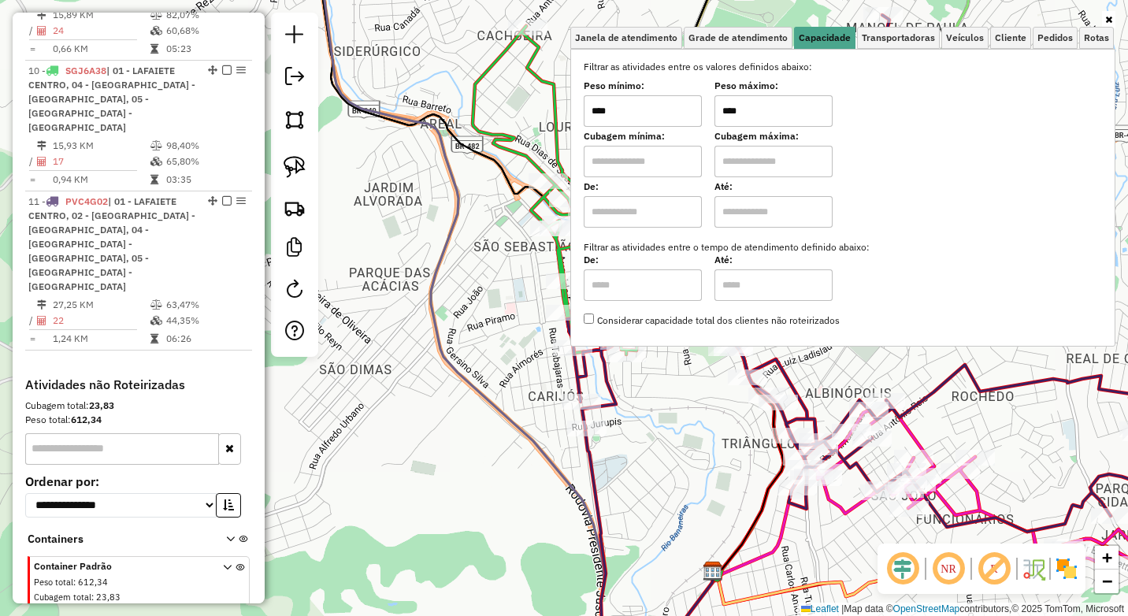
click at [717, 117] on div "Peso mínimo: **** Peso máximo: ****" at bounding box center [842, 105] width 518 height 44
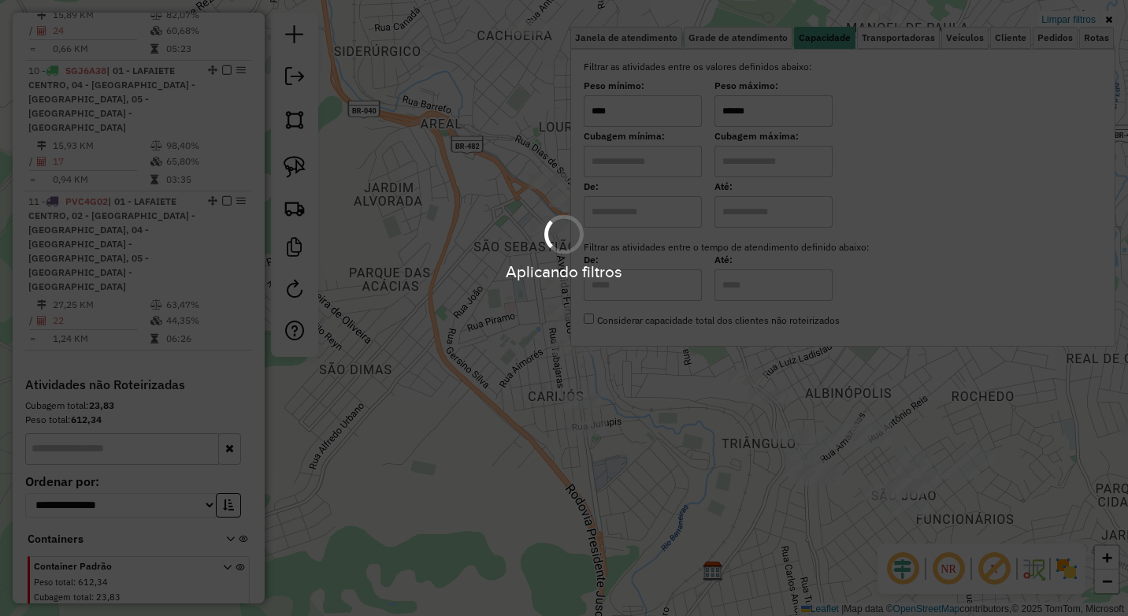
type input "******"
click at [690, 460] on div "Limpar filtros Janela de atendimento Grade de atendimento Capacidade Transporta…" at bounding box center [564, 308] width 1128 height 616
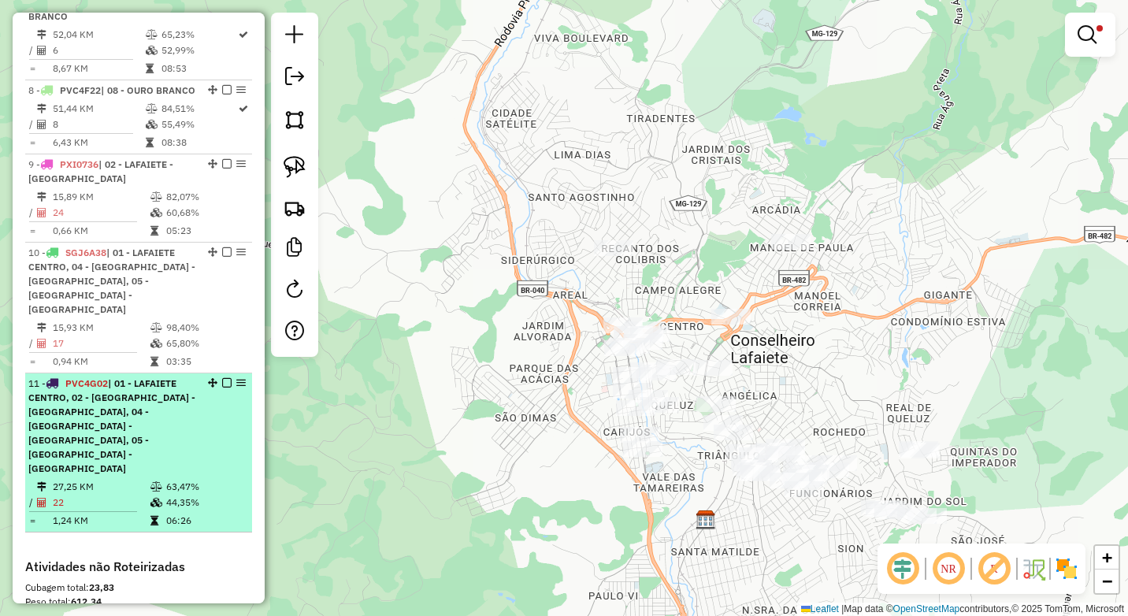
scroll to position [1086, 0]
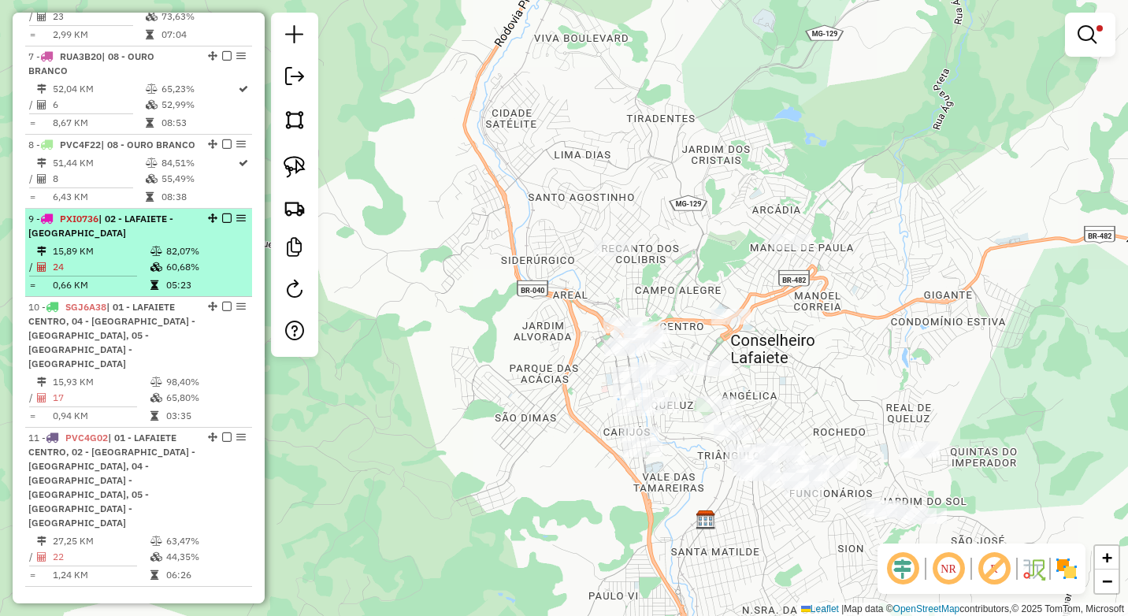
click at [222, 223] on em at bounding box center [226, 217] width 9 height 9
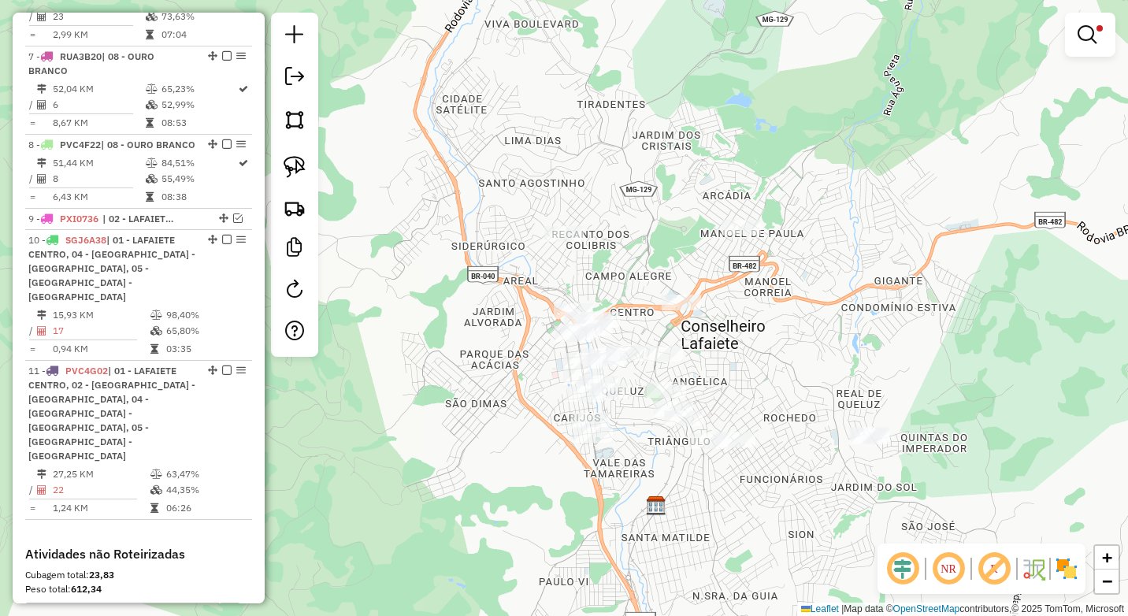
drag, startPoint x: 594, startPoint y: 471, endPoint x: 543, endPoint y: 420, distance: 71.3
click at [549, 429] on div "Limpar filtros Janela de atendimento Grade de atendimento Capacidade Transporta…" at bounding box center [564, 308] width 1128 height 616
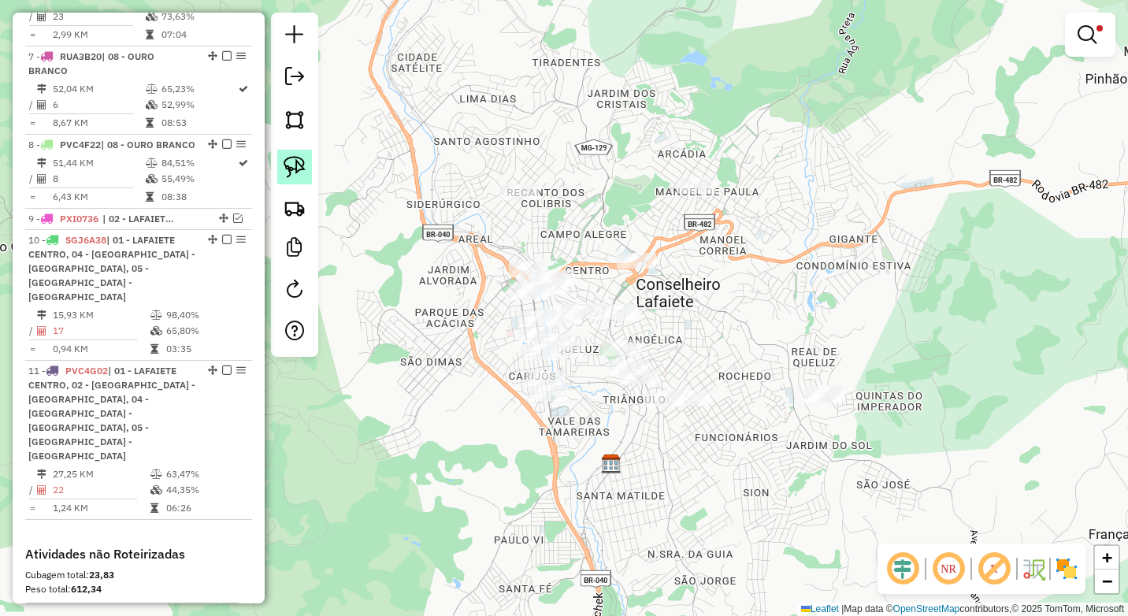
click at [296, 167] on img at bounding box center [294, 167] width 22 height 22
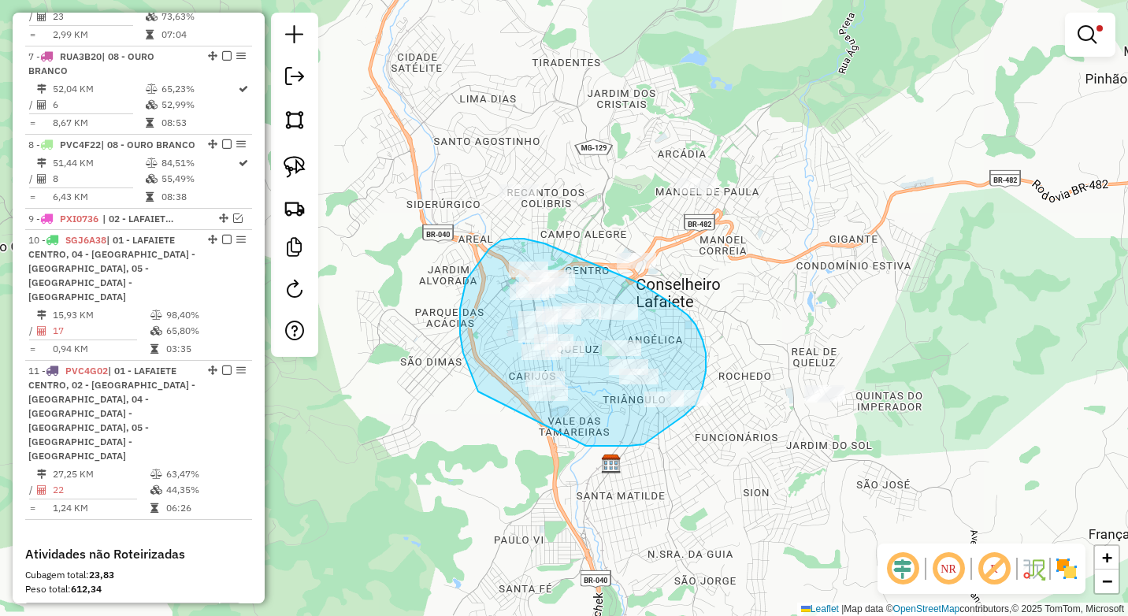
drag, startPoint x: 586, startPoint y: 446, endPoint x: 506, endPoint y: 431, distance: 80.9
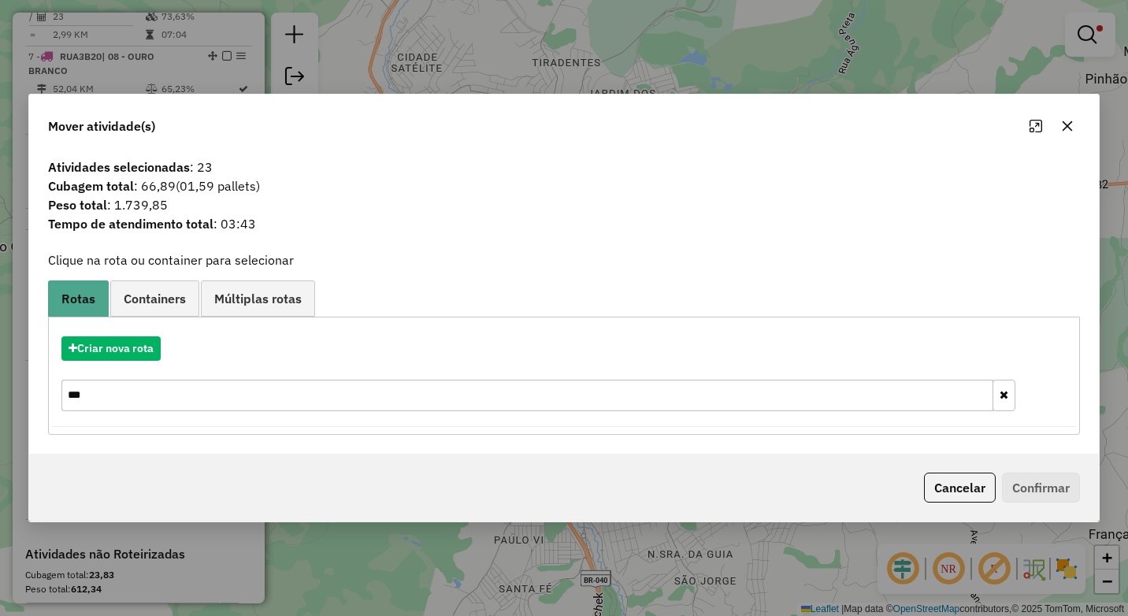
click at [1073, 126] on button "button" at bounding box center [1066, 125] width 25 height 25
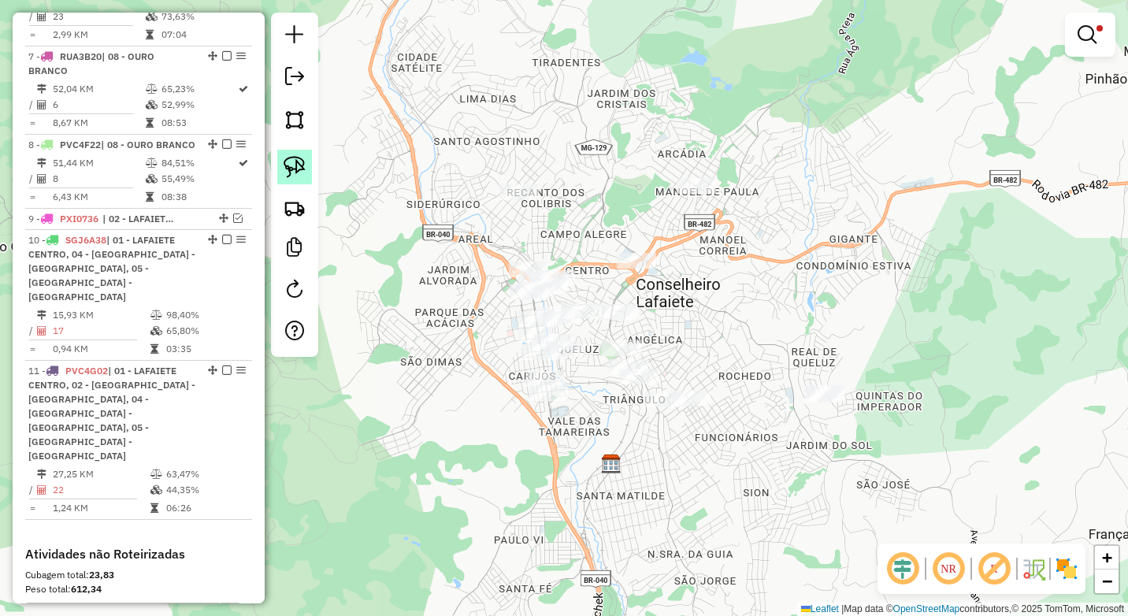
click at [298, 168] on img at bounding box center [294, 167] width 22 height 22
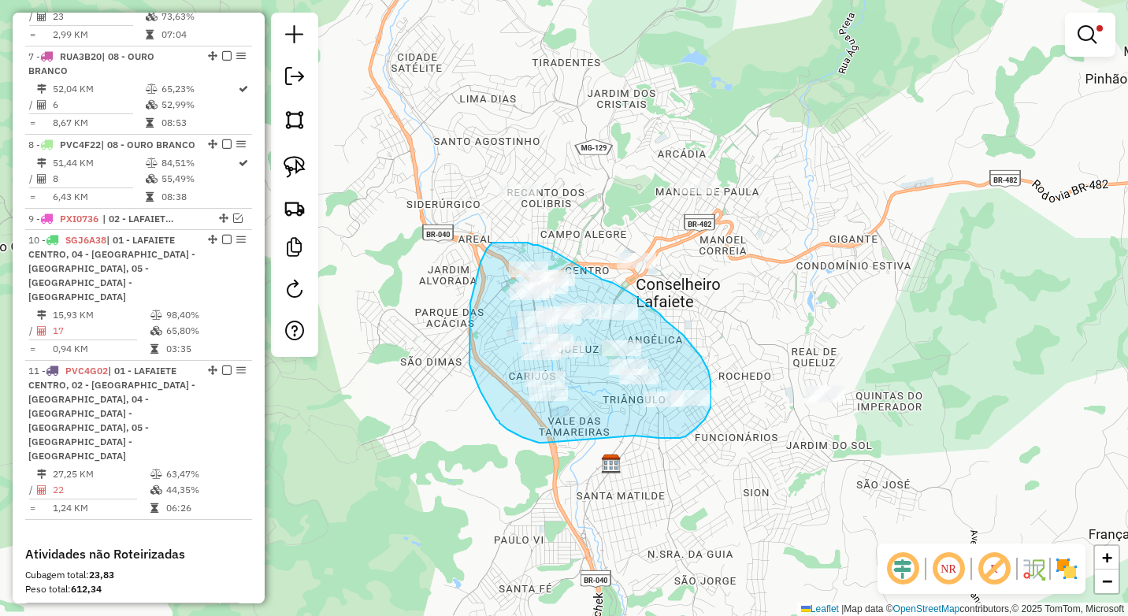
drag, startPoint x: 639, startPoint y: 436, endPoint x: 543, endPoint y: 443, distance: 96.3
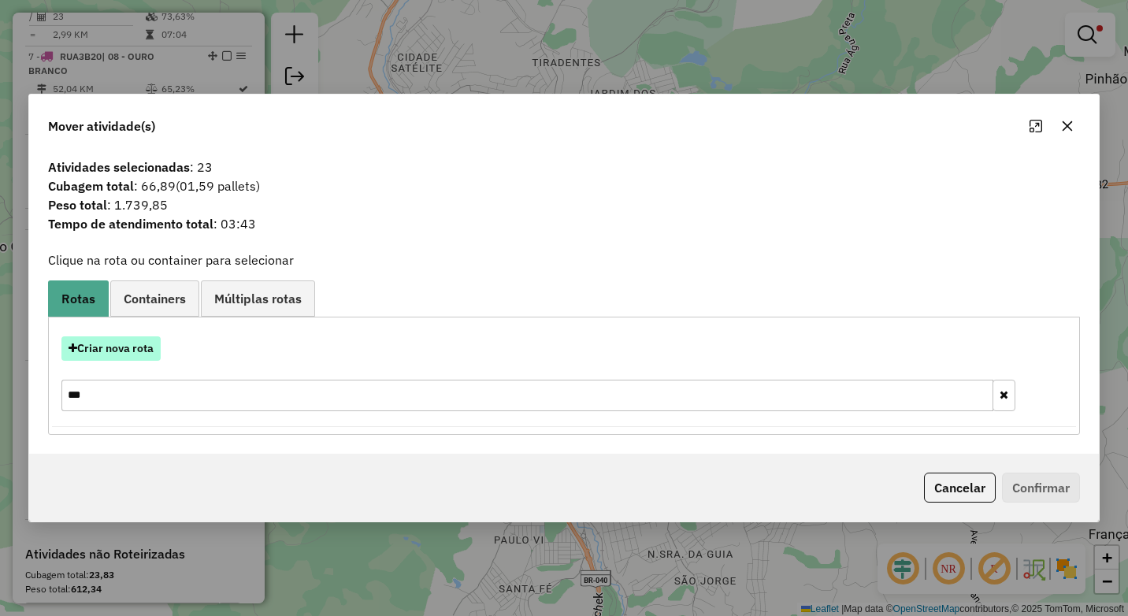
click at [119, 354] on button "Criar nova rota" at bounding box center [110, 348] width 99 height 24
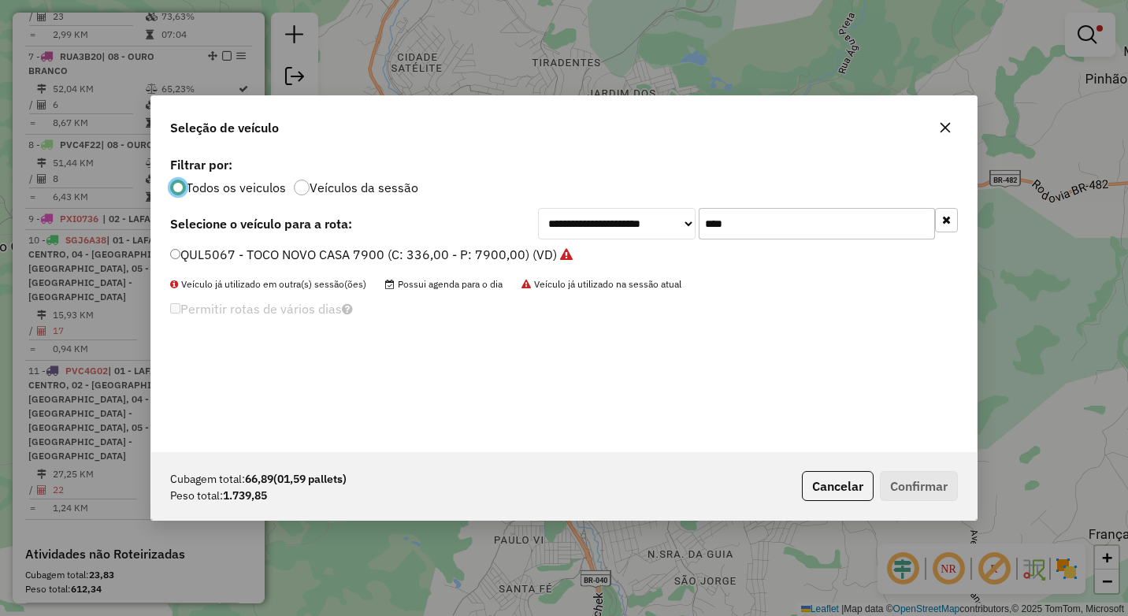
scroll to position [9, 5]
drag, startPoint x: 678, startPoint y: 218, endPoint x: 668, endPoint y: 218, distance: 10.2
click at [668, 218] on div "**********" at bounding box center [748, 223] width 420 height 31
type input "***"
click at [261, 258] on label "SGJ6A38 - VAN (C: 100,00 - P: 1800,00) (VD)" at bounding box center [313, 254] width 287 height 19
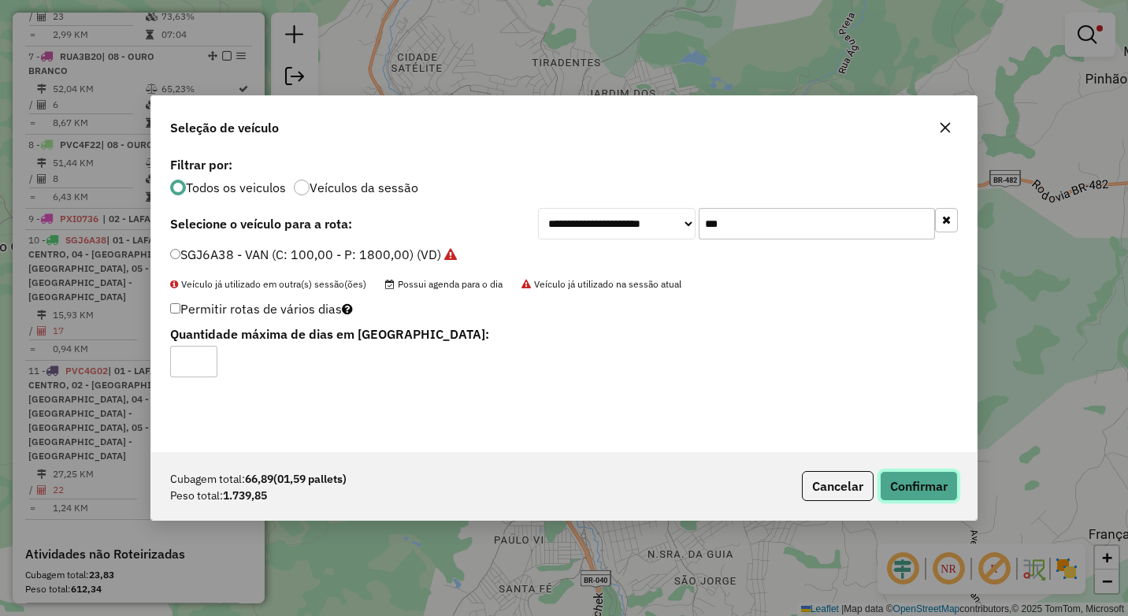
click at [931, 489] on button "Confirmar" at bounding box center [919, 486] width 78 height 30
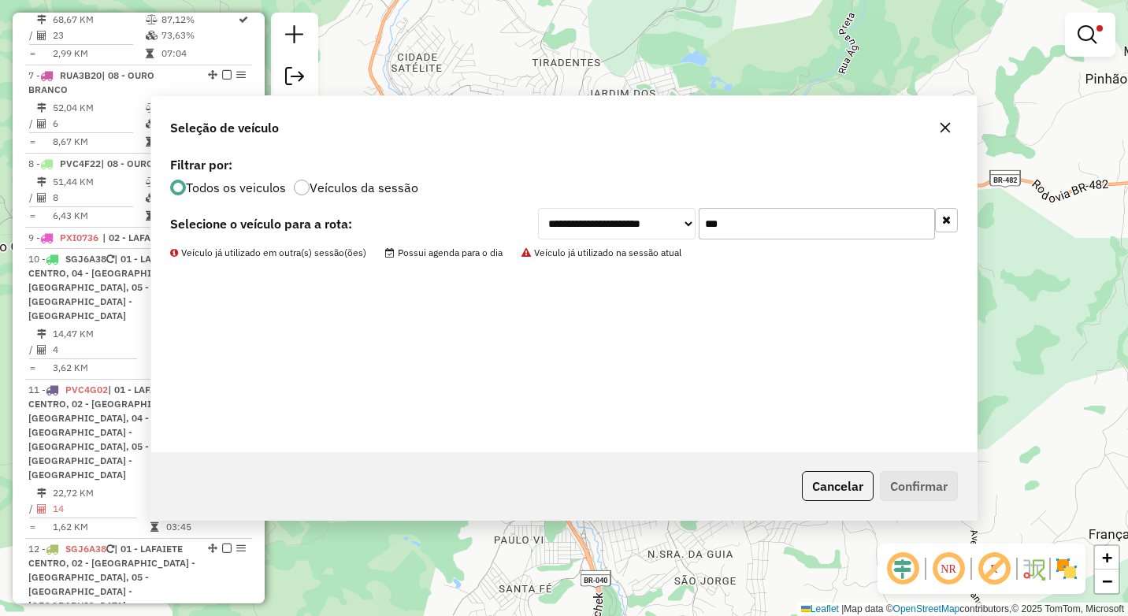
scroll to position [1105, 0]
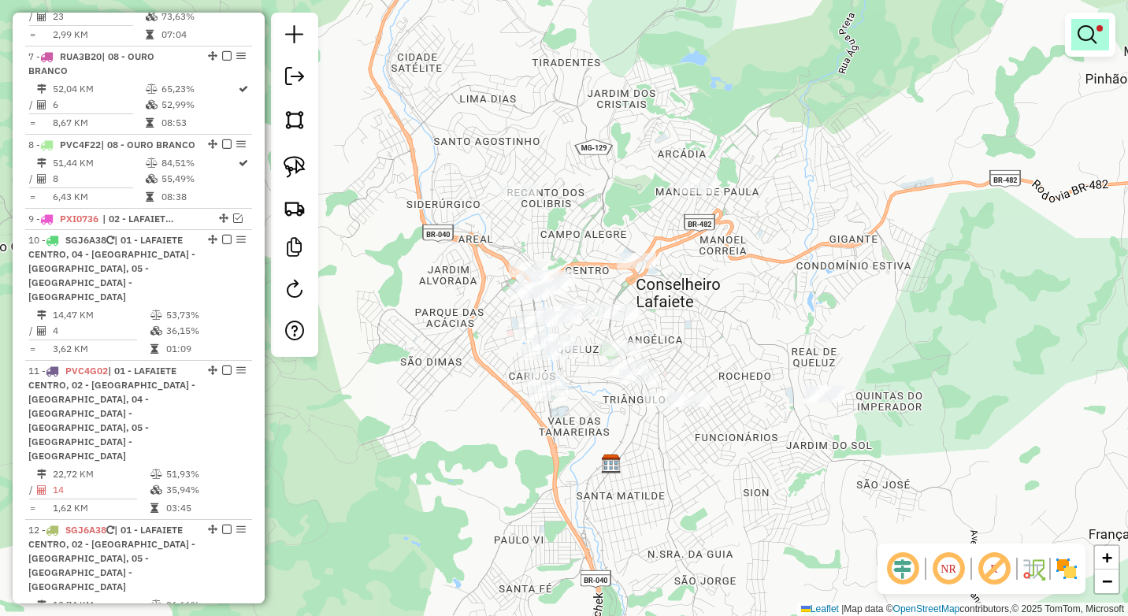
click at [1101, 33] on link at bounding box center [1090, 34] width 38 height 31
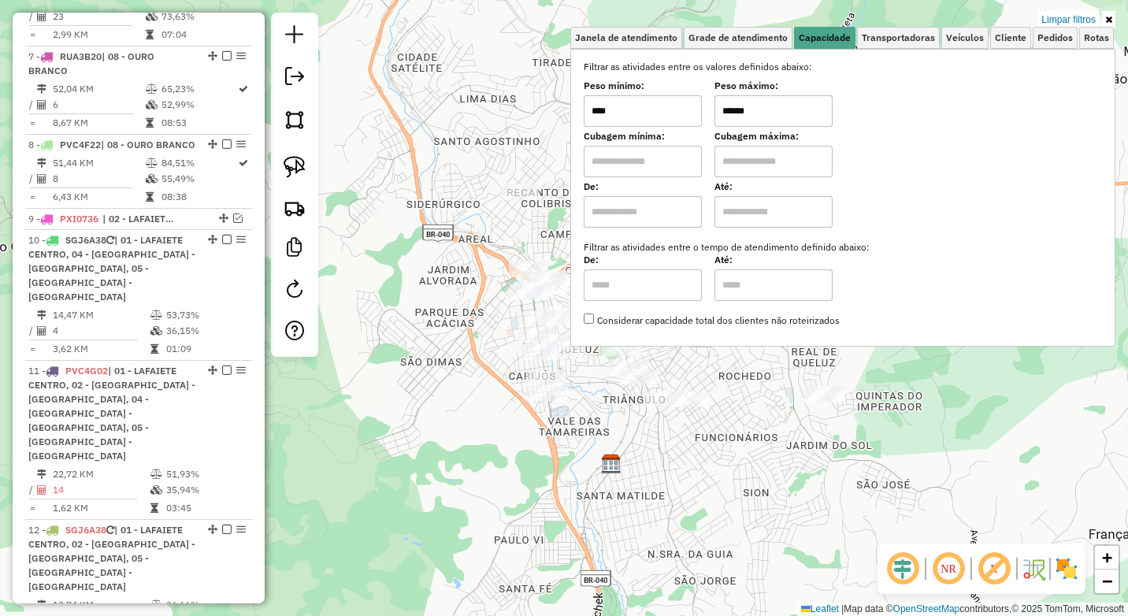
drag, startPoint x: 687, startPoint y: 112, endPoint x: 671, endPoint y: 115, distance: 16.1
click at [671, 115] on div "Peso mínimo: **** Peso máximo: ******" at bounding box center [842, 105] width 518 height 44
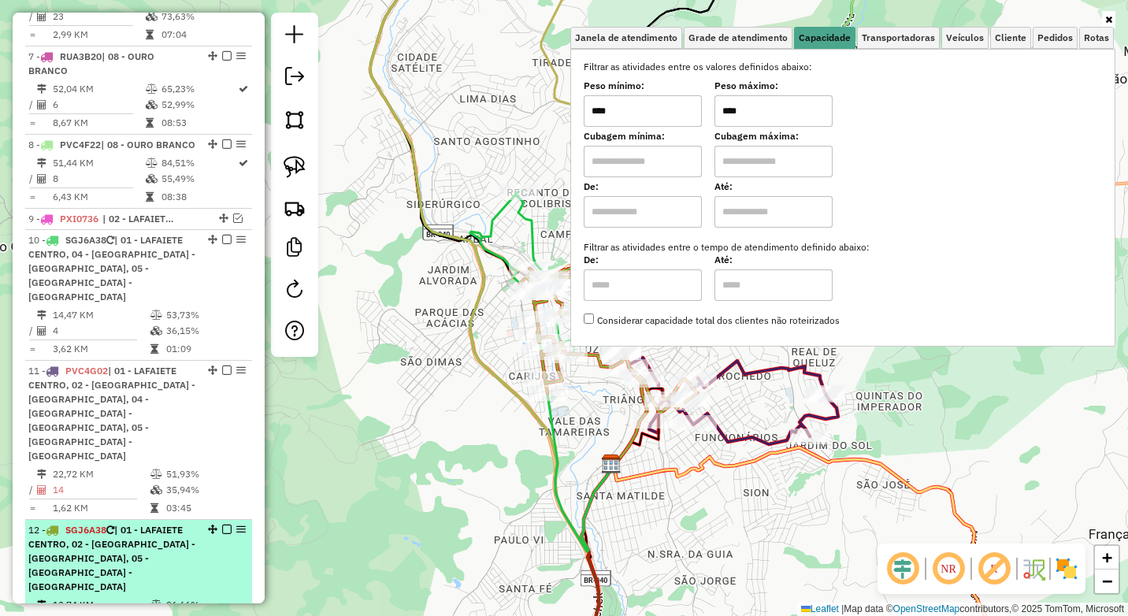
type input "****"
click at [224, 524] on em at bounding box center [226, 528] width 9 height 9
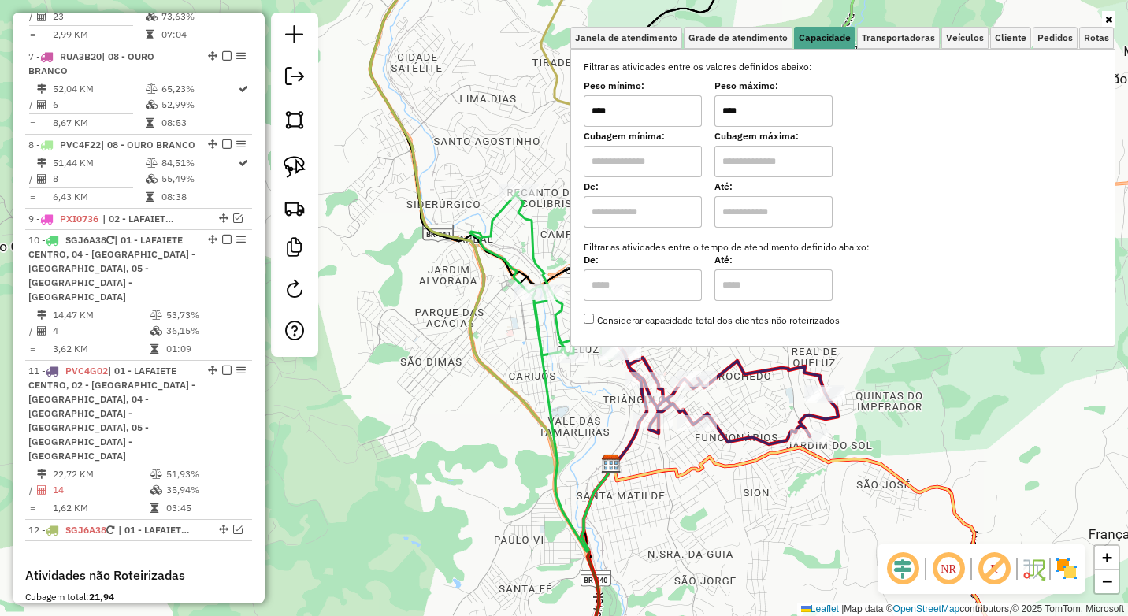
click at [537, 478] on div "Janela de atendimento Grade de atendimento Capacidade Transportadoras Veículos …" at bounding box center [564, 308] width 1128 height 616
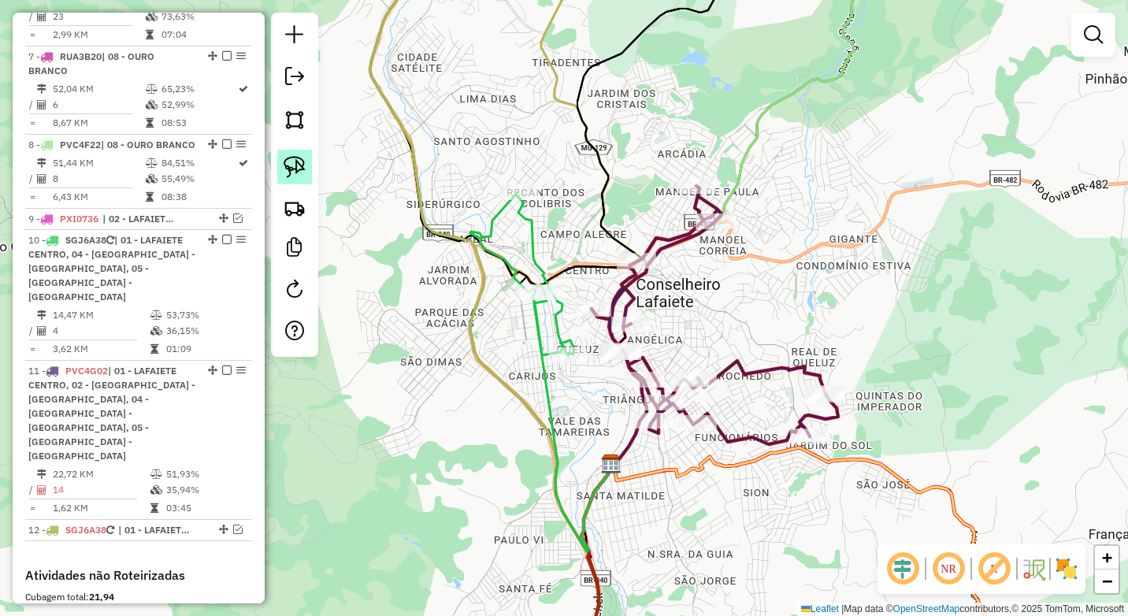
click at [297, 176] on img at bounding box center [294, 167] width 22 height 22
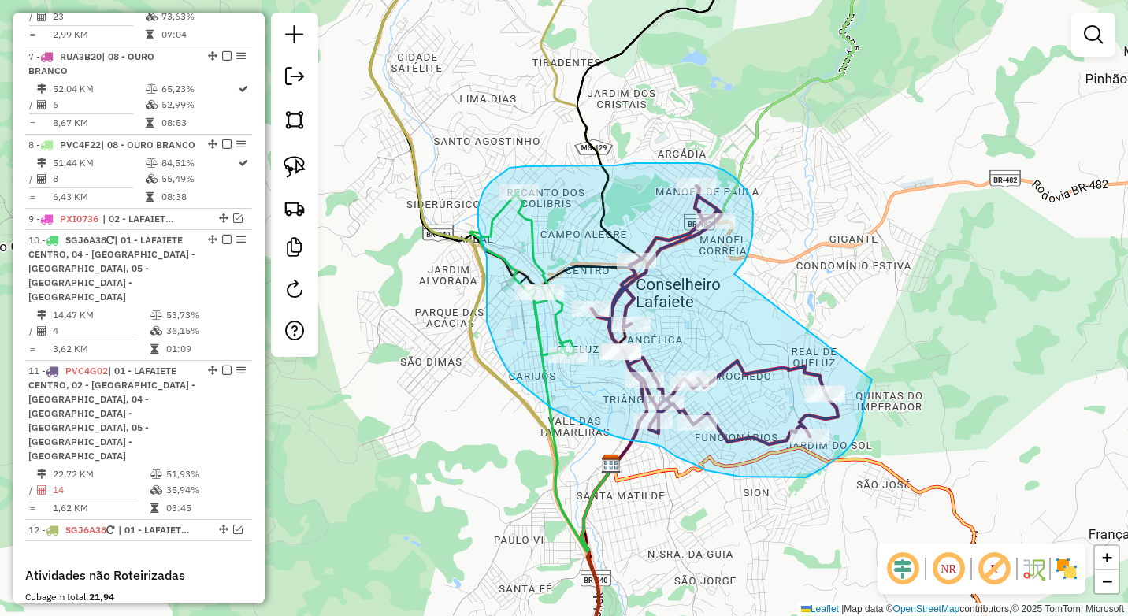
drag, startPoint x: 744, startPoint y: 261, endPoint x: 872, endPoint y: 380, distance: 173.8
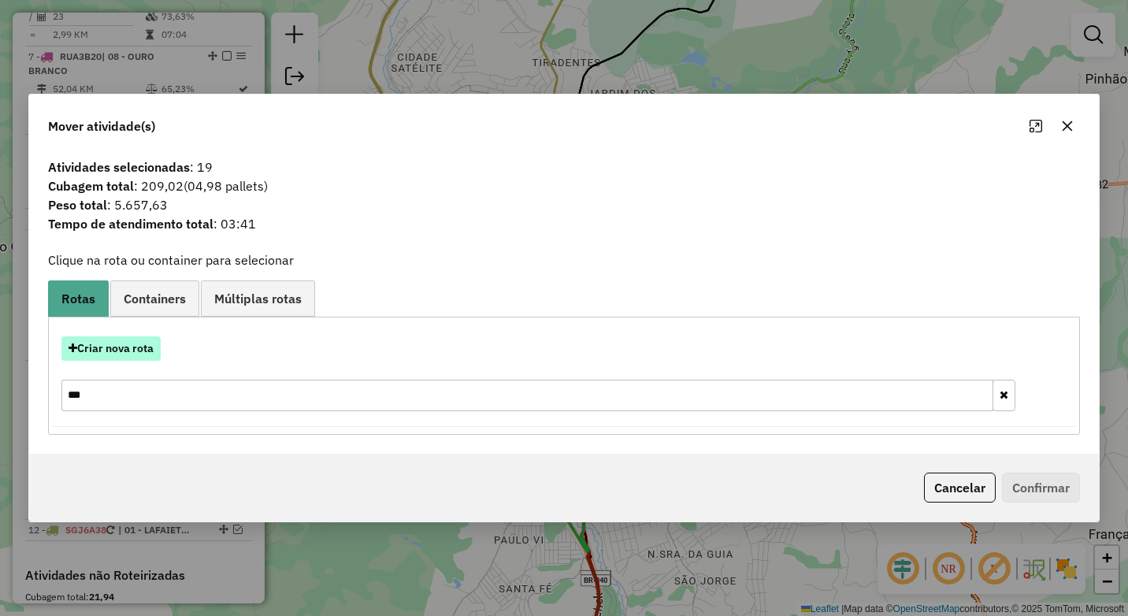
click at [146, 350] on button "Criar nova rota" at bounding box center [110, 348] width 99 height 24
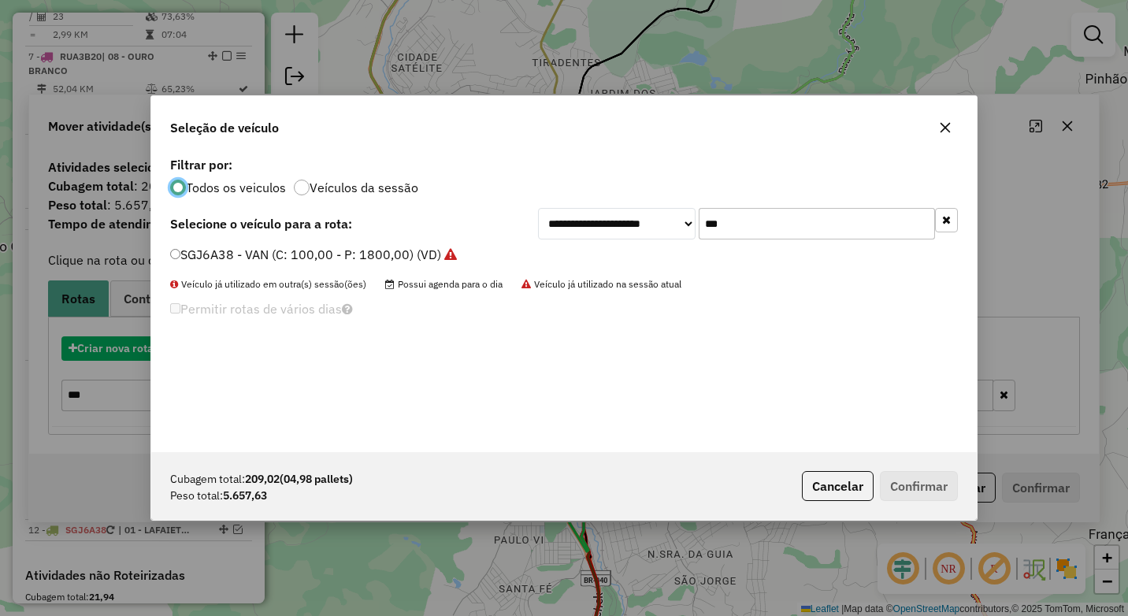
scroll to position [9, 5]
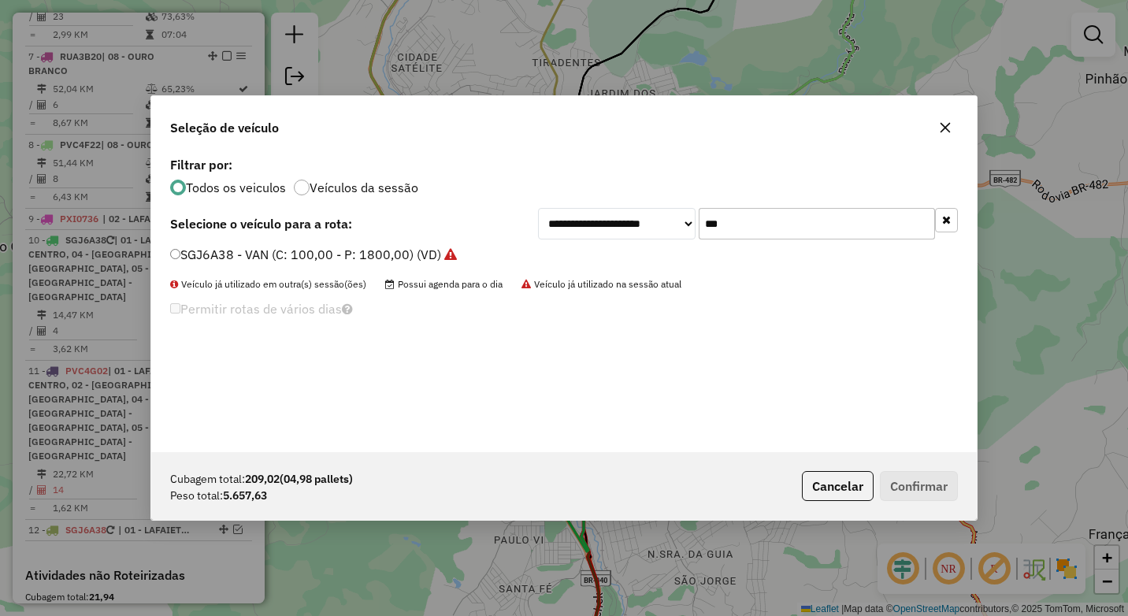
click at [663, 232] on div "**********" at bounding box center [748, 223] width 420 height 31
type input "****"
drag, startPoint x: 298, startPoint y: 252, endPoint x: 326, endPoint y: 270, distance: 33.6
click at [298, 252] on label "PVC4G02 - TOCO CASA 7.900 (C: 420,00 - P: 7900,00) (VD)" at bounding box center [354, 254] width 369 height 19
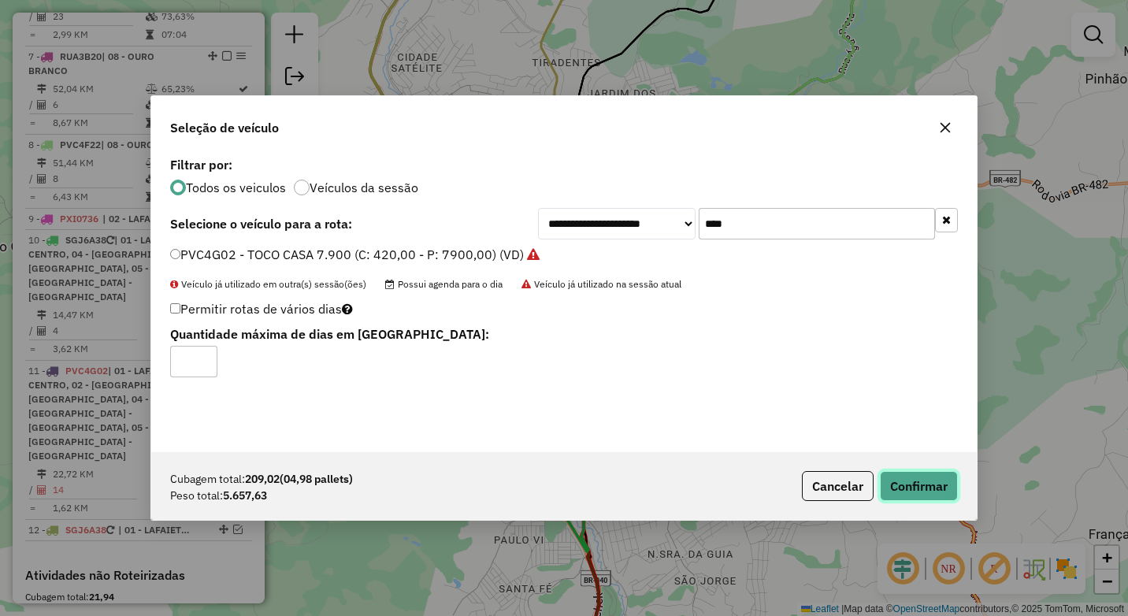
click at [927, 476] on button "Confirmar" at bounding box center [919, 486] width 78 height 30
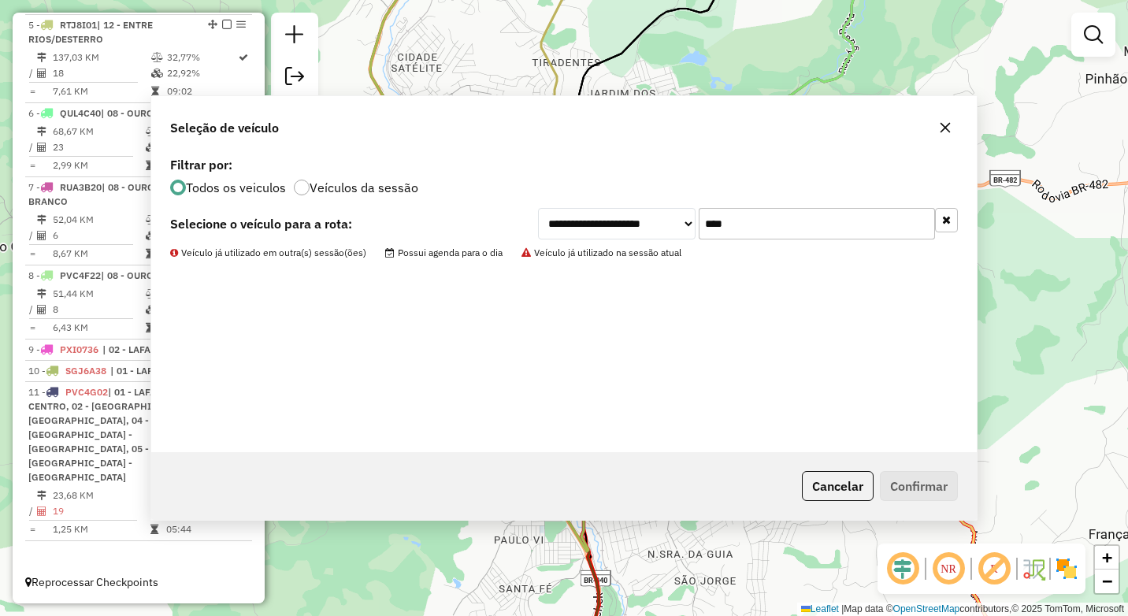
scroll to position [927, 0]
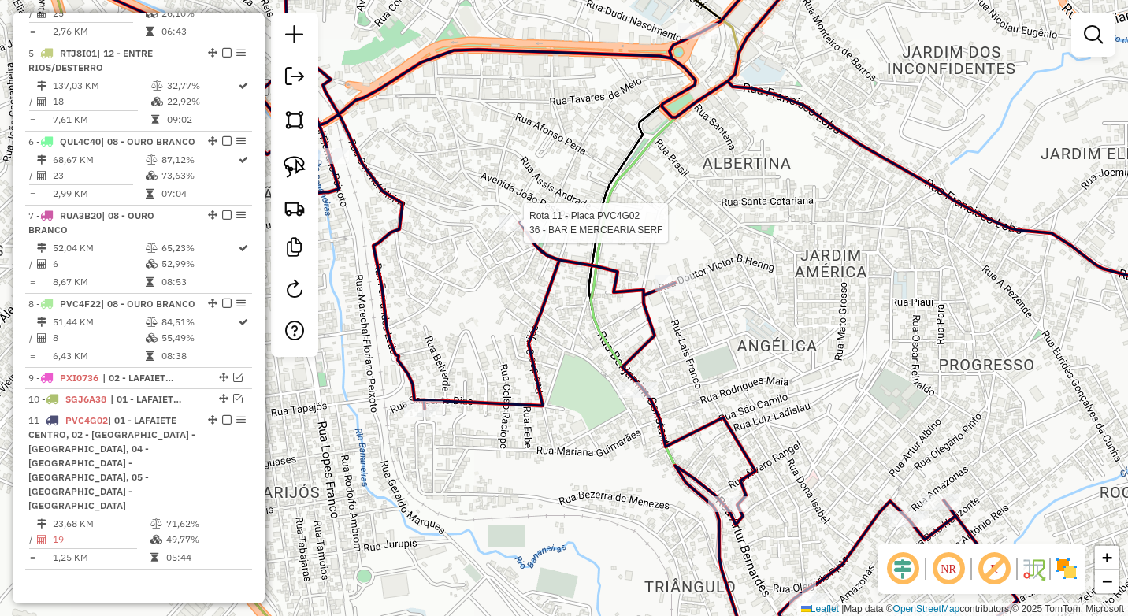
select select "*********"
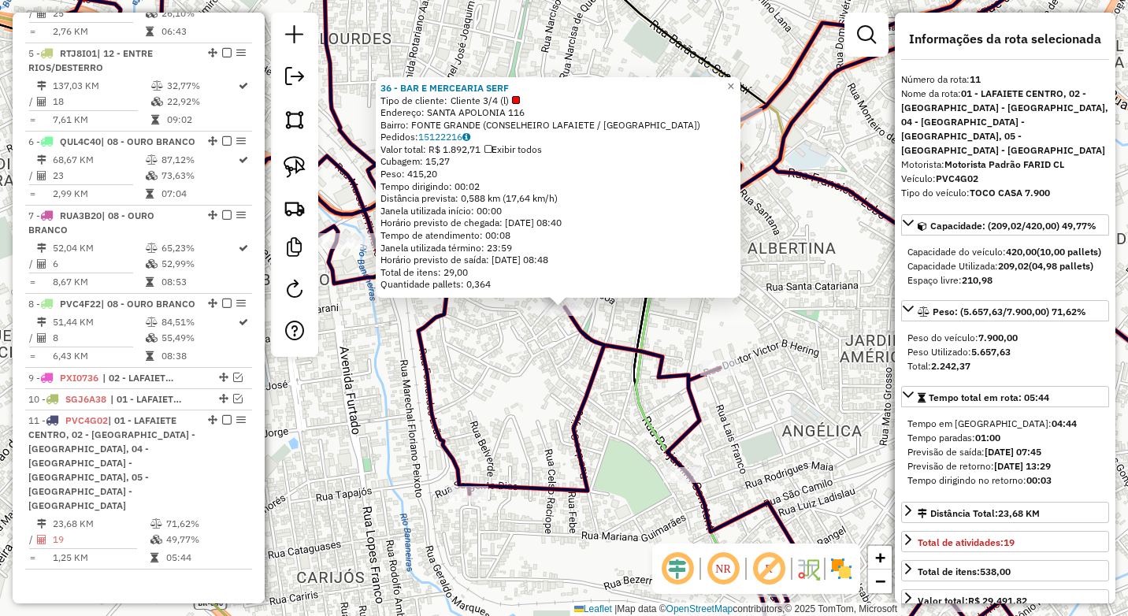
click at [521, 405] on div "36 - BAR E MERCEARIA SERF Tipo de cliente: Cliente 3/4 (l) Endereço: SANTA APOL…" at bounding box center [564, 308] width 1128 height 616
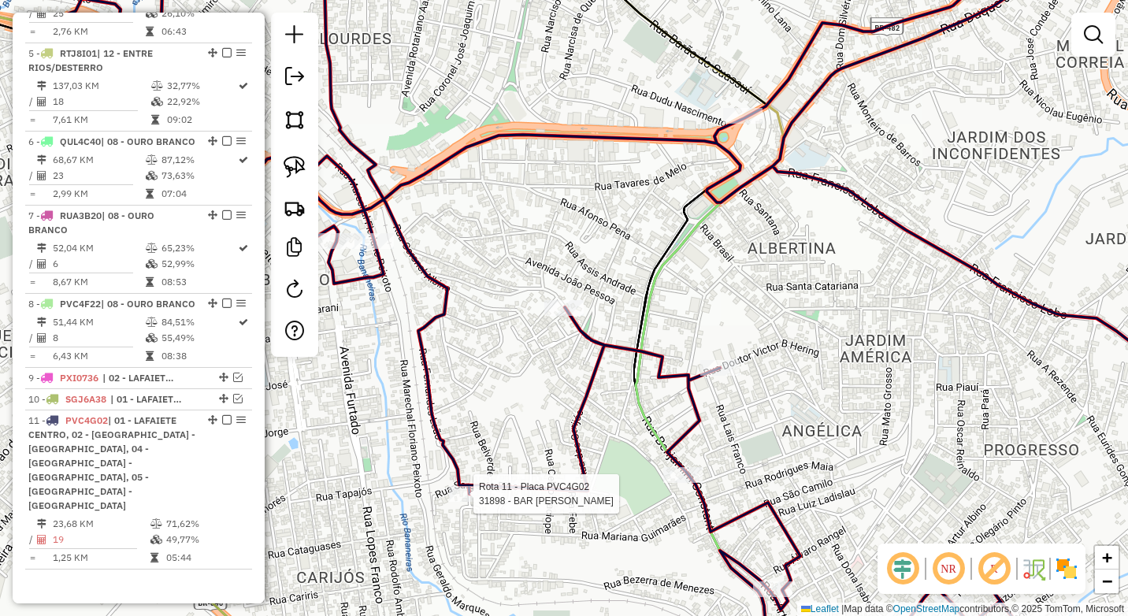
select select "*********"
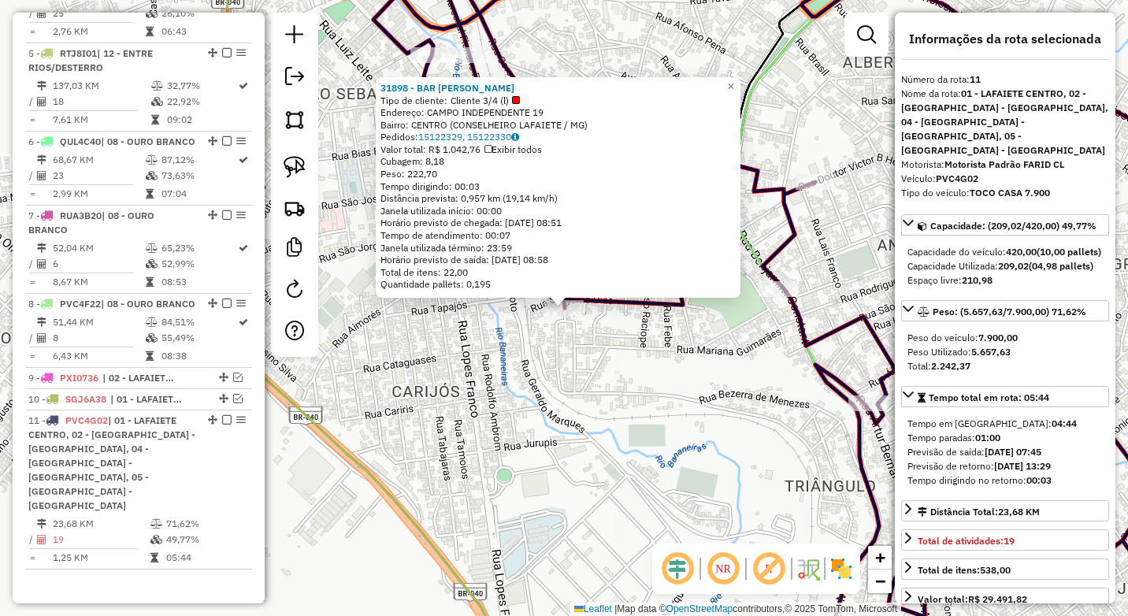
click at [528, 428] on div "31898 - BAR JOAO GARLOPA Tipo de cliente: Cliente 3/4 (l) Endereço: CAMPO INDEP…" at bounding box center [564, 308] width 1128 height 616
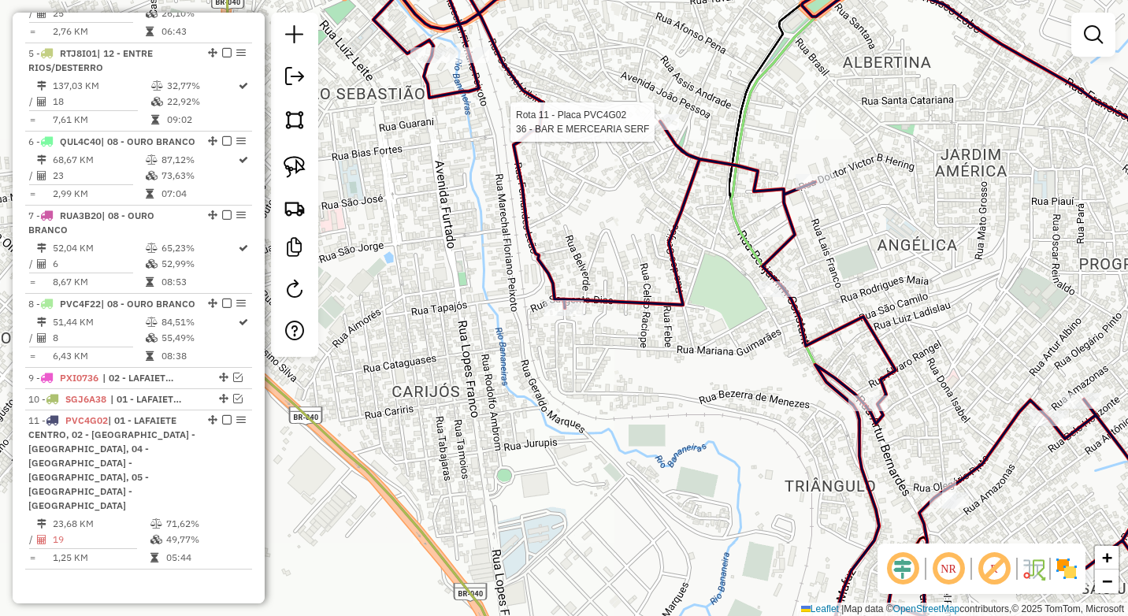
select select "*********"
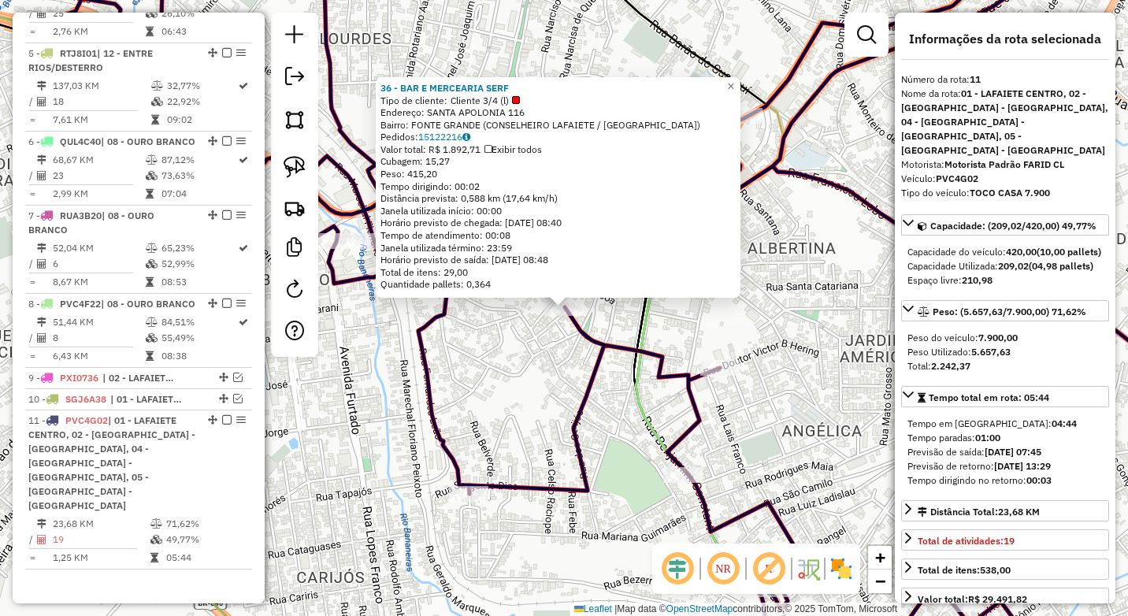
click at [546, 407] on div "36 - BAR E MERCEARIA SERF Tipo de cliente: Cliente 3/4 (l) Endereço: SANTA APOL…" at bounding box center [564, 308] width 1128 height 616
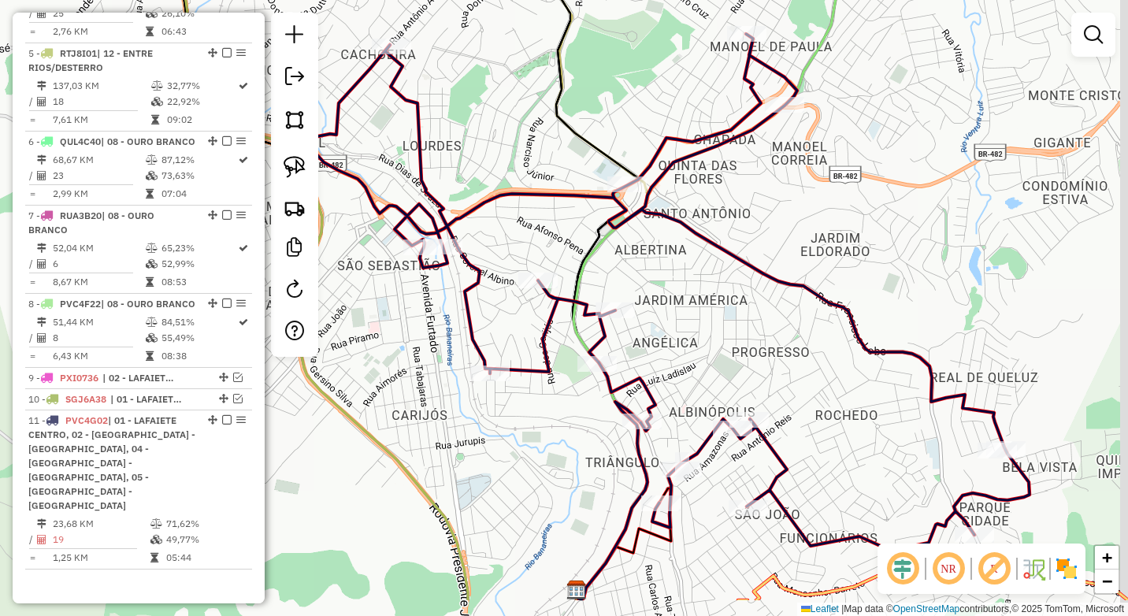
drag, startPoint x: 534, startPoint y: 450, endPoint x: 531, endPoint y: 417, distance: 33.2
click at [531, 417] on div "Janela de atendimento Grade de atendimento Capacidade Transportadoras Veículos …" at bounding box center [564, 308] width 1128 height 616
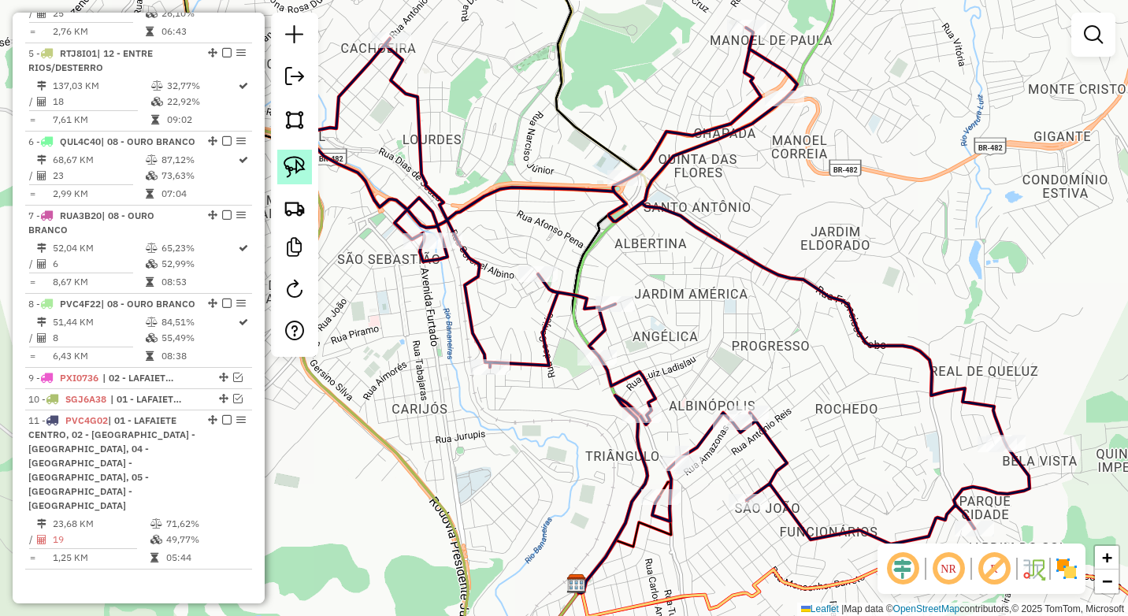
click at [297, 170] on img at bounding box center [294, 167] width 22 height 22
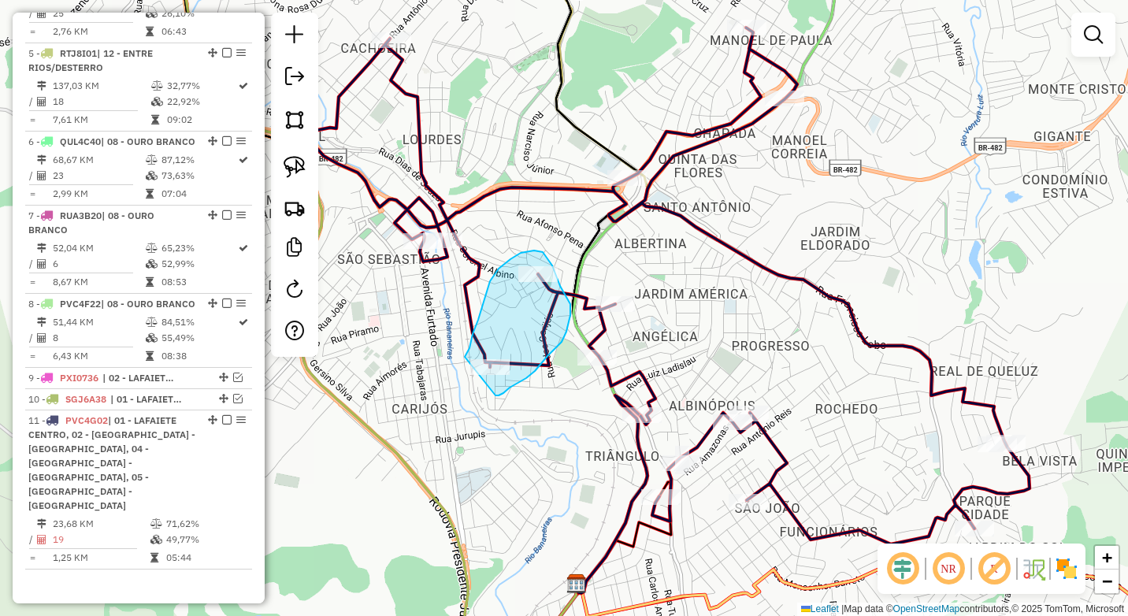
drag, startPoint x: 495, startPoint y: 395, endPoint x: 455, endPoint y: 377, distance: 44.1
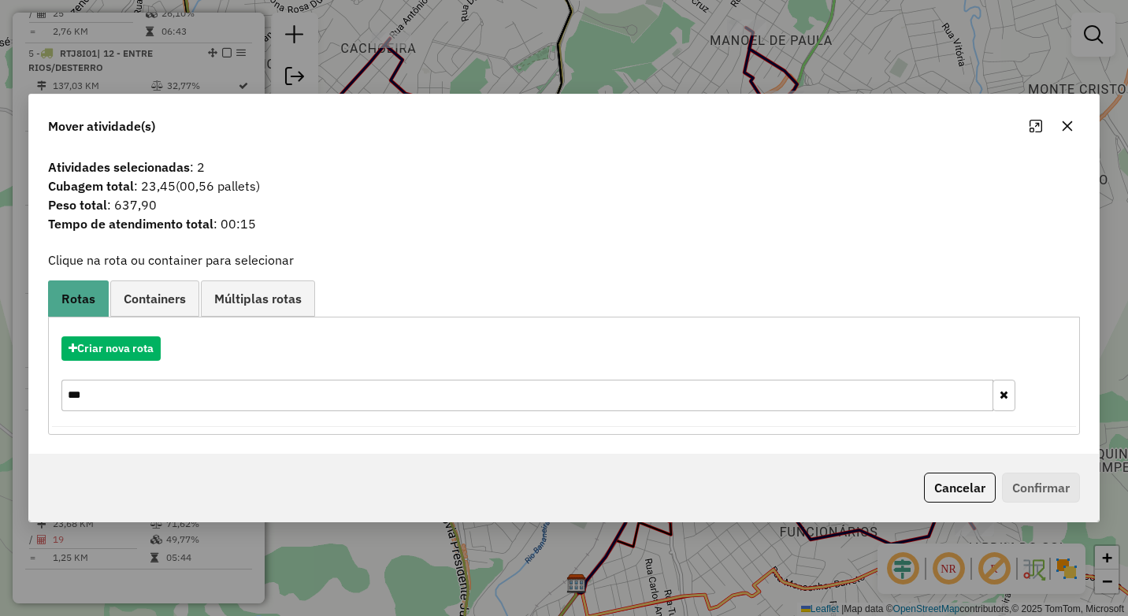
click at [1064, 119] on button "button" at bounding box center [1066, 125] width 25 height 25
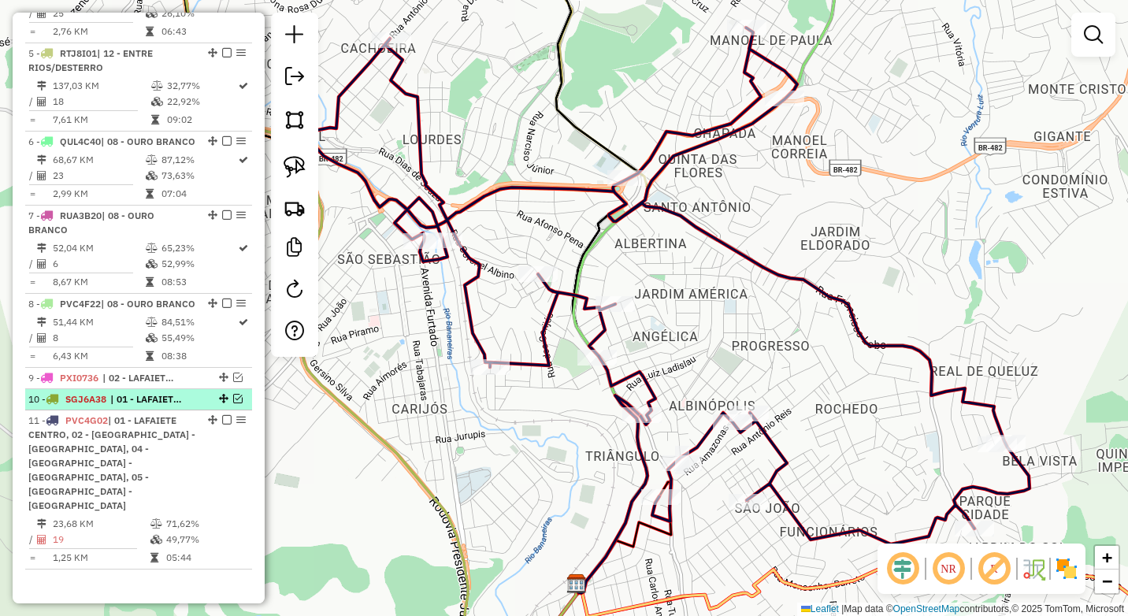
click at [233, 403] on em at bounding box center [237, 398] width 9 height 9
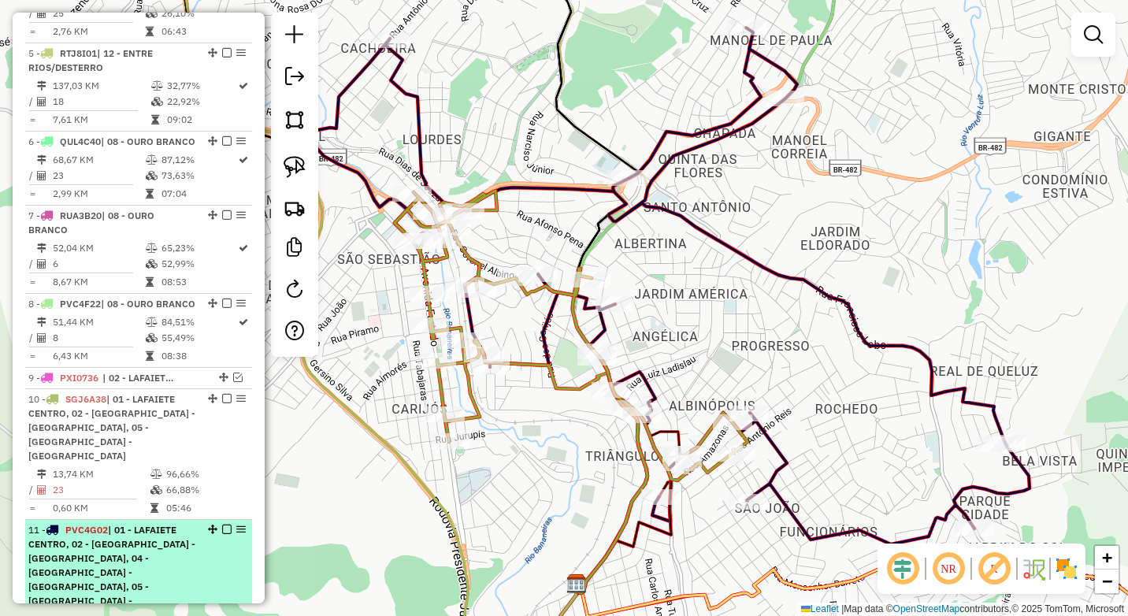
scroll to position [1008, 0]
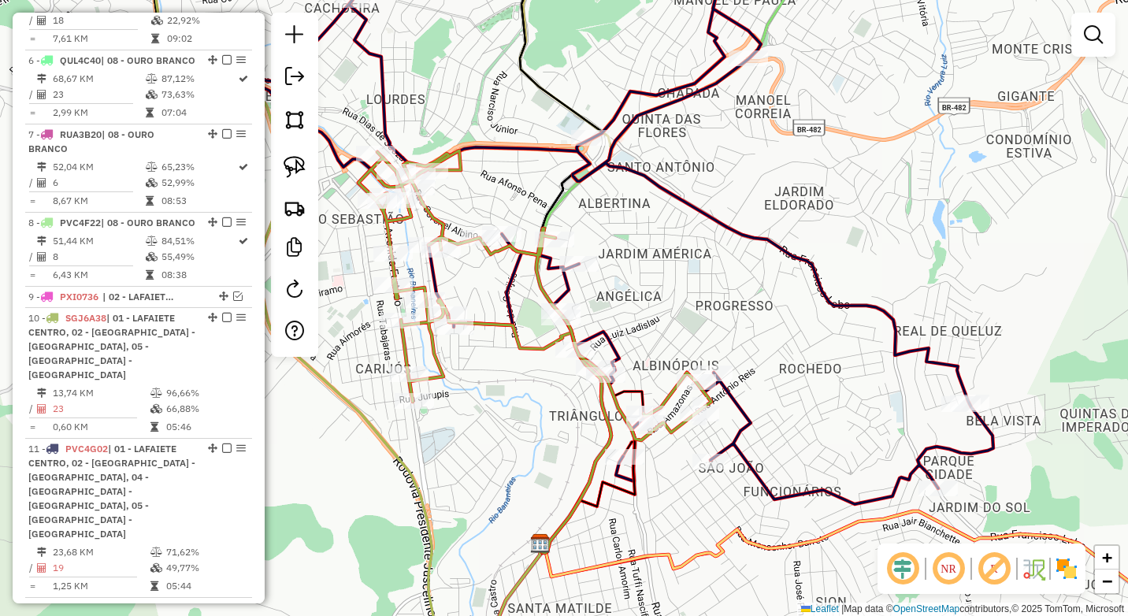
drag, startPoint x: 564, startPoint y: 439, endPoint x: 530, endPoint y: 401, distance: 51.3
click at [530, 401] on div "Janela de atendimento Grade de atendimento Capacidade Transportadoras Veículos …" at bounding box center [564, 308] width 1128 height 616
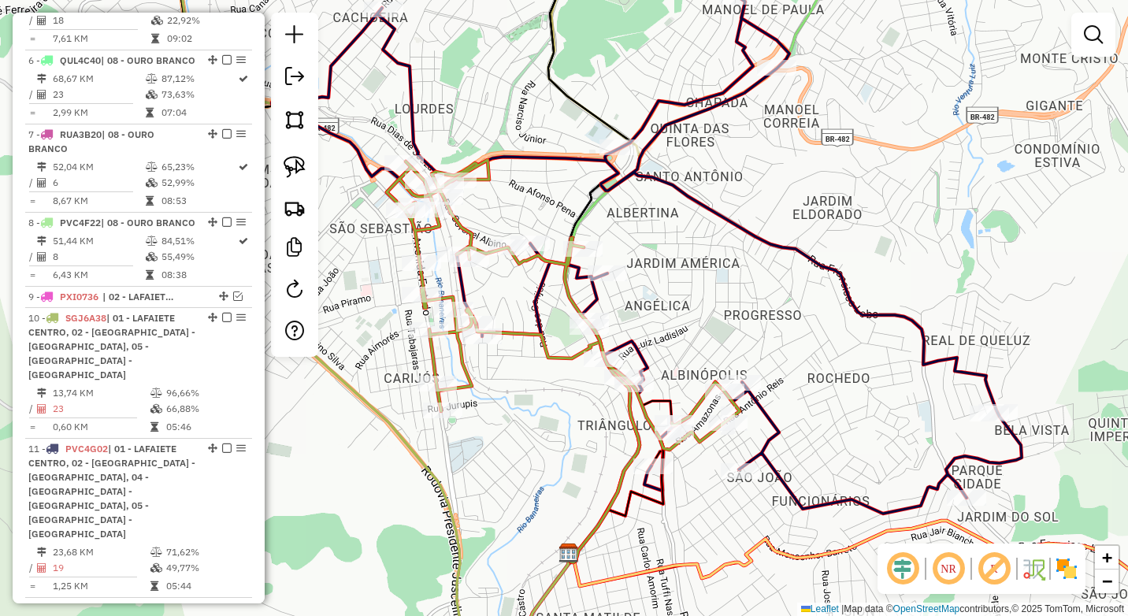
click at [536, 316] on icon at bounding box center [647, 255] width 750 height 517
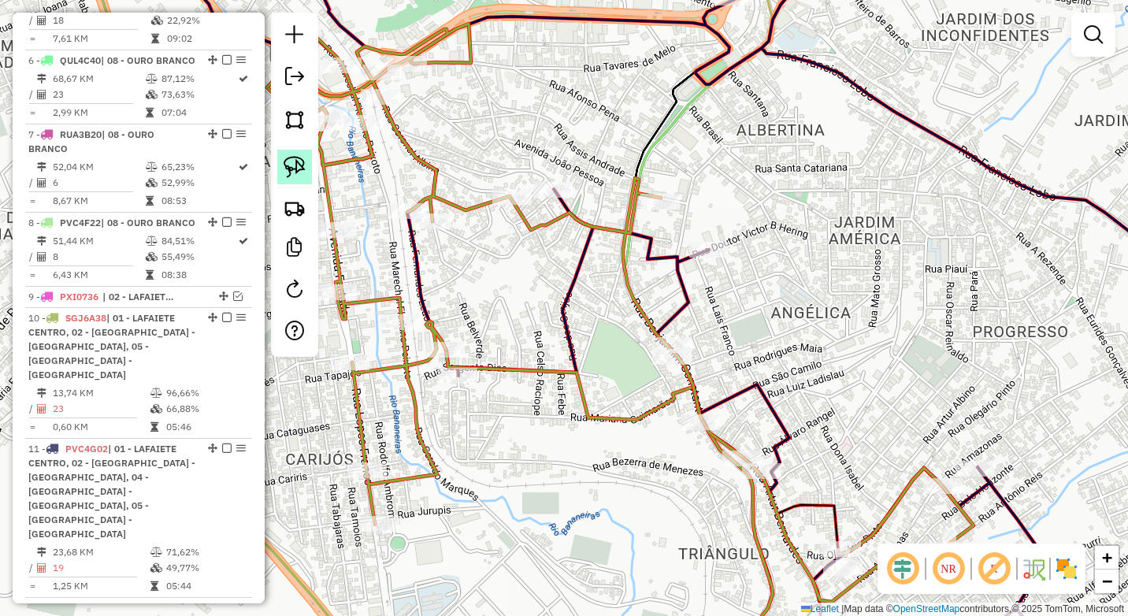
click at [296, 170] on img at bounding box center [294, 167] width 22 height 22
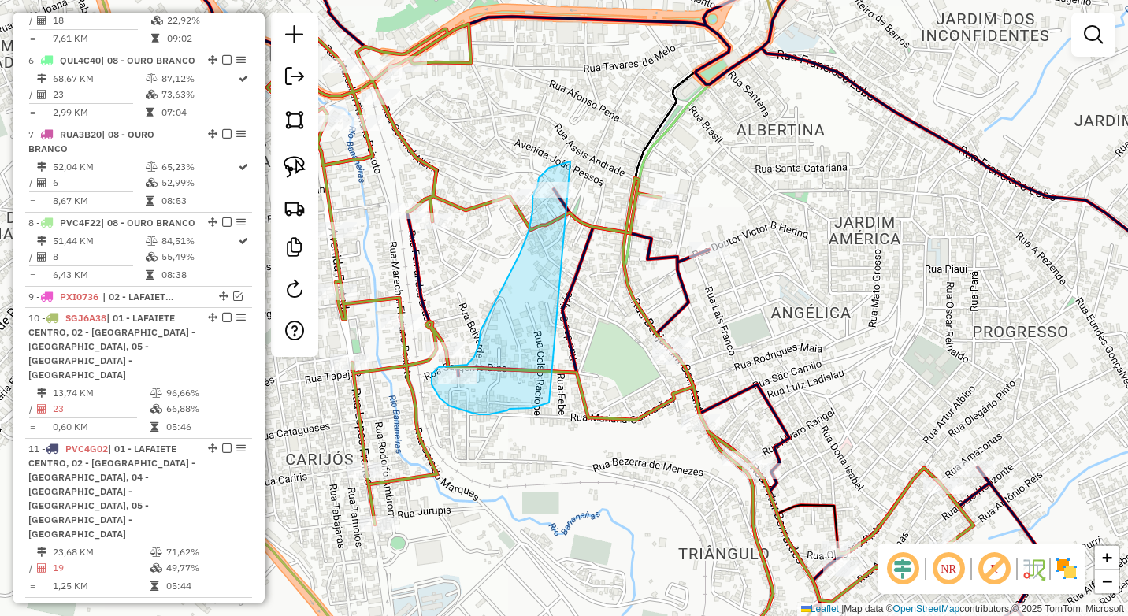
drag, startPoint x: 570, startPoint y: 161, endPoint x: 549, endPoint y: 402, distance: 241.9
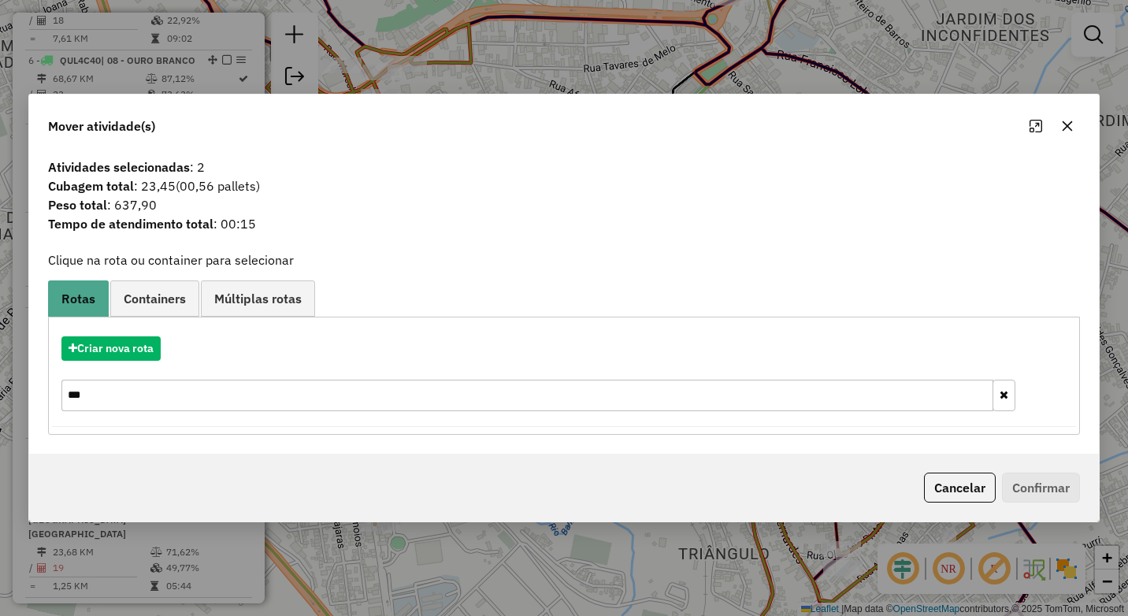
click at [117, 394] on input "***" at bounding box center [527, 395] width 932 height 31
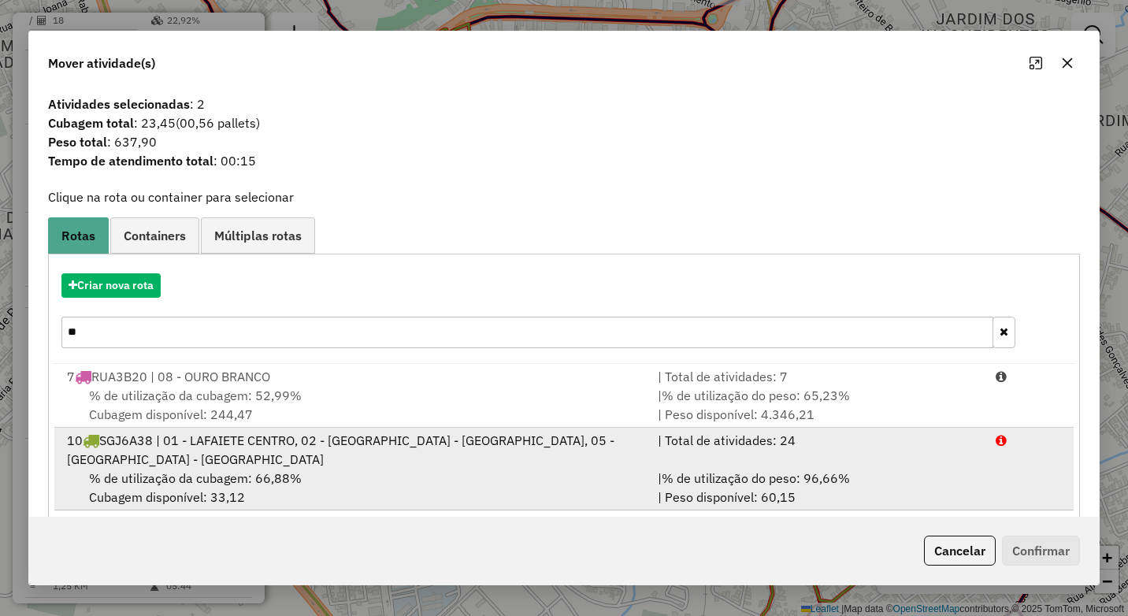
type input "**"
click at [250, 470] on span "% de utilização da cubagem: 66,88%" at bounding box center [195, 478] width 213 height 16
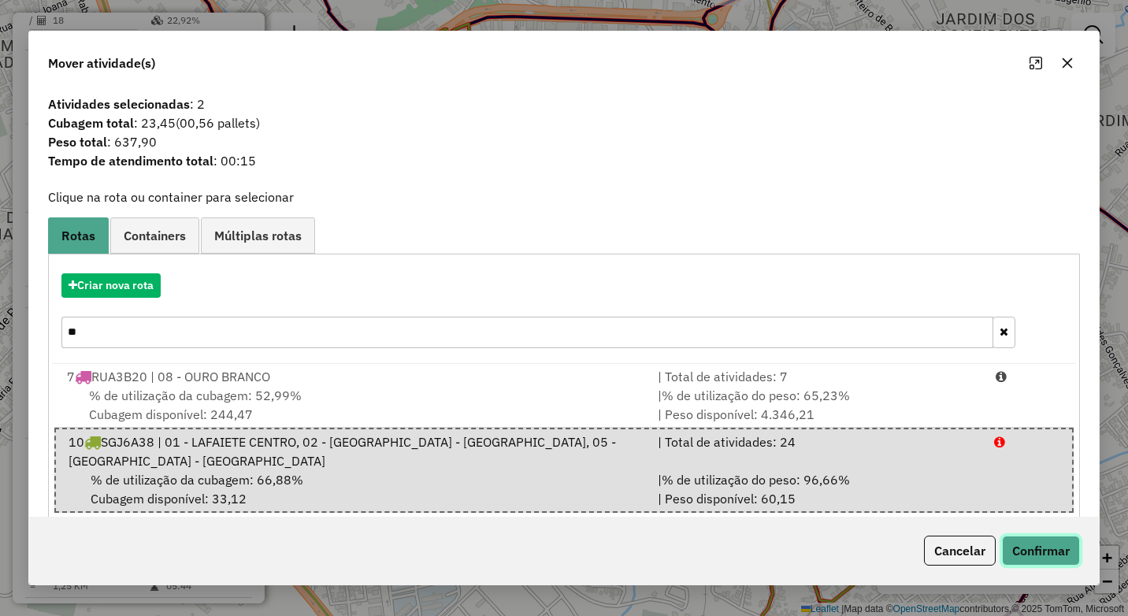
click at [1031, 546] on button "Confirmar" at bounding box center [1041, 550] width 78 height 30
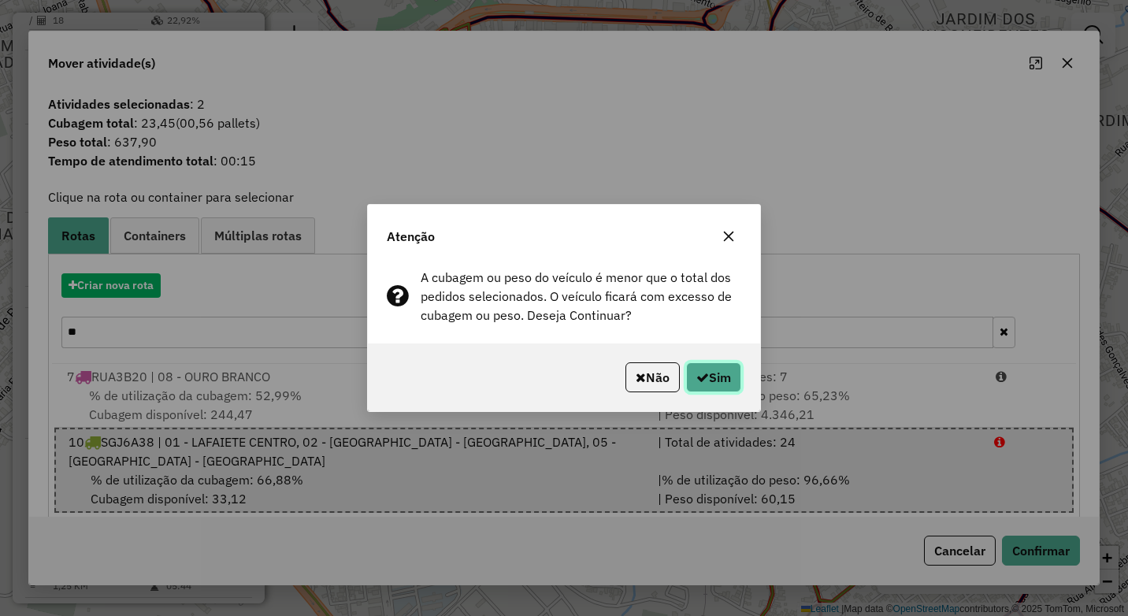
click at [709, 372] on button "Sim" at bounding box center [713, 377] width 55 height 30
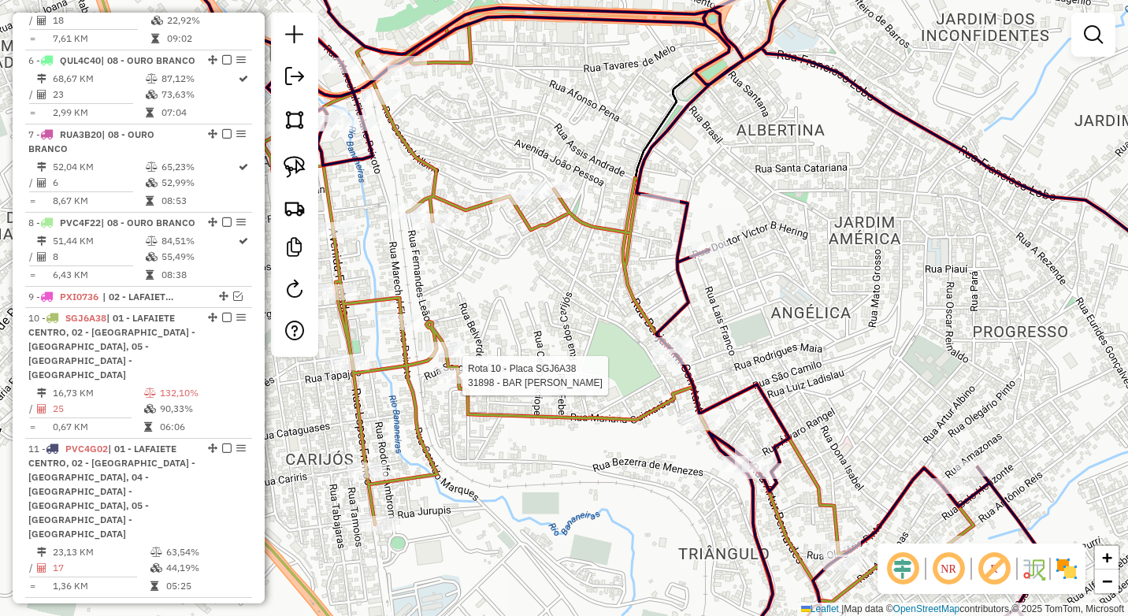
select select "*********"
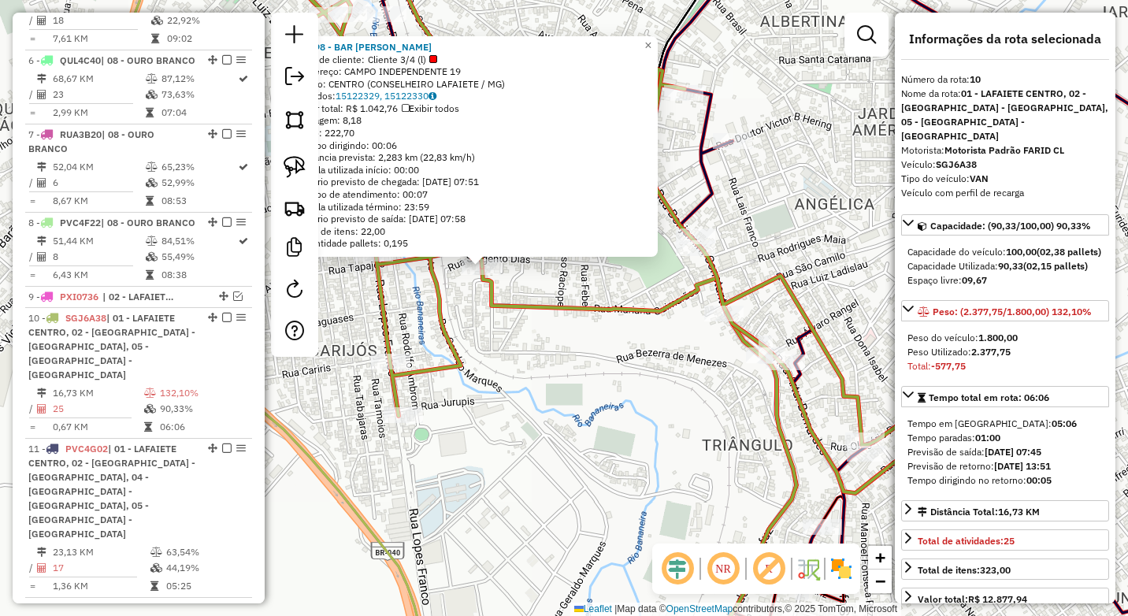
drag, startPoint x: 652, startPoint y: 469, endPoint x: 569, endPoint y: 428, distance: 93.0
click at [569, 428] on div "31898 - BAR JOAO GARLOPA Tipo de cliente: Cliente 3/4 (l) Endereço: CAMPO INDEP…" at bounding box center [564, 308] width 1128 height 616
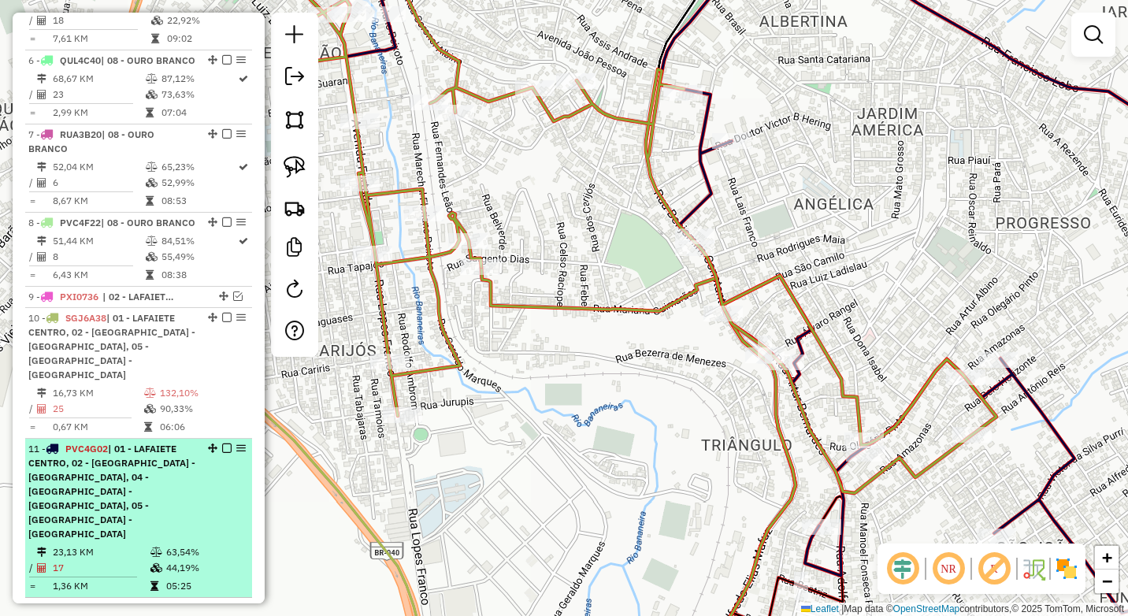
click at [222, 443] on em at bounding box center [226, 447] width 9 height 9
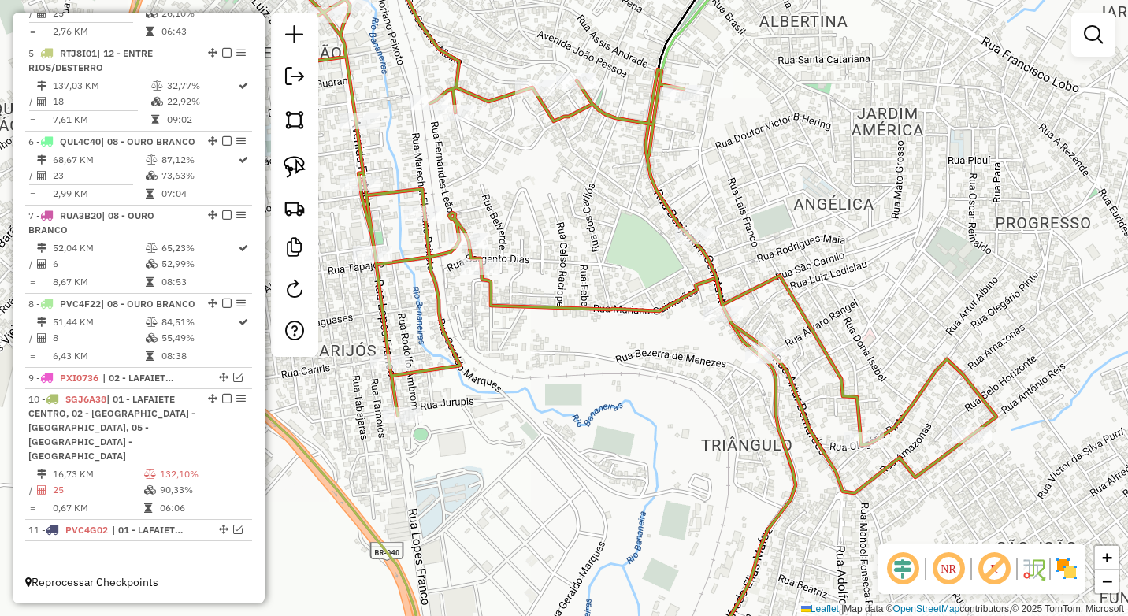
scroll to position [913, 0]
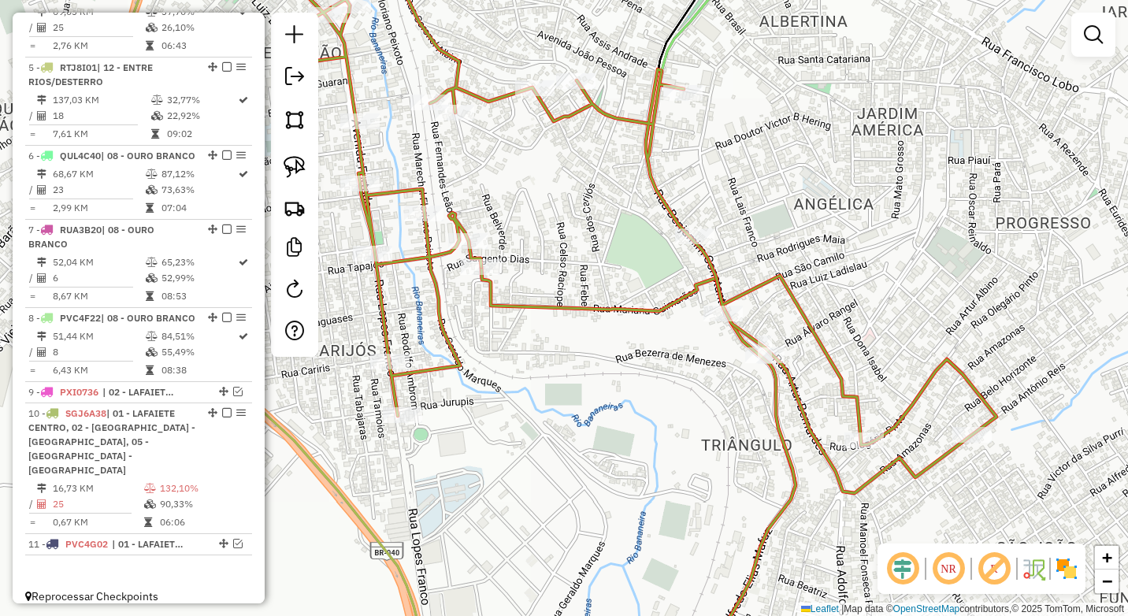
drag, startPoint x: 696, startPoint y: 483, endPoint x: 578, endPoint y: 418, distance: 134.6
click at [578, 418] on div "Janela de atendimento Grade de atendimento Capacidade Transportadoras Veículos …" at bounding box center [564, 308] width 1128 height 616
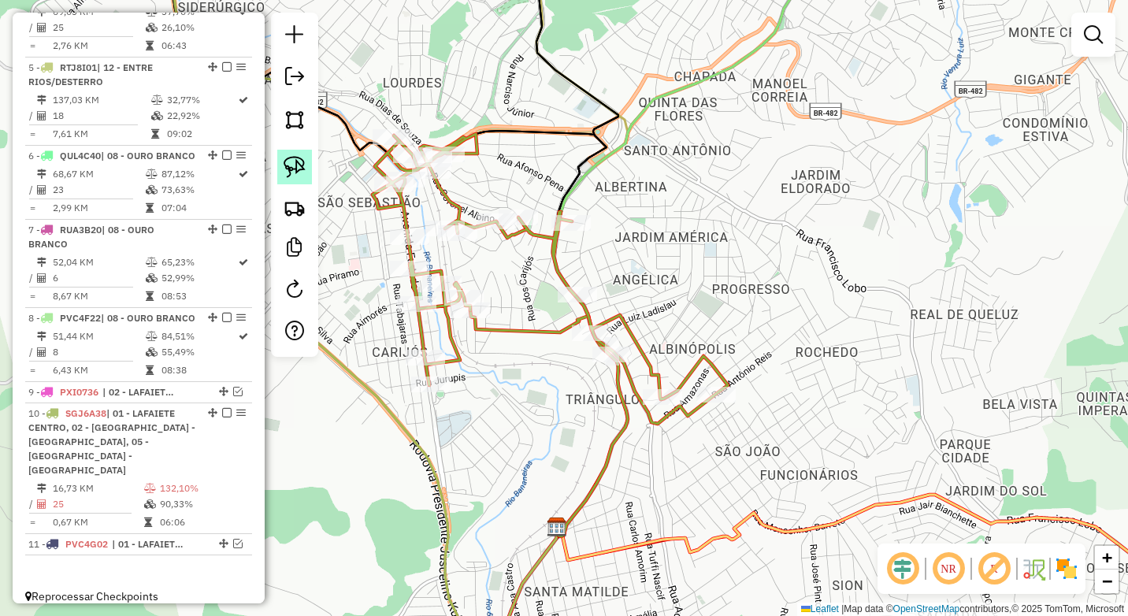
click at [295, 169] on img at bounding box center [294, 167] width 22 height 22
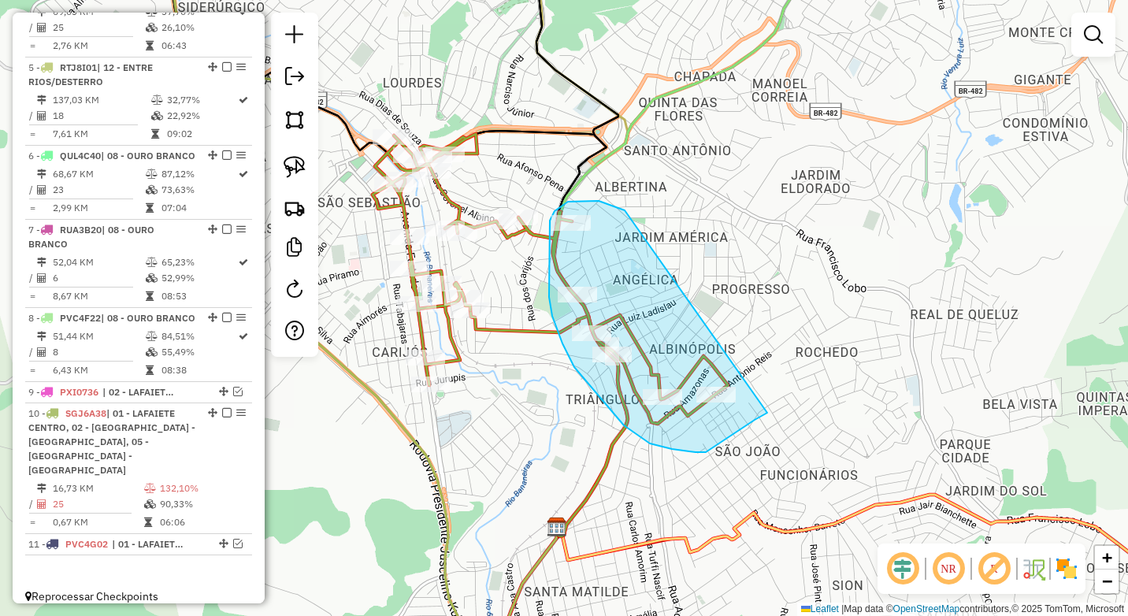
drag, startPoint x: 622, startPoint y: 209, endPoint x: 775, endPoint y: 401, distance: 244.8
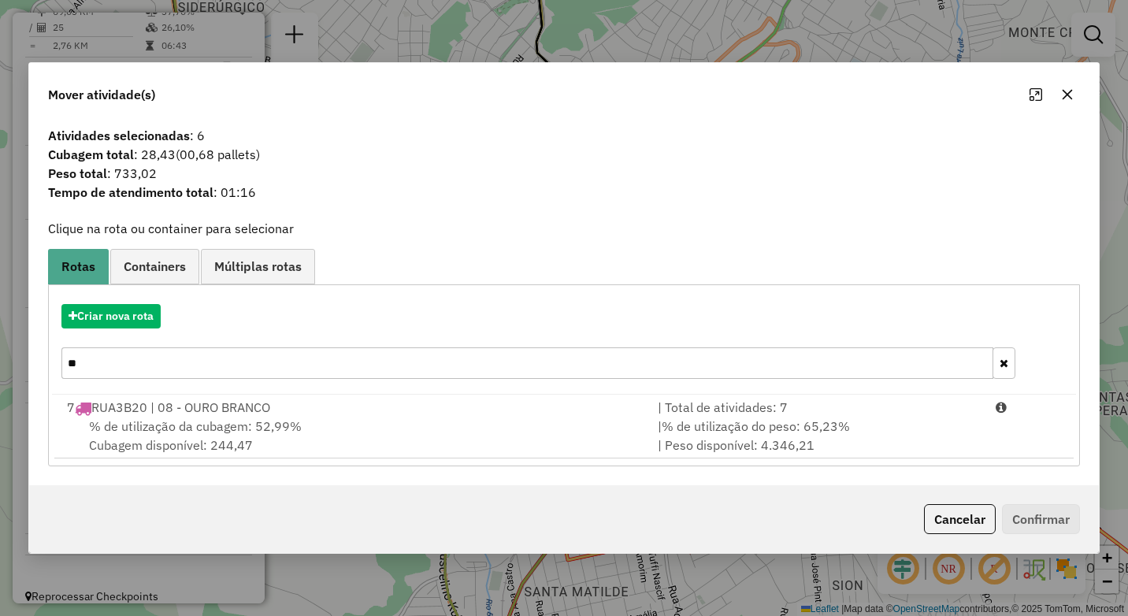
click at [1065, 98] on icon "button" at bounding box center [1067, 94] width 10 height 10
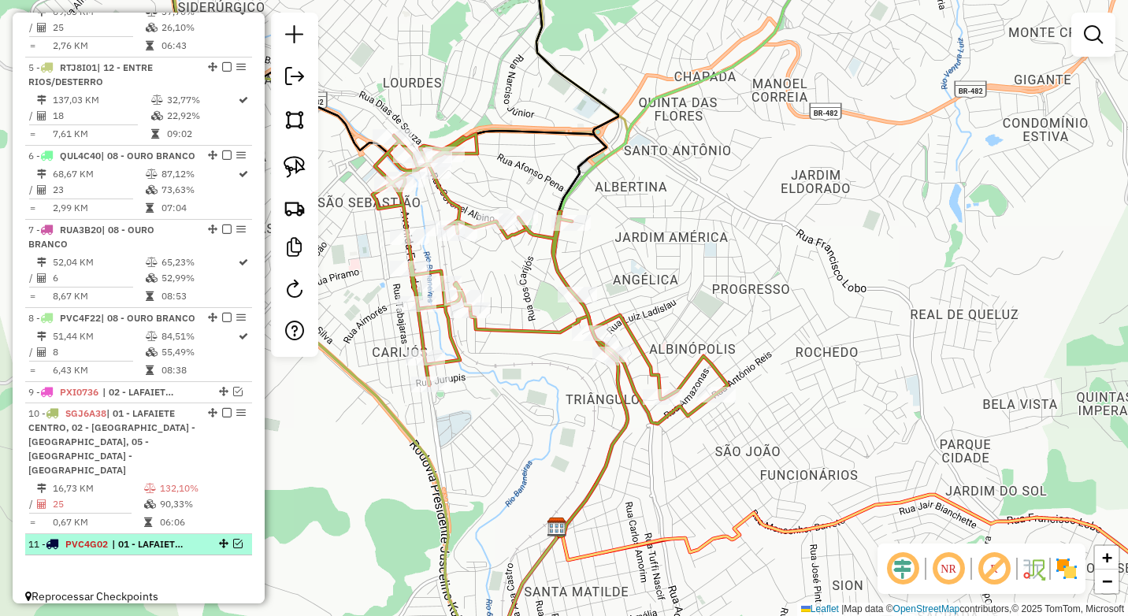
click at [233, 539] on em at bounding box center [237, 543] width 9 height 9
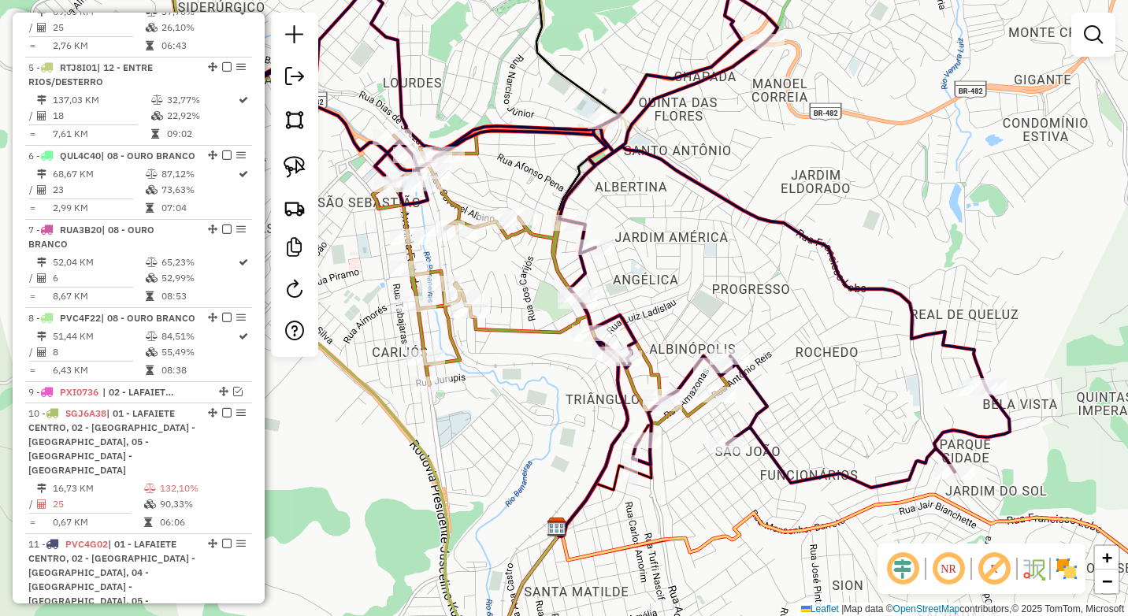
scroll to position [1008, 0]
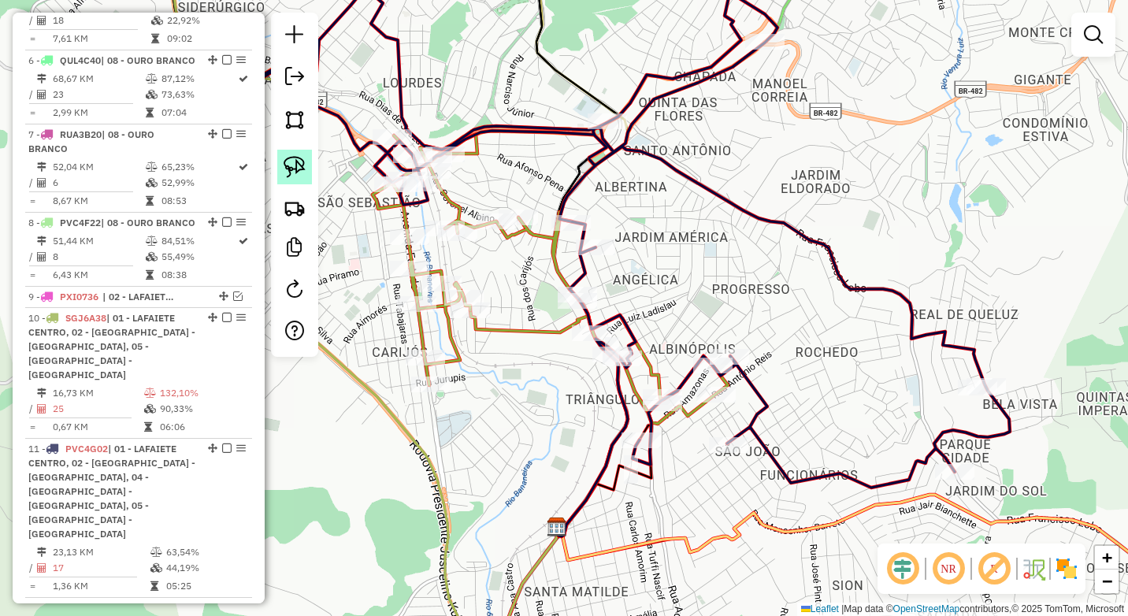
click at [302, 168] on img at bounding box center [294, 167] width 22 height 22
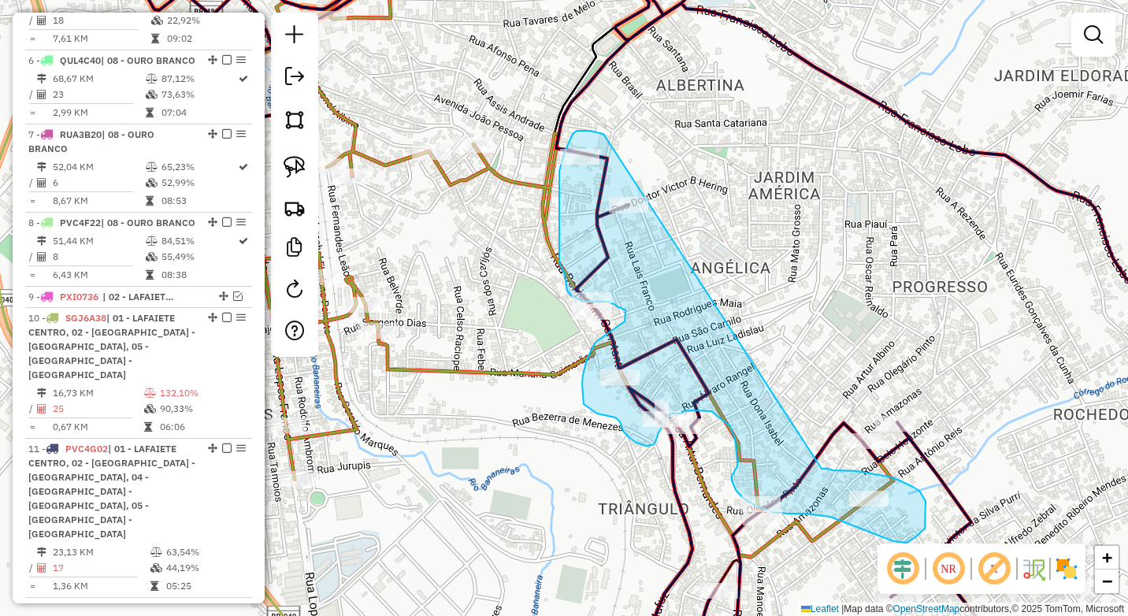
drag, startPoint x: 603, startPoint y: 134, endPoint x: 820, endPoint y: 469, distance: 399.0
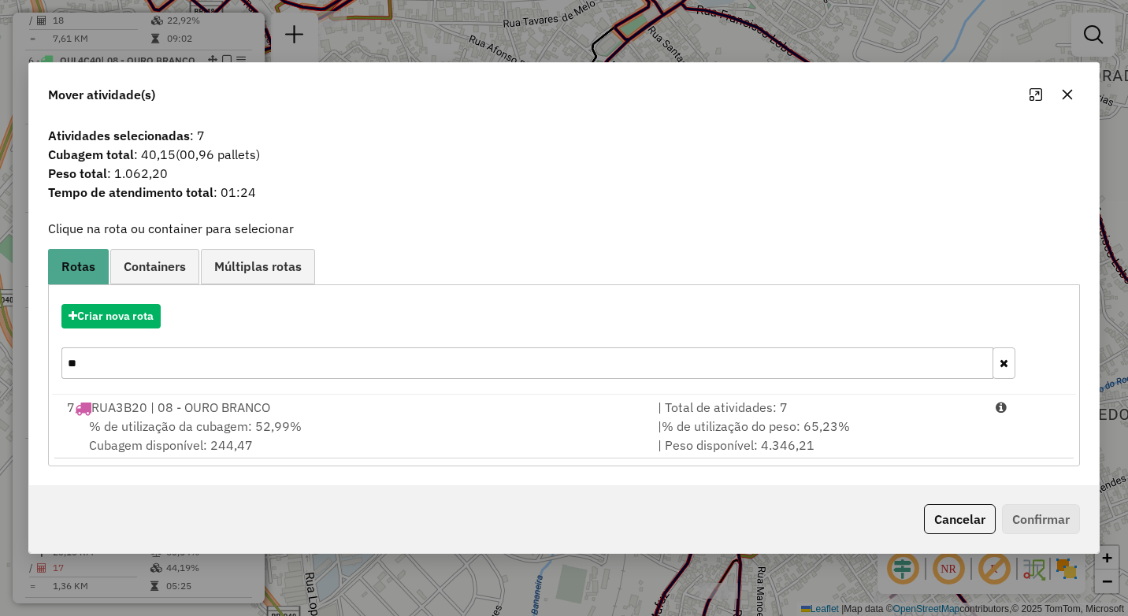
click at [1070, 97] on icon "button" at bounding box center [1067, 94] width 13 height 13
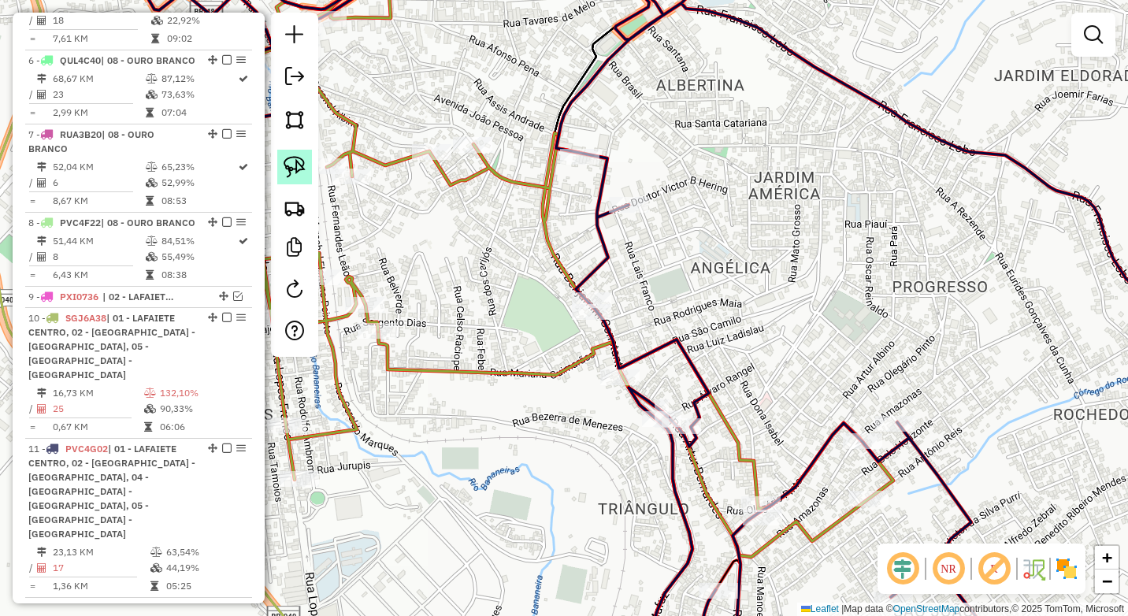
click at [304, 159] on img at bounding box center [294, 167] width 22 height 22
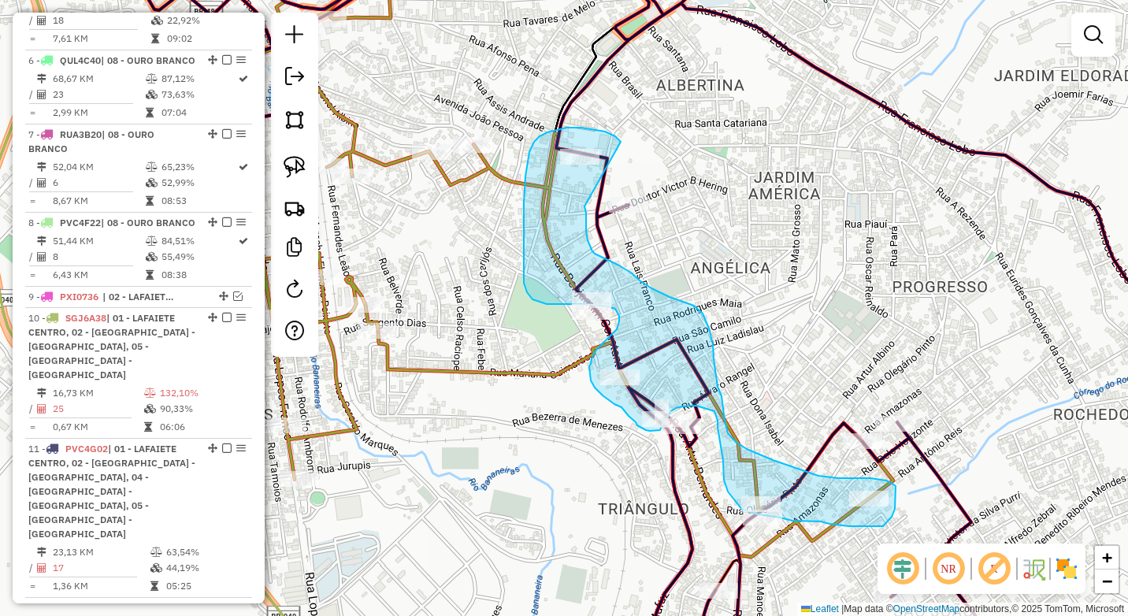
drag, startPoint x: 605, startPoint y: 131, endPoint x: 588, endPoint y: 194, distance: 65.1
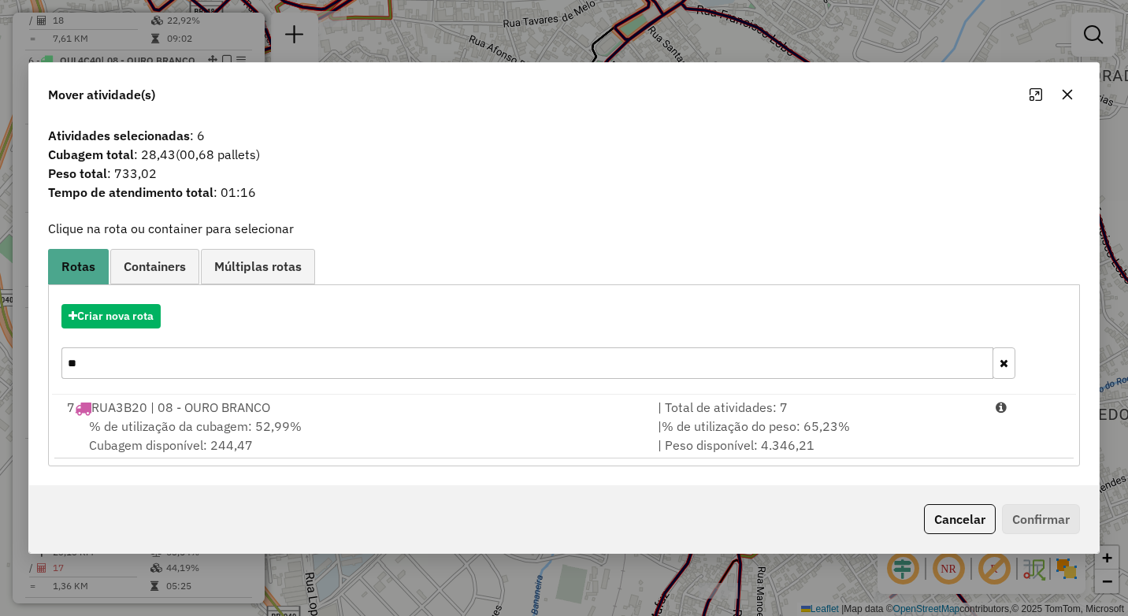
click at [119, 353] on input "**" at bounding box center [527, 362] width 932 height 31
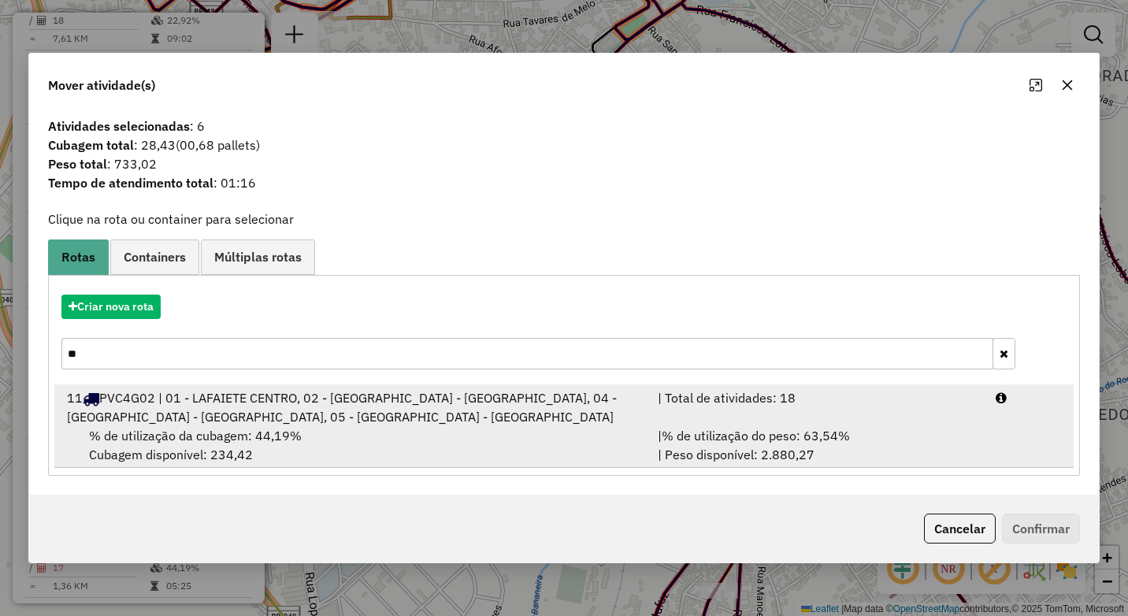
type input "**"
click at [224, 429] on span "% de utilização da cubagem: 44,19%" at bounding box center [195, 436] width 213 height 16
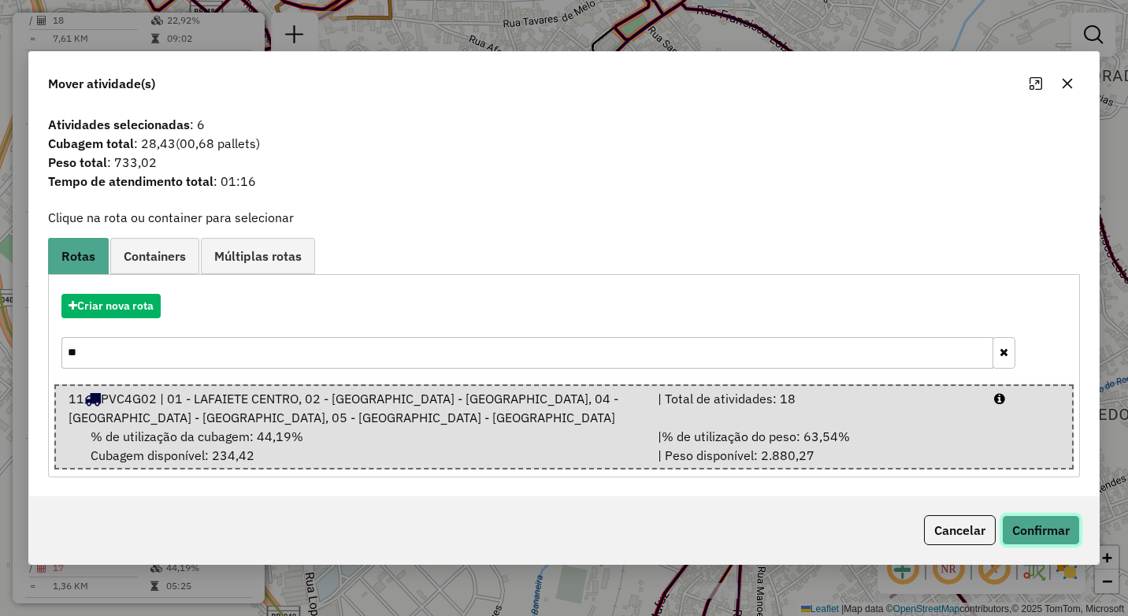
click at [1055, 520] on button "Confirmar" at bounding box center [1041, 530] width 78 height 30
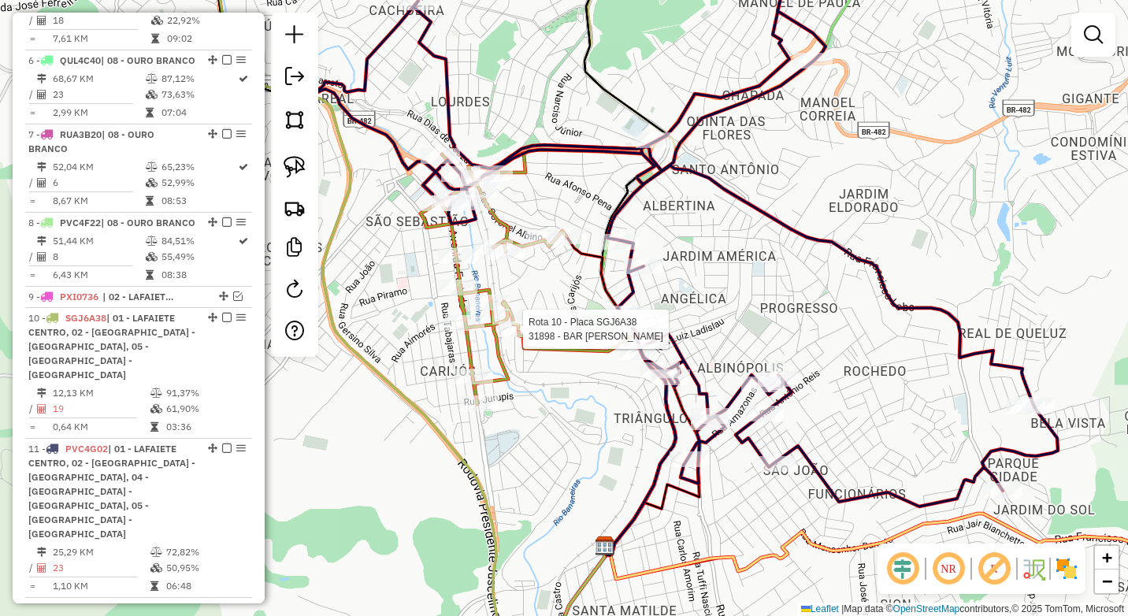
select select "*********"
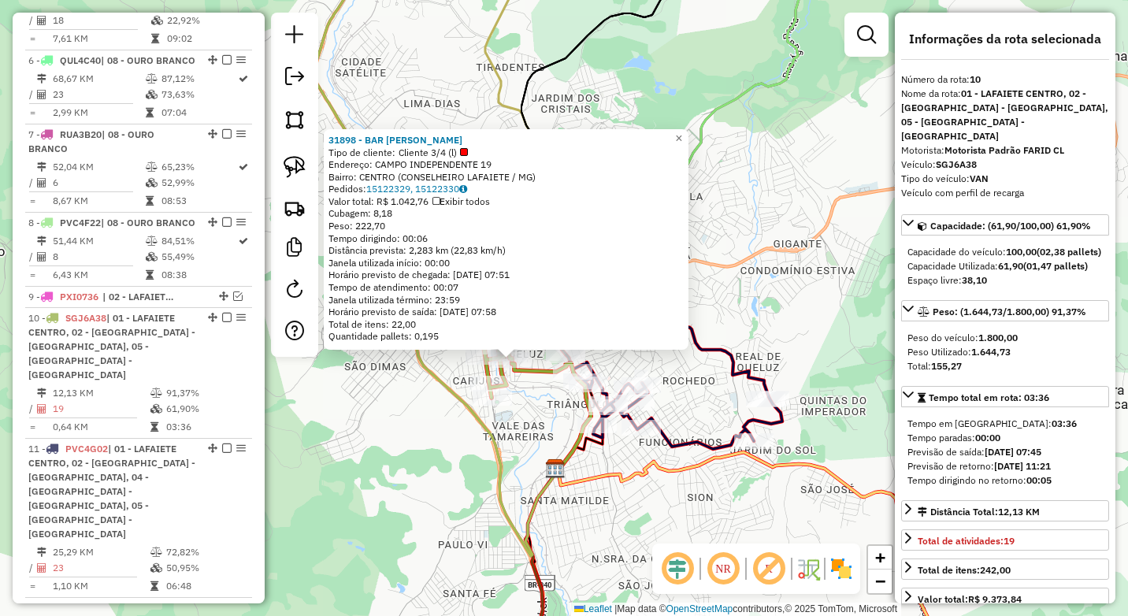
click at [532, 453] on div "31898 - BAR JOAO GARLOPA Tipo de cliente: Cliente 3/4 (l) Endereço: CAMPO INDEP…" at bounding box center [564, 308] width 1128 height 616
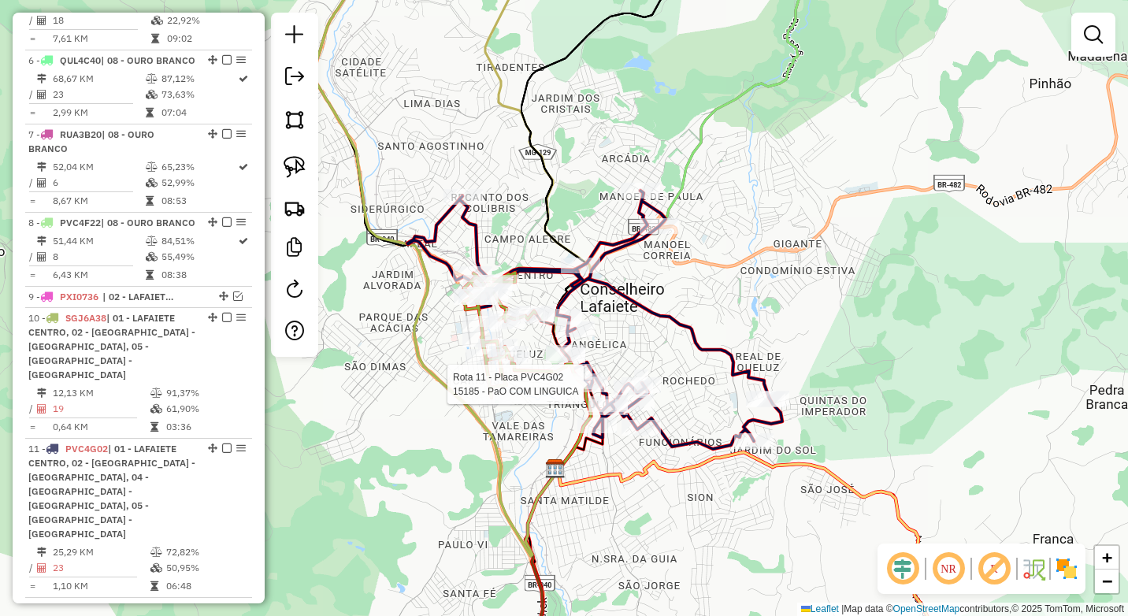
select select "*********"
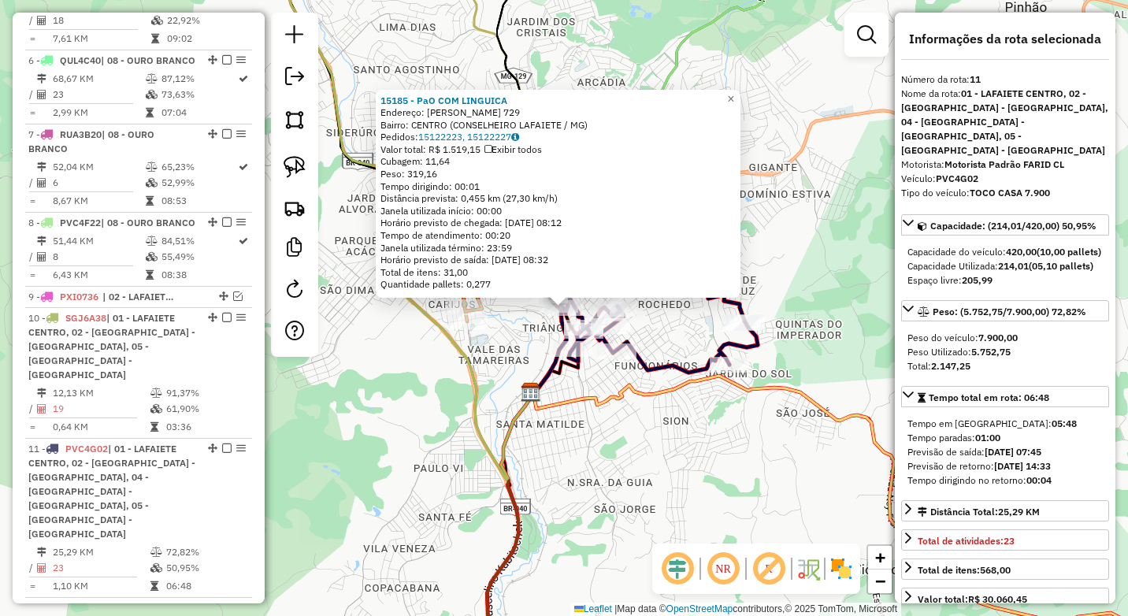
click at [454, 425] on div "15185 - PaO COM LINGUICA Endereço: JOSE NICOLAU DE QUEIROS 729 Bairro: CENTRO (…" at bounding box center [564, 308] width 1128 height 616
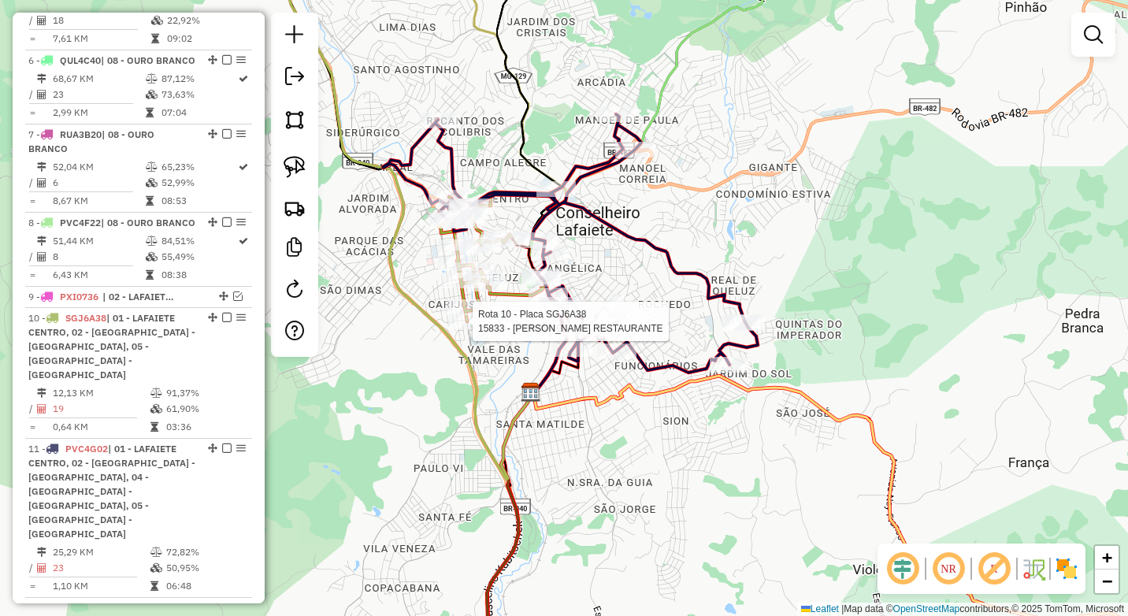
select select "*********"
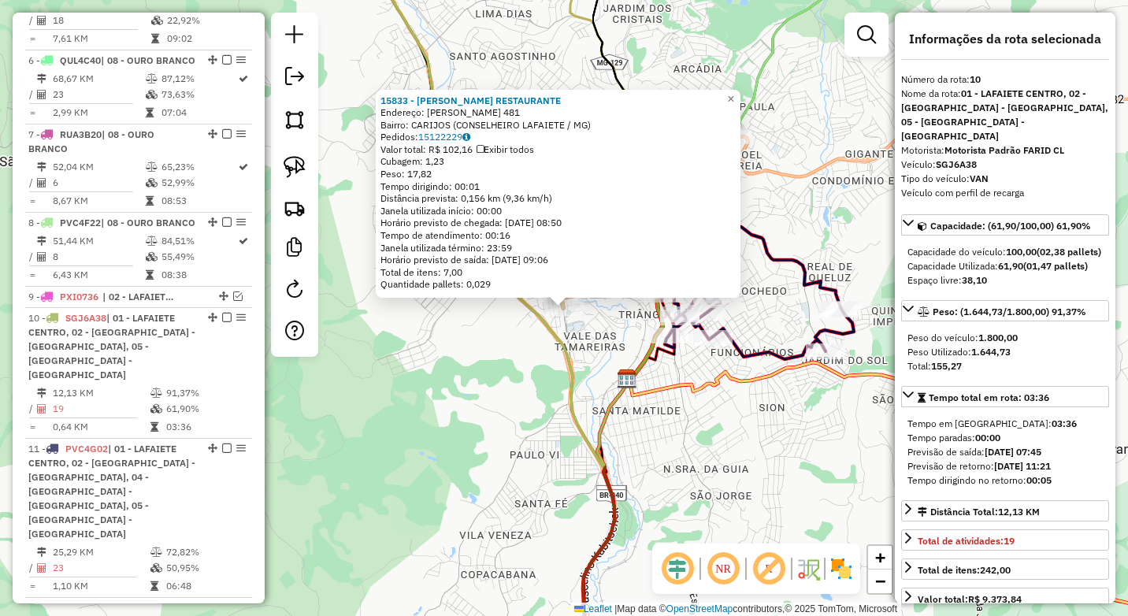
click at [491, 430] on div "15833 - LILI S RESTAURANTE Endereço: LOPES FRANCO 481 Bairro: CARIJOS (CONSELHE…" at bounding box center [564, 308] width 1128 height 616
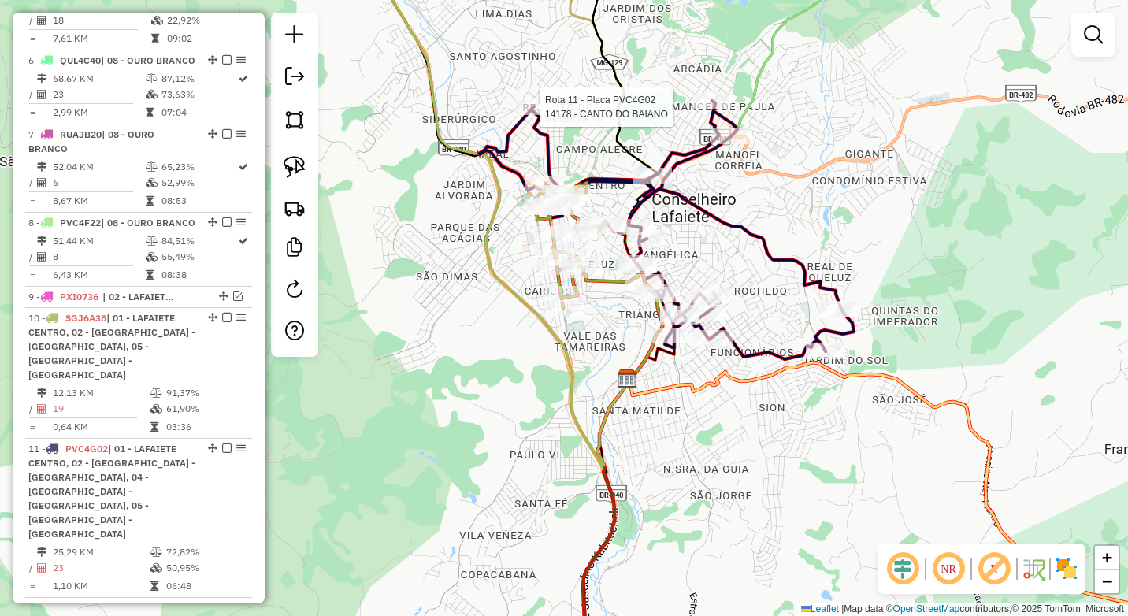
select select "*********"
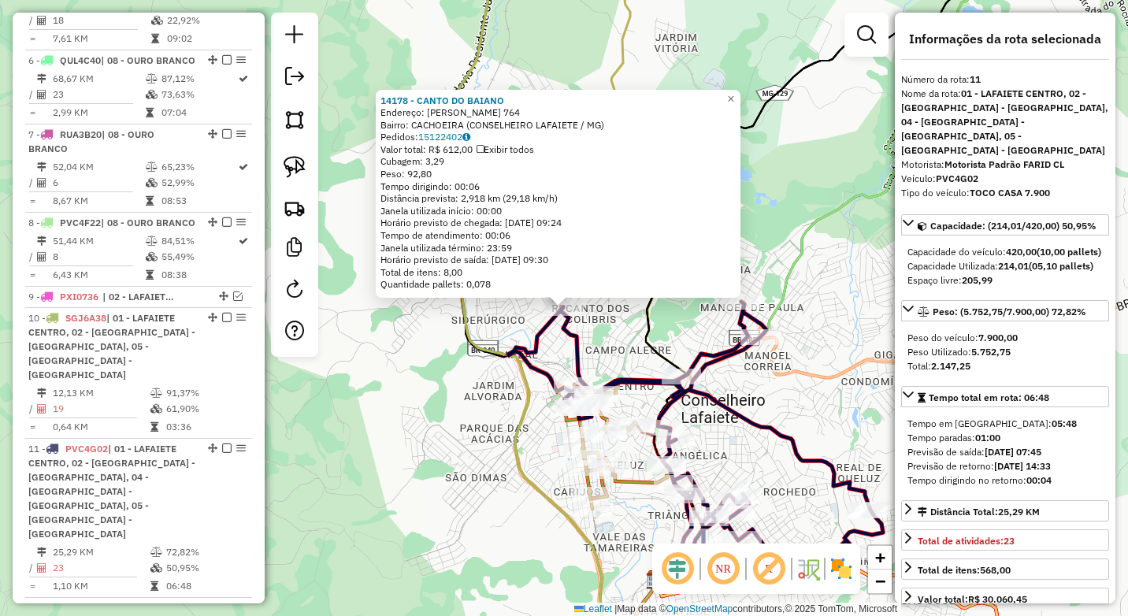
click at [484, 369] on div "14178 - CANTO DO BAIANO Endereço: ANTONIO AURELIANO DE REZENDE 764 Bairro: CACH…" at bounding box center [564, 308] width 1128 height 616
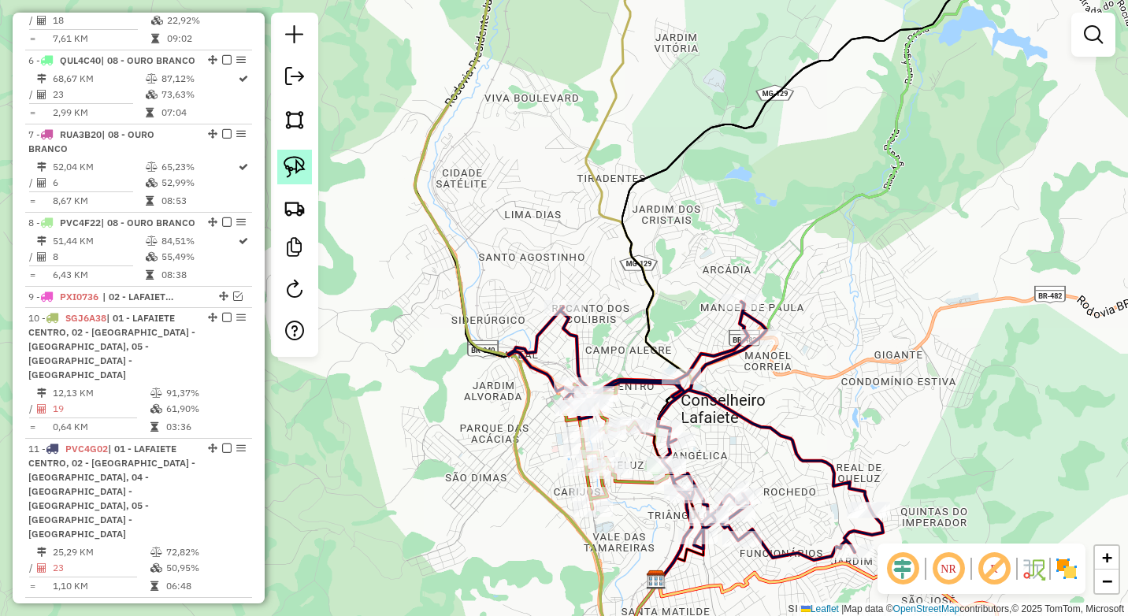
click at [288, 159] on img at bounding box center [294, 167] width 22 height 22
drag, startPoint x: 582, startPoint y: 286, endPoint x: 598, endPoint y: 337, distance: 53.8
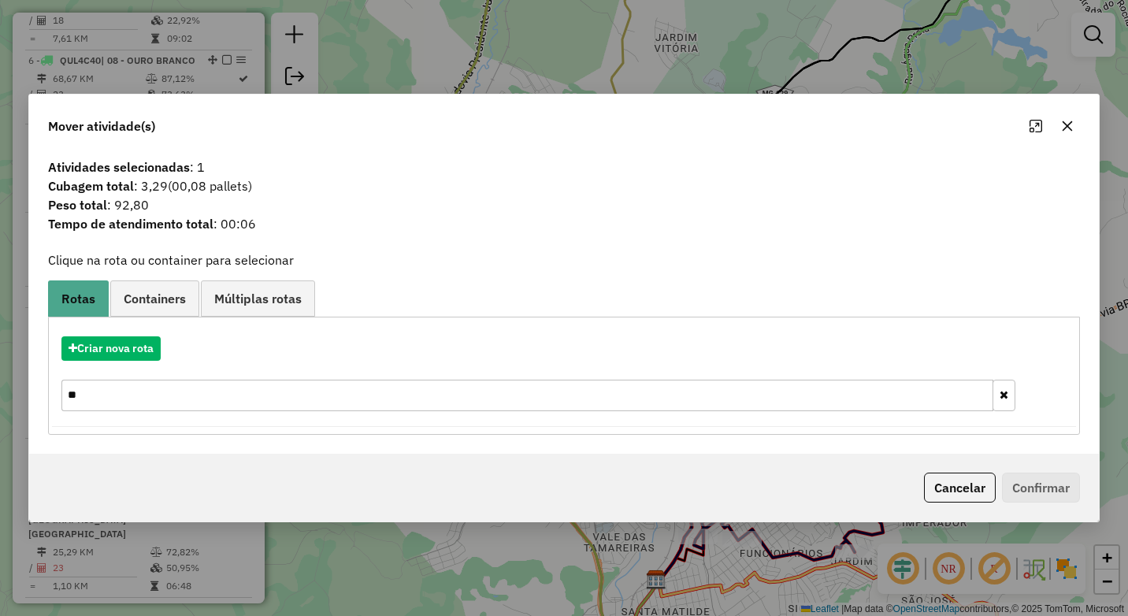
click at [180, 405] on input "**" at bounding box center [527, 395] width 932 height 31
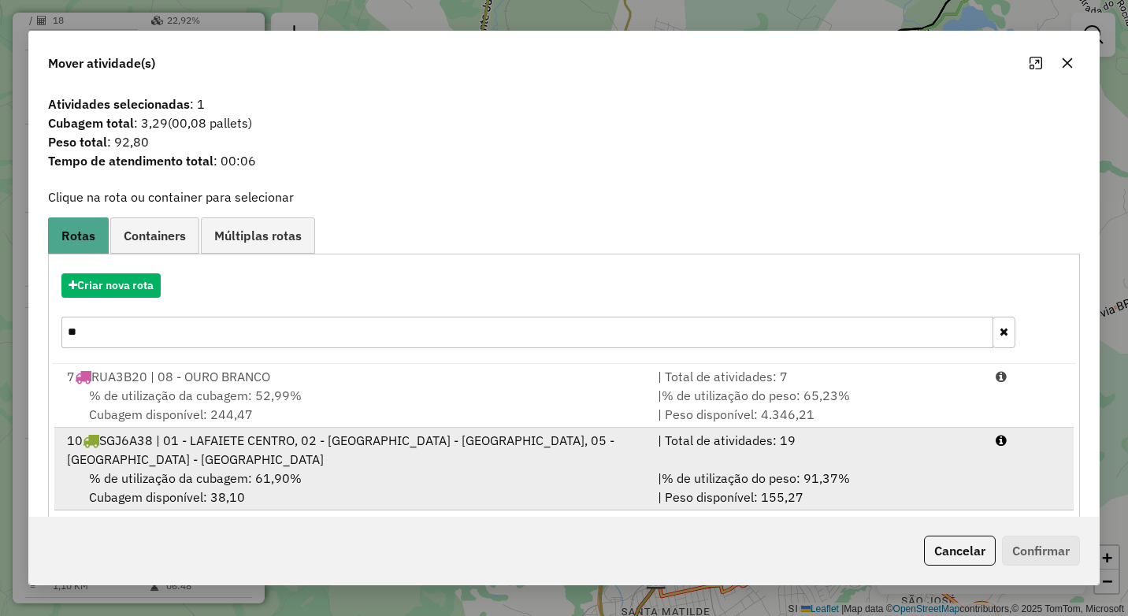
type input "**"
click at [346, 485] on div "% de utilização da cubagem: 61,90% Cubagem disponível: 38,10" at bounding box center [352, 488] width 591 height 38
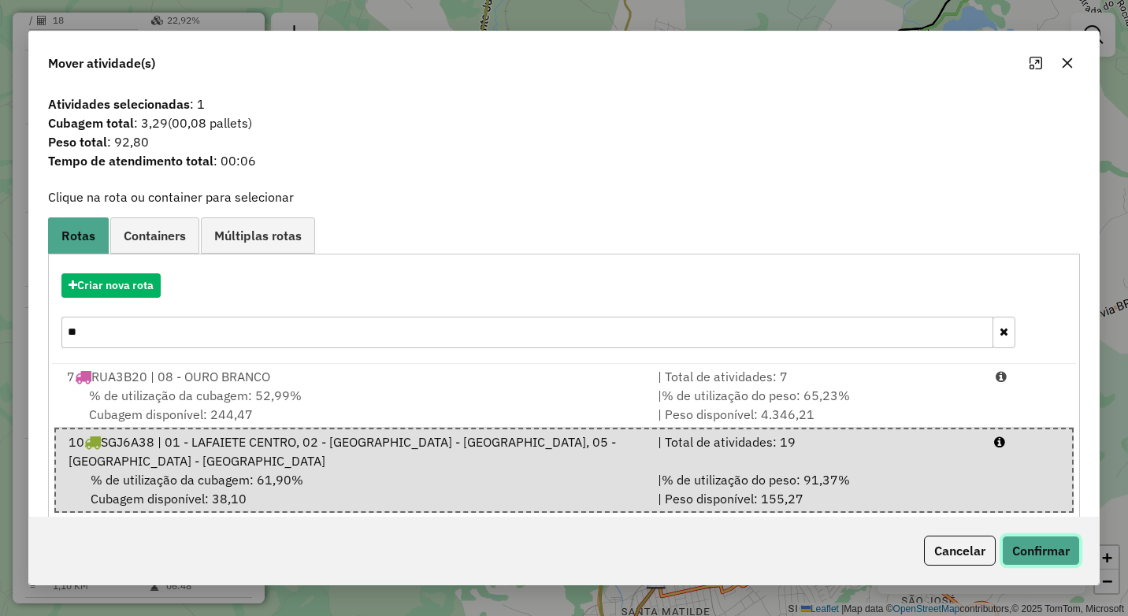
click at [1024, 547] on button "Confirmar" at bounding box center [1041, 550] width 78 height 30
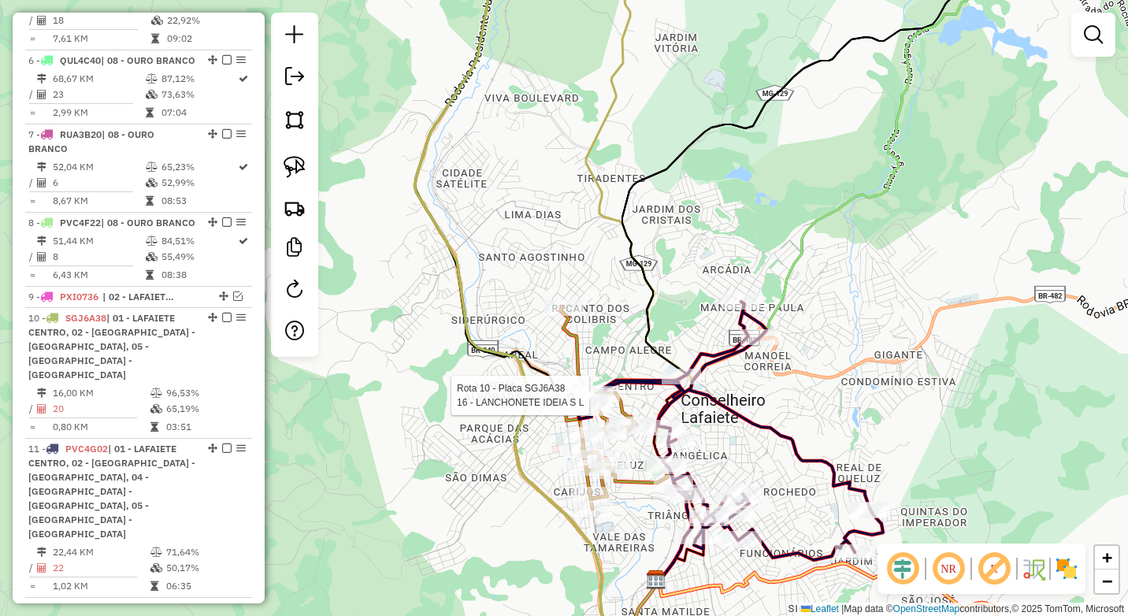
select select "*********"
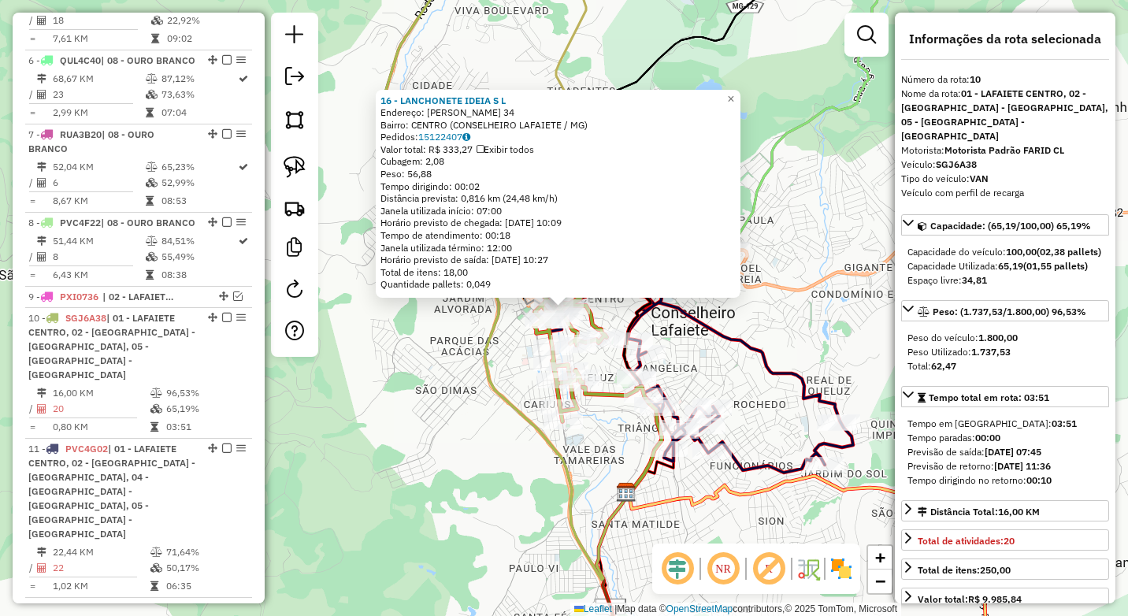
click at [571, 493] on icon at bounding box center [506, 259] width 242 height 641
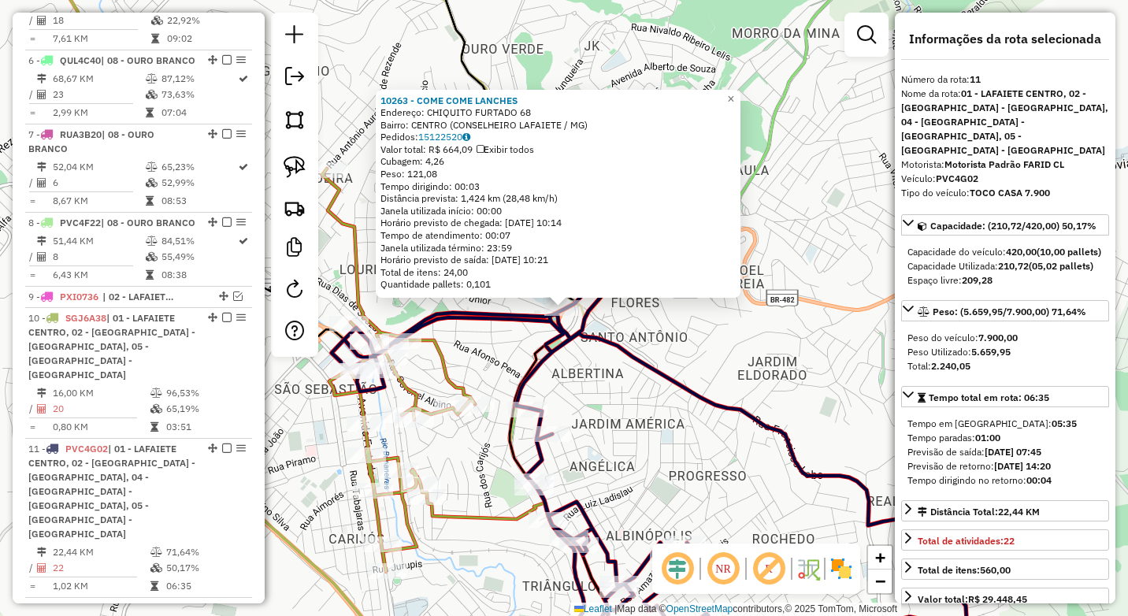
click at [595, 363] on div "10263 - COME COME LANCHES Endereço: CHIQUITO FURTADO 68 Bairro: CENTRO (CONSELH…" at bounding box center [564, 308] width 1128 height 616
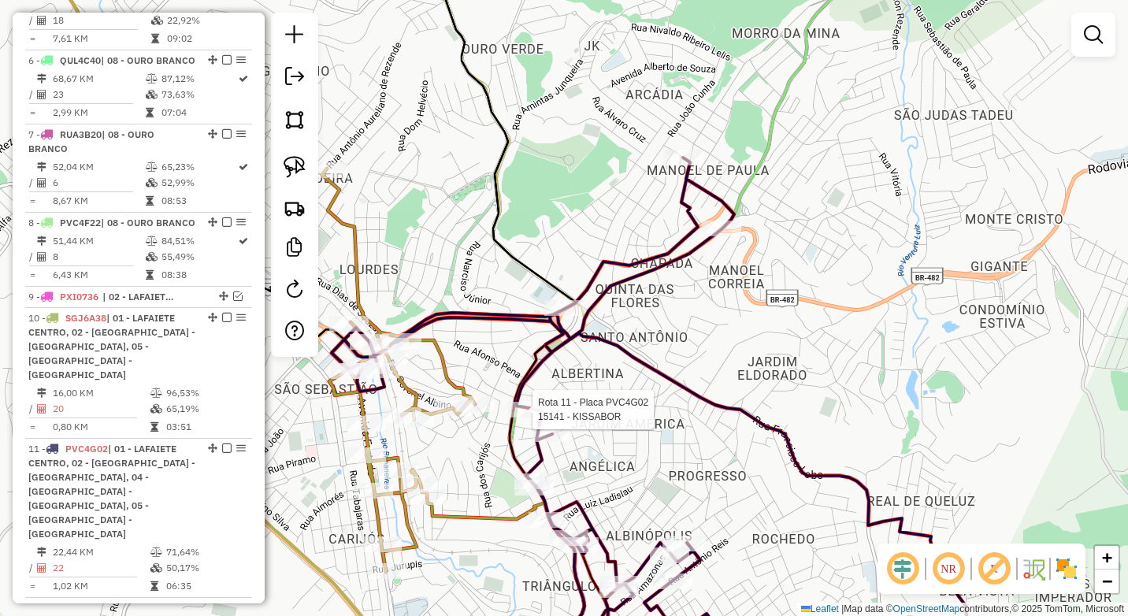
select select "*********"
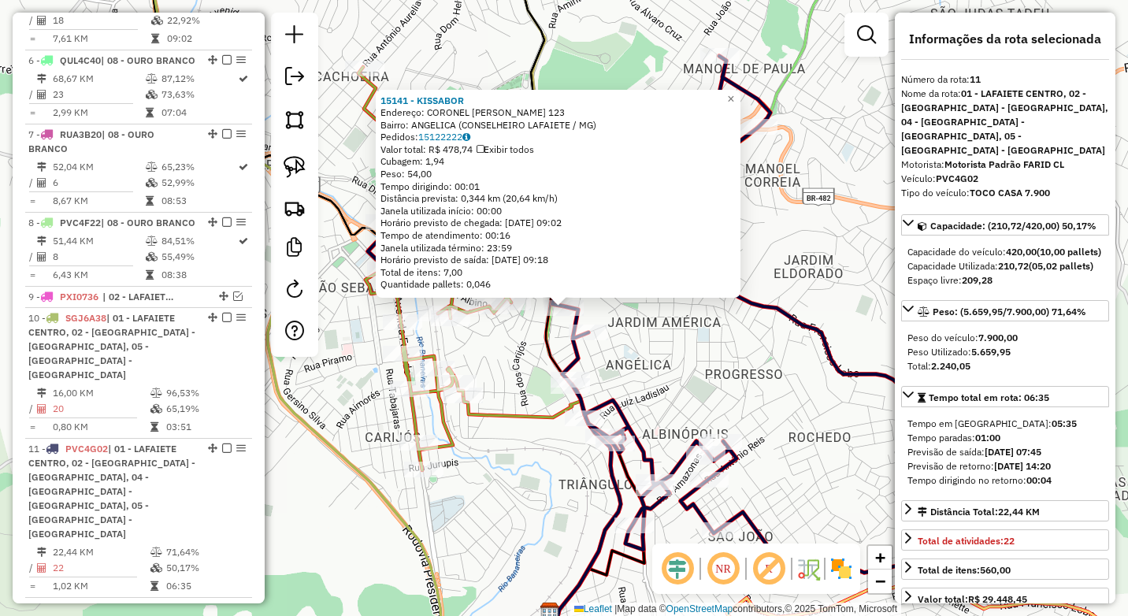
click at [506, 380] on div "15141 - KISSABOR Endereço: CORONEL LICINIO PEREIRA DUTRA 123 Bairro: ANGELICA (…" at bounding box center [564, 308] width 1128 height 616
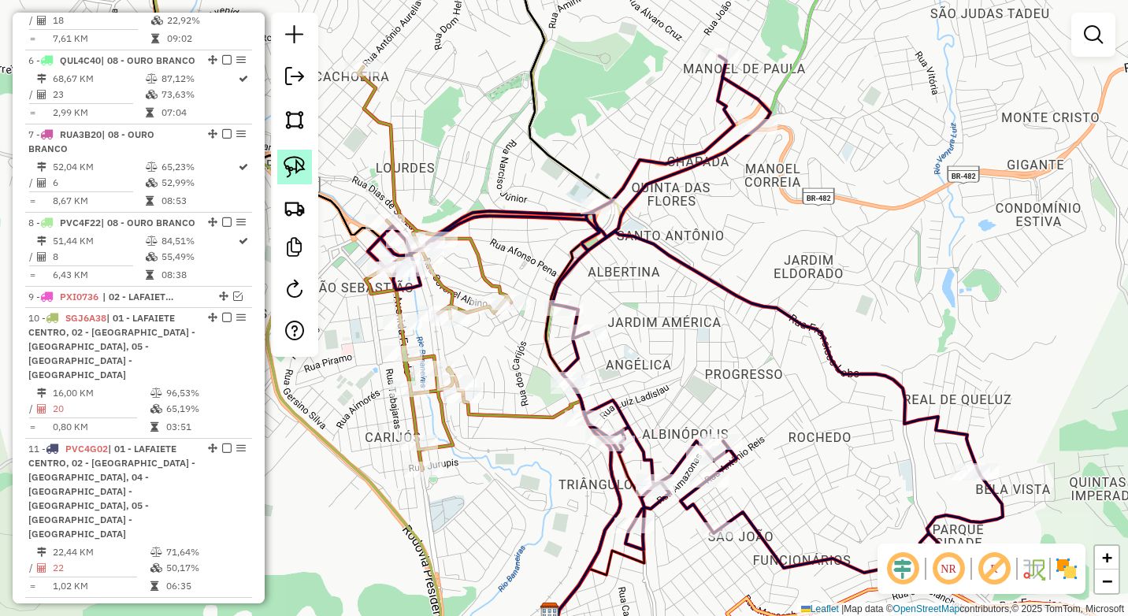
click at [286, 169] on img at bounding box center [294, 167] width 22 height 22
drag, startPoint x: 572, startPoint y: 276, endPoint x: 591, endPoint y: 309, distance: 38.4
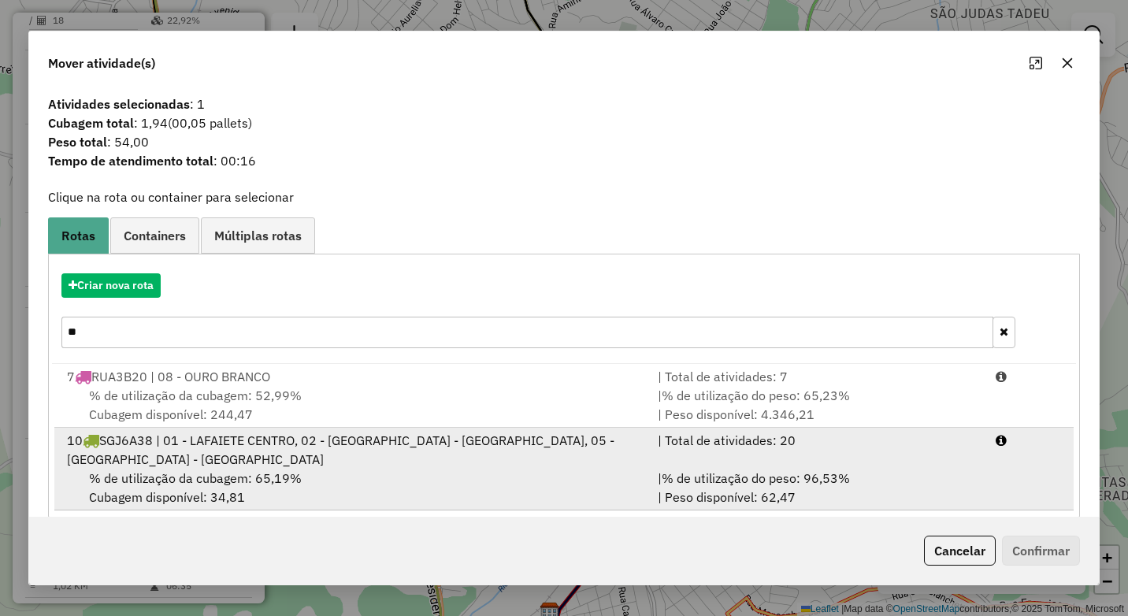
click at [717, 470] on span "% de utilização do peso: 96,53%" at bounding box center [755, 478] width 188 height 16
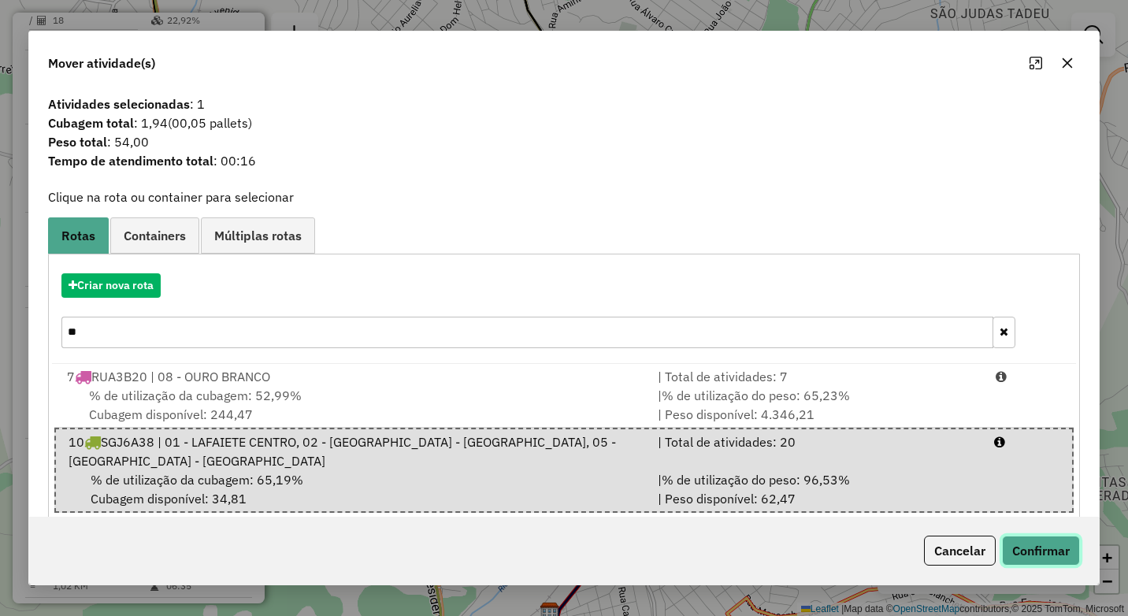
click at [1046, 547] on button "Confirmar" at bounding box center [1041, 550] width 78 height 30
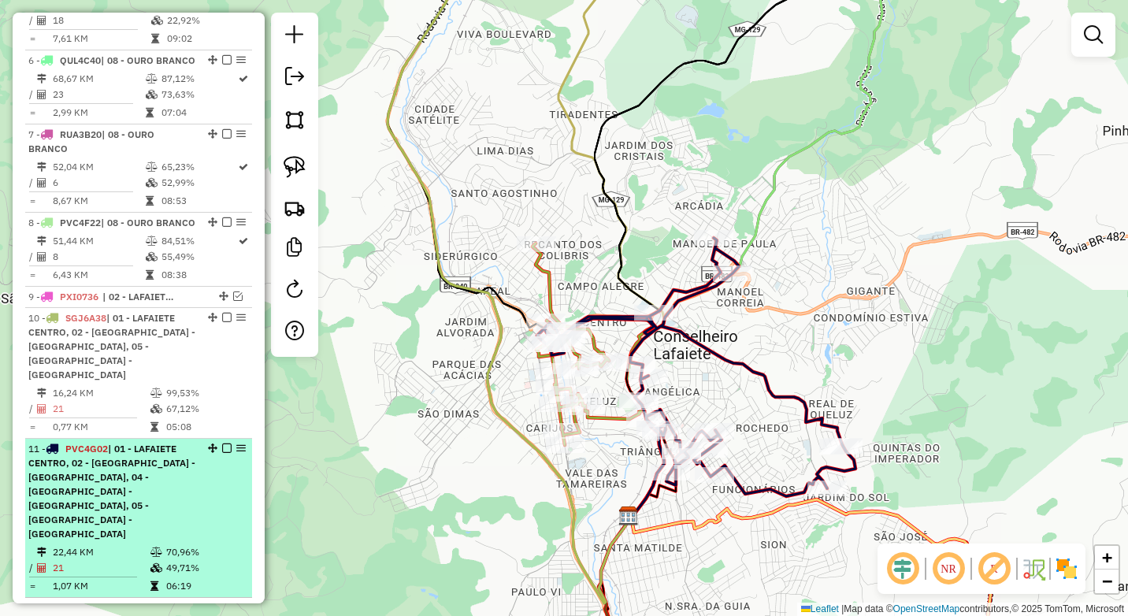
click at [117, 479] on span "| 01 - LAFAIETE CENTRO, 02 - [GEOGRAPHIC_DATA] - [GEOGRAPHIC_DATA], 04 - [GEOGR…" at bounding box center [111, 491] width 167 height 97
select select "*********"
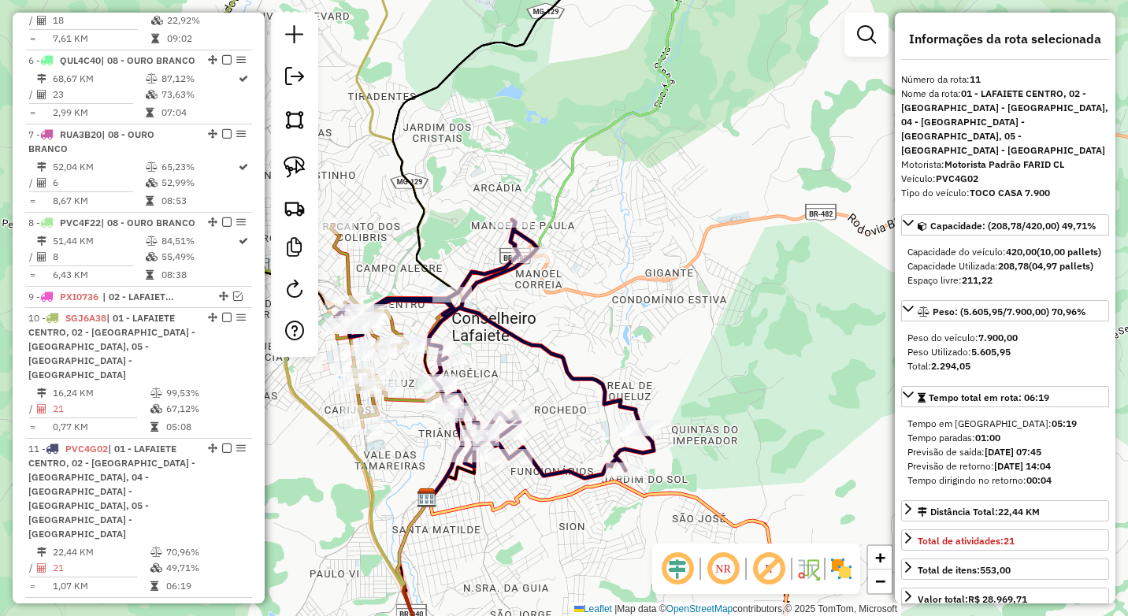
click at [624, 309] on div "Janela de atendimento Grade de atendimento Capacidade Transportadoras Veículos …" at bounding box center [564, 308] width 1128 height 616
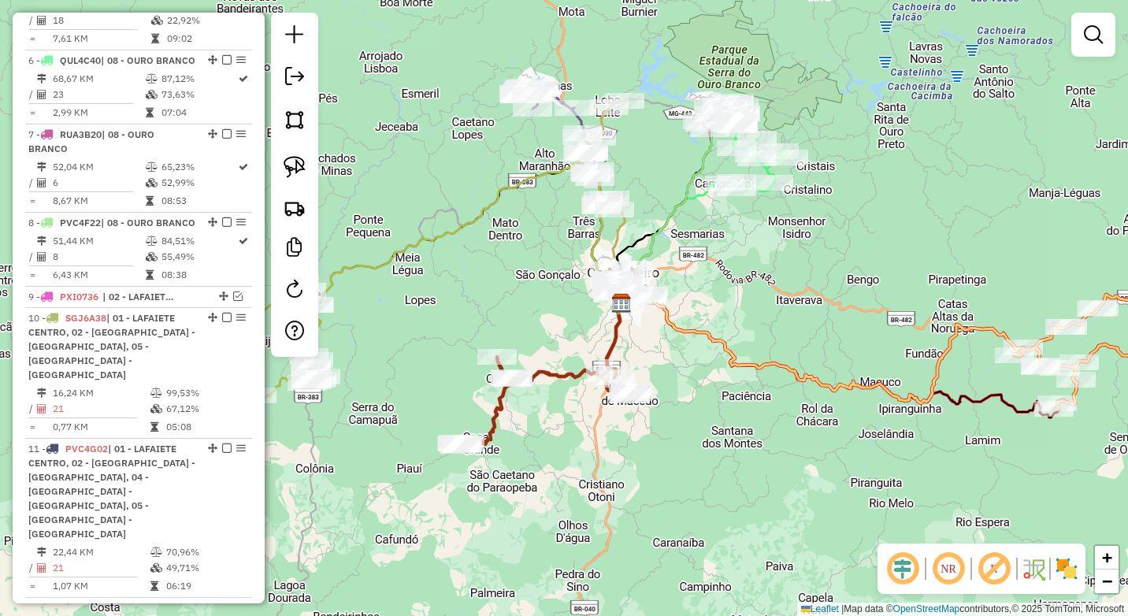
click at [705, 280] on div "Janela de atendimento Grade de atendimento Capacidade Transportadoras Veículos …" at bounding box center [564, 308] width 1128 height 616
select select "*********"
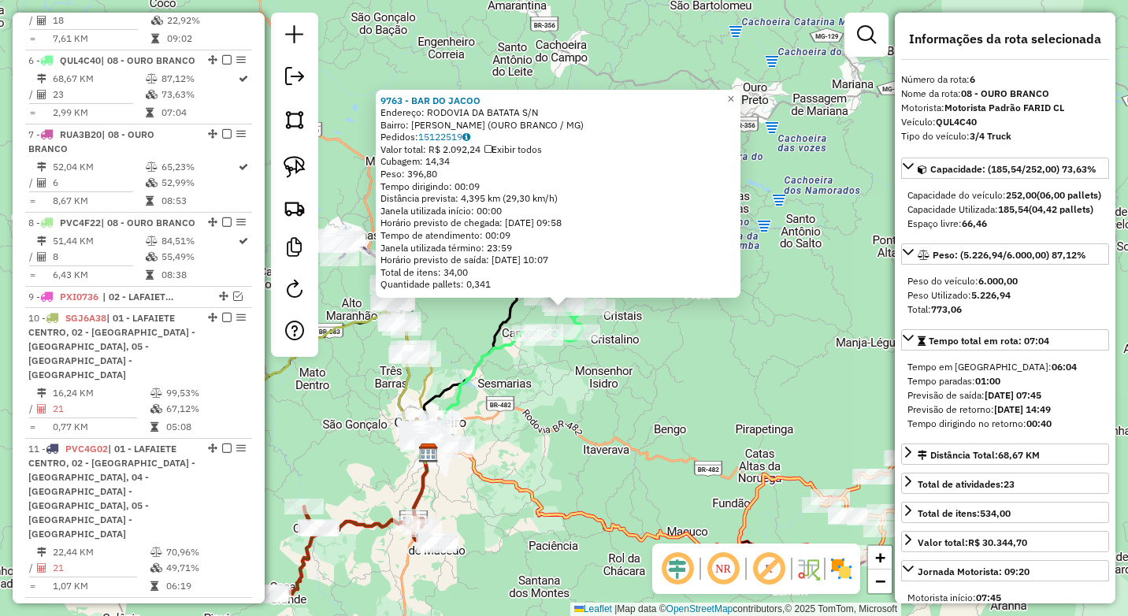
click at [588, 429] on div "9763 - BAR DO JACOO Endereço: RODOVIA DA BATATA S/N Bairro: JOAO GOTE (OURO BRA…" at bounding box center [564, 308] width 1128 height 616
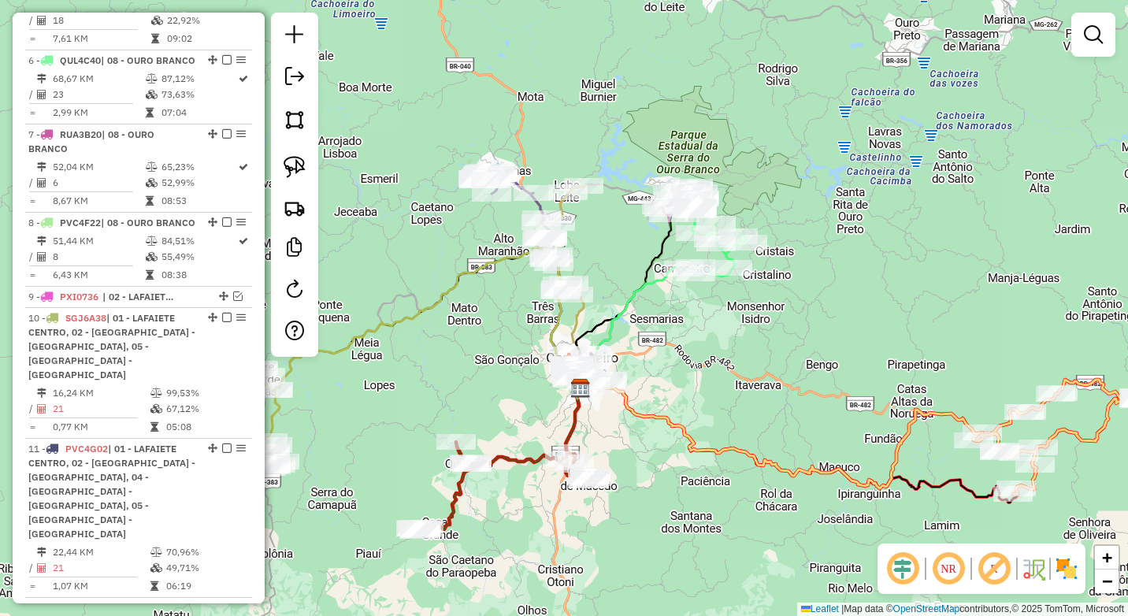
drag, startPoint x: 561, startPoint y: 447, endPoint x: 726, endPoint y: 379, distance: 178.3
click at [726, 379] on div "Janela de atendimento Grade de atendimento Capacidade Transportadoras Veículos …" at bounding box center [564, 308] width 1128 height 616
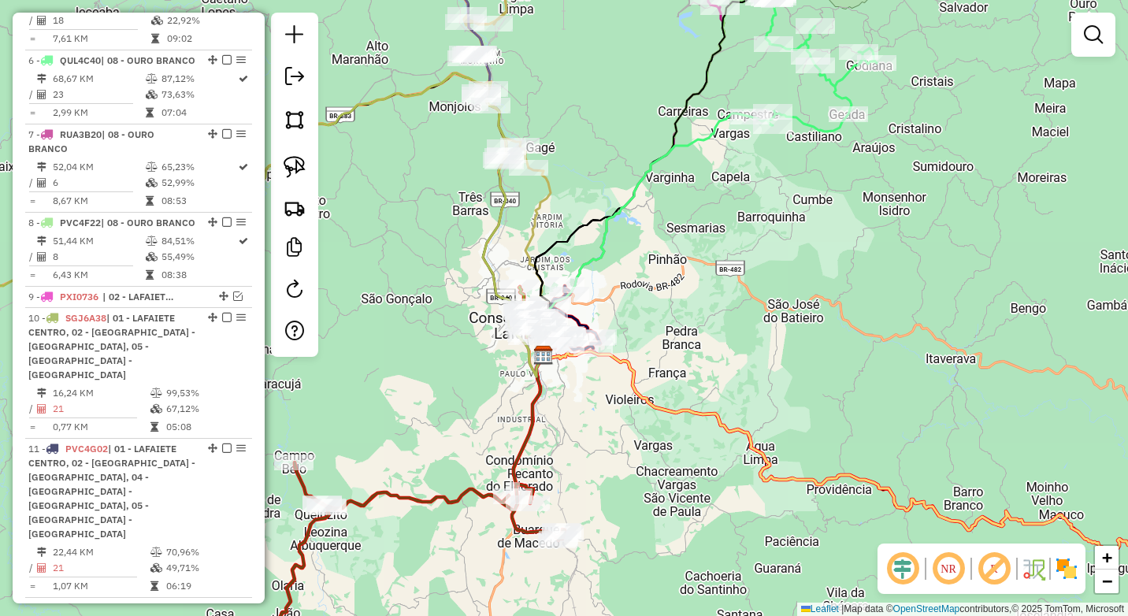
click at [602, 431] on div "Janela de atendimento Grade de atendimento Capacidade Transportadoras Veículos …" at bounding box center [564, 308] width 1128 height 616
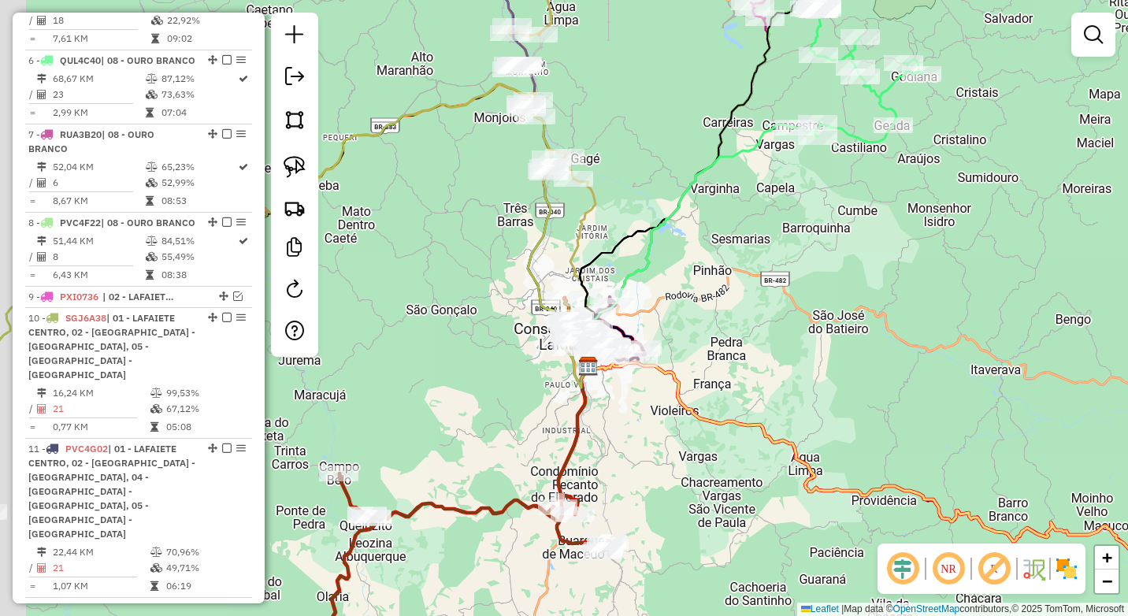
drag, startPoint x: 599, startPoint y: 435, endPoint x: 644, endPoint y: 446, distance: 46.2
click at [644, 446] on div "Janela de atendimento Grade de atendimento Capacidade Transportadoras Veículos …" at bounding box center [564, 308] width 1128 height 616
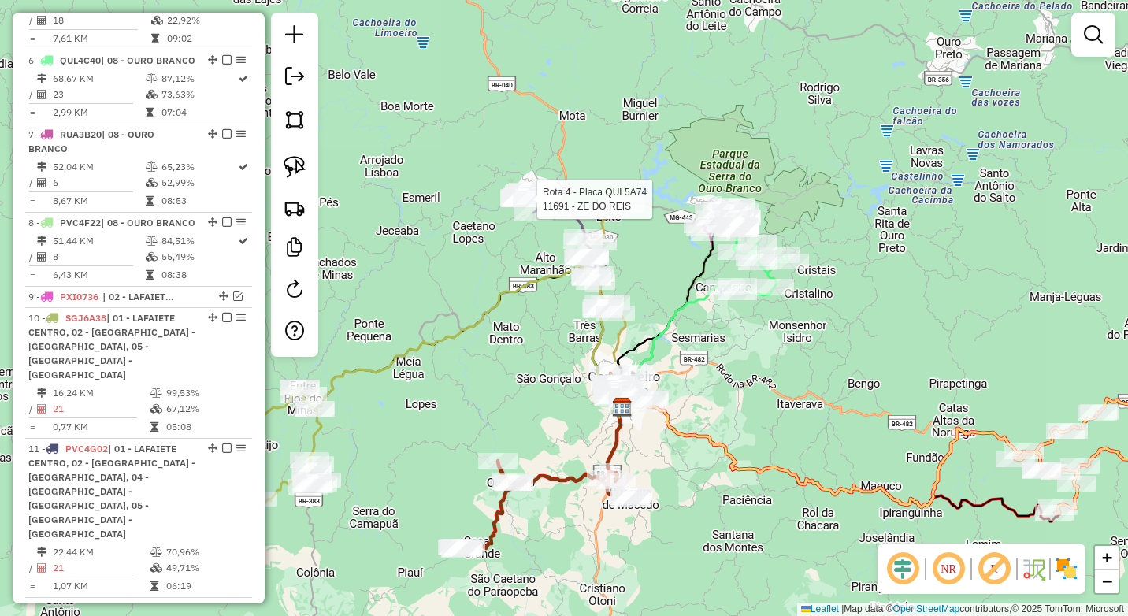
select select "*********"
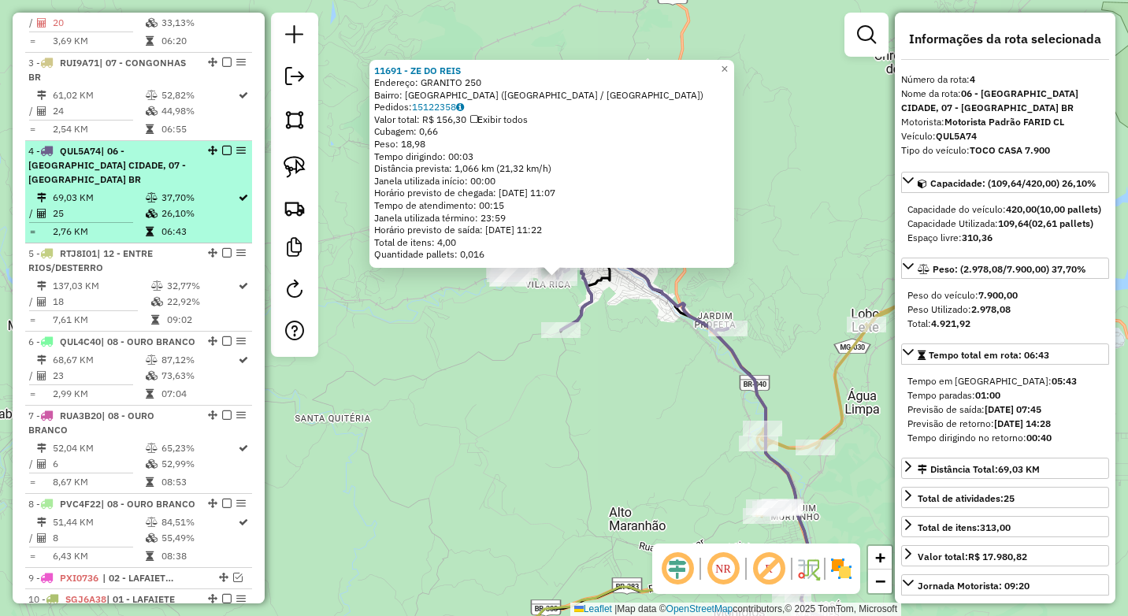
scroll to position [698, 0]
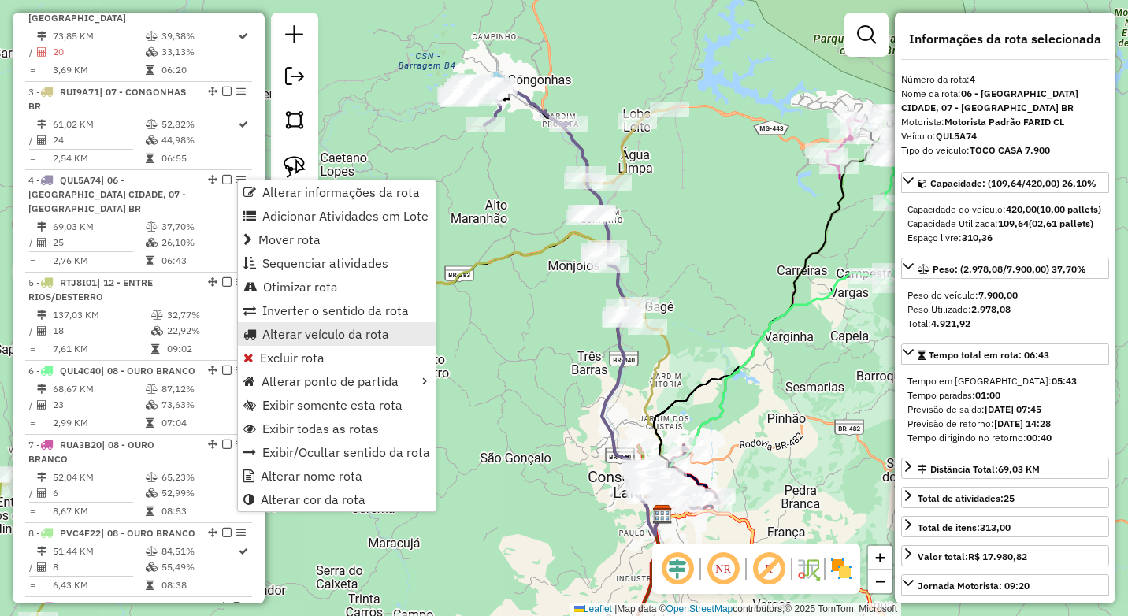
click at [314, 335] on span "Alterar veículo da rota" at bounding box center [325, 334] width 127 height 13
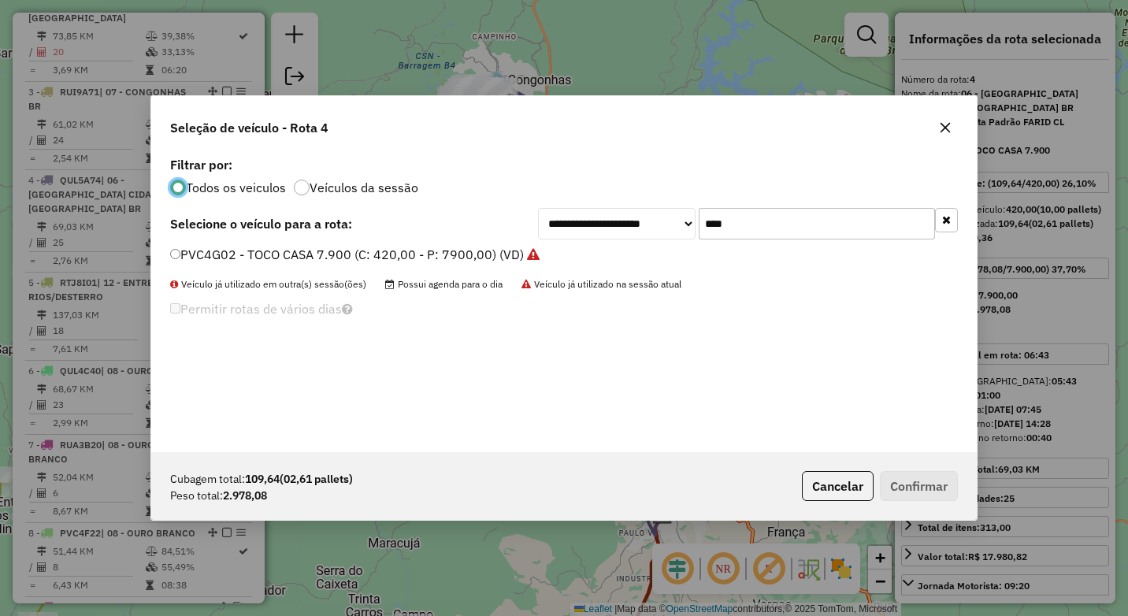
scroll to position [9, 5]
drag, startPoint x: 736, startPoint y: 224, endPoint x: 676, endPoint y: 220, distance: 60.0
click at [676, 220] on div "**********" at bounding box center [748, 223] width 420 height 31
type input "***"
click at [430, 254] on label "QUL4C40 - 3/4 Truck (C: 252,00 - P: 6000,00) (VD)" at bounding box center [329, 254] width 319 height 19
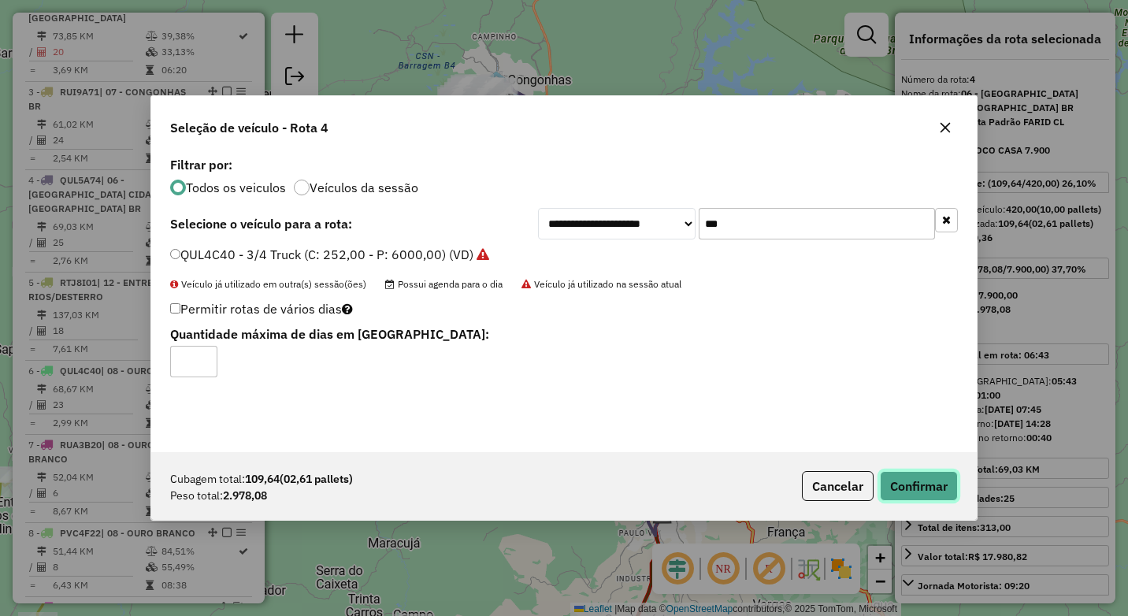
click at [916, 491] on button "Confirmar" at bounding box center [919, 486] width 78 height 30
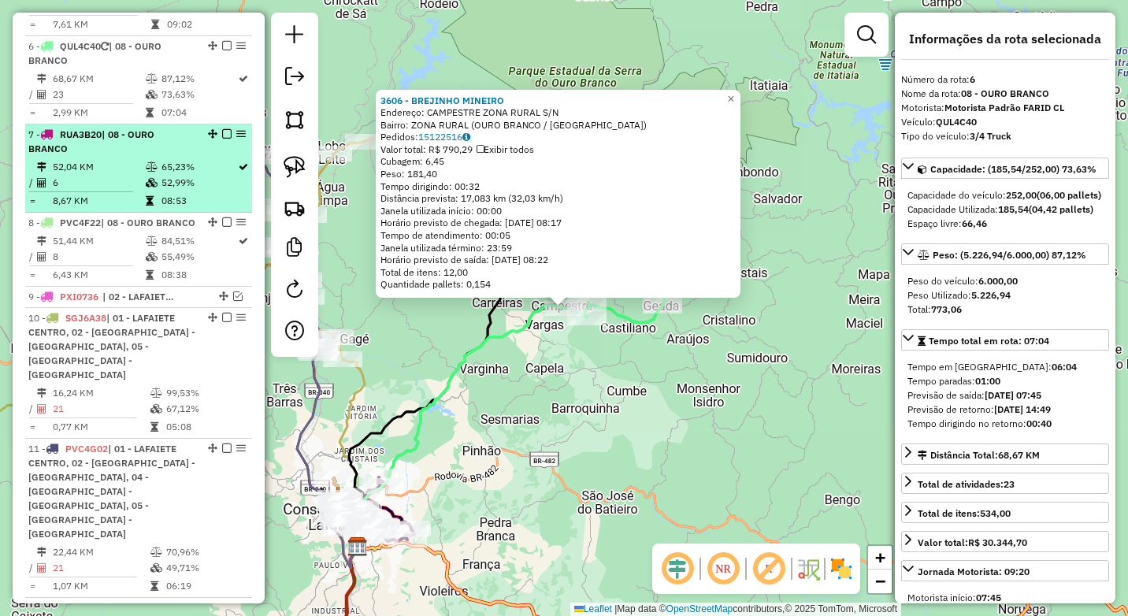
scroll to position [943, 0]
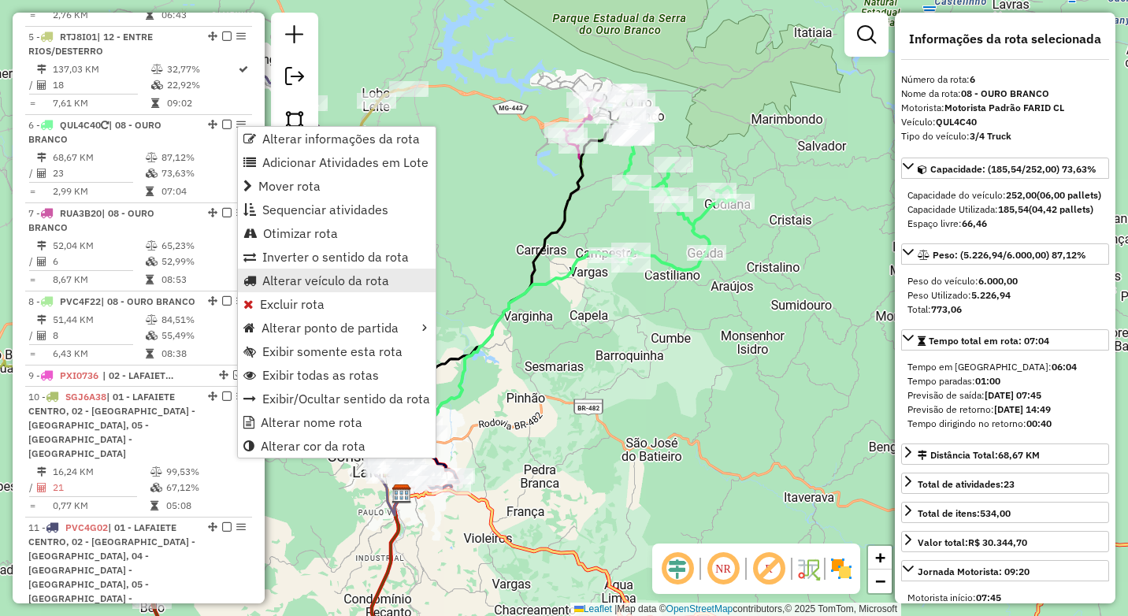
click at [310, 277] on span "Alterar veículo da rota" at bounding box center [325, 280] width 127 height 13
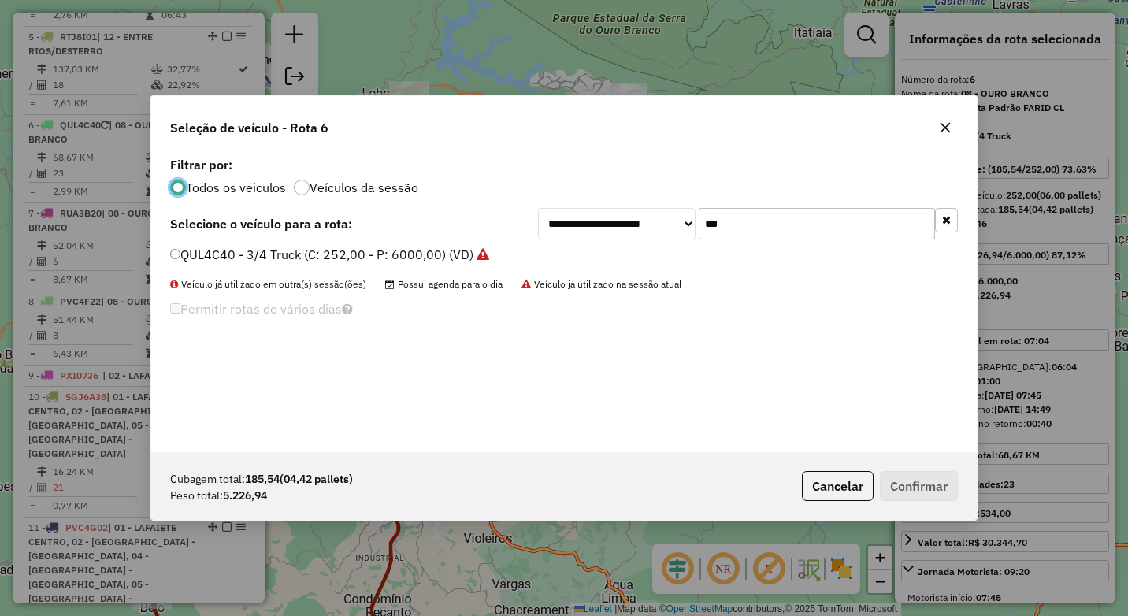
scroll to position [9, 5]
drag, startPoint x: 747, startPoint y: 224, endPoint x: 655, endPoint y: 224, distance: 92.1
click at [656, 224] on div "**********" at bounding box center [748, 223] width 420 height 31
type input "****"
click at [260, 254] on label "QUL5A74 - TOCO CASA 7.900 (C: 420,00 - P: 7900,00) (VD)" at bounding box center [346, 254] width 353 height 19
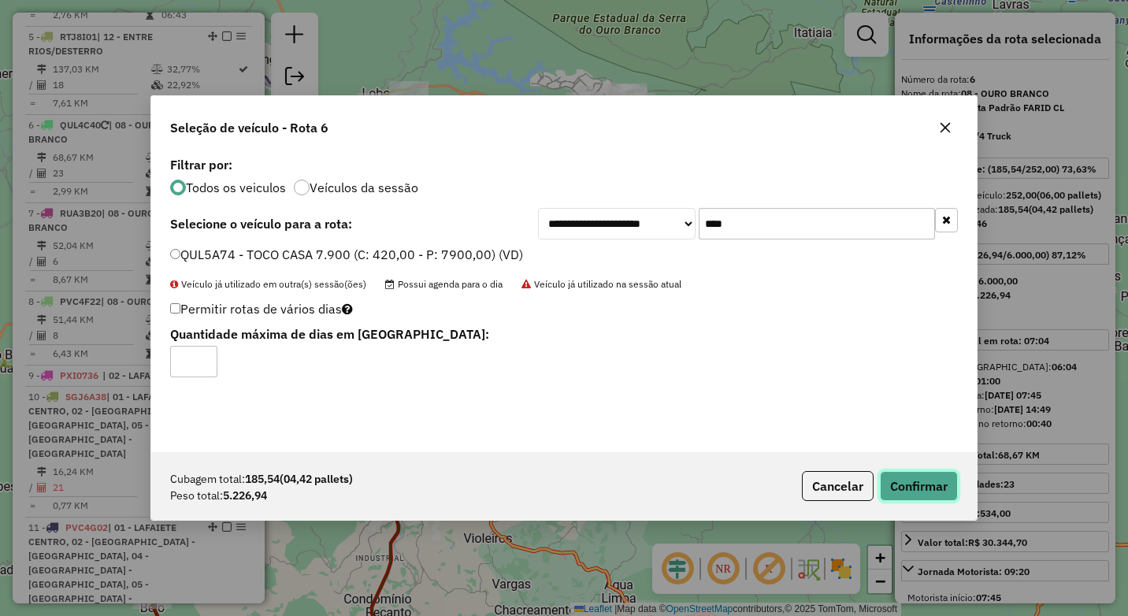
click at [918, 480] on button "Confirmar" at bounding box center [919, 486] width 78 height 30
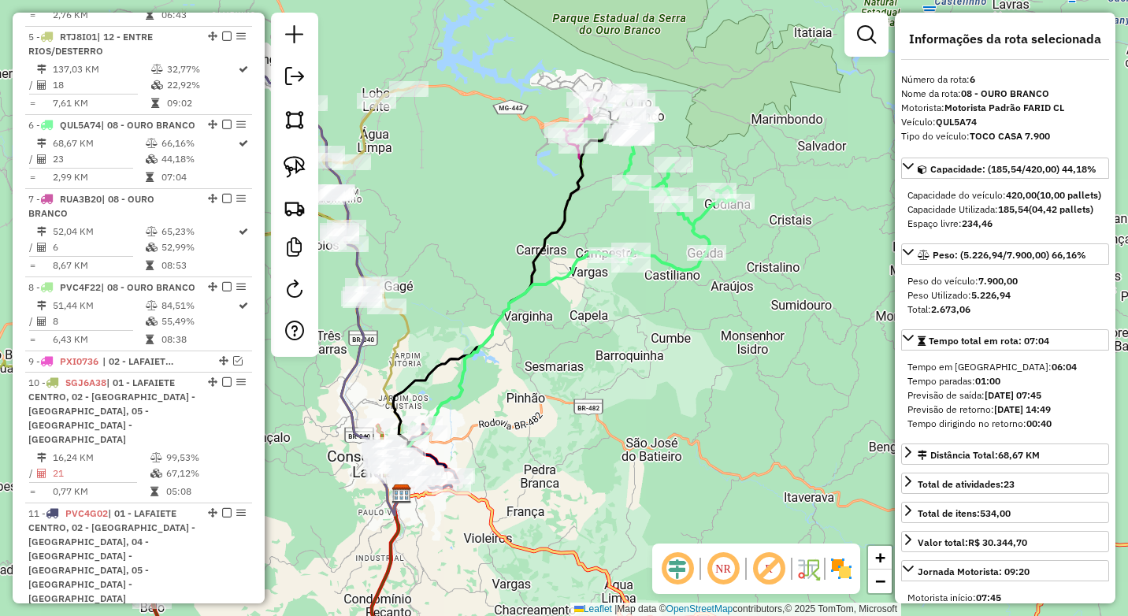
scroll to position [1008, 0]
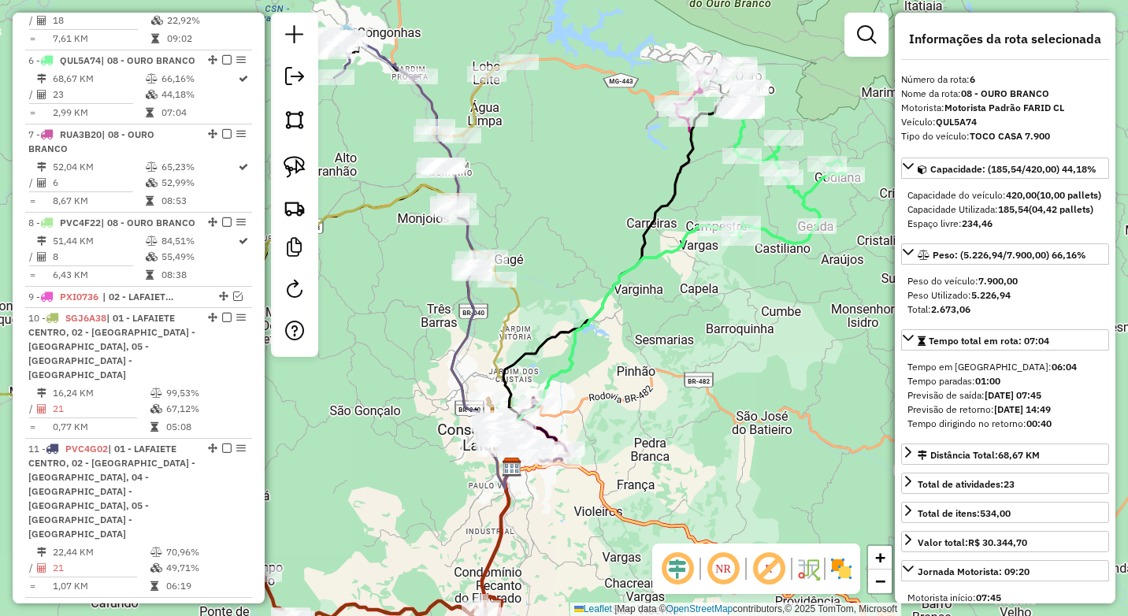
drag, startPoint x: 676, startPoint y: 391, endPoint x: 704, endPoint y: 377, distance: 30.6
click at [704, 377] on div "Janela de atendimento Grade de atendimento Capacidade Transportadoras Veículos …" at bounding box center [564, 308] width 1128 height 616
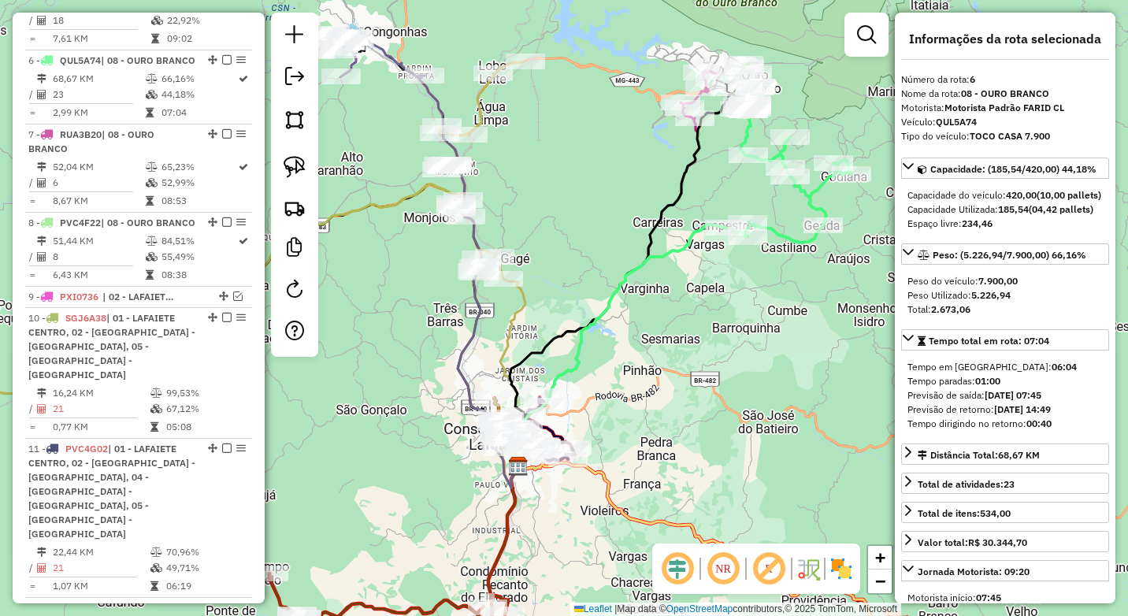
click at [588, 206] on div "Janela de atendimento Grade de atendimento Capacidade Transportadoras Veículos …" at bounding box center [564, 308] width 1128 height 616
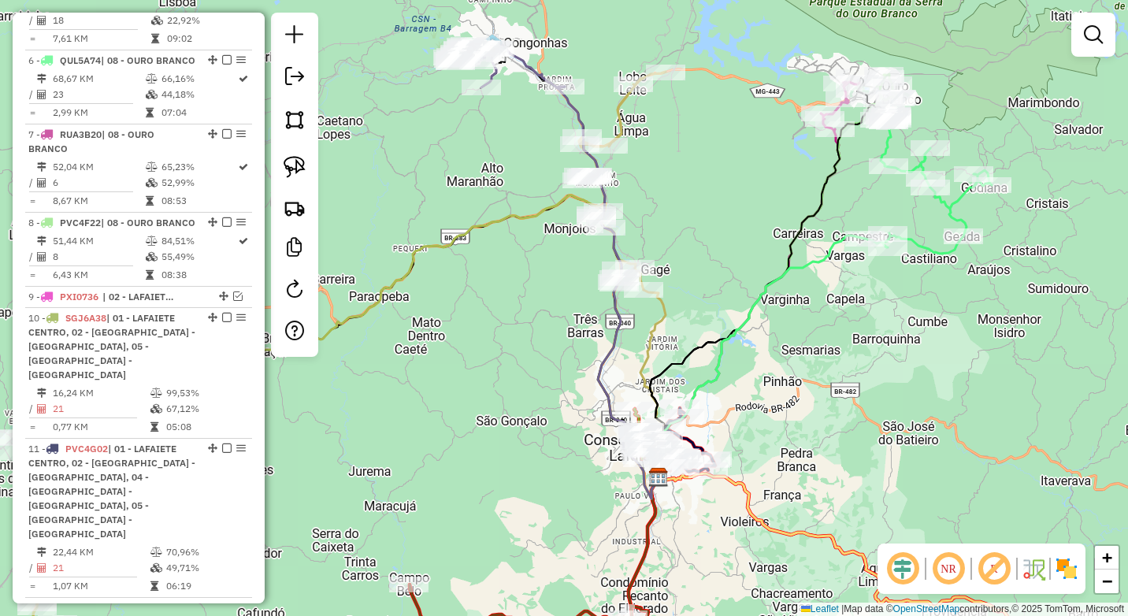
drag, startPoint x: 598, startPoint y: 228, endPoint x: 736, endPoint y: 237, distance: 138.1
click at [736, 237] on div "Janela de atendimento Grade de atendimento Capacidade Transportadoras Veículos …" at bounding box center [564, 308] width 1128 height 616
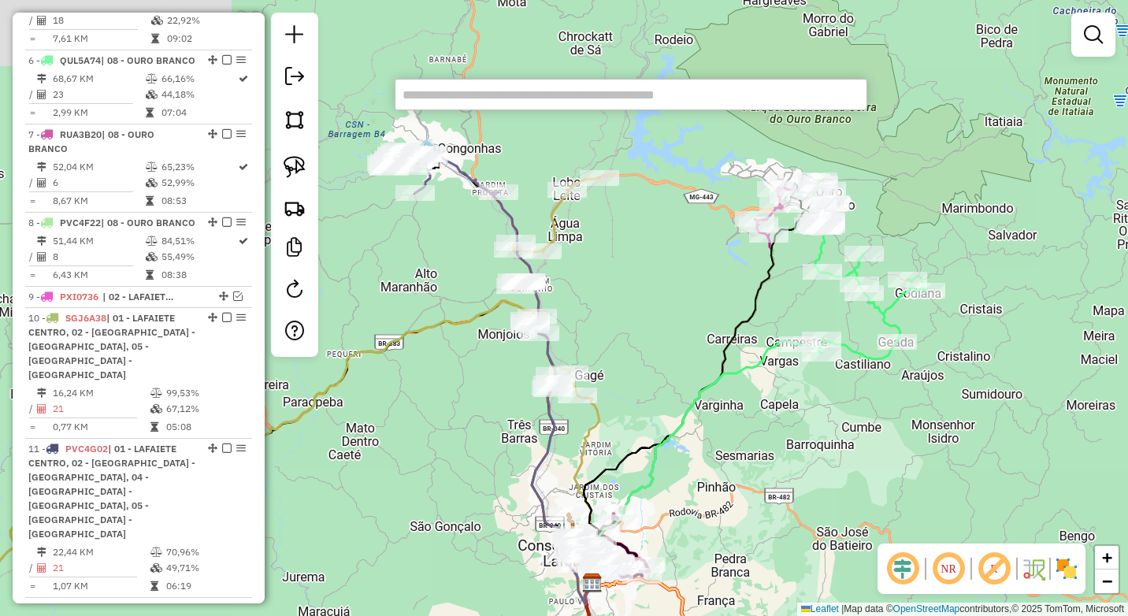
drag, startPoint x: 880, startPoint y: 321, endPoint x: 820, endPoint y: 412, distance: 108.5
click at [820, 413] on div "Janela de atendimento Grade de atendimento Capacidade Transportadoras Veículos …" at bounding box center [564, 308] width 1128 height 616
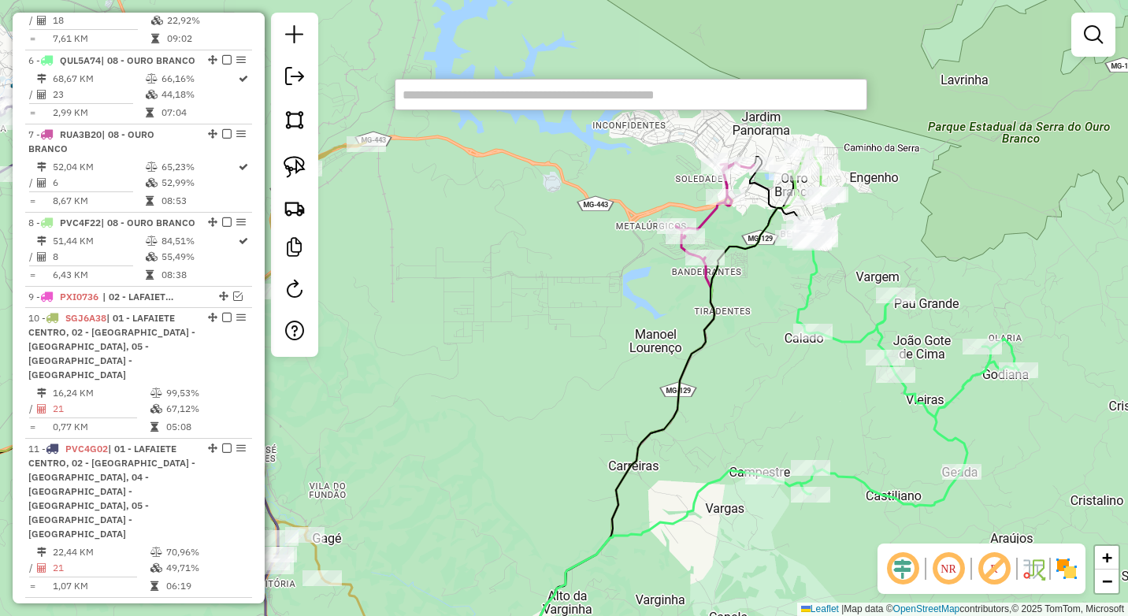
click at [806, 263] on icon at bounding box center [892, 365] width 254 height 283
select select "*********"
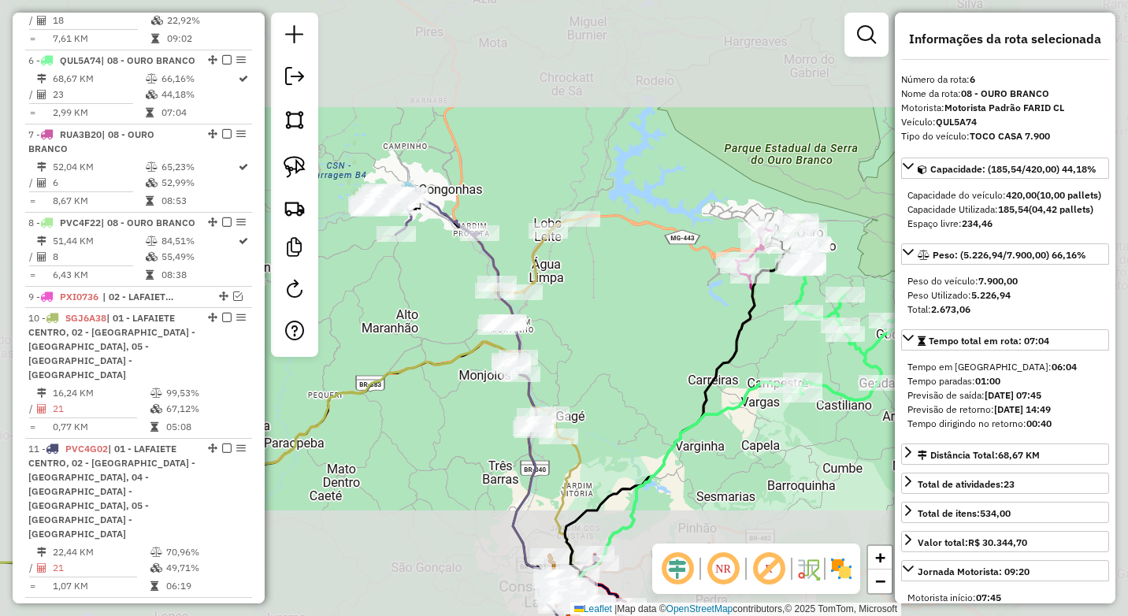
click at [669, 356] on div "Janela de atendimento Grade de atendimento Capacidade Transportadoras Veículos …" at bounding box center [564, 308] width 1128 height 616
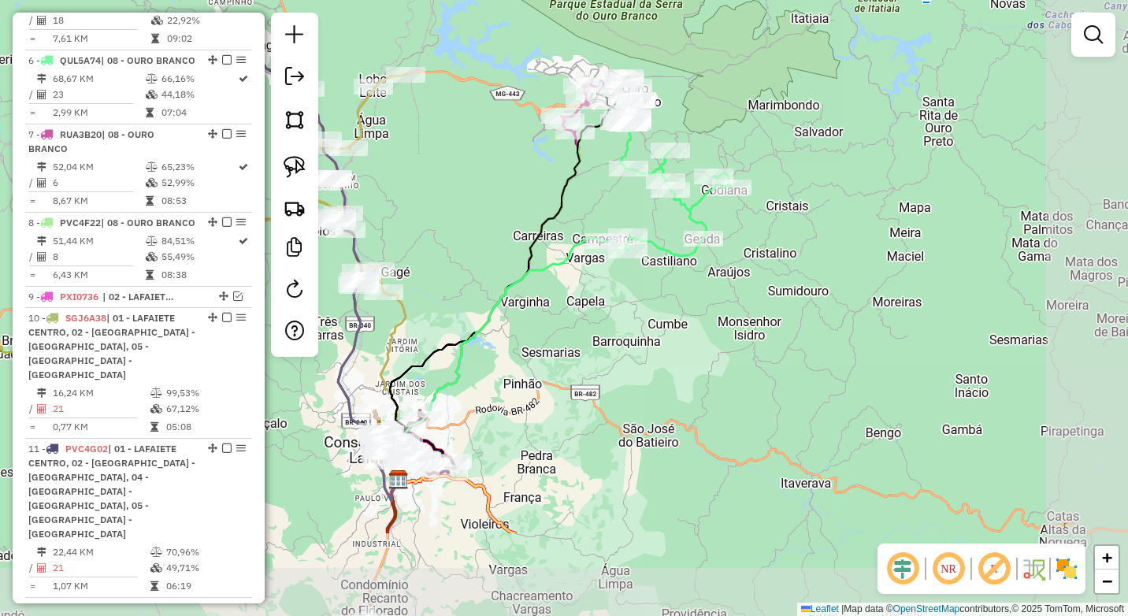
drag, startPoint x: 790, startPoint y: 452, endPoint x: 646, endPoint y: 294, distance: 212.9
click at [635, 297] on div "Janela de atendimento Grade de atendimento Capacidade Transportadoras Veículos …" at bounding box center [564, 308] width 1128 height 616
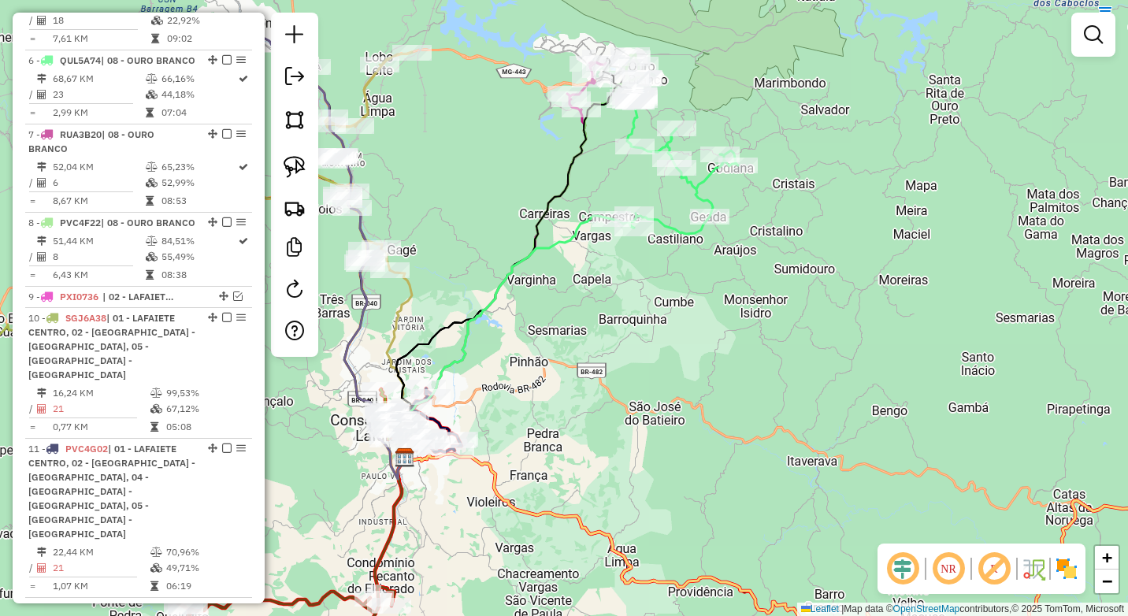
drag, startPoint x: 536, startPoint y: 76, endPoint x: 524, endPoint y: 280, distance: 205.1
click at [515, 287] on div "Janela de atendimento Grade de atendimento Capacidade Transportadoras Veículos …" at bounding box center [564, 308] width 1128 height 616
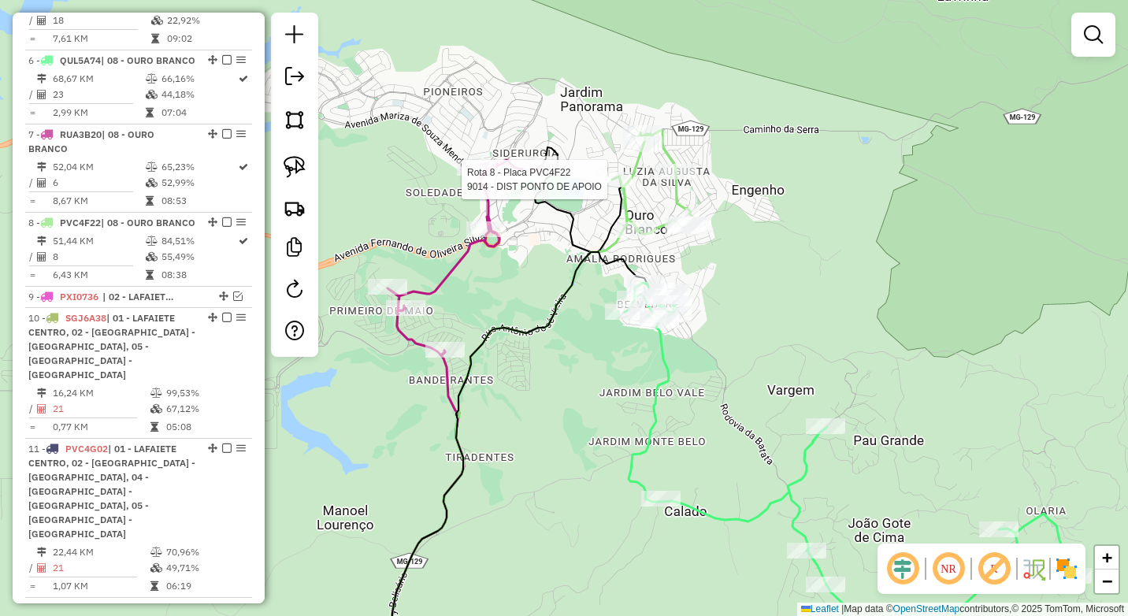
select select "*********"
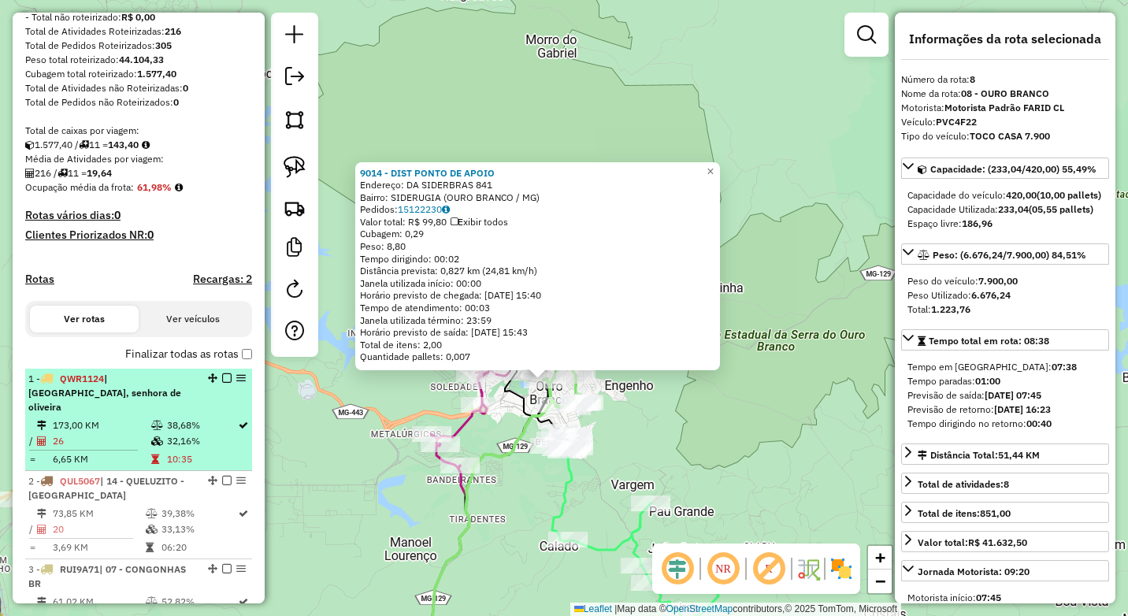
scroll to position [299, 0]
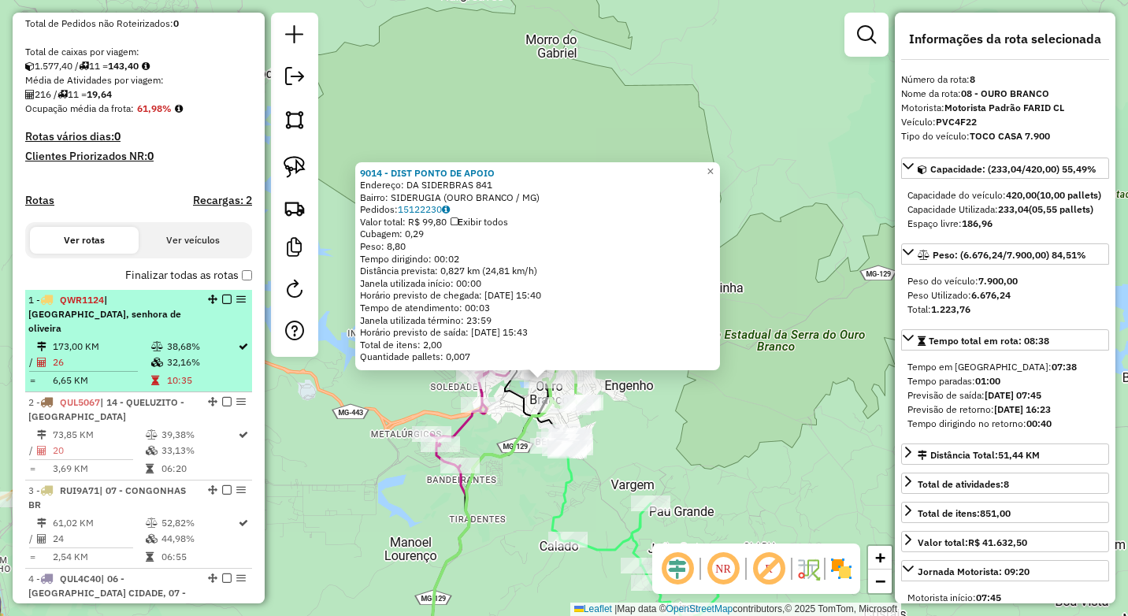
click at [138, 354] on td "26" at bounding box center [101, 362] width 98 height 16
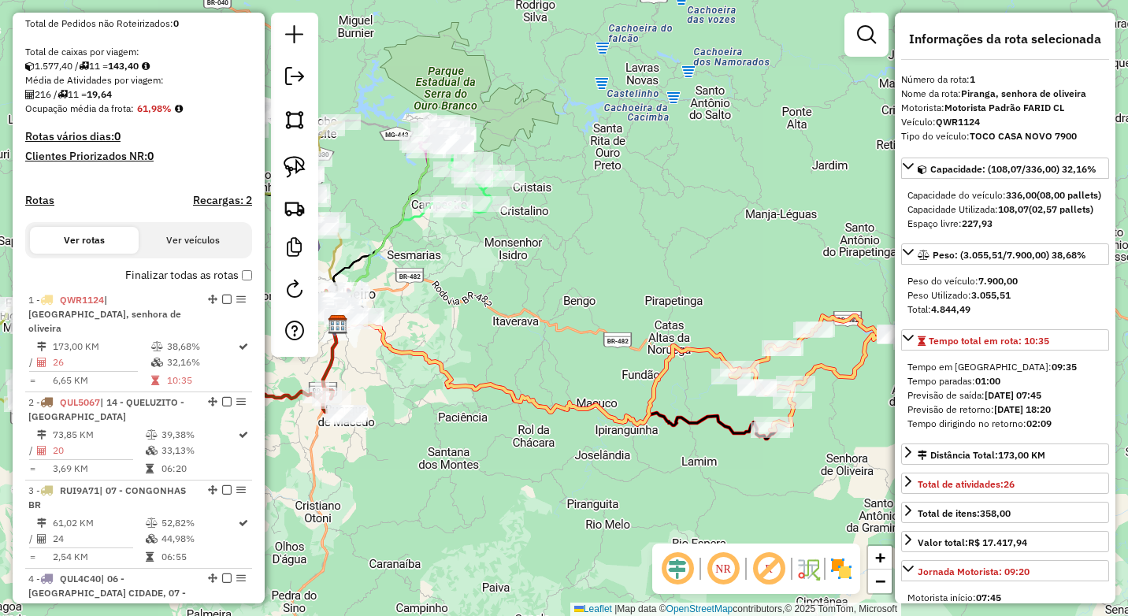
drag, startPoint x: 500, startPoint y: 461, endPoint x: 570, endPoint y: 461, distance: 70.1
click at [570, 461] on div "Janela de atendimento Grade de atendimento Capacidade Transportadoras Veículos …" at bounding box center [564, 308] width 1128 height 616
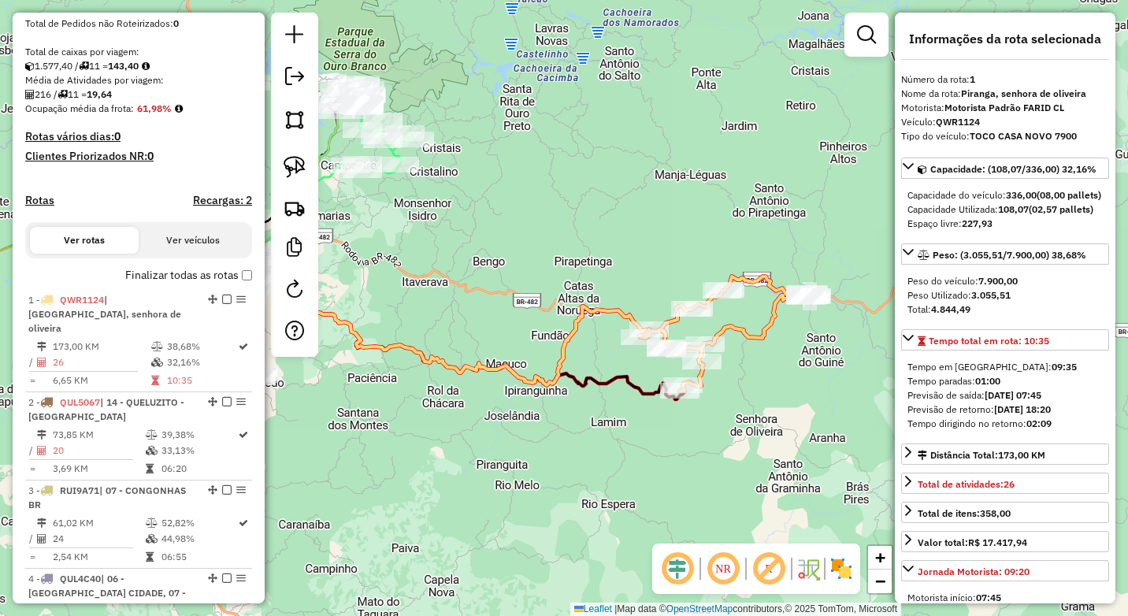
drag, startPoint x: 516, startPoint y: 317, endPoint x: 390, endPoint y: 253, distance: 141.2
click at [390, 254] on div "Janela de atendimento Grade de atendimento Capacidade Transportadoras Veículos …" at bounding box center [564, 308] width 1128 height 616
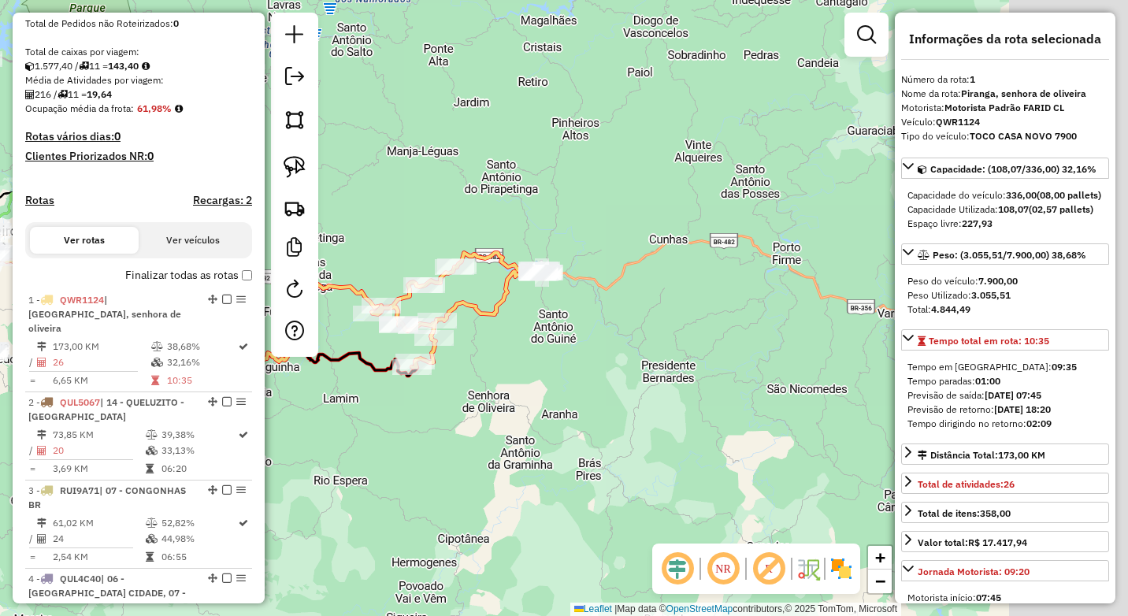
drag, startPoint x: 554, startPoint y: 453, endPoint x: 442, endPoint y: 461, distance: 112.1
click at [442, 462] on div "Janela de atendimento Grade de atendimento Capacidade Transportadoras Veículos …" at bounding box center [564, 308] width 1128 height 616
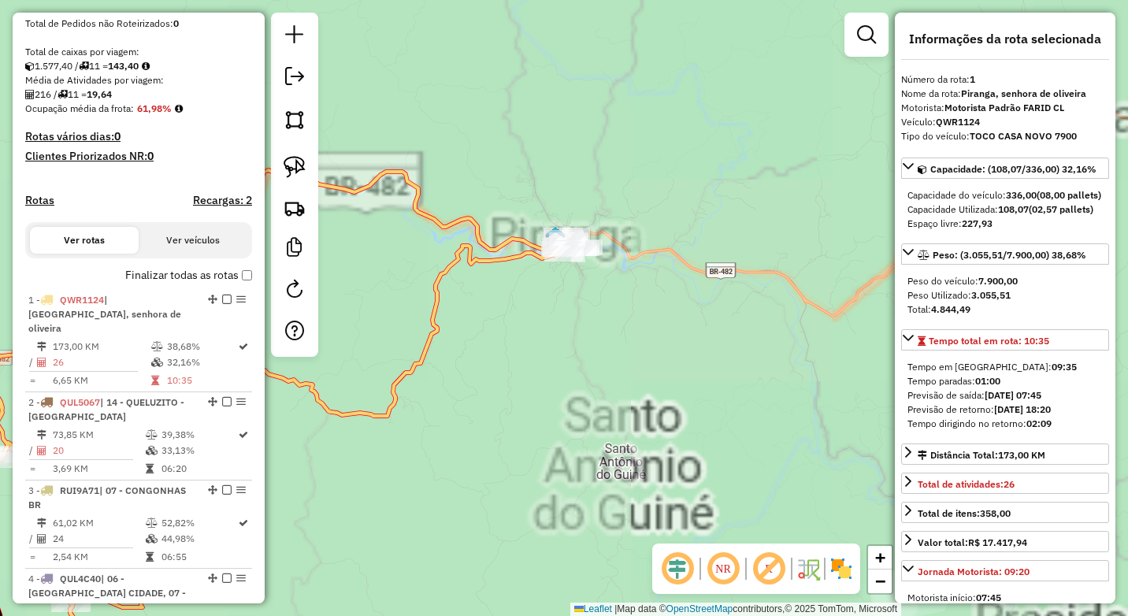
drag, startPoint x: 576, startPoint y: 285, endPoint x: 506, endPoint y: 327, distance: 80.9
click at [506, 327] on div "Janela de atendimento Grade de atendimento Capacidade Transportadoras Veículos …" at bounding box center [564, 308] width 1128 height 616
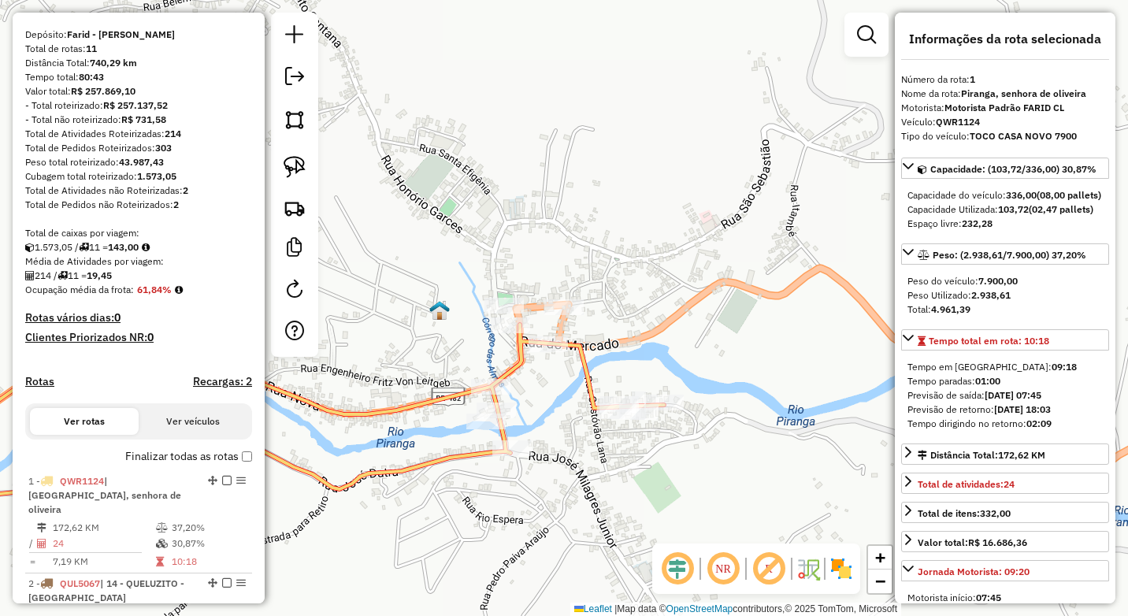
scroll to position [39, 0]
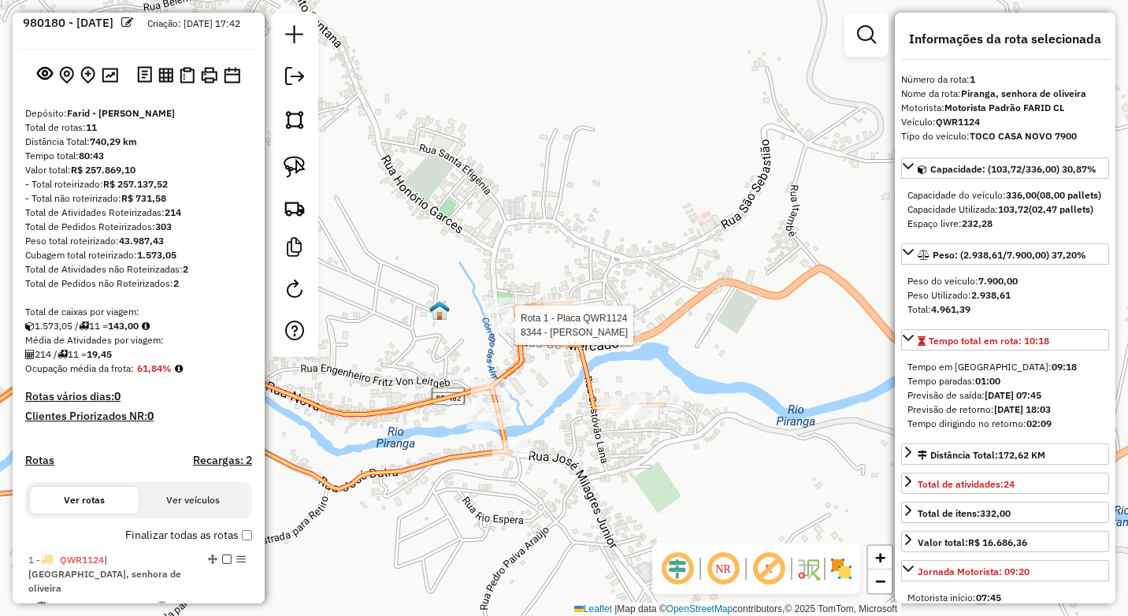
click at [497, 333] on div at bounding box center [510, 325] width 39 height 16
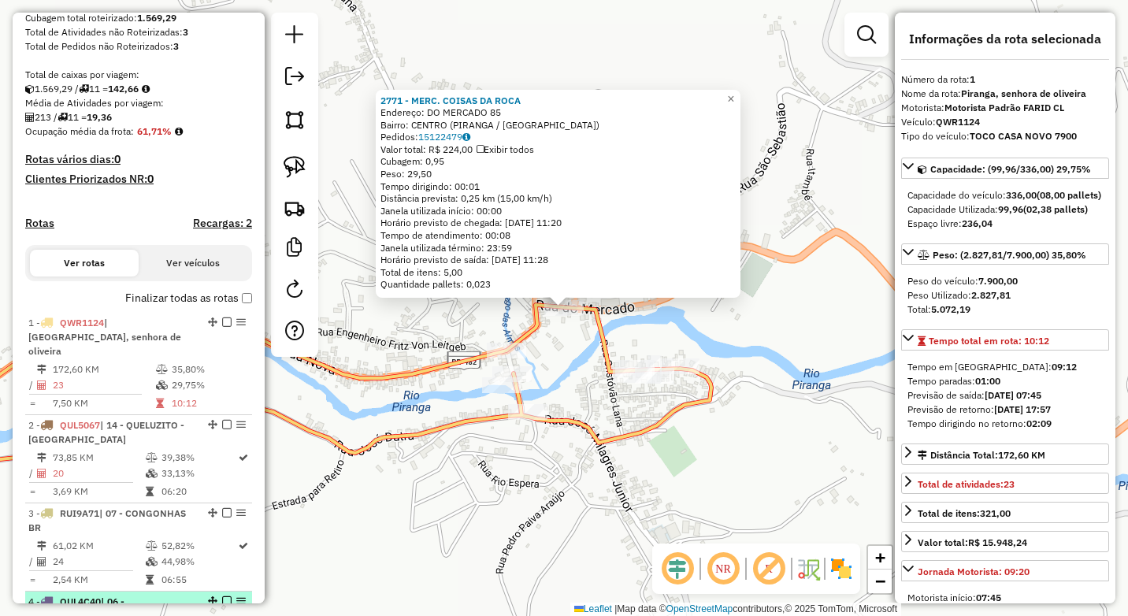
scroll to position [197, 0]
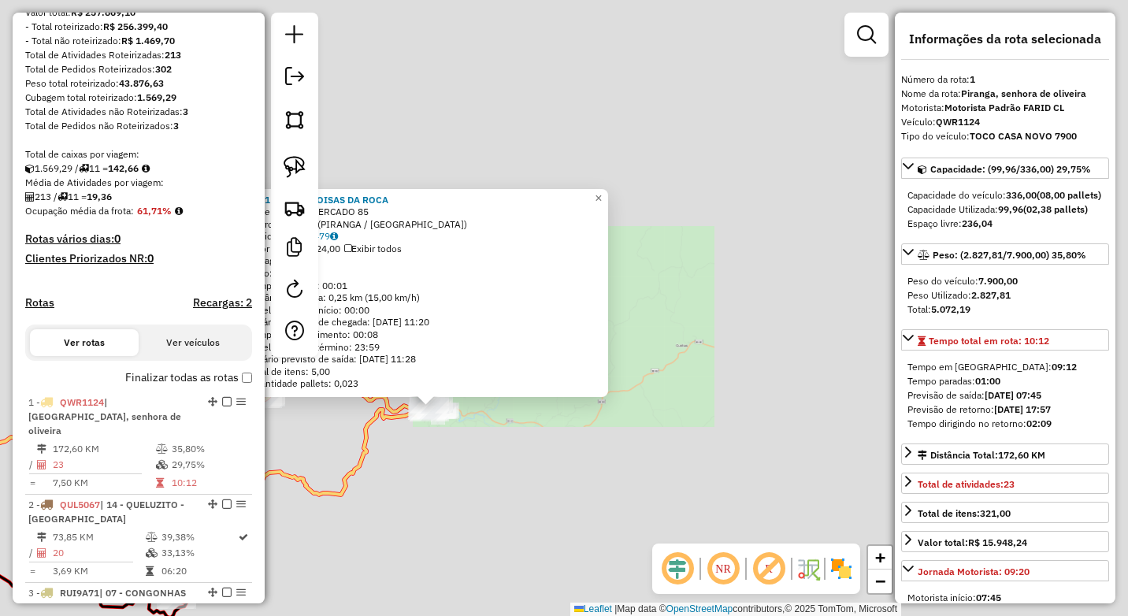
click at [431, 454] on div "2771 - MERC. COISAS DA ROCA Endereço: DO MERCADO 85 Bairro: CENTRO (PIRANGA / M…" at bounding box center [564, 308] width 1128 height 616
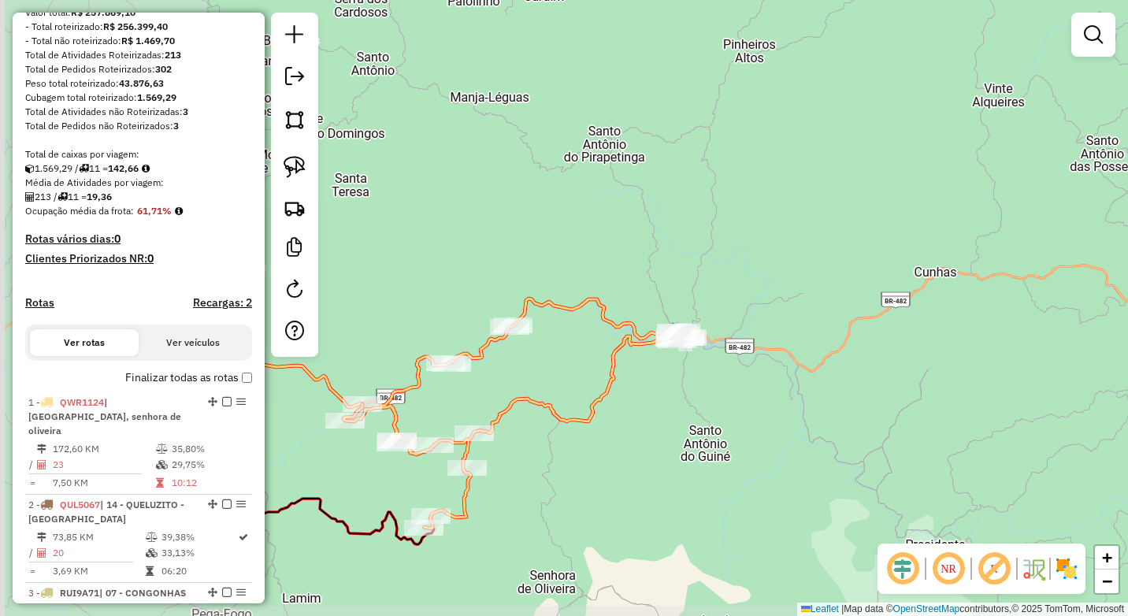
drag, startPoint x: 409, startPoint y: 476, endPoint x: 657, endPoint y: 403, distance: 257.9
click at [657, 403] on div "Janela de atendimento Grade de atendimento Capacidade Transportadoras Veículos …" at bounding box center [564, 308] width 1128 height 616
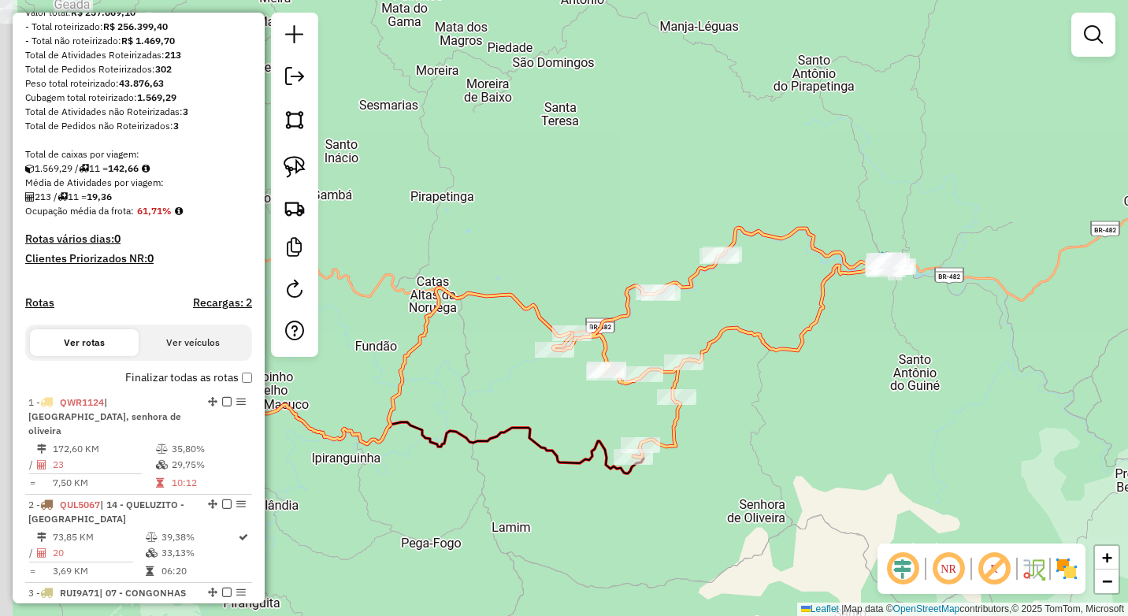
drag, startPoint x: 584, startPoint y: 458, endPoint x: 798, endPoint y: 386, distance: 225.4
click at [798, 386] on div "Janela de atendimento Grade de atendimento Capacidade Transportadoras Veículos …" at bounding box center [564, 308] width 1128 height 616
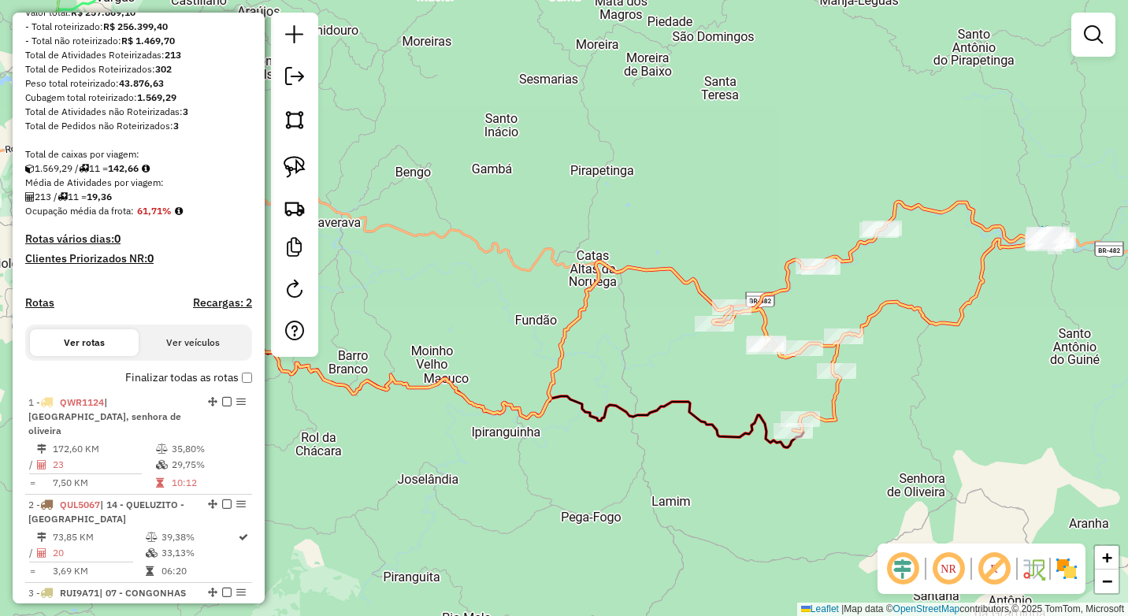
drag, startPoint x: 497, startPoint y: 489, endPoint x: 669, endPoint y: 461, distance: 174.0
click at [669, 461] on div "Janela de atendimento Grade de atendimento Capacidade Transportadoras Veículos …" at bounding box center [564, 308] width 1128 height 616
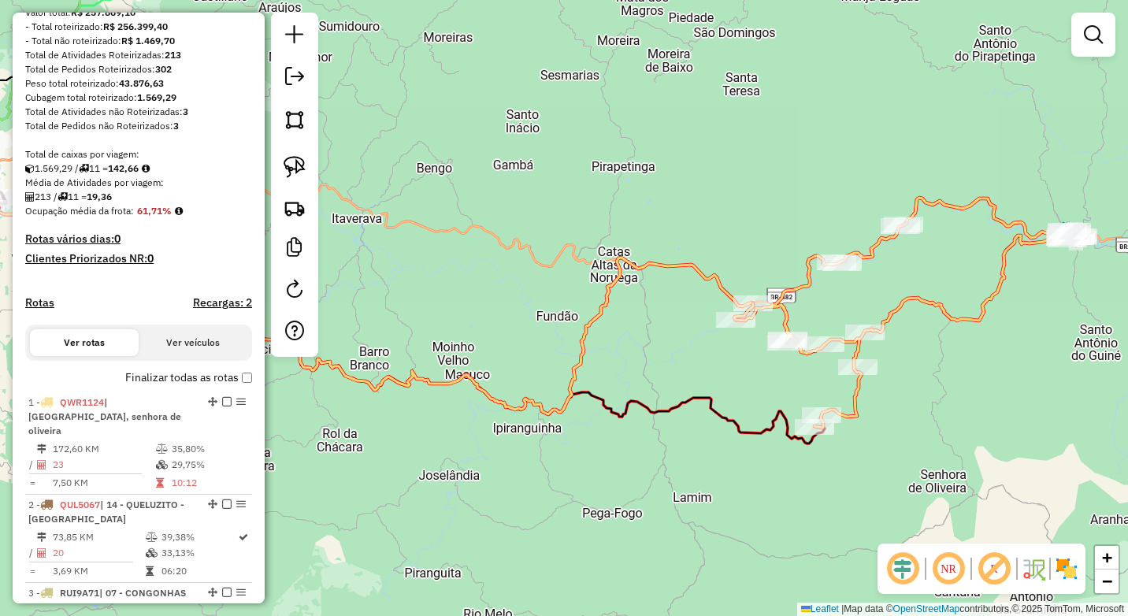
drag, startPoint x: 431, startPoint y: 460, endPoint x: 835, endPoint y: 457, distance: 404.7
click at [898, 457] on div "Janela de atendimento Grade de atendimento Capacidade Transportadoras Veículos …" at bounding box center [564, 308] width 1128 height 616
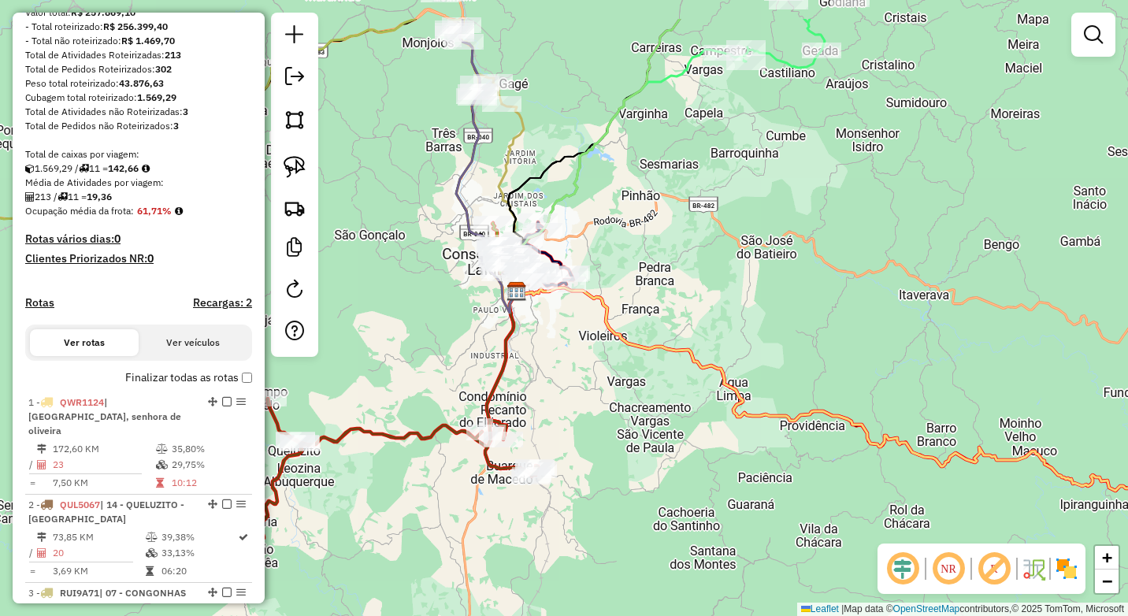
drag, startPoint x: 529, startPoint y: 320, endPoint x: 621, endPoint y: 401, distance: 122.7
click at [621, 401] on div "Janela de atendimento Grade de atendimento Capacidade Transportadoras Veículos …" at bounding box center [564, 308] width 1128 height 616
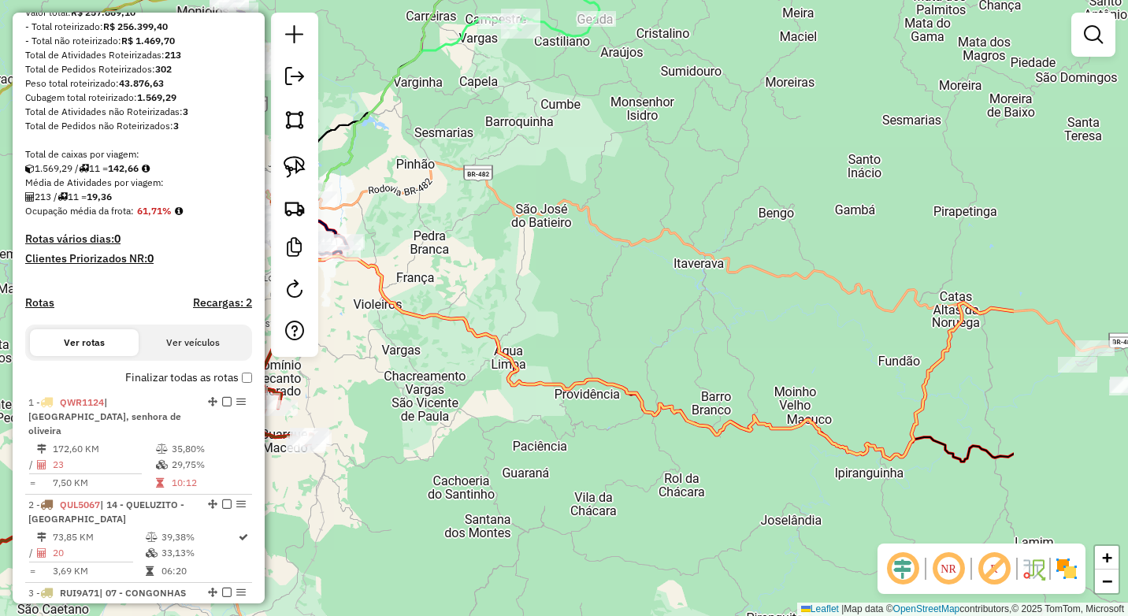
drag, startPoint x: 567, startPoint y: 405, endPoint x: 449, endPoint y: 391, distance: 119.0
click at [444, 388] on div "Janela de atendimento Grade de atendimento Capacidade Transportadoras Veículos …" at bounding box center [564, 308] width 1128 height 616
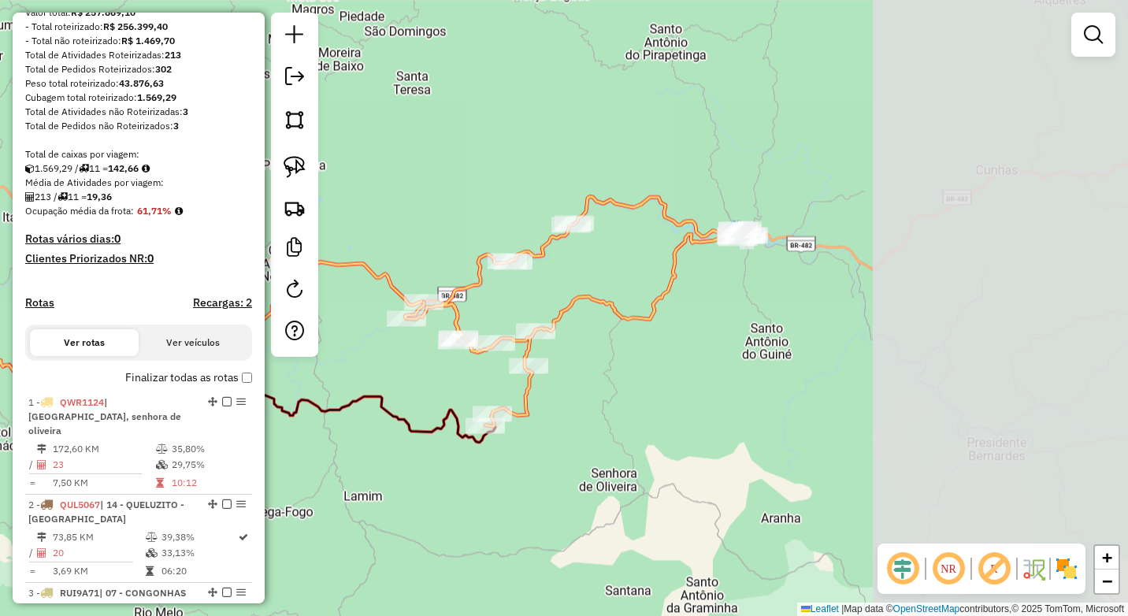
drag, startPoint x: 924, startPoint y: 458, endPoint x: 642, endPoint y: 465, distance: 282.0
click at [642, 465] on div "Janela de atendimento Grade de atendimento Capacidade Transportadoras Veículos …" at bounding box center [564, 308] width 1128 height 616
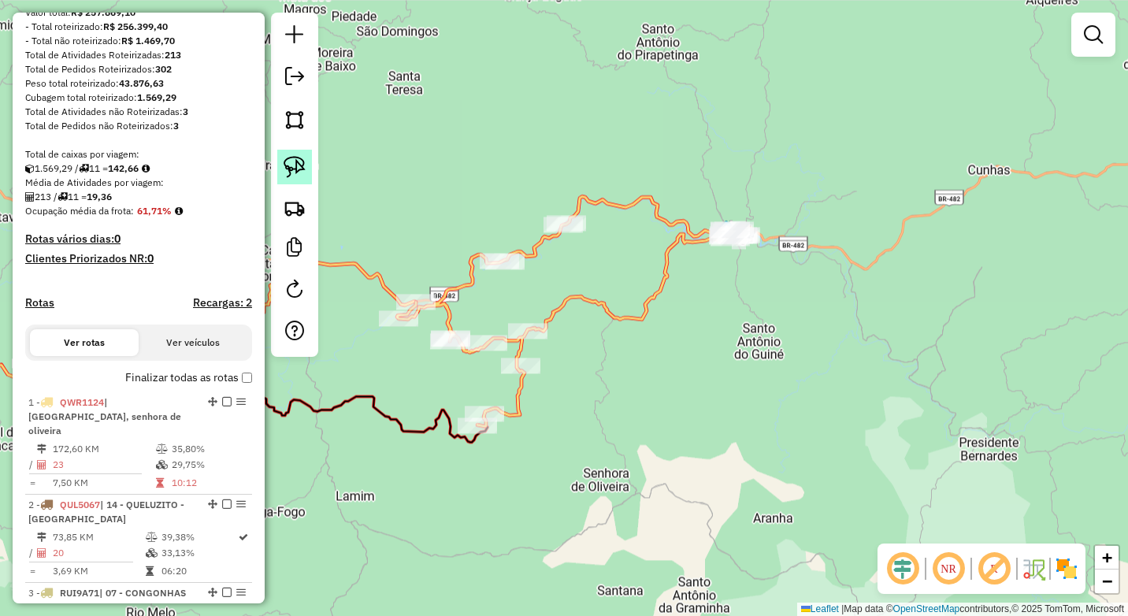
click at [291, 168] on img at bounding box center [294, 167] width 22 height 22
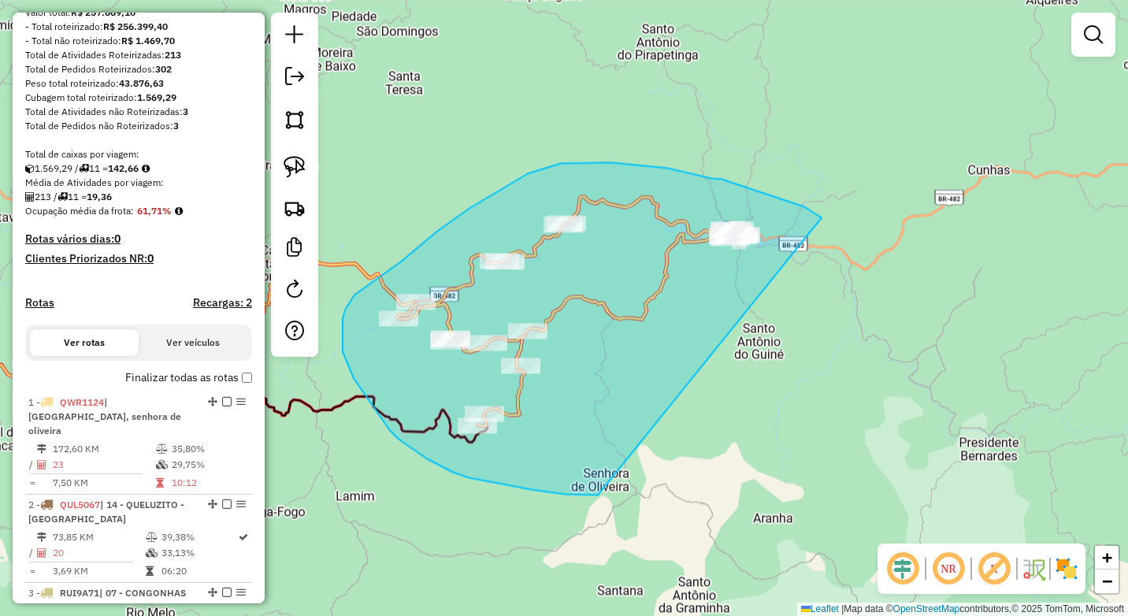
drag, startPoint x: 821, startPoint y: 217, endPoint x: 598, endPoint y: 495, distance: 356.1
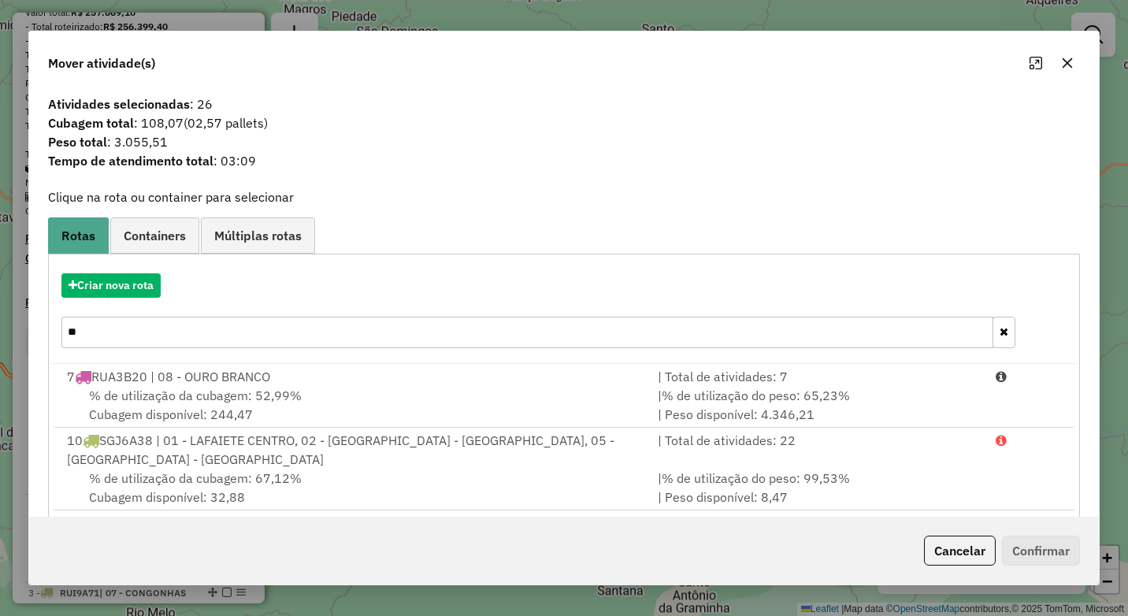
click at [138, 298] on div "Criar nova rota **" at bounding box center [564, 312] width 1024 height 102
click at [154, 280] on button "Criar nova rota" at bounding box center [110, 285] width 99 height 24
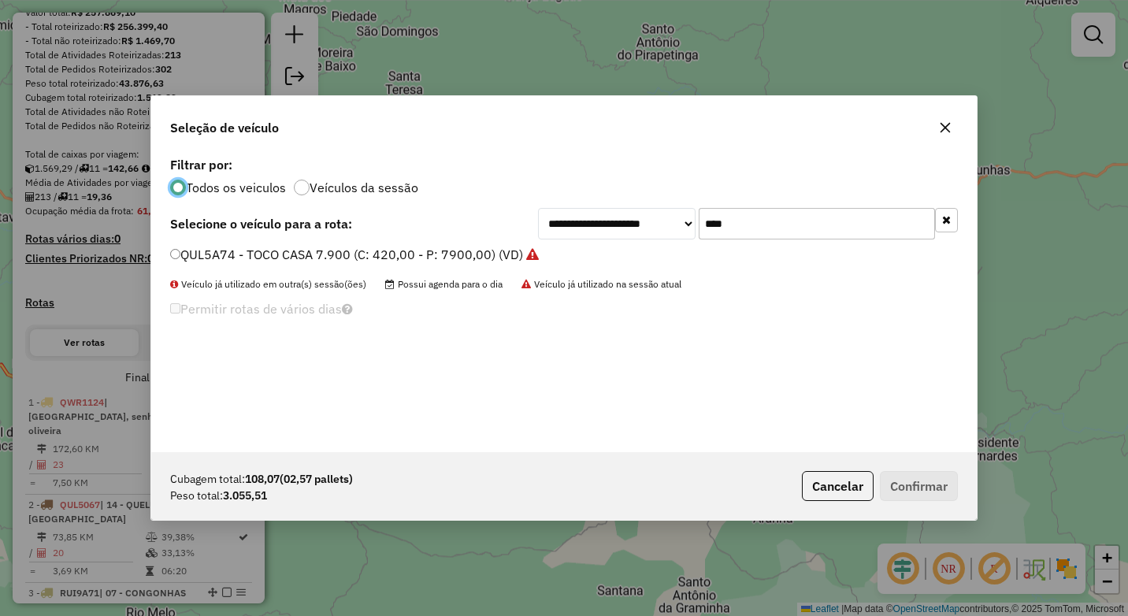
scroll to position [9, 5]
drag, startPoint x: 775, startPoint y: 228, endPoint x: 672, endPoint y: 224, distance: 103.2
click at [672, 224] on div "**********" at bounding box center [748, 223] width 420 height 31
type input "***"
drag, startPoint x: 435, startPoint y: 258, endPoint x: 453, endPoint y: 263, distance: 18.7
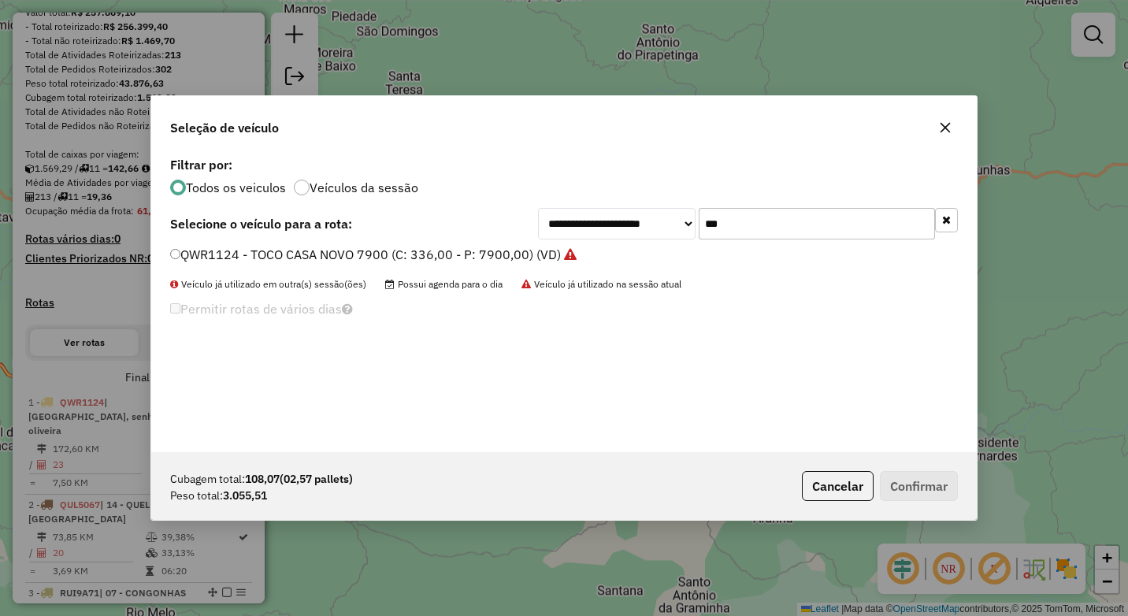
click at [435, 258] on label "QWR1124 - TOCO CASA NOVO 7900 (C: 336,00 - P: 7900,00) (VD)" at bounding box center [373, 254] width 406 height 19
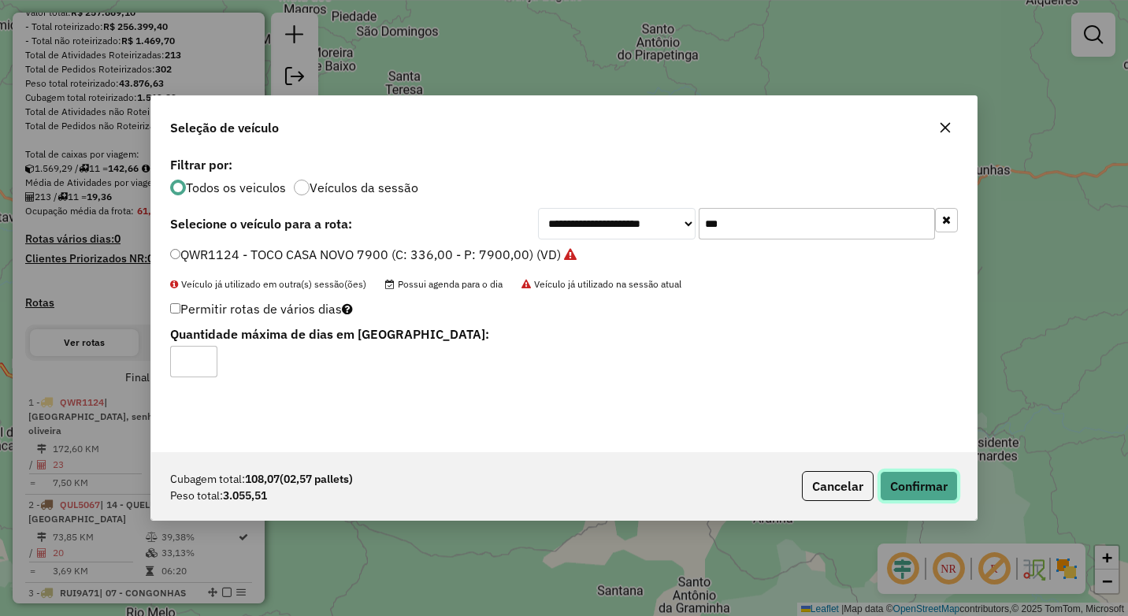
click at [895, 479] on button "Confirmar" at bounding box center [919, 486] width 78 height 30
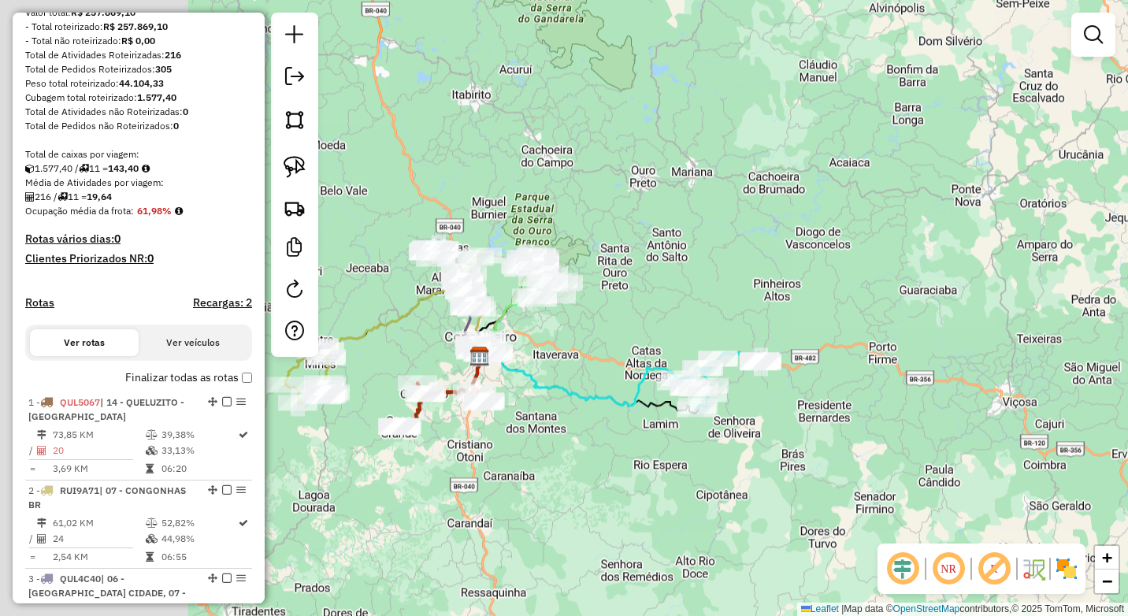
drag, startPoint x: 452, startPoint y: 502, endPoint x: 758, endPoint y: 446, distance: 310.6
click at [758, 446] on div "Janela de atendimento Grade de atendimento Capacidade Transportadoras Veículos …" at bounding box center [564, 308] width 1128 height 616
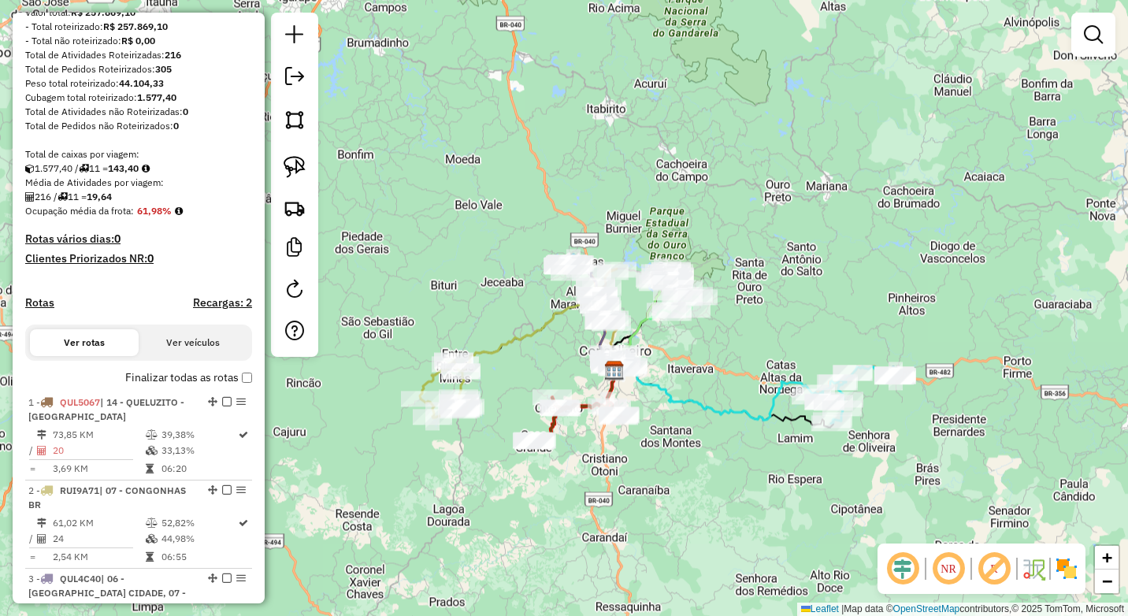
click at [703, 454] on div "Janela de atendimento Grade de atendimento Capacidade Transportadoras Veículos …" at bounding box center [564, 308] width 1128 height 616
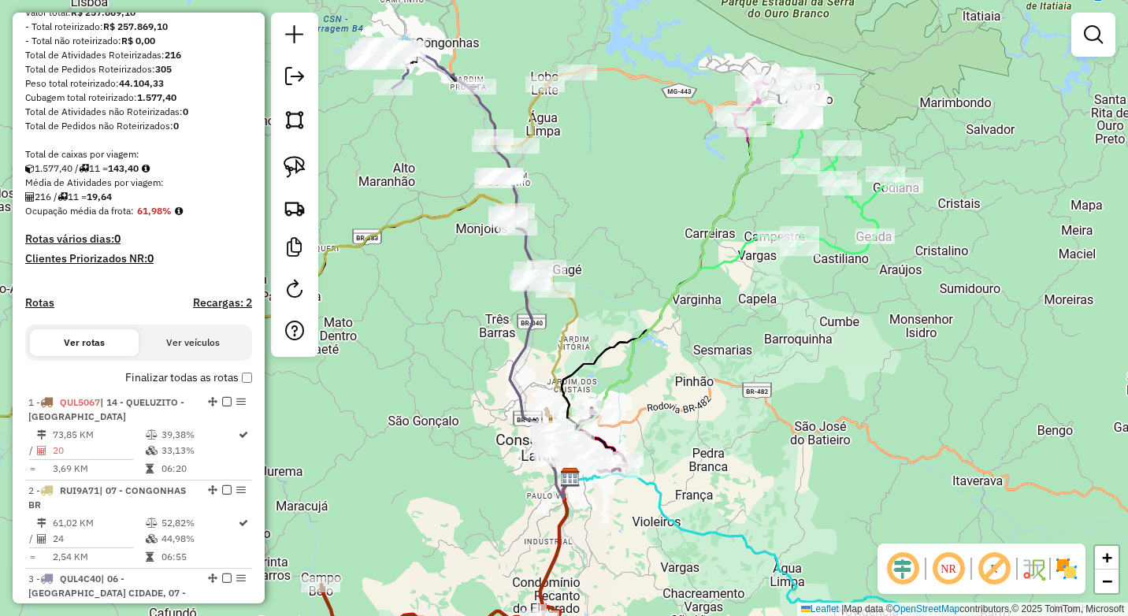
click at [655, 227] on div "Janela de atendimento Grade de atendimento Capacidade Transportadoras Veículos …" at bounding box center [564, 308] width 1128 height 616
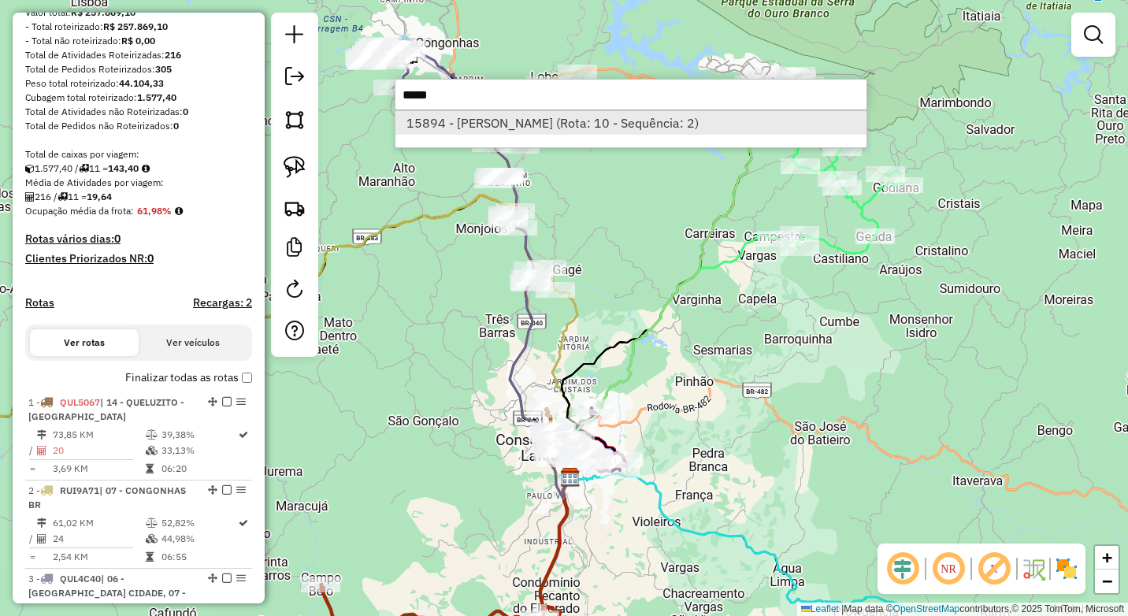
type input "*****"
click at [583, 127] on li "15894 - MARCO ANTONIO MELO (Rota: 10 - Sequência: 2)" at bounding box center [630, 123] width 471 height 24
select select "*********"
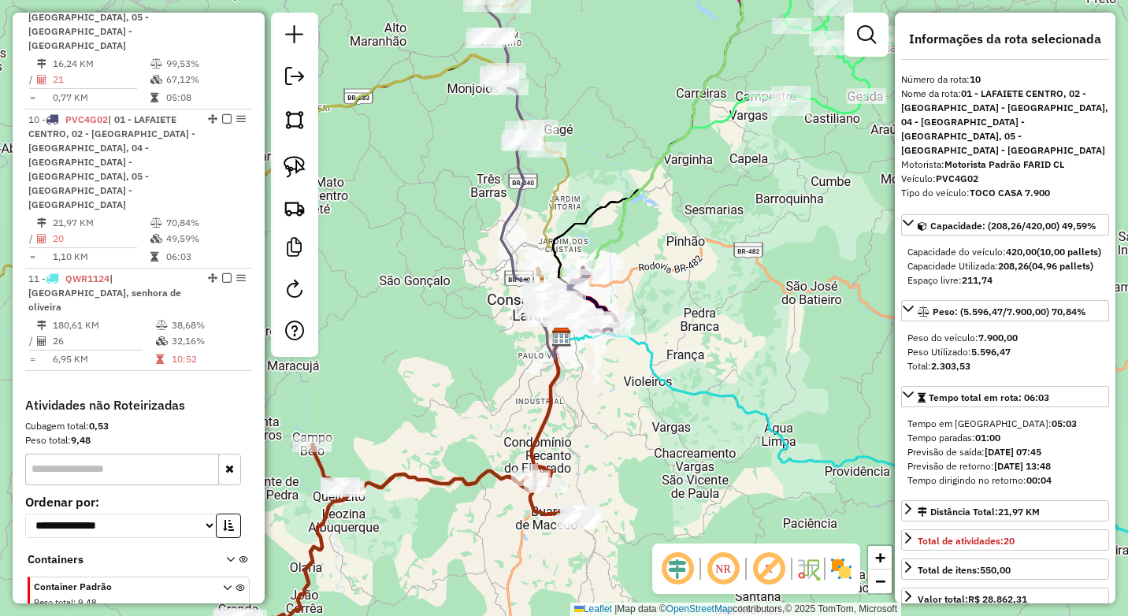
scroll to position [1255, 0]
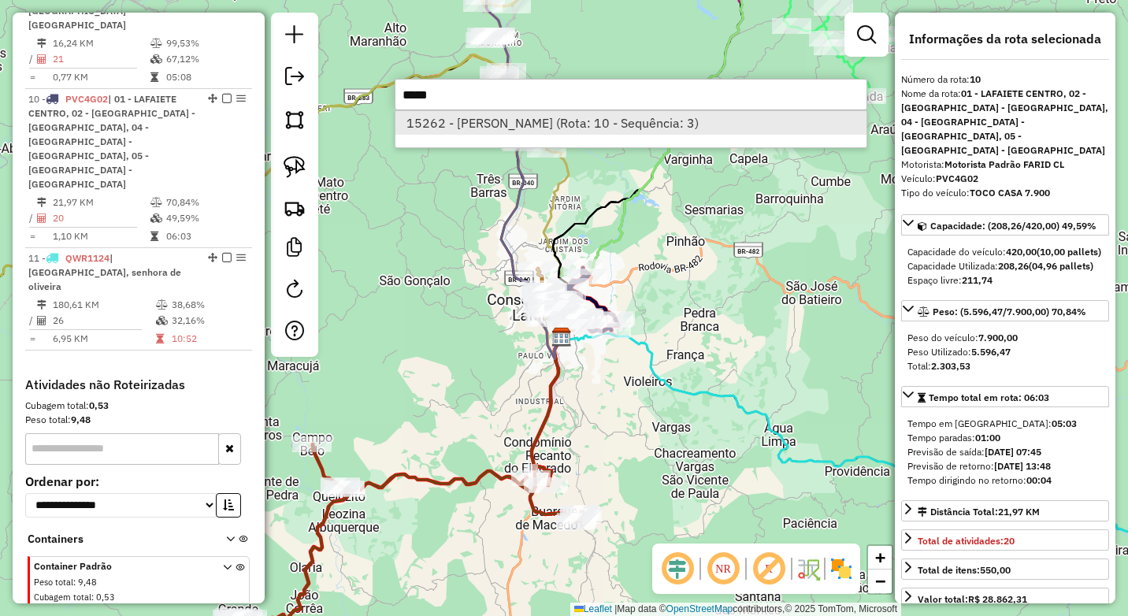
type input "*****"
click at [544, 121] on li "15262 - FERNANDO REZENDE (Rota: 10 - Sequência: 3)" at bounding box center [630, 123] width 471 height 24
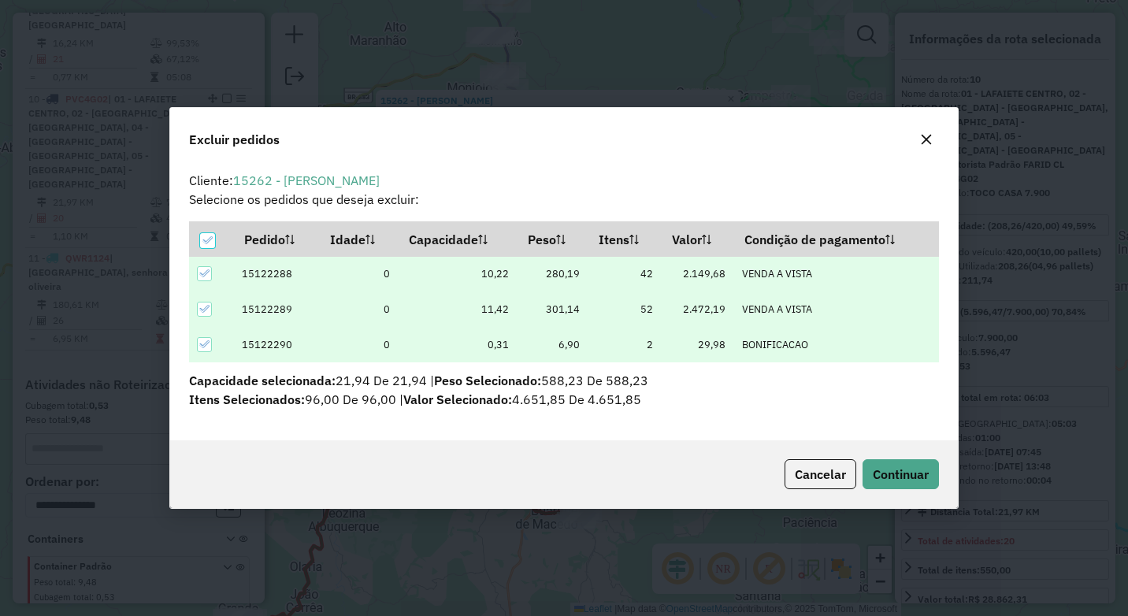
scroll to position [9, 5]
click at [891, 477] on span "Continuar" at bounding box center [900, 474] width 56 height 16
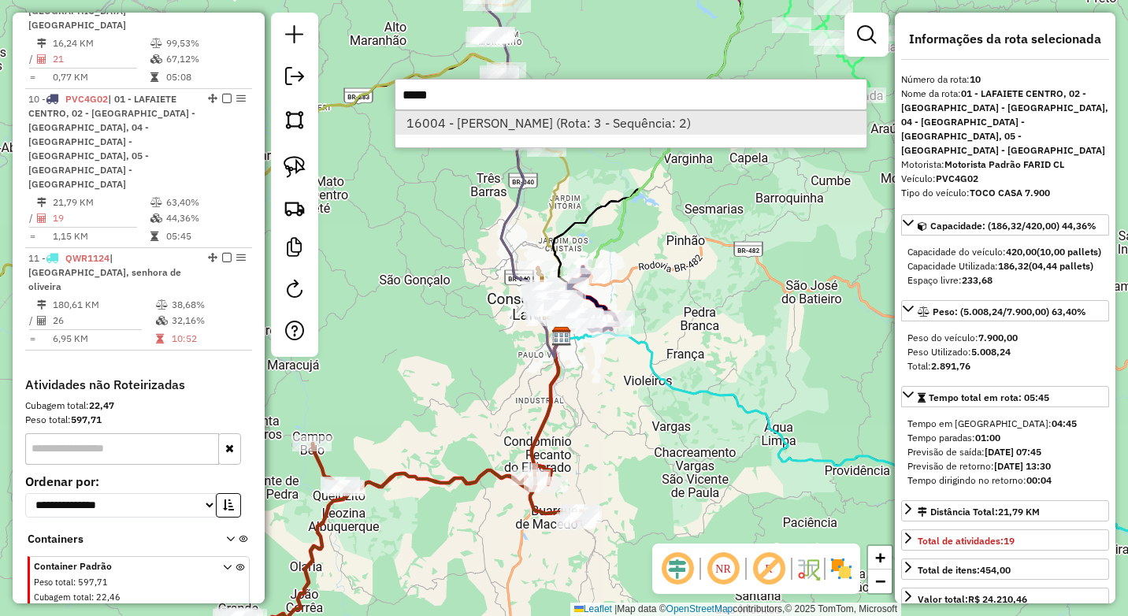
type input "*****"
click at [527, 120] on li "16004 - BEATRIZ CORDEIRO (Rota: 3 - Sequência: 2)" at bounding box center [630, 123] width 471 height 24
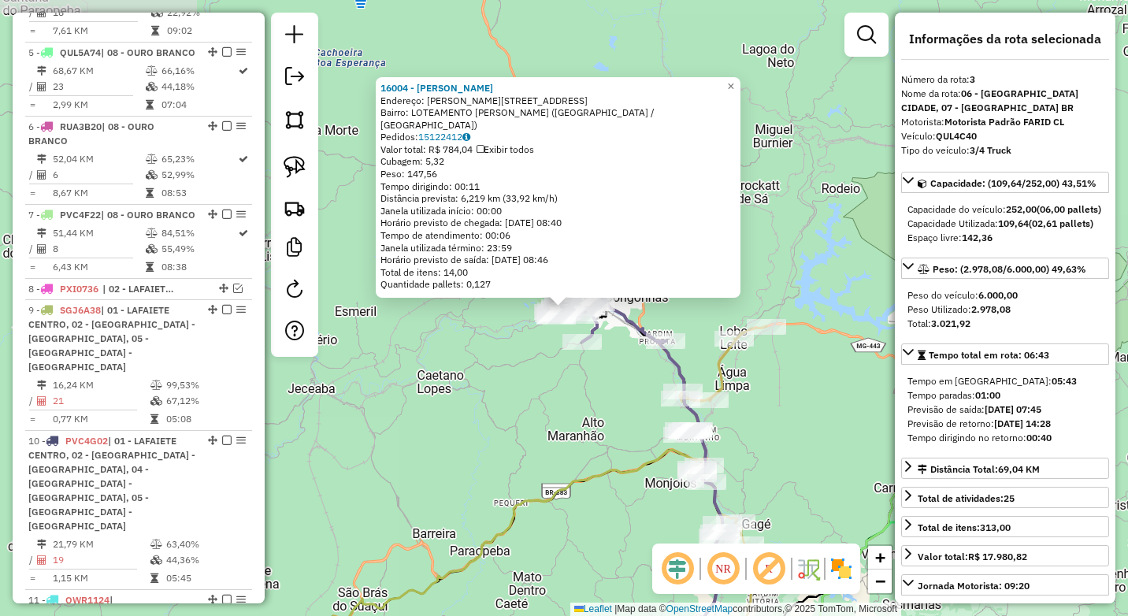
scroll to position [767, 0]
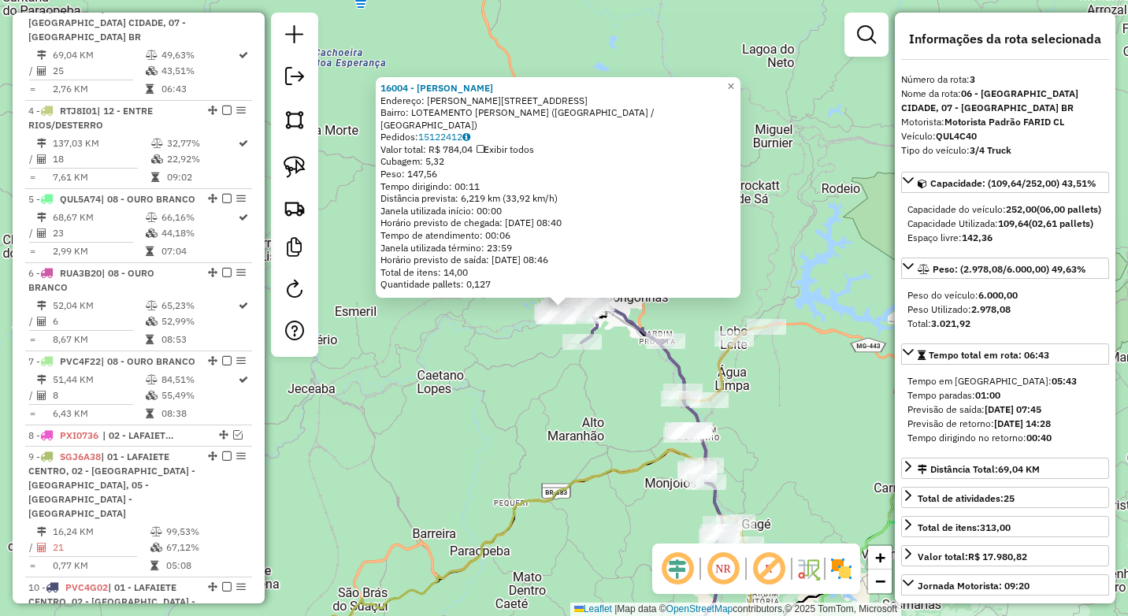
click at [969, 135] on strong "QUL4C40" at bounding box center [955, 136] width 41 height 12
copy strong "QUL4C40"
click at [466, 433] on div "16004 - BEATRIZ CORDEIRO Endereço: AMADO MENDES TEIXEIRA 96 Bairro: LOTEAMENTO …" at bounding box center [564, 308] width 1128 height 616
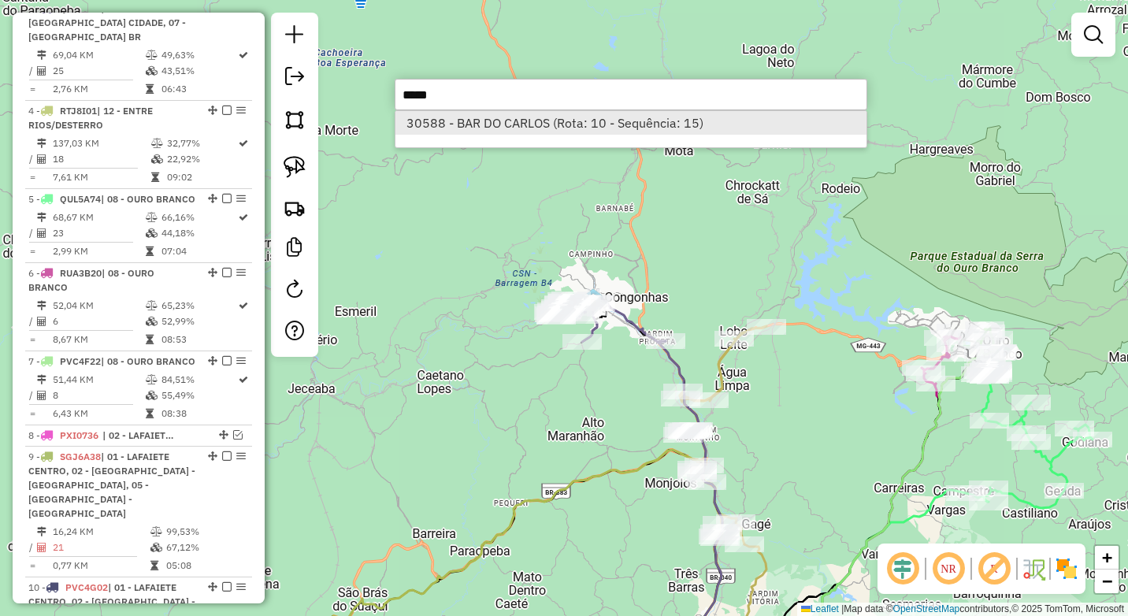
type input "*****"
click at [598, 120] on li "30588 - BAR DO CARLOS (Rota: 10 - Sequência: 15)" at bounding box center [630, 123] width 471 height 24
select select "*********"
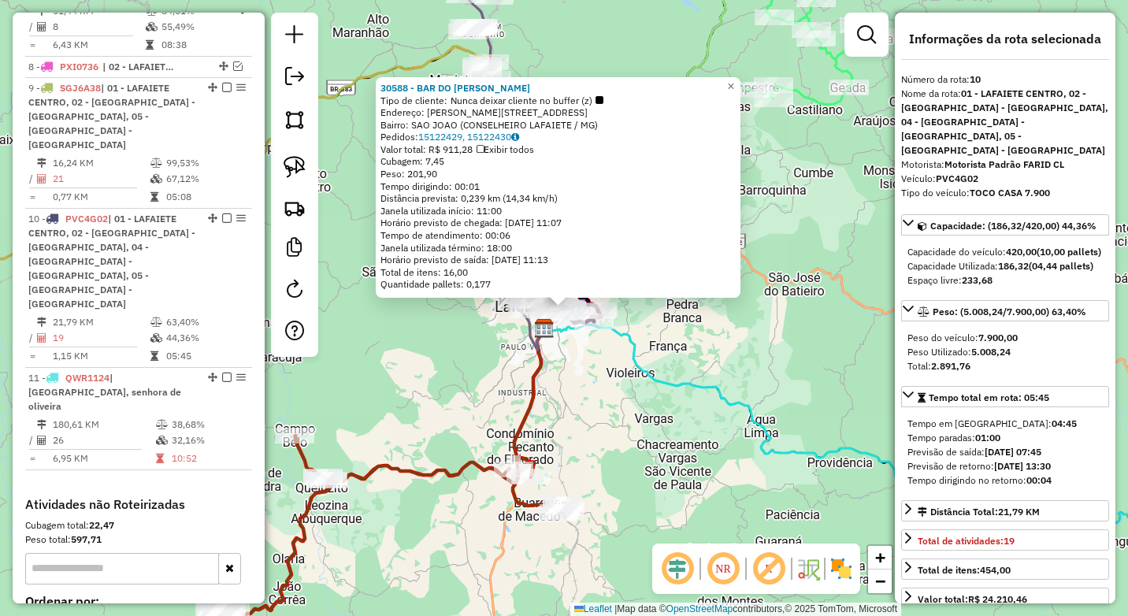
scroll to position [1255, 0]
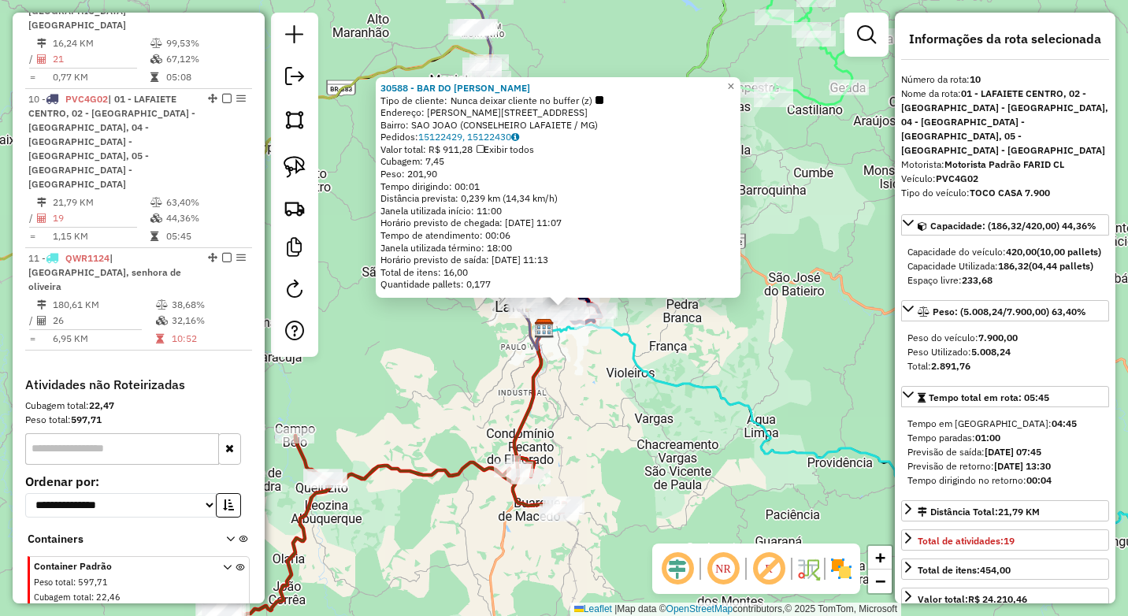
click at [391, 416] on div "30588 - BAR DO CARLOS Tipo de cliente: Nunca deixar cliente no buffer (z) Ender…" at bounding box center [564, 308] width 1128 height 616
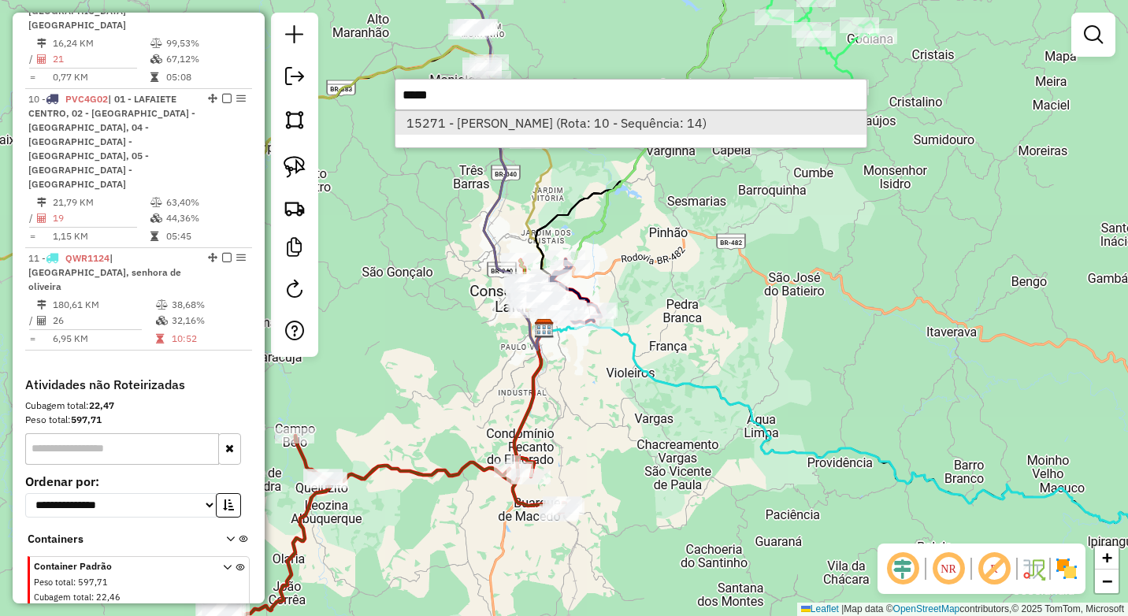
type input "*****"
click at [469, 124] on li "15271 - MARCELO VIEIRA (Rota: 10 - Sequência: 14)" at bounding box center [630, 123] width 471 height 24
select select "*********"
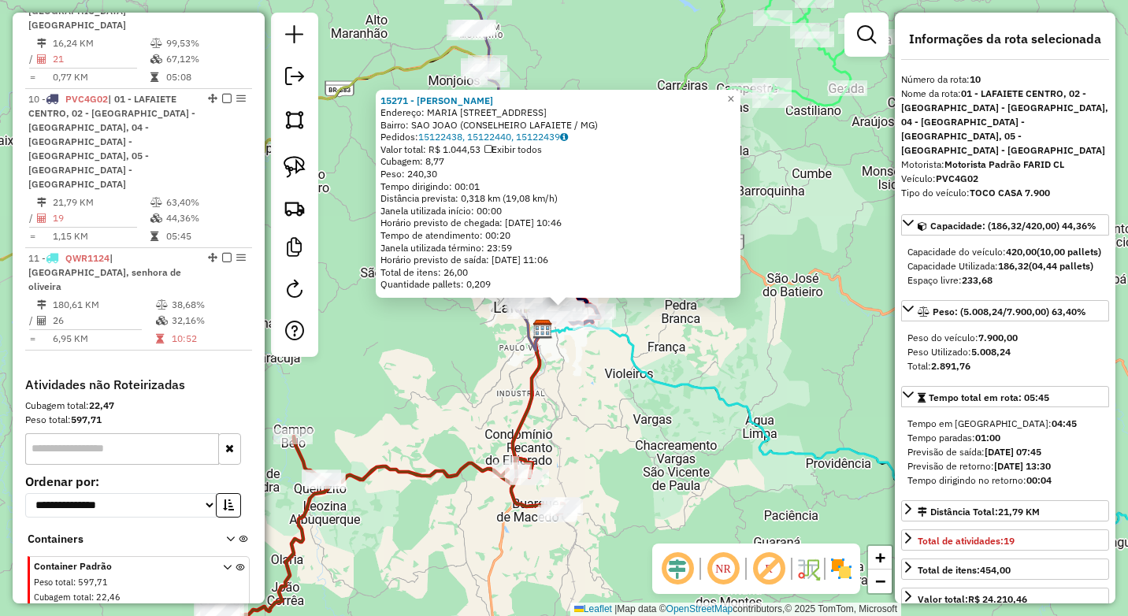
click at [400, 403] on div "15271 - MARCELO VIEIRA Endereço: MARIA DUARTE CASTANHEIRA 26 Bairro: SAO JOAO (…" at bounding box center [564, 308] width 1128 height 616
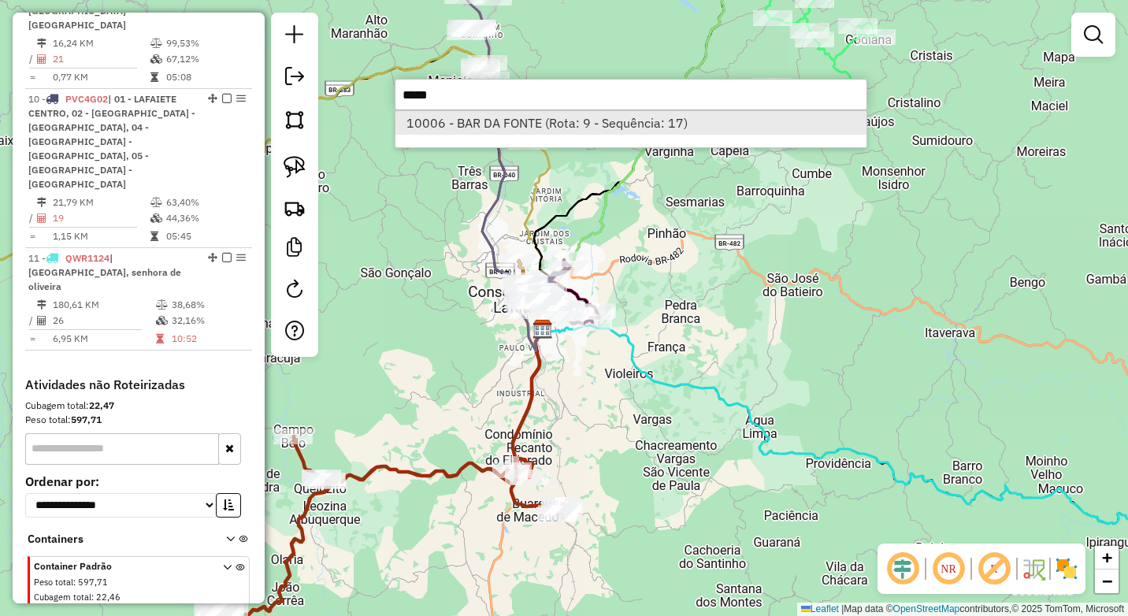
type input "*****"
click at [459, 131] on li "10006 - BAR DA FONTE (Rota: 9 - Sequência: 17)" at bounding box center [630, 123] width 471 height 24
select select "*********"
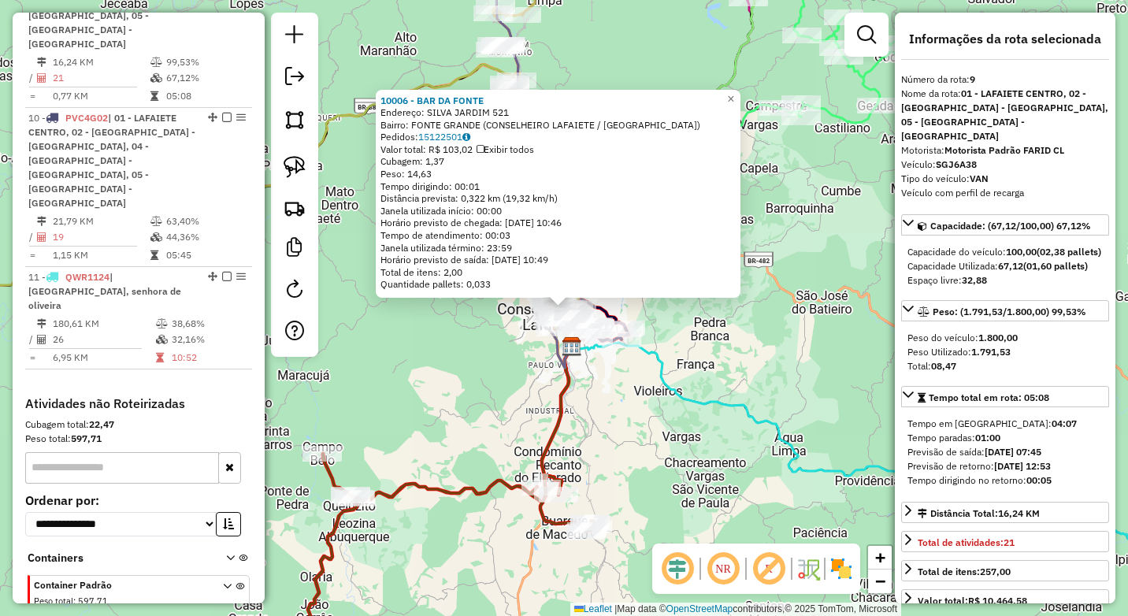
scroll to position [1229, 0]
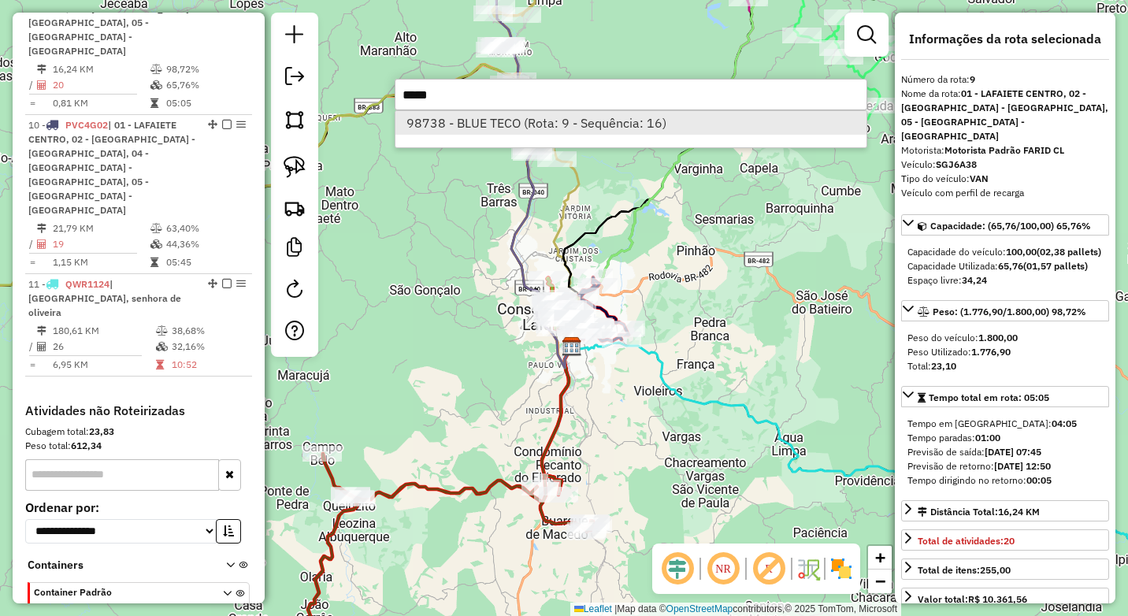
type input "*****"
click at [525, 124] on li "98738 - BLUE TECO (Rota: 9 - Sequência: 16)" at bounding box center [630, 123] width 471 height 24
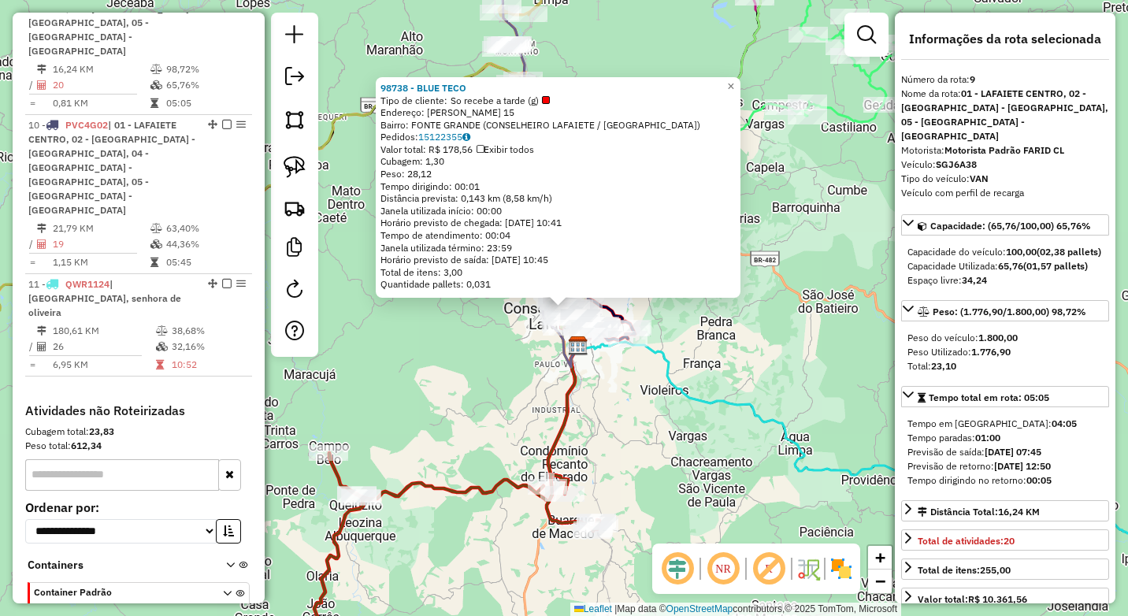
click at [473, 85] on div "98738 - BLUE TECO" at bounding box center [557, 88] width 355 height 13
click at [980, 157] on div "Veículo: SGJ6A38" at bounding box center [1005, 164] width 208 height 14
click at [966, 158] on strong "SGJ6A38" at bounding box center [955, 164] width 41 height 12
copy strong "SGJ6A38"
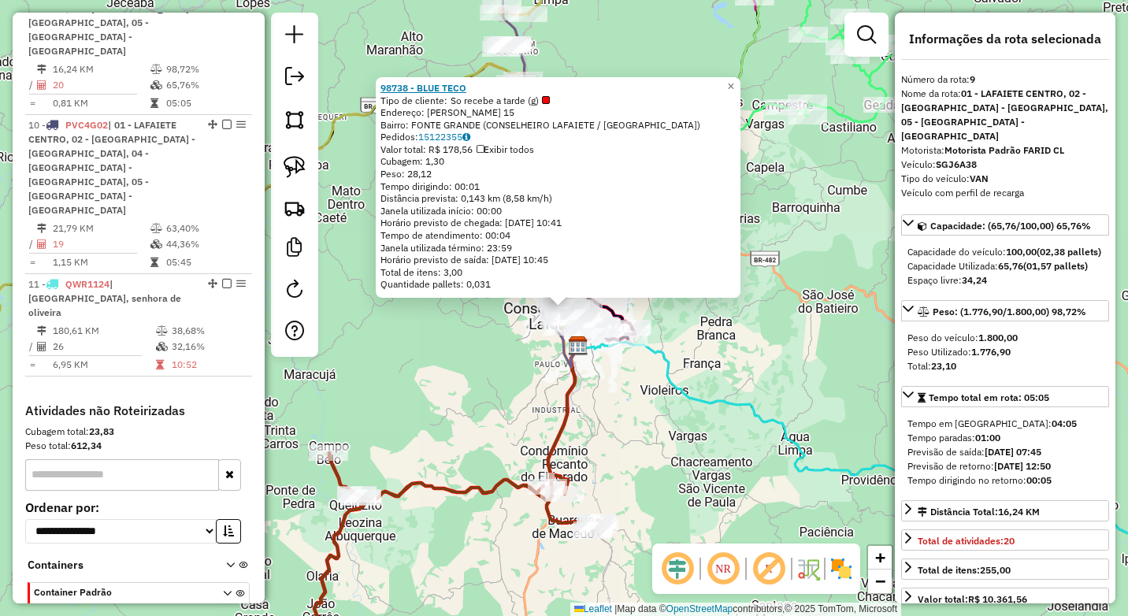
drag, startPoint x: 457, startPoint y: 92, endPoint x: 386, endPoint y: 89, distance: 71.7
click at [386, 89] on div "98738 - BLUE TECO" at bounding box center [557, 88] width 355 height 13
copy strong "98738 - BLUE TECO"
click at [448, 393] on div "98738 - BLUE TECO Tipo de cliente: So recebe a tarde (g) Endereço: SALDANHA MAR…" at bounding box center [564, 308] width 1128 height 616
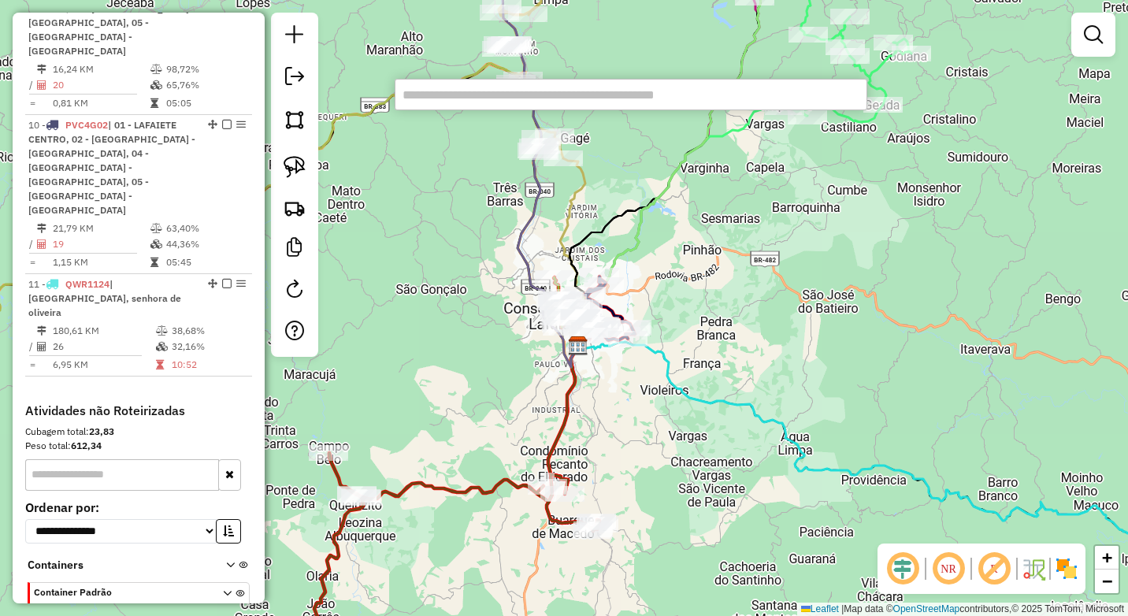
click at [440, 302] on div "Janela de atendimento Grade de atendimento Capacidade Transportadoras Veículos …" at bounding box center [564, 308] width 1128 height 616
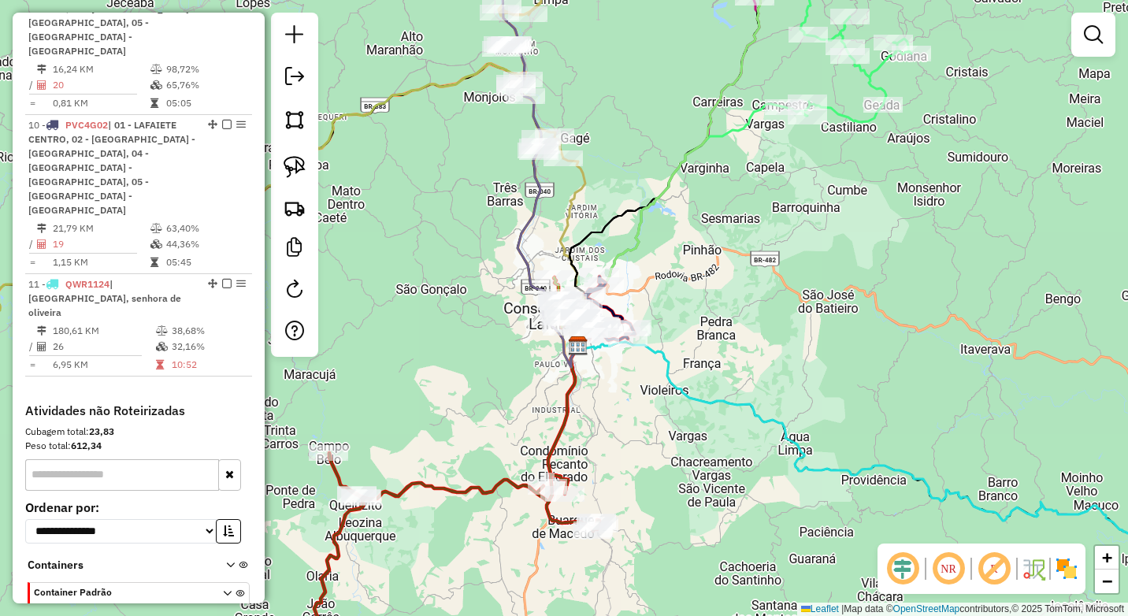
click at [396, 328] on div "Janela de atendimento Grade de atendimento Capacidade Transportadoras Veículos …" at bounding box center [564, 308] width 1128 height 616
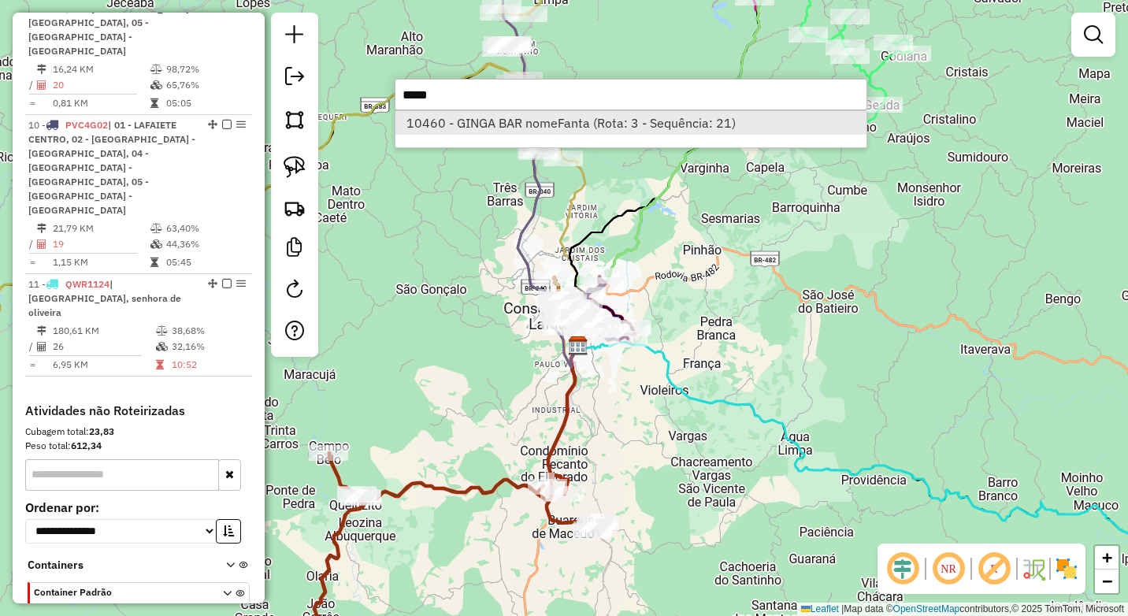
type input "*****"
click at [476, 124] on li "10460 - GINGA BAR nomeFanta (Rota: 3 - Sequência: 21)" at bounding box center [630, 123] width 471 height 24
select select "*********"
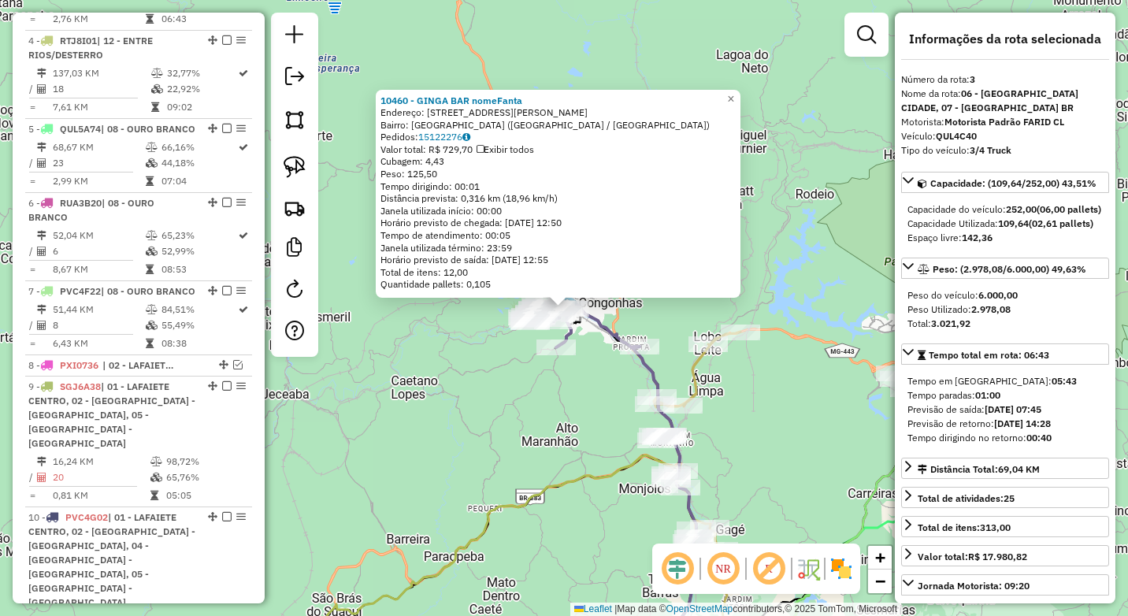
scroll to position [767, 0]
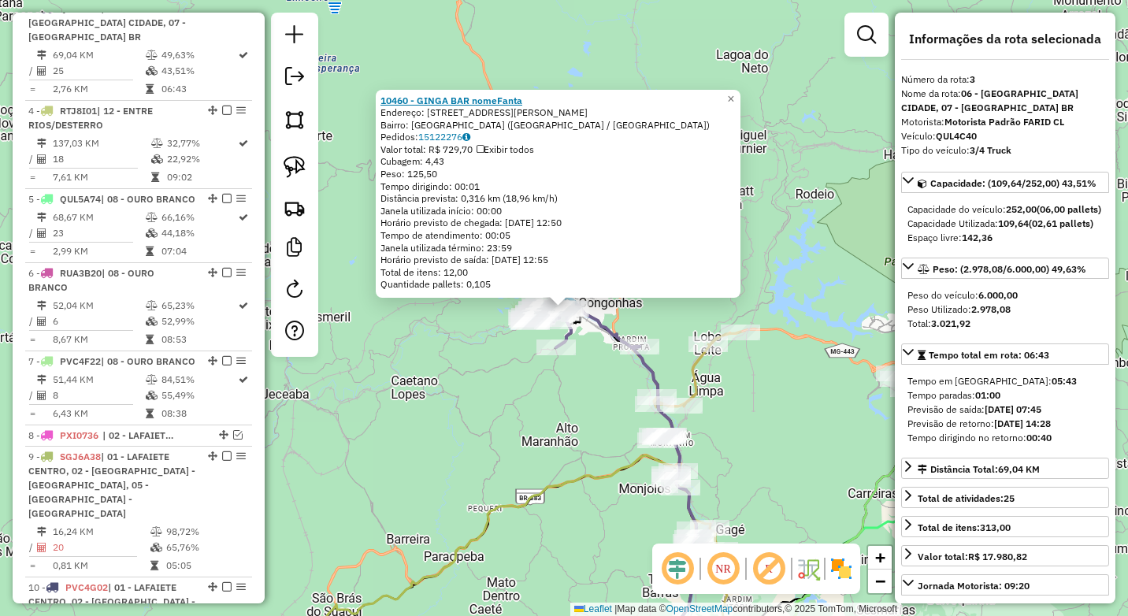
drag, startPoint x: 537, startPoint y: 98, endPoint x: 386, endPoint y: 100, distance: 151.2
click at [386, 100] on div "10460 - GINGA BAR nomeFanta" at bounding box center [557, 100] width 355 height 13
copy strong "10460 - GINGA BAR nomeFanta"
click at [441, 427] on div "10460 - GINGA BAR nomeFanta Endereço: Rua Doutor Paulo Mendes 156 Bairro: CENTR…" at bounding box center [564, 308] width 1128 height 616
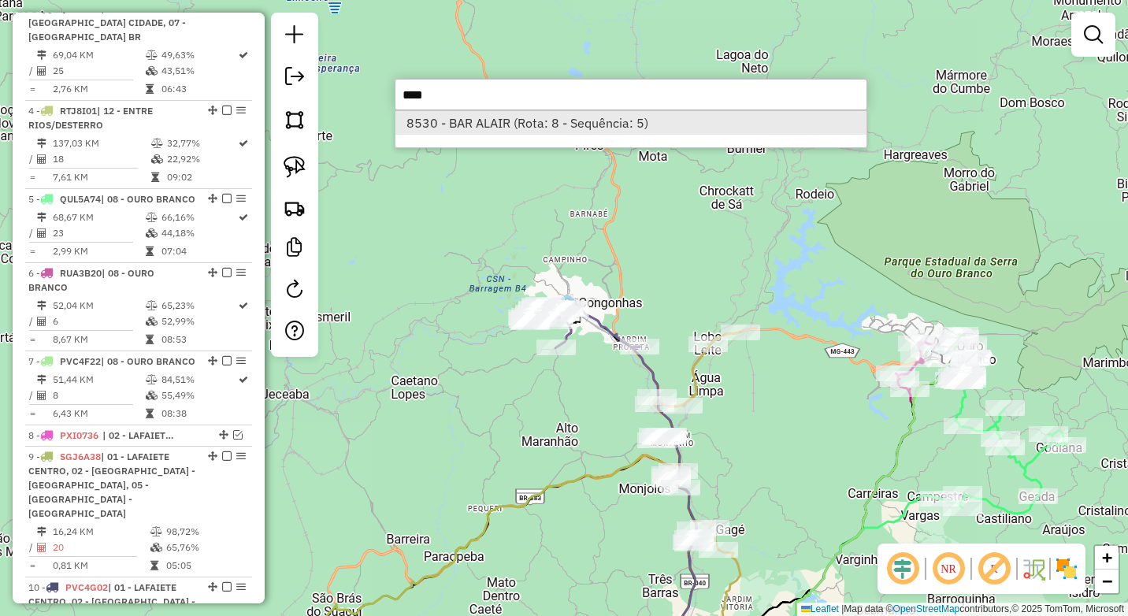
type input "****"
click at [475, 126] on li "8530 - BAR ALAIR (Rota: 8 - Sequência: 5)" at bounding box center [630, 123] width 471 height 24
select select "*********"
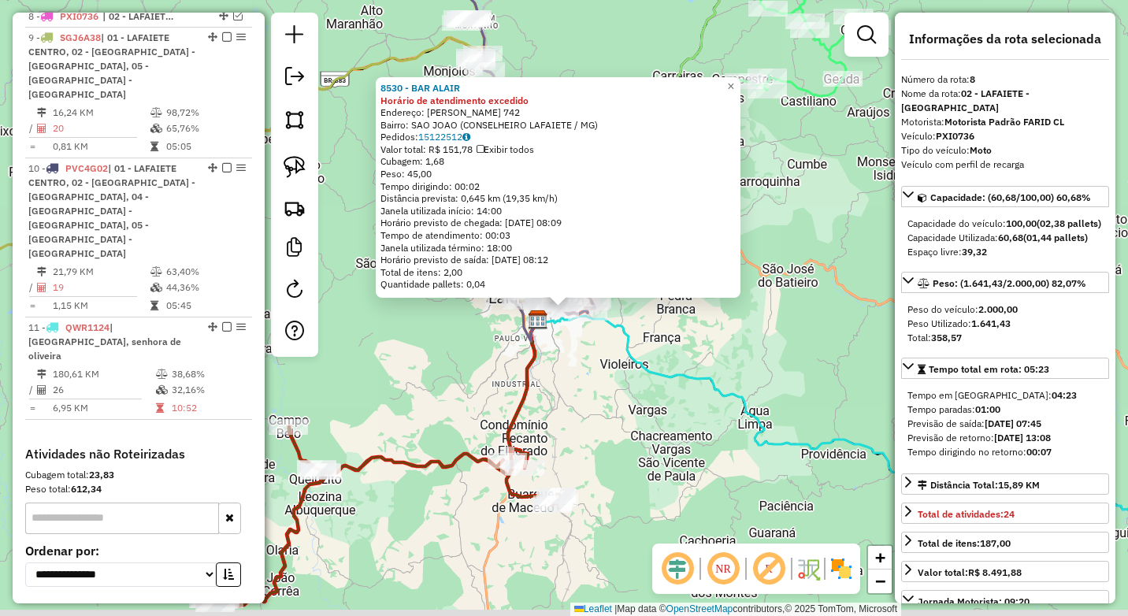
scroll to position [1208, 0]
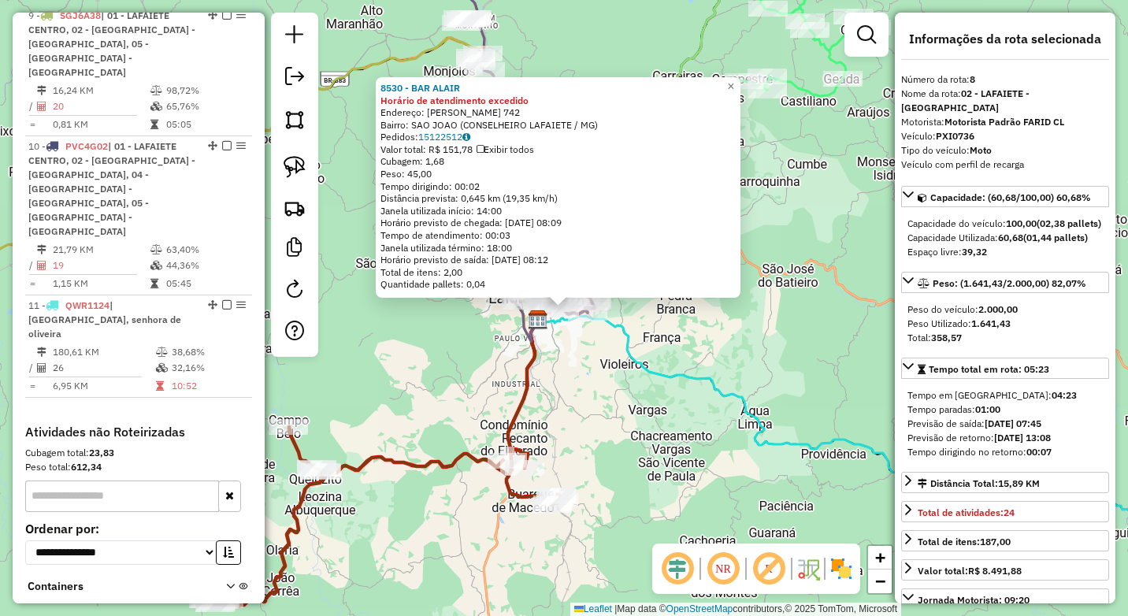
click at [957, 130] on strong "PXI0736" at bounding box center [954, 136] width 39 height 12
copy strong "PXI0736"
drag, startPoint x: 479, startPoint y: 89, endPoint x: 383, endPoint y: 87, distance: 95.3
click at [383, 87] on div "8530 - BAR ALAIR Horário de atendimento excedido Endereço: ALFREDO ZEBRAL 742 B…" at bounding box center [558, 187] width 365 height 220
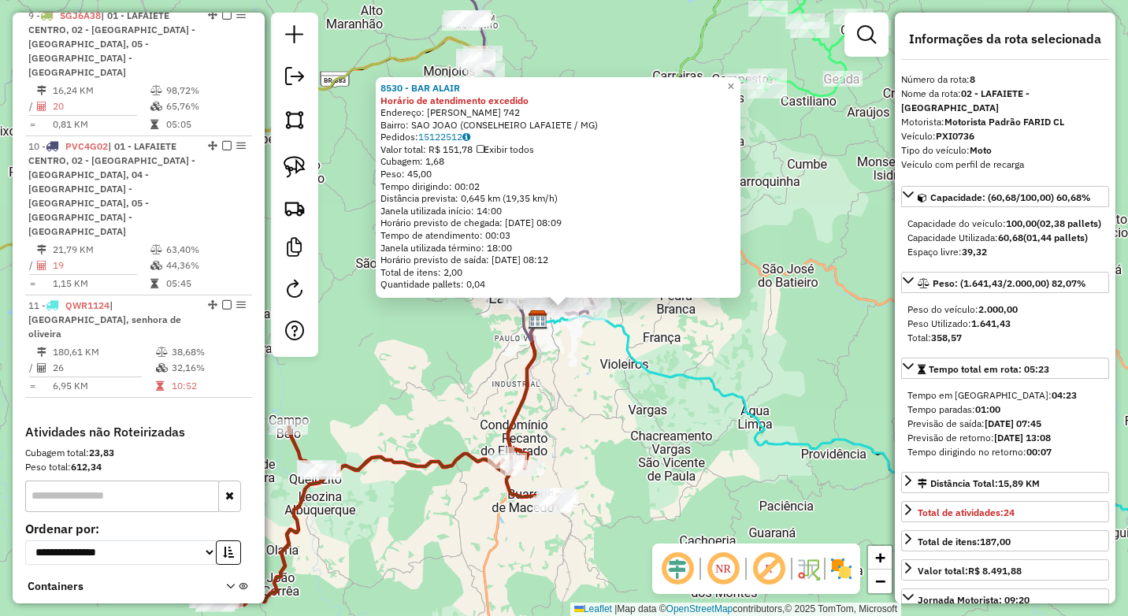
copy strong "8530 - BAR ALAIR"
click at [371, 378] on div "8530 - BAR ALAIR Horário de atendimento excedido Endereço: ALFREDO ZEBRAL 742 B…" at bounding box center [564, 308] width 1128 height 616
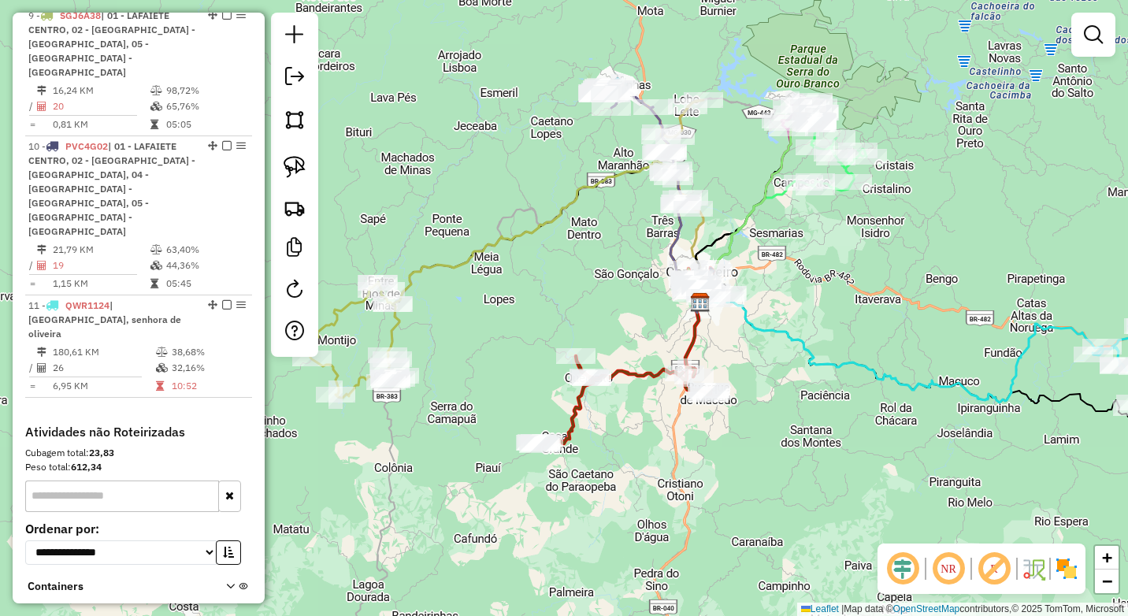
click at [542, 293] on div "Janela de atendimento Grade de atendimento Capacidade Transportadoras Veículos …" at bounding box center [564, 308] width 1128 height 616
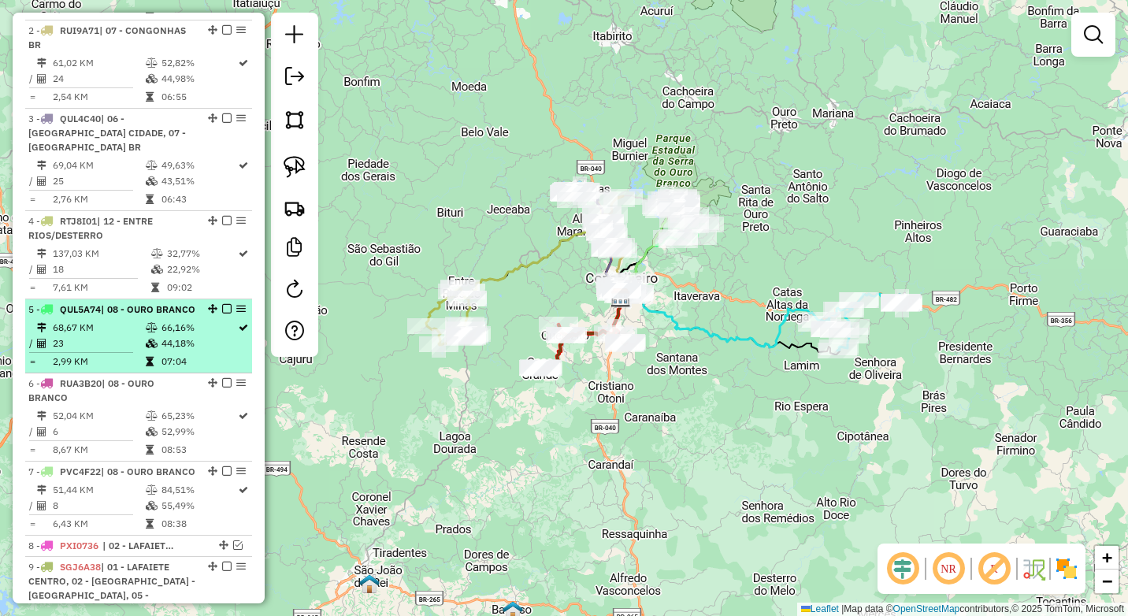
scroll to position [439, 0]
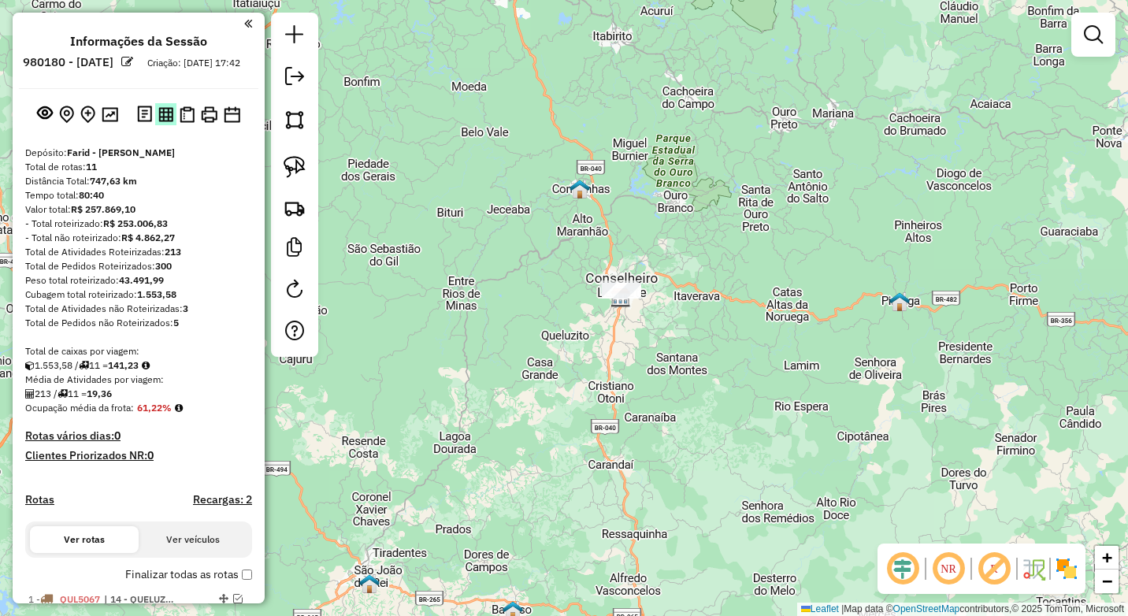
click at [167, 122] on img at bounding box center [165, 114] width 15 height 15
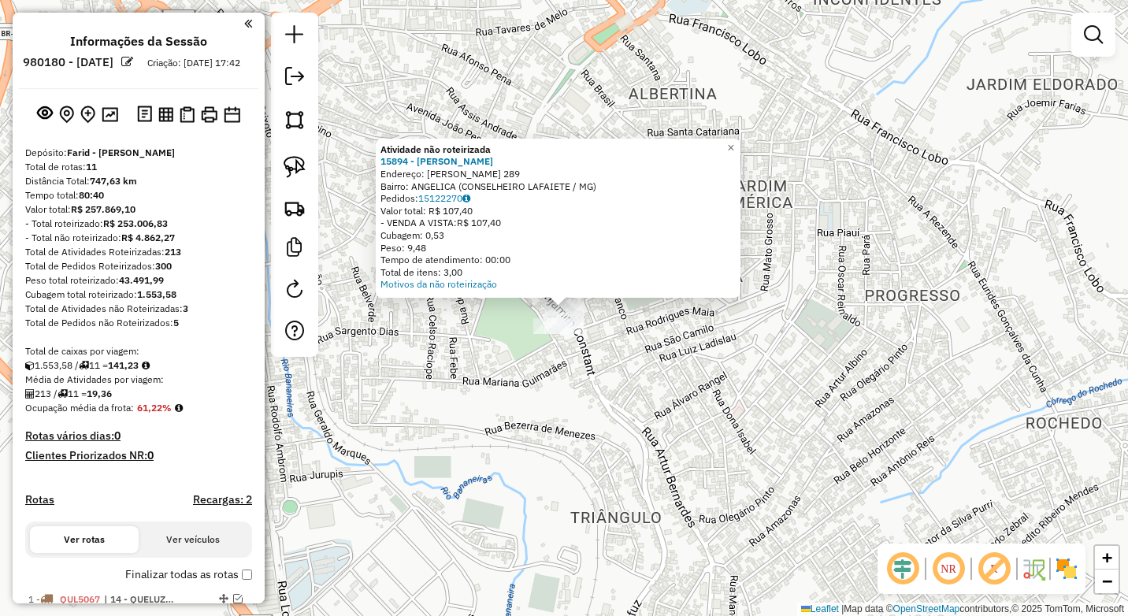
click at [568, 405] on div "Atividade não roteirizada 15894 - MARCO ANTONIO MELO Endereço: BENJAMIN CONSTAN…" at bounding box center [564, 308] width 1128 height 616
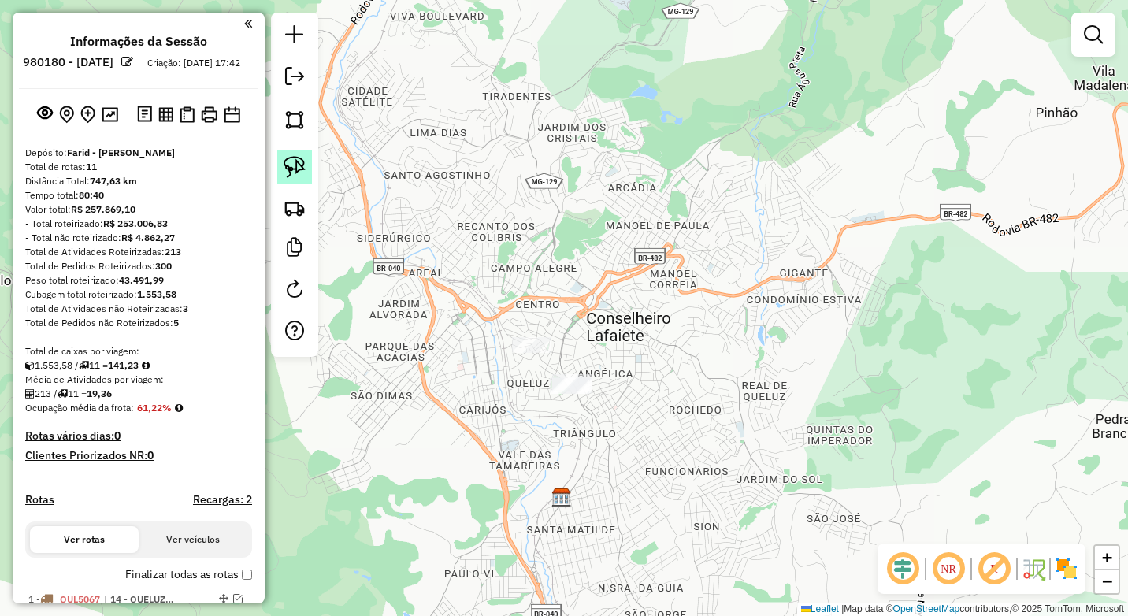
click at [298, 174] on img at bounding box center [294, 167] width 22 height 22
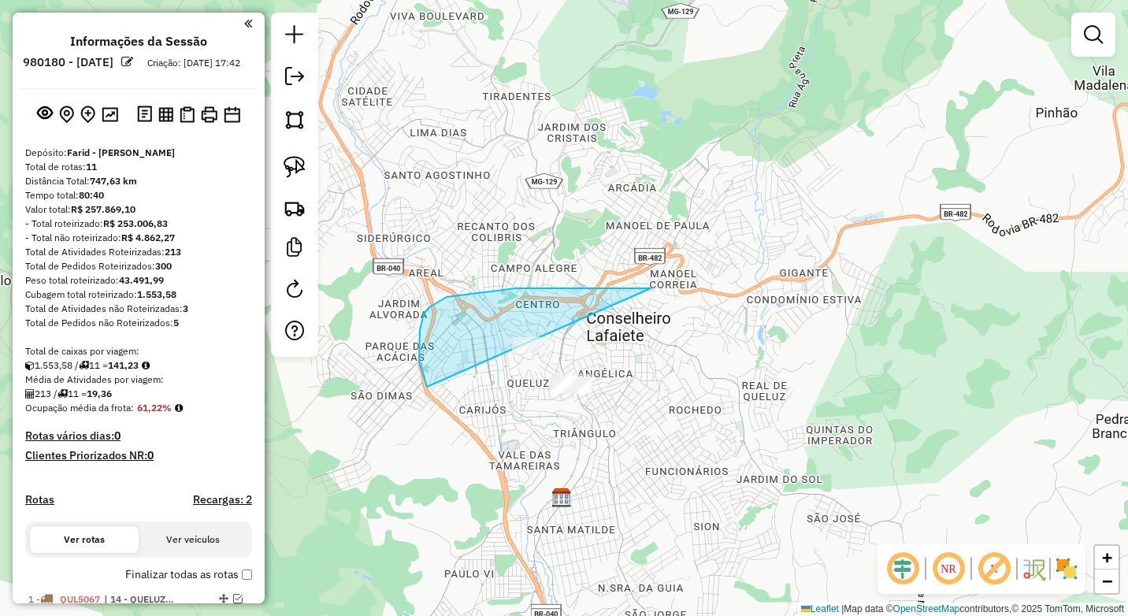
drag, startPoint x: 429, startPoint y: 307, endPoint x: 606, endPoint y: 443, distance: 223.0
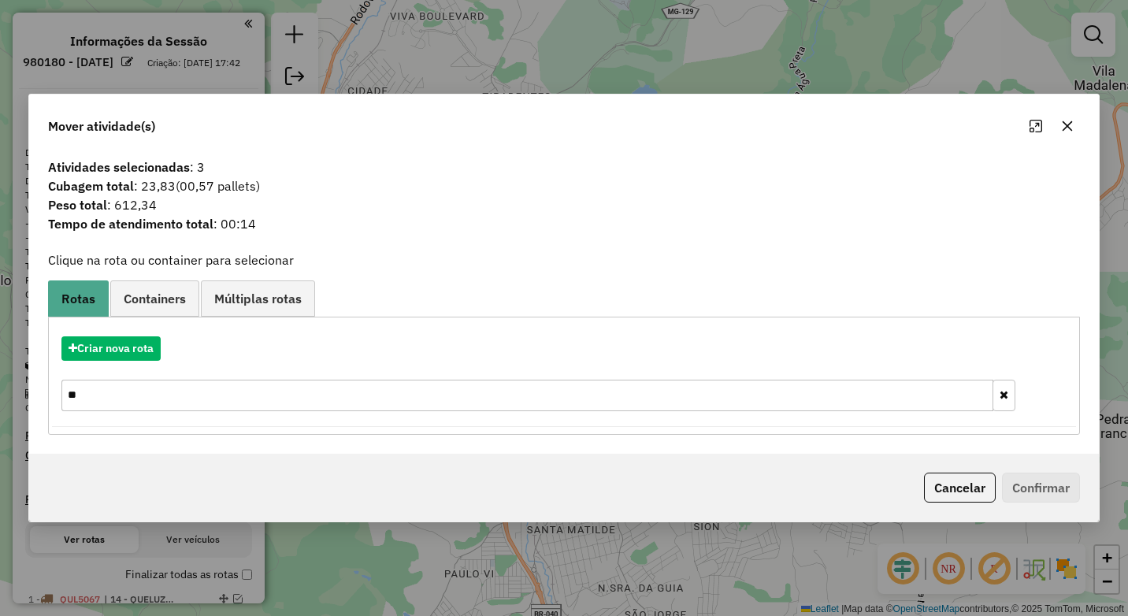
click at [1068, 128] on icon "button" at bounding box center [1067, 126] width 10 height 10
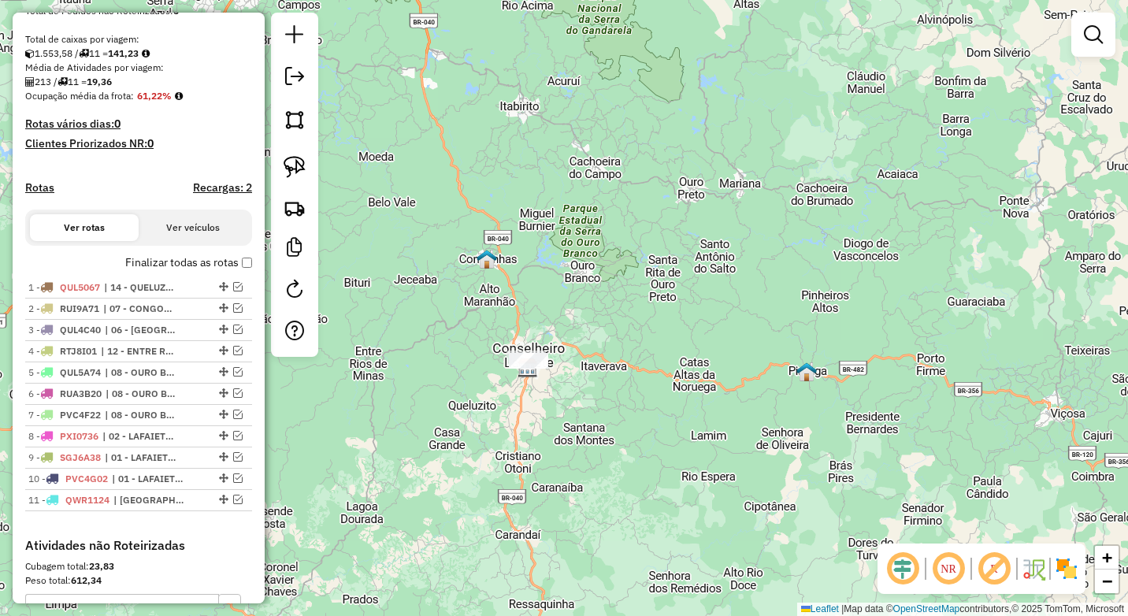
scroll to position [315, 0]
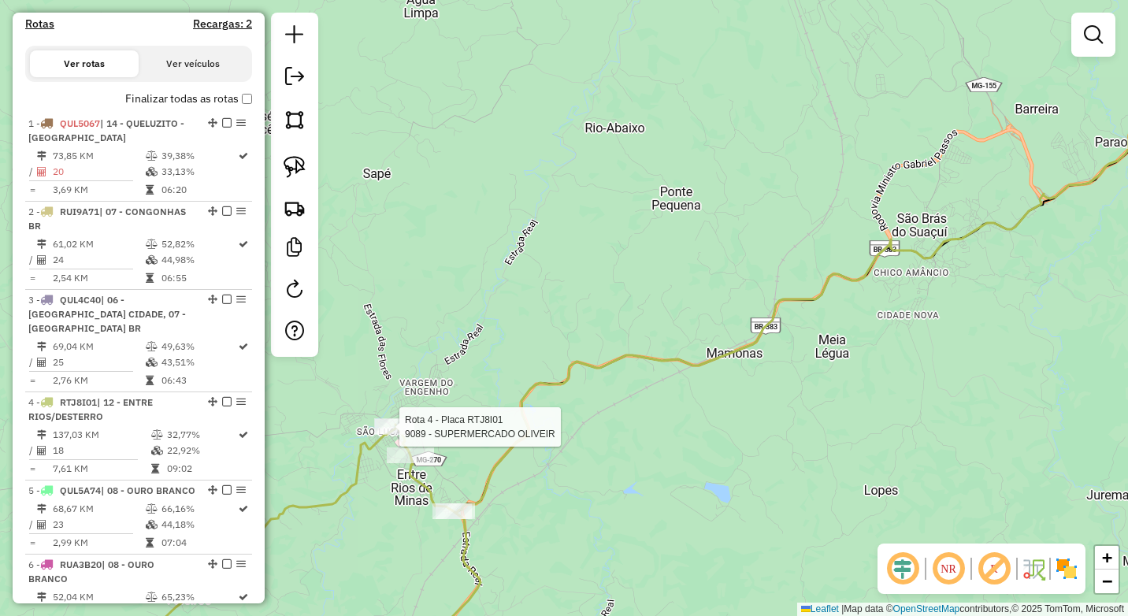
select select "*********"
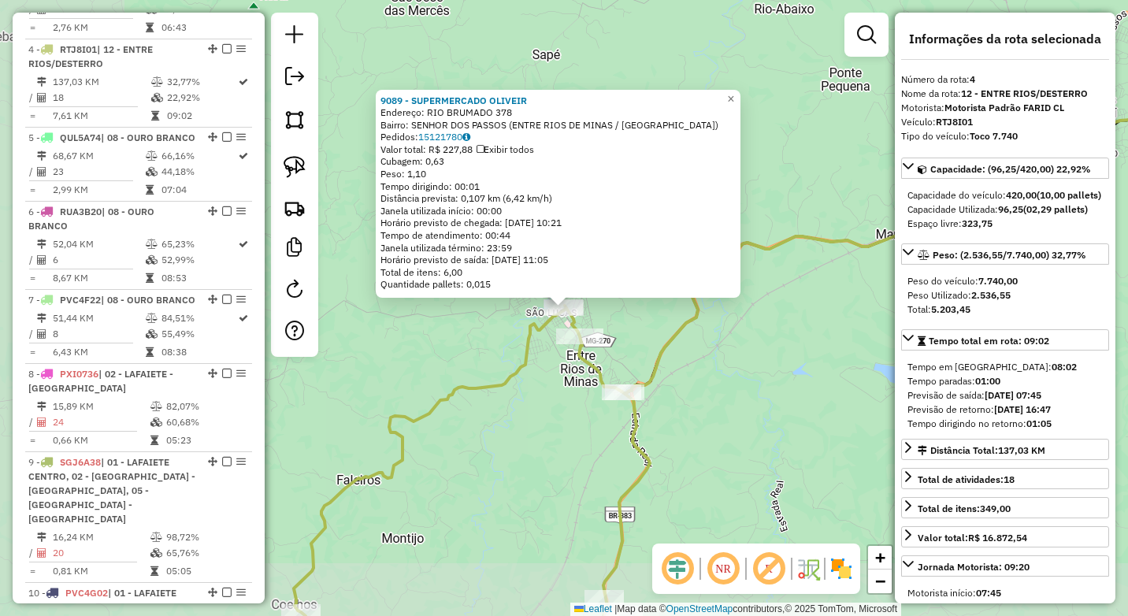
scroll to position [855, 0]
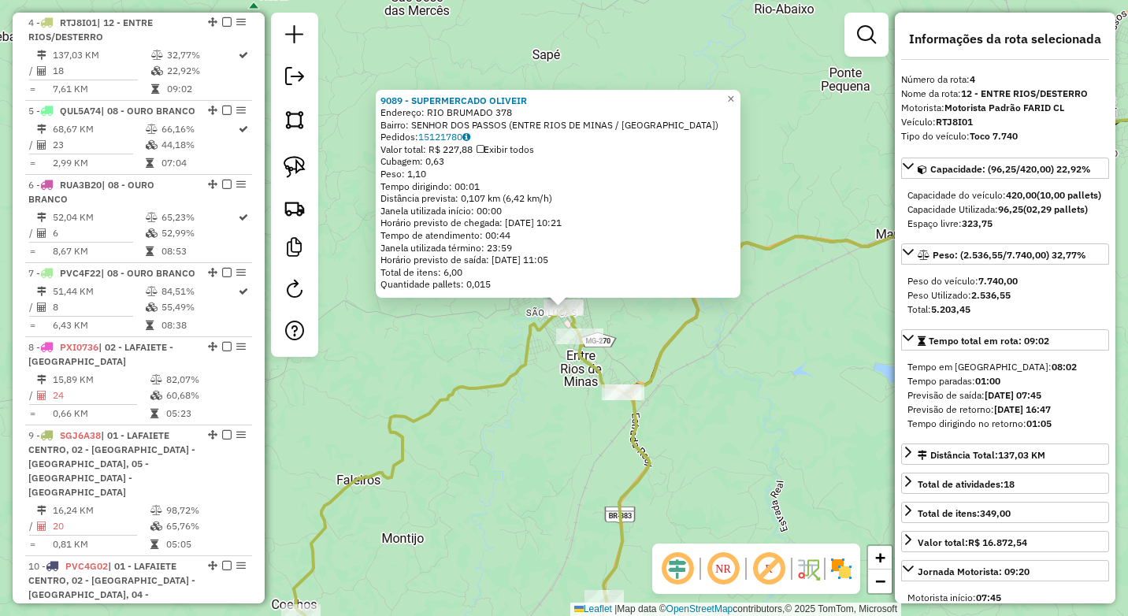
click at [562, 494] on div "9089 - SUPERMERCADO OLIVEIR Endereço: RIO BRUMADO 378 Bairro: SENHOR DOS PASSOS…" at bounding box center [564, 308] width 1128 height 616
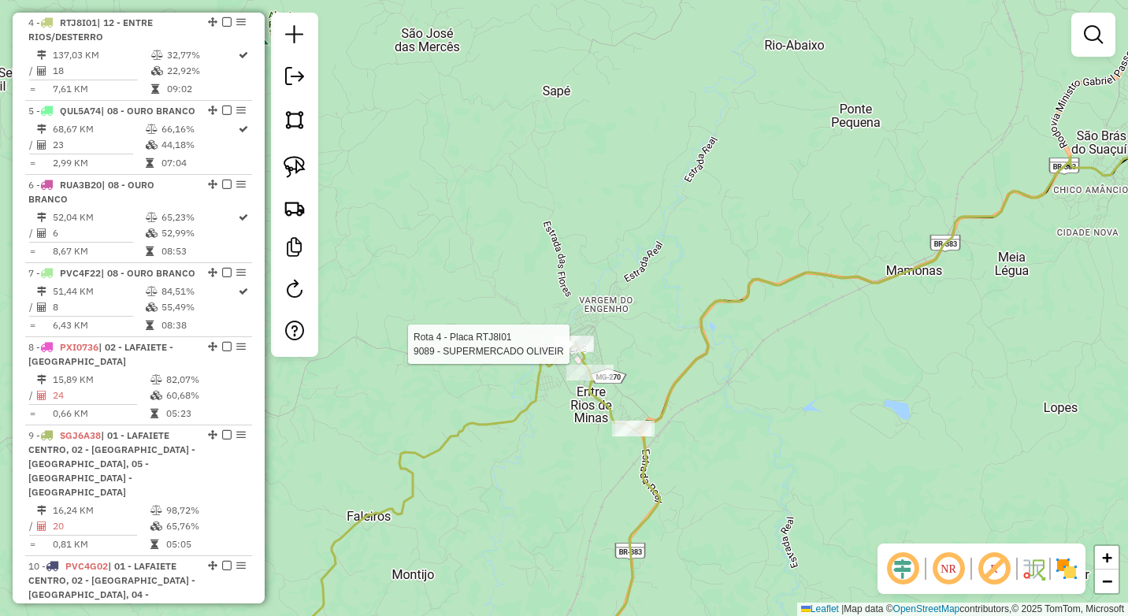
click at [572, 352] on div at bounding box center [573, 344] width 39 height 16
select select "*********"
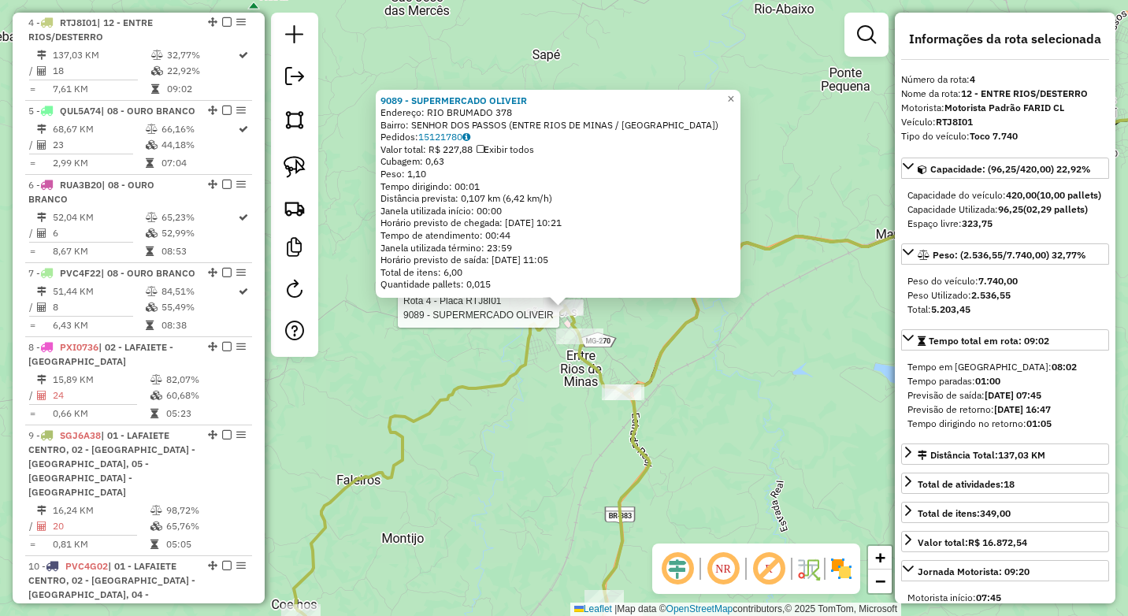
click at [442, 472] on div "Rota 4 - Placa RTJ8I01 9089 - SUPERMERCADO OLIVEIR Rota 4 - Placa RTJ8I01 855 -…" at bounding box center [564, 308] width 1128 height 616
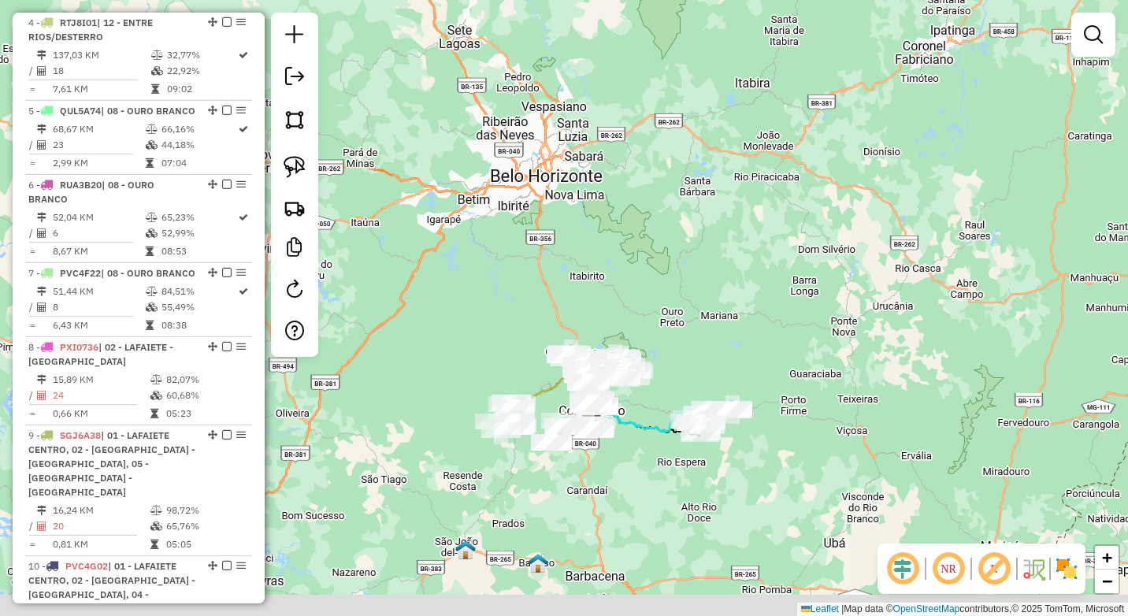
drag, startPoint x: 639, startPoint y: 557, endPoint x: 617, endPoint y: 486, distance: 75.2
click at [617, 486] on div "Janela de atendimento Grade de atendimento Capacidade Transportadoras Veículos …" at bounding box center [564, 308] width 1128 height 616
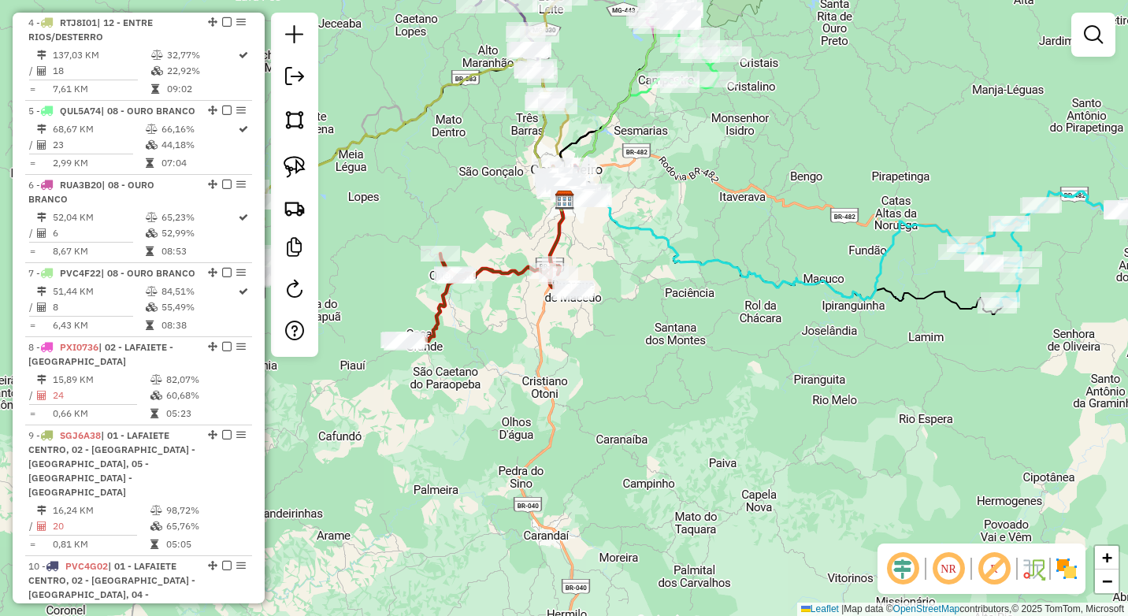
drag, startPoint x: 481, startPoint y: 174, endPoint x: 565, endPoint y: 220, distance: 95.1
click at [565, 220] on div "Janela de atendimento Grade de atendimento Capacidade Transportadoras Veículos …" at bounding box center [564, 308] width 1128 height 616
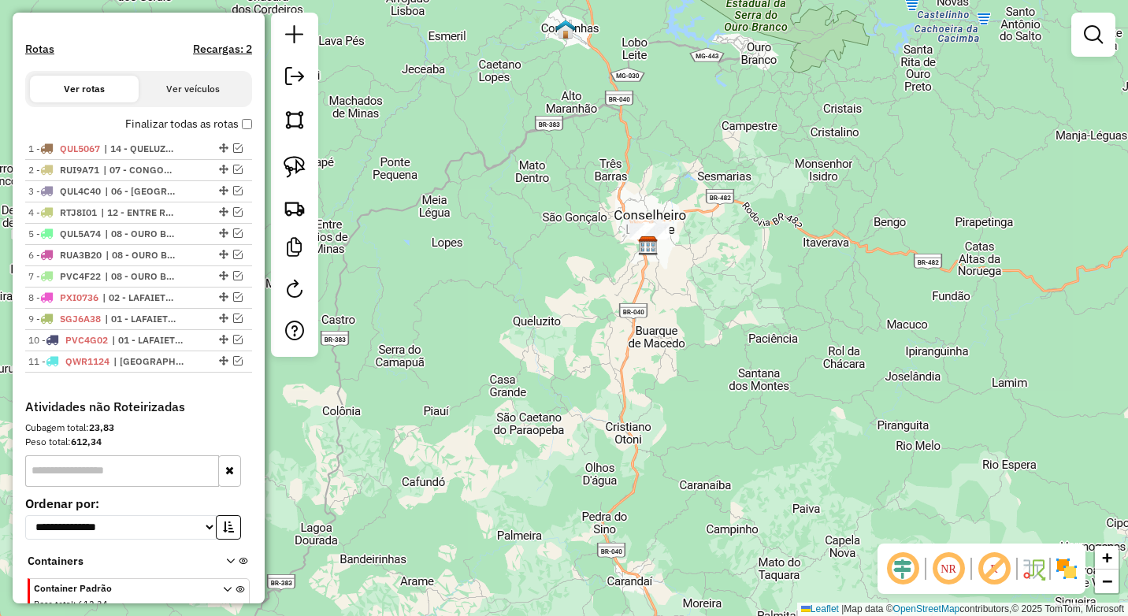
scroll to position [461, 0]
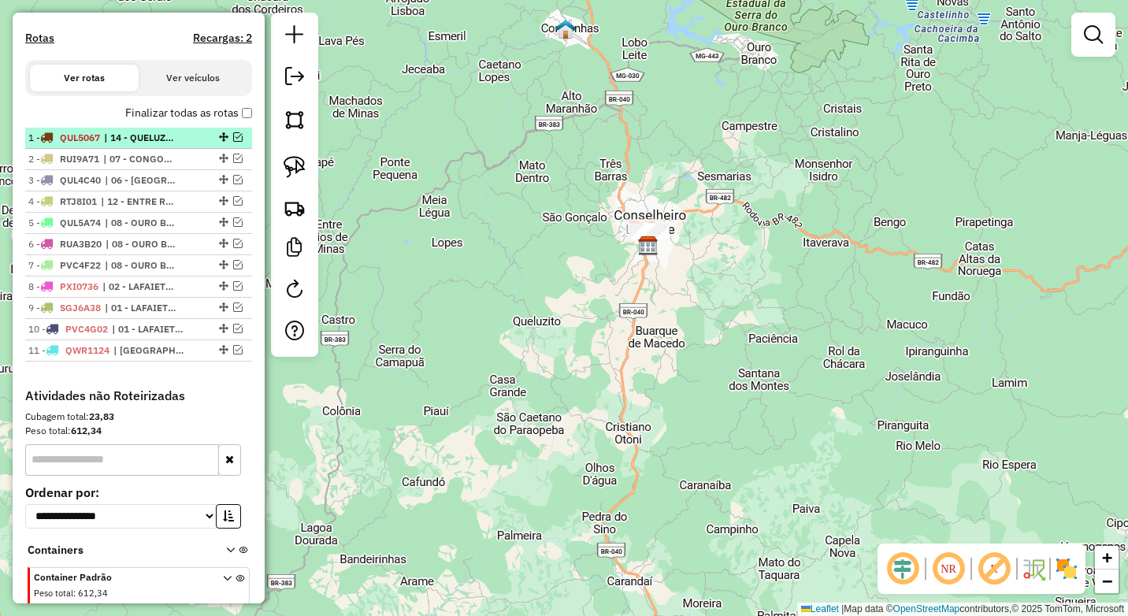
click at [233, 142] on em at bounding box center [237, 136] width 9 height 9
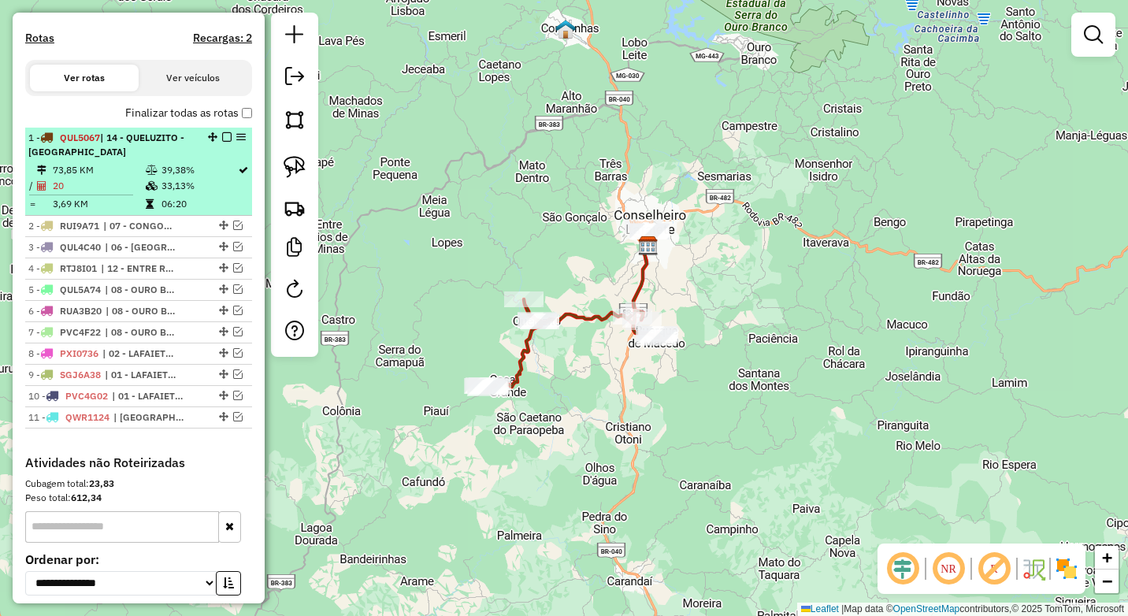
click at [222, 142] on em at bounding box center [226, 136] width 9 height 9
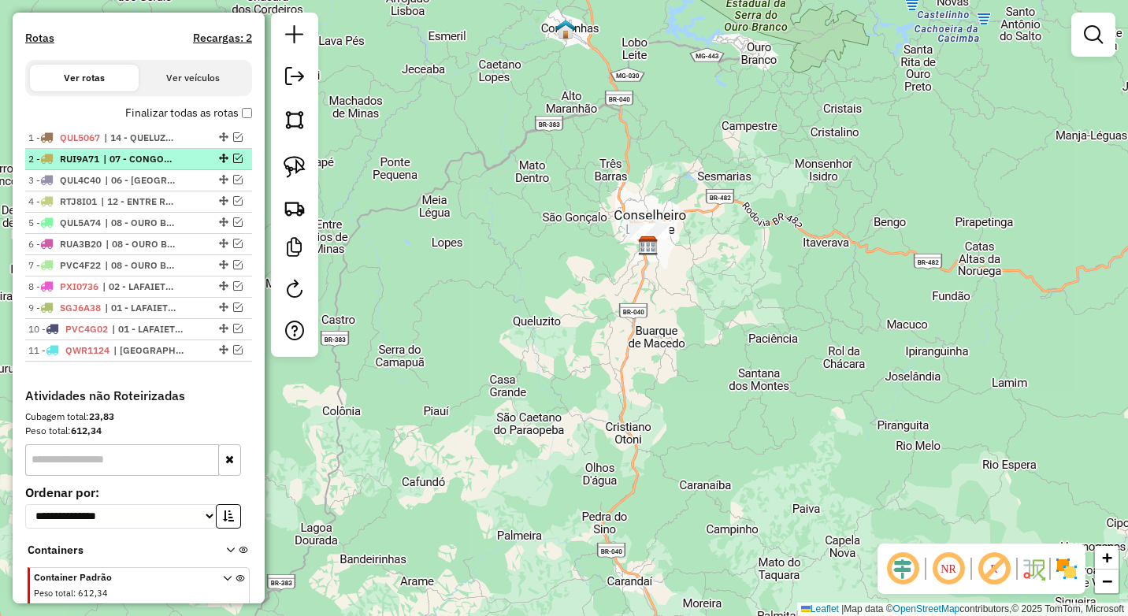
click at [233, 163] on em at bounding box center [237, 158] width 9 height 9
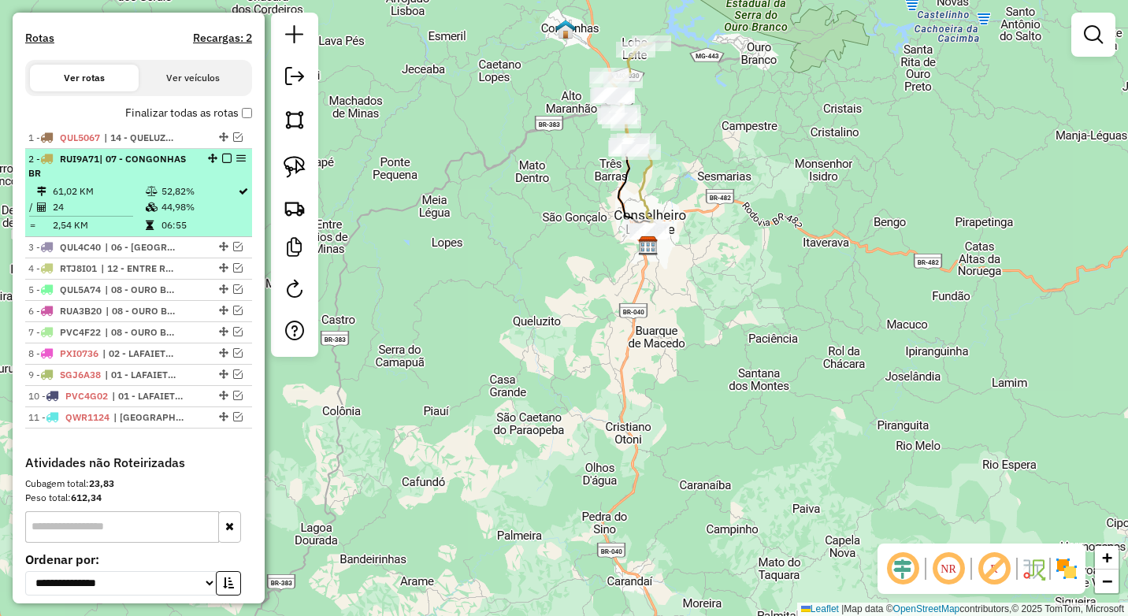
click at [184, 198] on td "52,82%" at bounding box center [199, 191] width 76 height 16
select select "*********"
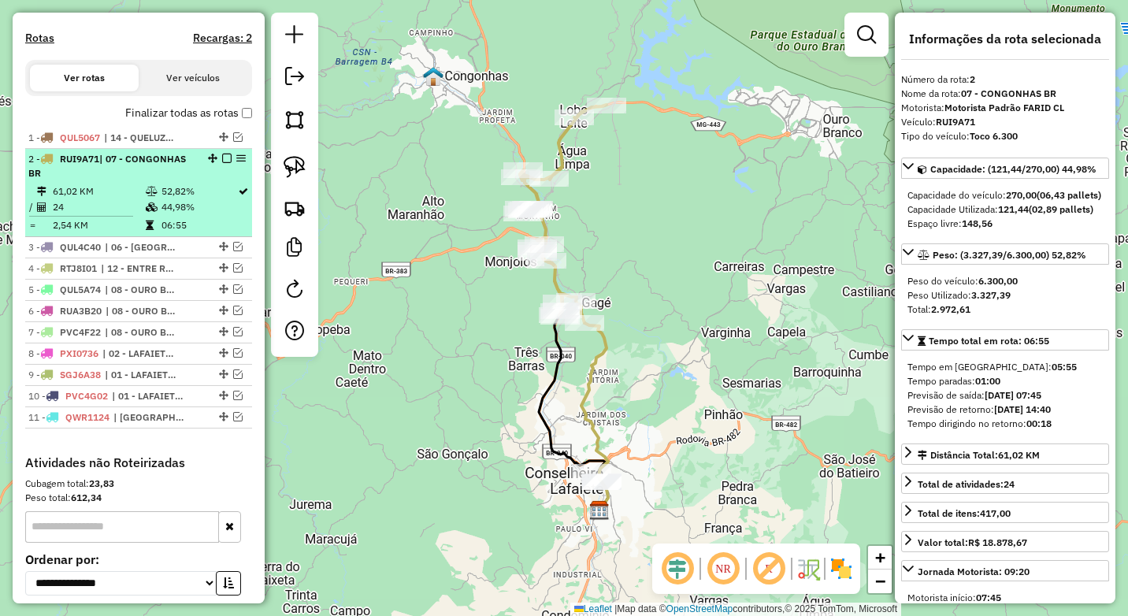
click at [224, 163] on em at bounding box center [226, 158] width 9 height 9
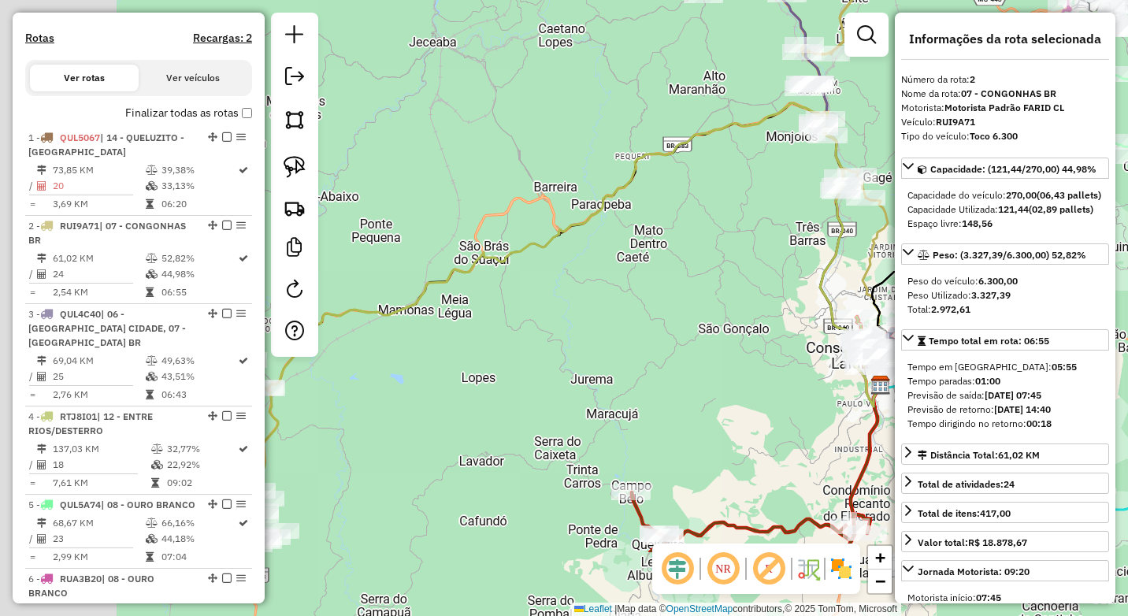
drag, startPoint x: 667, startPoint y: 328, endPoint x: 733, endPoint y: 259, distance: 95.8
click at [734, 259] on div "Janela de atendimento Grade de atendimento Capacidade Transportadoras Veículos …" at bounding box center [564, 308] width 1128 height 616
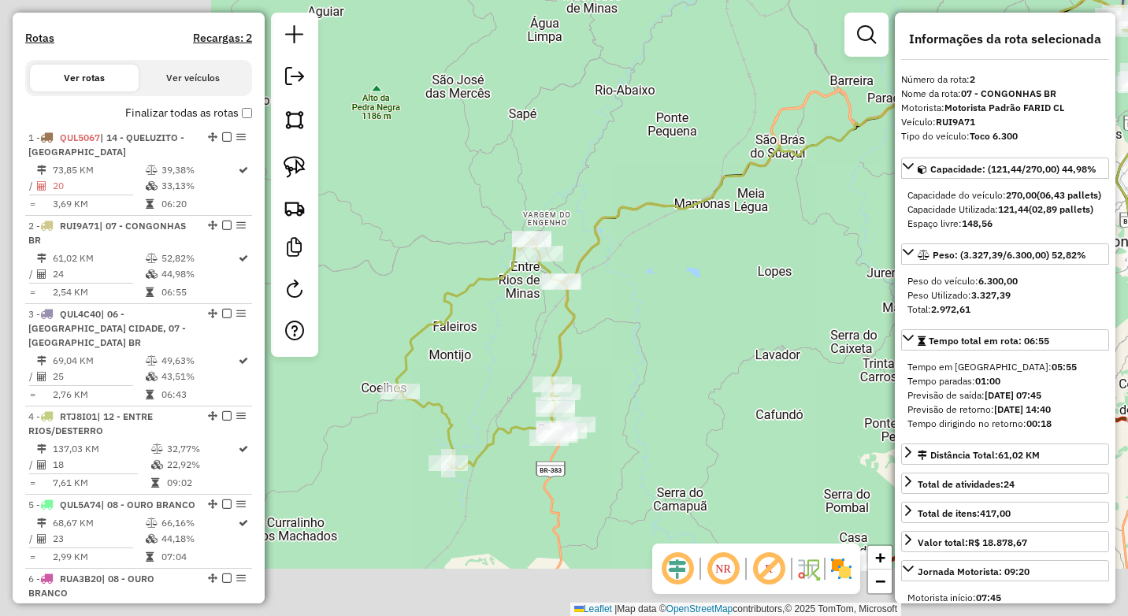
drag, startPoint x: 514, startPoint y: 298, endPoint x: 787, endPoint y: 215, distance: 284.9
click at [787, 215] on div "Janela de atendimento Grade de atendimento Capacidade Transportadoras Veículos …" at bounding box center [564, 308] width 1128 height 616
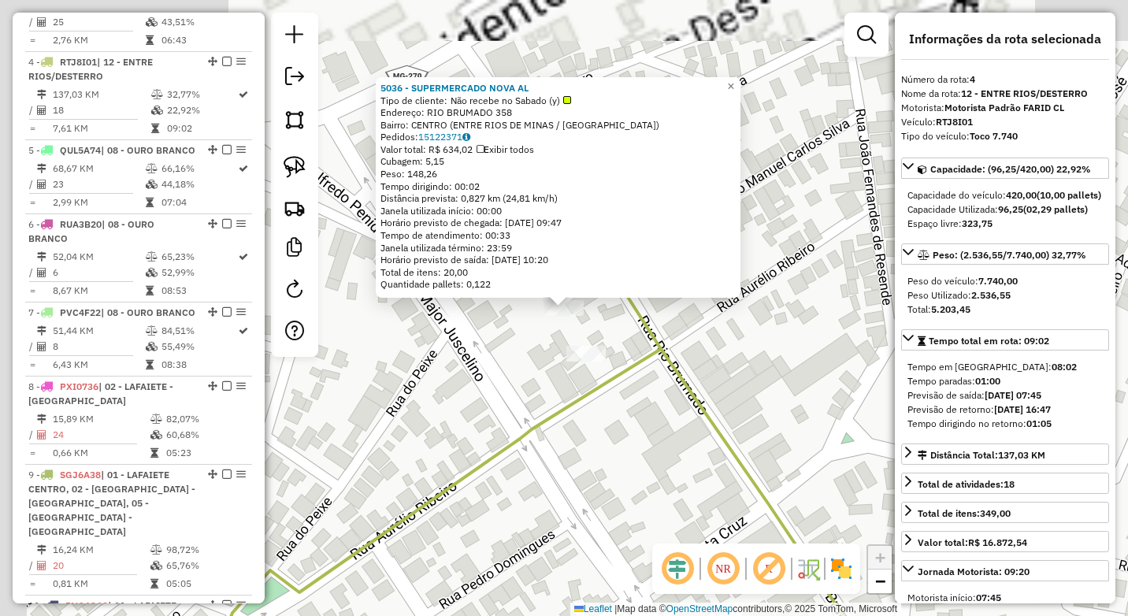
scroll to position [855, 0]
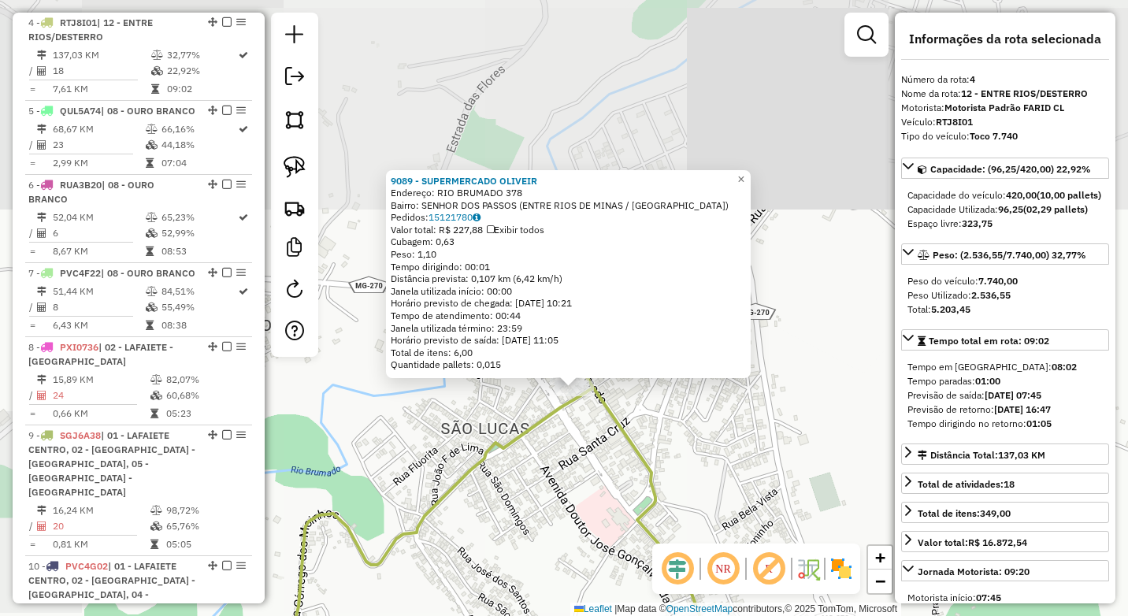
click at [580, 454] on div "9089 - SUPERMERCADO OLIVEIR Endereço: RIO BRUMADO 378 Bairro: SENHOR DOS PASSOS…" at bounding box center [564, 308] width 1128 height 616
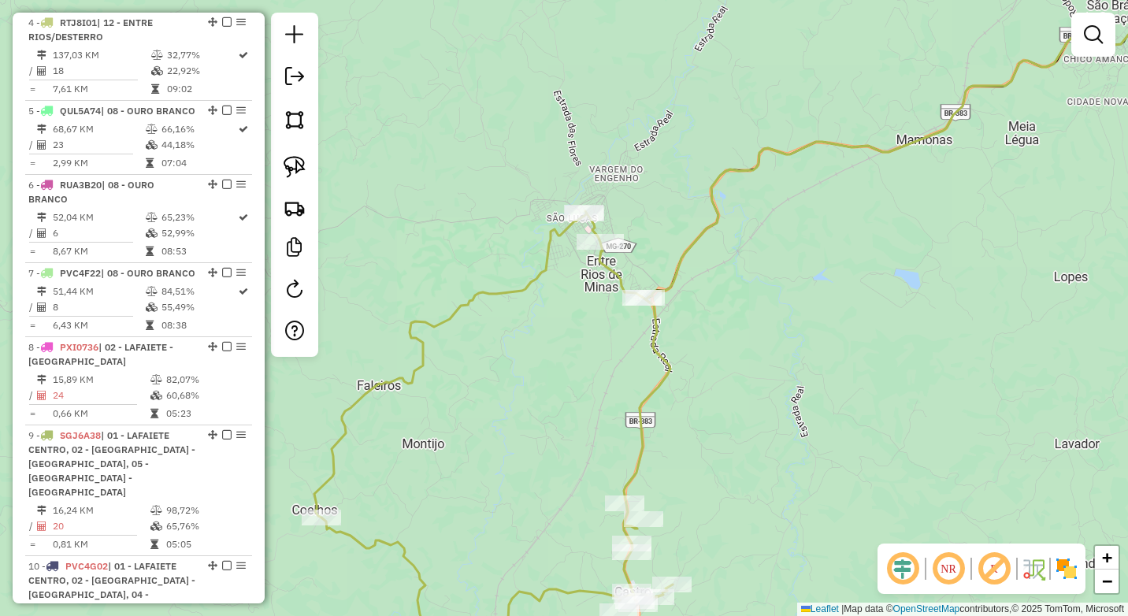
click at [578, 343] on div "Janela de atendimento Grade de atendimento Capacidade Transportadoras Veículos …" at bounding box center [564, 308] width 1128 height 616
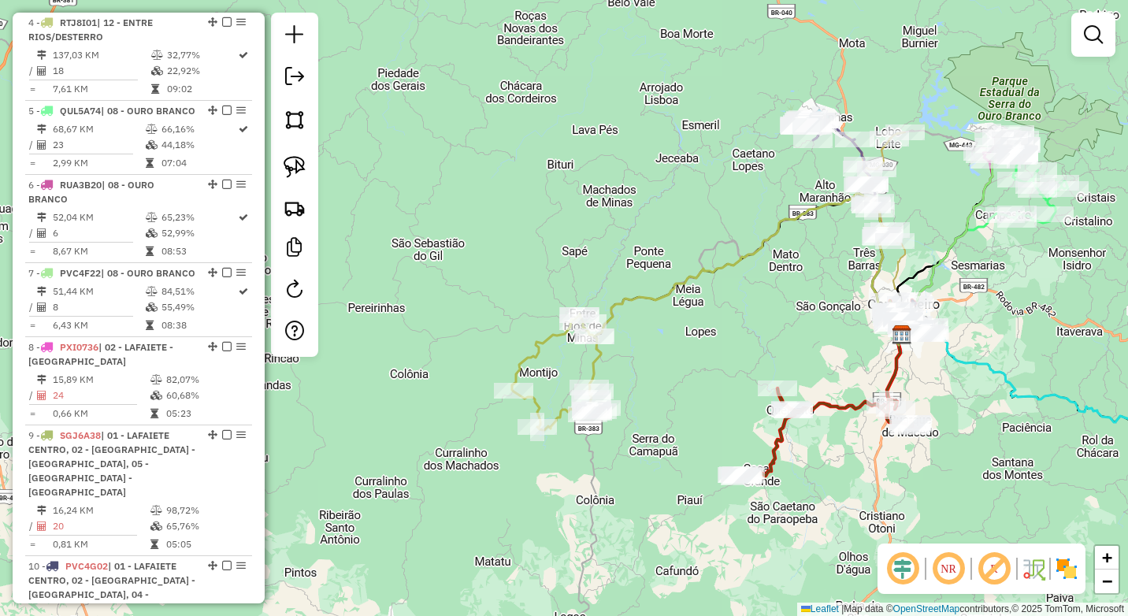
drag, startPoint x: 640, startPoint y: 367, endPoint x: 654, endPoint y: 306, distance: 62.9
click at [654, 306] on div "Janela de atendimento Grade de atendimento Capacidade Transportadoras Veículos …" at bounding box center [564, 308] width 1128 height 616
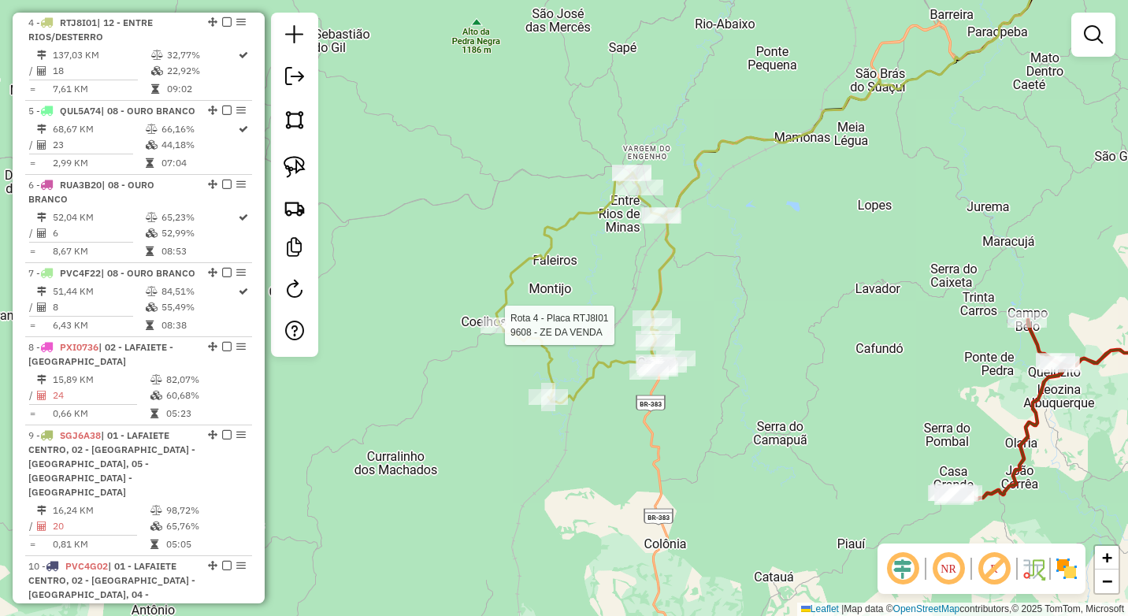
select select "*********"
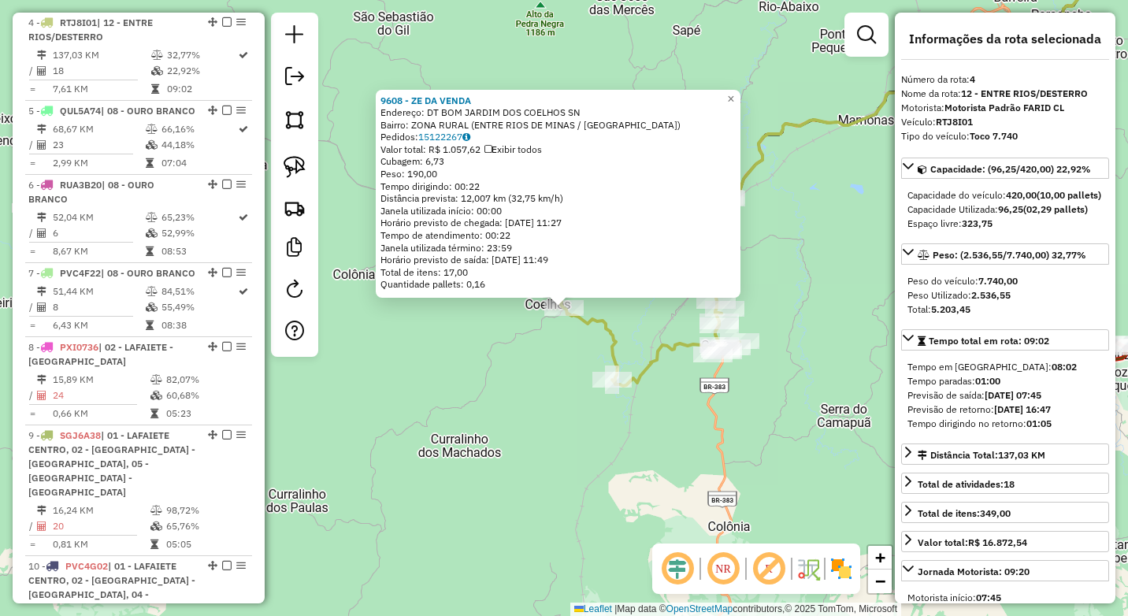
click at [499, 389] on div "9608 - ZE DA VENDA Endereço: DT BOM JARDIM DOS COELHOS SN Bairro: ZONA RURAL (E…" at bounding box center [564, 308] width 1128 height 616
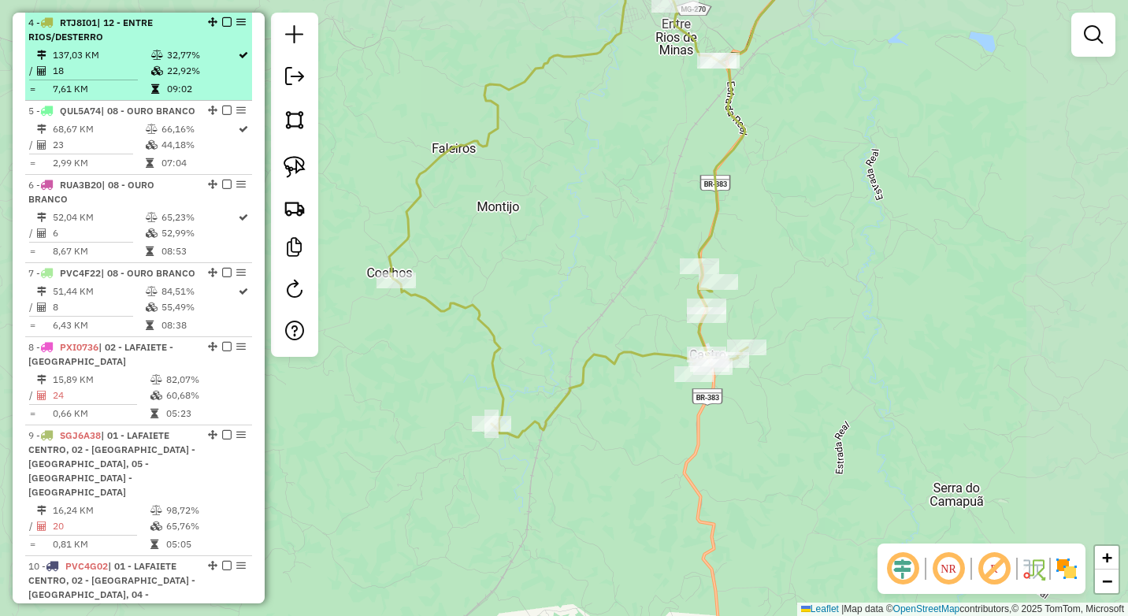
click at [128, 55] on td "137,03 KM" at bounding box center [101, 55] width 98 height 16
select select "*********"
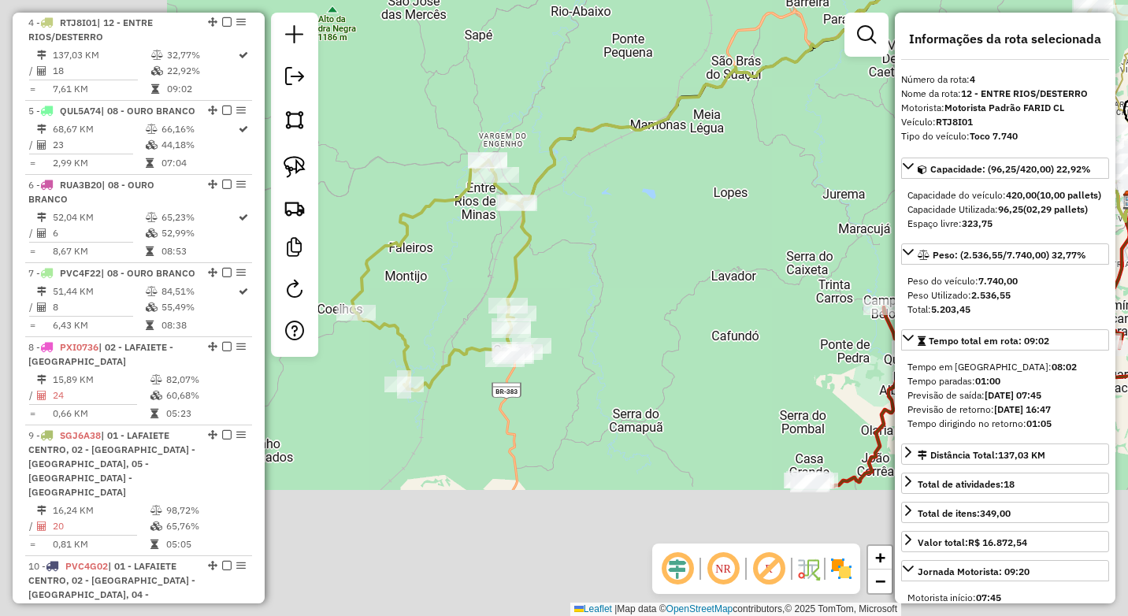
drag, startPoint x: 692, startPoint y: 246, endPoint x: 743, endPoint y: 196, distance: 71.3
click at [743, 196] on div "Janela de atendimento Grade de atendimento Capacidade Transportadoras Veículos …" at bounding box center [564, 308] width 1128 height 616
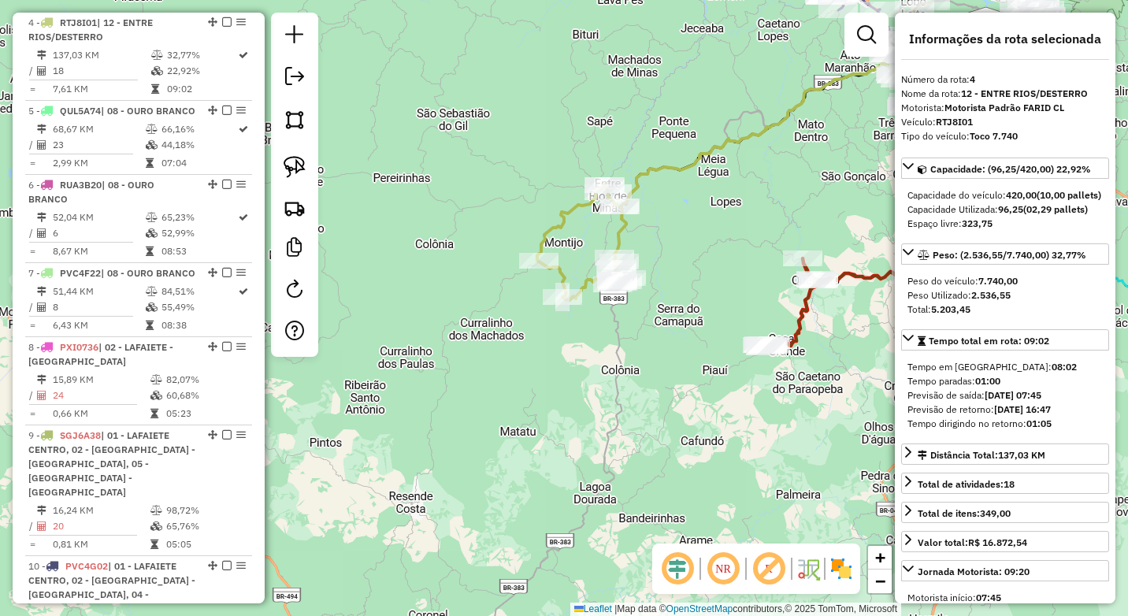
drag, startPoint x: 672, startPoint y: 204, endPoint x: 626, endPoint y: 215, distance: 47.0
click at [626, 215] on div "Janela de atendimento Grade de atendimento Capacidade Transportadoras Veículos …" at bounding box center [564, 308] width 1128 height 616
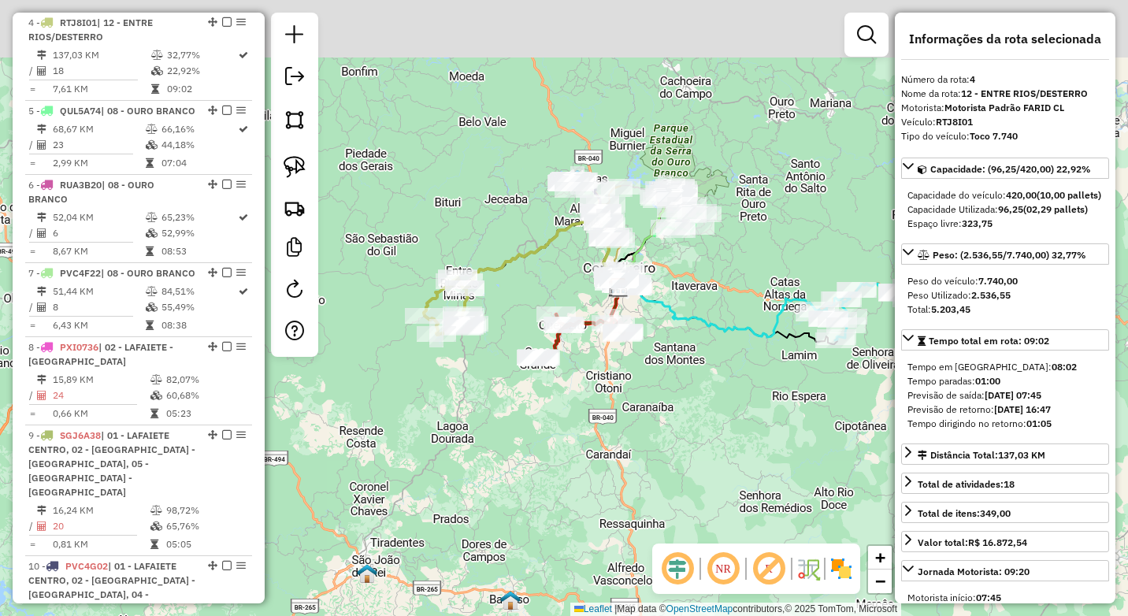
drag, startPoint x: 674, startPoint y: 187, endPoint x: 521, endPoint y: 268, distance: 173.0
click at [521, 268] on icon at bounding box center [542, 255] width 154 height 76
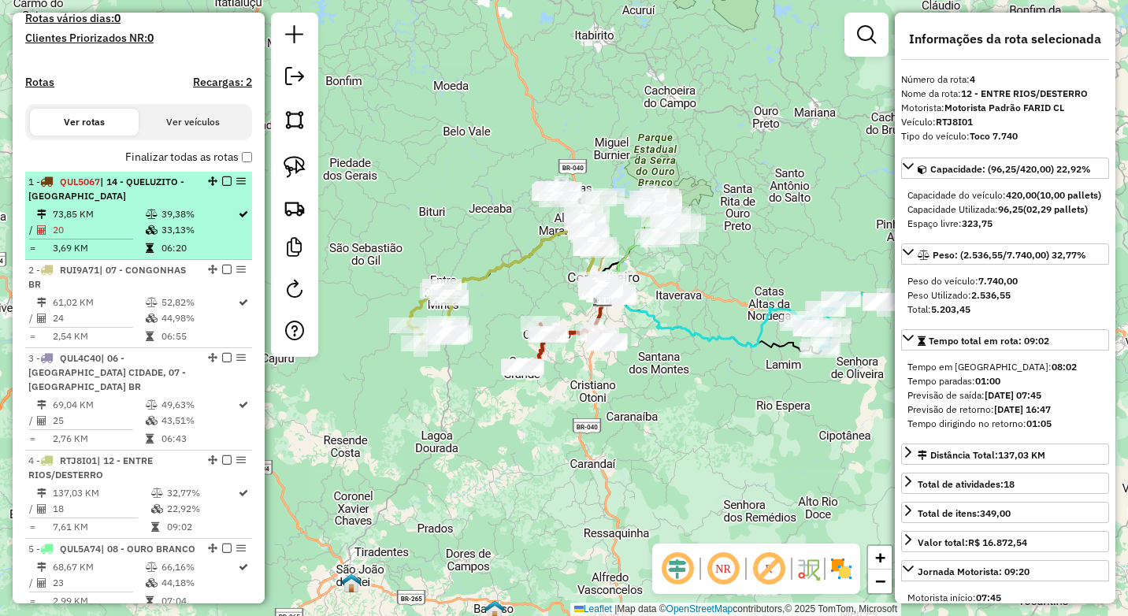
scroll to position [383, 0]
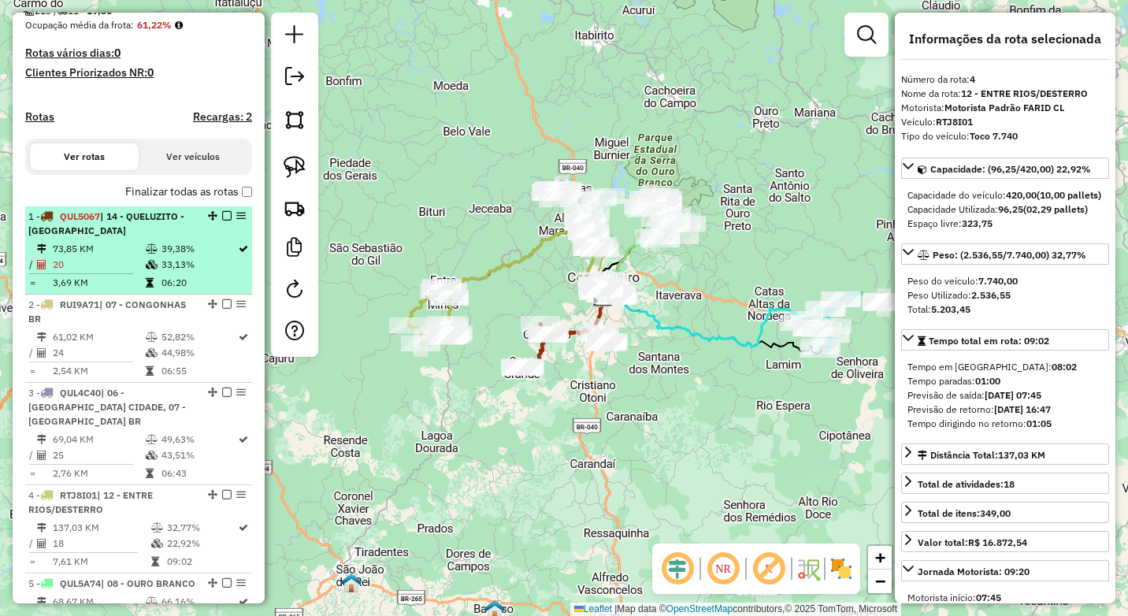
click at [161, 272] on td "33,13%" at bounding box center [199, 265] width 76 height 16
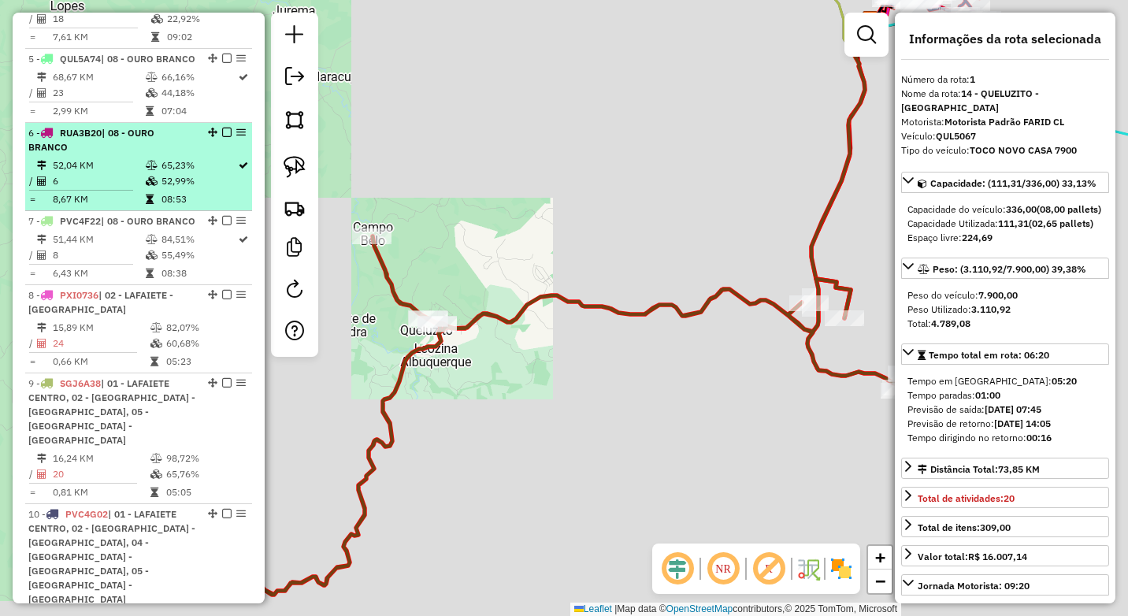
scroll to position [934, 0]
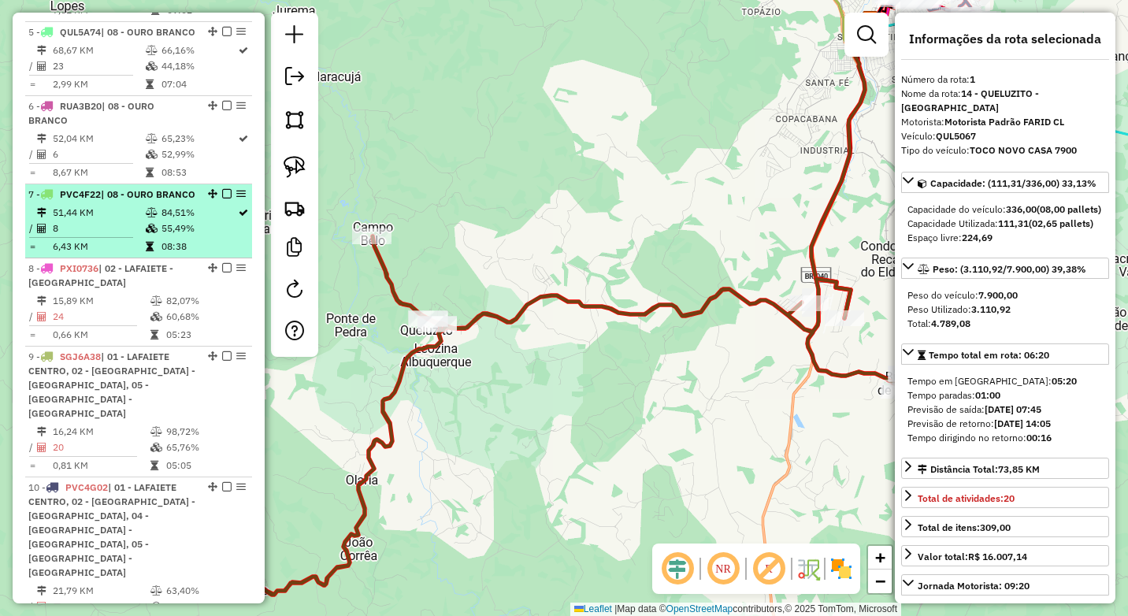
click at [99, 236] on td "8" at bounding box center [98, 228] width 93 height 16
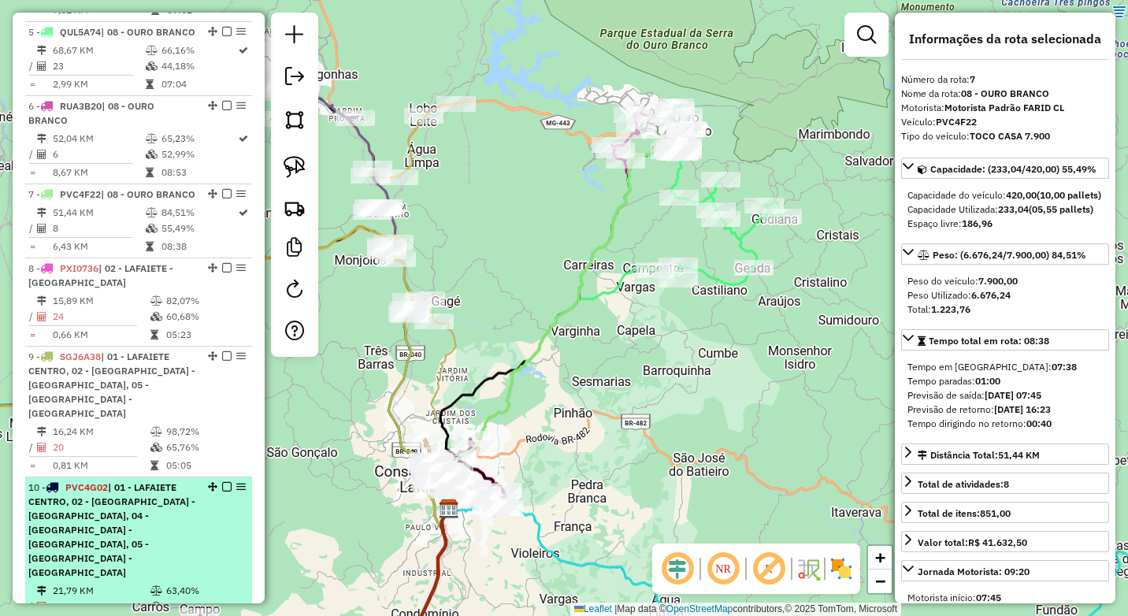
drag, startPoint x: 231, startPoint y: 209, endPoint x: 143, endPoint y: 509, distance: 311.7
click at [143, 498] on span "| 01 - LAFAIETE CENTRO, 02 - [GEOGRAPHIC_DATA] - [GEOGRAPHIC_DATA], 04 - [GEOGR…" at bounding box center [111, 529] width 167 height 97
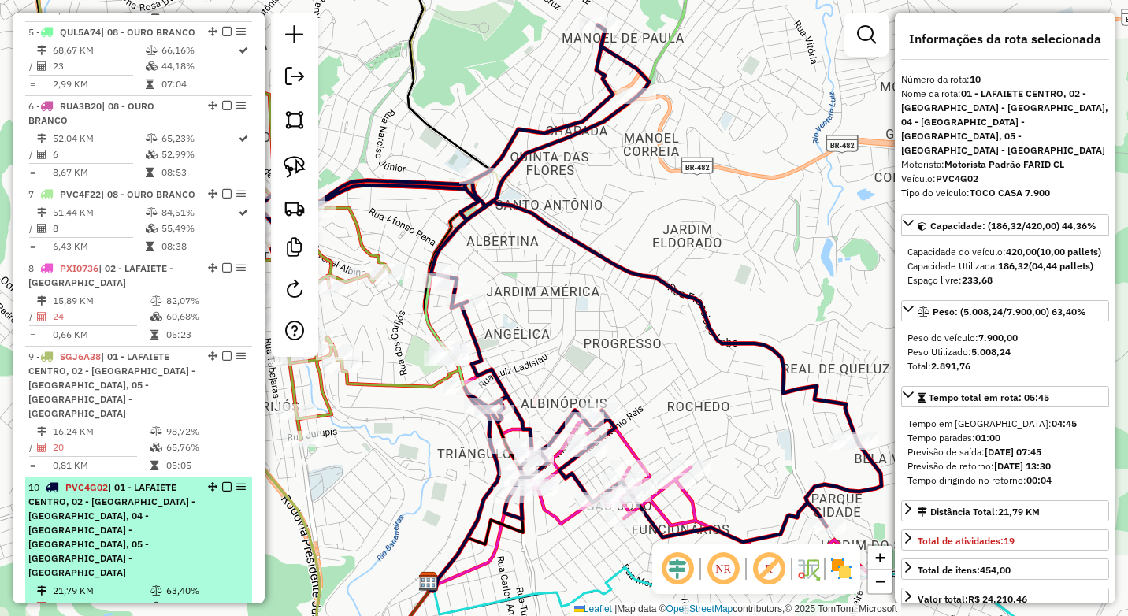
click at [150, 532] on div "10 - PVC4G02 | 01 - LAFAIETE CENTRO, 02 - LAFAIETE - SÃO JOÃO, 04 - LAFAIETE - …" at bounding box center [111, 529] width 167 height 99
click at [99, 530] on span "| 01 - LAFAIETE CENTRO, 02 - [GEOGRAPHIC_DATA] - [GEOGRAPHIC_DATA], 04 - [GEOGR…" at bounding box center [111, 529] width 167 height 97
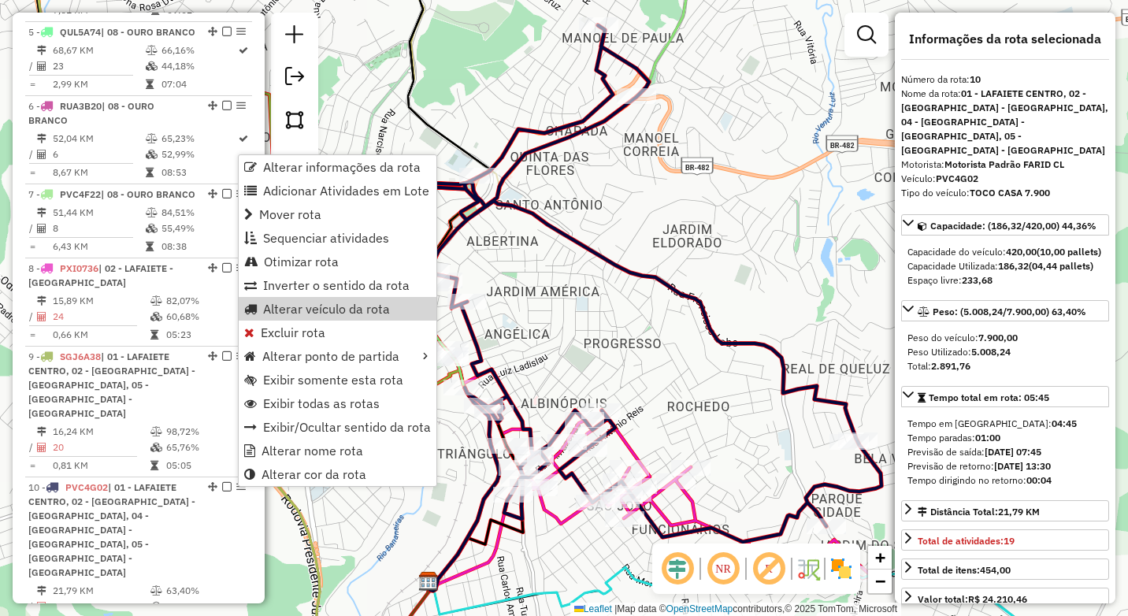
click at [617, 317] on div "Janela de atendimento Grade de atendimento Capacidade Transportadoras Veículos …" at bounding box center [564, 308] width 1128 height 616
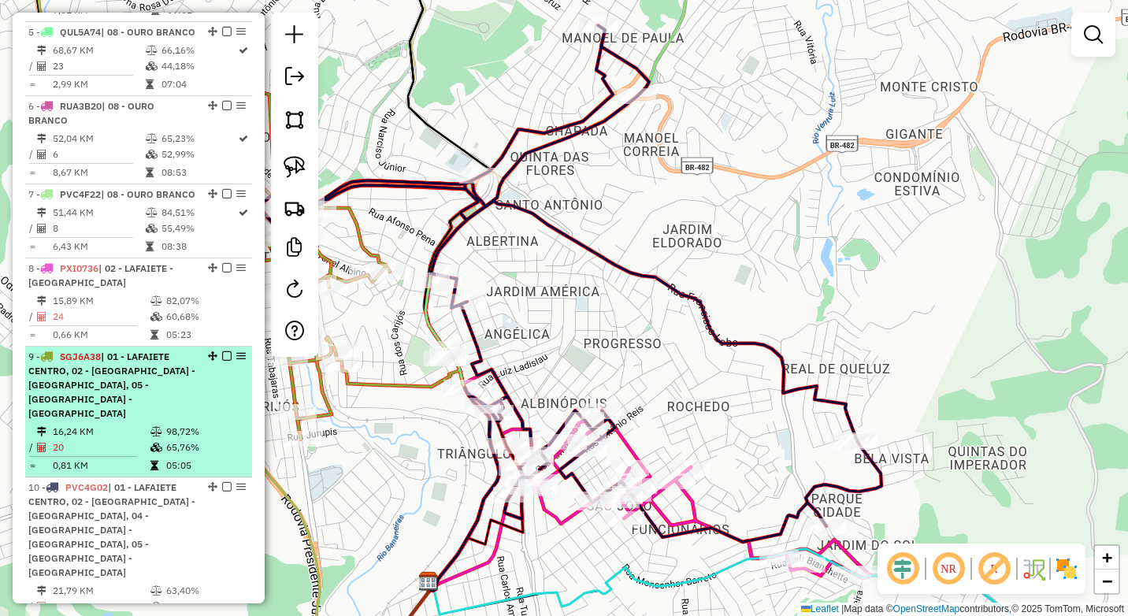
scroll to position [855, 0]
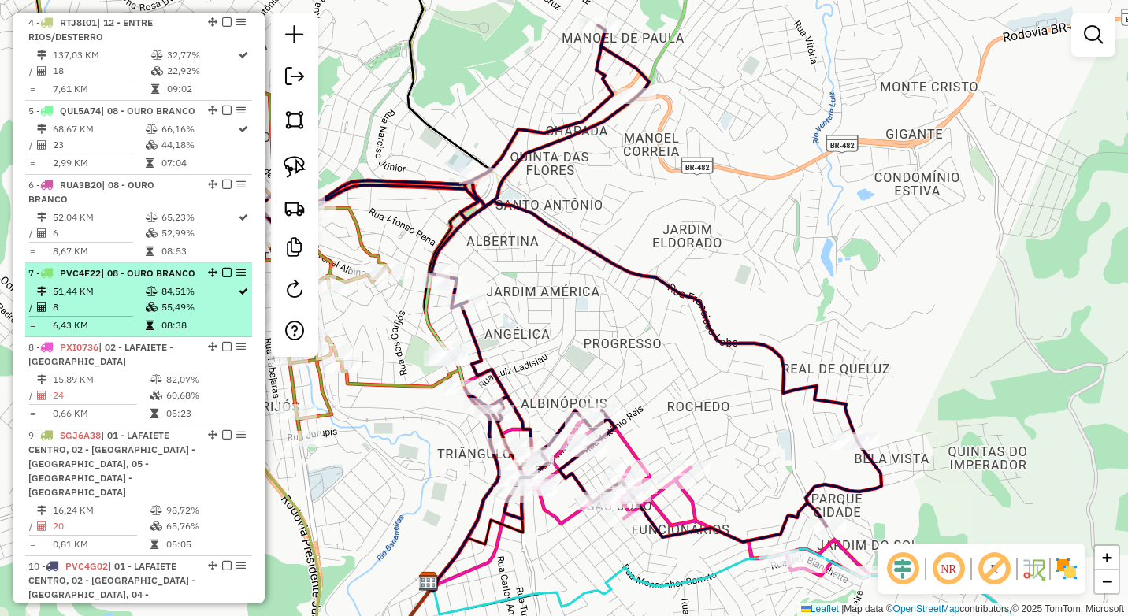
click at [162, 299] on td "84,51%" at bounding box center [199, 291] width 76 height 16
select select "*********"
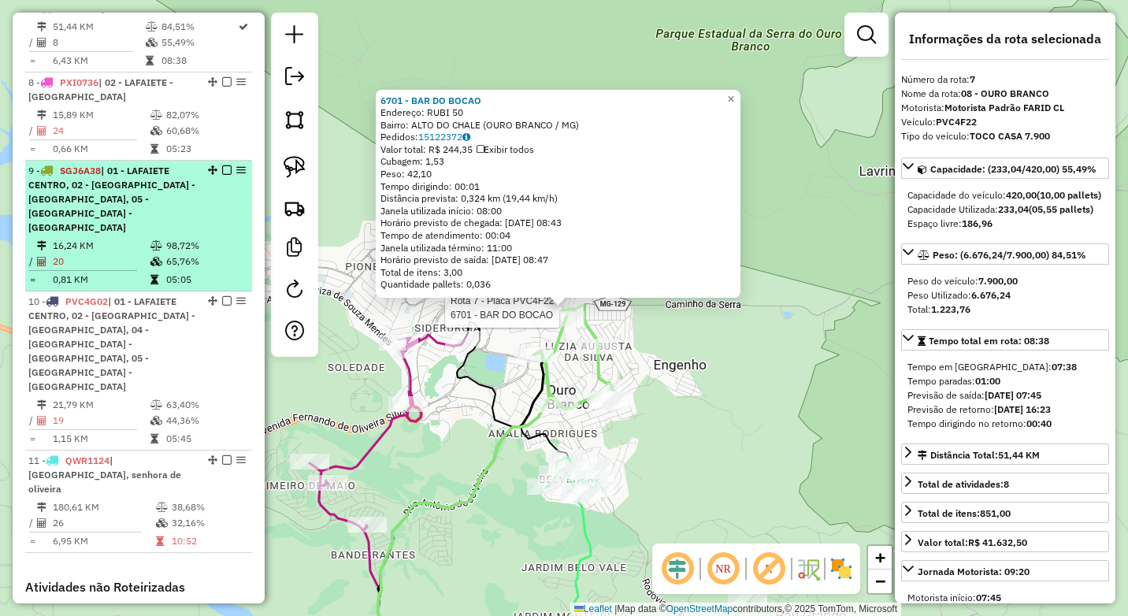
scroll to position [1086, 0]
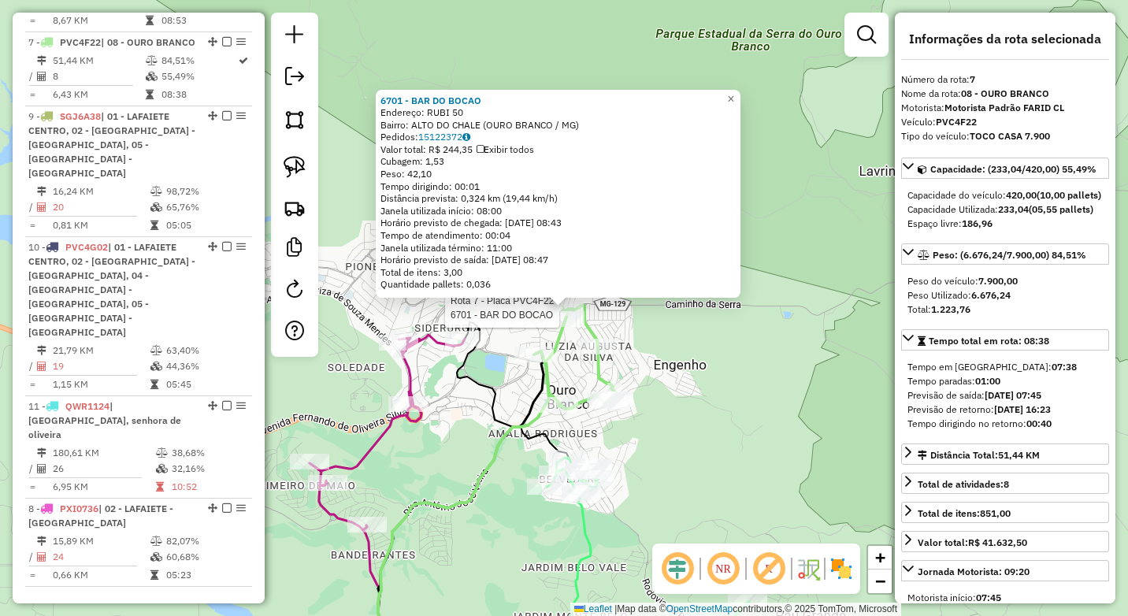
drag, startPoint x: 206, startPoint y: 139, endPoint x: 188, endPoint y: 517, distance: 379.1
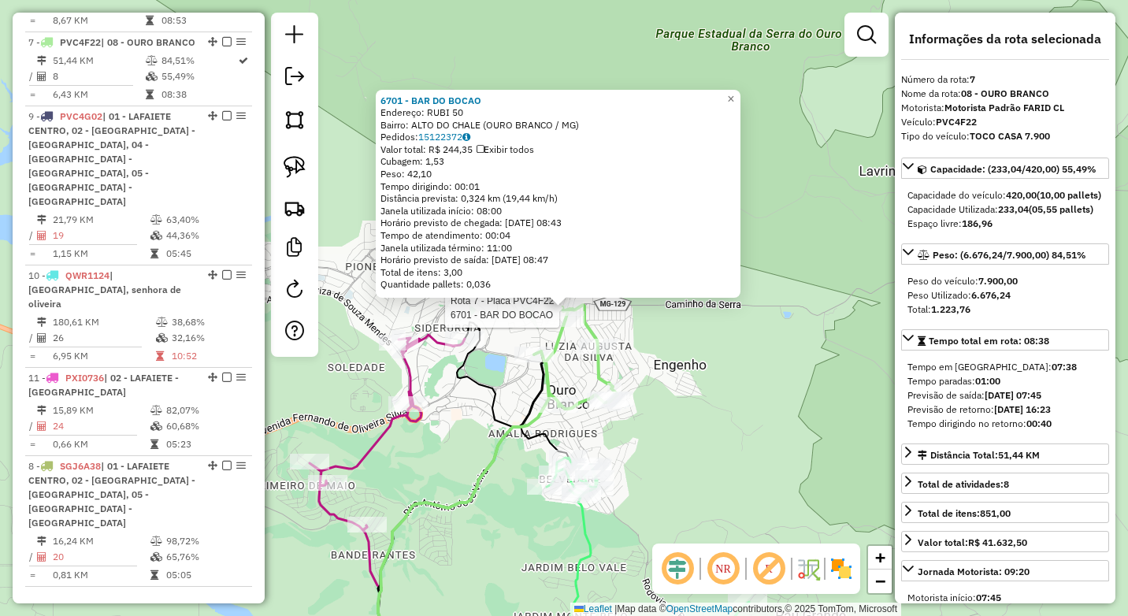
drag, startPoint x: 209, startPoint y: 143, endPoint x: 202, endPoint y: 535, distance: 392.2
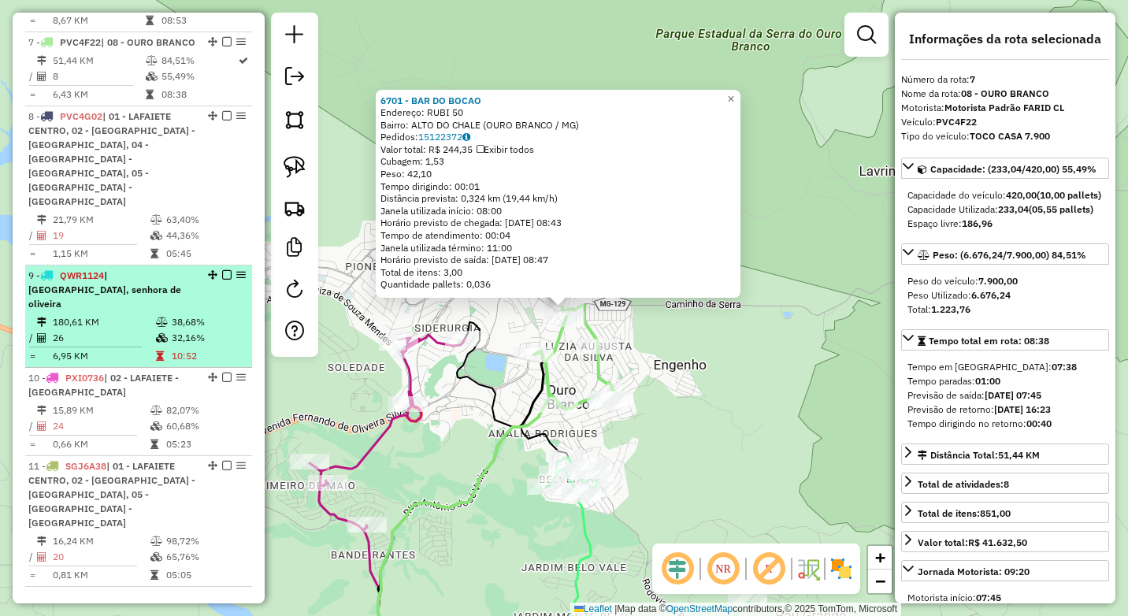
click at [156, 333] on icon at bounding box center [162, 337] width 12 height 9
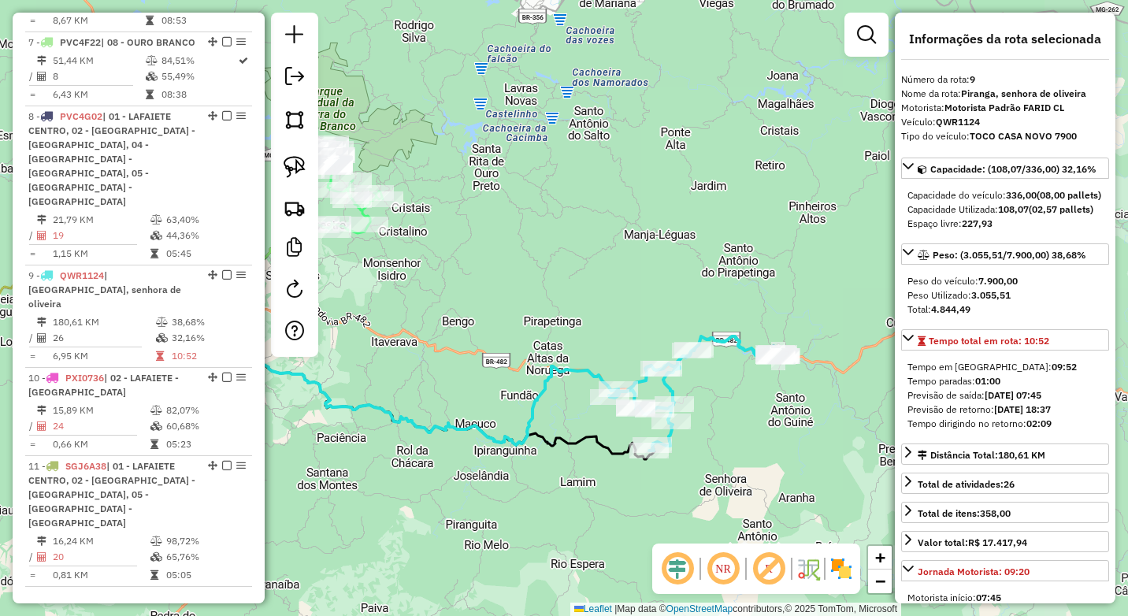
drag, startPoint x: 772, startPoint y: 239, endPoint x: 698, endPoint y: 277, distance: 83.5
click at [698, 277] on div "Janela de atendimento Grade de atendimento Capacidade Transportadoras Veículos …" at bounding box center [564, 308] width 1128 height 616
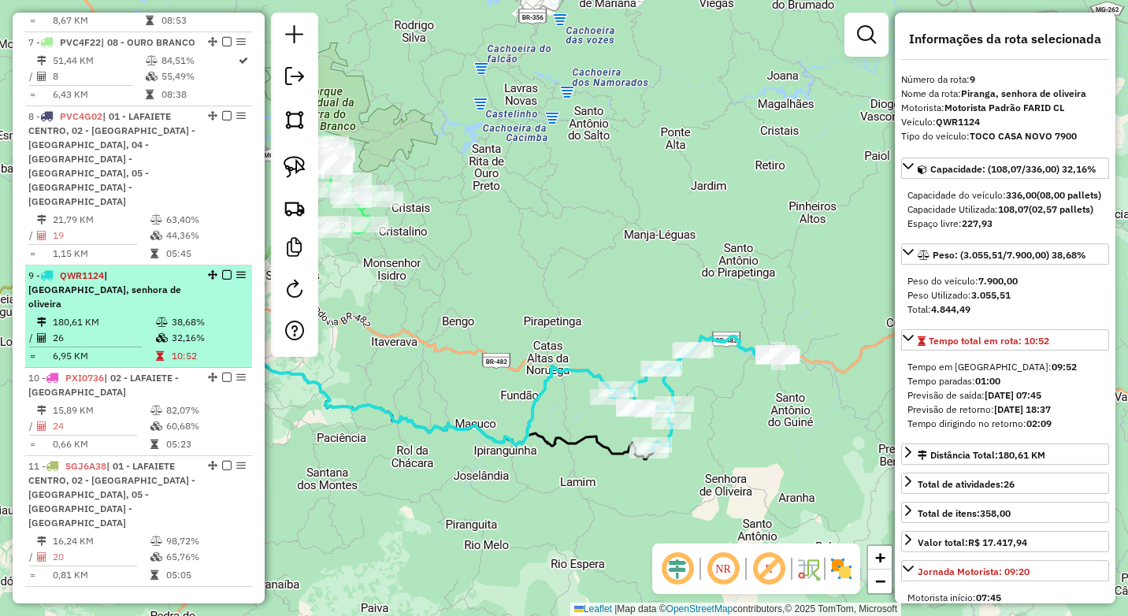
click at [161, 317] on icon at bounding box center [162, 321] width 12 height 9
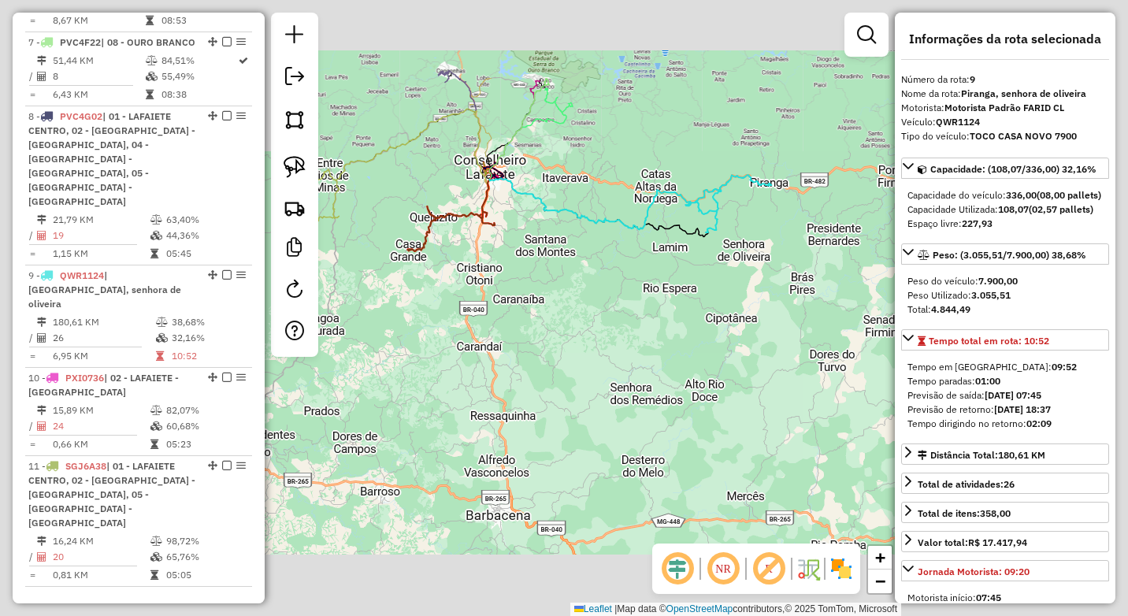
click at [681, 150] on div "Janela de atendimento Grade de atendimento Capacidade Transportadoras Veículos …" at bounding box center [564, 308] width 1128 height 616
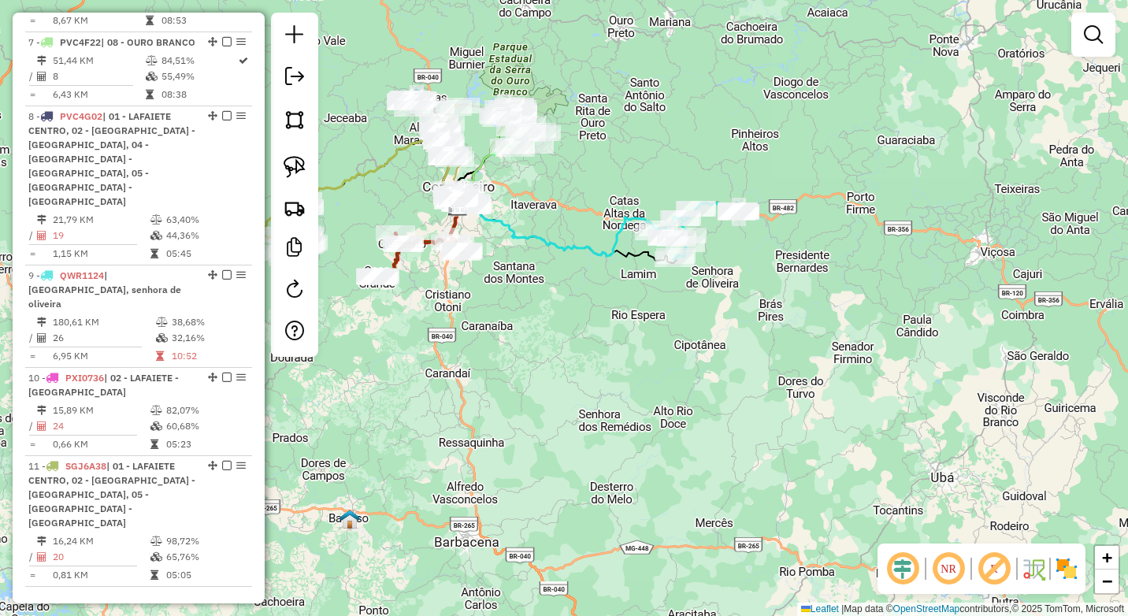
drag, startPoint x: 780, startPoint y: 139, endPoint x: 721, endPoint y: 191, distance: 78.1
click at [721, 191] on div "Janela de atendimento Grade de atendimento Capacidade Transportadoras Veículos …" at bounding box center [564, 308] width 1128 height 616
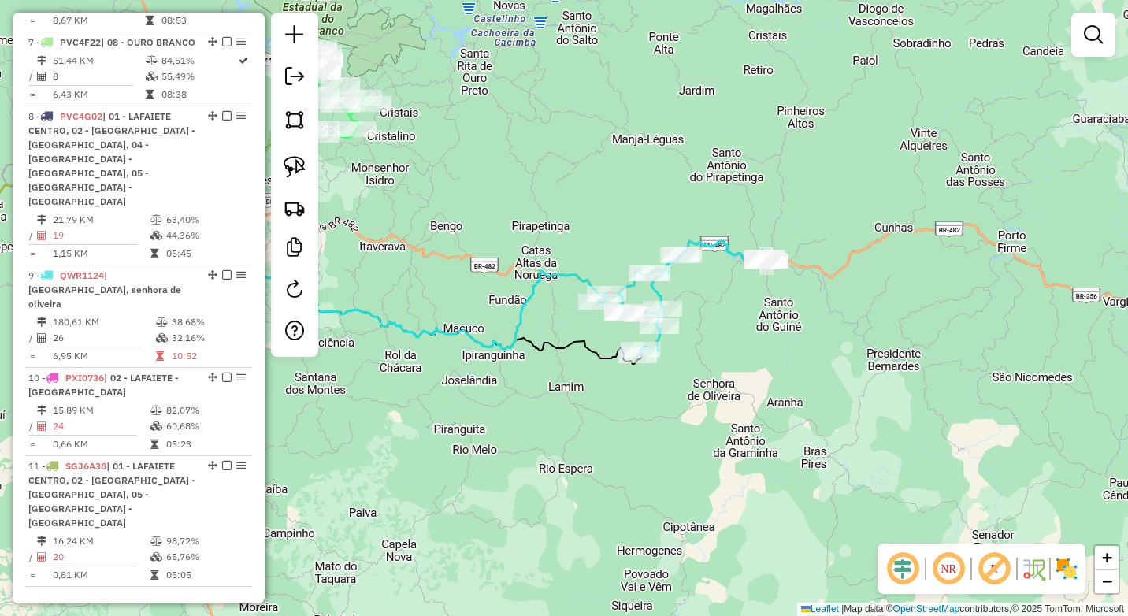
drag, startPoint x: 706, startPoint y: 265, endPoint x: 720, endPoint y: 327, distance: 62.9
click at [720, 327] on div "Janela de atendimento Grade de atendimento Capacidade Transportadoras Veículos …" at bounding box center [564, 308] width 1128 height 616
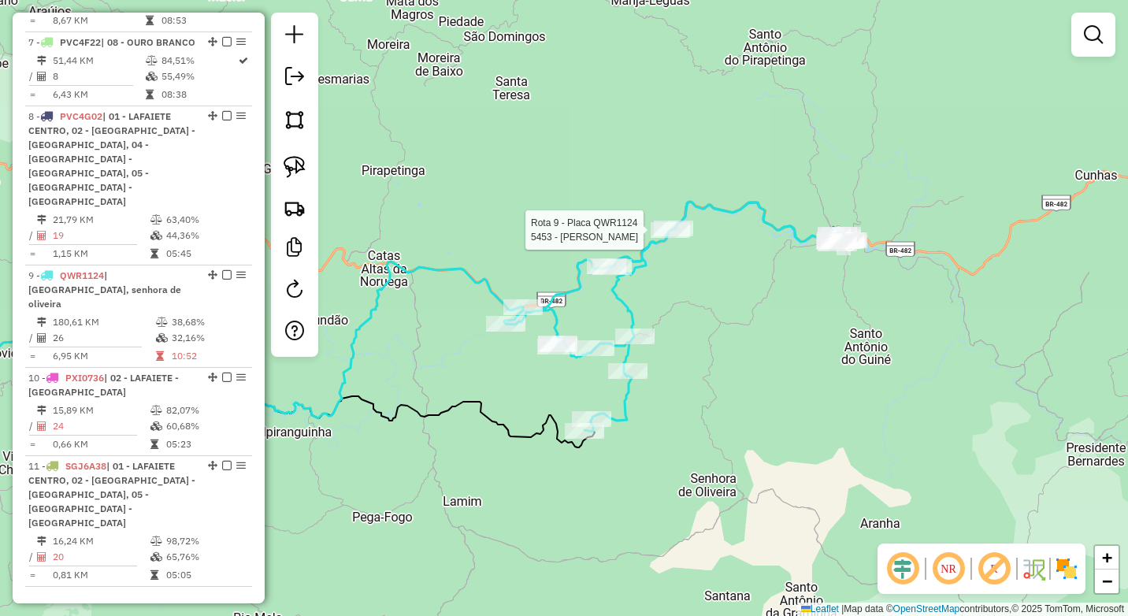
select select "*********"
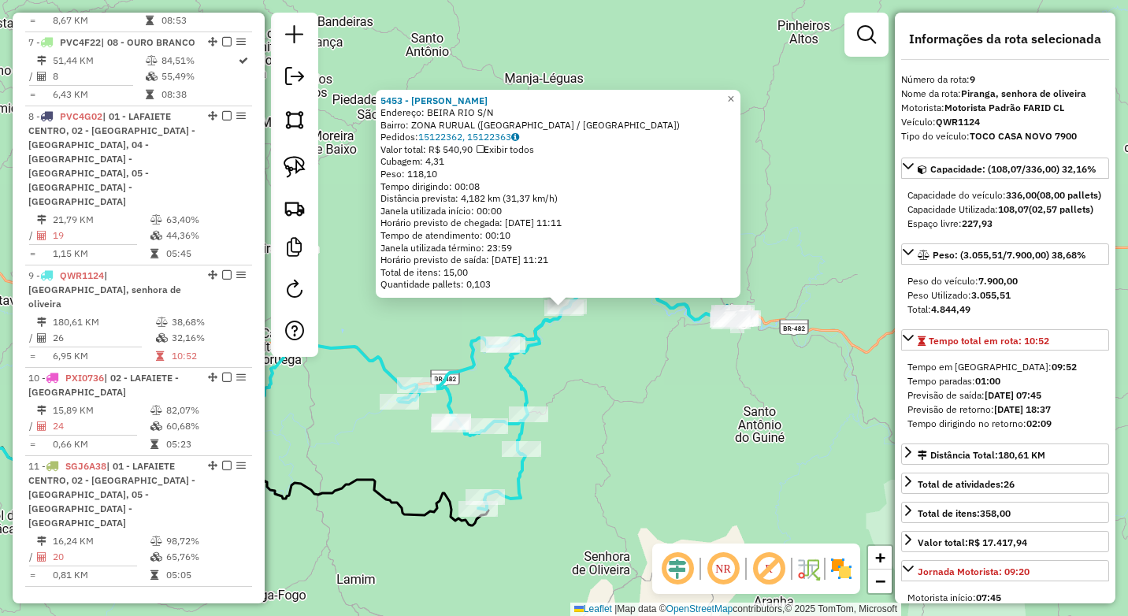
click at [691, 373] on div "5453 - JOSE LUIZ TEOTONIO Endereço: BEIRA RIO S/N Bairro: ZONA RURUAL (PIRANGA …" at bounding box center [564, 308] width 1128 height 616
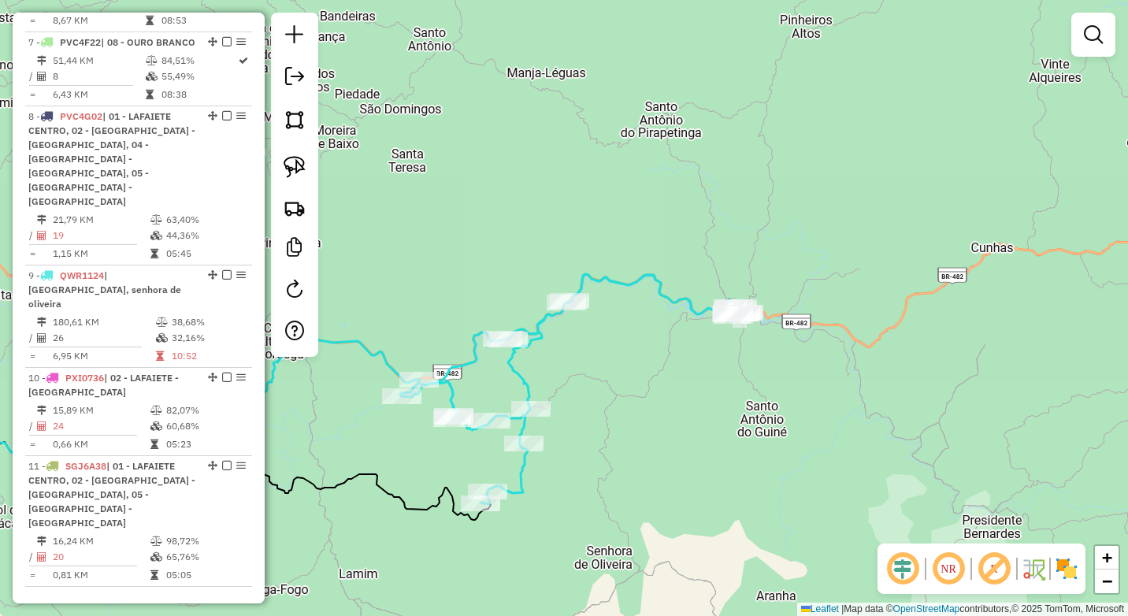
drag, startPoint x: 661, startPoint y: 405, endPoint x: 713, endPoint y: 350, distance: 76.3
click at [713, 350] on div "Janela de atendimento Grade de atendimento Capacidade Transportadoras Veículos …" at bounding box center [564, 308] width 1128 height 616
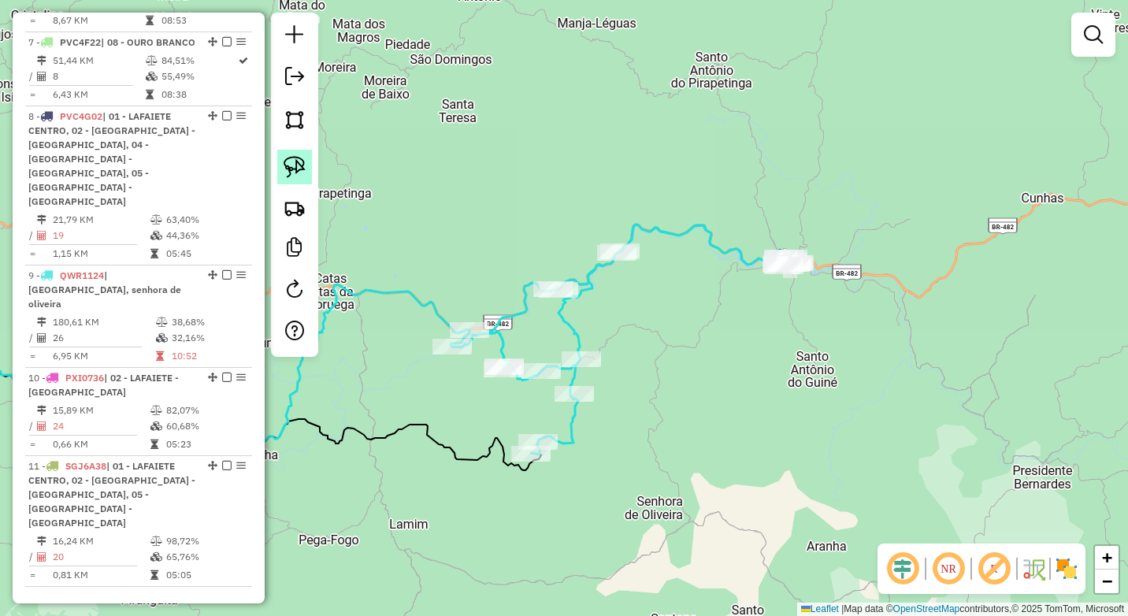
click at [304, 165] on img at bounding box center [294, 167] width 22 height 22
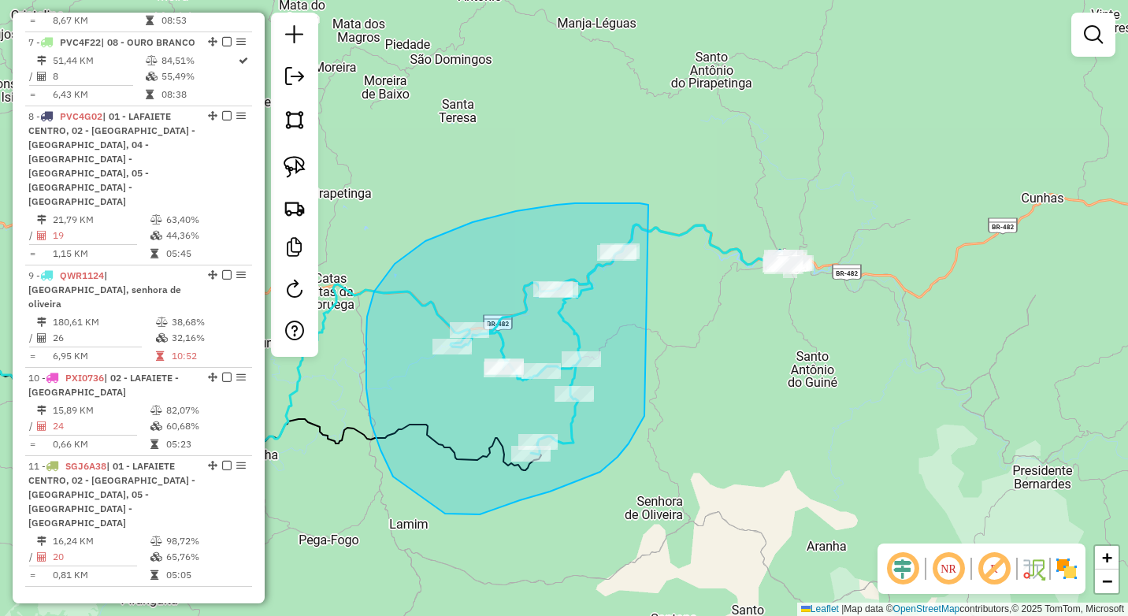
drag, startPoint x: 648, startPoint y: 205, endPoint x: 671, endPoint y: 332, distance: 128.8
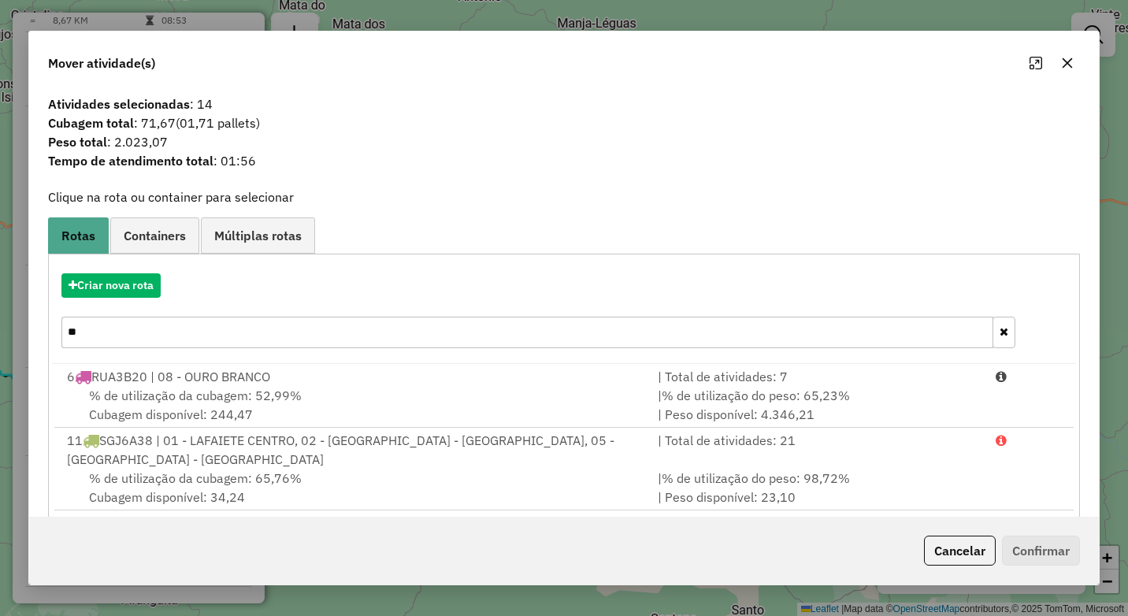
click at [1061, 65] on icon "button" at bounding box center [1067, 63] width 13 height 13
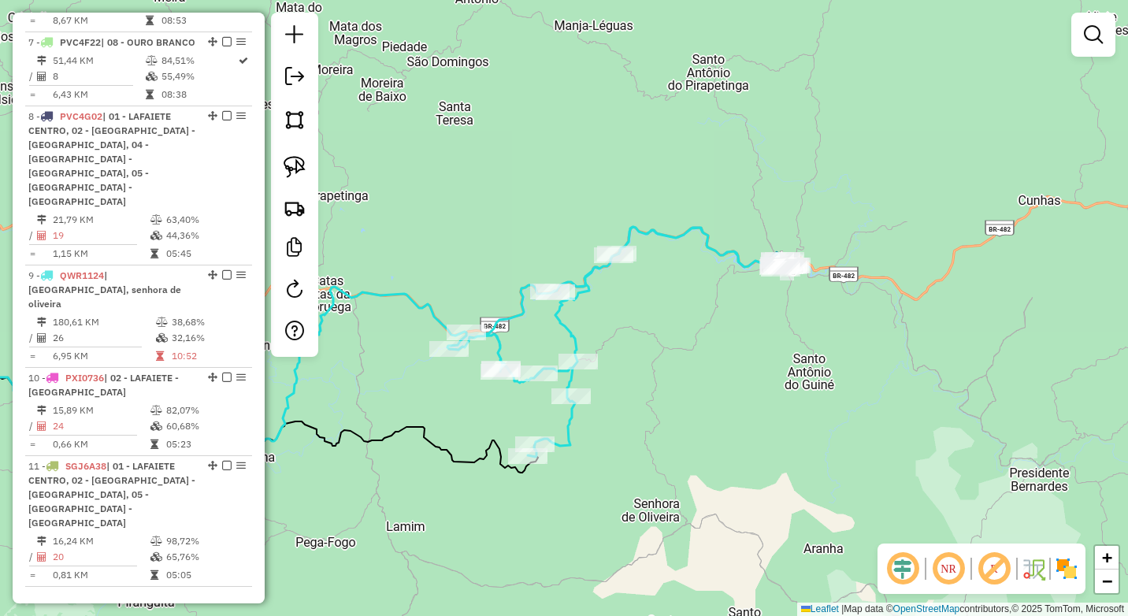
drag, startPoint x: 909, startPoint y: 237, endPoint x: 777, endPoint y: 298, distance: 145.5
click at [810, 283] on div "Janela de atendimento Grade de atendimento Capacidade Transportadoras Veículos …" at bounding box center [564, 308] width 1128 height 616
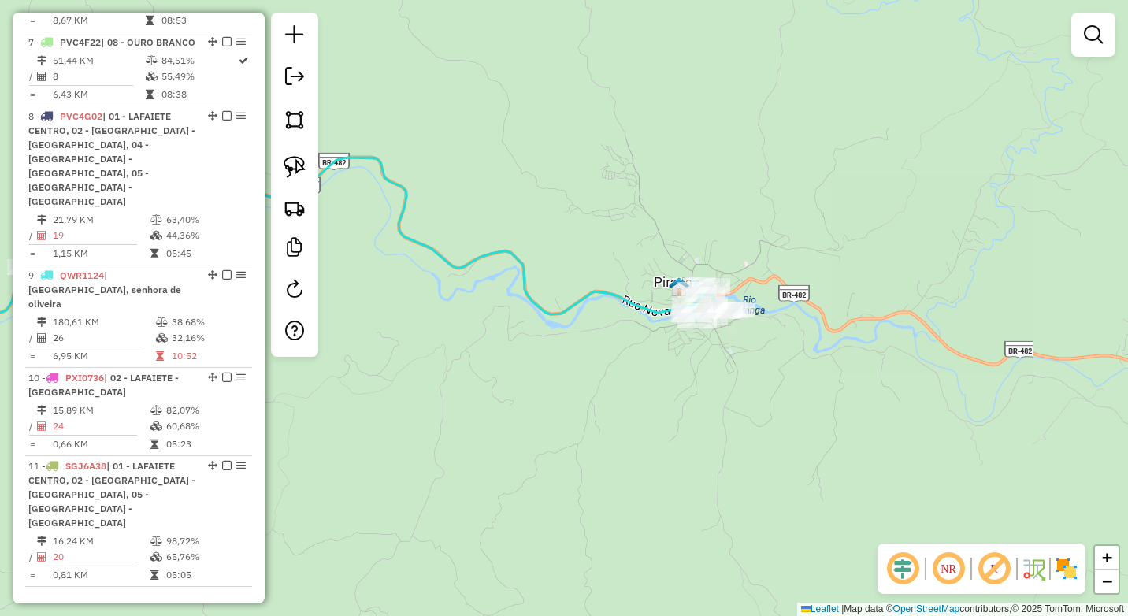
drag, startPoint x: 769, startPoint y: 366, endPoint x: 670, endPoint y: 380, distance: 100.2
click at [670, 380] on div "Janela de atendimento Grade de atendimento Capacidade Transportadoras Veículos …" at bounding box center [564, 308] width 1128 height 616
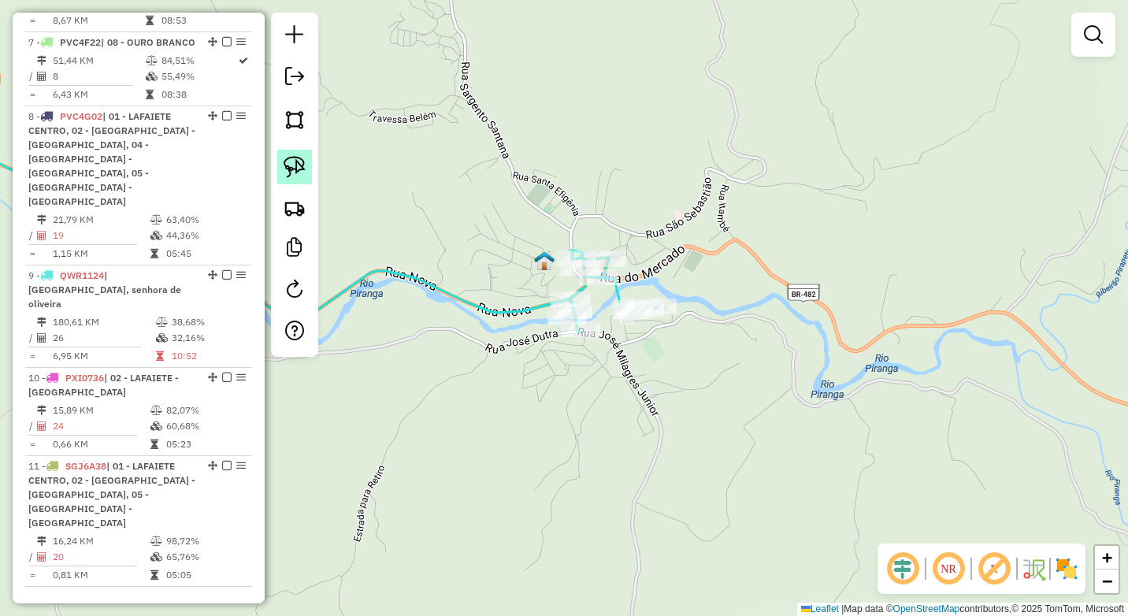
click at [306, 162] on link at bounding box center [294, 167] width 35 height 35
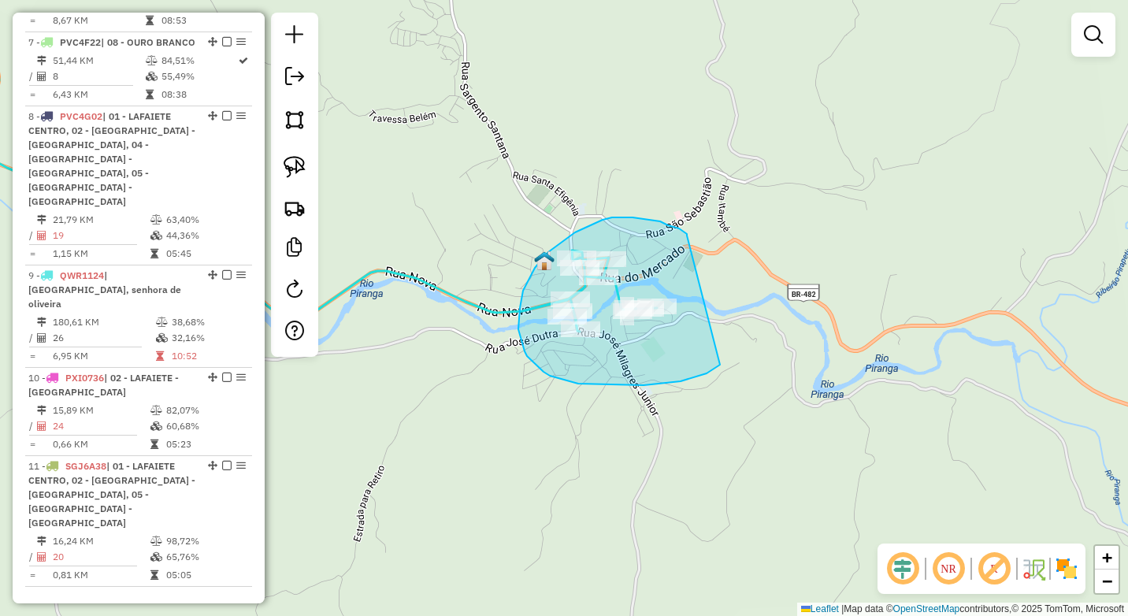
drag, startPoint x: 668, startPoint y: 225, endPoint x: 720, endPoint y: 365, distance: 148.7
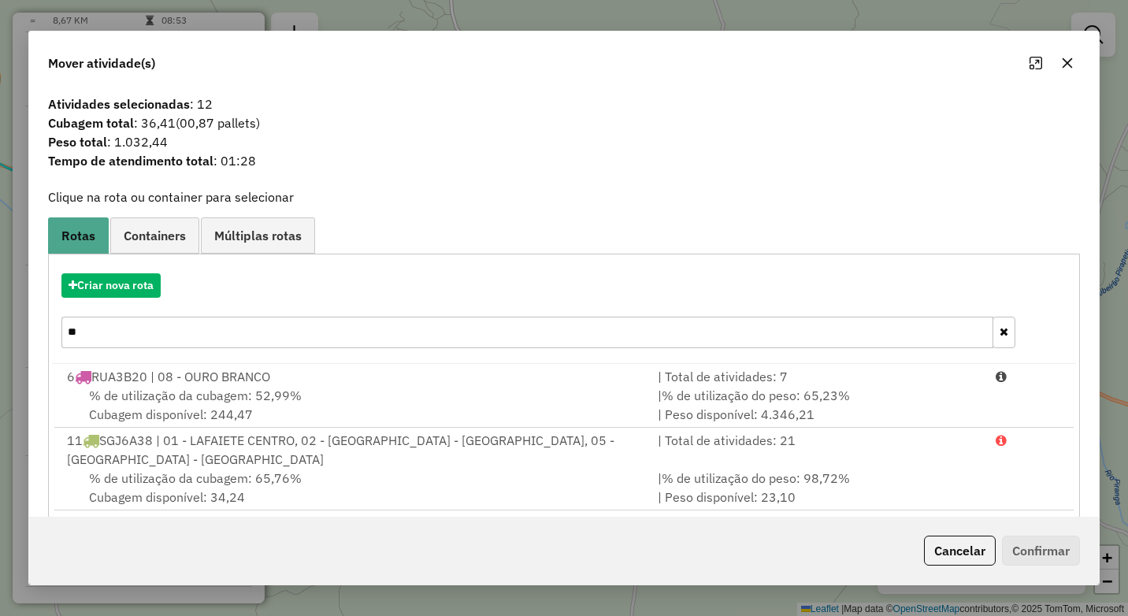
click at [1068, 59] on icon "button" at bounding box center [1067, 63] width 13 height 13
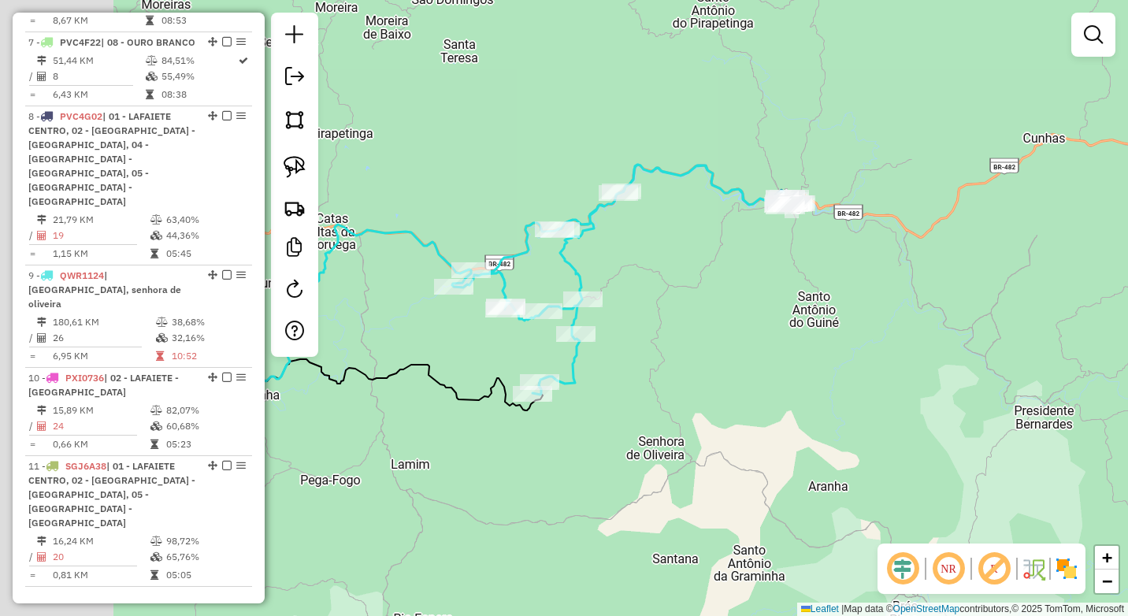
drag, startPoint x: 687, startPoint y: 268, endPoint x: 741, endPoint y: 252, distance: 56.6
click at [741, 252] on div "Janela de atendimento Grade de atendimento Capacidade Transportadoras Veículos …" at bounding box center [564, 308] width 1128 height 616
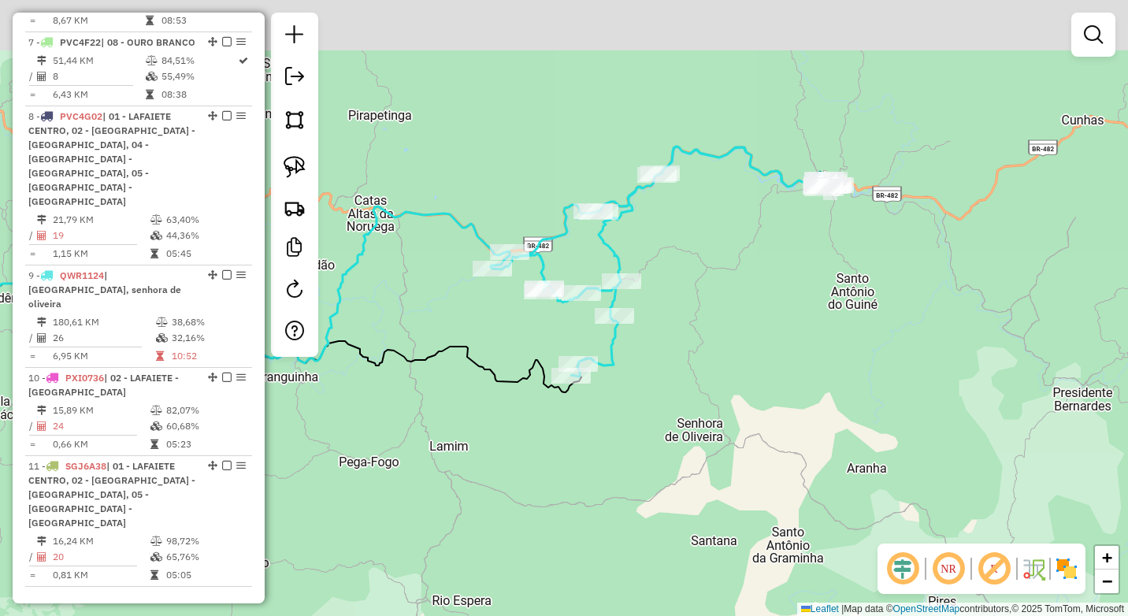
drag, startPoint x: 776, startPoint y: 187, endPoint x: 705, endPoint y: 240, distance: 88.8
click at [705, 240] on div "Janela de atendimento Grade de atendimento Capacidade Transportadoras Veículos …" at bounding box center [564, 308] width 1128 height 616
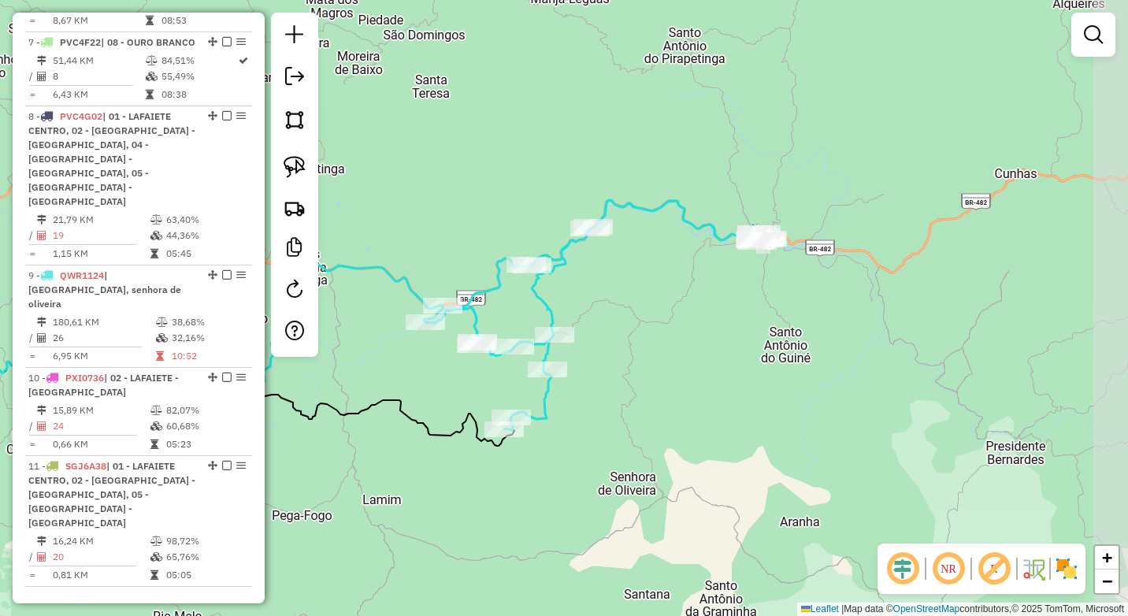
drag, startPoint x: 787, startPoint y: 240, endPoint x: 720, endPoint y: 297, distance: 87.1
click at [720, 297] on div "Janela de atendimento Grade de atendimento Capacidade Transportadoras Veículos …" at bounding box center [564, 308] width 1128 height 616
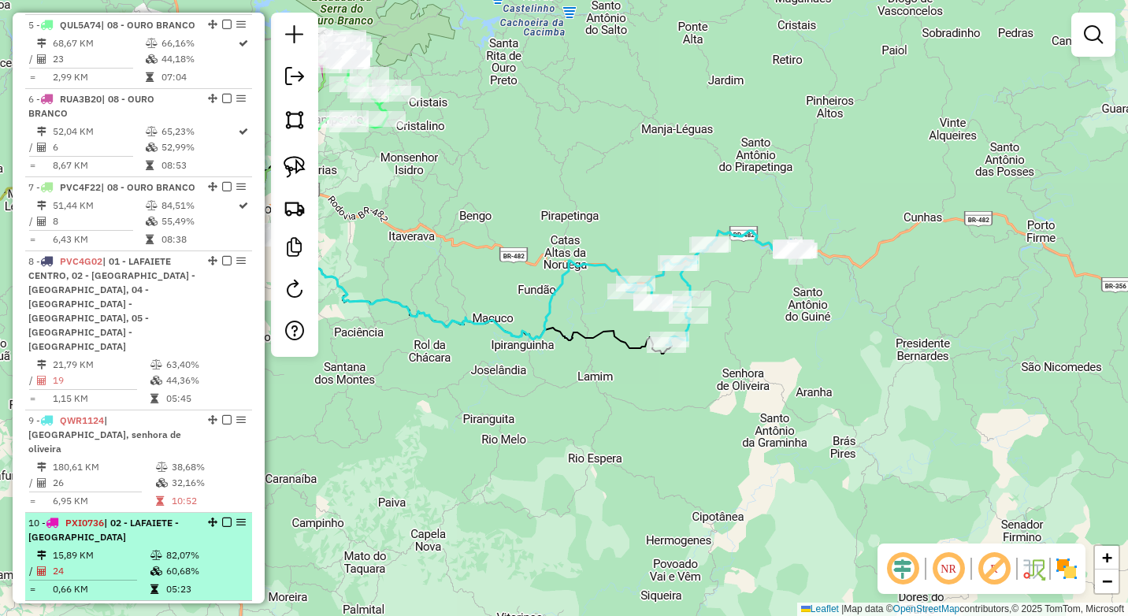
scroll to position [1007, 0]
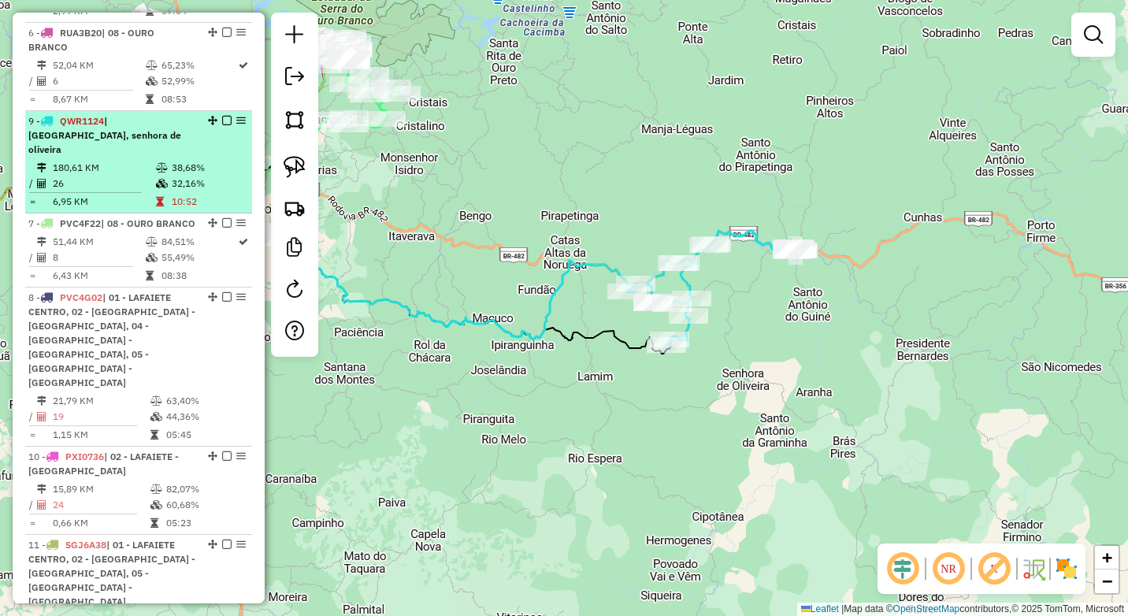
drag, startPoint x: 205, startPoint y: 335, endPoint x: 187, endPoint y: 67, distance: 269.1
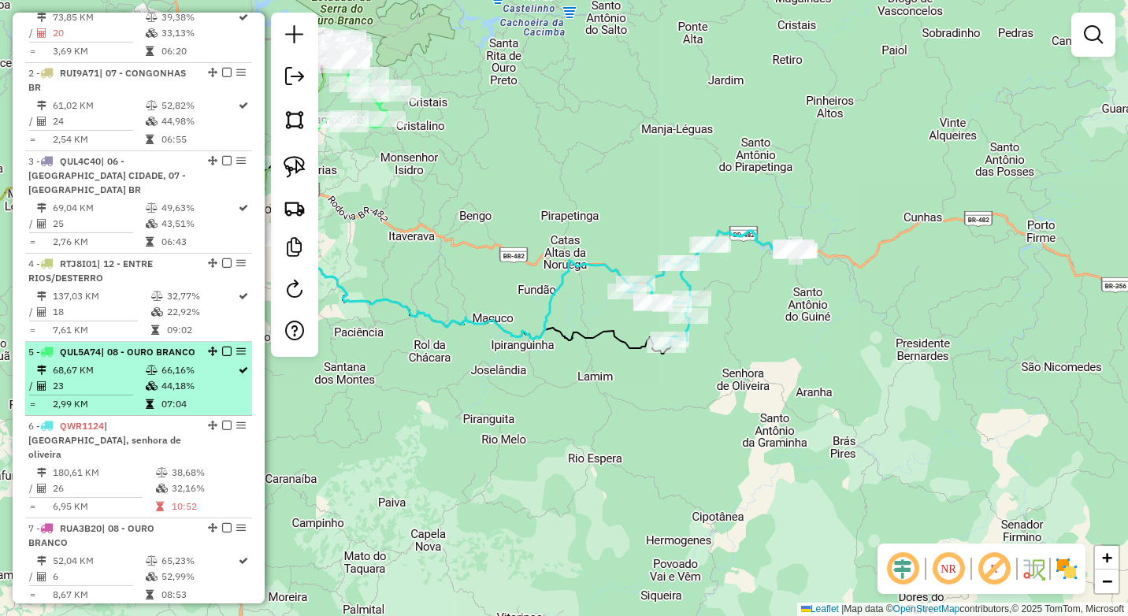
scroll to position [613, 0]
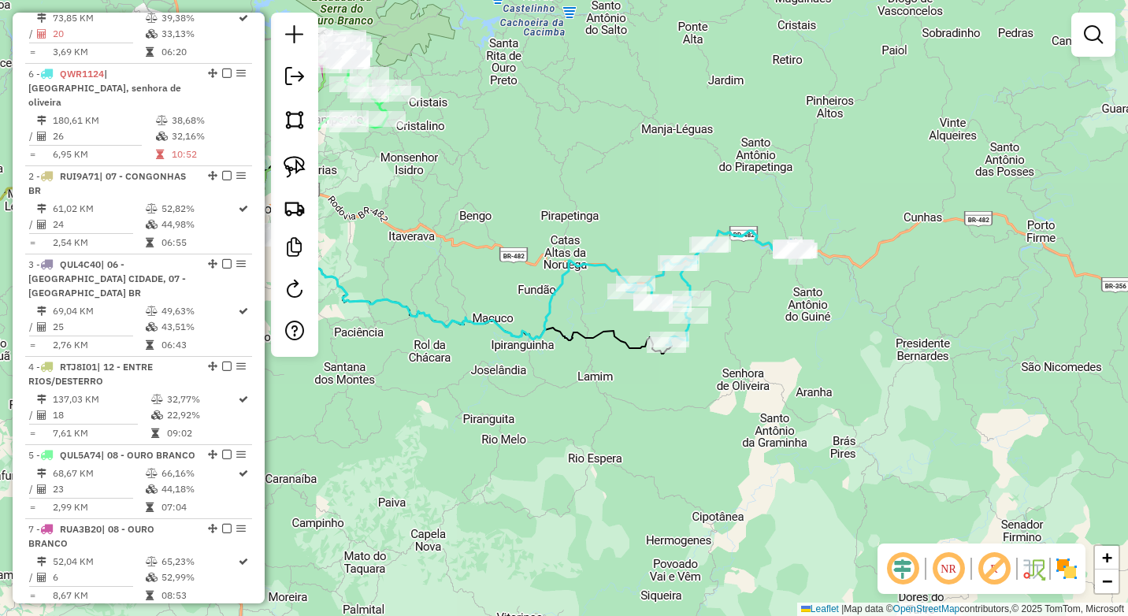
drag, startPoint x: 209, startPoint y: 439, endPoint x: 214, endPoint y: 105, distance: 334.7
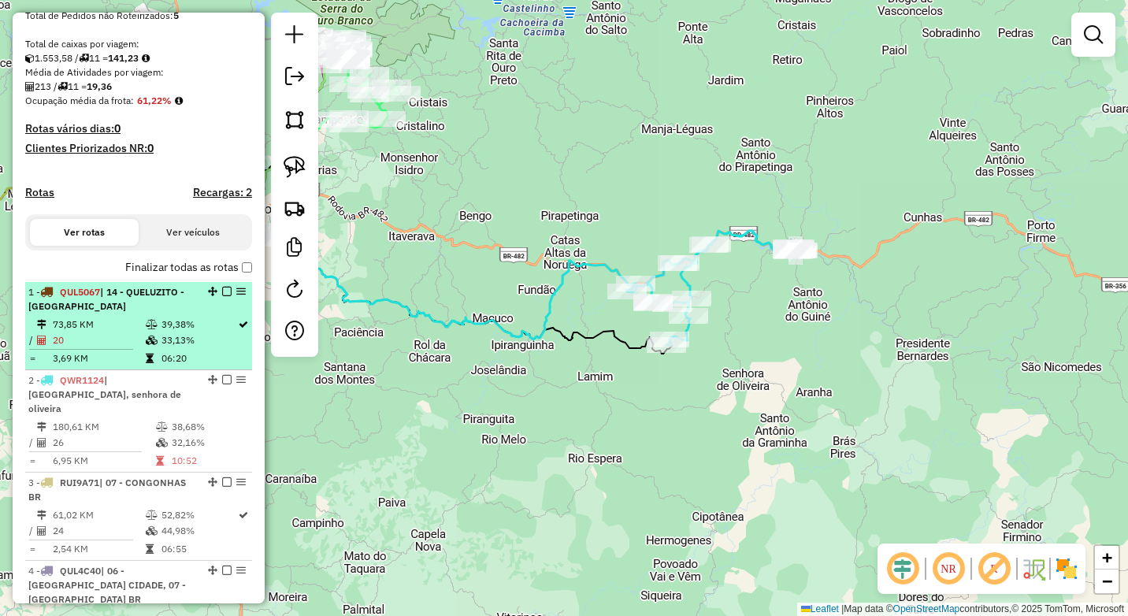
scroll to position [298, 0]
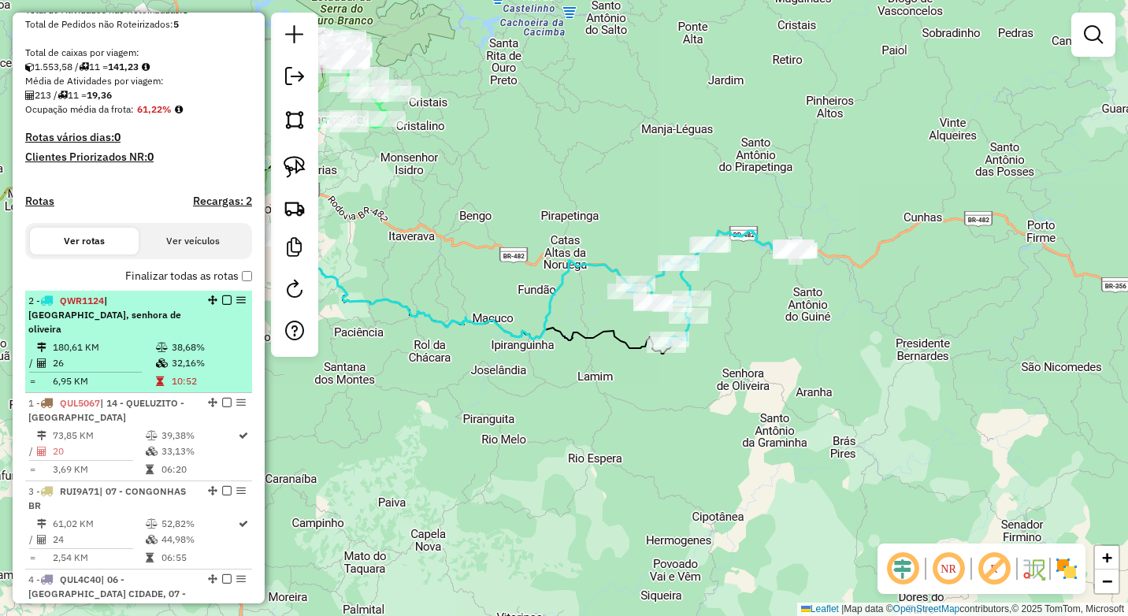
drag, startPoint x: 209, startPoint y: 402, endPoint x: 207, endPoint y: 336, distance: 65.4
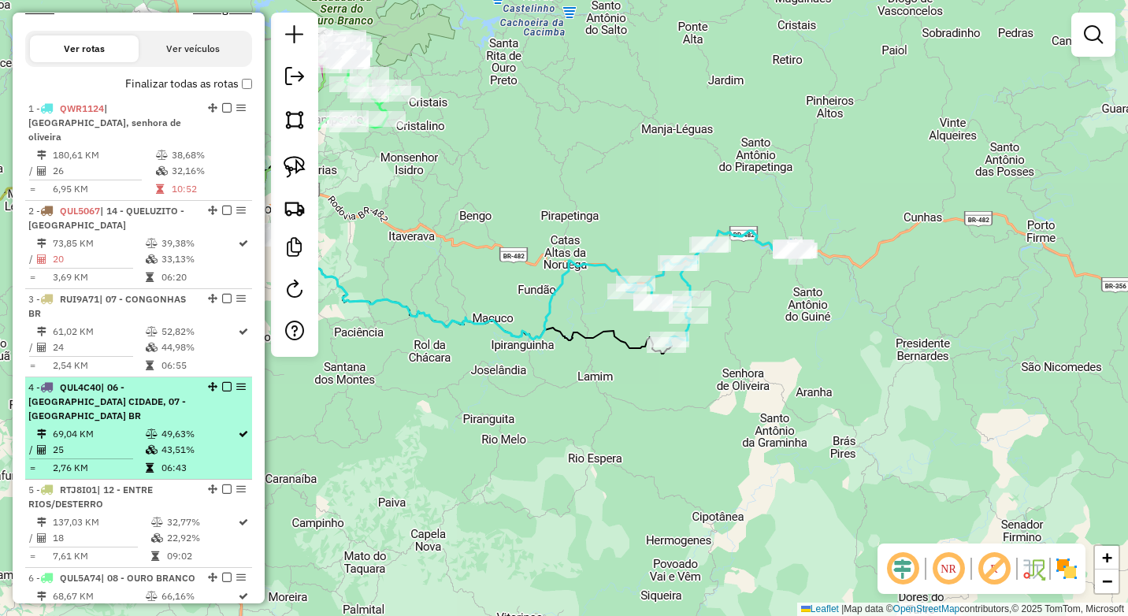
scroll to position [456, 0]
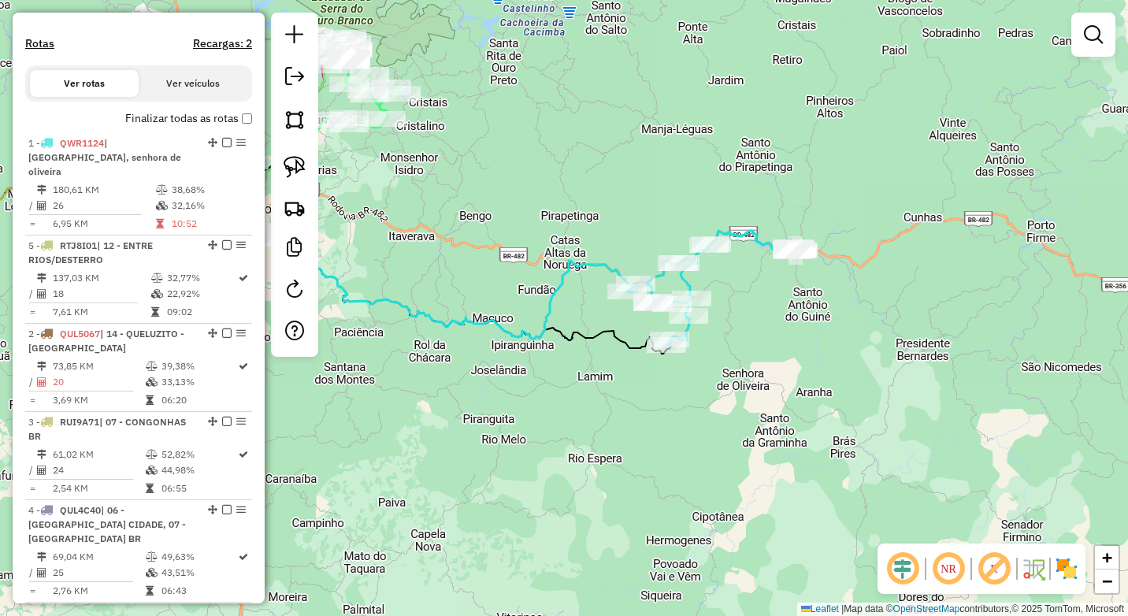
drag, startPoint x: 209, startPoint y: 509, endPoint x: 201, endPoint y: 287, distance: 222.2
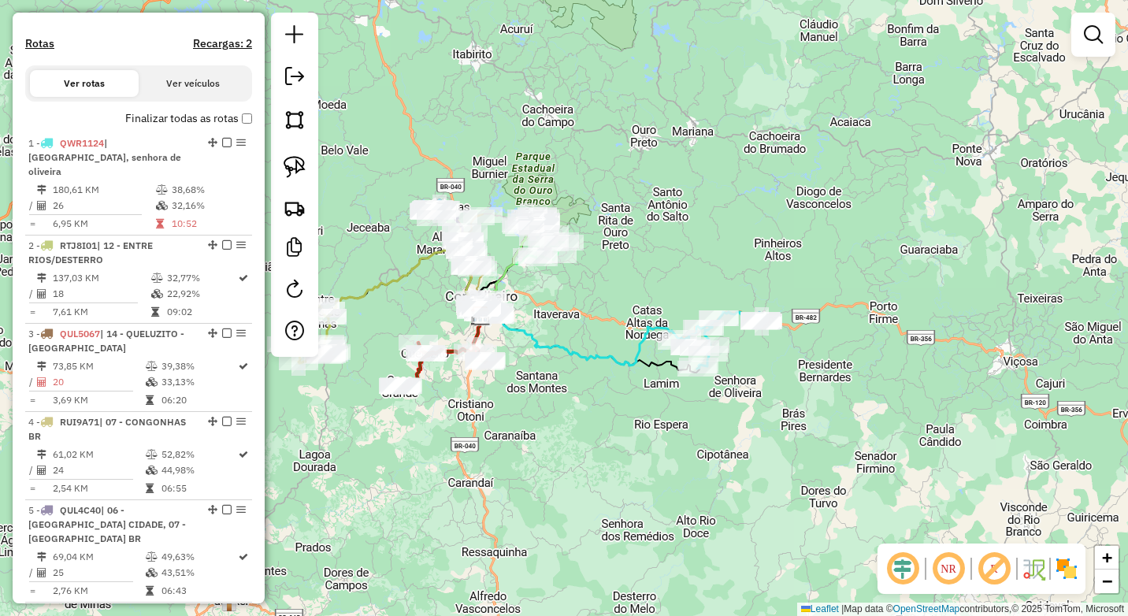
drag, startPoint x: 498, startPoint y: 413, endPoint x: 602, endPoint y: 417, distance: 104.8
click at [602, 417] on div "Janela de atendimento Grade de atendimento Capacidade Transportadoras Veículos …" at bounding box center [564, 308] width 1128 height 616
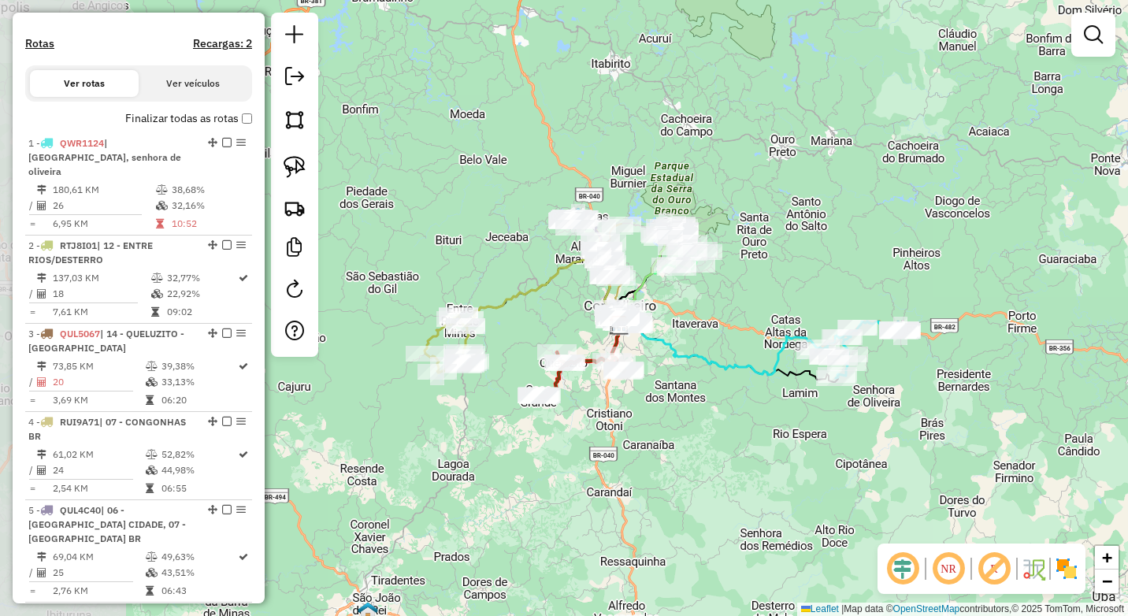
drag, startPoint x: 477, startPoint y: 421, endPoint x: 616, endPoint y: 431, distance: 138.9
click at [616, 431] on div "Janela de atendimento Grade de atendimento Capacidade Transportadoras Veículos …" at bounding box center [564, 308] width 1128 height 616
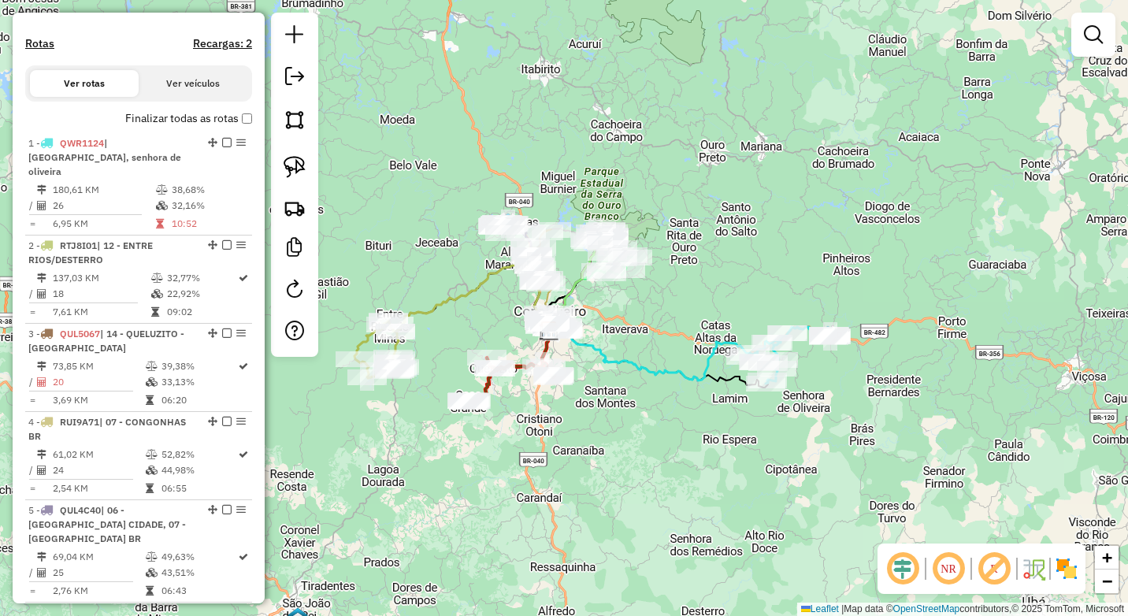
drag, startPoint x: 776, startPoint y: 424, endPoint x: 758, endPoint y: 424, distance: 18.9
click at [758, 424] on div "Janela de atendimento Grade de atendimento Capacidade Transportadoras Veículos …" at bounding box center [564, 308] width 1128 height 616
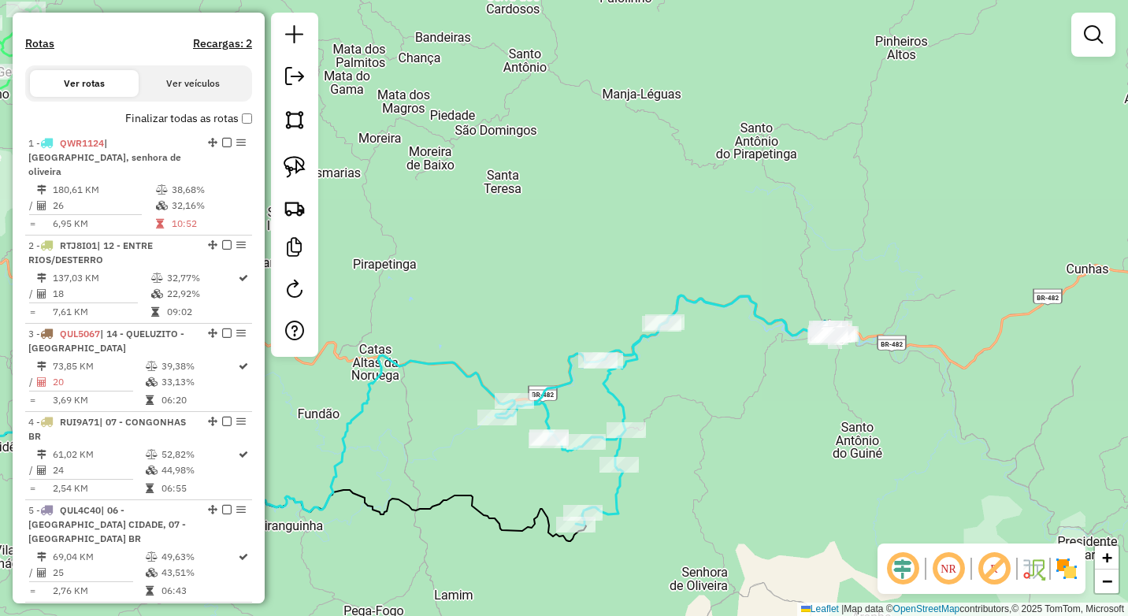
click at [725, 380] on div "Janela de atendimento Grade de atendimento Capacidade Transportadoras Veículos …" at bounding box center [564, 308] width 1128 height 616
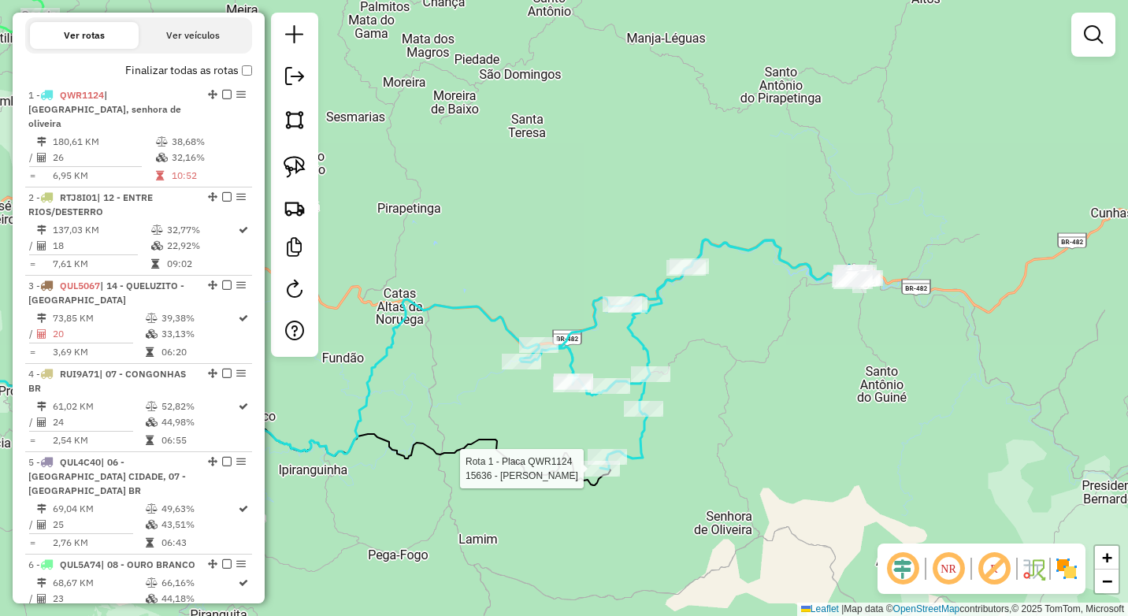
select select "*********"
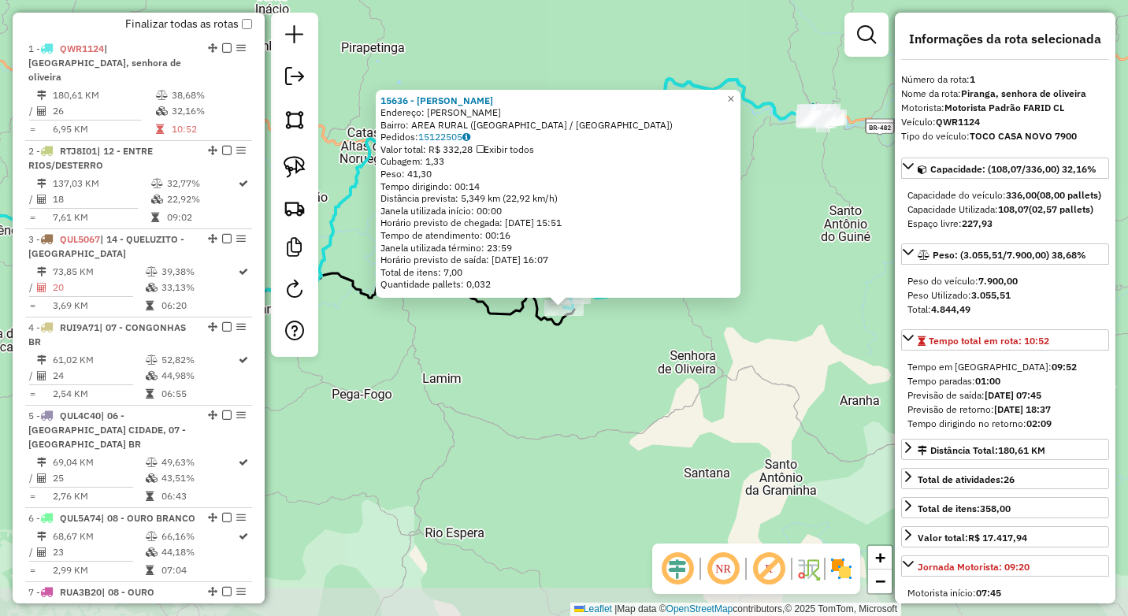
scroll to position [591, 0]
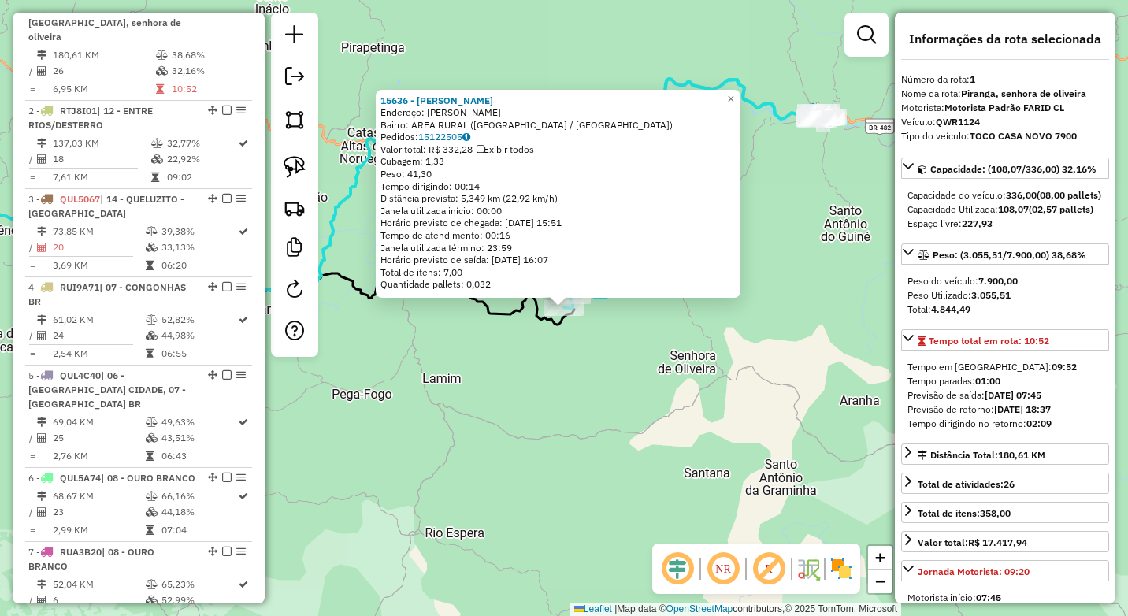
click at [546, 432] on div "15636 - MERCEARIA LOPES Endereço: Lopes SN Bairro: AREA RURAL (SENHORA DE OLIVE…" at bounding box center [564, 308] width 1128 height 616
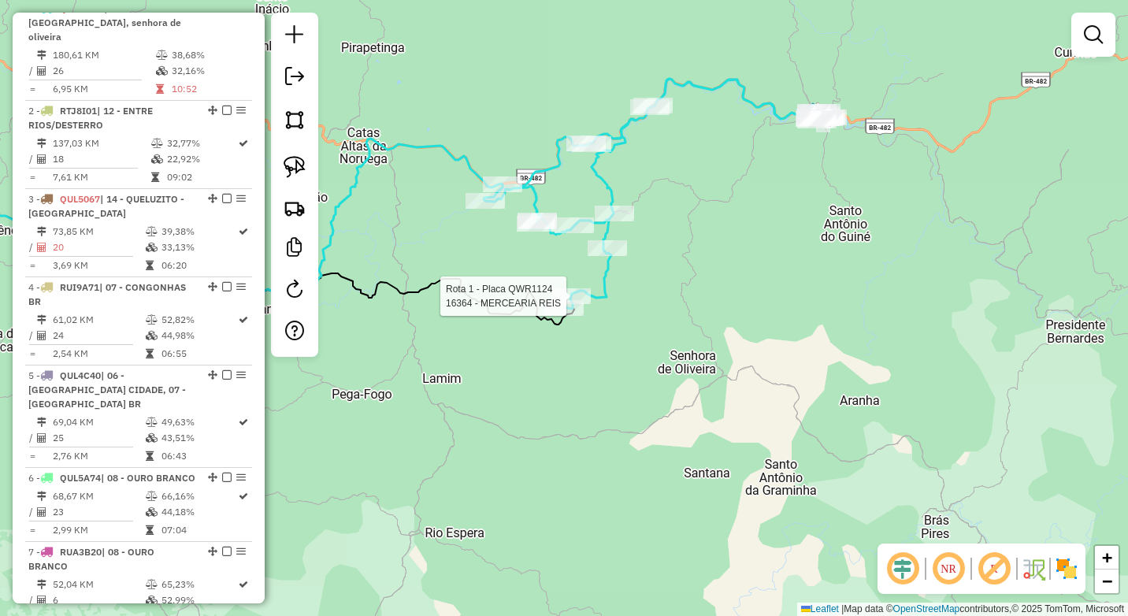
select select "*********"
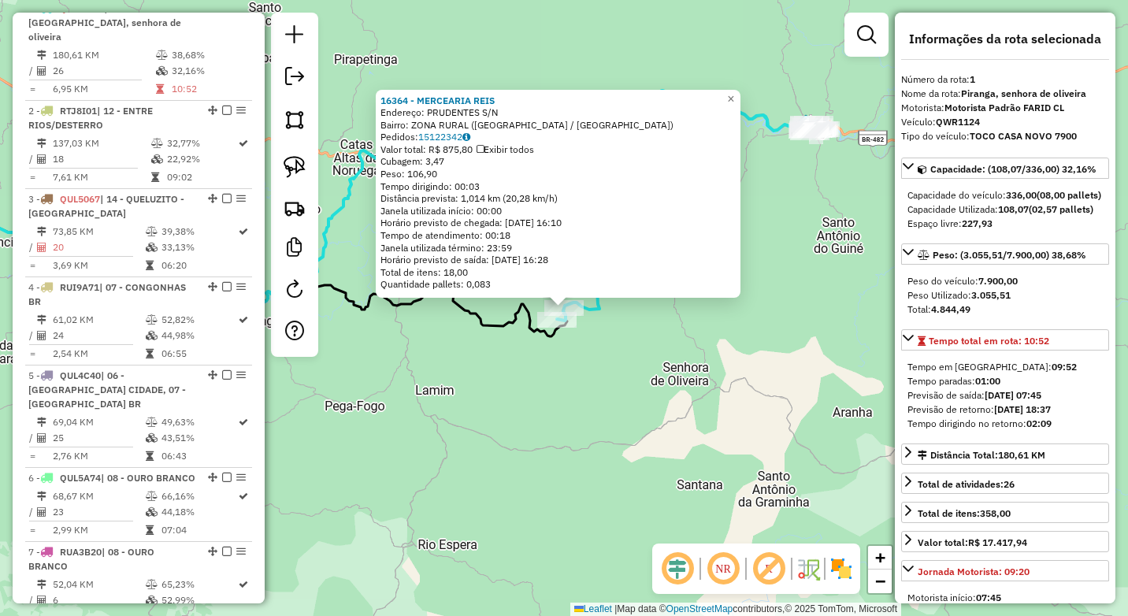
click at [637, 409] on div "16364 - MERCEARIA REIS Endereço: PRUDENTES S/N Bairro: ZONA RURAL (SENHORA DE O…" at bounding box center [564, 308] width 1128 height 616
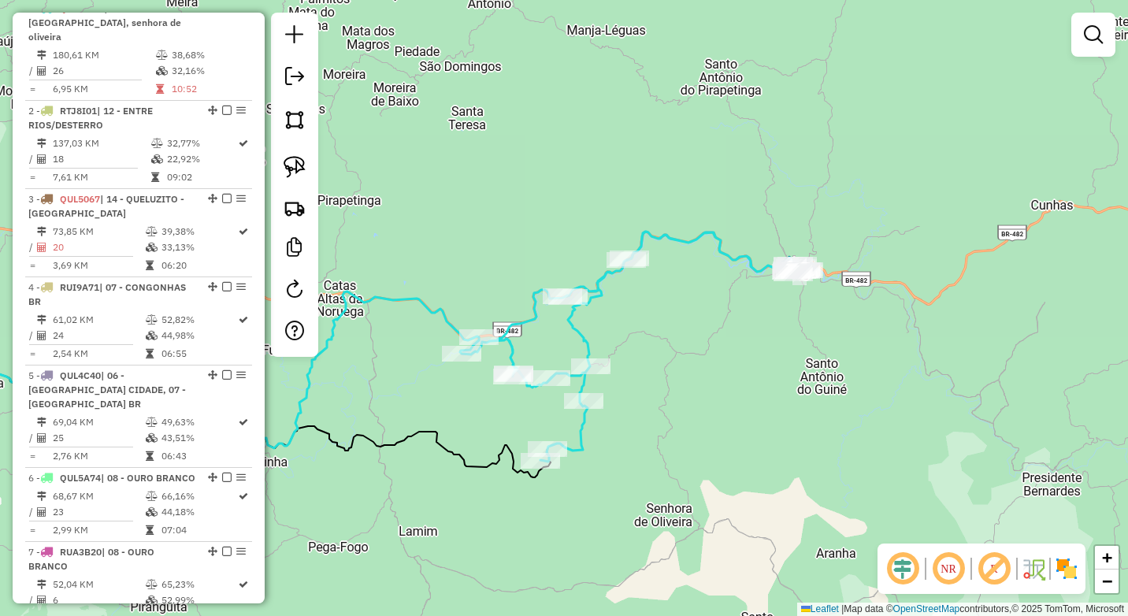
drag, startPoint x: 661, startPoint y: 234, endPoint x: 703, endPoint y: 327, distance: 102.2
click at [703, 327] on div "Janela de atendimento Grade de atendimento Capacidade Transportadoras Veículos …" at bounding box center [564, 308] width 1128 height 616
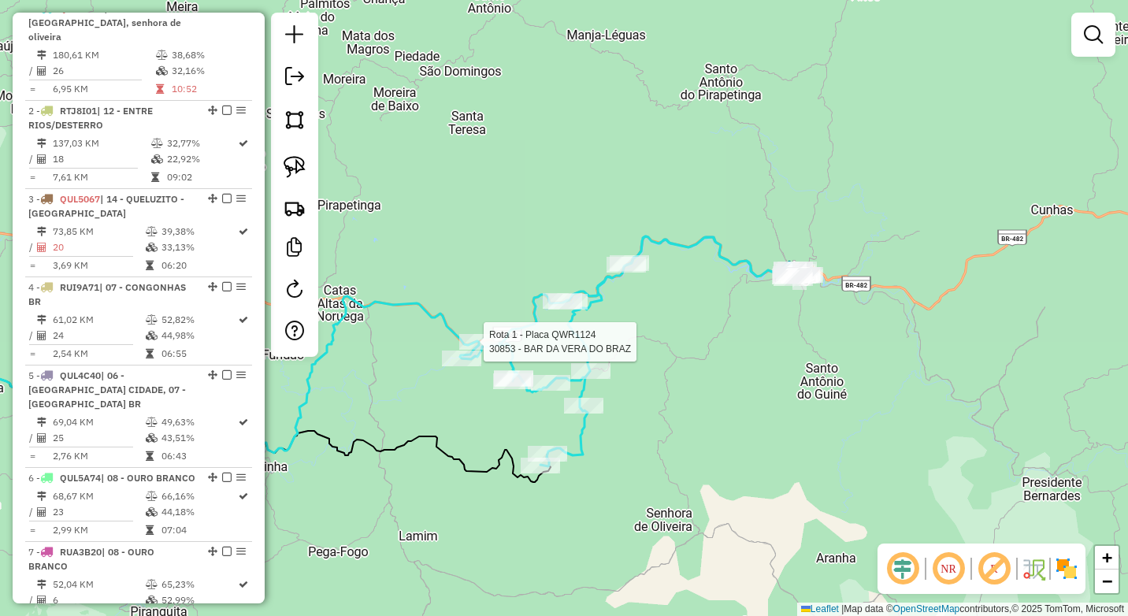
select select "*********"
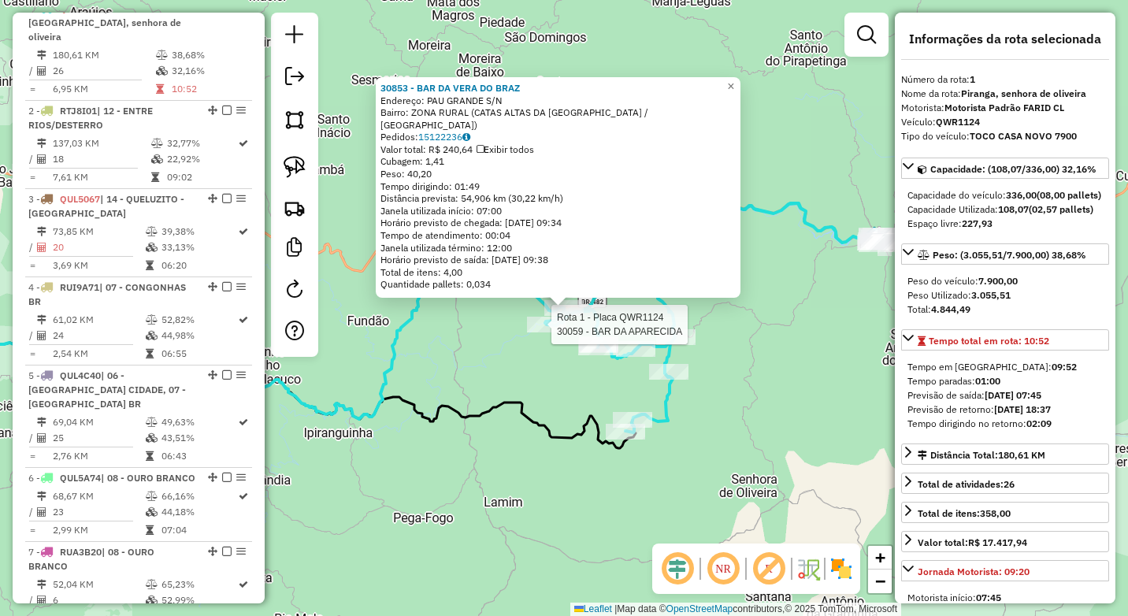
click at [548, 332] on div at bounding box center [546, 325] width 39 height 16
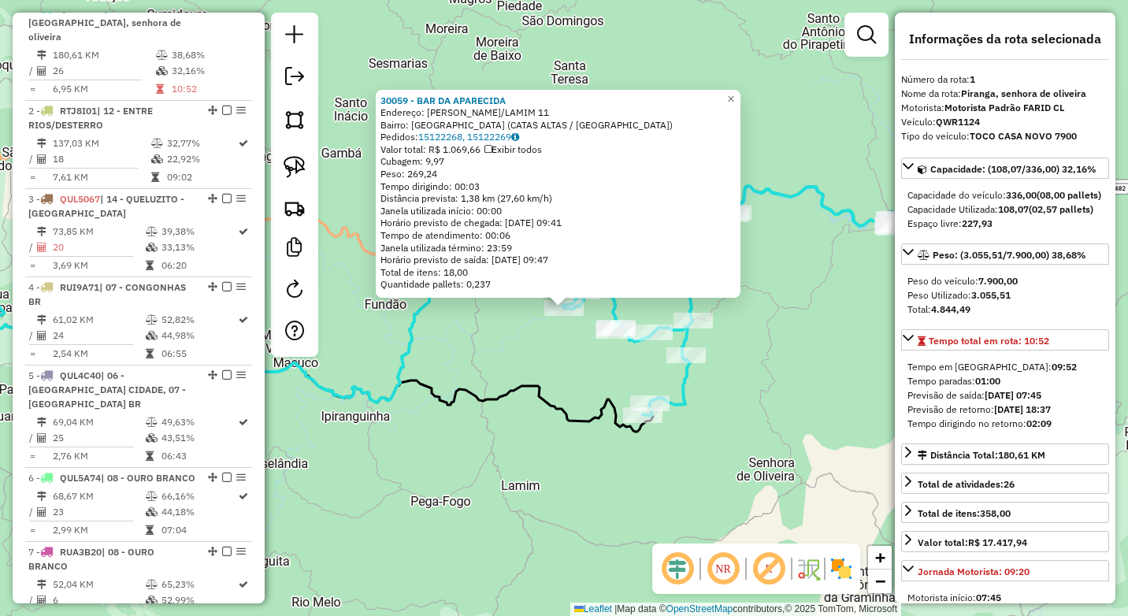
click at [527, 361] on div "30059 - BAR DA APARECIDA Endereço: PAU GRANDE/LAMIM 11 Bairro: VILA SAO LUIZ (C…" at bounding box center [564, 308] width 1128 height 616
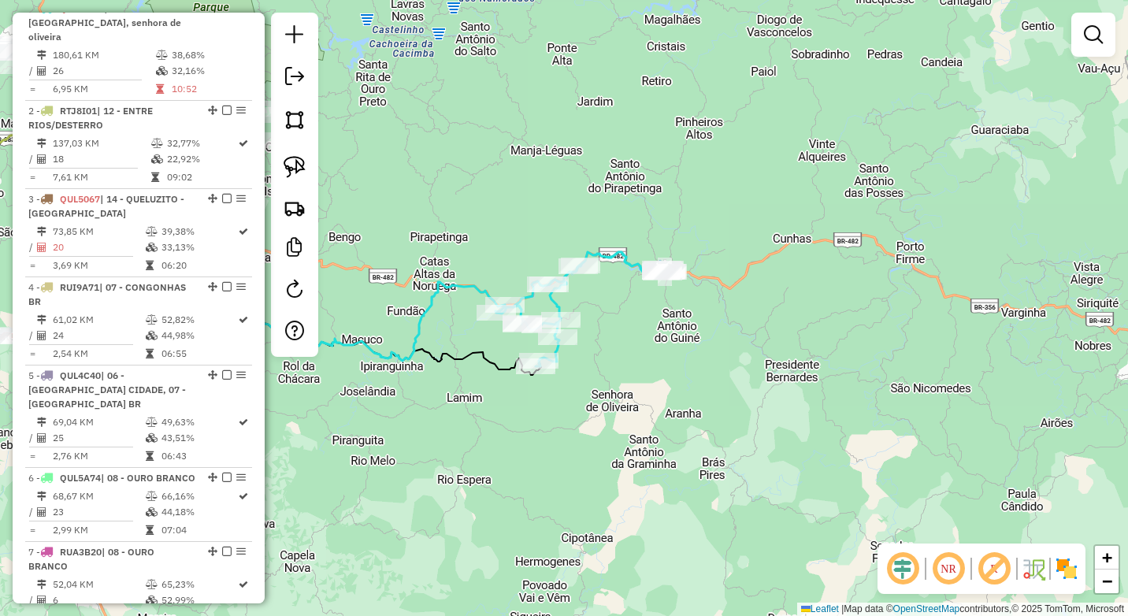
drag, startPoint x: 534, startPoint y: 221, endPoint x: 737, endPoint y: 170, distance: 209.5
click at [722, 170] on div "Janela de atendimento Grade de atendimento Capacidade Transportadoras Veículos …" at bounding box center [564, 308] width 1128 height 616
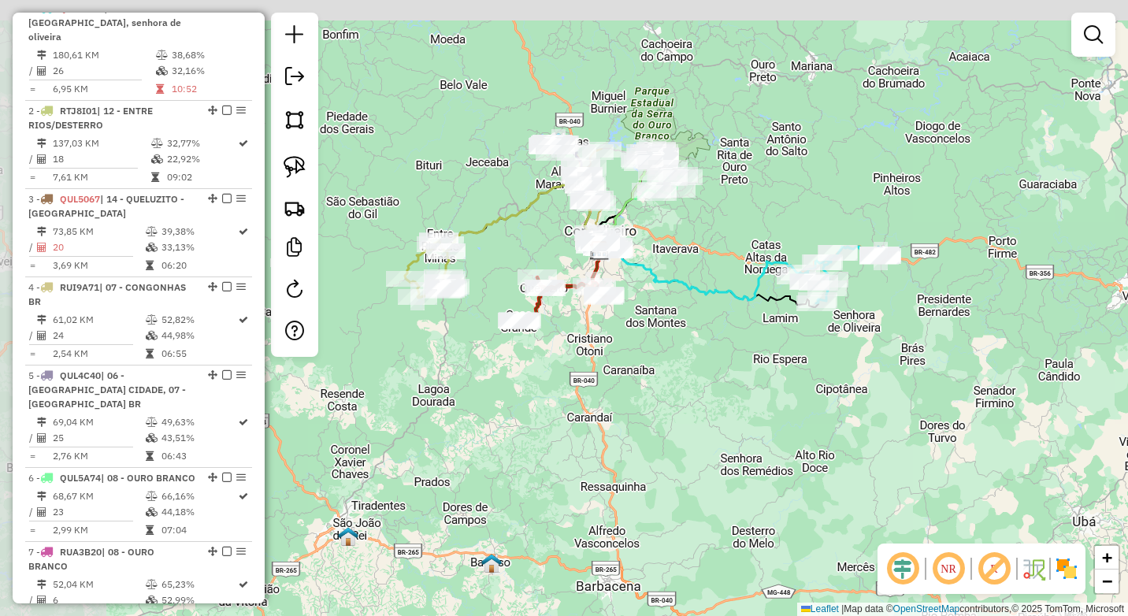
drag, startPoint x: 604, startPoint y: 323, endPoint x: 783, endPoint y: 359, distance: 183.2
click at [779, 372] on div "Janela de atendimento Grade de atendimento Capacidade Transportadoras Veículos …" at bounding box center [564, 308] width 1128 height 616
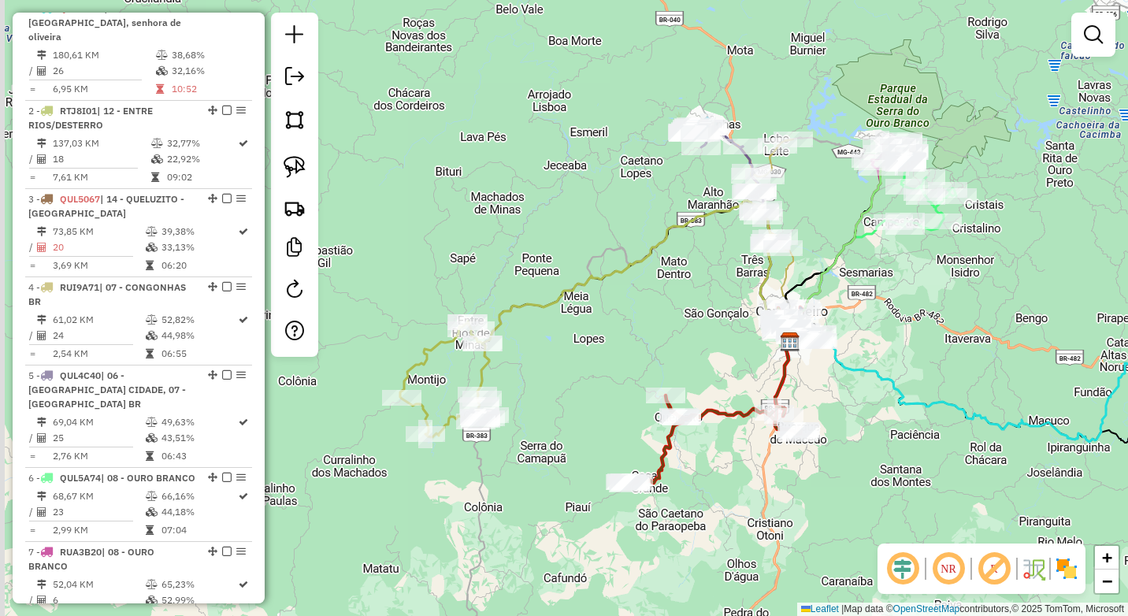
drag, startPoint x: 884, startPoint y: 291, endPoint x: 943, endPoint y: 304, distance: 59.6
click at [943, 304] on div "Janela de atendimento Grade de atendimento Capacidade Transportadoras Veículos …" at bounding box center [564, 308] width 1128 height 616
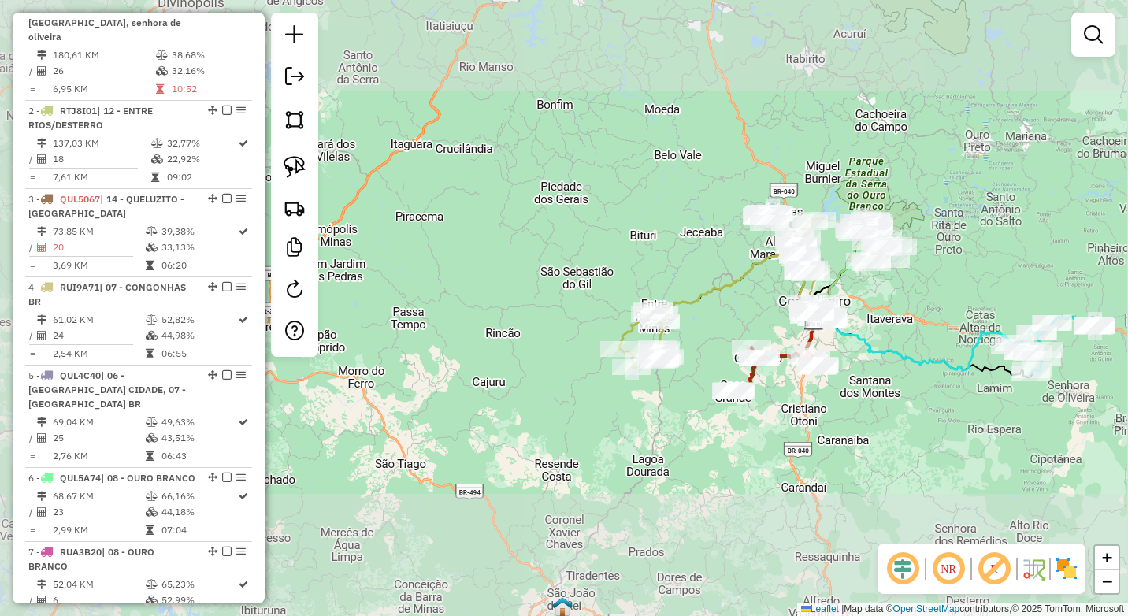
drag, startPoint x: 975, startPoint y: 294, endPoint x: 766, endPoint y: 324, distance: 210.7
click at [766, 324] on div "Janela de atendimento Grade de atendimento Capacidade Transportadoras Veículos …" at bounding box center [564, 308] width 1128 height 616
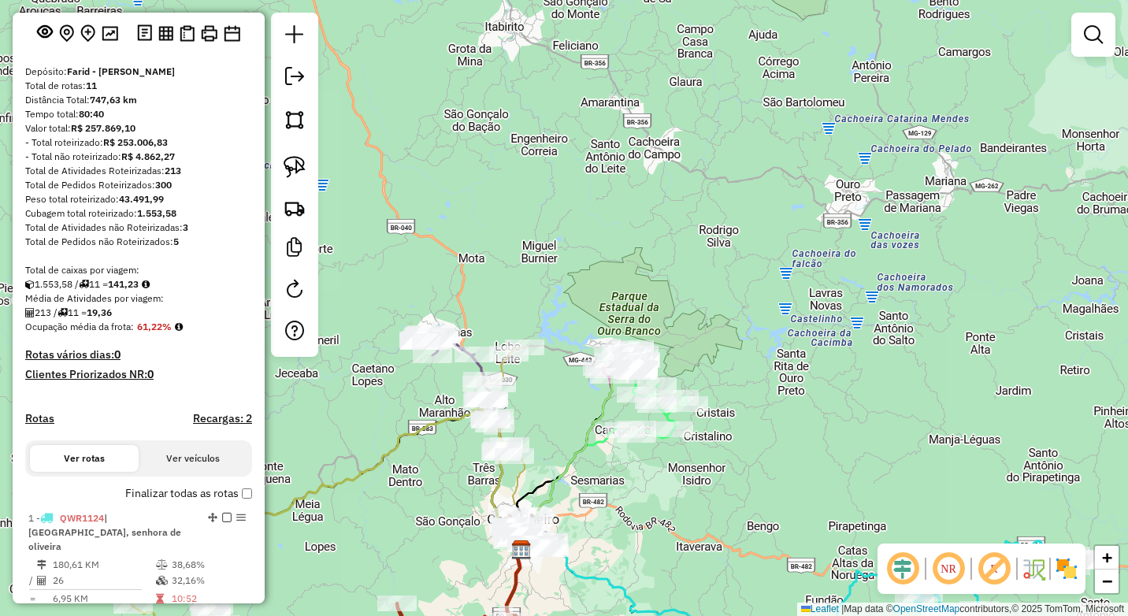
scroll to position [62, 0]
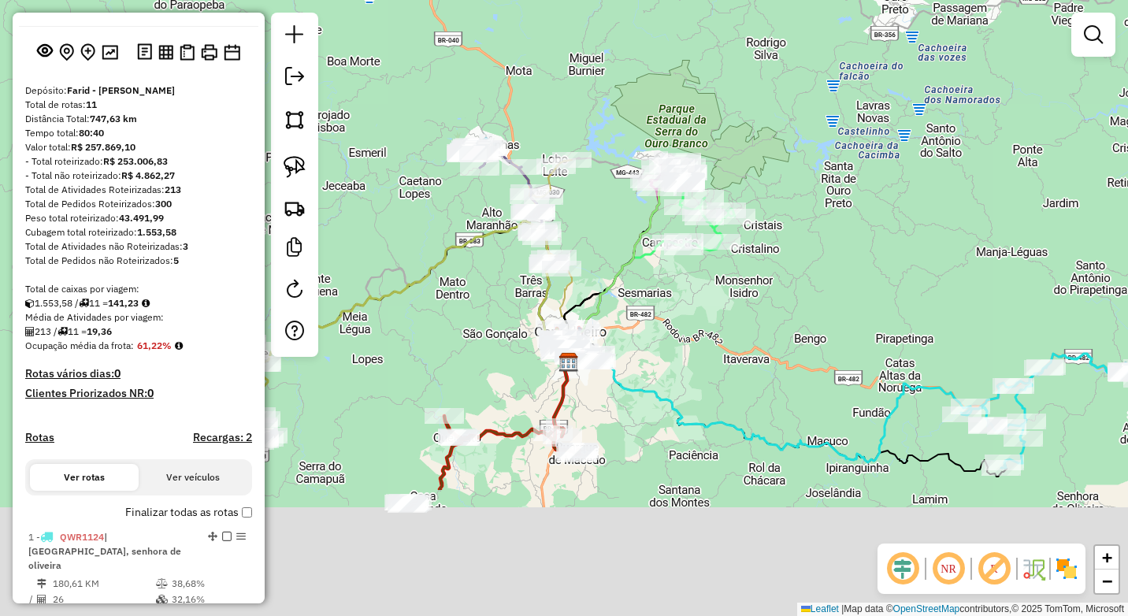
drag, startPoint x: 602, startPoint y: 487, endPoint x: 653, endPoint y: 274, distance: 218.5
click at [653, 274] on div "Janela de atendimento Grade de atendimento Capacidade Transportadoras Veículos …" at bounding box center [564, 308] width 1128 height 616
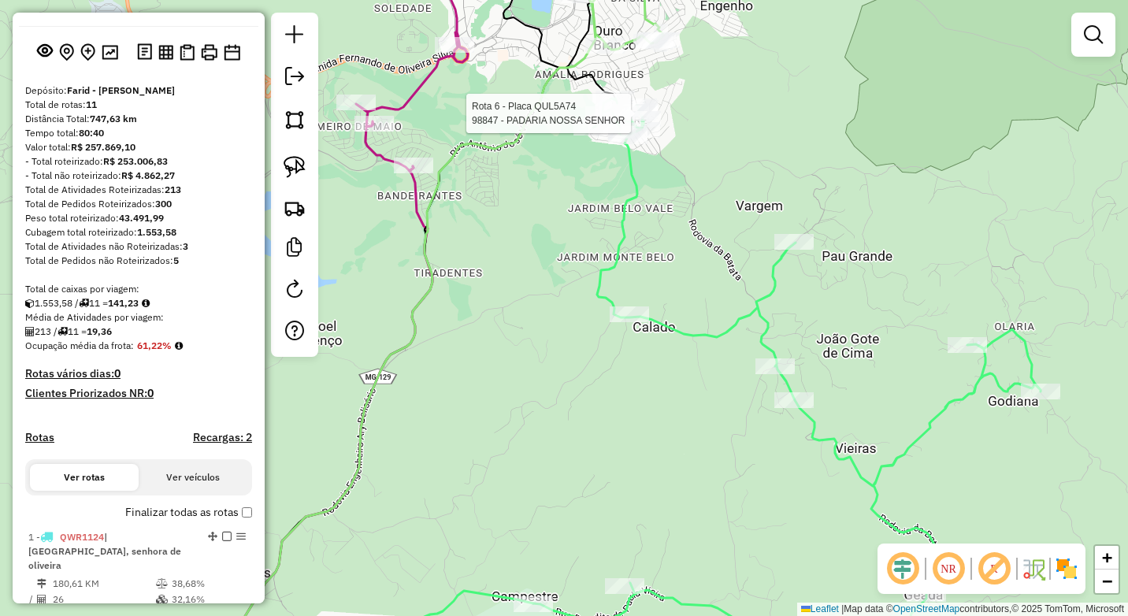
select select "*********"
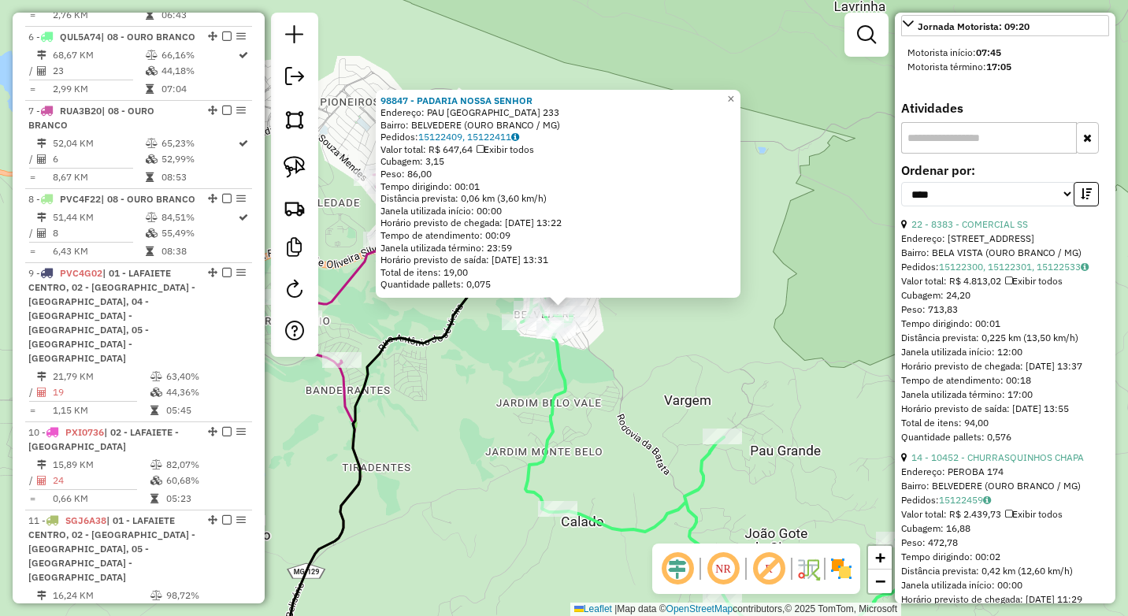
scroll to position [551, 0]
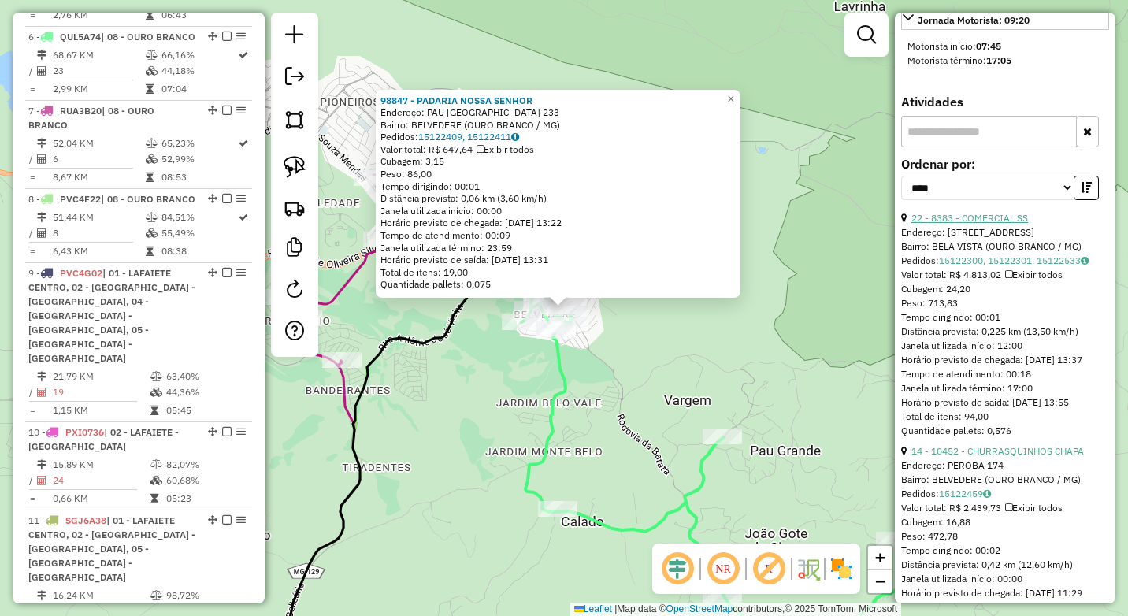
click at [1009, 224] on link "22 - 8383 - COMERCIAL SS" at bounding box center [969, 218] width 117 height 12
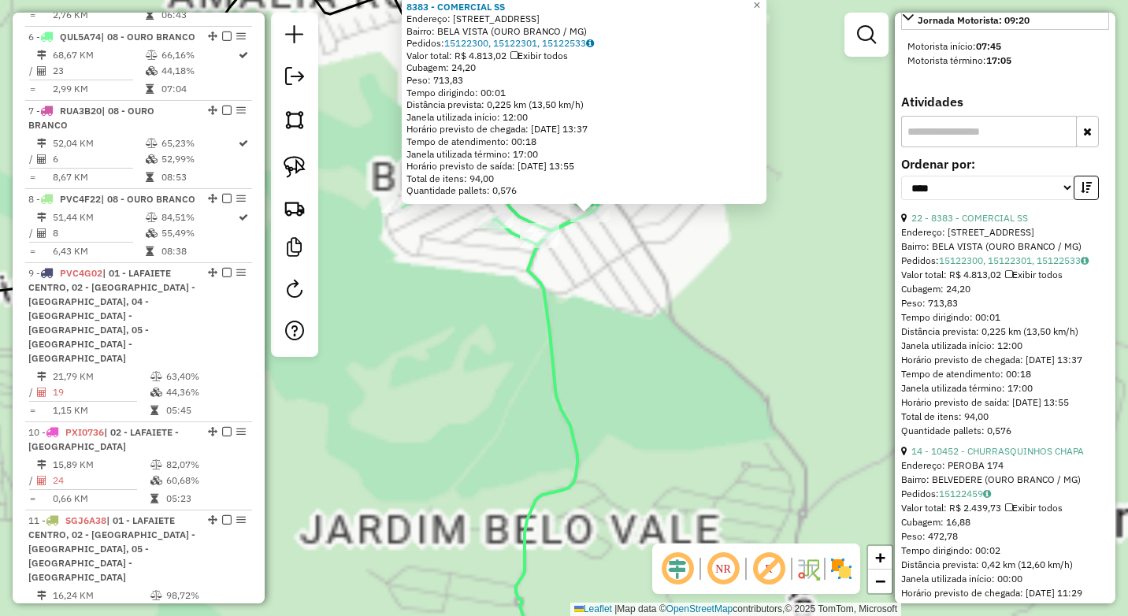
click at [610, 317] on div "8383 - COMERCIAL SS Endereço: AVENIDA PAU BRASIL 495 Bairro: BELA VISTA (OURO B…" at bounding box center [564, 308] width 1128 height 616
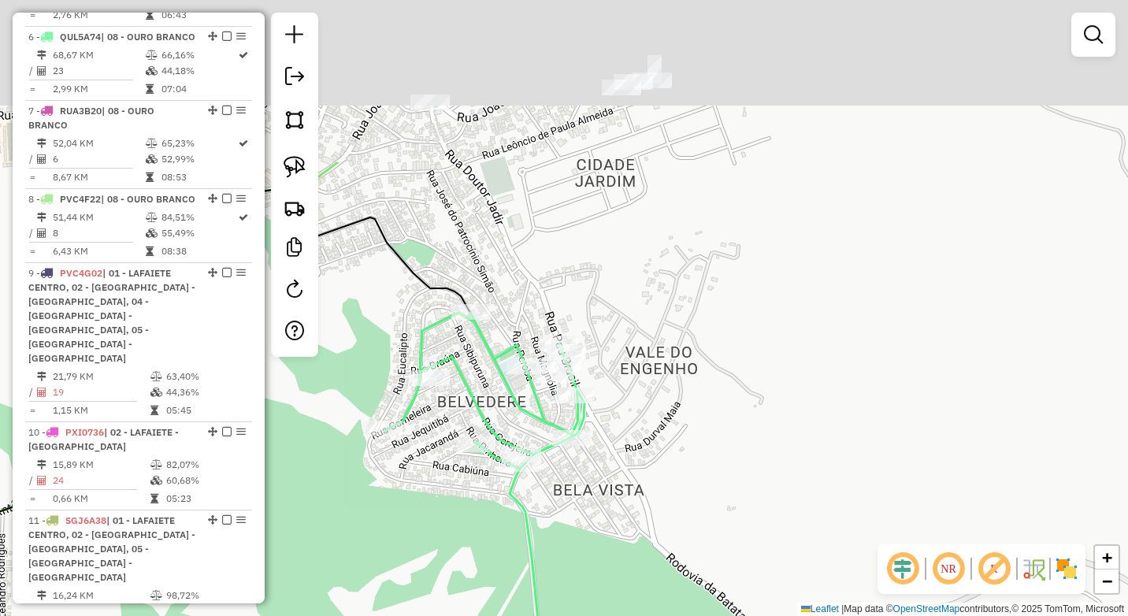
drag, startPoint x: 610, startPoint y: 419, endPoint x: 592, endPoint y: 520, distance: 103.2
click at [592, 520] on div "Janela de atendimento Grade de atendimento Capacidade Transportadoras Veículos …" at bounding box center [564, 308] width 1128 height 616
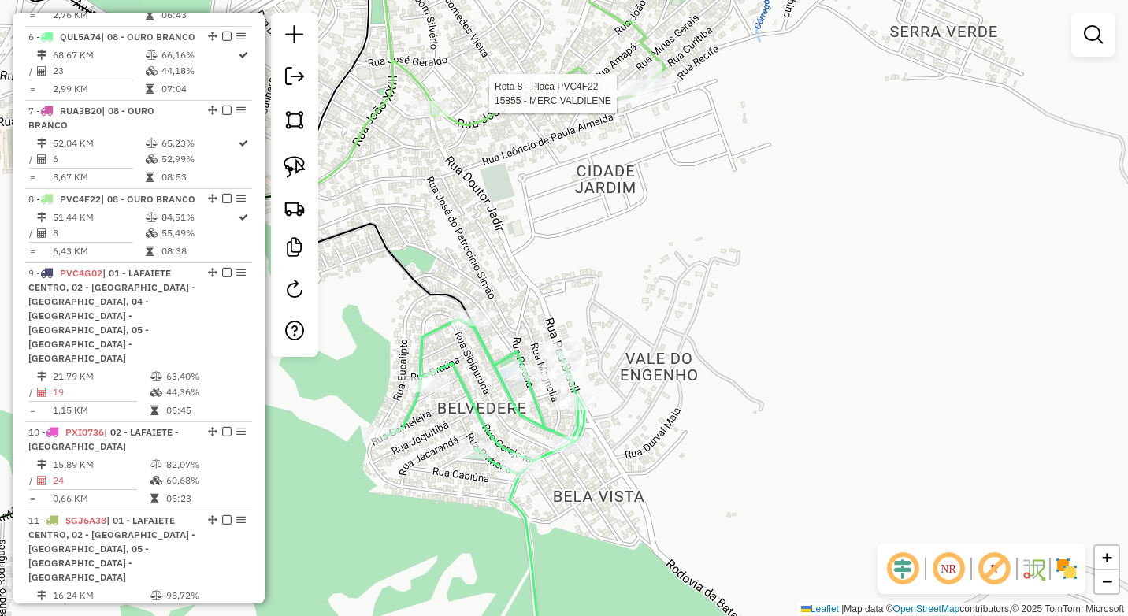
select select "*********"
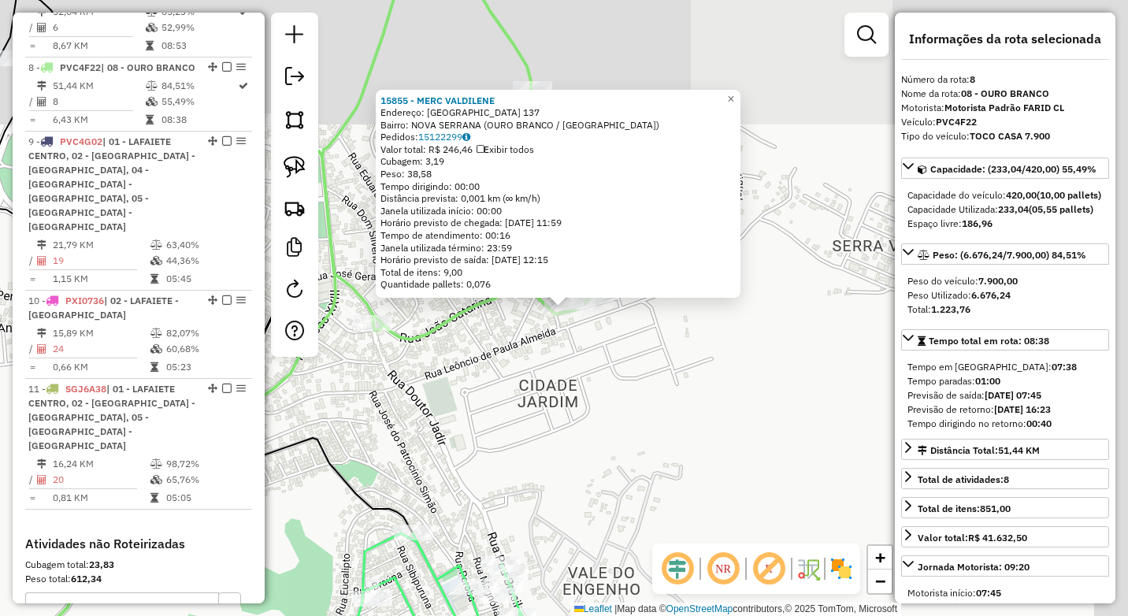
scroll to position [1208, 0]
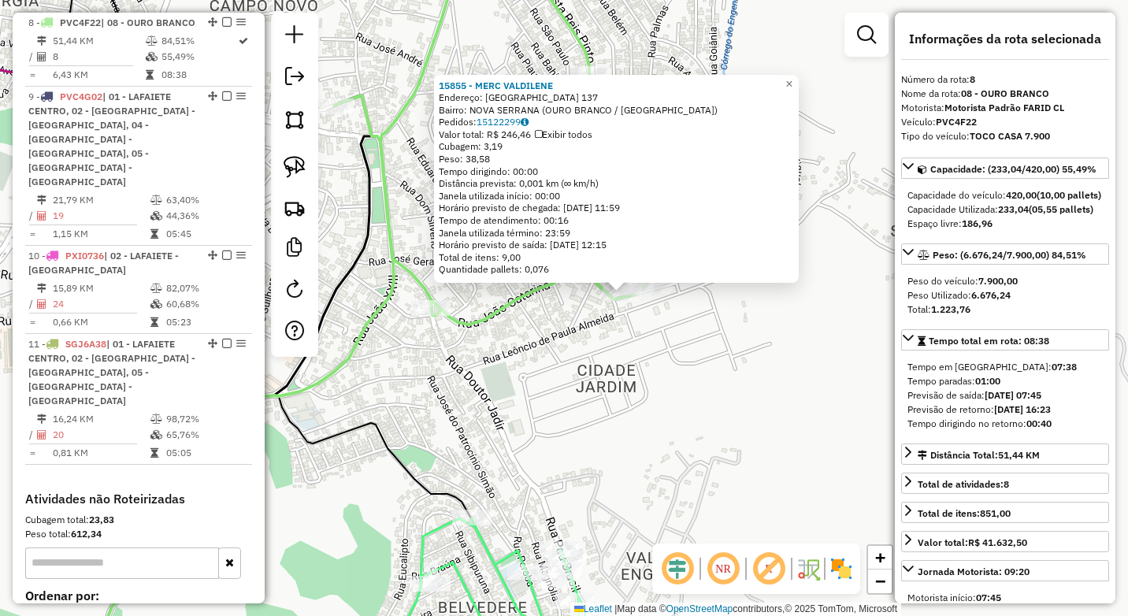
drag, startPoint x: 485, startPoint y: 466, endPoint x: 590, endPoint y: 443, distance: 107.2
click at [590, 443] on div "15855 - MERC VALDILENE Endereço: CURITIBA 137 Bairro: NOVA SERRANA (OURO BRANCO…" at bounding box center [564, 308] width 1128 height 616
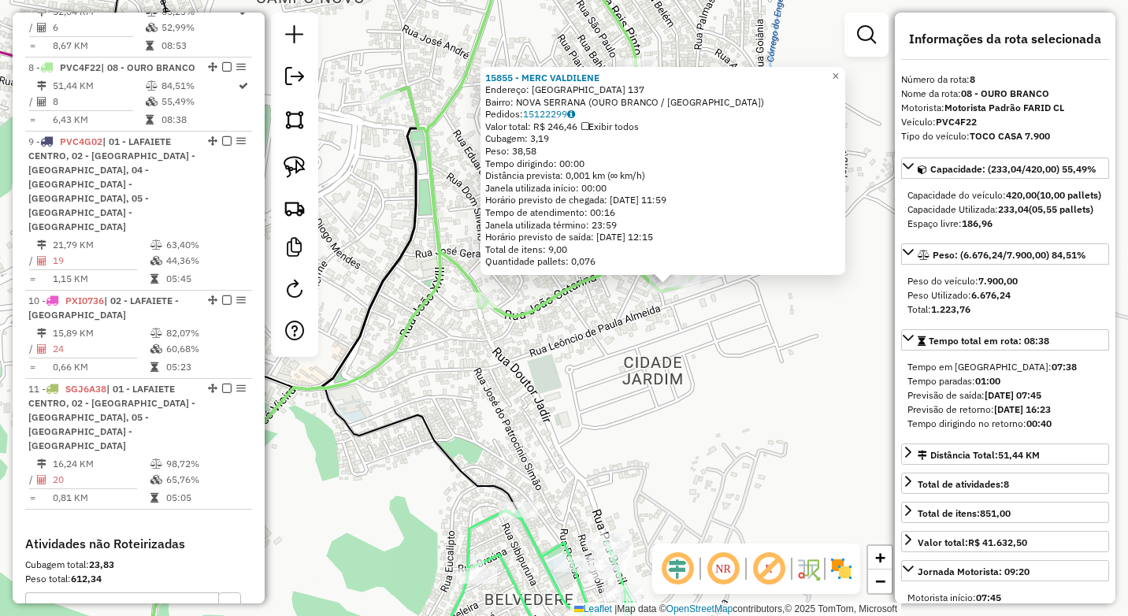
scroll to position [1129, 0]
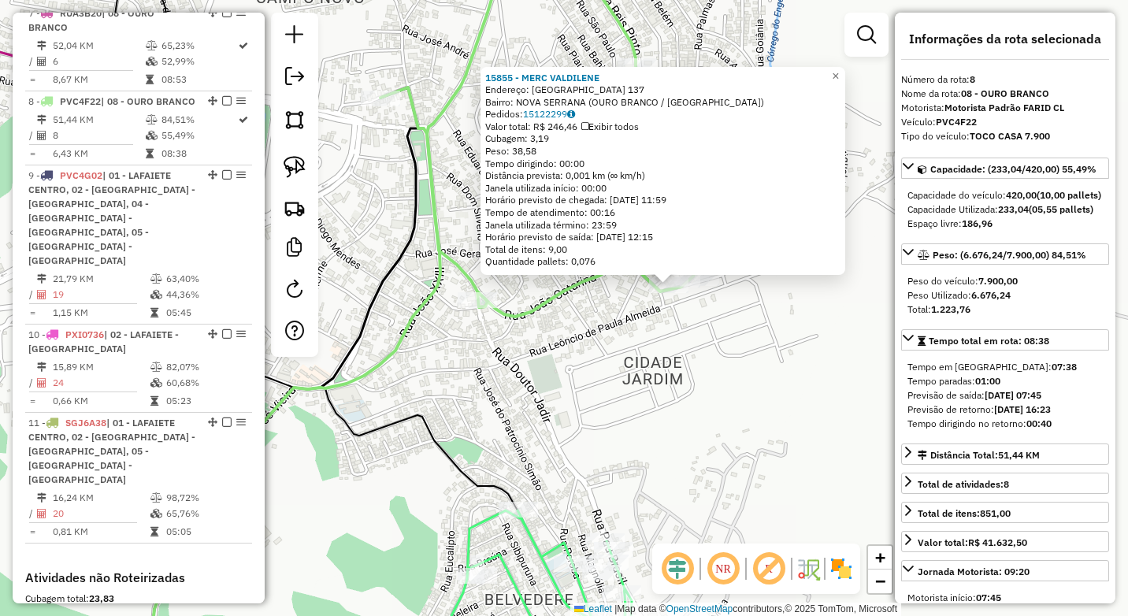
click at [472, 383] on div "15855 - MERC VALDILENE Endereço: CURITIBA 137 Bairro: NOVA SERRANA (OURO BRANCO…" at bounding box center [564, 308] width 1128 height 616
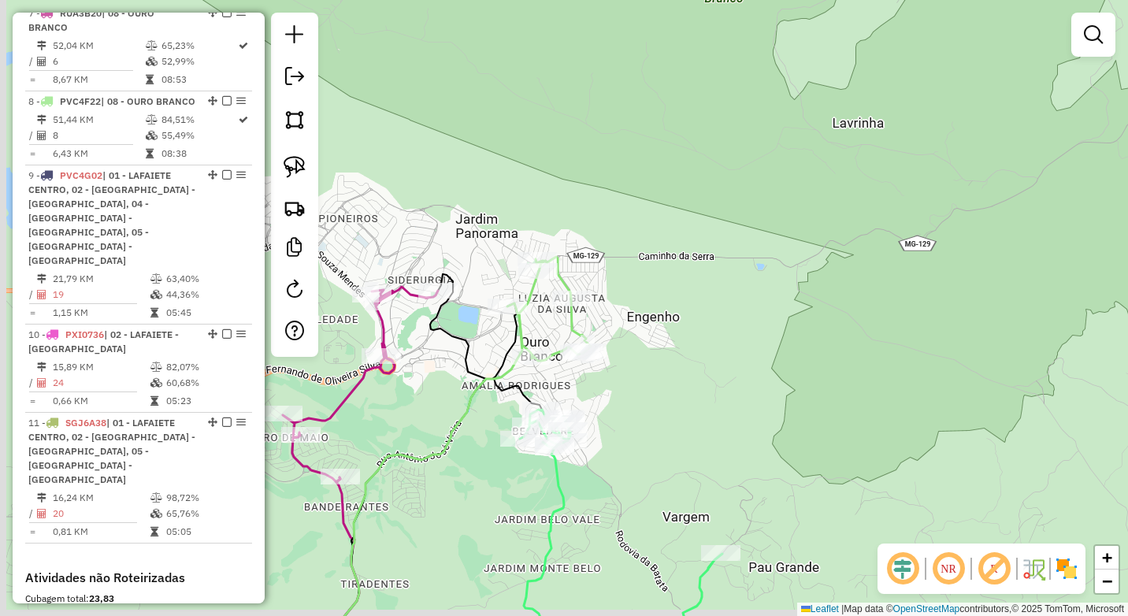
drag, startPoint x: 432, startPoint y: 443, endPoint x: 513, endPoint y: 405, distance: 88.8
click at [549, 413] on div "Janela de atendimento Grade de atendimento Capacidade Transportadoras Veículos …" at bounding box center [564, 308] width 1128 height 616
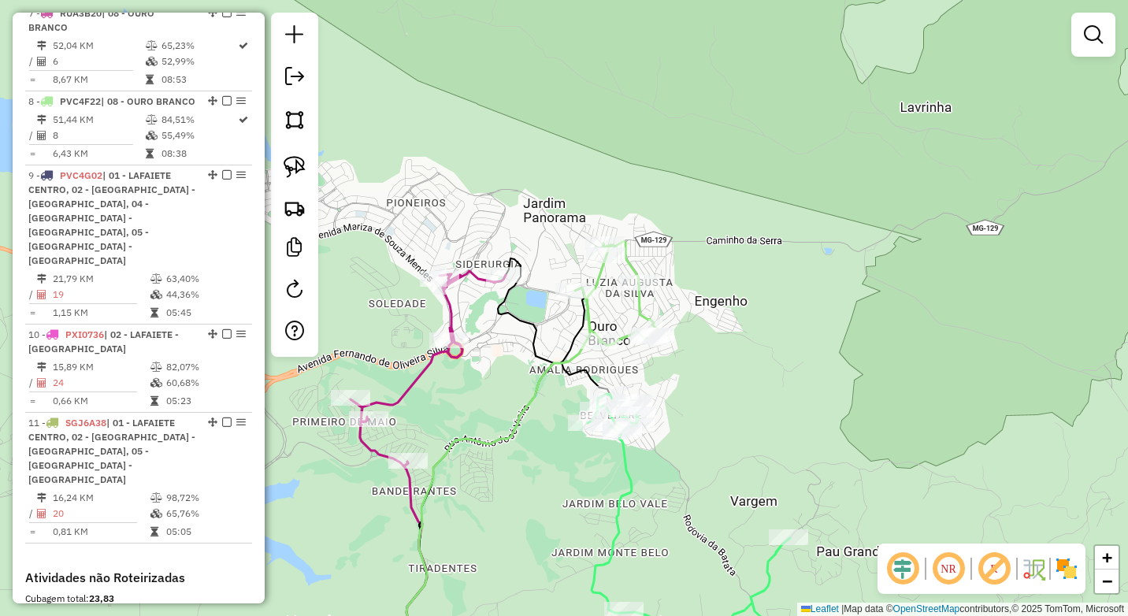
drag, startPoint x: 428, startPoint y: 391, endPoint x: 495, endPoint y: 393, distance: 67.0
click at [495, 393] on div "Janela de atendimento Grade de atendimento Capacidade Transportadoras Veículos …" at bounding box center [564, 308] width 1128 height 616
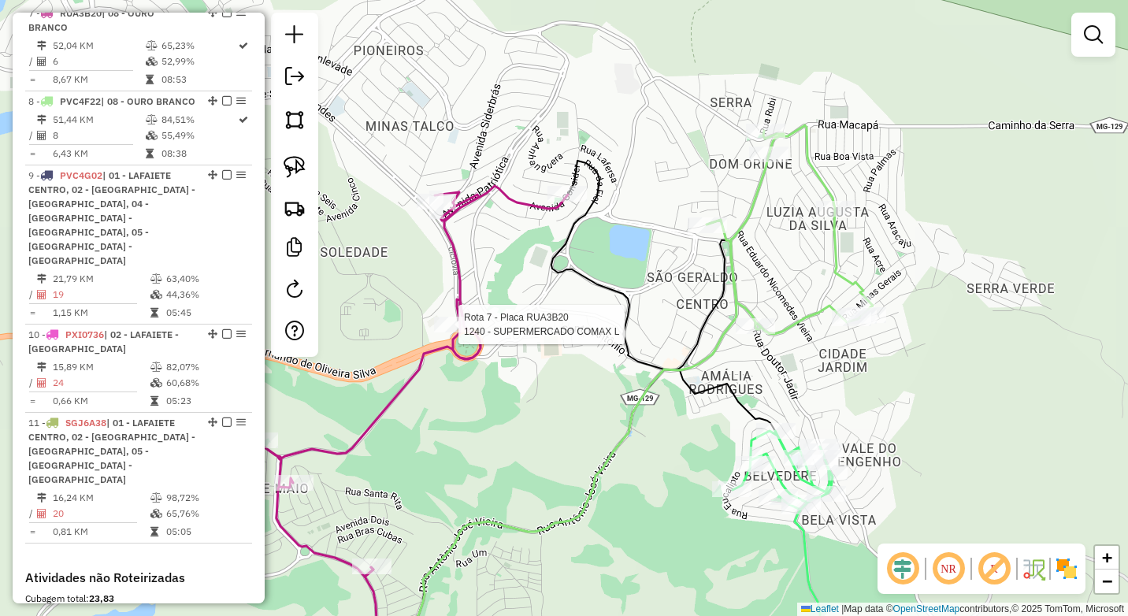
click at [456, 332] on div at bounding box center [453, 325] width 39 height 16
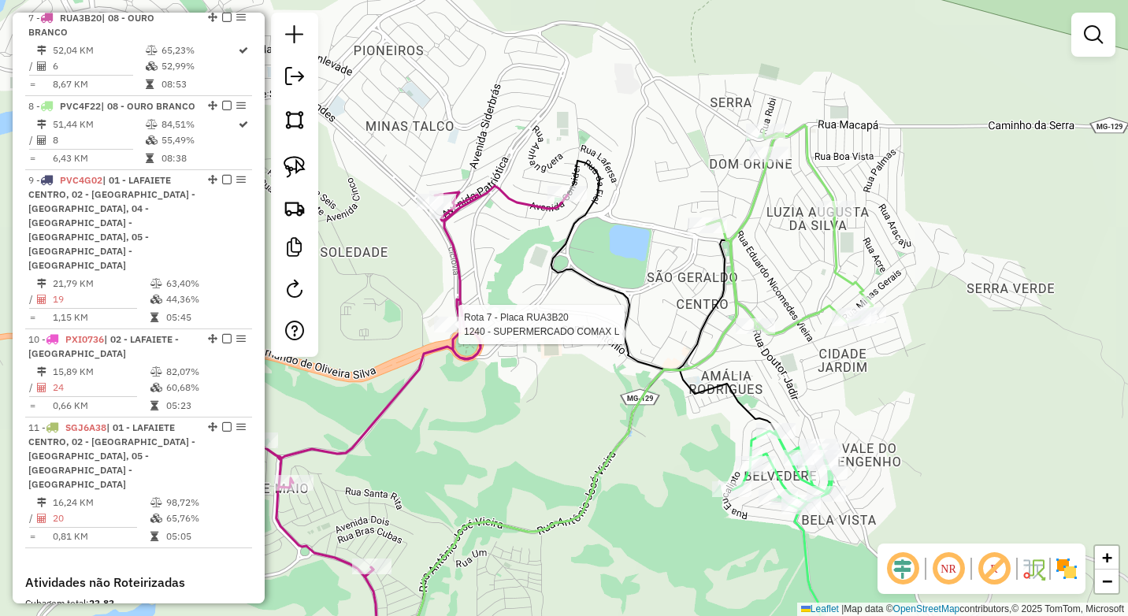
select select "*********"
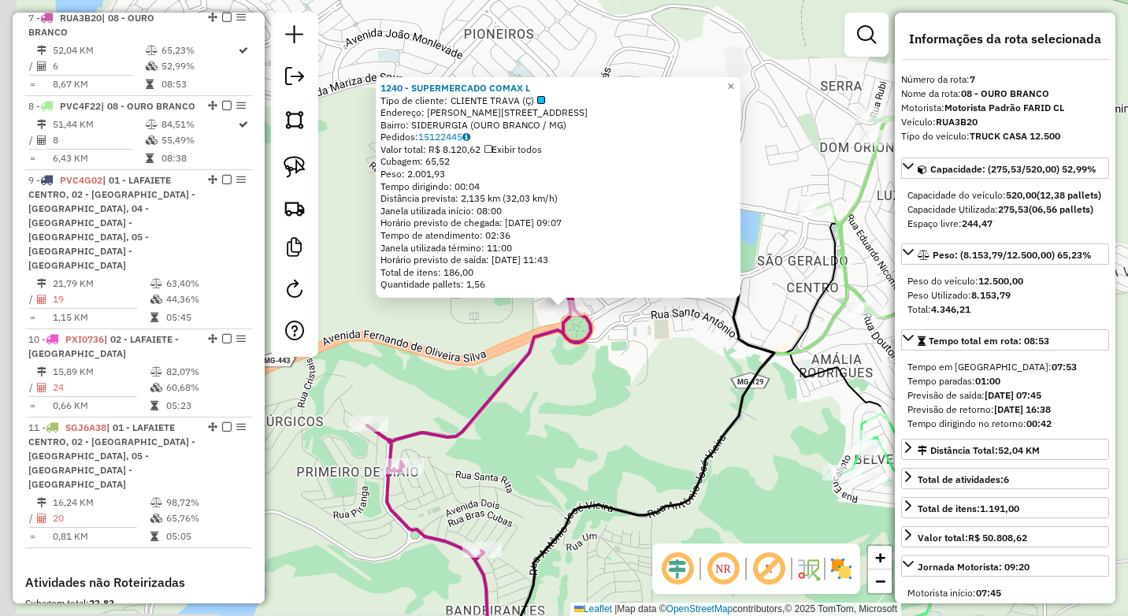
scroll to position [1120, 0]
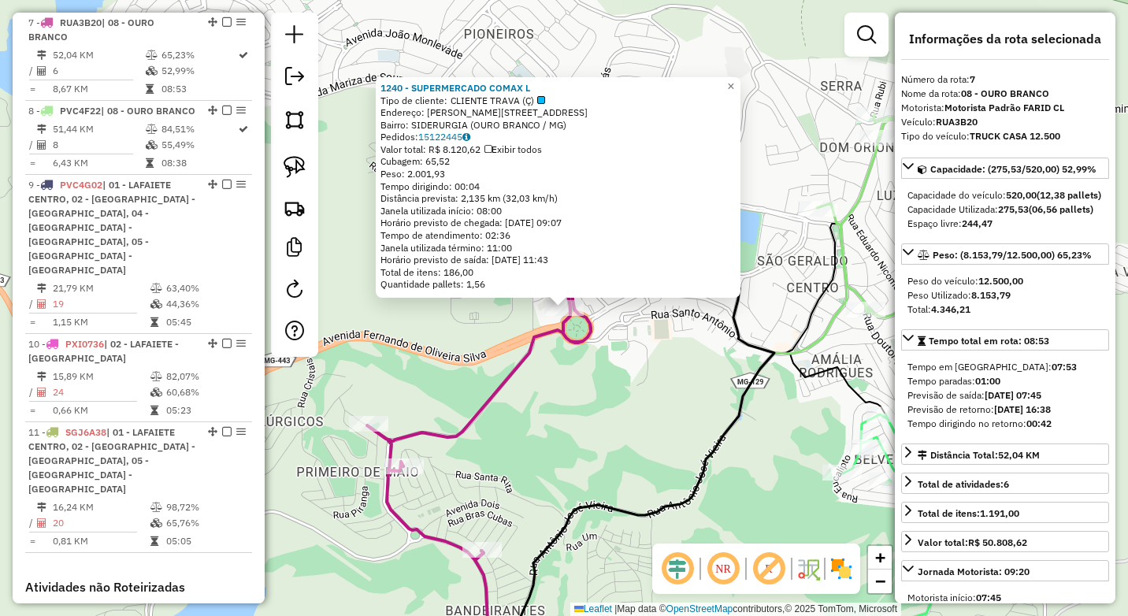
click at [613, 432] on div "1240 - SUPERMERCADO COMAX L Tipo de cliente: CLIENTE TRAVA (Ç) Endereço: MARIZA…" at bounding box center [564, 308] width 1128 height 616
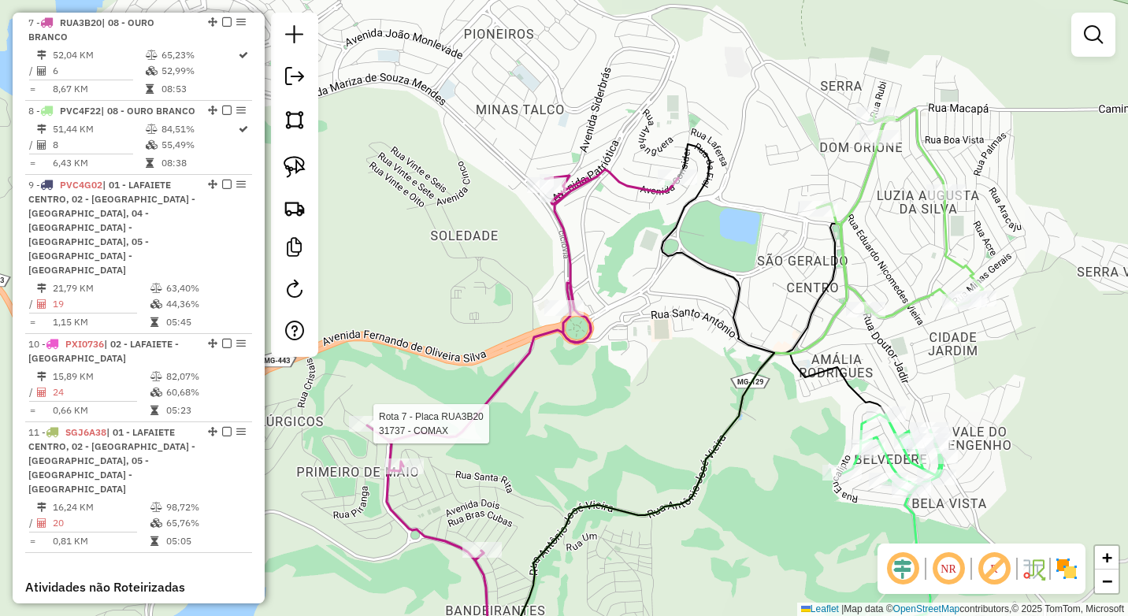
select select "*********"
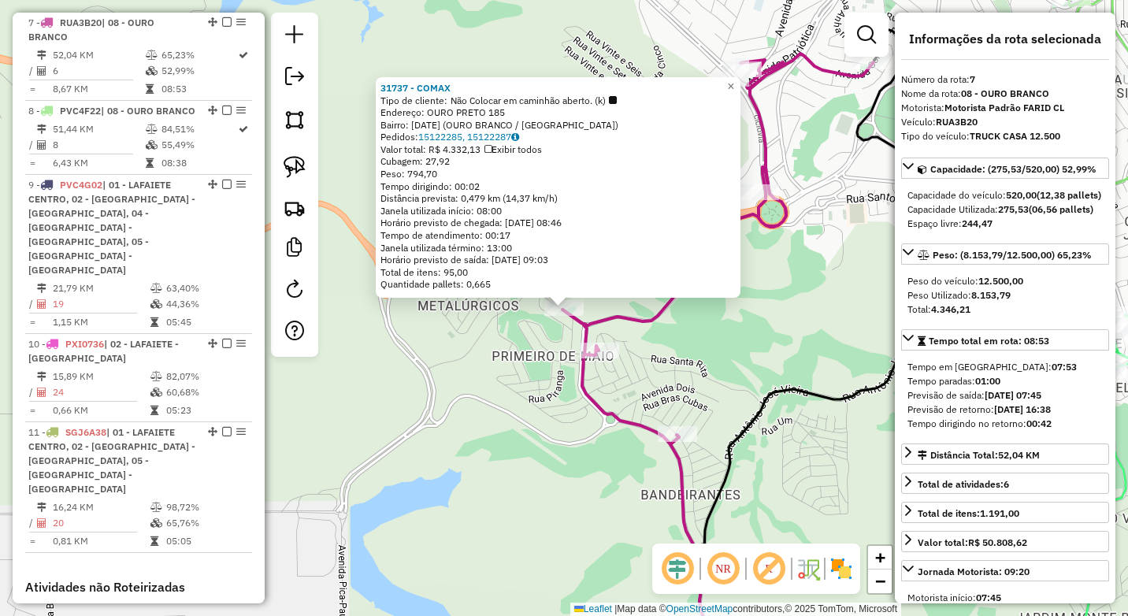
click at [413, 428] on div "31737 - COMAX Tipo de cliente: Não Colocar em caminhão aberto. (k) Endereço: OU…" at bounding box center [564, 308] width 1128 height 616
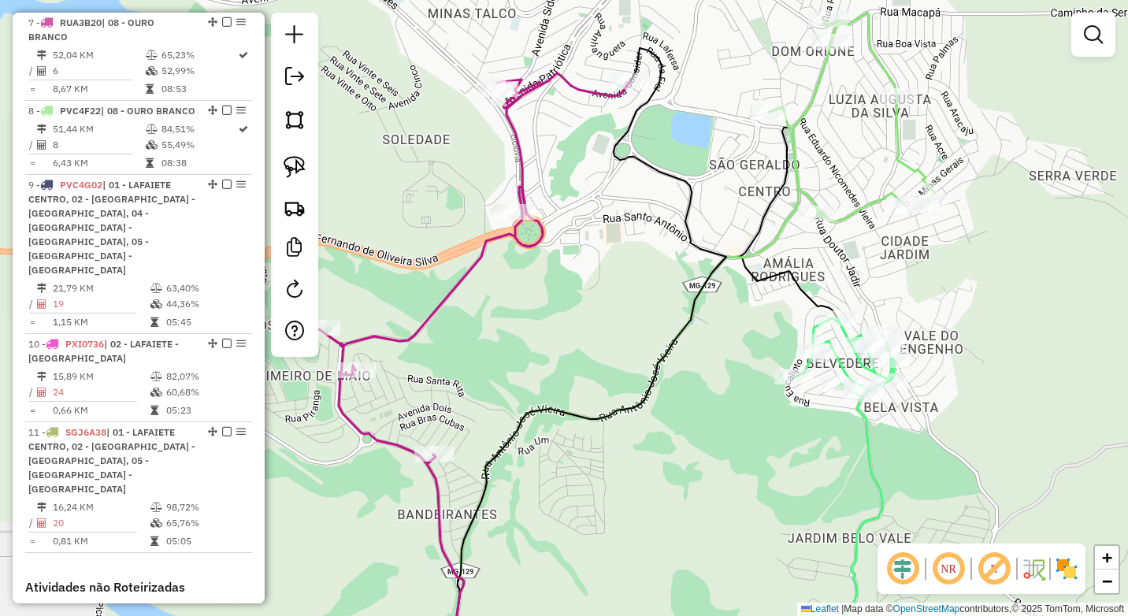
drag, startPoint x: 755, startPoint y: 332, endPoint x: 567, endPoint y: 357, distance: 189.9
click at [567, 357] on div "Janela de atendimento Grade de atendimento Capacidade Transportadoras Veículos …" at bounding box center [564, 308] width 1128 height 616
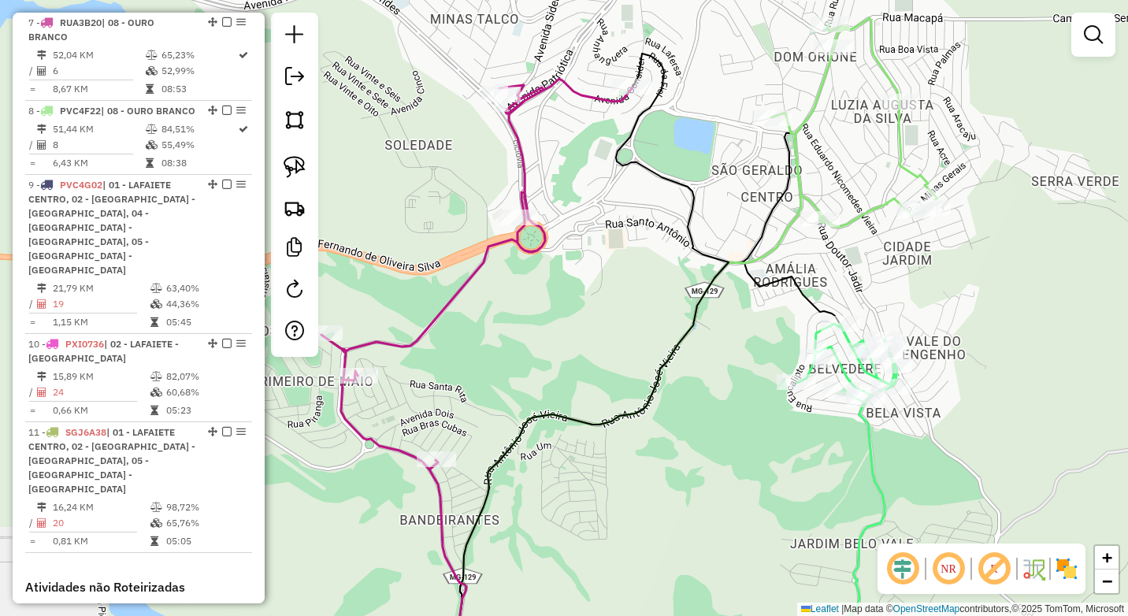
select select "*********"
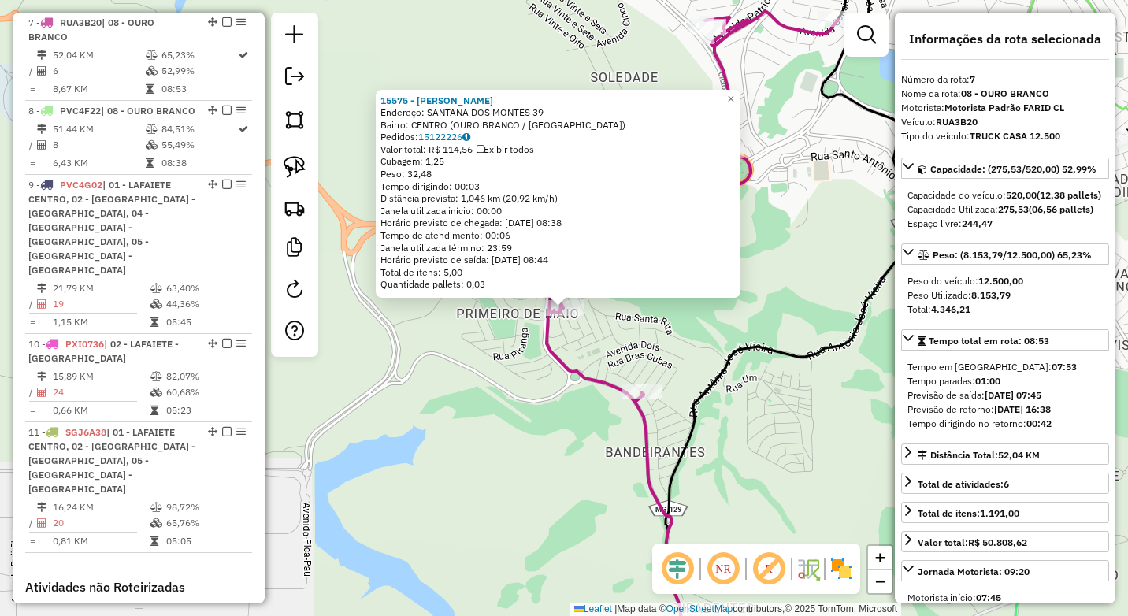
click at [504, 428] on div "15575 - BAR MONTEIRO Endereço: SANTANA DOS MONTES 39 Bairro: CENTRO (OURO BRANC…" at bounding box center [564, 308] width 1128 height 616
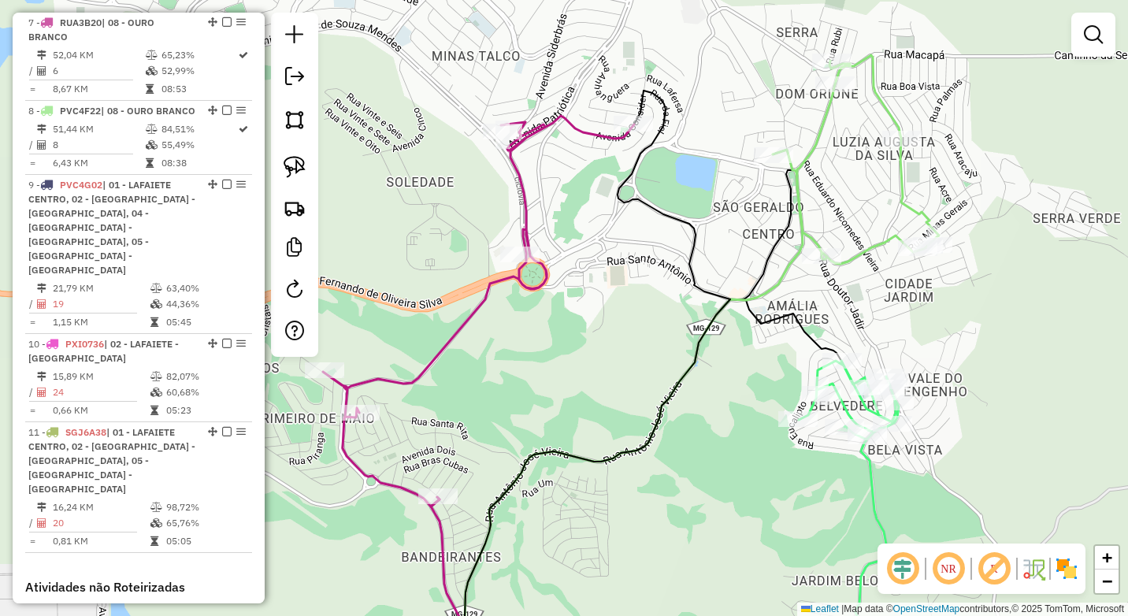
drag, startPoint x: 706, startPoint y: 305, endPoint x: 560, endPoint y: 357, distance: 154.9
click at [560, 357] on div "Janela de atendimento Grade de atendimento Capacidade Transportadoras Veículos …" at bounding box center [564, 308] width 1128 height 616
click at [294, 172] on img at bounding box center [294, 167] width 22 height 22
drag, startPoint x: 535, startPoint y: 360, endPoint x: 561, endPoint y: 349, distance: 27.5
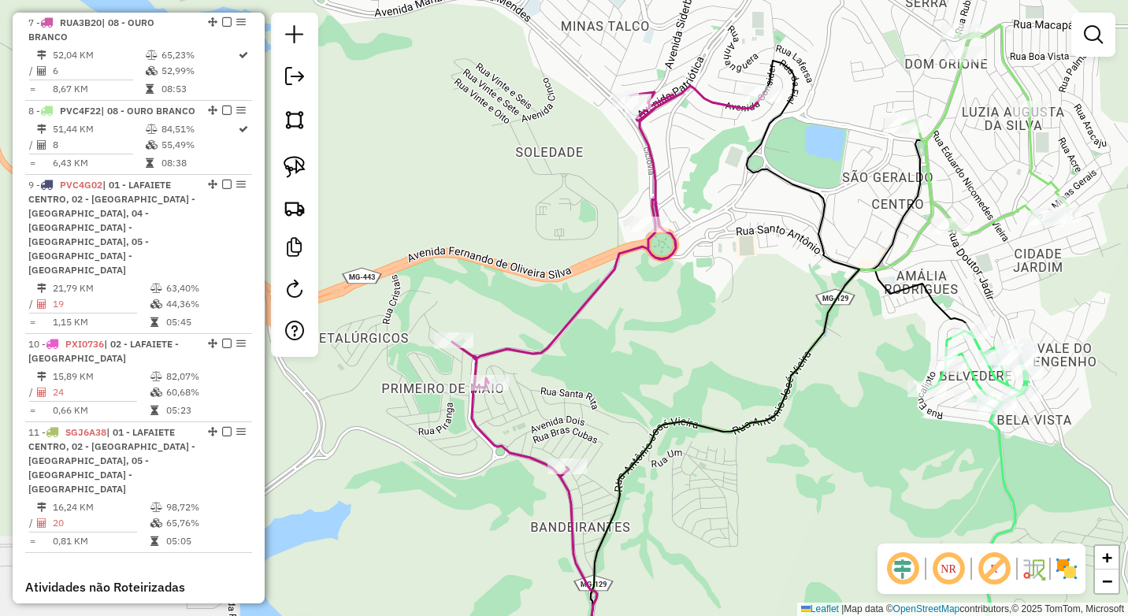
drag, startPoint x: 509, startPoint y: 363, endPoint x: 497, endPoint y: 315, distance: 49.5
click at [637, 332] on div "Janela de atendimento Grade de atendimento Capacidade Transportadoras Veículos …" at bounding box center [564, 308] width 1128 height 616
click at [297, 172] on img at bounding box center [294, 167] width 22 height 22
select select "*********"
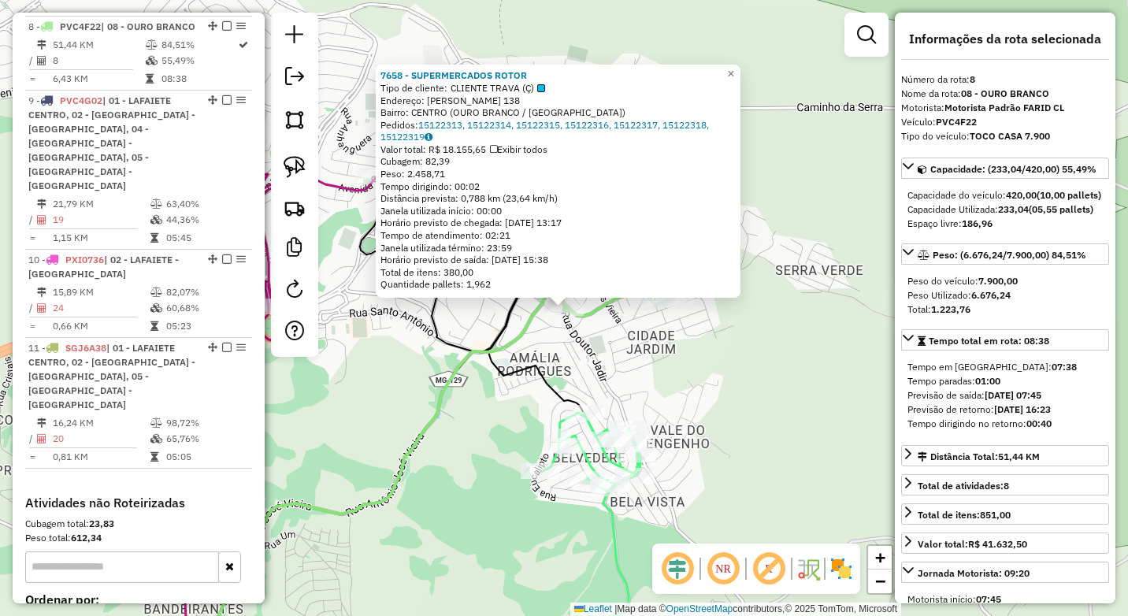
scroll to position [1208, 0]
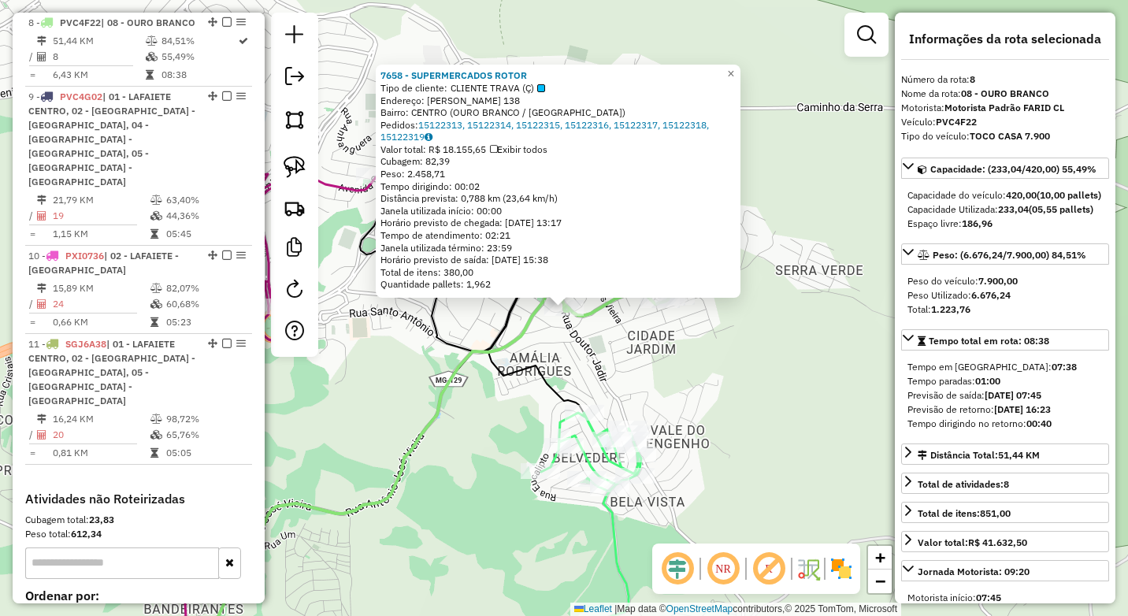
click at [664, 360] on div "Rota 8 - Placa PVC4F22 15855 - MERC VALDILENE 7658 - SUPERMERCADOS ROTOR Tipo d…" at bounding box center [564, 308] width 1128 height 616
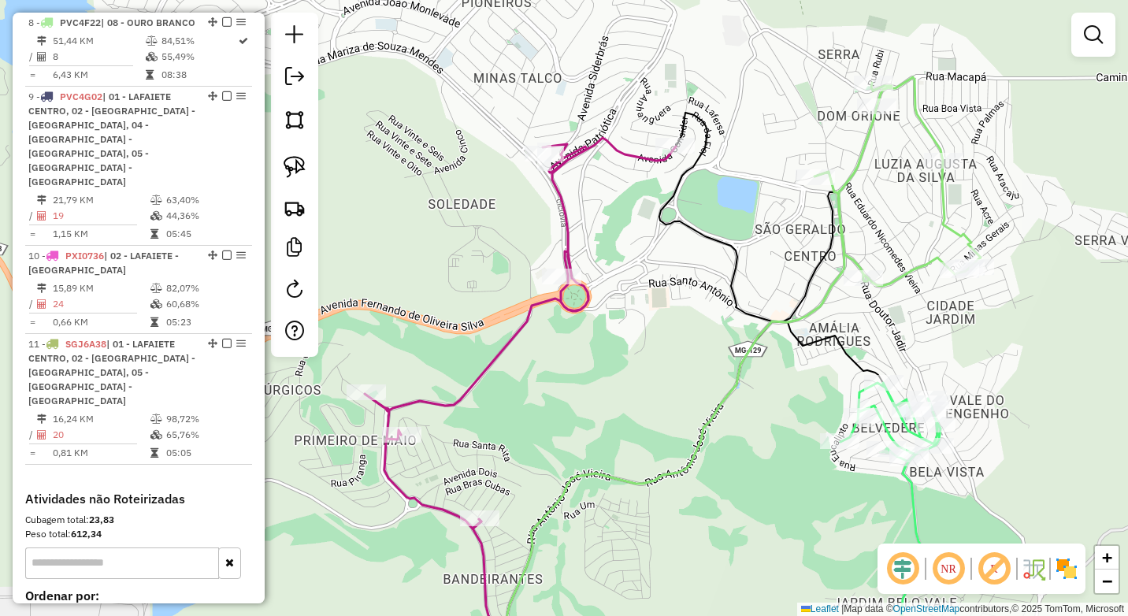
drag, startPoint x: 516, startPoint y: 298, endPoint x: 772, endPoint y: 266, distance: 258.6
click at [772, 266] on div "Janela de atendimento Grade de atendimento Capacidade Transportadoras Veículos …" at bounding box center [564, 308] width 1128 height 616
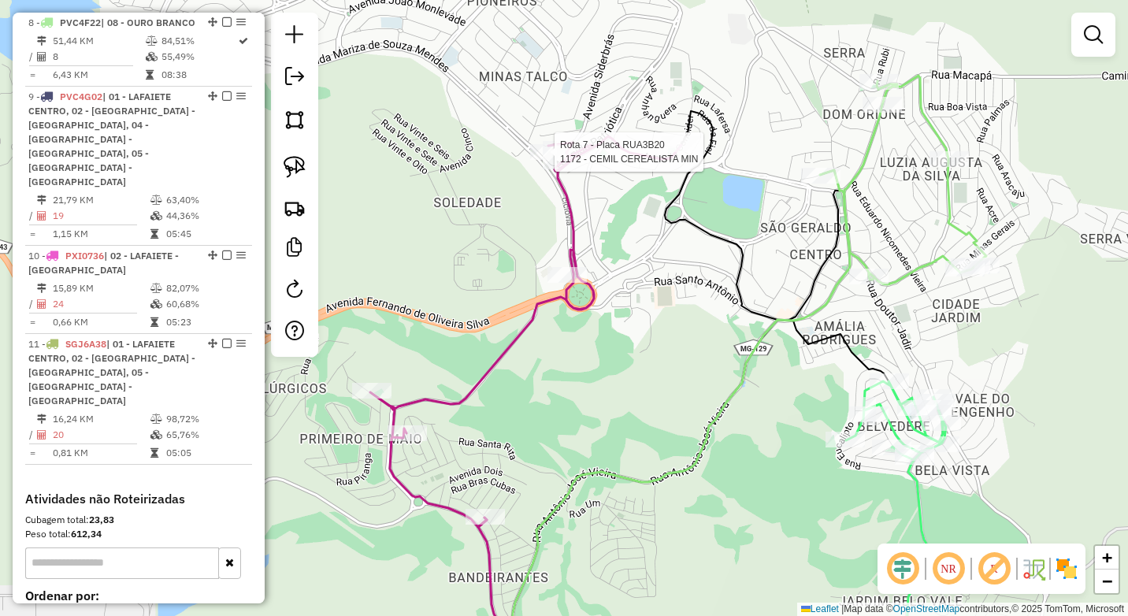
click at [539, 160] on div at bounding box center [549, 152] width 39 height 16
select select "*********"
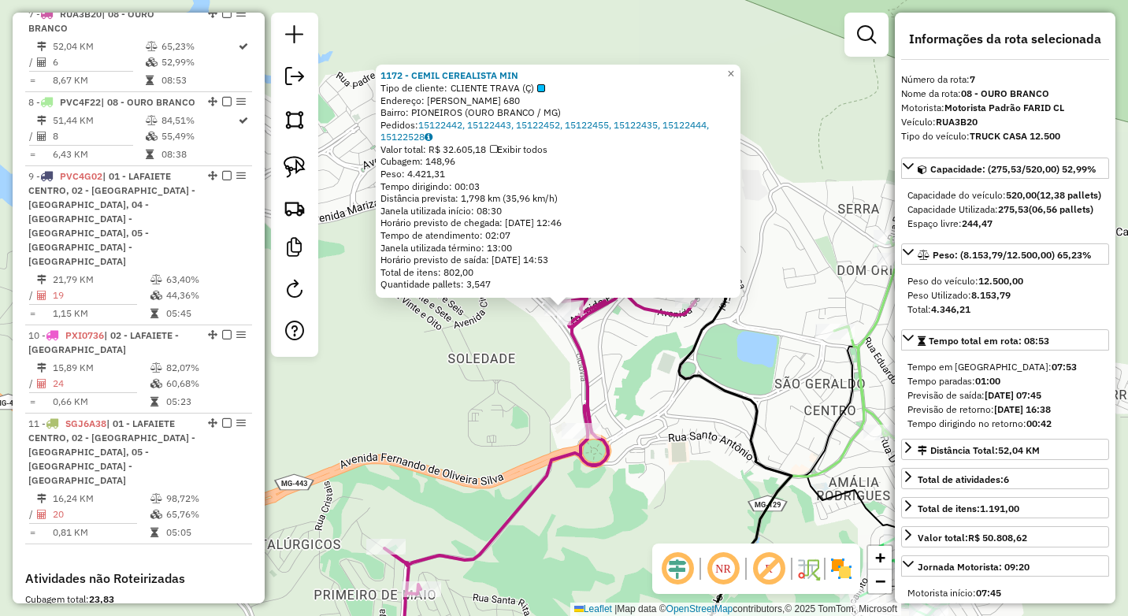
scroll to position [1120, 0]
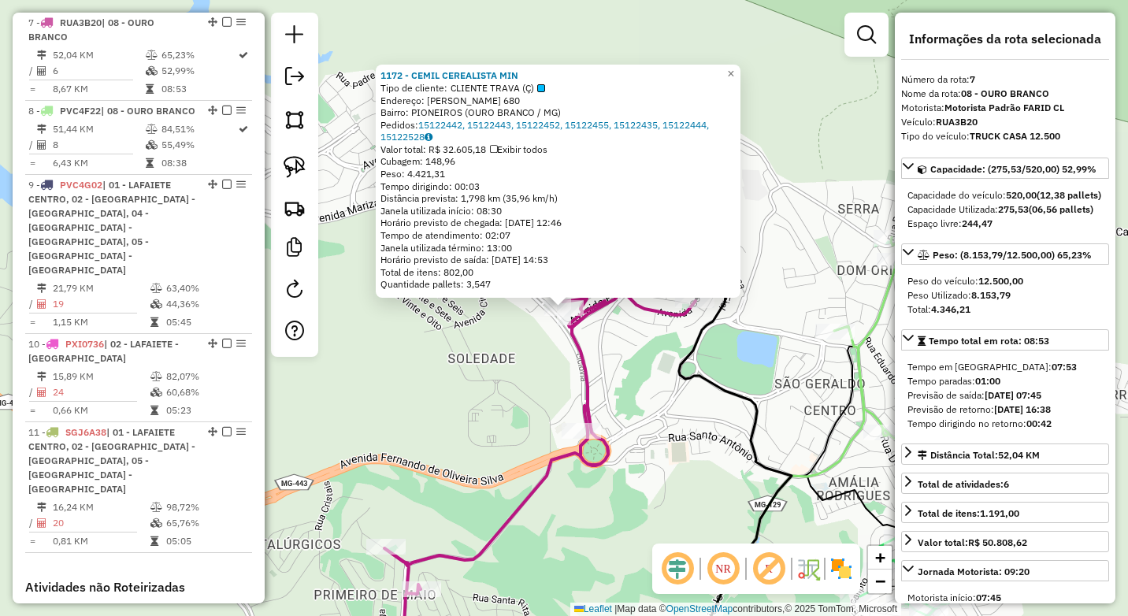
click at [512, 392] on div "1172 - CEMIL CEREALISTA MIN Tipo de cliente: CLIENTE TRAVA (Ç) Endereço: MARIZA…" at bounding box center [564, 308] width 1128 height 616
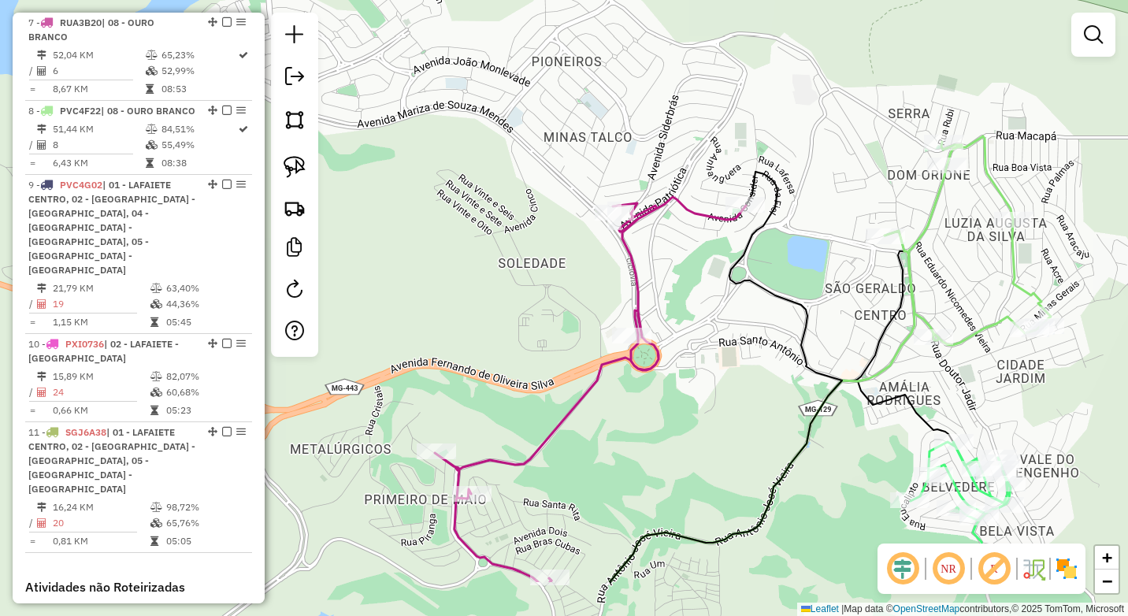
drag, startPoint x: 559, startPoint y: 342, endPoint x: 604, endPoint y: 228, distance: 122.7
click at [604, 228] on div "Janela de atendimento Grade de atendimento Capacidade Transportadoras Veículos …" at bounding box center [564, 308] width 1128 height 616
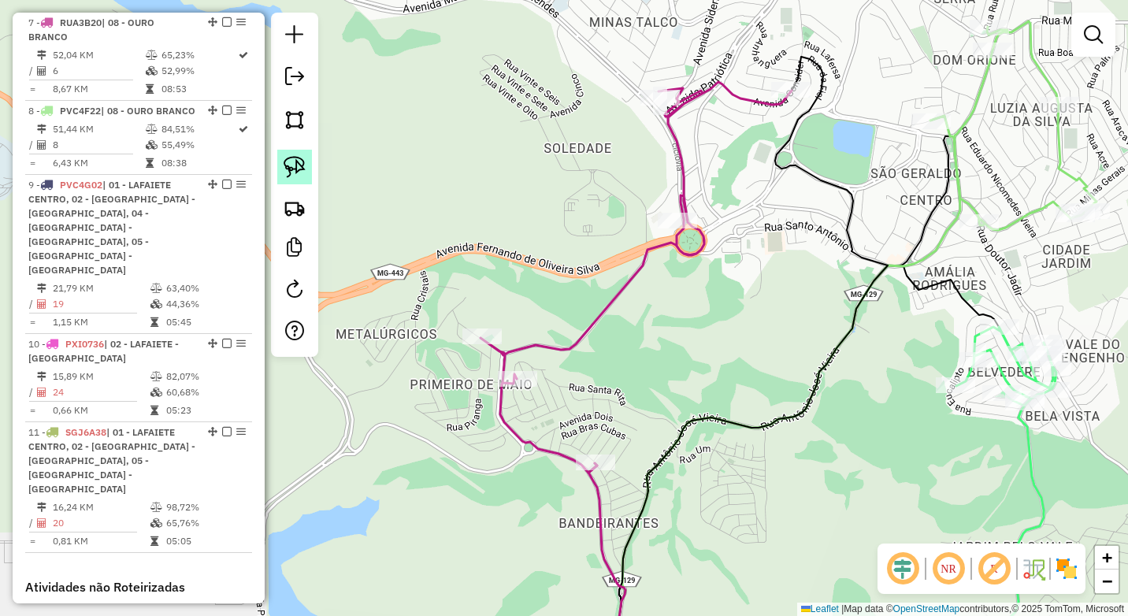
click at [291, 165] on img at bounding box center [294, 167] width 22 height 22
drag, startPoint x: 524, startPoint y: 310, endPoint x: 507, endPoint y: 356, distance: 48.6
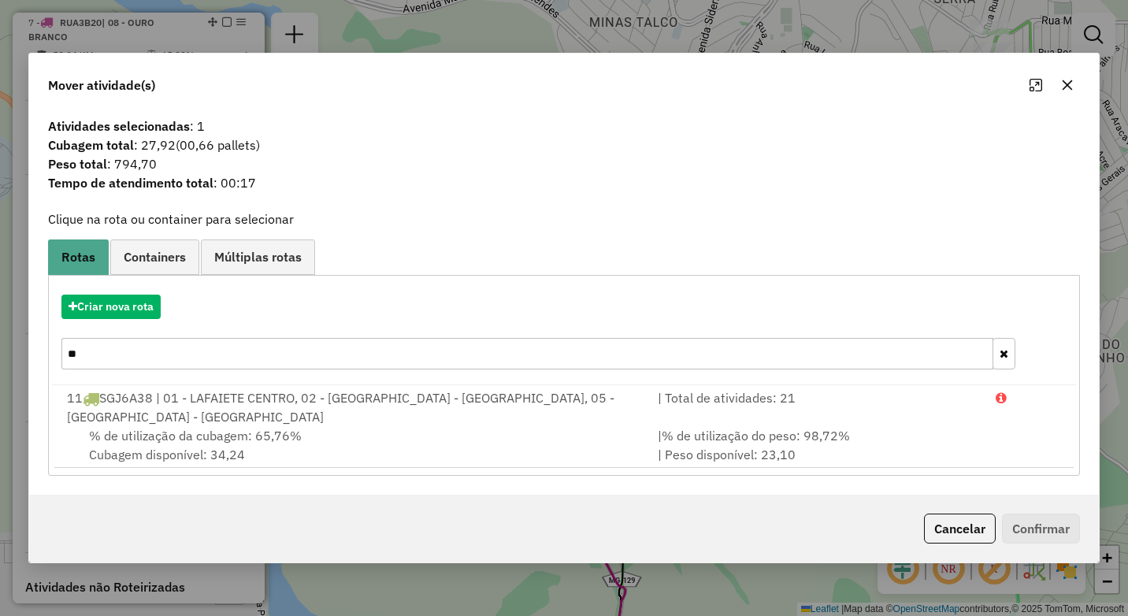
click at [106, 365] on input "**" at bounding box center [527, 353] width 932 height 31
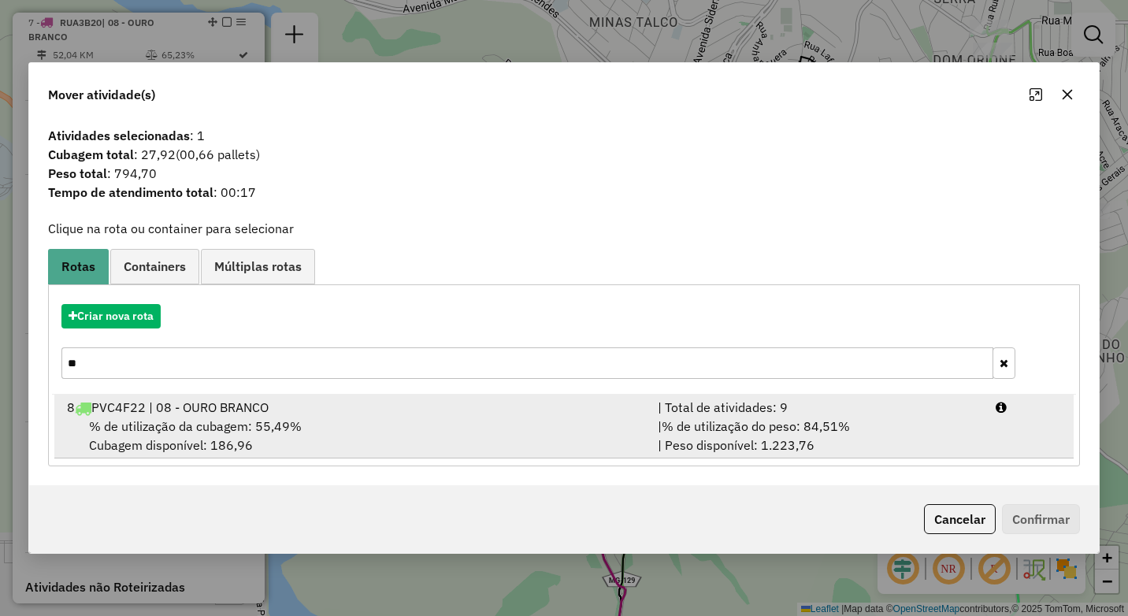
type input "**"
click at [167, 425] on span "% de utilização da cubagem: 55,49%" at bounding box center [195, 426] width 213 height 16
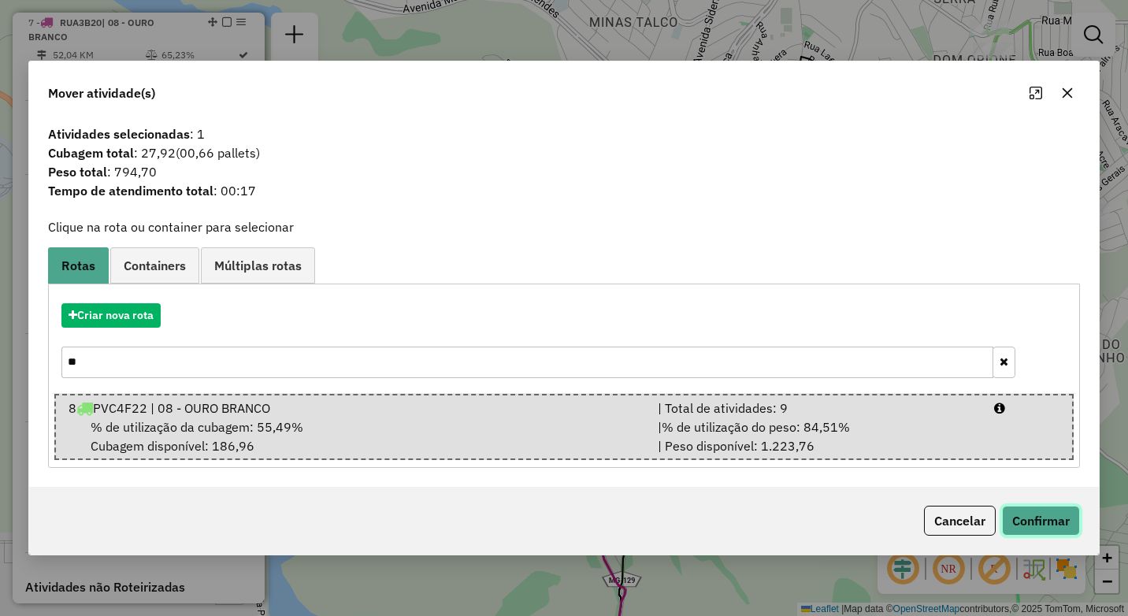
click at [1028, 512] on button "Confirmar" at bounding box center [1041, 521] width 78 height 30
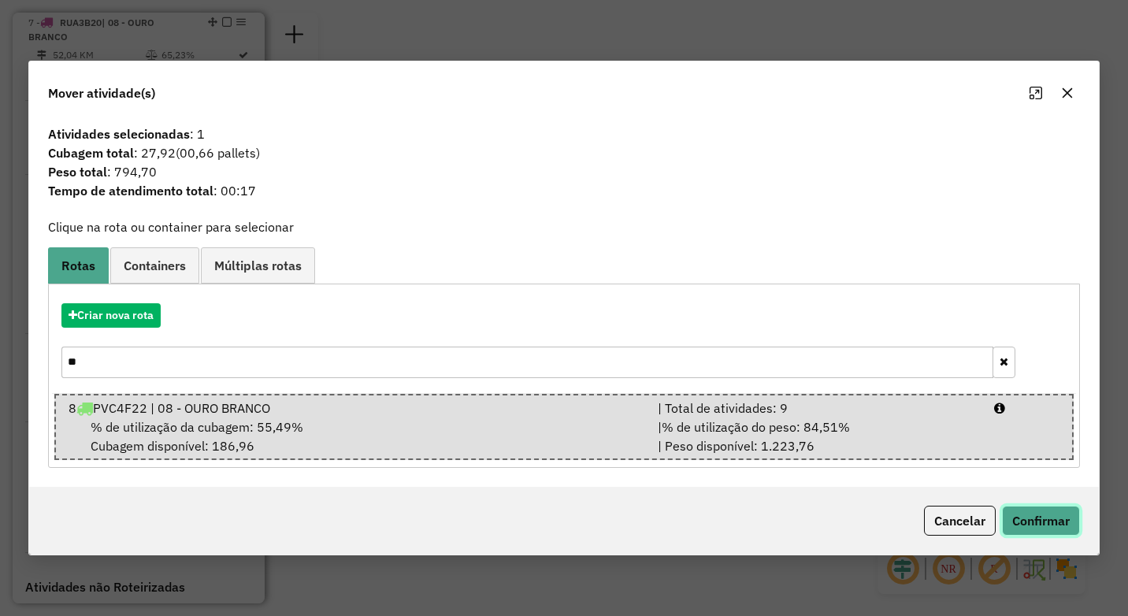
click at [1043, 522] on button "Confirmar" at bounding box center [1041, 521] width 78 height 30
click at [1065, 93] on icon "button" at bounding box center [1067, 93] width 13 height 13
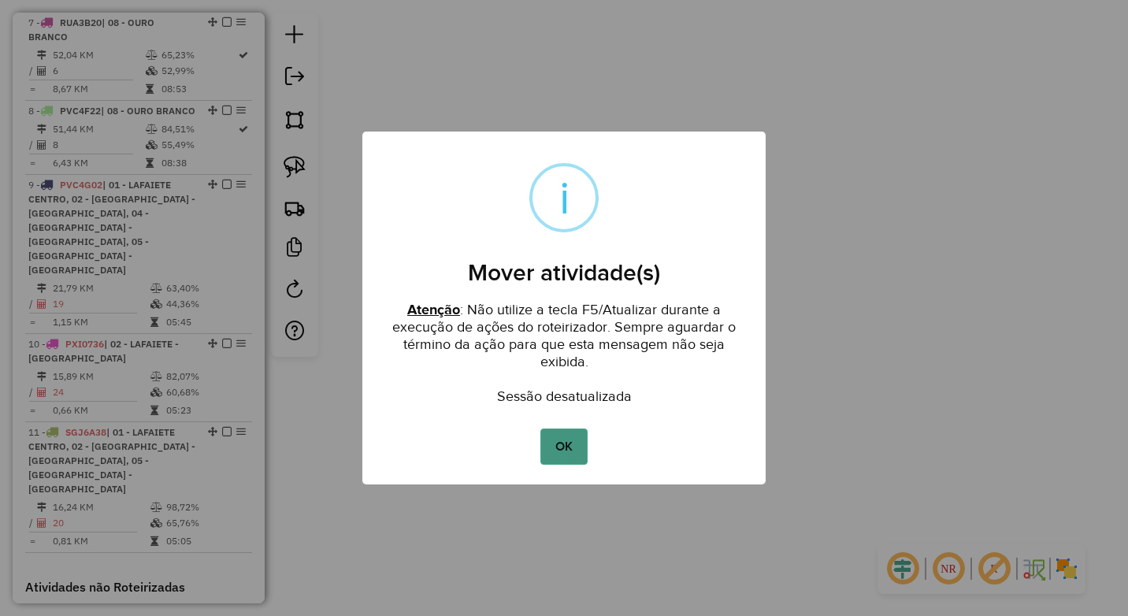
click at [565, 455] on button "OK" at bounding box center [563, 446] width 46 height 36
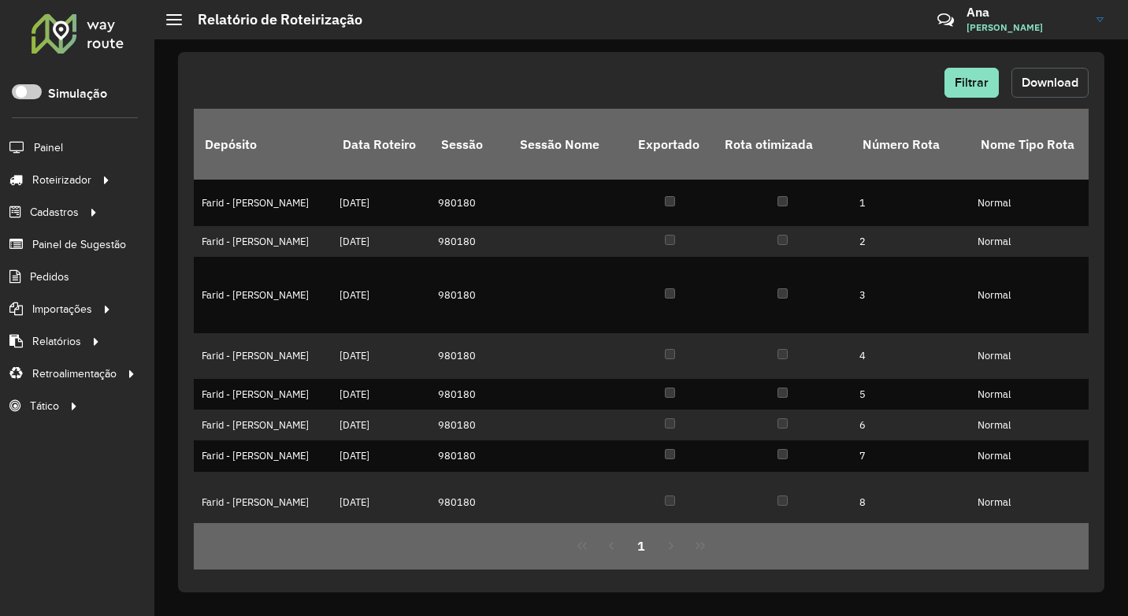
click at [1054, 84] on span "Download" at bounding box center [1049, 82] width 57 height 13
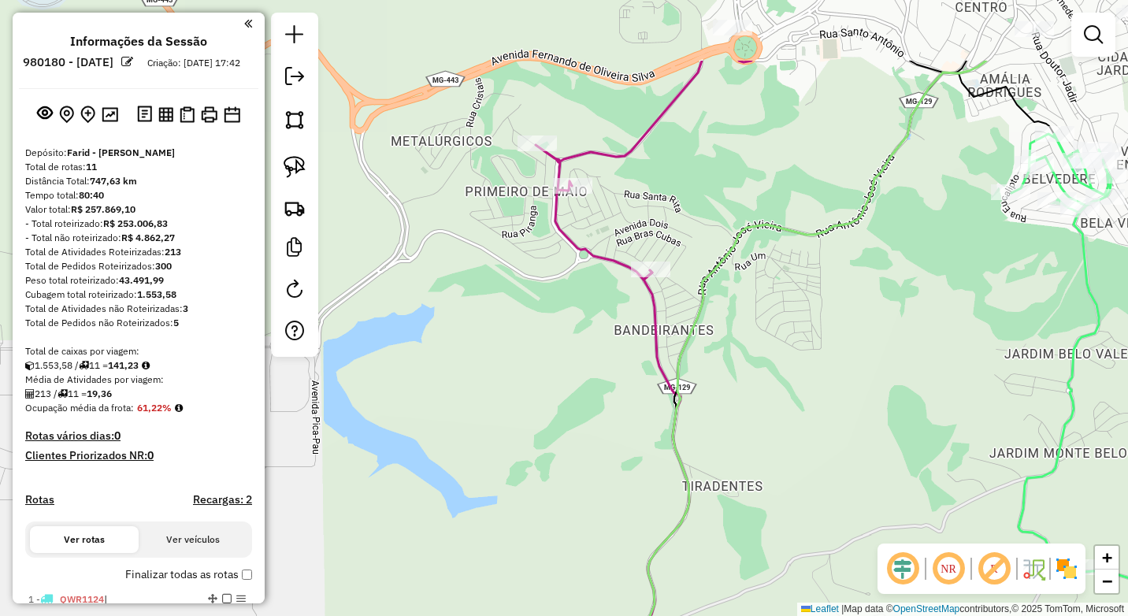
drag, startPoint x: 710, startPoint y: 179, endPoint x: 459, endPoint y: 282, distance: 271.5
click at [600, 345] on div "Janela de atendimento Grade de atendimento Capacidade Transportadoras Veículos …" at bounding box center [564, 308] width 1128 height 616
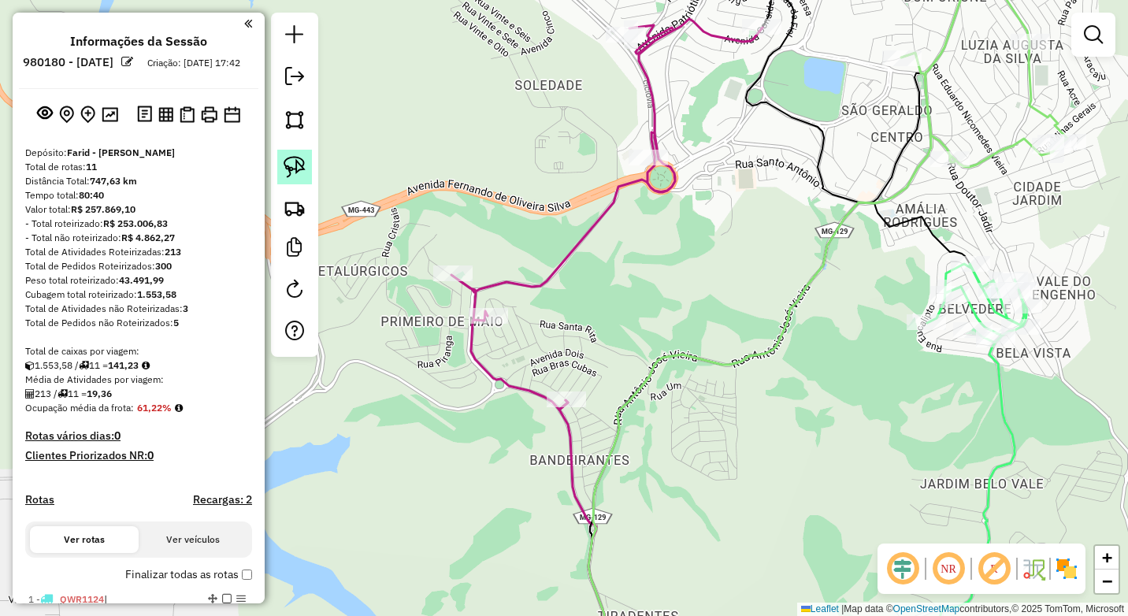
click at [301, 169] on img at bounding box center [294, 167] width 22 height 22
drag, startPoint x: 455, startPoint y: 232, endPoint x: 504, endPoint y: 290, distance: 75.4
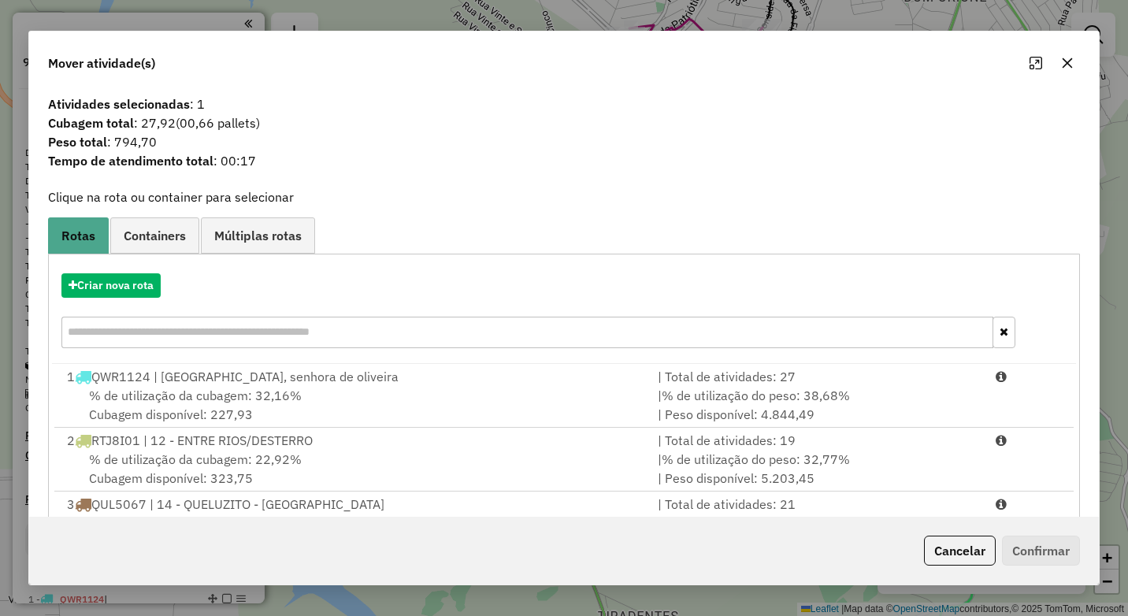
click at [196, 333] on input "text" at bounding box center [527, 332] width 932 height 31
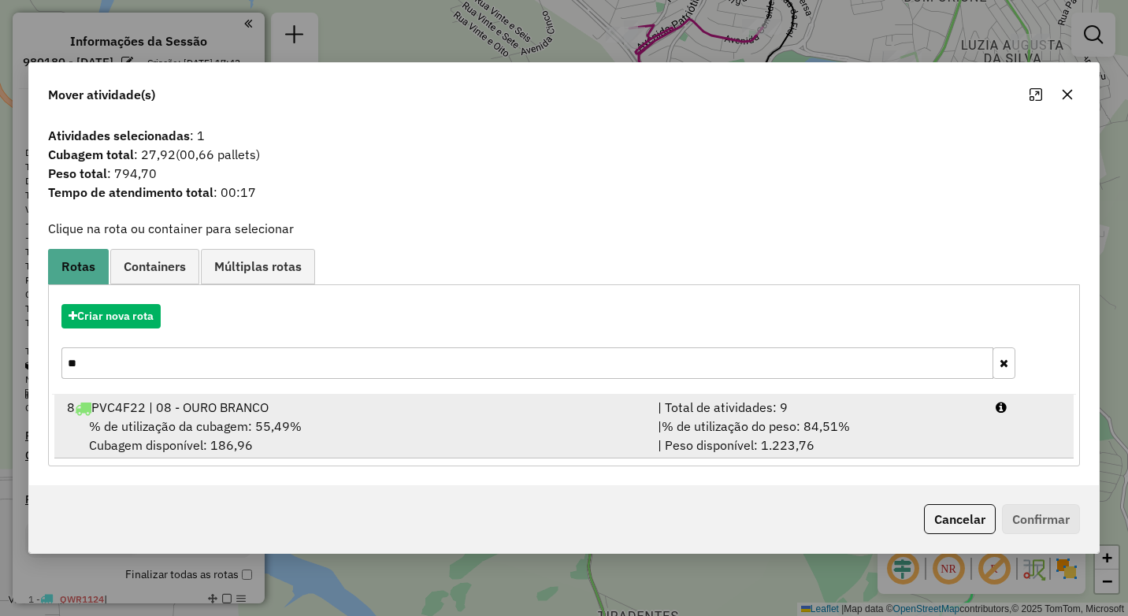
type input "**"
click at [222, 436] on div "% de utilização da cubagem: 55,49% Cubagem disponível: 186,96" at bounding box center [352, 436] width 591 height 38
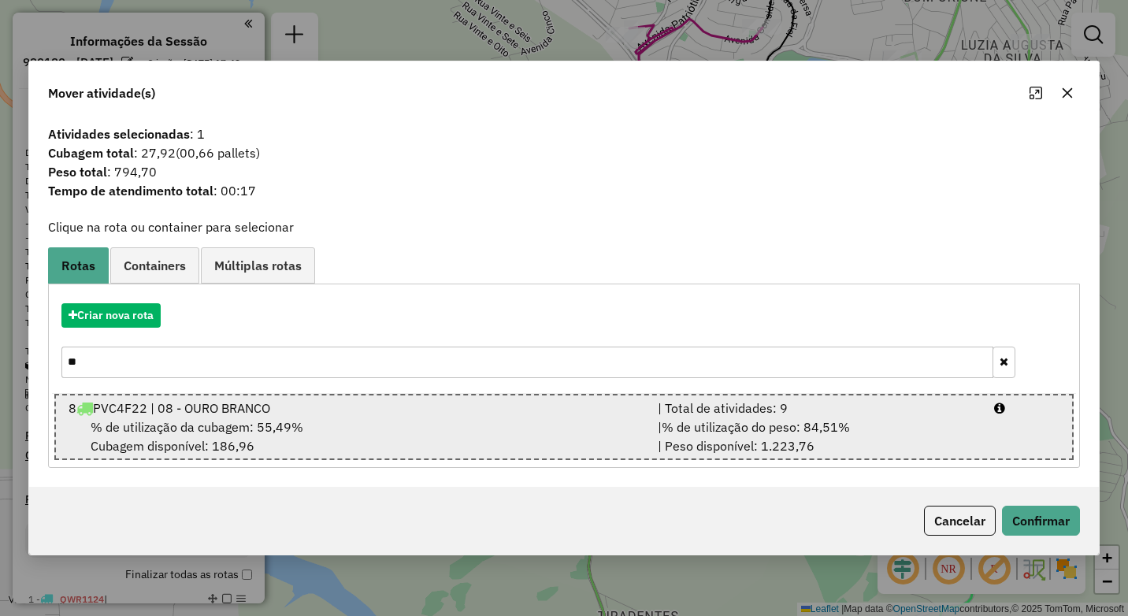
click at [634, 423] on div "% de utilização da cubagem: 55,49% Cubagem disponível: 186,96" at bounding box center [353, 436] width 589 height 38
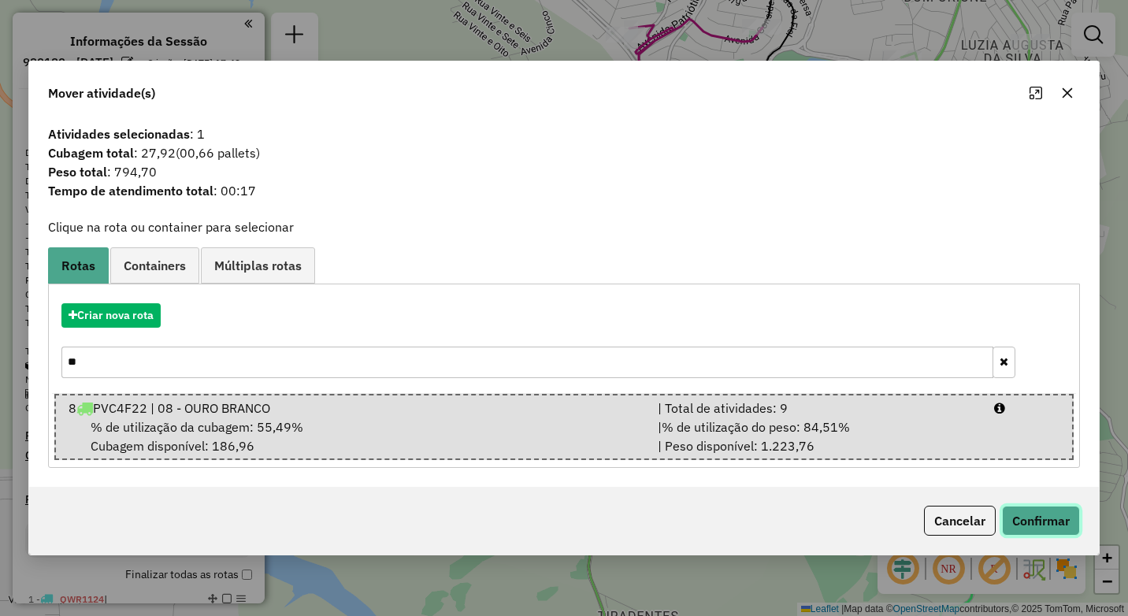
click at [1052, 522] on button "Confirmar" at bounding box center [1041, 521] width 78 height 30
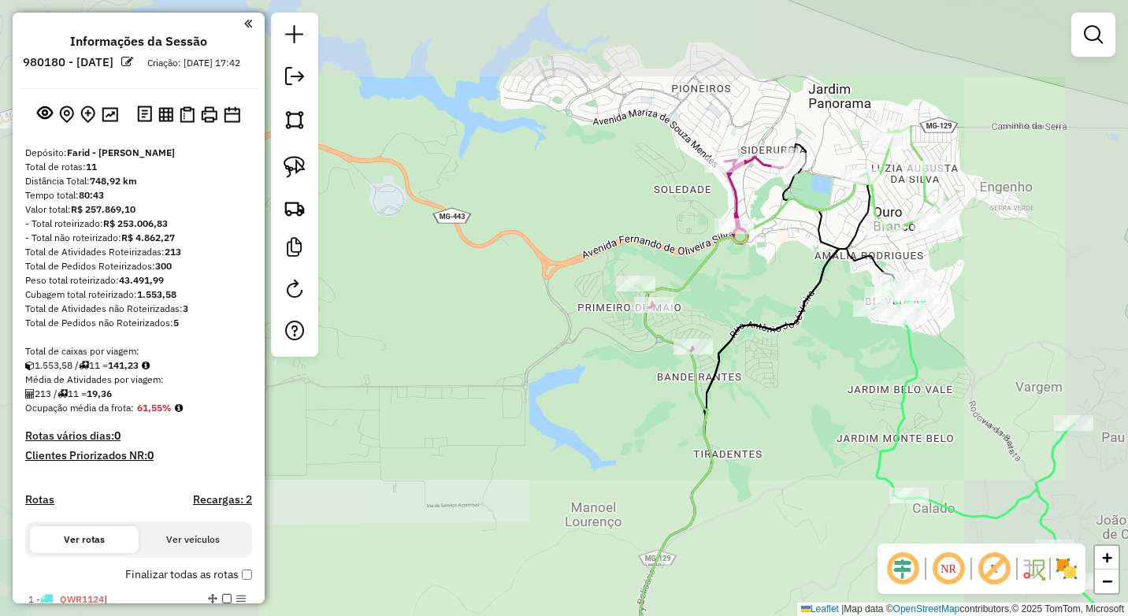
drag, startPoint x: 759, startPoint y: 287, endPoint x: 699, endPoint y: 341, distance: 80.8
click at [699, 341] on div "Janela de atendimento Grade de atendimento Capacidade Transportadoras Veículos …" at bounding box center [564, 308] width 1128 height 616
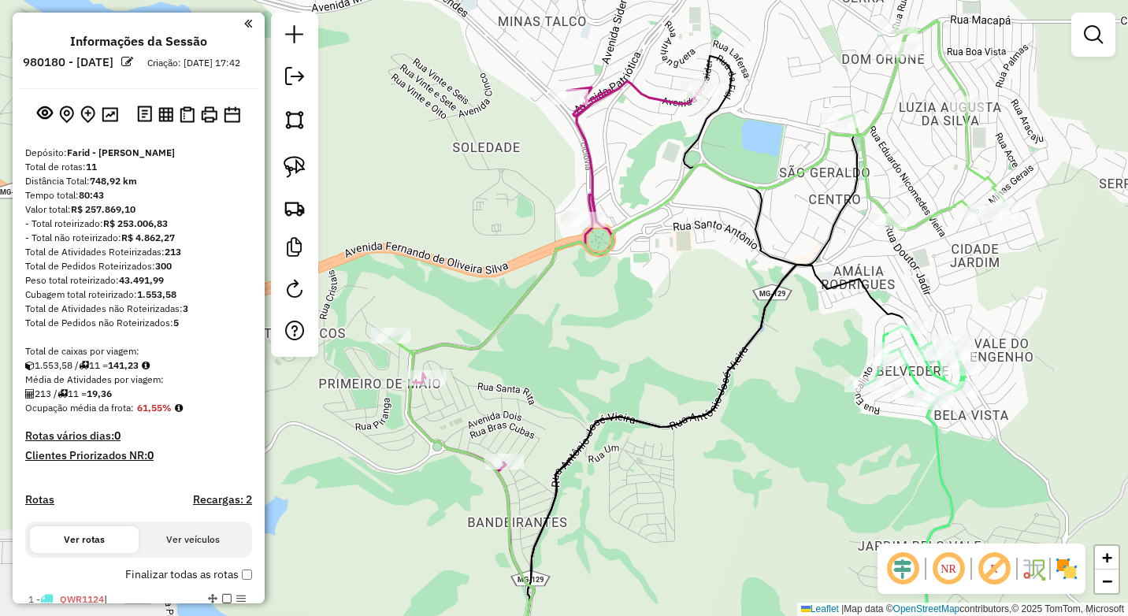
drag, startPoint x: 734, startPoint y: 340, endPoint x: 659, endPoint y: 344, distance: 74.9
click at [659, 344] on div "Janela de atendimento Grade de atendimento Capacidade Transportadoras Veículos …" at bounding box center [564, 308] width 1128 height 616
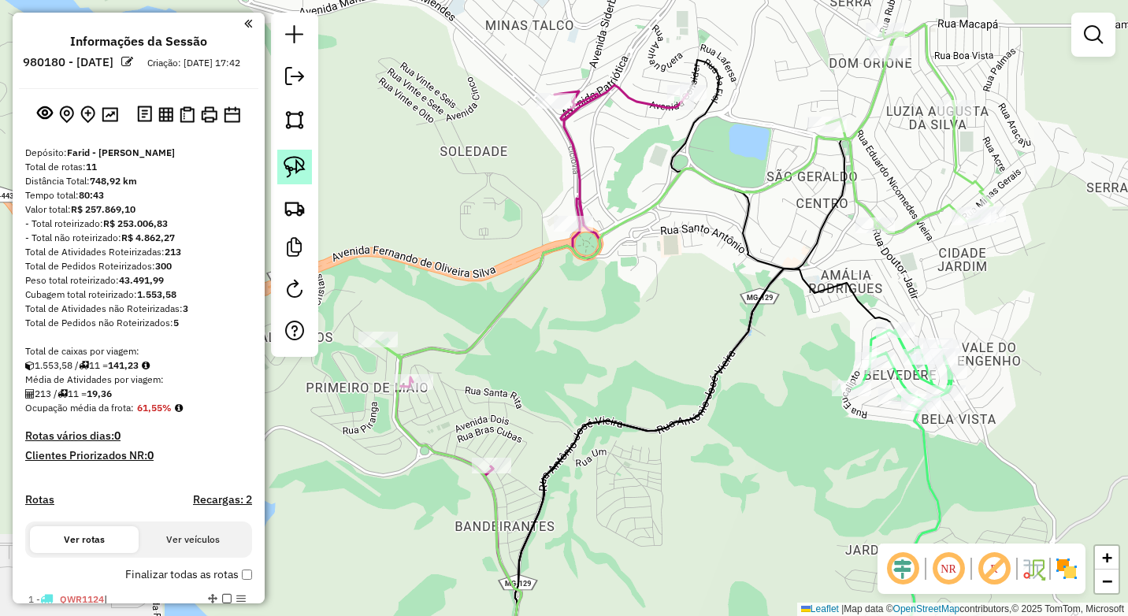
click at [289, 170] on img at bounding box center [294, 167] width 22 height 22
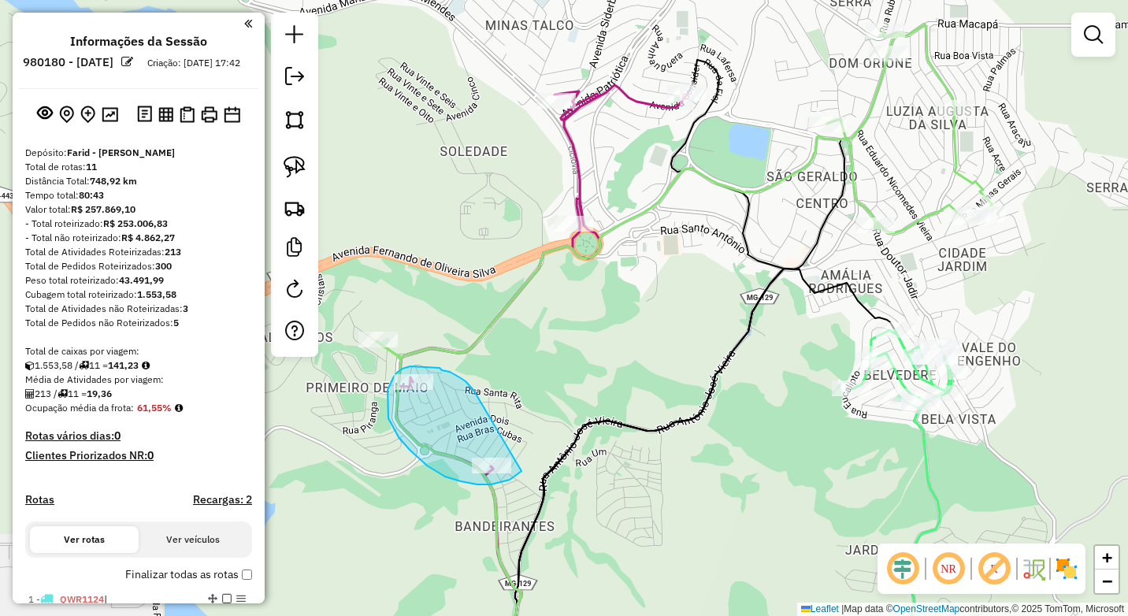
drag, startPoint x: 471, startPoint y: 388, endPoint x: 522, endPoint y: 469, distance: 95.9
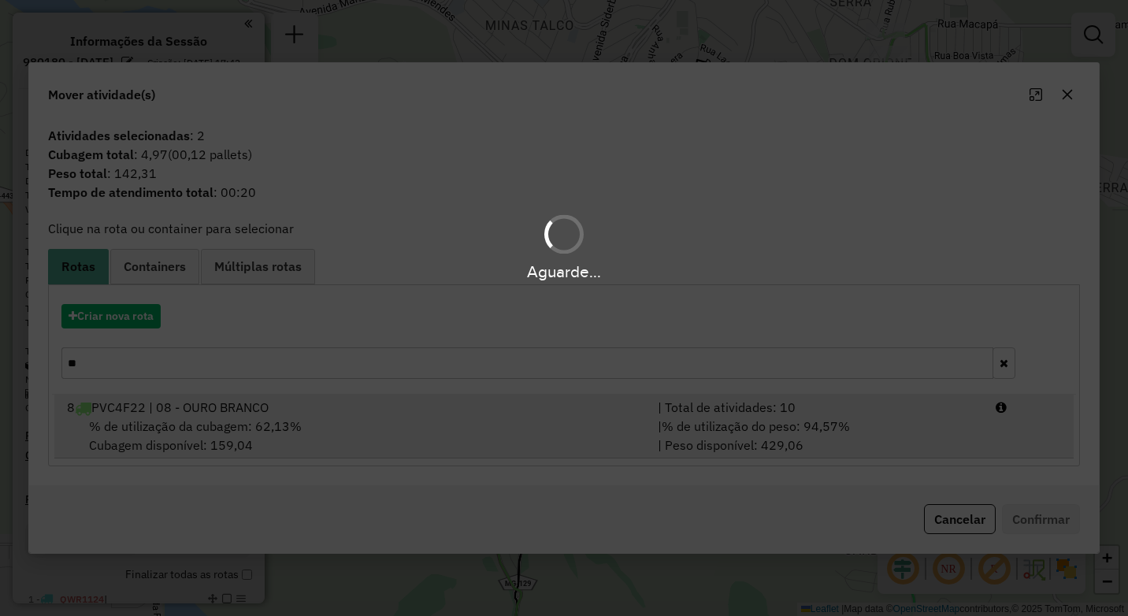
click at [355, 423] on div "% de utilização da cubagem: 62,13% Cubagem disponível: 159,04" at bounding box center [352, 436] width 591 height 38
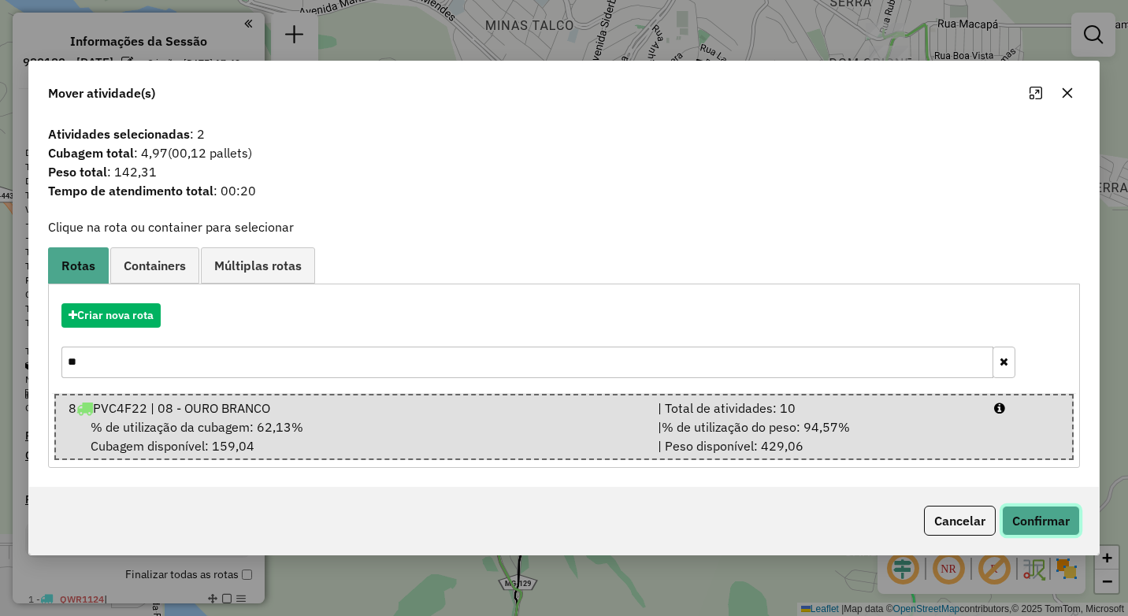
click at [1025, 519] on button "Confirmar" at bounding box center [1041, 521] width 78 height 30
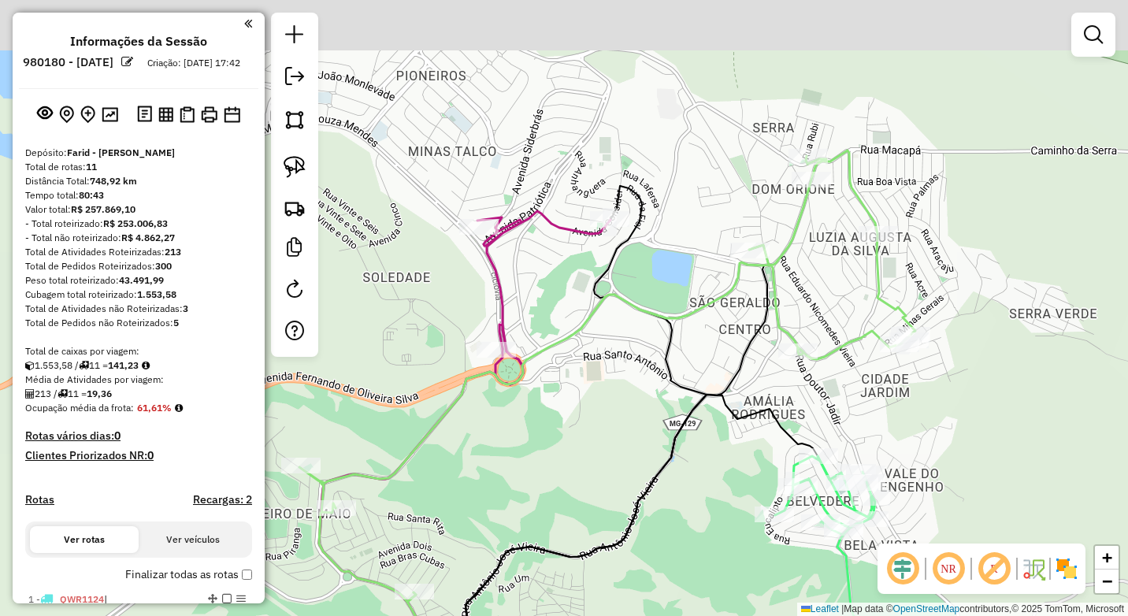
drag, startPoint x: 757, startPoint y: 157, endPoint x: 663, endPoint y: 300, distance: 171.2
click at [663, 300] on div "Janela de atendimento Grade de atendimento Capacidade Transportadoras Veículos …" at bounding box center [564, 308] width 1128 height 616
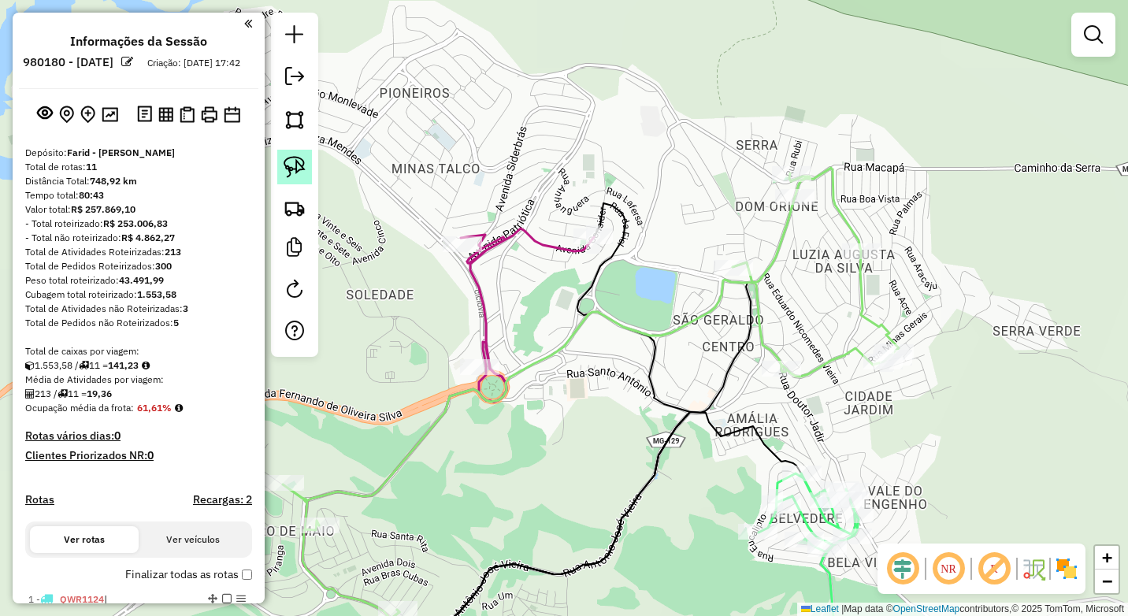
click at [294, 165] on img at bounding box center [294, 167] width 22 height 22
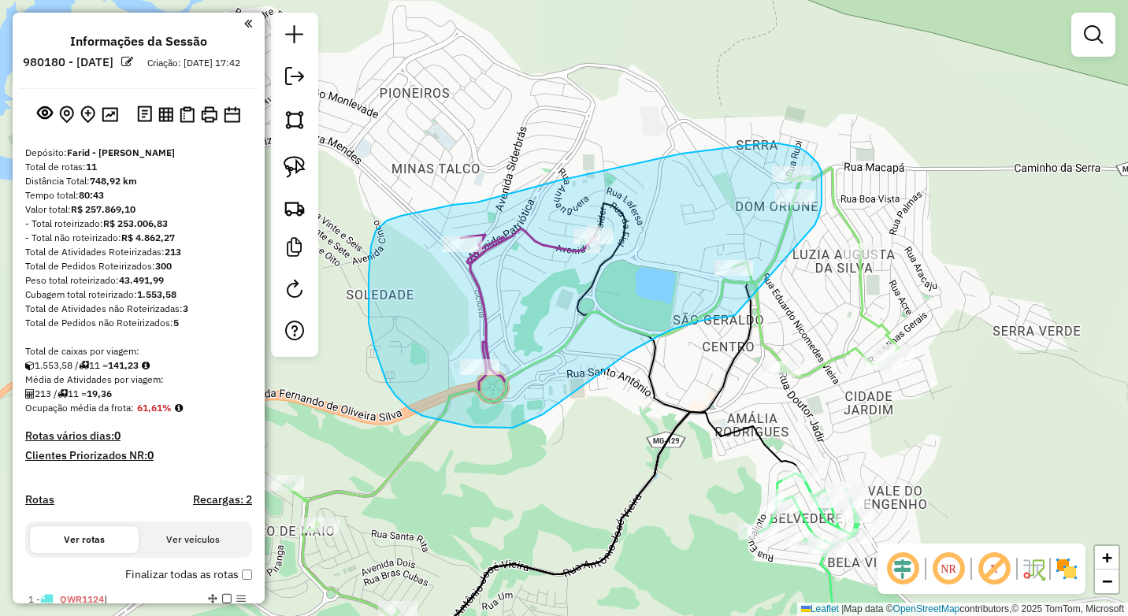
drag, startPoint x: 814, startPoint y: 225, endPoint x: 747, endPoint y: 314, distance: 111.3
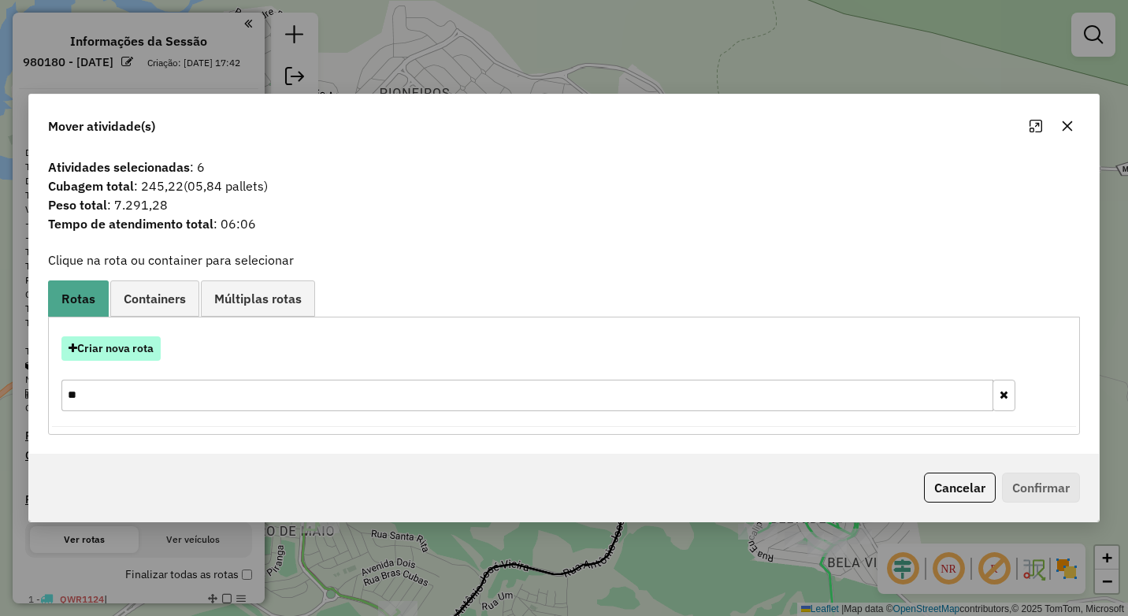
click at [134, 358] on button "Criar nova rota" at bounding box center [110, 348] width 99 height 24
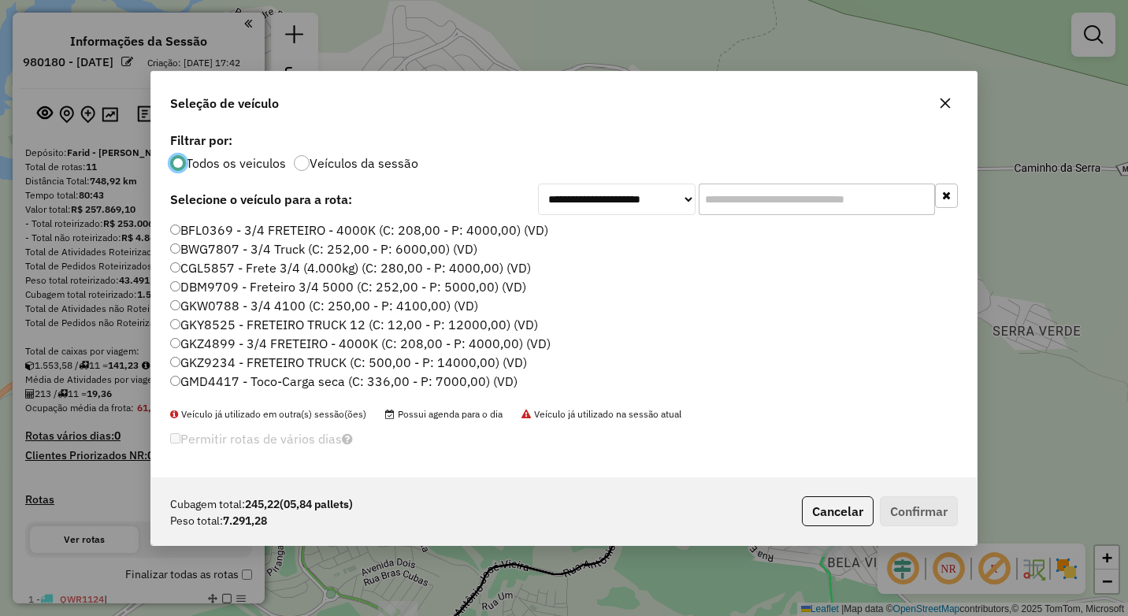
scroll to position [9, 5]
click at [725, 198] on input "text" at bounding box center [816, 198] width 236 height 31
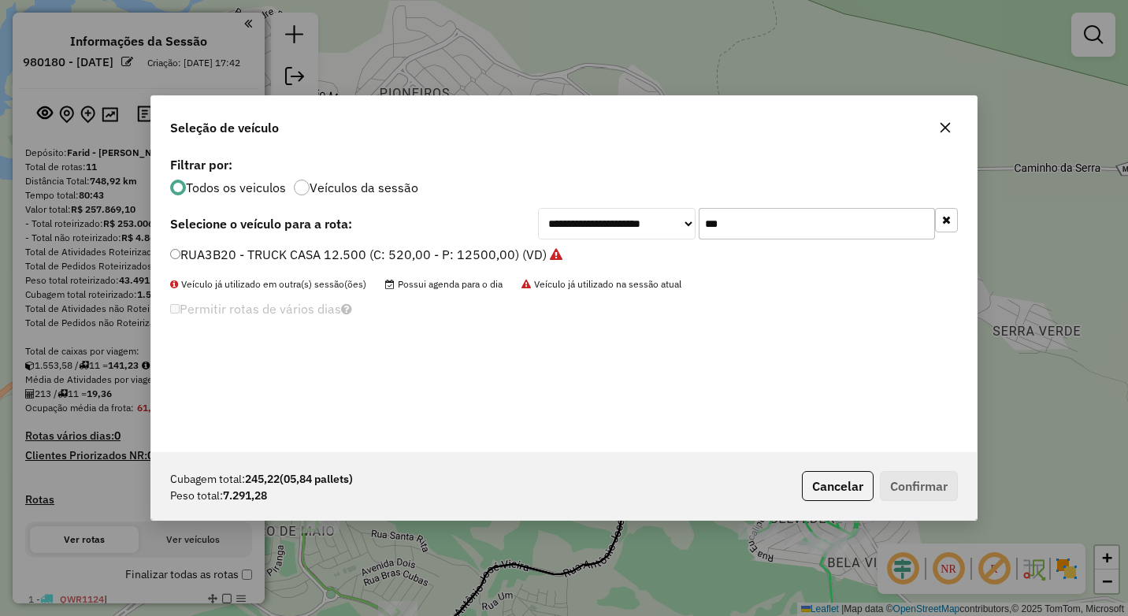
type input "***"
click at [263, 256] on label "RUA3B20 - TRUCK CASA 12.500 (C: 520,00 - P: 12500,00) (VD)" at bounding box center [366, 254] width 392 height 19
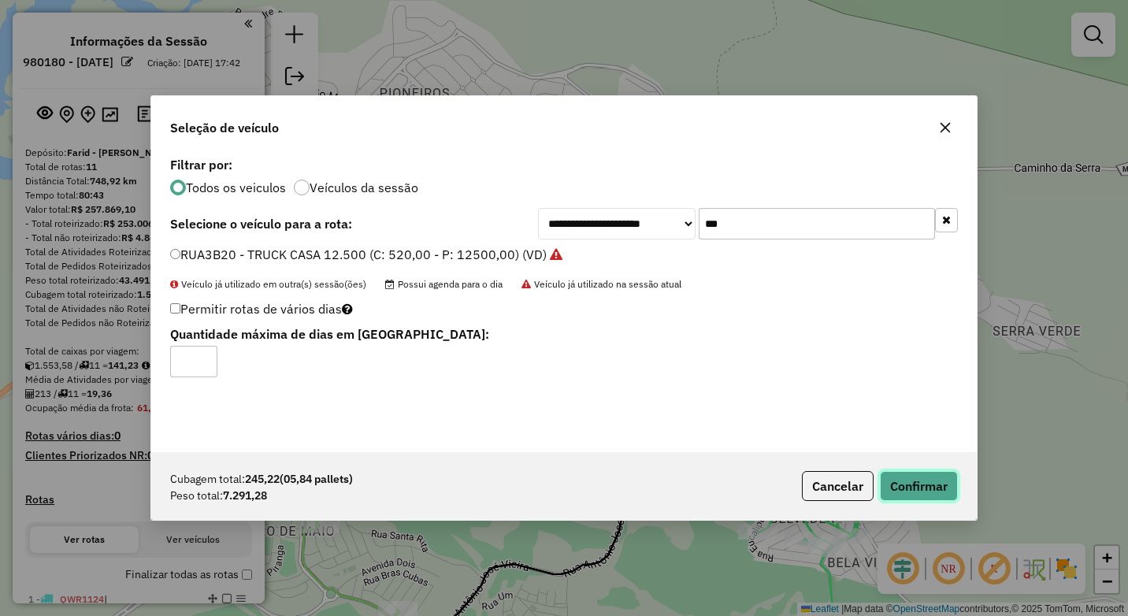
click at [893, 476] on button "Confirmar" at bounding box center [919, 486] width 78 height 30
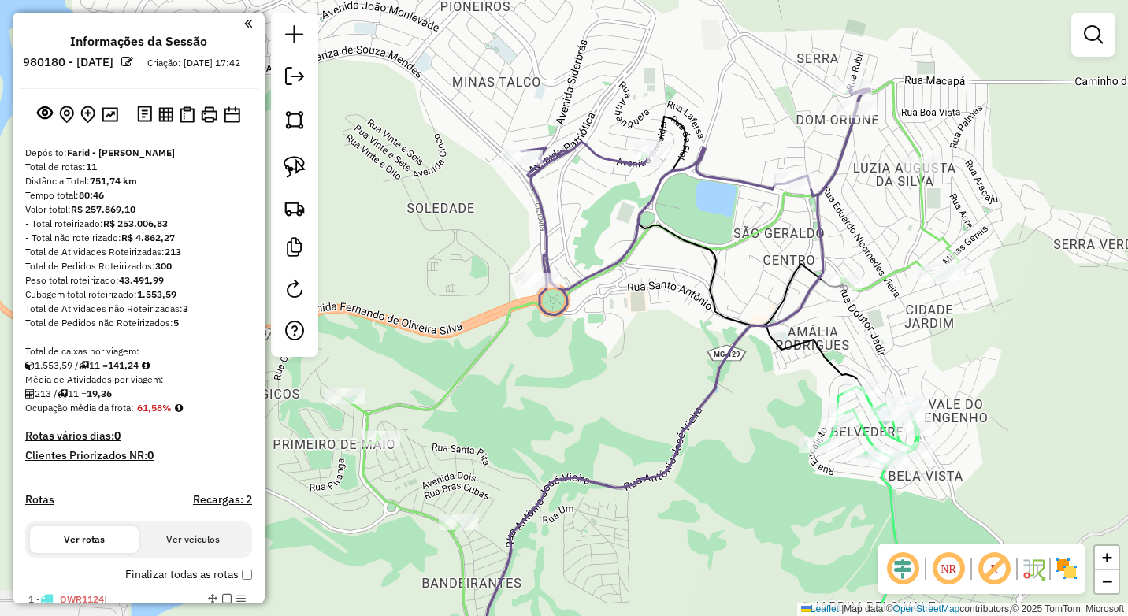
drag, startPoint x: 620, startPoint y: 434, endPoint x: 666, endPoint y: 373, distance: 76.4
click at [666, 373] on div "Janela de atendimento Grade de atendimento Capacidade Transportadoras Veículos …" at bounding box center [564, 308] width 1128 height 616
select select "**********"
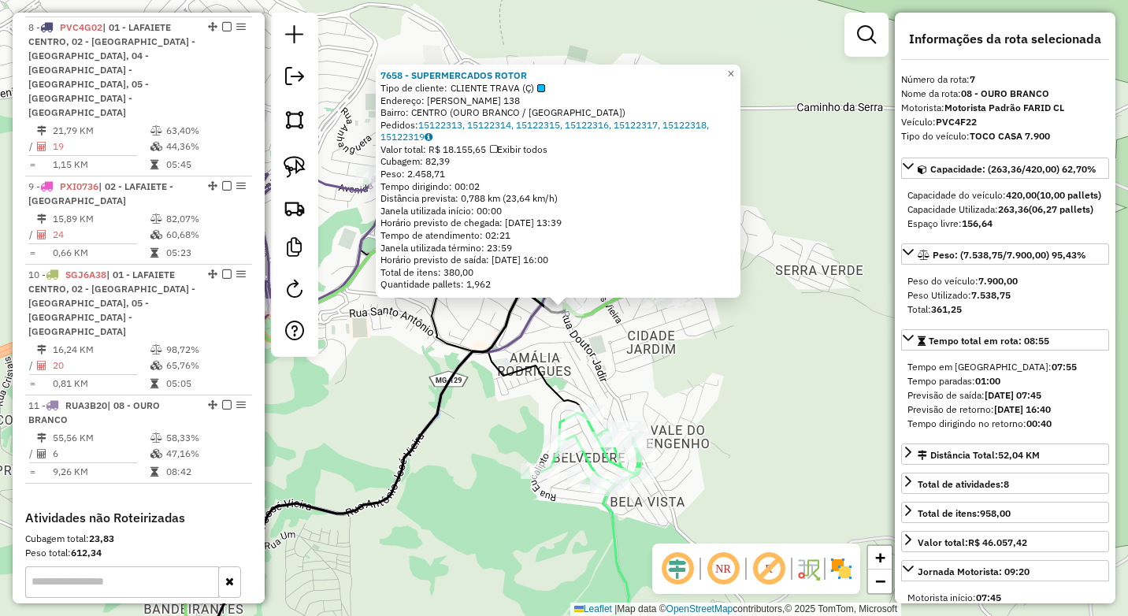
scroll to position [1120, 0]
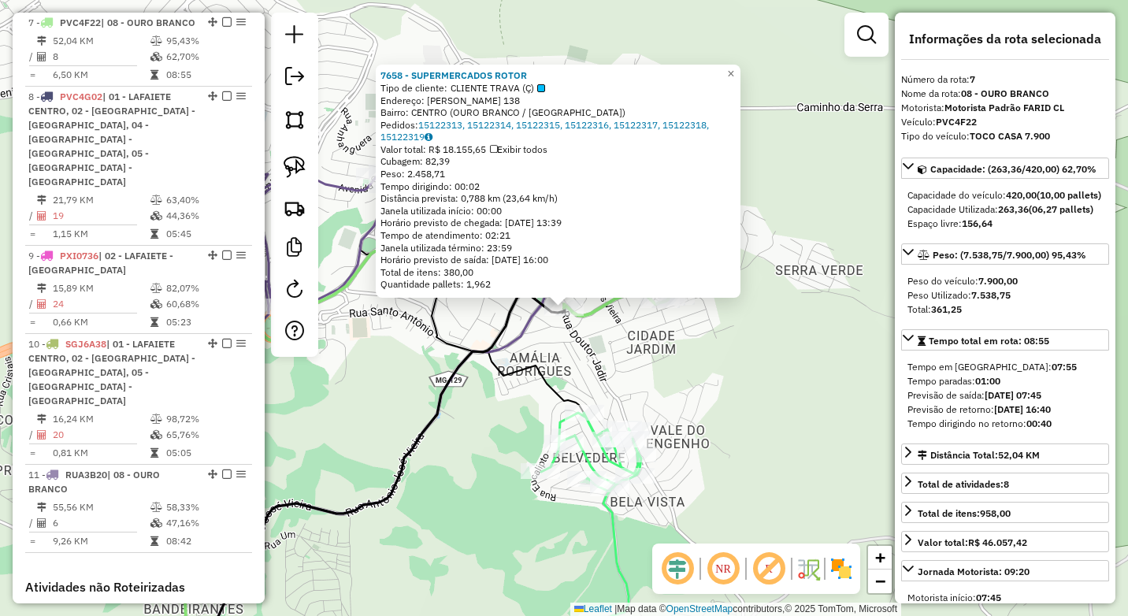
click at [617, 382] on div "7658 - SUPERMERCADOS ROTOR Tipo de cliente: CLIENTE TRAVA (Ç) Endereço: [PERSON…" at bounding box center [564, 308] width 1128 height 616
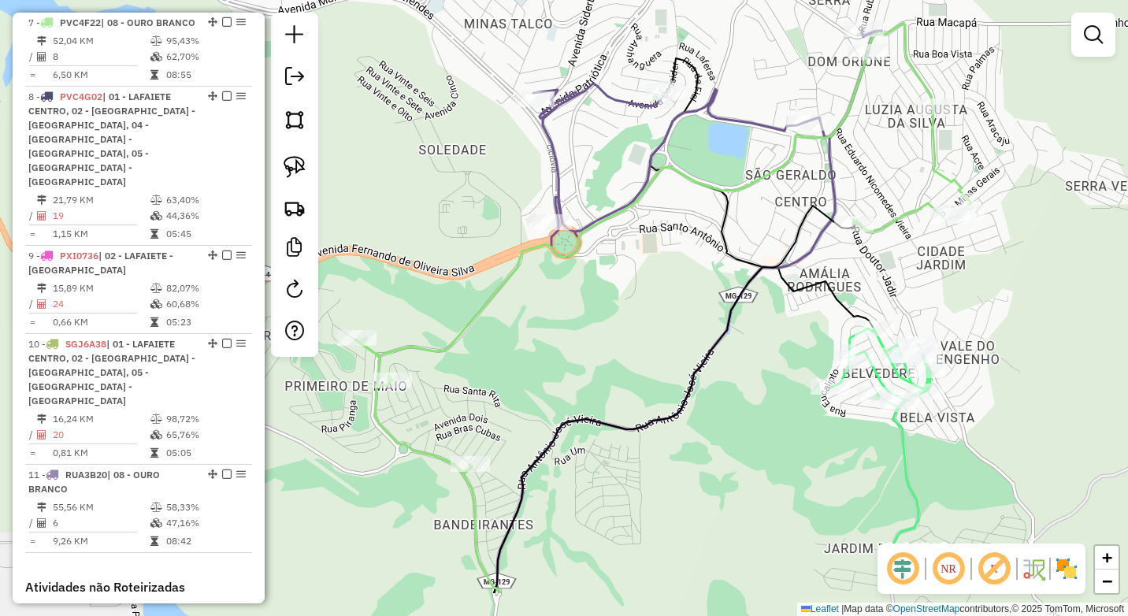
drag, startPoint x: 614, startPoint y: 383, endPoint x: 905, endPoint y: 298, distance: 302.7
click at [905, 298] on div "Janela de atendimento Grade de atendimento Capacidade Transportadoras Veículos …" at bounding box center [564, 308] width 1128 height 616
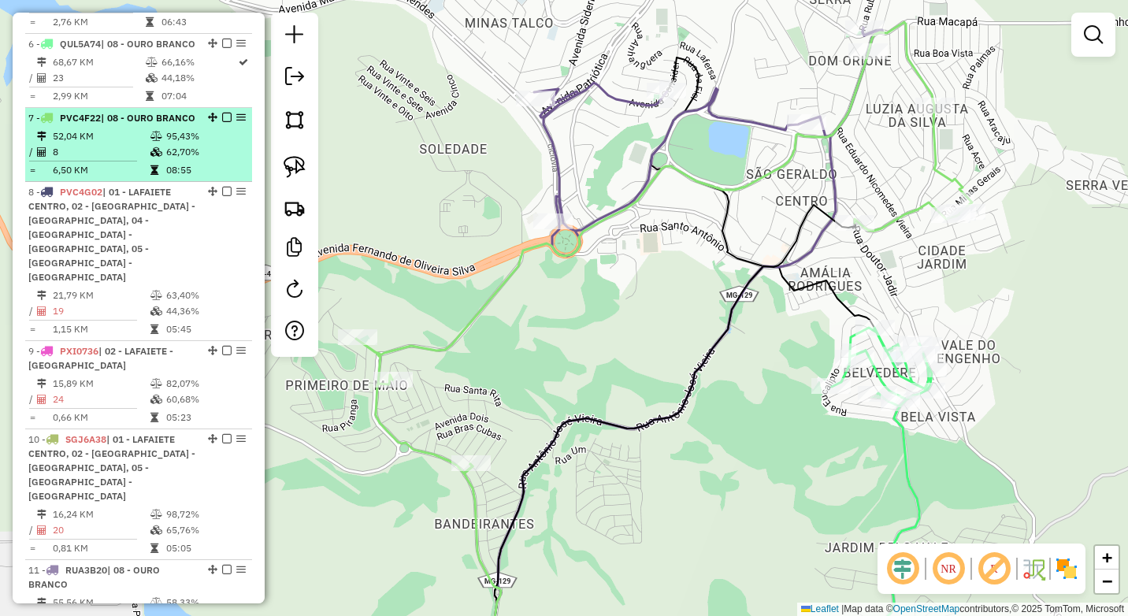
scroll to position [1041, 0]
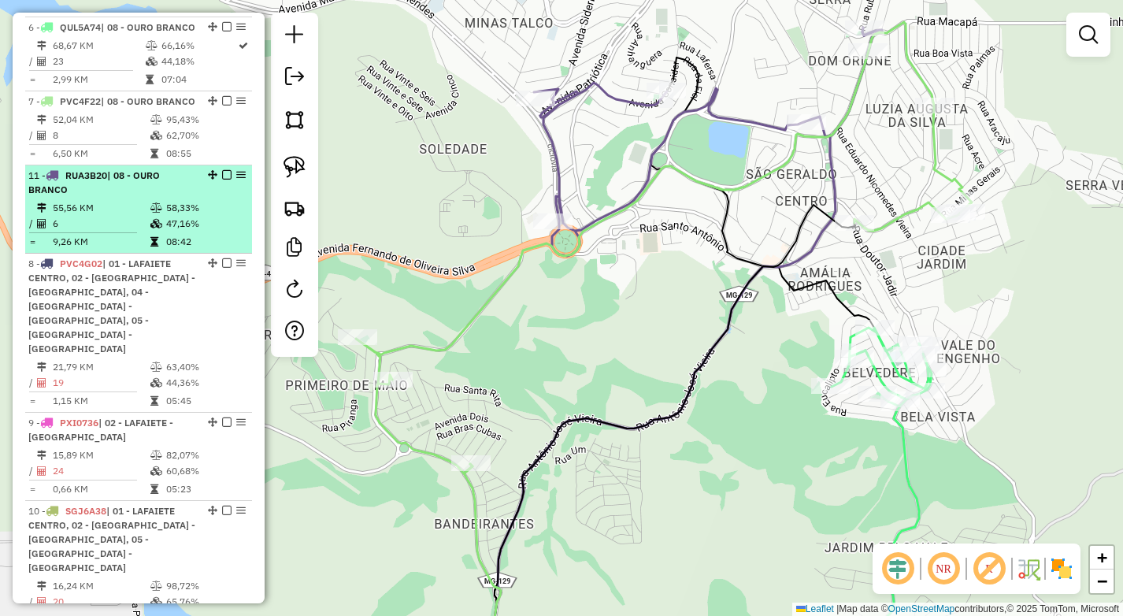
drag, startPoint x: 208, startPoint y: 495, endPoint x: 199, endPoint y: 202, distance: 293.8
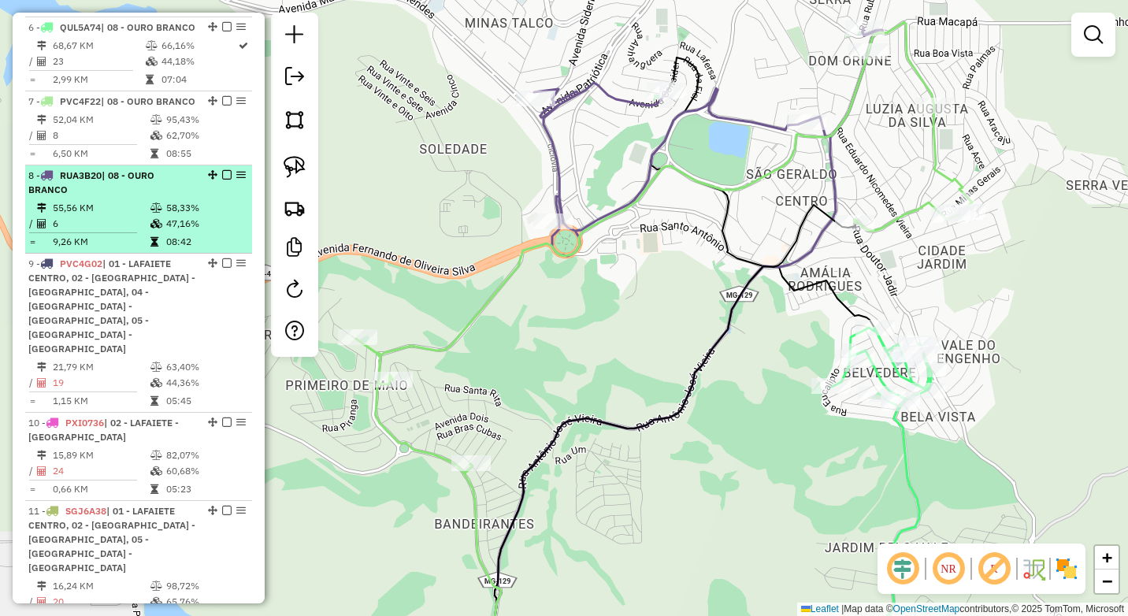
click at [160, 216] on td at bounding box center [158, 208] width 16 height 16
select select "**********"
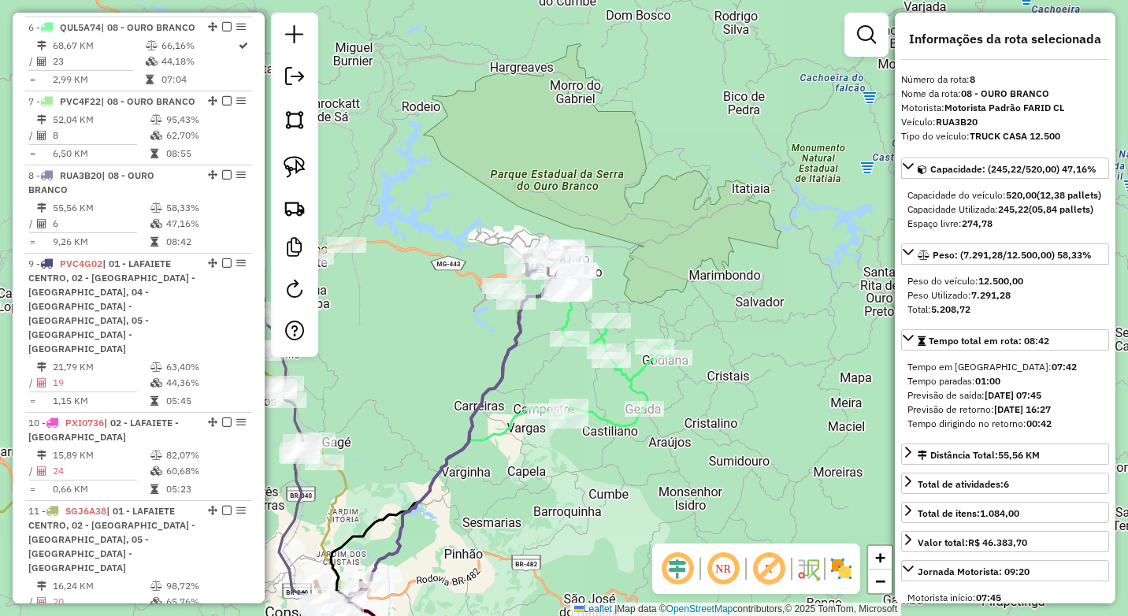
drag, startPoint x: 618, startPoint y: 246, endPoint x: 510, endPoint y: 379, distance: 170.7
click at [510, 379] on icon at bounding box center [453, 448] width 228 height 403
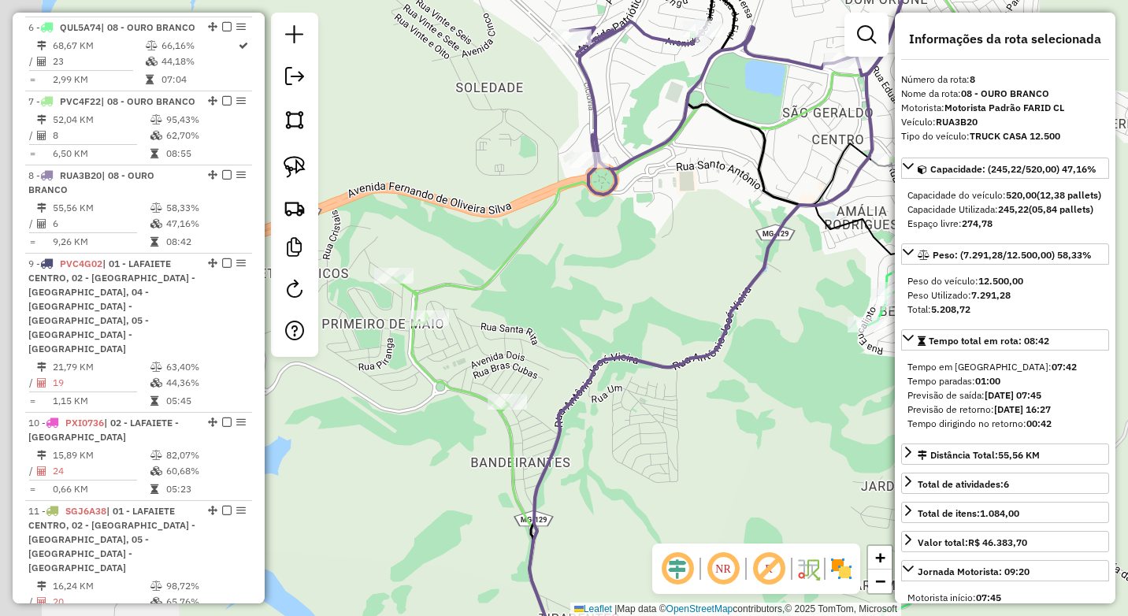
drag, startPoint x: 595, startPoint y: 299, endPoint x: 698, endPoint y: 261, distance: 110.1
click at [698, 261] on div "Janela de atendimento Grade de atendimento Capacidade Transportadoras Veículos …" at bounding box center [564, 308] width 1128 height 616
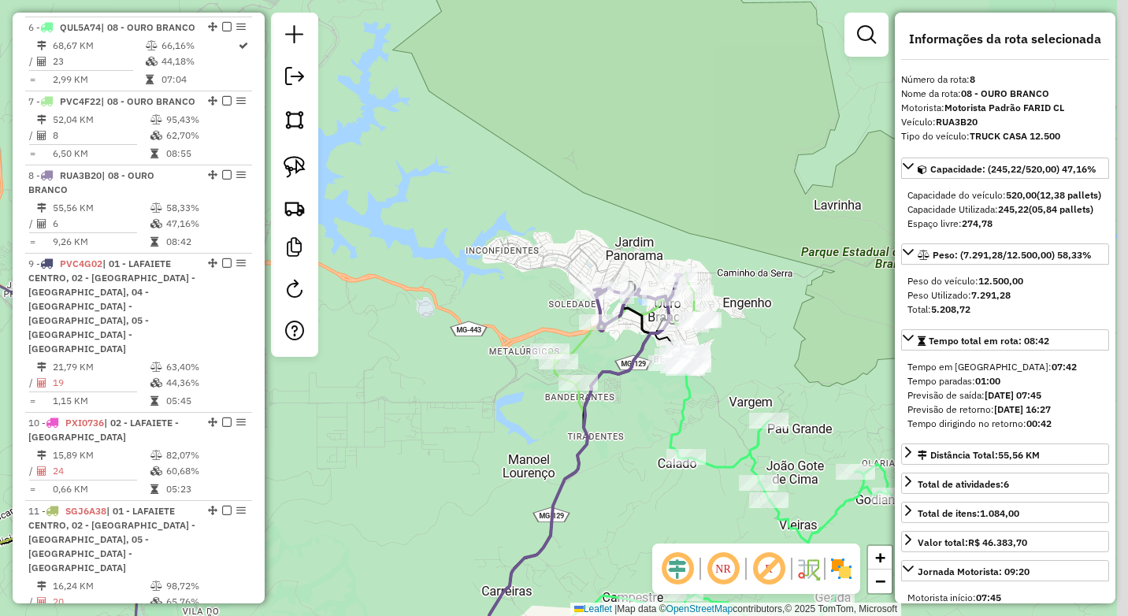
drag, startPoint x: 642, startPoint y: 346, endPoint x: 607, endPoint y: 354, distance: 35.5
click at [606, 354] on div "Janela de atendimento Grade de atendimento Capacidade Transportadoras Veículos …" at bounding box center [564, 308] width 1128 height 616
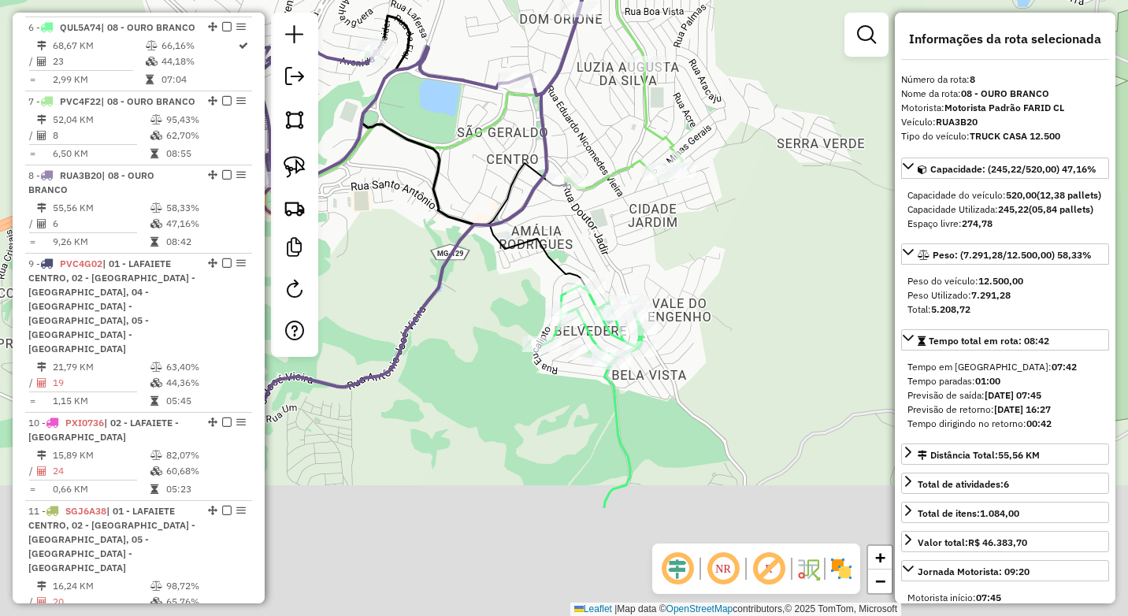
drag, startPoint x: 724, startPoint y: 423, endPoint x: 699, endPoint y: 245, distance: 179.7
click at [699, 245] on div "Janela de atendimento Grade de atendimento Capacidade Transportadoras Veículos …" at bounding box center [564, 308] width 1128 height 616
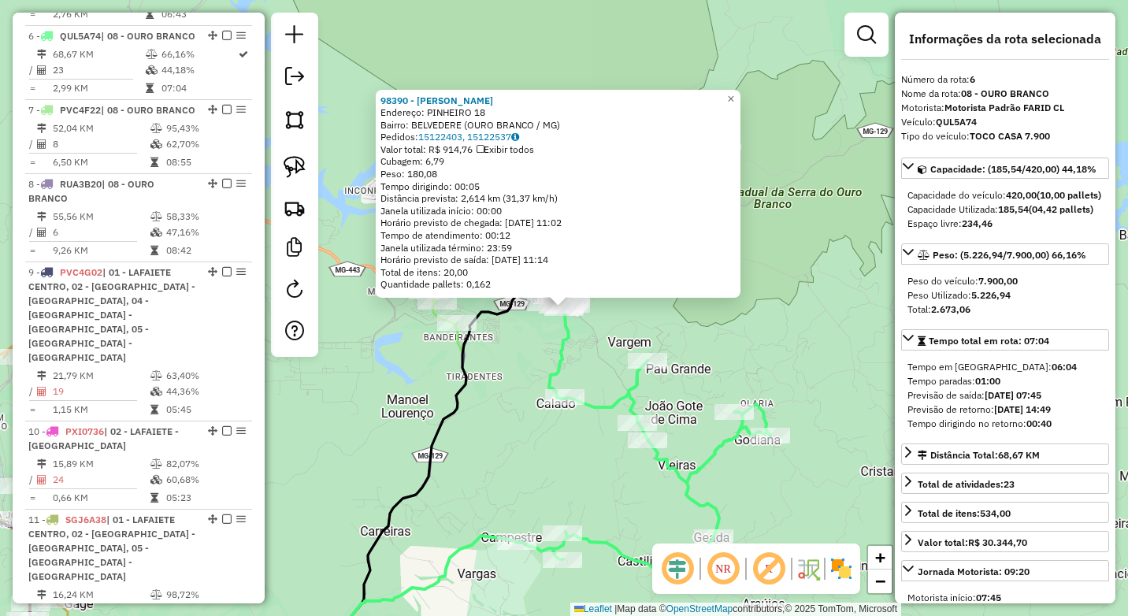
scroll to position [1032, 0]
click at [565, 453] on div "98390 - [PERSON_NAME]: PINHEIRO 18 Bairro: BELVEDERE (OURO BRANCO / [GEOGRAPHIC…" at bounding box center [564, 308] width 1128 height 616
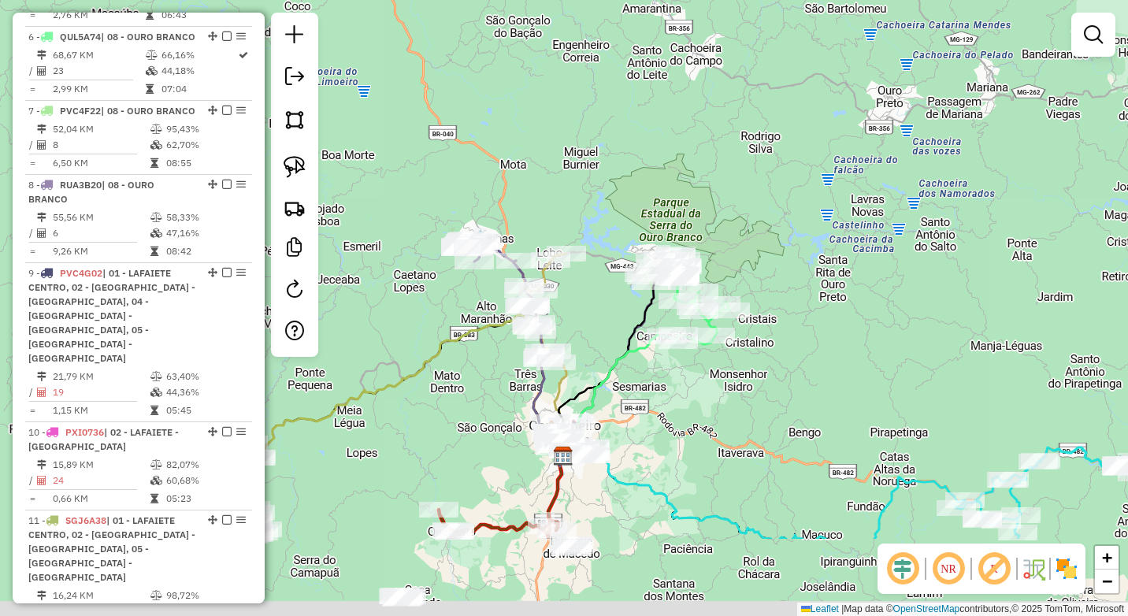
drag, startPoint x: 724, startPoint y: 508, endPoint x: 840, endPoint y: 367, distance: 182.4
click at [840, 368] on div "Janela de atendimento Grade de atendimento Capacidade Transportadoras Veículos …" at bounding box center [564, 308] width 1128 height 616
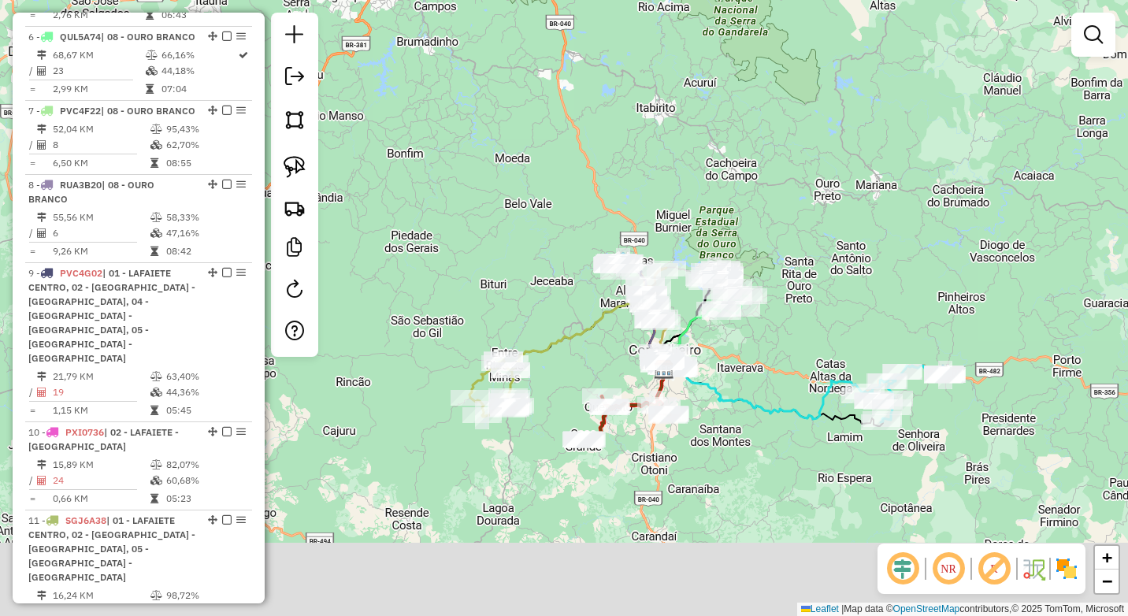
drag, startPoint x: 709, startPoint y: 521, endPoint x: 731, endPoint y: 418, distance: 105.5
click at [731, 418] on div "Janela de atendimento Grade de atendimento Capacidade Transportadoras Veículos …" at bounding box center [564, 308] width 1128 height 616
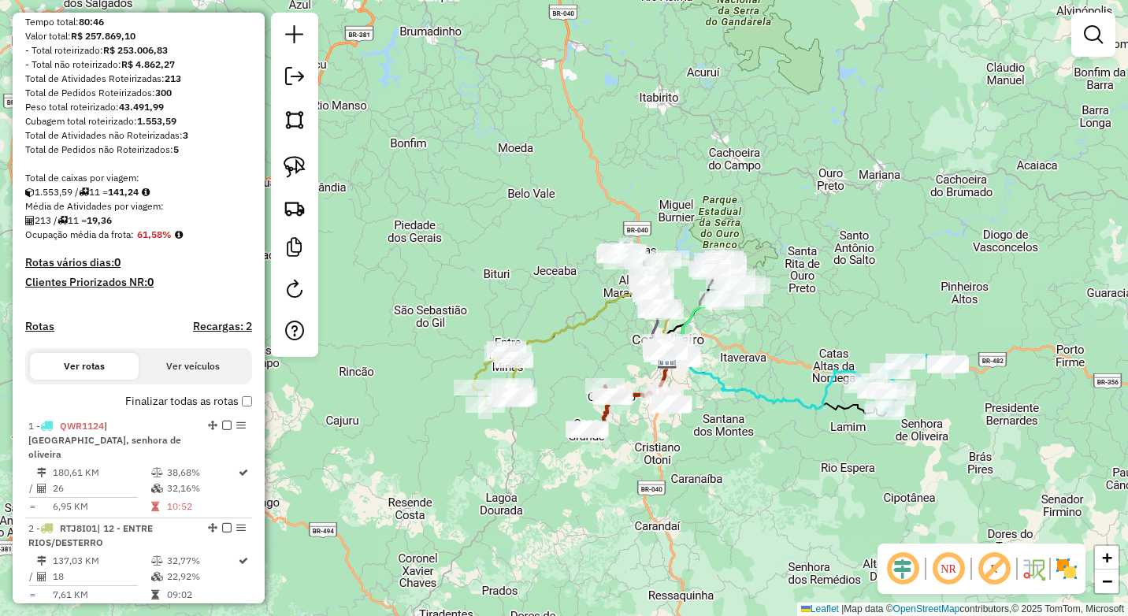
scroll to position [165, 0]
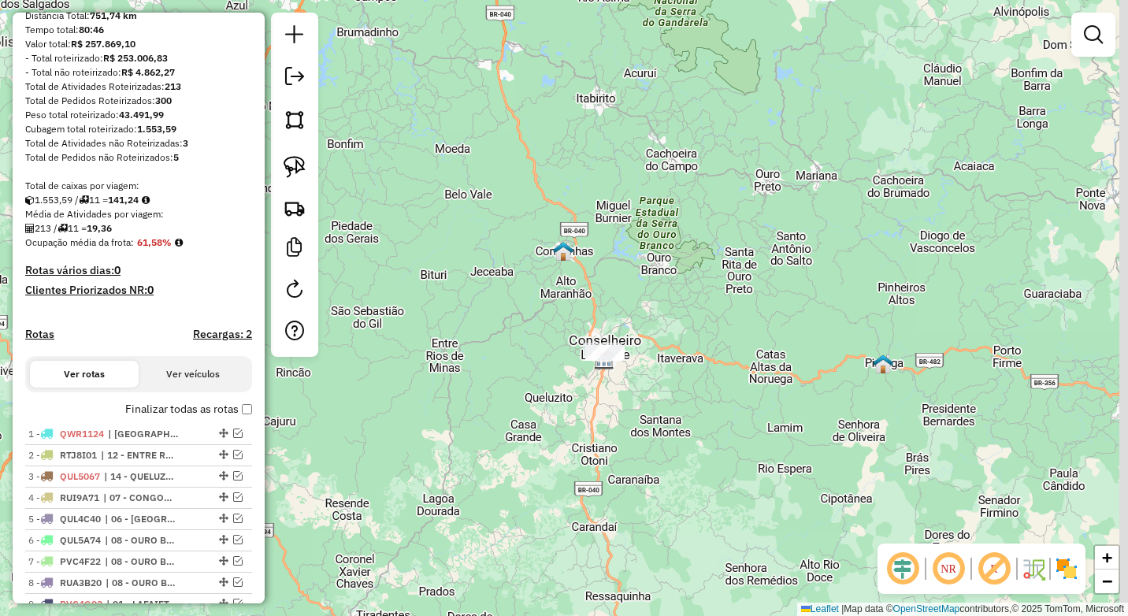
drag, startPoint x: 725, startPoint y: 396, endPoint x: 661, endPoint y: 397, distance: 64.6
click at [661, 397] on div "Janela de atendimento Grade de atendimento Capacidade Transportadoras Veículos …" at bounding box center [564, 308] width 1128 height 616
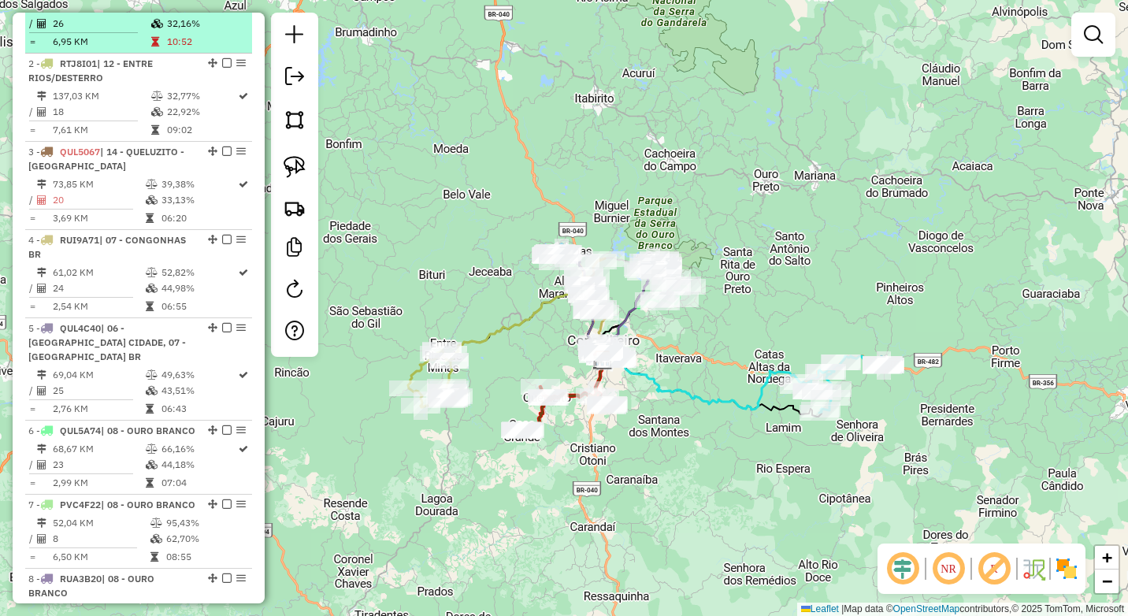
scroll to position [717, 0]
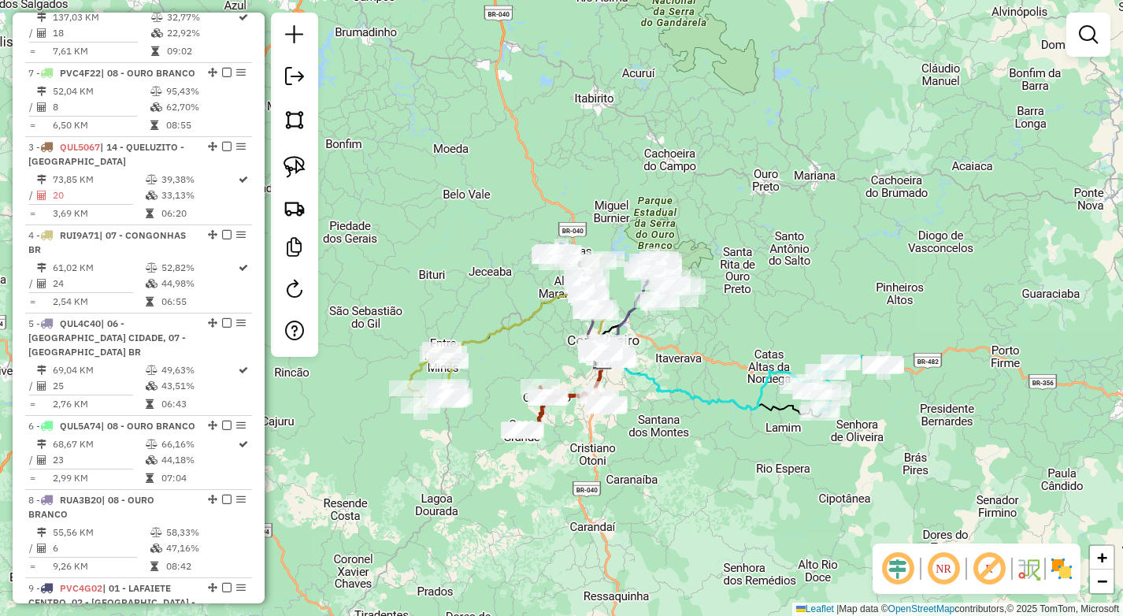
drag, startPoint x: 206, startPoint y: 425, endPoint x: 202, endPoint y: 98, distance: 327.6
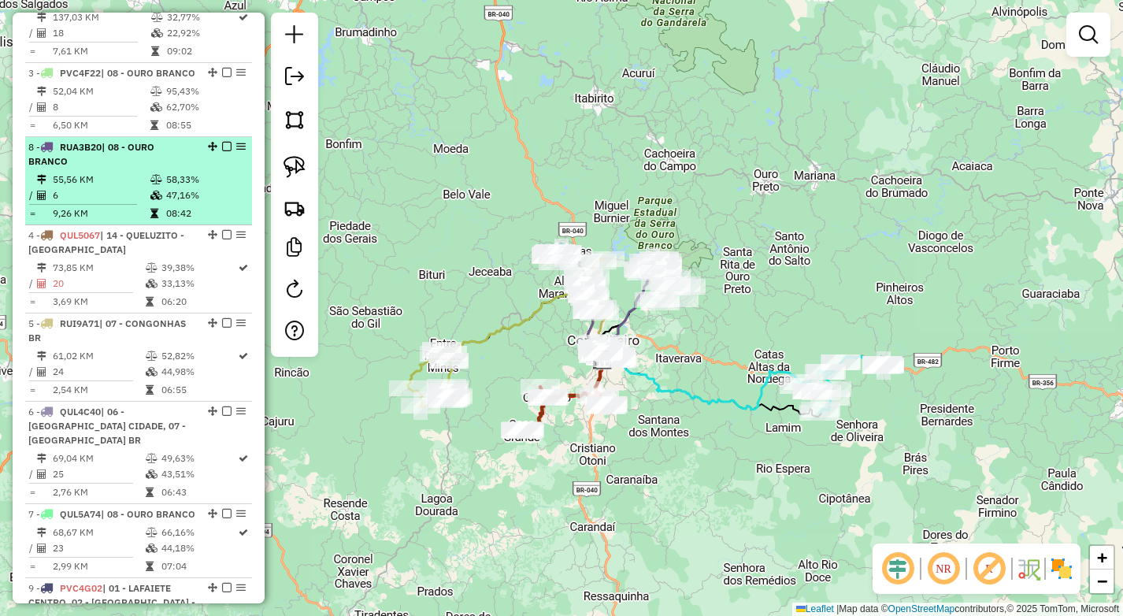
drag, startPoint x: 206, startPoint y: 513, endPoint x: 191, endPoint y: 165, distance: 348.3
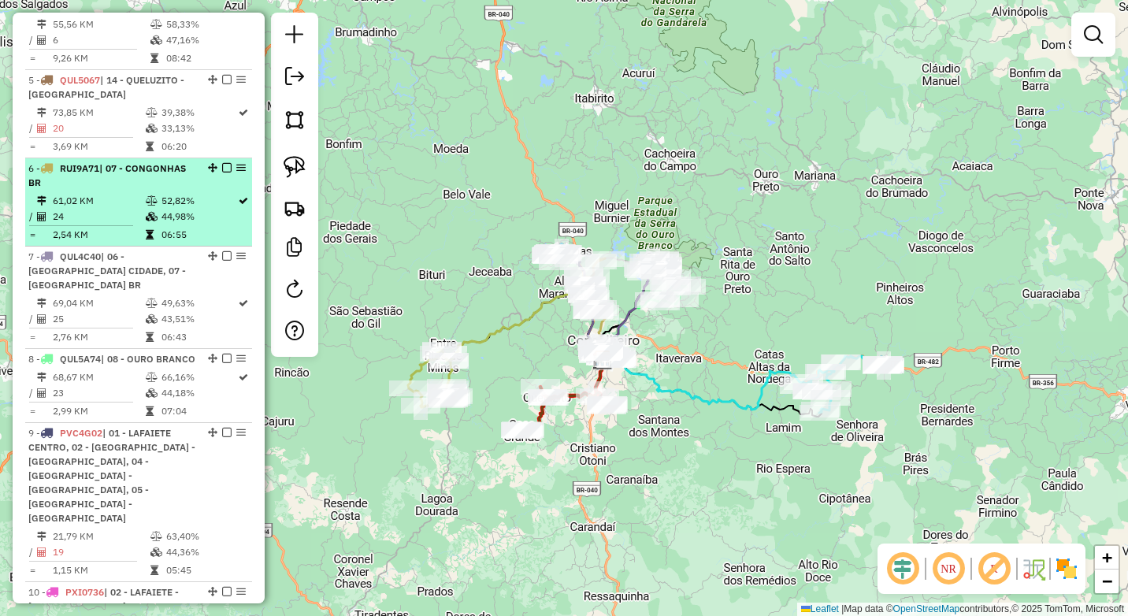
scroll to position [874, 0]
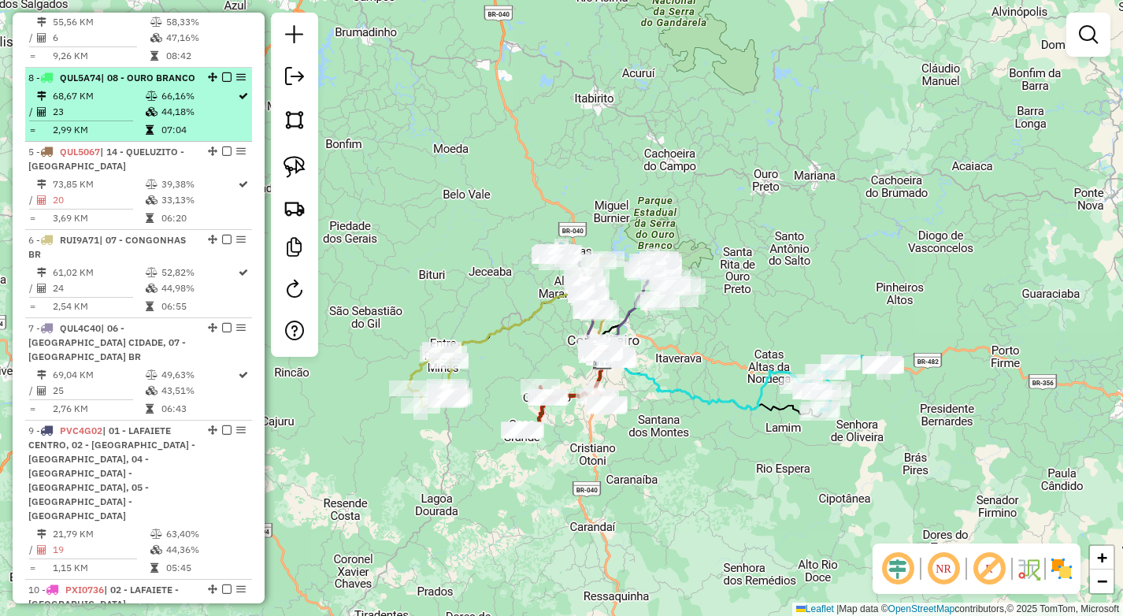
drag, startPoint x: 206, startPoint y: 354, endPoint x: 186, endPoint y: 99, distance: 255.9
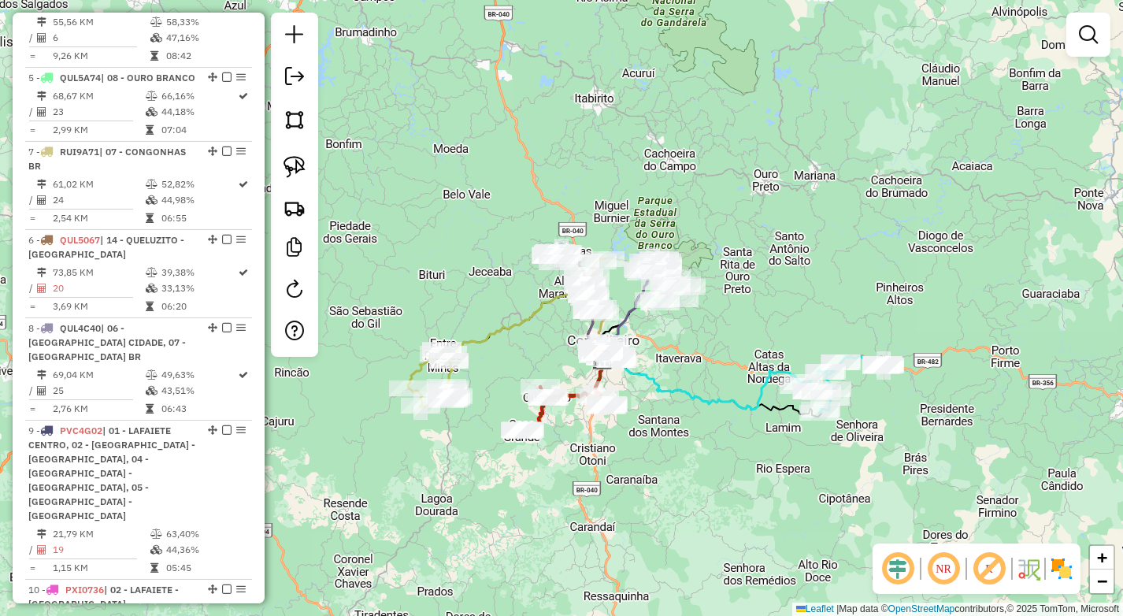
drag, startPoint x: 208, startPoint y: 265, endPoint x: 215, endPoint y: 182, distance: 83.8
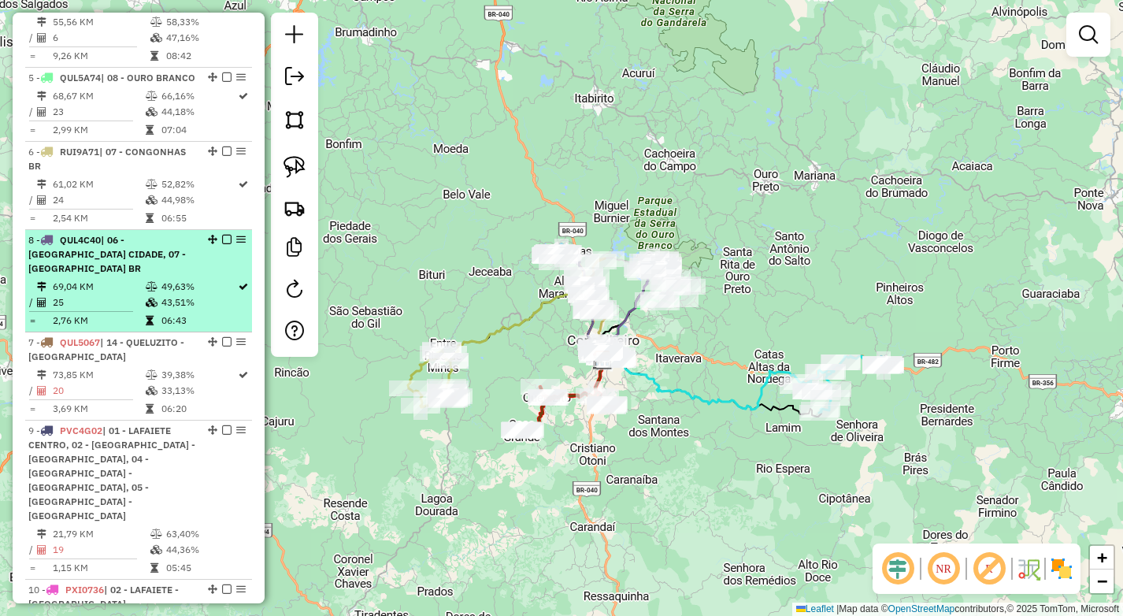
drag, startPoint x: 209, startPoint y: 344, endPoint x: 214, endPoint y: 294, distance: 50.6
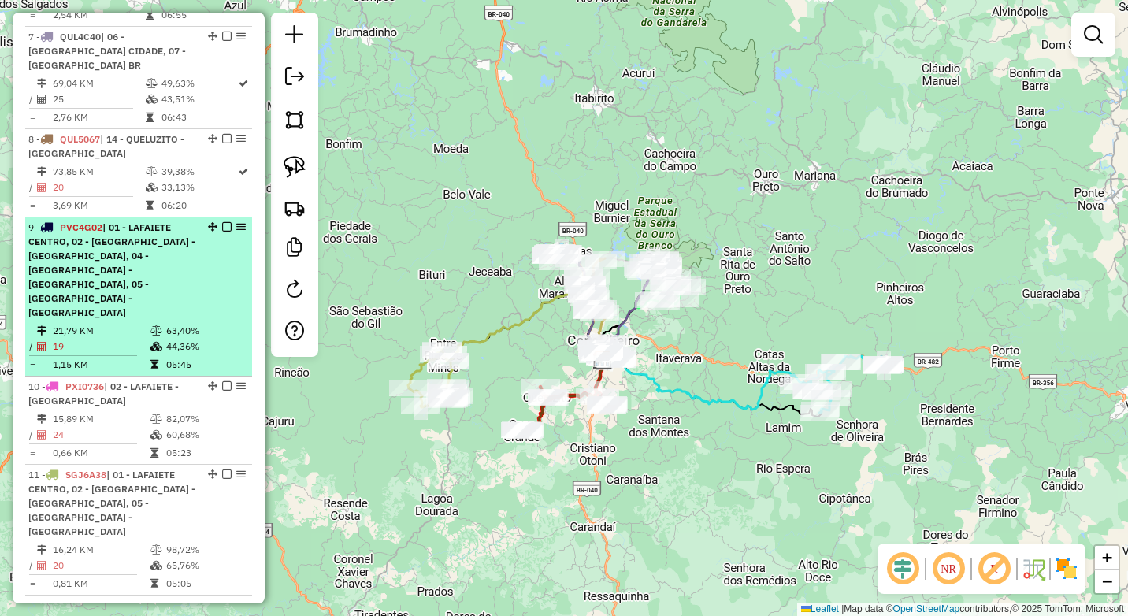
scroll to position [1110, 0]
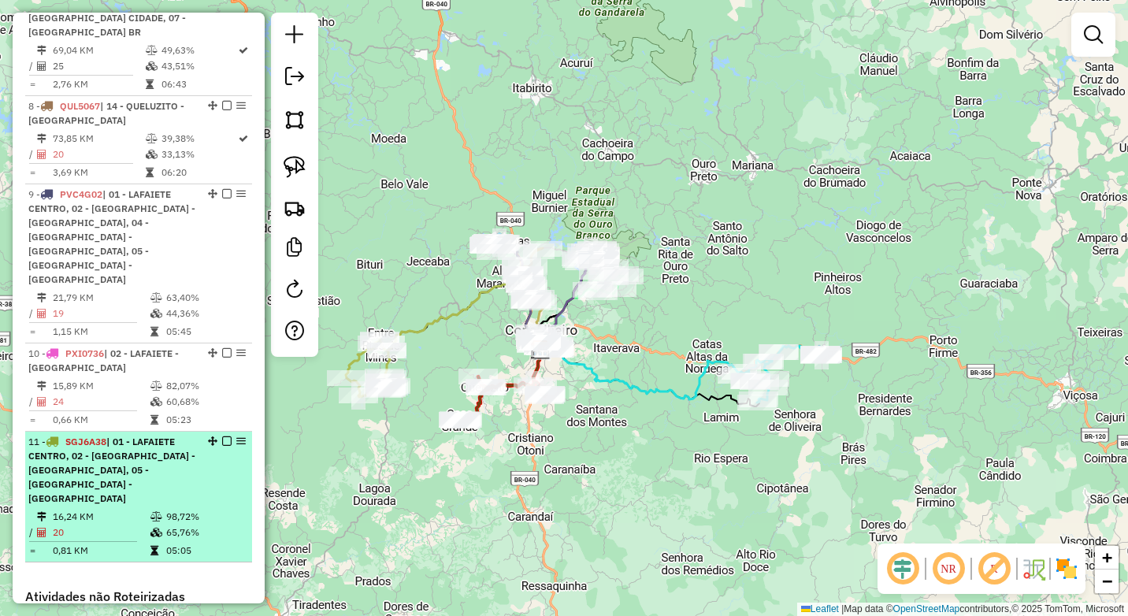
click at [92, 524] on td "20" at bounding box center [101, 532] width 98 height 16
select select "**********"
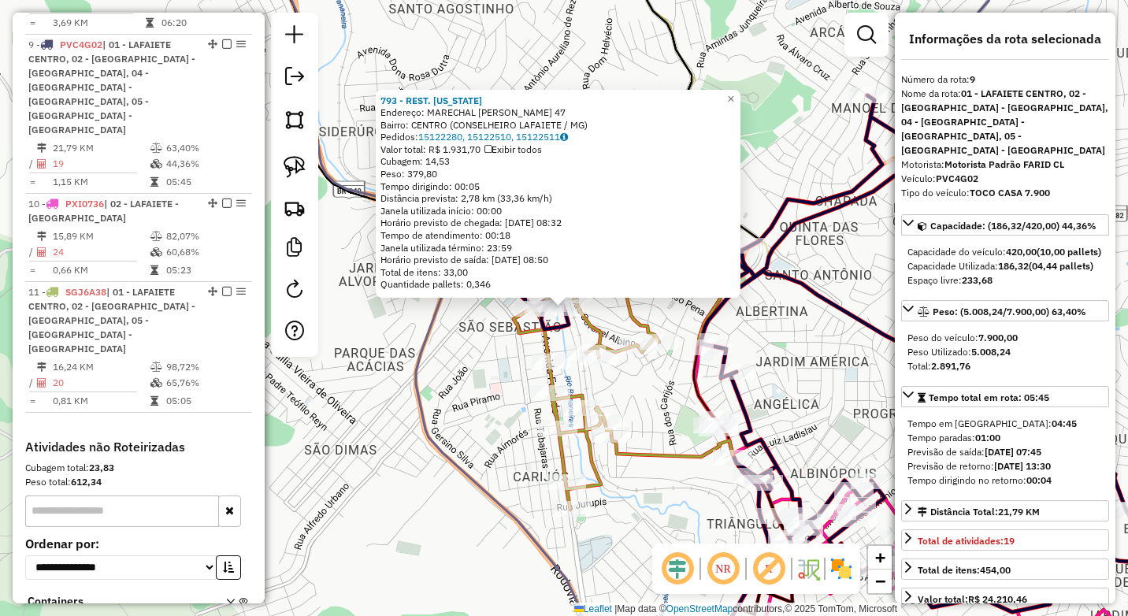
scroll to position [1296, 0]
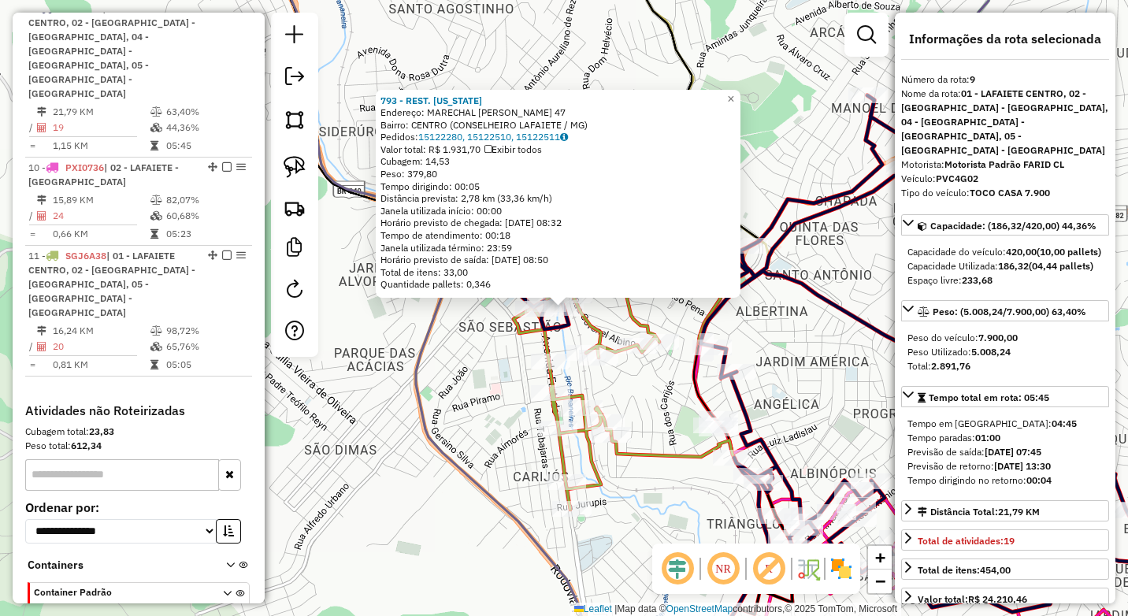
click at [412, 472] on div "793 - REST. [US_STATE] Endereço: MARECHAL [PERSON_NAME] 47 Bairro: CENTRO (CONS…" at bounding box center [564, 308] width 1128 height 616
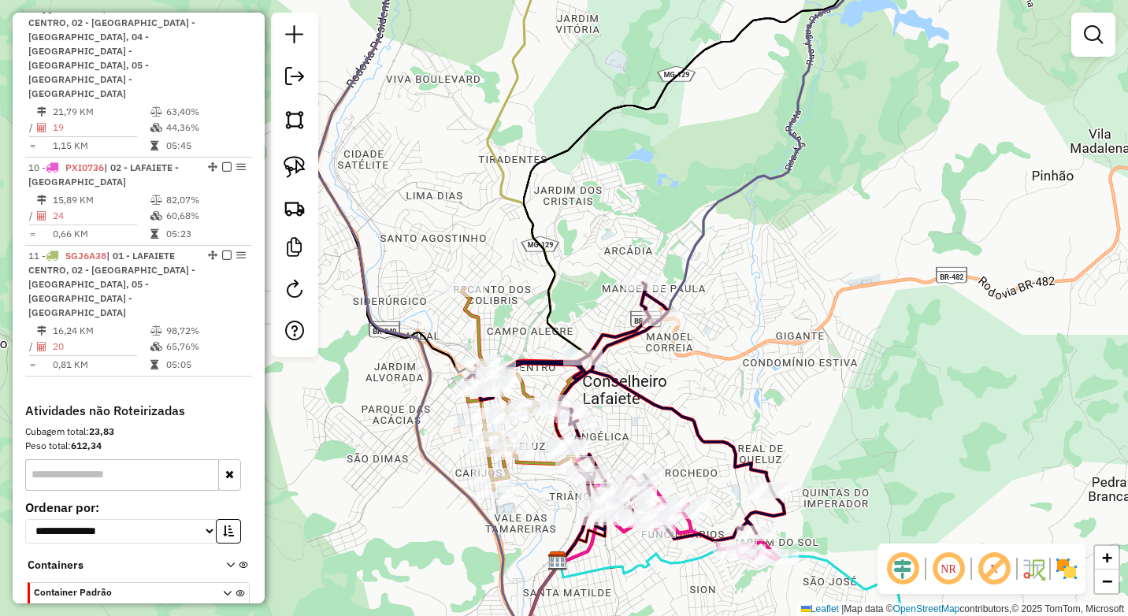
click at [667, 352] on icon at bounding box center [625, 412] width 318 height 258
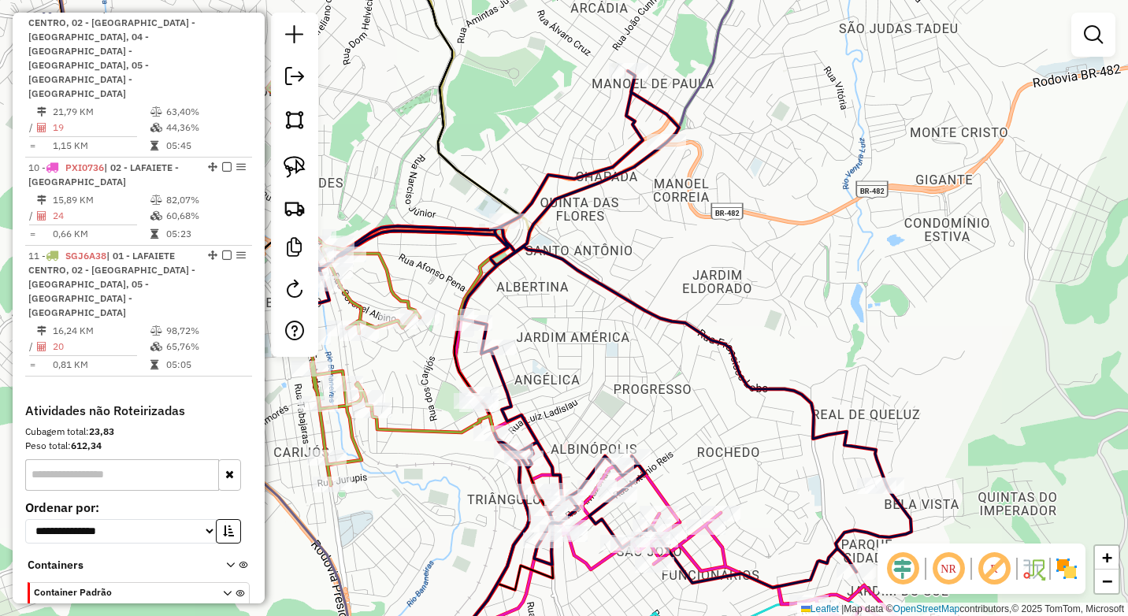
drag, startPoint x: 638, startPoint y: 373, endPoint x: 691, endPoint y: 345, distance: 59.9
click at [691, 345] on div "Janela de atendimento Grade de atendimento Capacidade Transportadoras Veículos …" at bounding box center [564, 308] width 1128 height 616
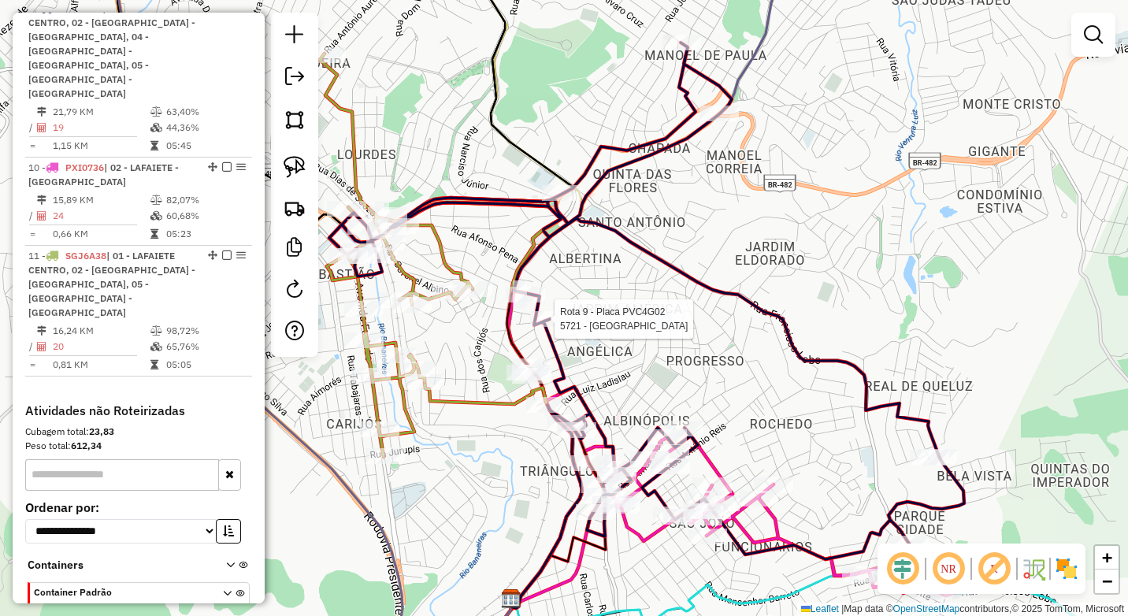
select select "**********"
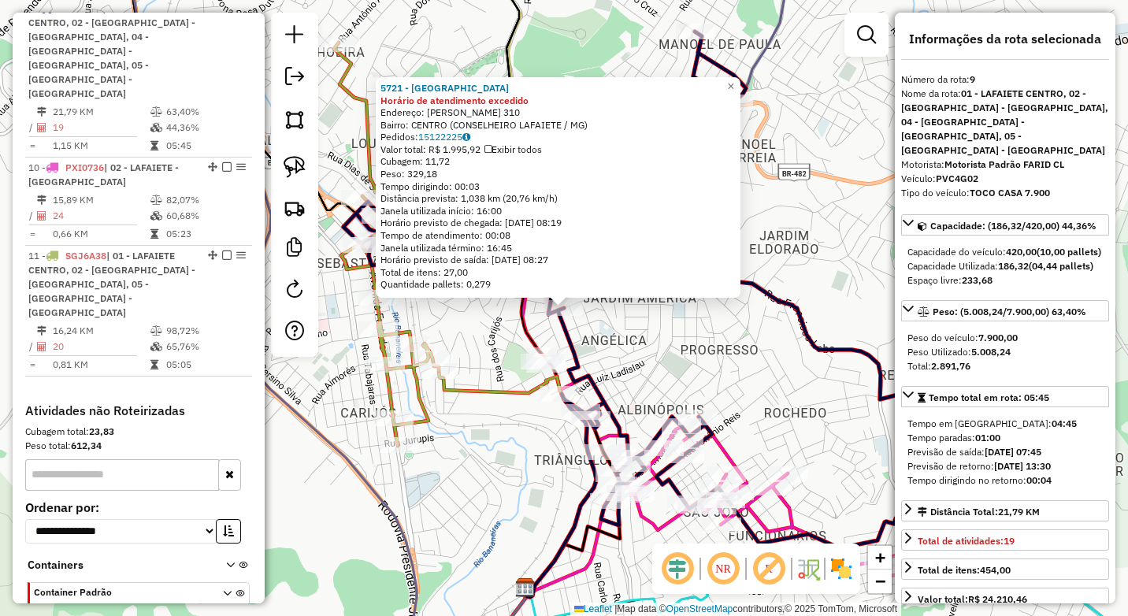
click at [463, 457] on div "5721 - CENTRO DE LAZER MILE Horário de atendimento excedido Endereço: [PERSON_N…" at bounding box center [564, 308] width 1128 height 616
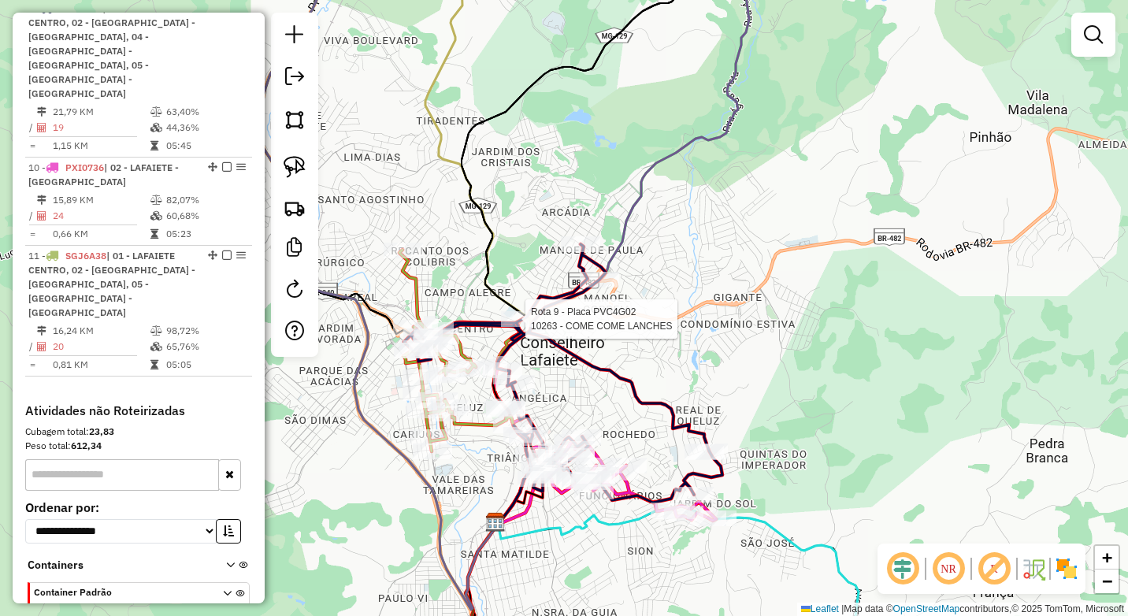
select select "**********"
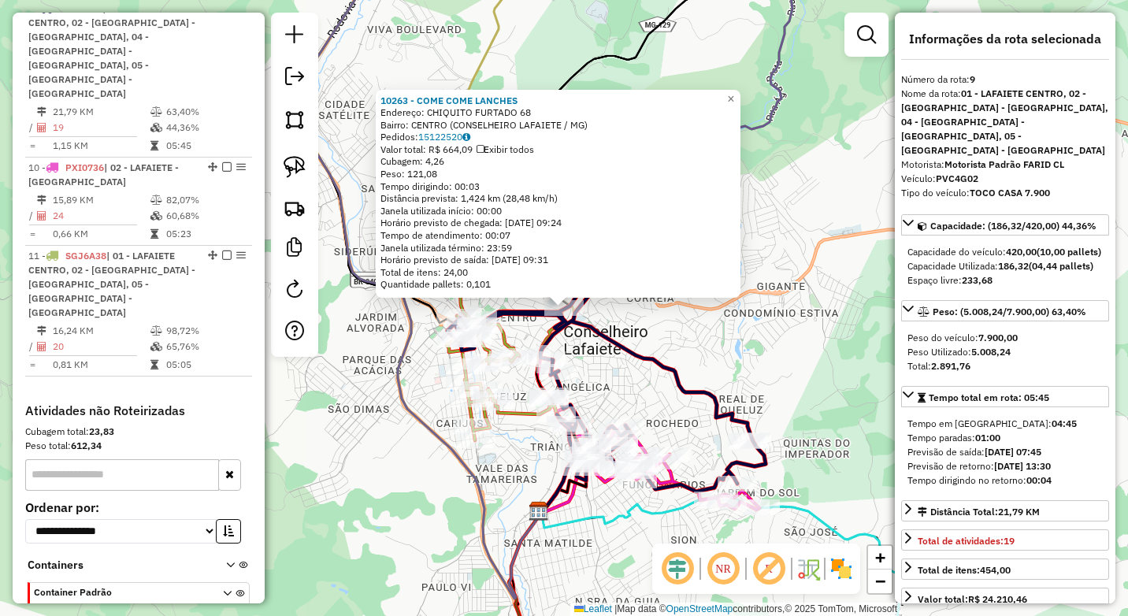
click at [622, 359] on div "10263 - COME COME LANCHES Endereço: CHIQUITO FURTADO 68 Bairro: CENTRO (CONSELH…" at bounding box center [564, 308] width 1128 height 616
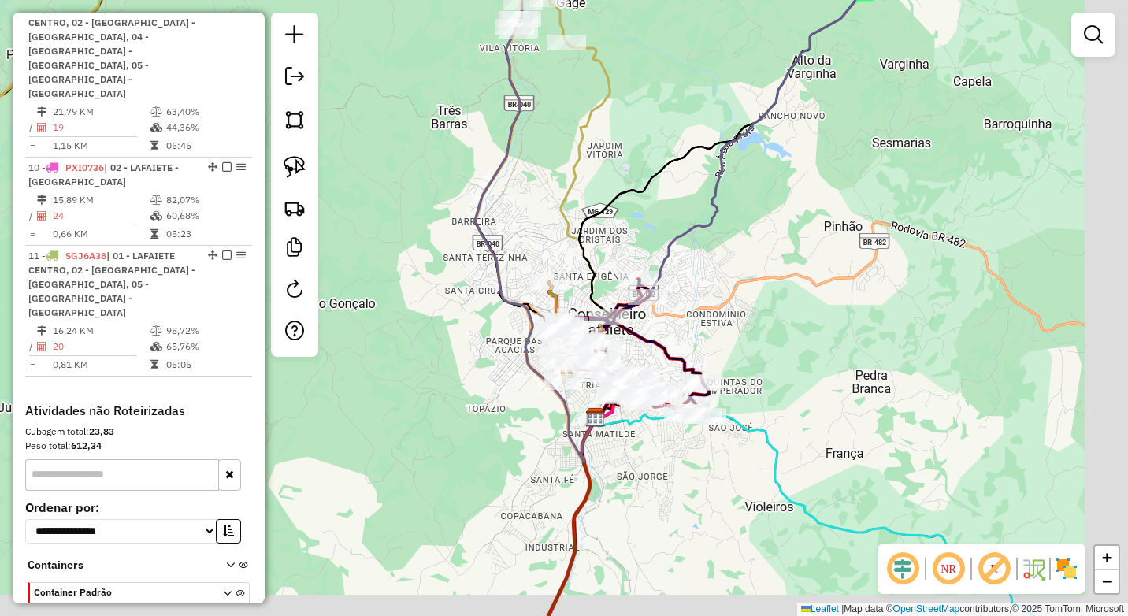
drag, startPoint x: 747, startPoint y: 344, endPoint x: 738, endPoint y: 339, distance: 10.6
click at [738, 339] on div "Janela de atendimento Grade de atendimento Capacidade Transportadoras Veículos …" at bounding box center [564, 308] width 1128 height 616
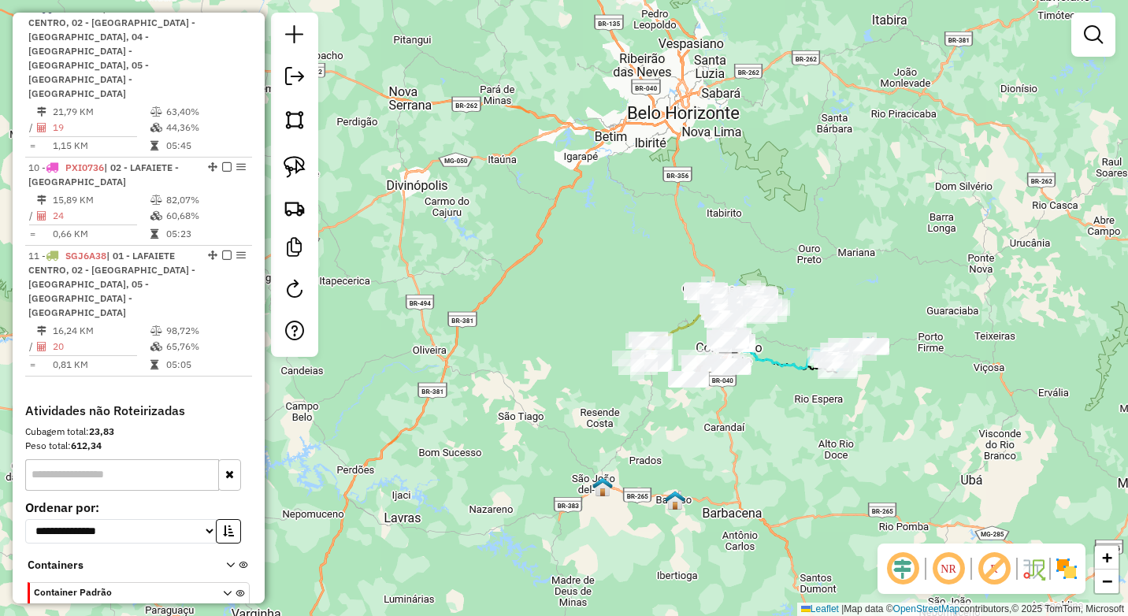
click at [769, 400] on div "Janela de atendimento Grade de atendimento Capacidade Transportadoras Veículos …" at bounding box center [564, 308] width 1128 height 616
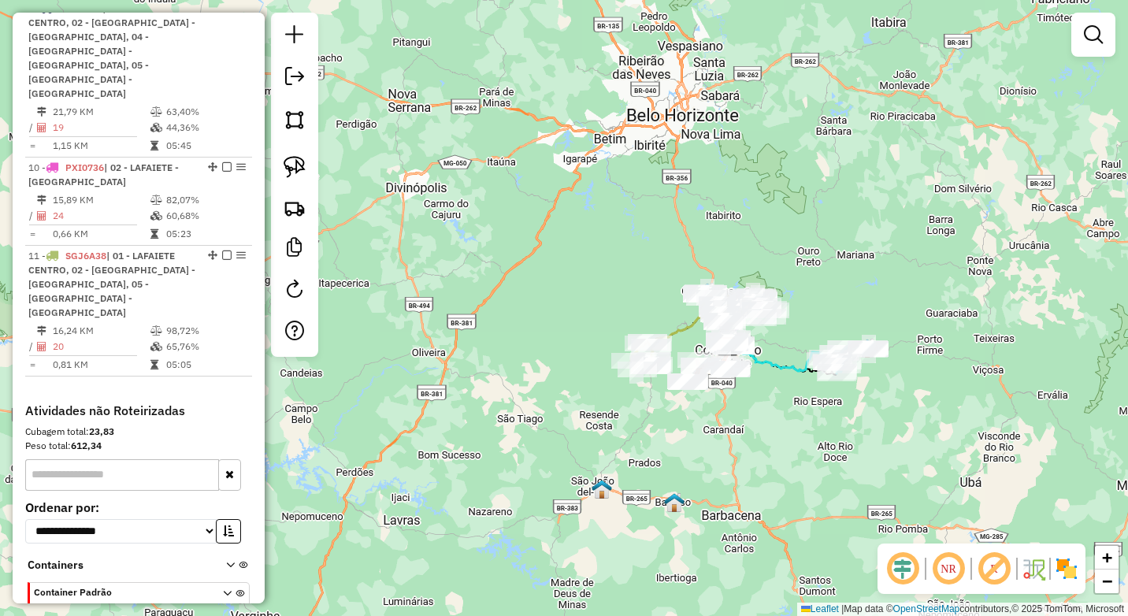
click at [771, 409] on div "Janela de atendimento Grade de atendimento Capacidade Transportadoras Veículos …" at bounding box center [564, 308] width 1128 height 616
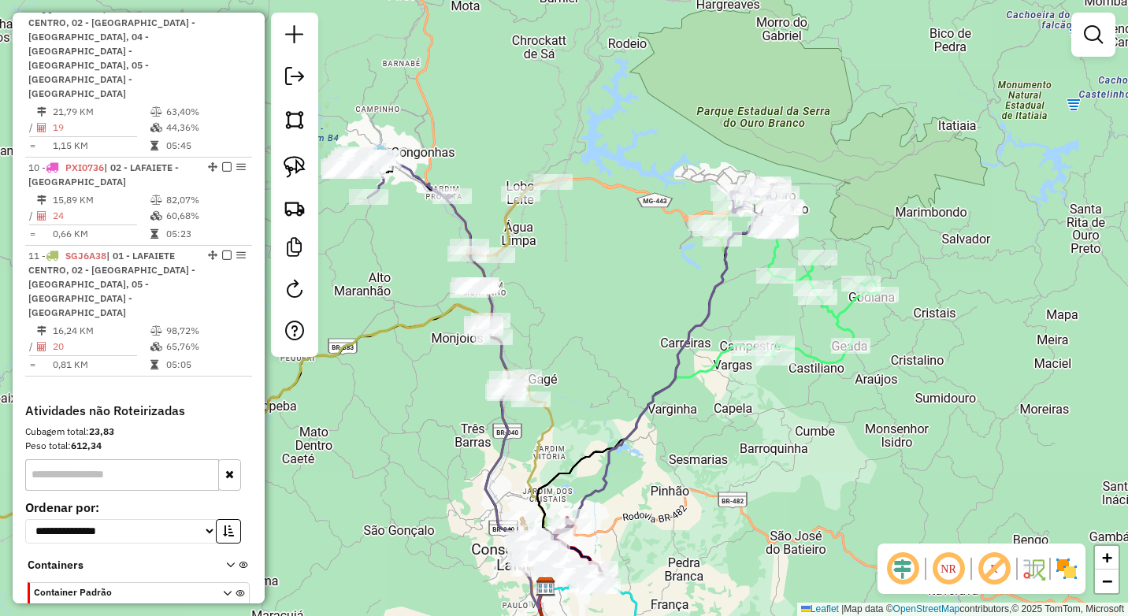
drag, startPoint x: 691, startPoint y: 317, endPoint x: 632, endPoint y: 363, distance: 74.0
click at [632, 363] on div "Rota 4 - Placa RUA3B20 1240 - SUPERMERCADO COMAX L Rota 3 - Placa PVC4F22 15575…" at bounding box center [564, 308] width 1128 height 616
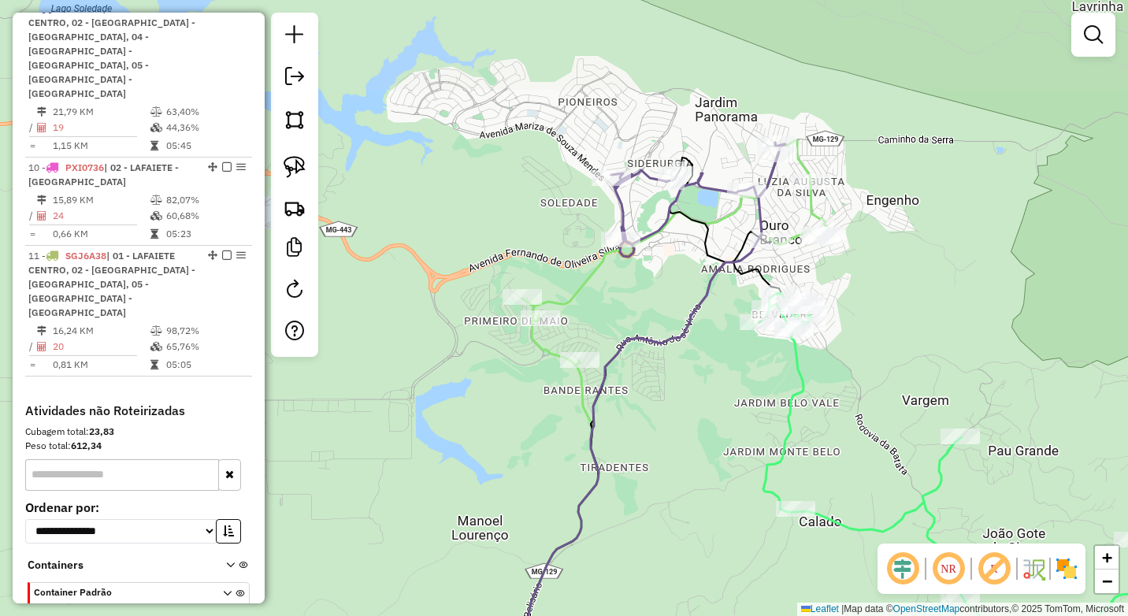
drag, startPoint x: 709, startPoint y: 185, endPoint x: 657, endPoint y: 331, distance: 154.7
click at [657, 331] on div "Janela de atendimento Grade de atendimento Capacidade Transportadoras Veículos …" at bounding box center [564, 308] width 1128 height 616
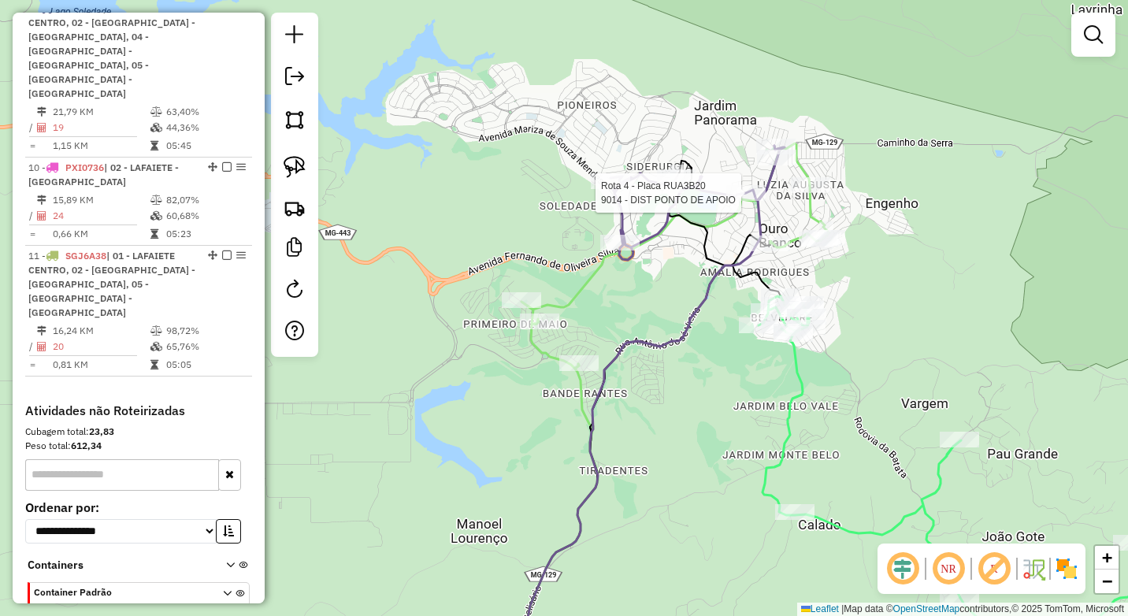
select select "**********"
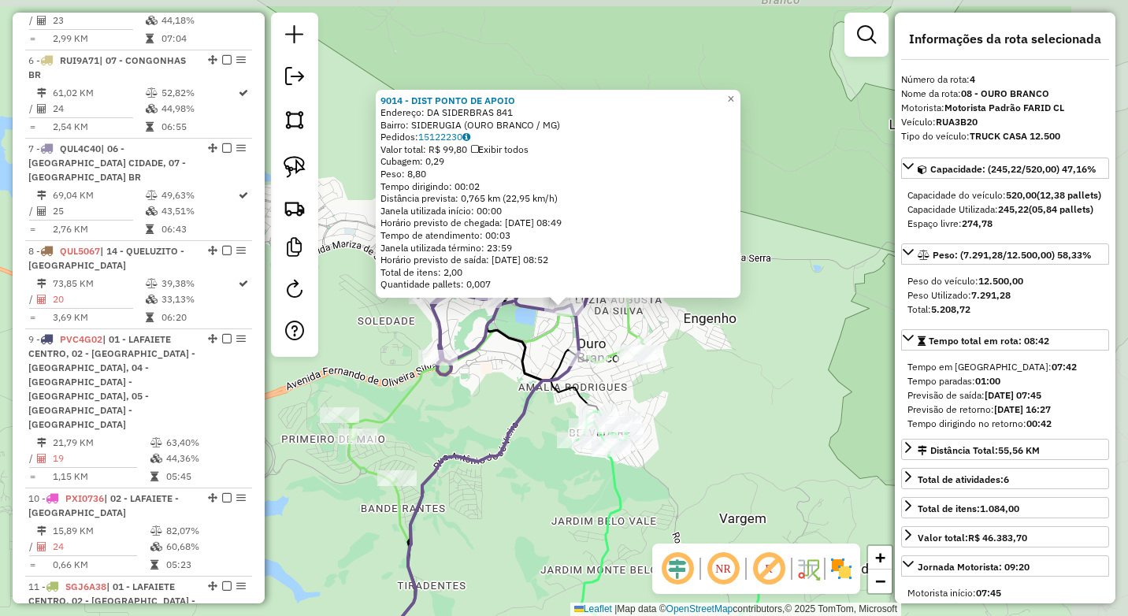
scroll to position [855, 0]
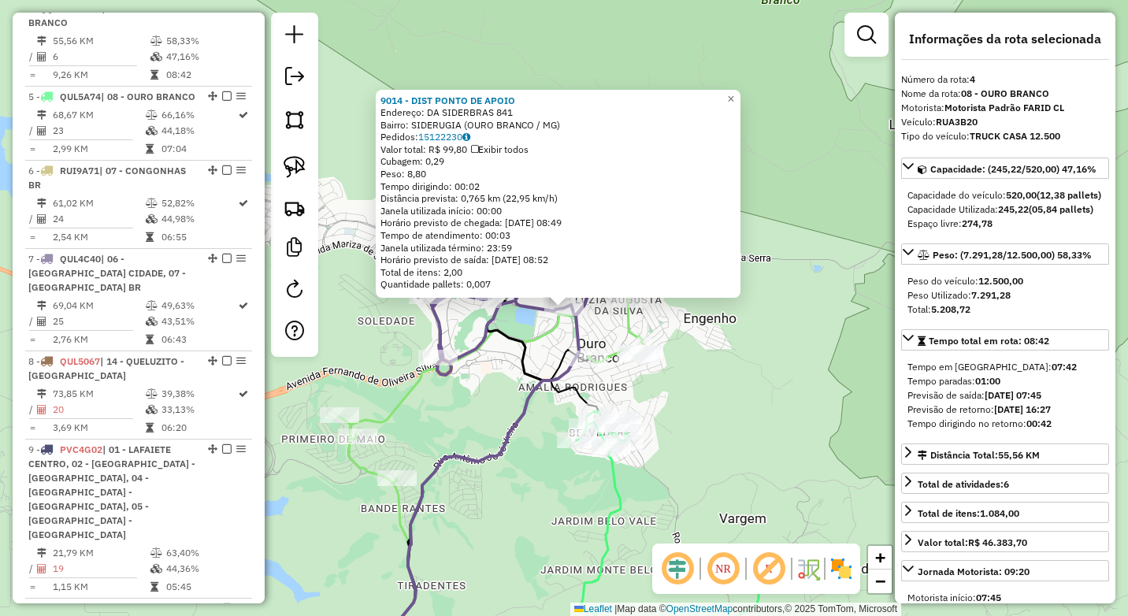
click at [502, 412] on div "9014 - DIST PONTO DE APOIO Endereço: DA SIDERBRAS 841 Bairro: SIDERUGIA (OURO B…" at bounding box center [564, 308] width 1128 height 616
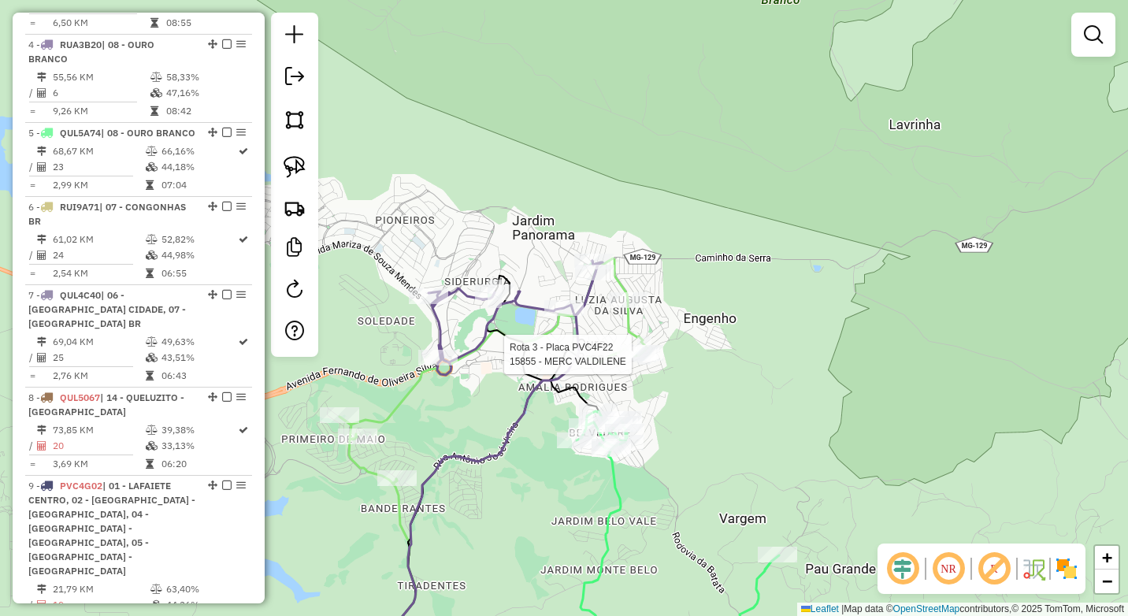
select select "**********"
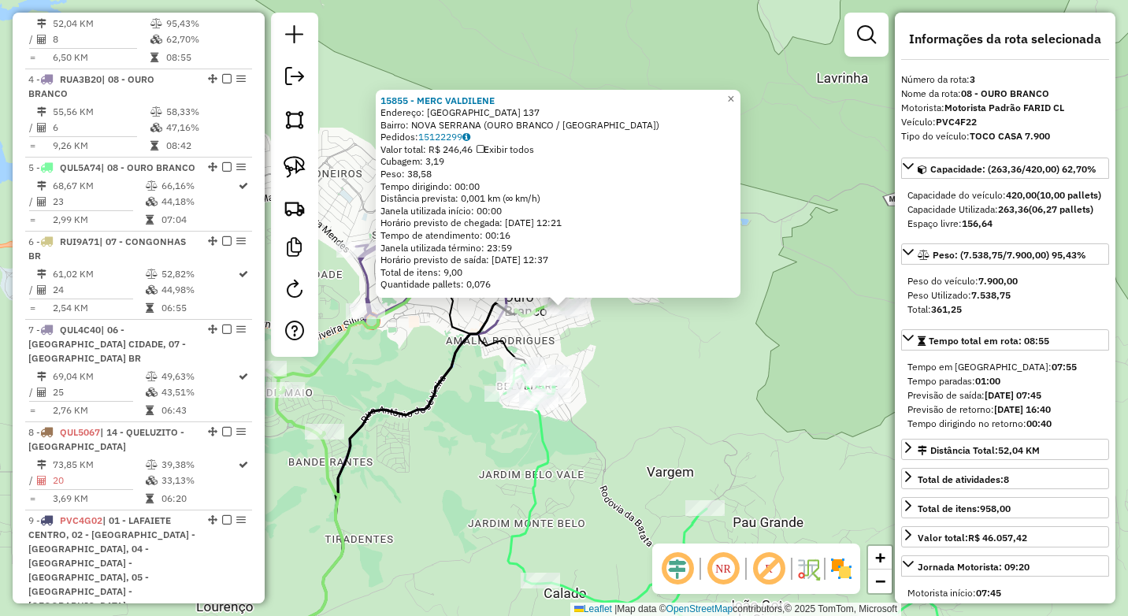
scroll to position [767, 0]
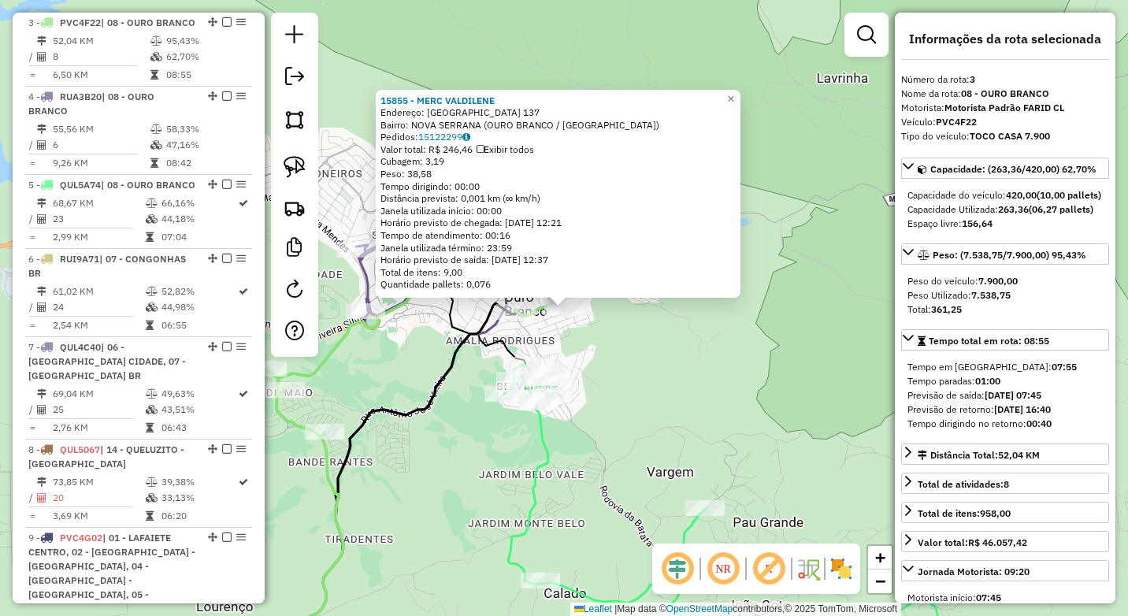
click at [676, 408] on div "15855 - MERC [PERSON_NAME]: [GEOGRAPHIC_DATA] 137 Bairro: [GEOGRAPHIC_DATA] (OU…" at bounding box center [564, 308] width 1128 height 616
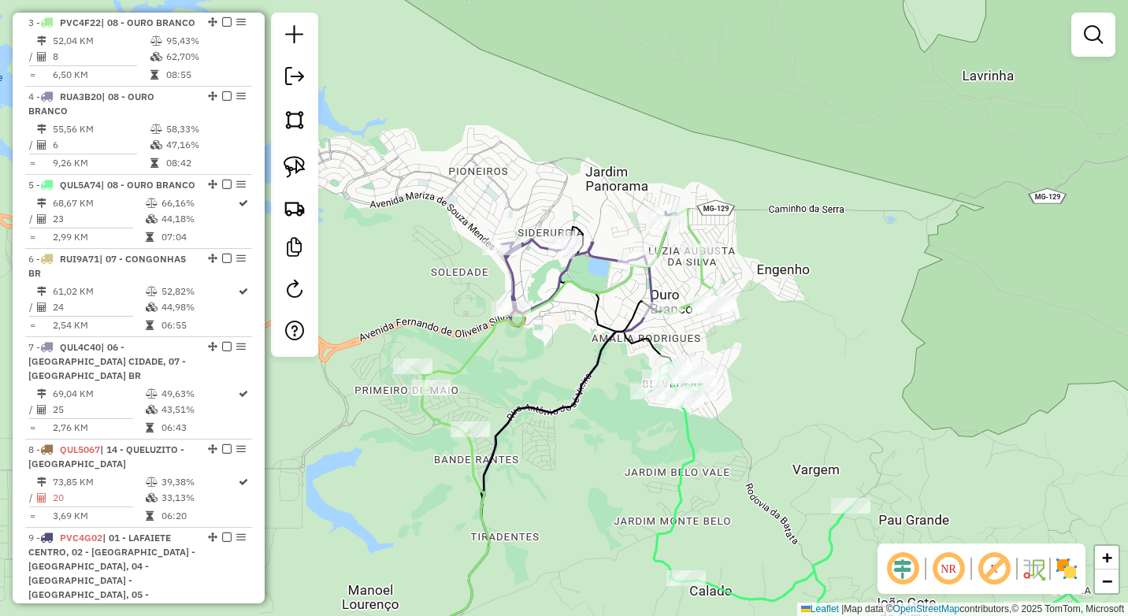
drag, startPoint x: 652, startPoint y: 420, endPoint x: 805, endPoint y: 418, distance: 152.8
click at [805, 418] on div "Janela de atendimento Grade de atendimento Capacidade Transportadoras Veículos …" at bounding box center [564, 308] width 1128 height 616
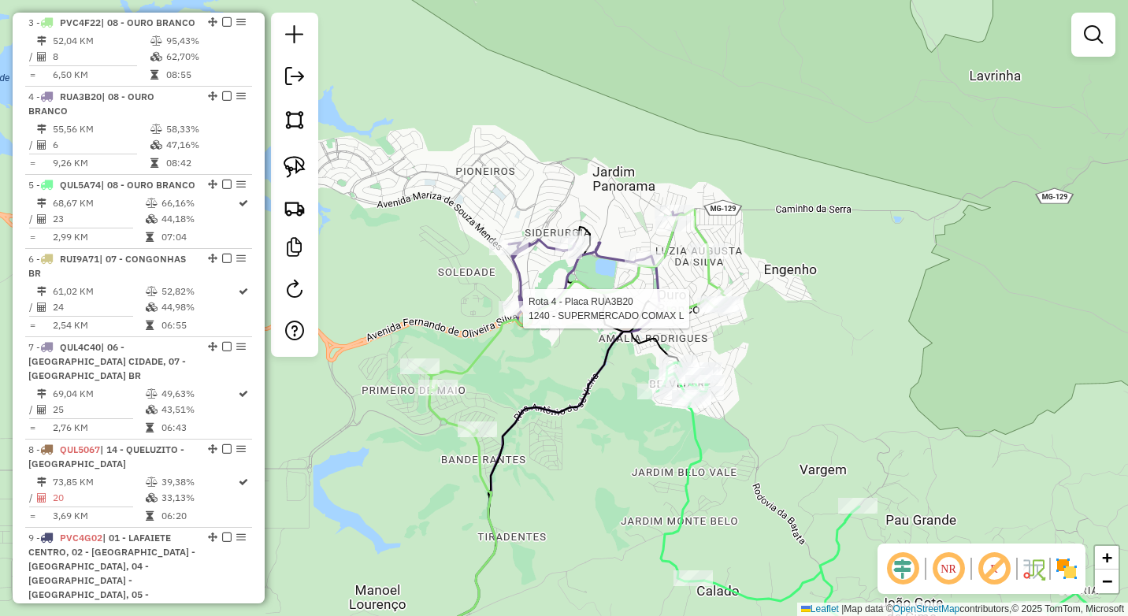
select select "**********"
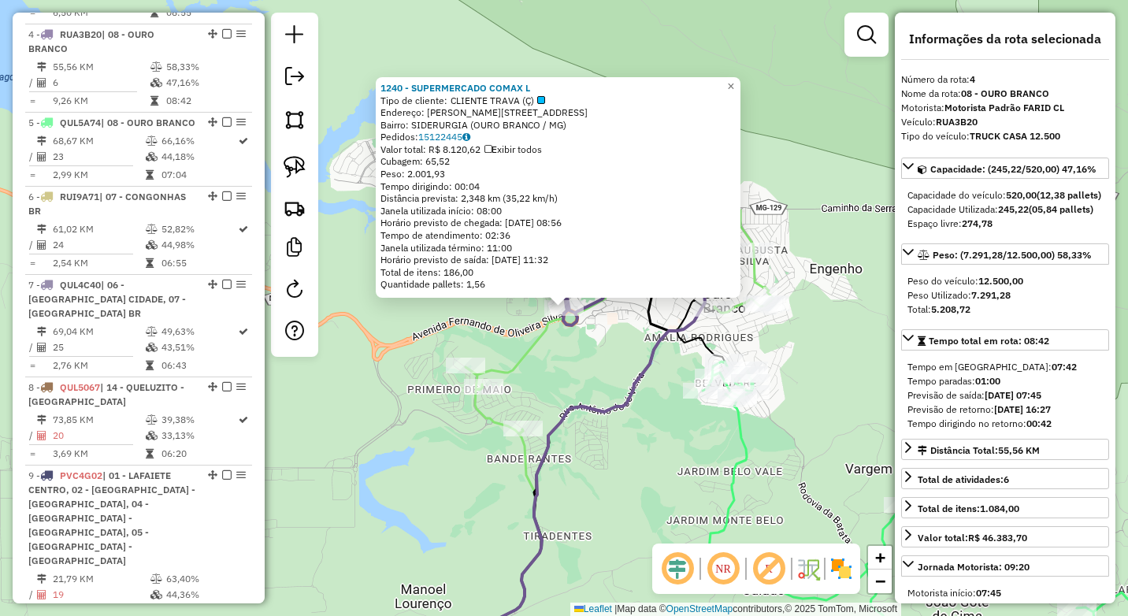
scroll to position [855, 0]
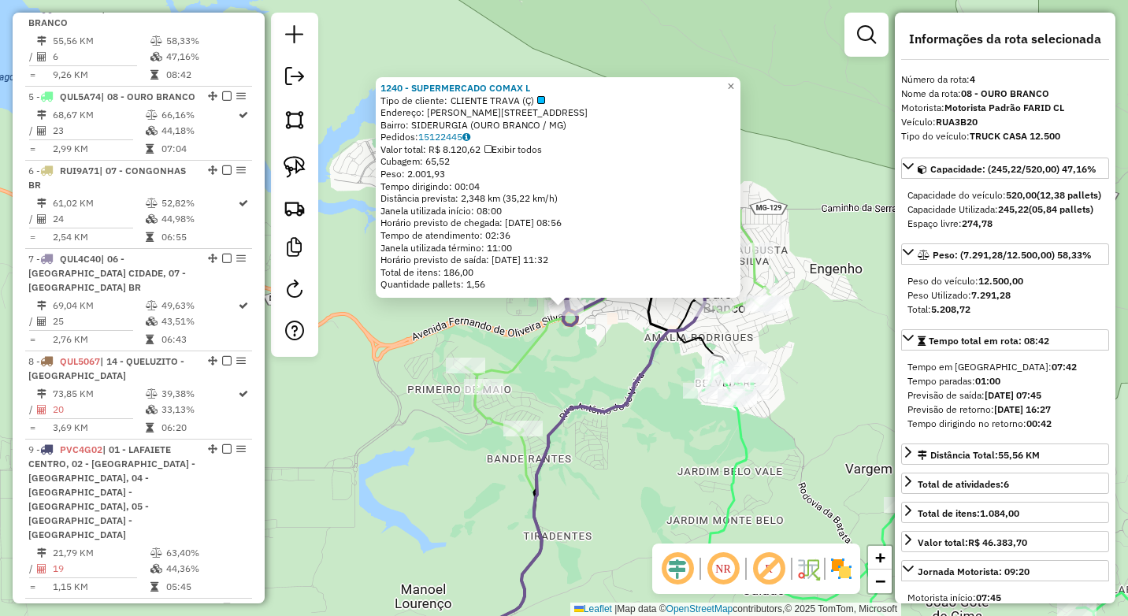
click at [647, 453] on div "1240 - SUPERMERCADO COMAX L Tipo de cliente: CLIENTE TRAVA (Ç) Endereço: [PERSO…" at bounding box center [564, 308] width 1128 height 616
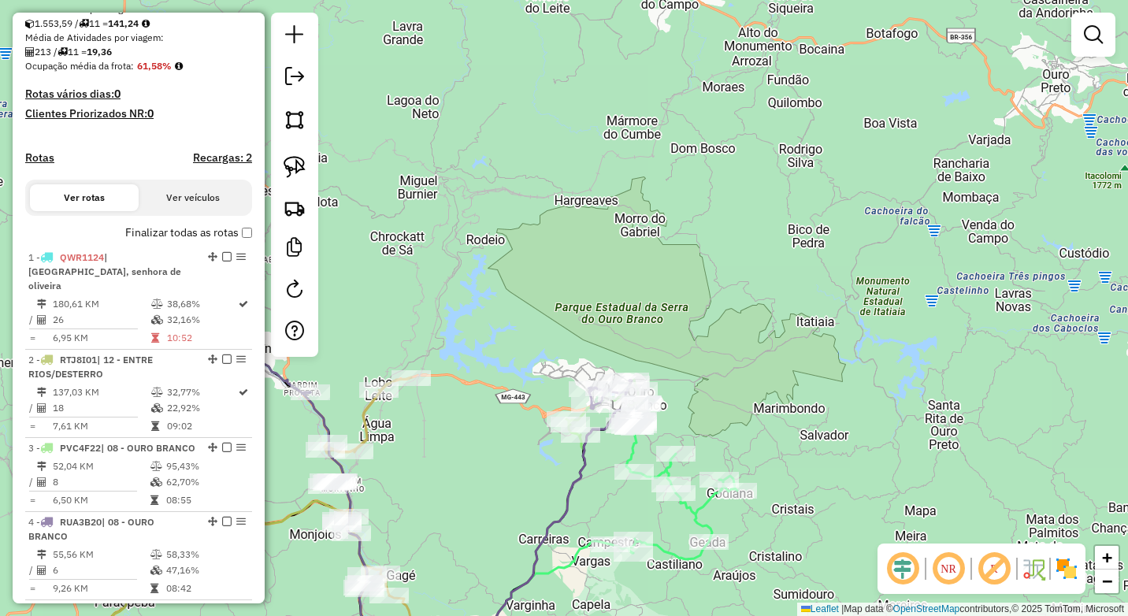
scroll to position [146, 0]
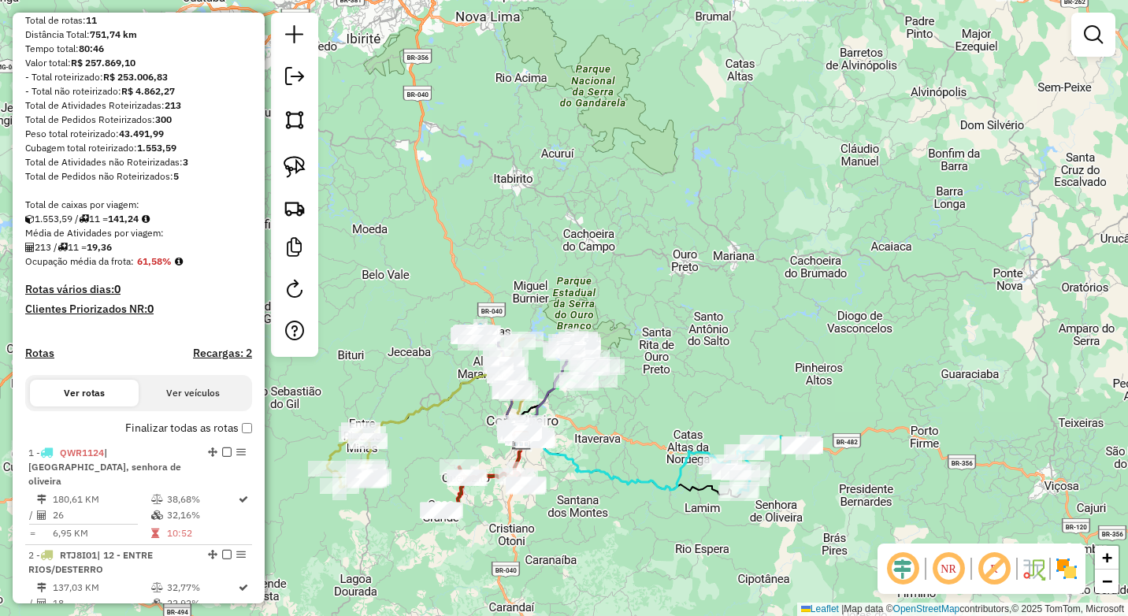
drag, startPoint x: 593, startPoint y: 465, endPoint x: 598, endPoint y: 456, distance: 10.6
click at [598, 456] on div "Janela de atendimento Grade de atendimento Capacidade Transportadoras Veículos …" at bounding box center [564, 308] width 1128 height 616
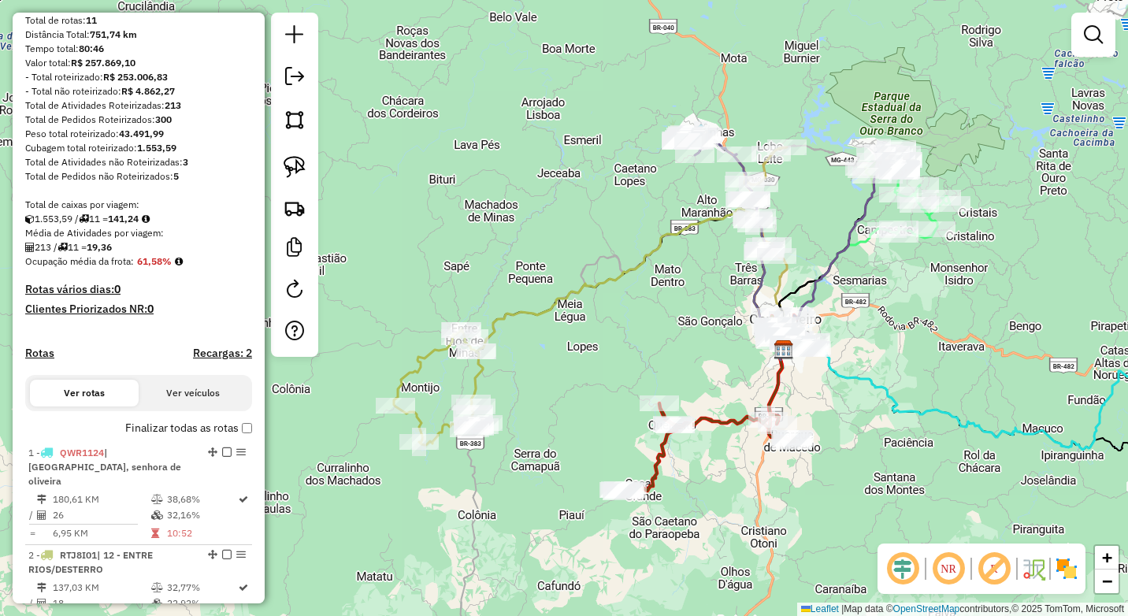
drag, startPoint x: 443, startPoint y: 385, endPoint x: 609, endPoint y: 394, distance: 167.2
click at [609, 394] on div "Janela de atendimento Grade de atendimento Capacidade Transportadoras Veículos …" at bounding box center [564, 308] width 1128 height 616
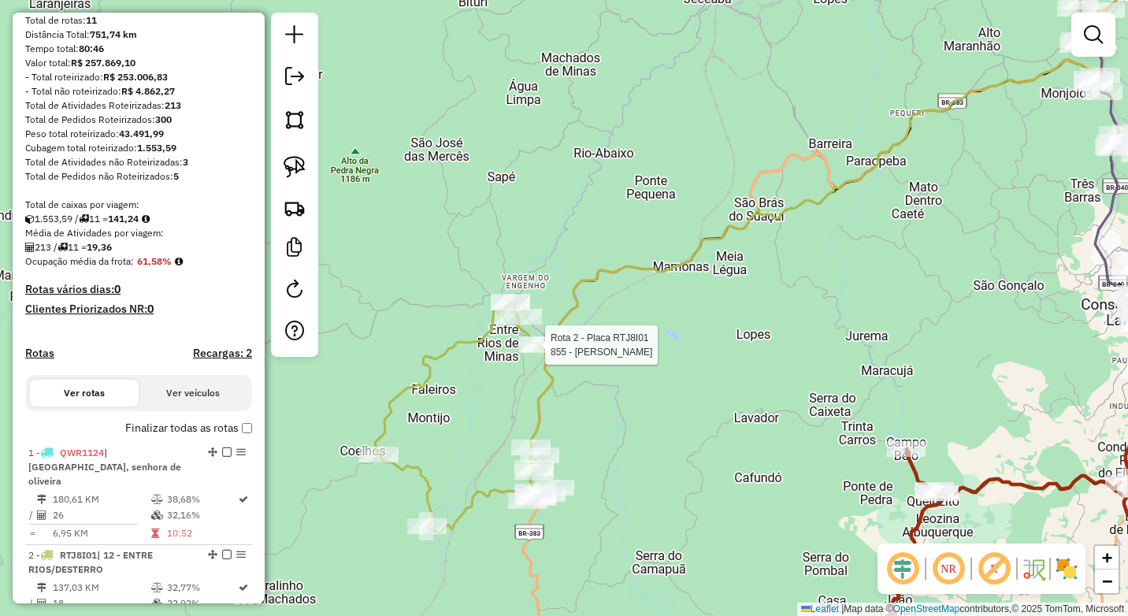
select select "**********"
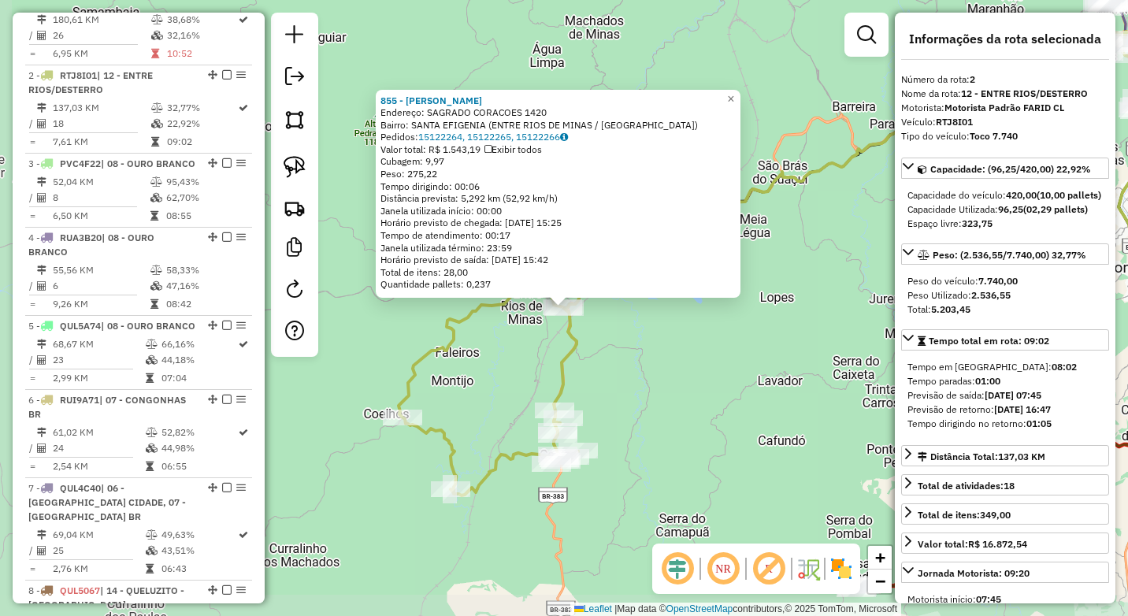
scroll to position [679, 0]
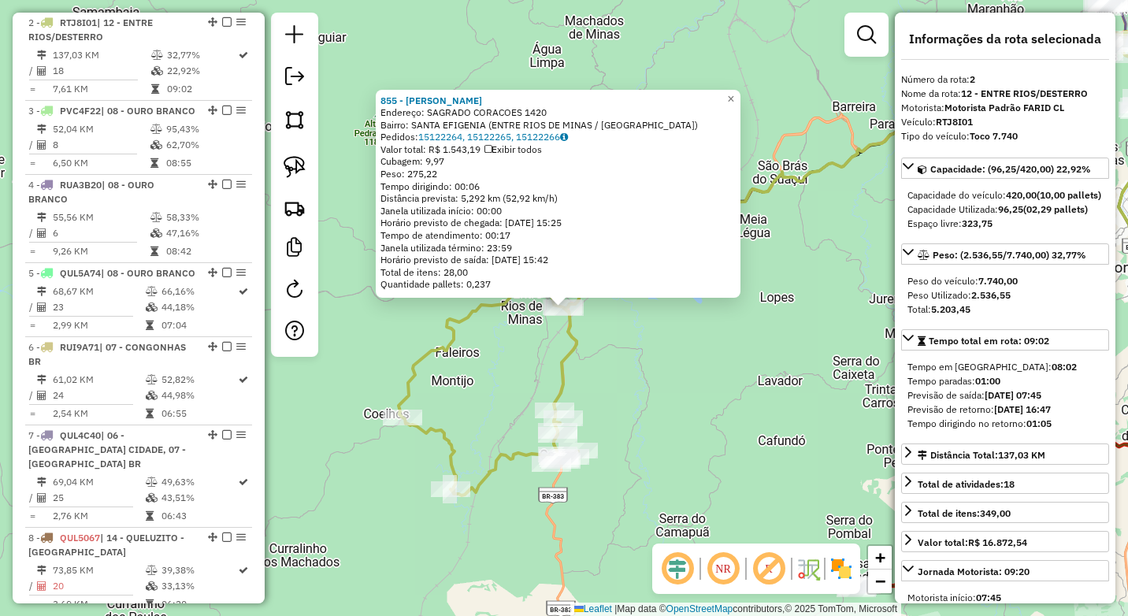
click at [683, 390] on div "855 - [PERSON_NAME] DE R Endereço: SAGRADO CORACOES 1420 Bairro: [GEOGRAPHIC_DA…" at bounding box center [564, 308] width 1128 height 616
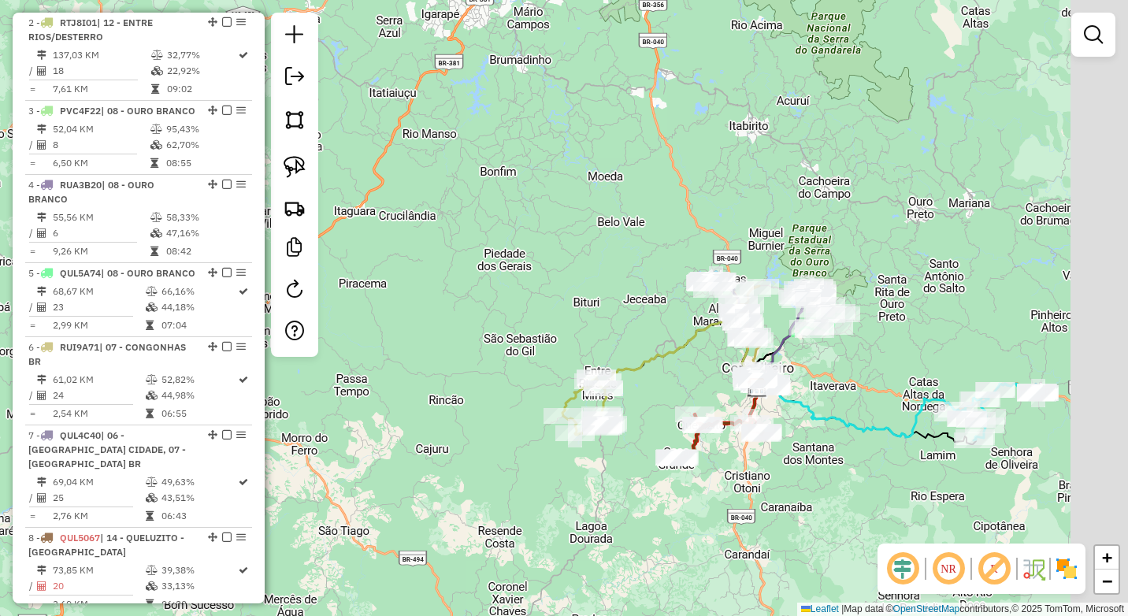
drag, startPoint x: 808, startPoint y: 478, endPoint x: 739, endPoint y: 475, distance: 68.6
click at [741, 476] on div "Janela de atendimento Grade de atendimento Capacidade Transportadoras Veículos …" at bounding box center [564, 308] width 1128 height 616
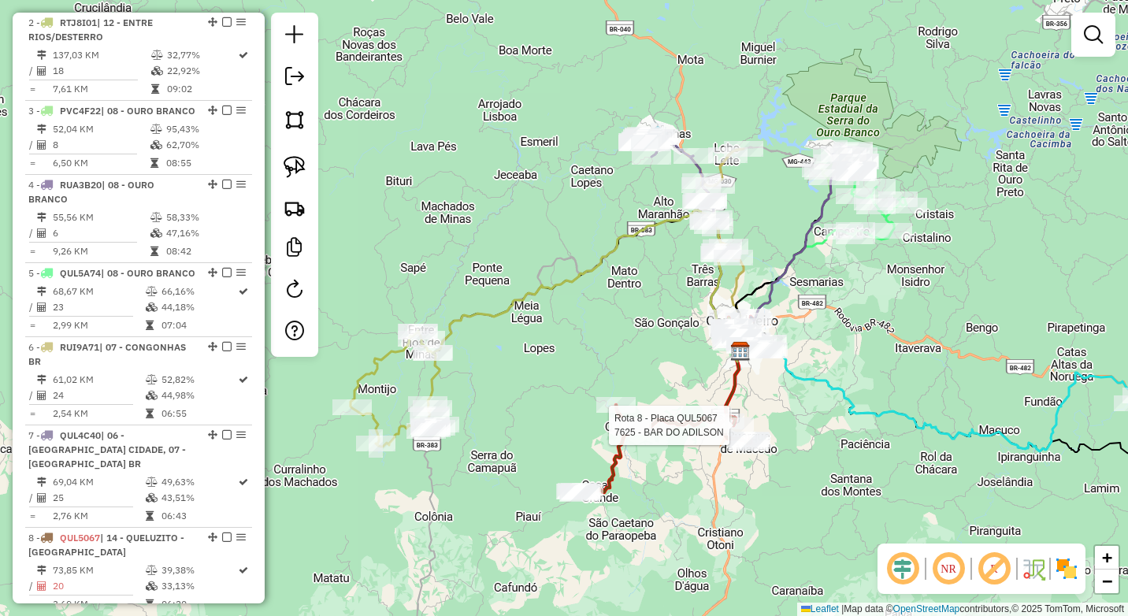
select select "**********"
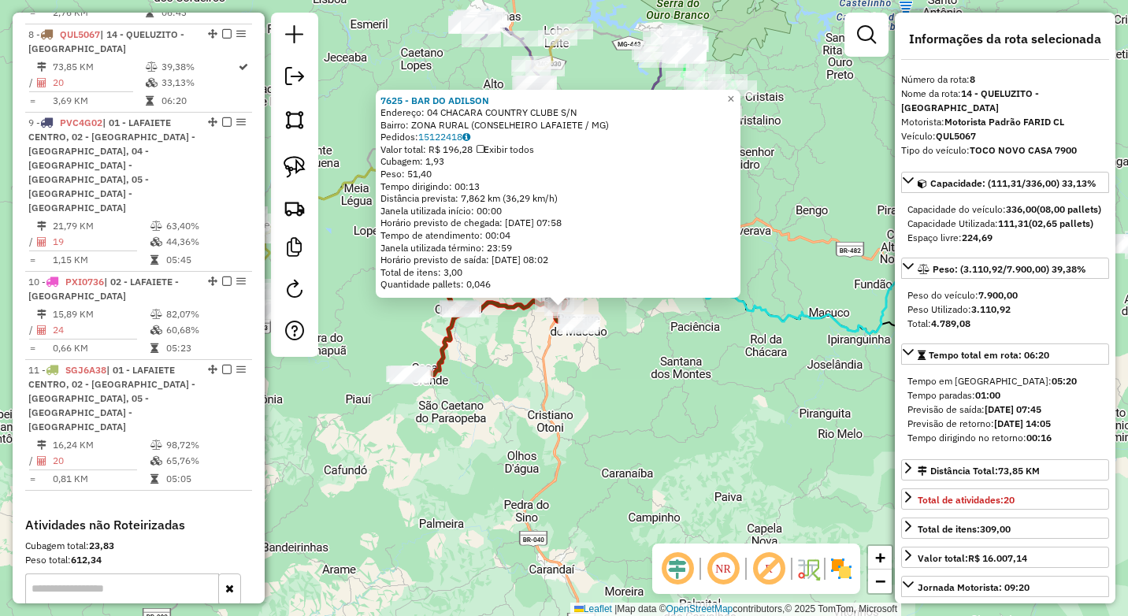
scroll to position [1208, 0]
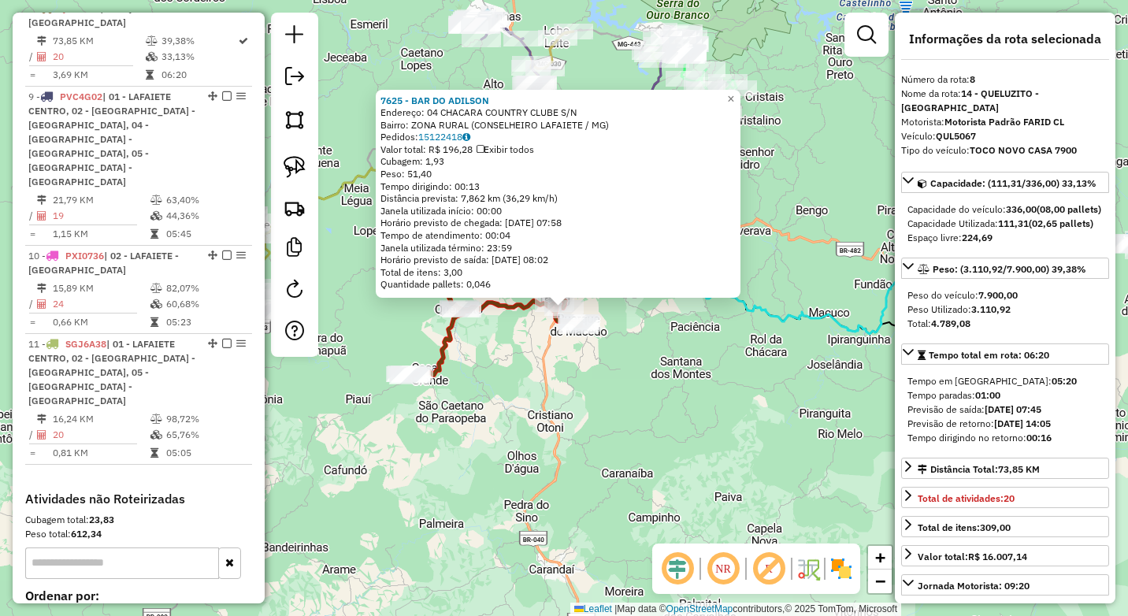
click at [616, 443] on div "7625 - BAR DO [PERSON_NAME]: 04 CHACARA COUNTRY CLUBE S/N Bairro: ZONA RURAL (C…" at bounding box center [564, 308] width 1128 height 616
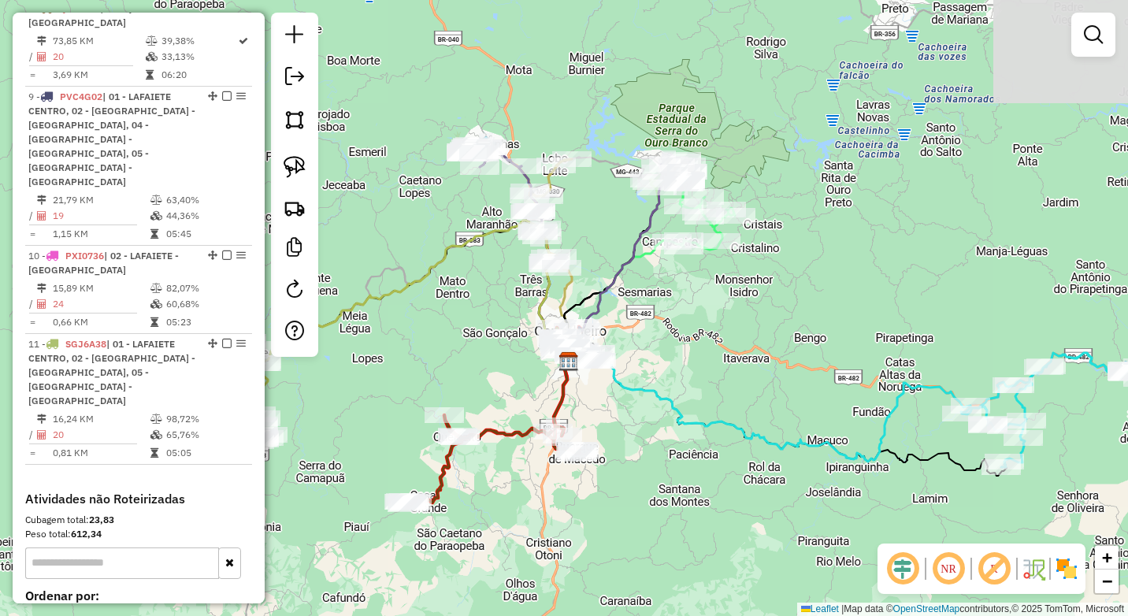
drag, startPoint x: 707, startPoint y: 295, endPoint x: 706, endPoint y: 428, distance: 132.3
click at [706, 428] on icon at bounding box center [770, 410] width 402 height 102
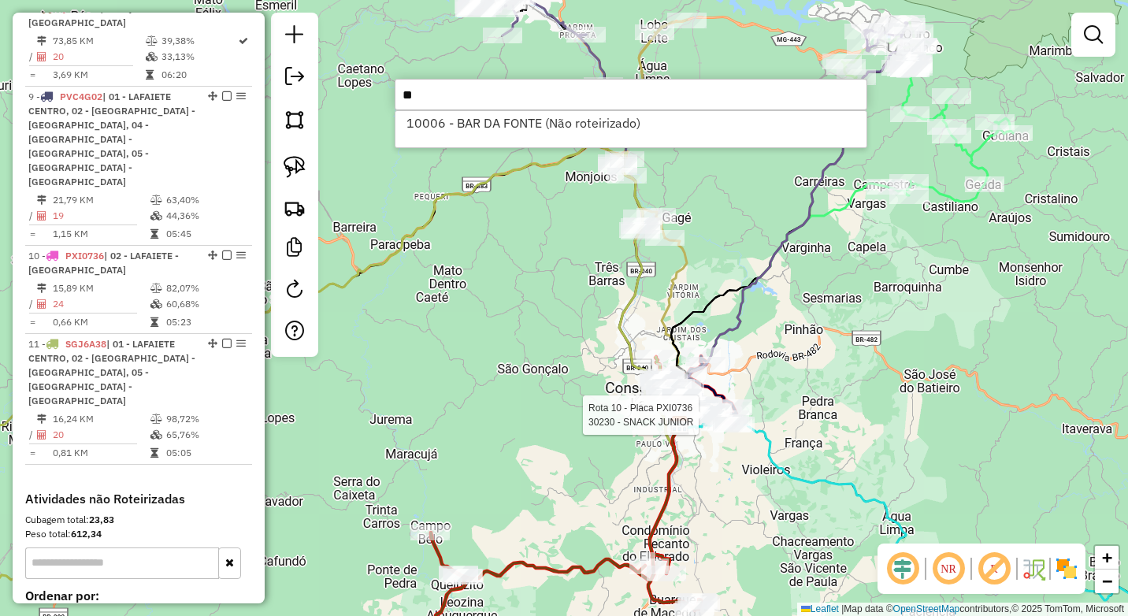
type input "*"
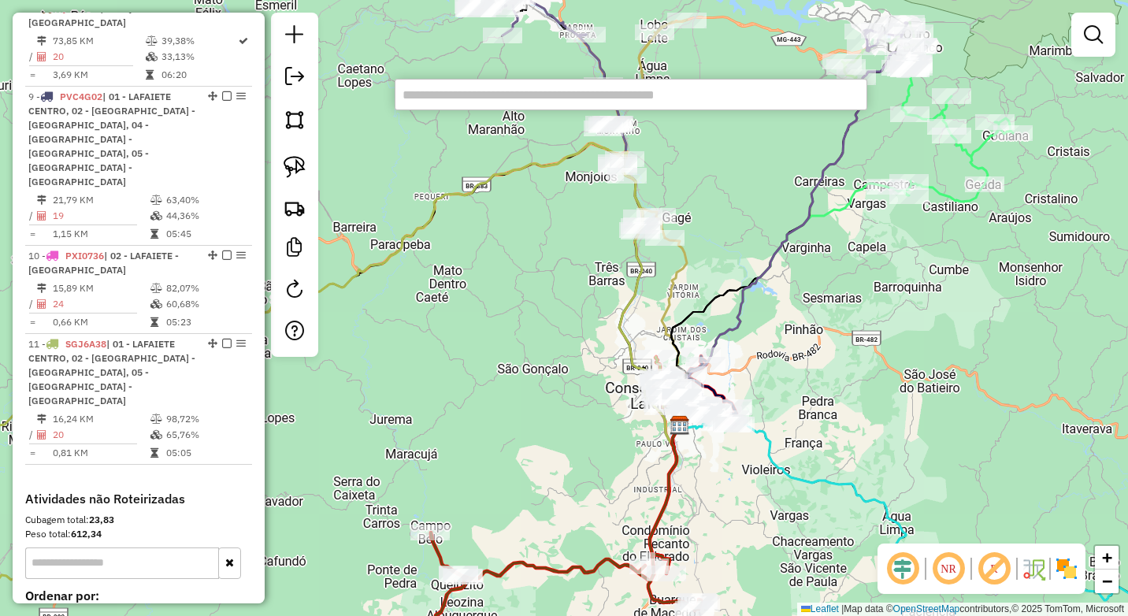
click at [661, 105] on input "text" at bounding box center [630, 94] width 472 height 31
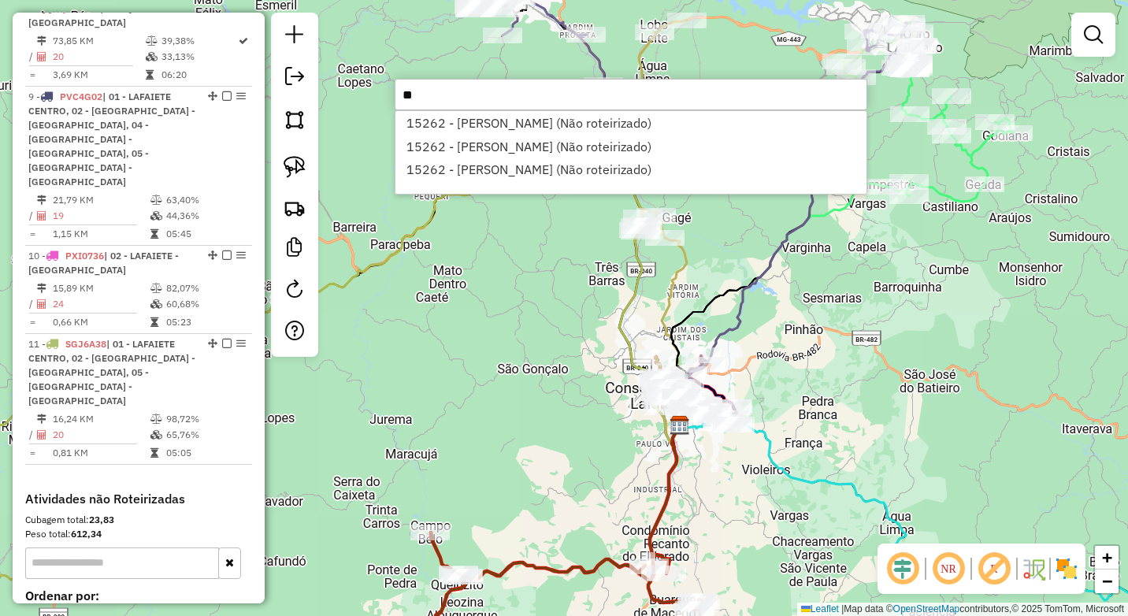
type input "*"
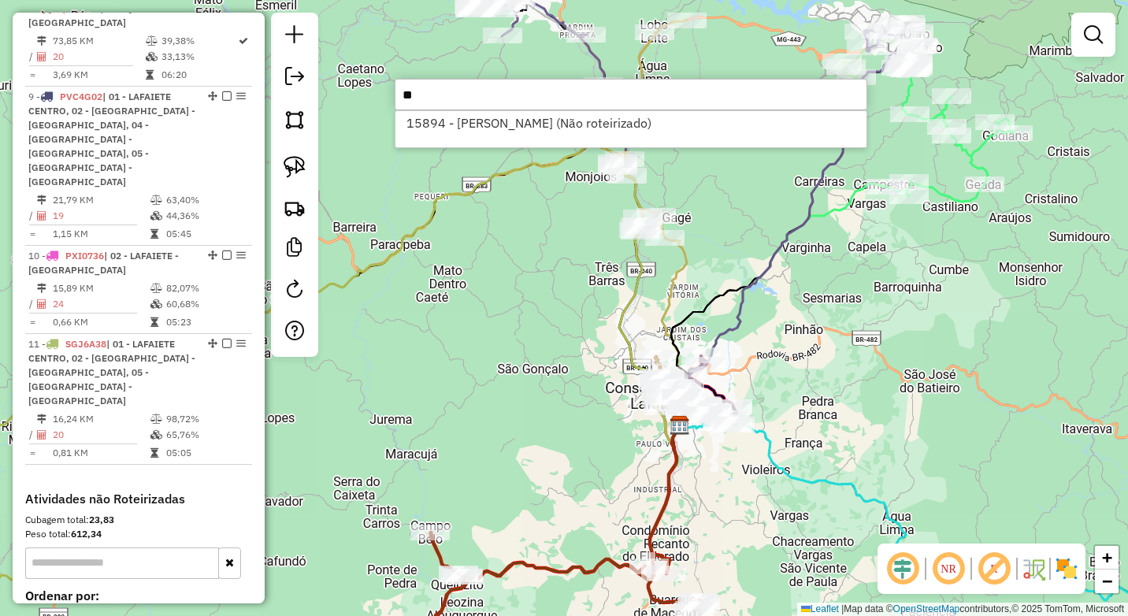
type input "*"
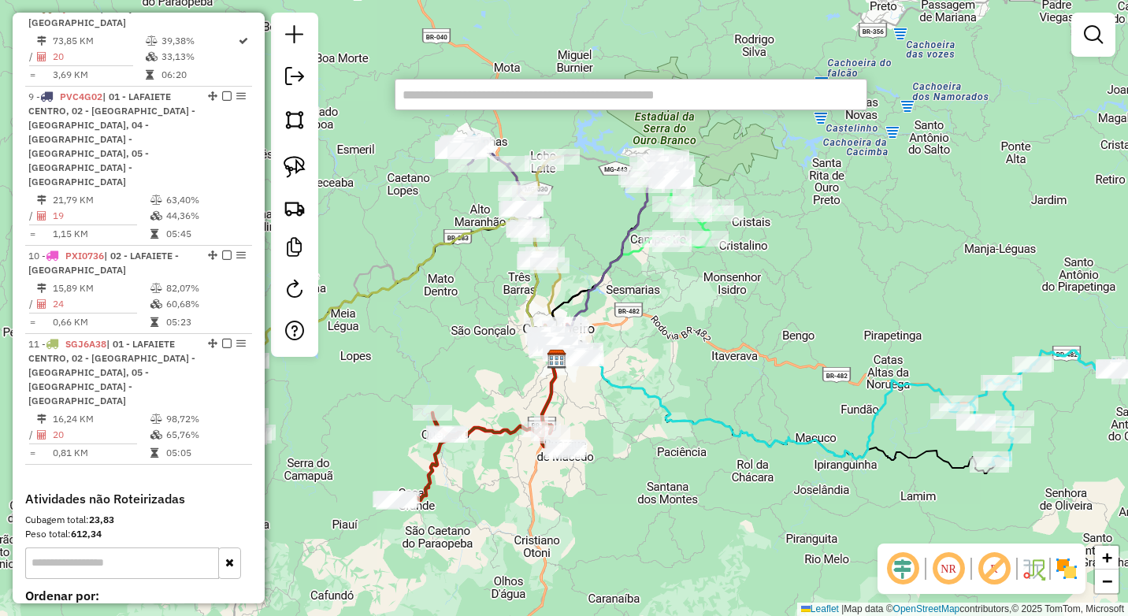
drag, startPoint x: 620, startPoint y: 380, endPoint x: 657, endPoint y: 413, distance: 49.1
click at [657, 413] on icon at bounding box center [758, 408] width 402 height 102
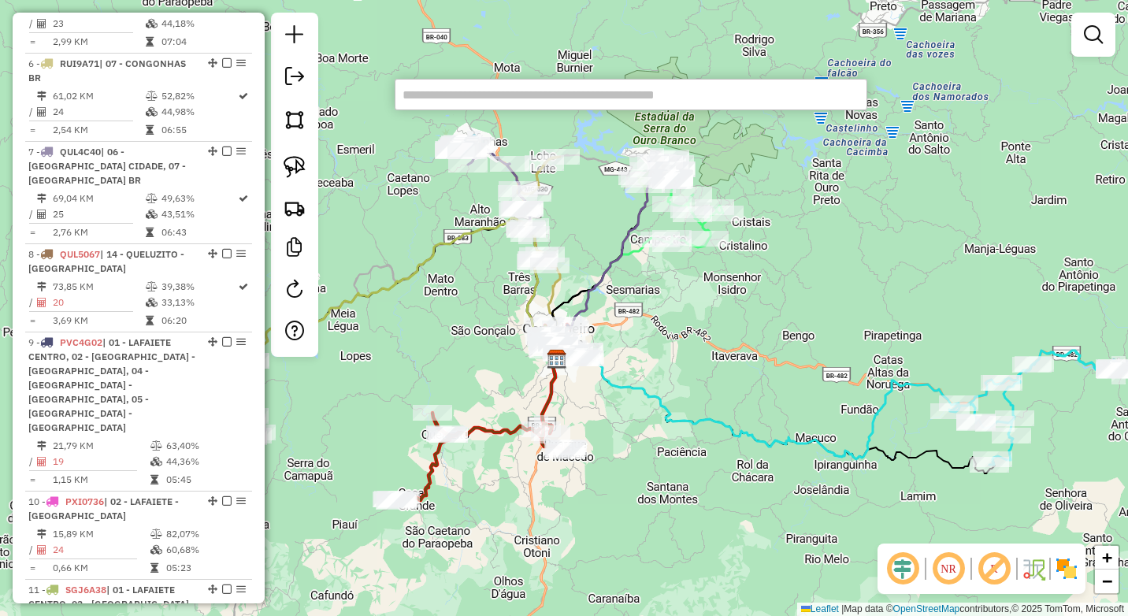
select select "**********"
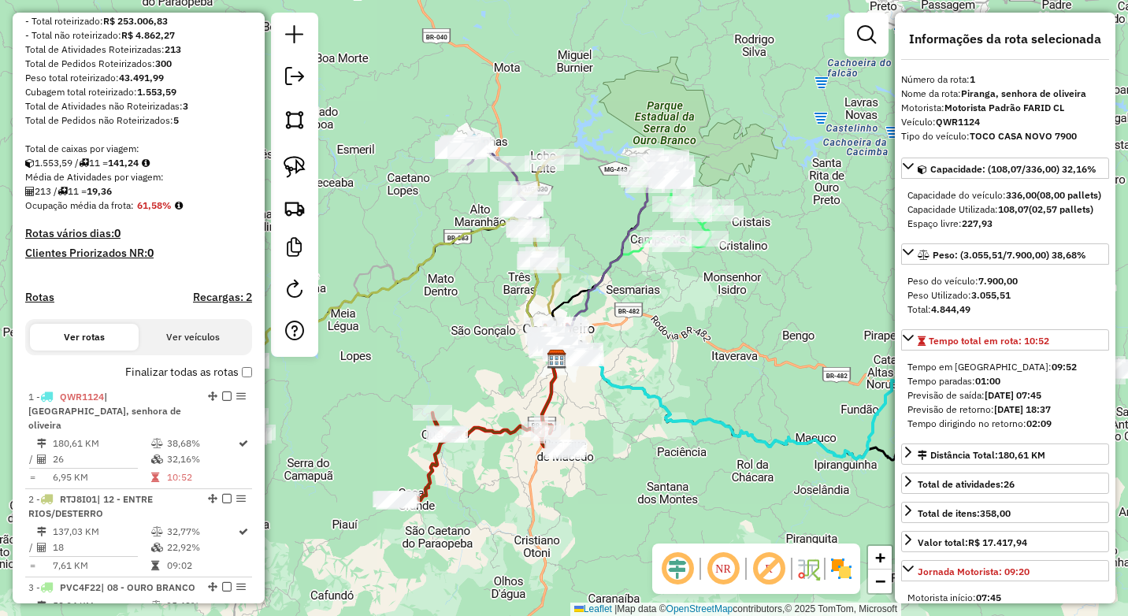
scroll to position [0, 0]
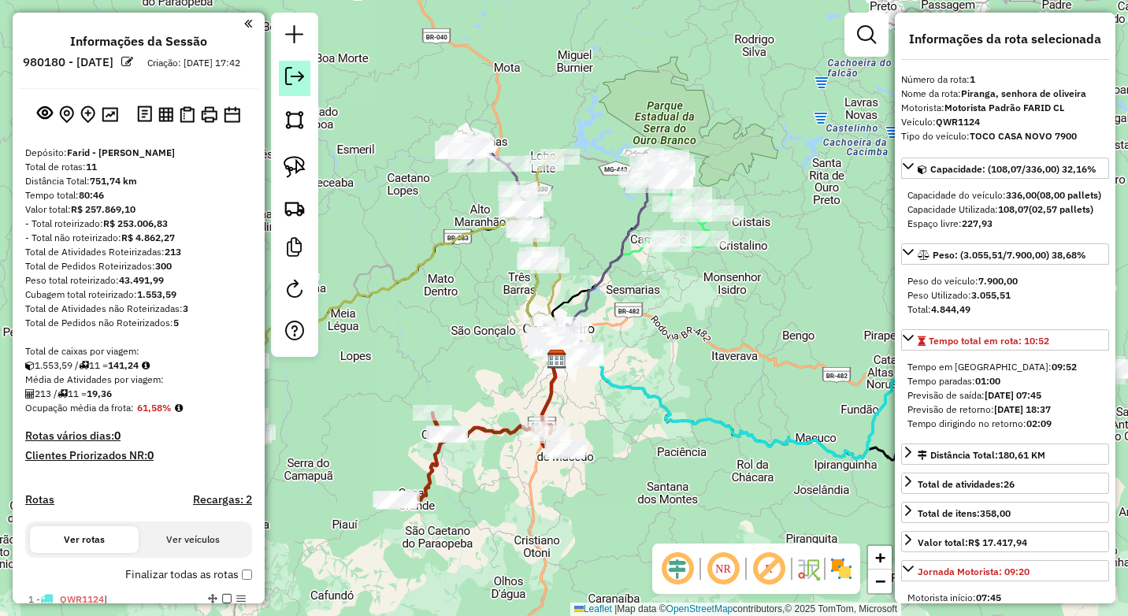
click at [294, 76] on em at bounding box center [294, 76] width 19 height 19
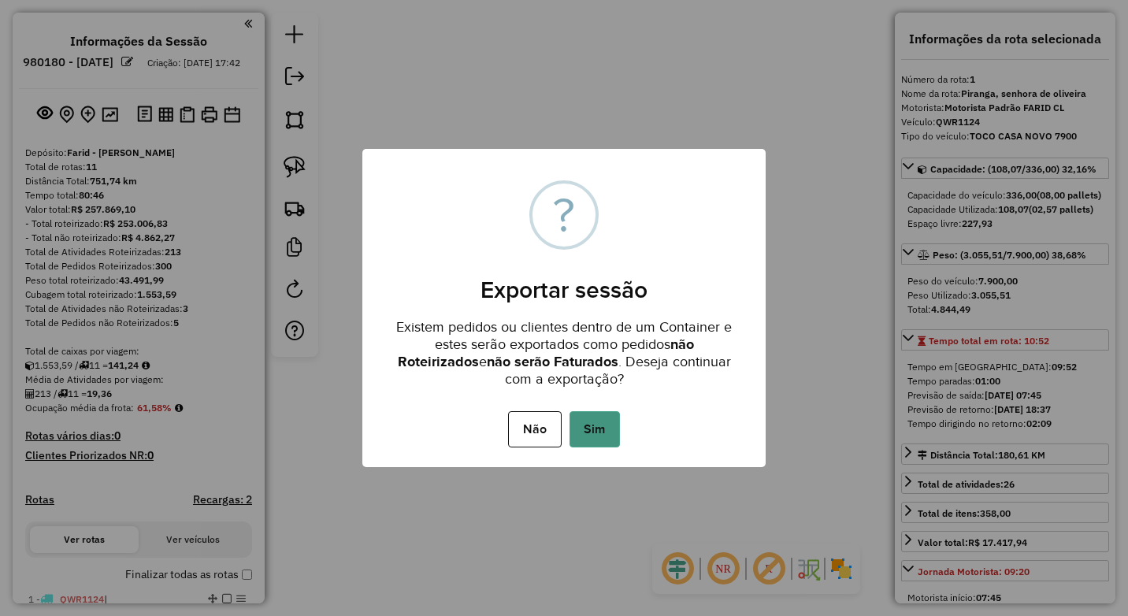
click at [595, 435] on button "Sim" at bounding box center [594, 429] width 50 height 36
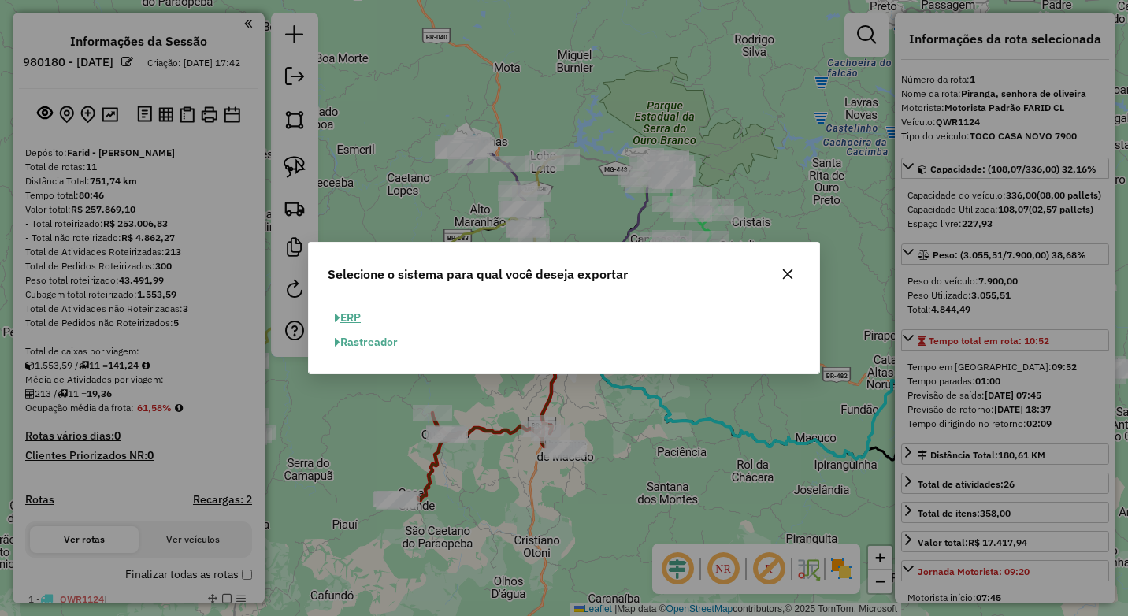
click at [790, 270] on icon "button" at bounding box center [787, 274] width 13 height 13
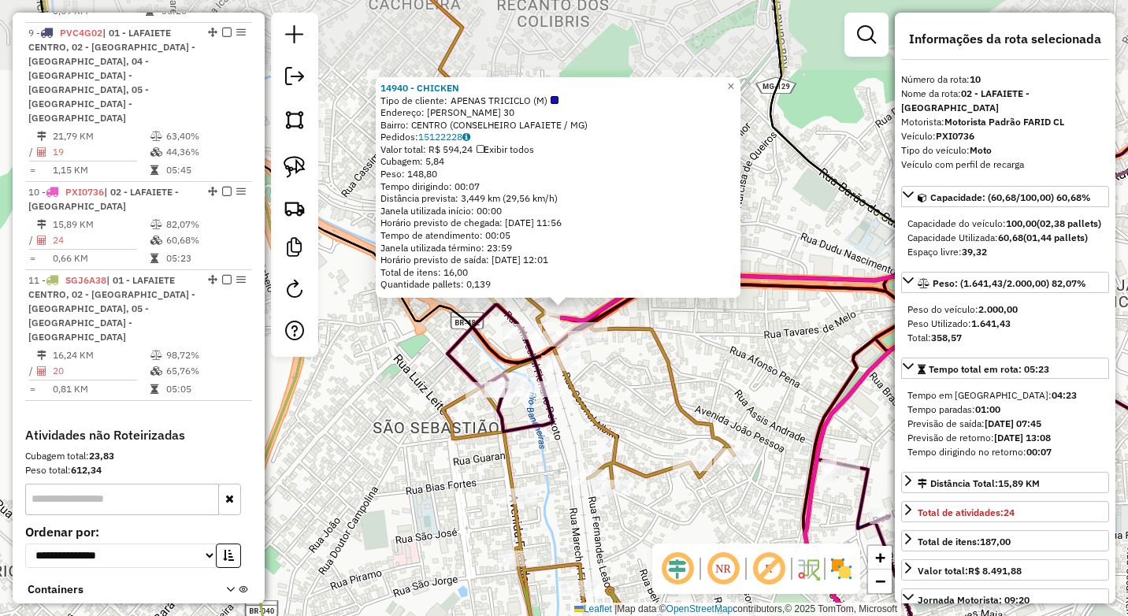
scroll to position [1322, 0]
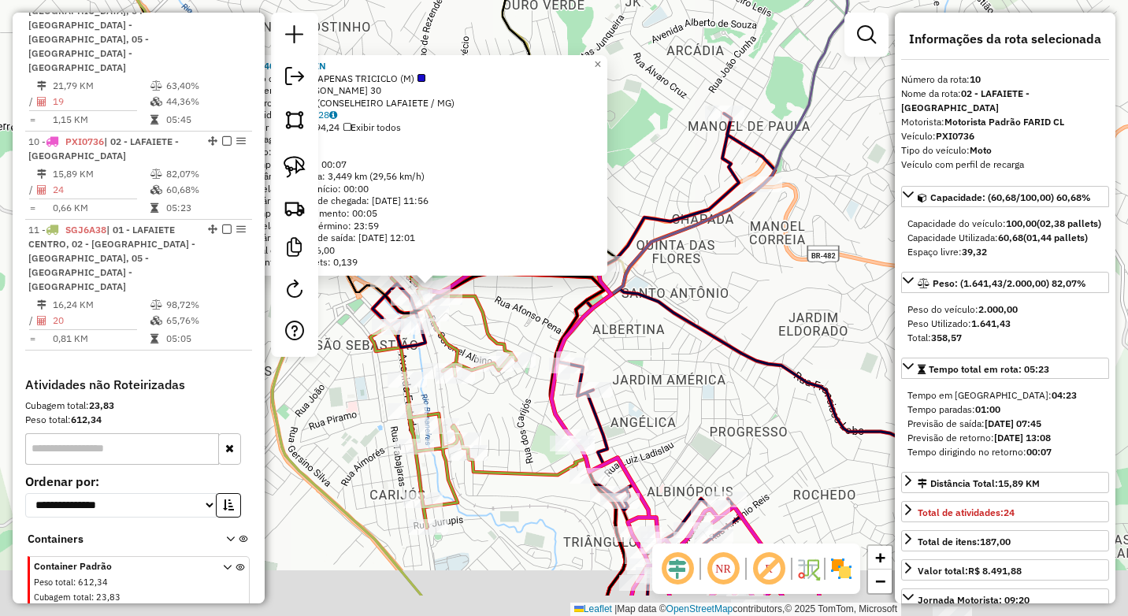
drag, startPoint x: 505, startPoint y: 492, endPoint x: 488, endPoint y: 318, distance: 174.8
click at [488, 319] on div "14940 - CHICKEN Tipo de cliente: APENAS TRICICLO (M) Endereço: [PERSON_NAME] 30…" at bounding box center [564, 308] width 1128 height 616
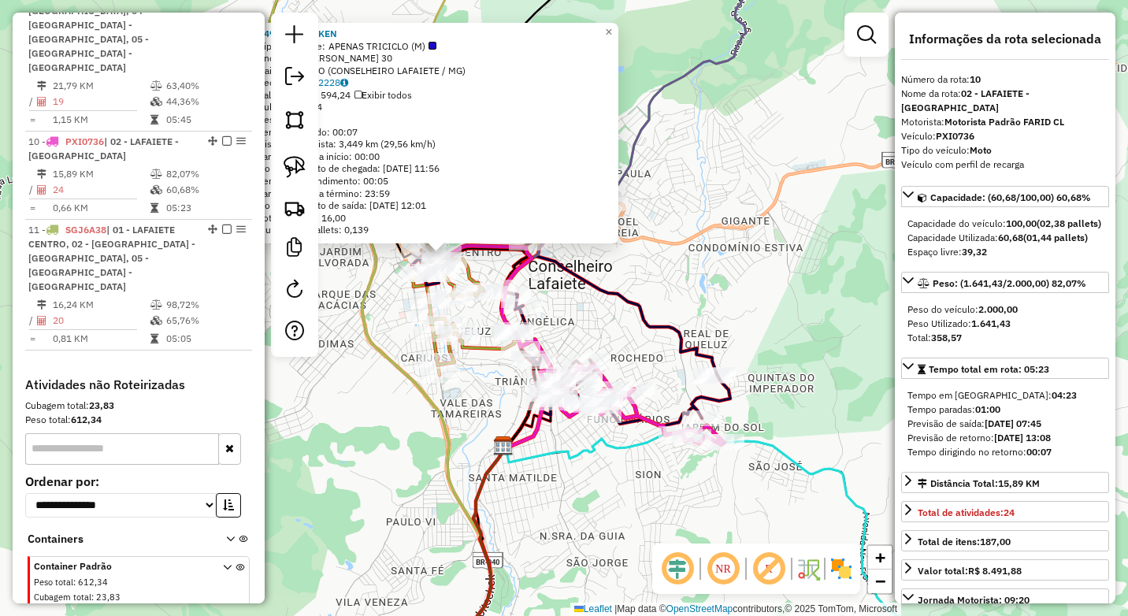
drag, startPoint x: 599, startPoint y: 476, endPoint x: 587, endPoint y: 477, distance: 11.8
click at [566, 476] on div "14940 - CHICKEN Tipo de cliente: APENAS TRICICLO (M) Endereço: [PERSON_NAME] 30…" at bounding box center [564, 308] width 1128 height 616
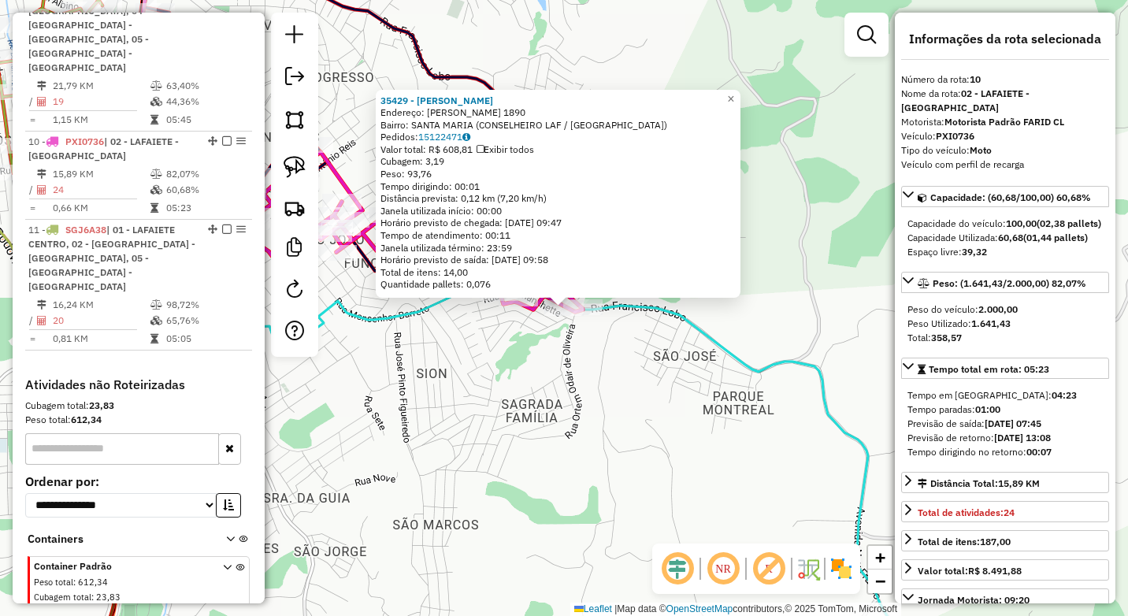
click at [458, 450] on div "35429 - [PERSON_NAME]: R MONSENHOR BARRETO 1890 Bairro: [GEOGRAPHIC_DATA] (CONS…" at bounding box center [564, 308] width 1128 height 616
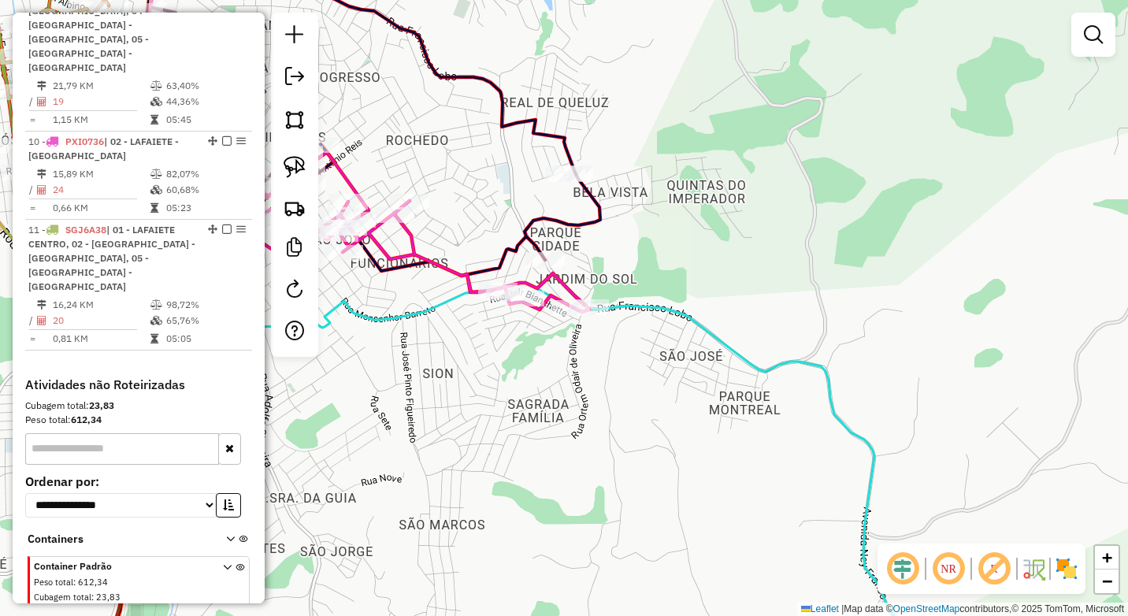
drag, startPoint x: 435, startPoint y: 454, endPoint x: 685, endPoint y: 482, distance: 251.9
click at [685, 482] on div "Janela de atendimento Grade de atendimento Capacidade Transportadoras Veículos …" at bounding box center [564, 308] width 1128 height 616
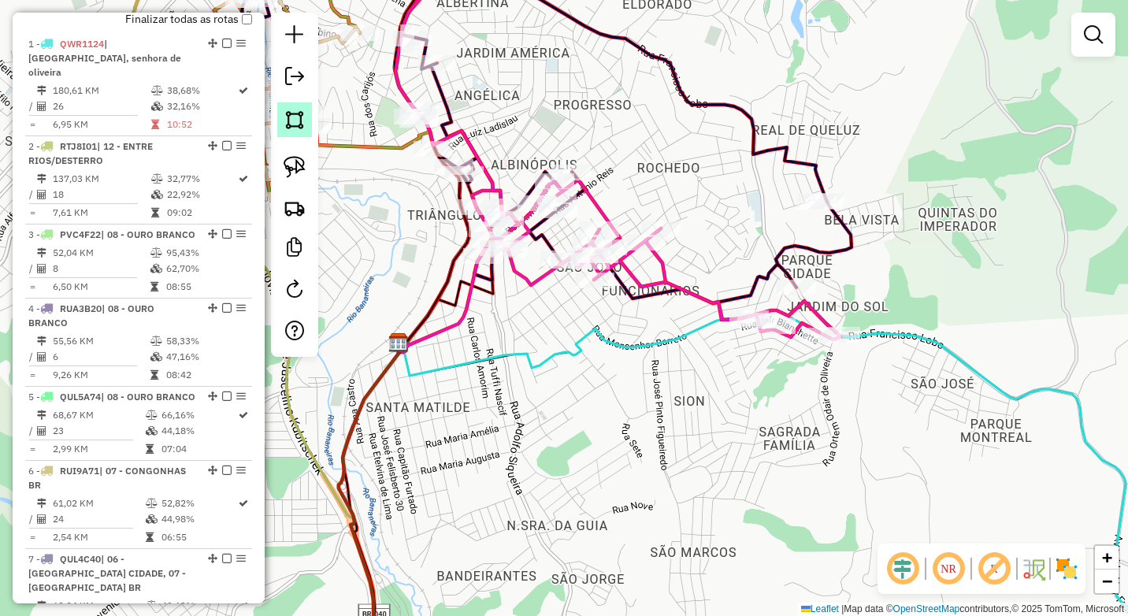
scroll to position [535, 0]
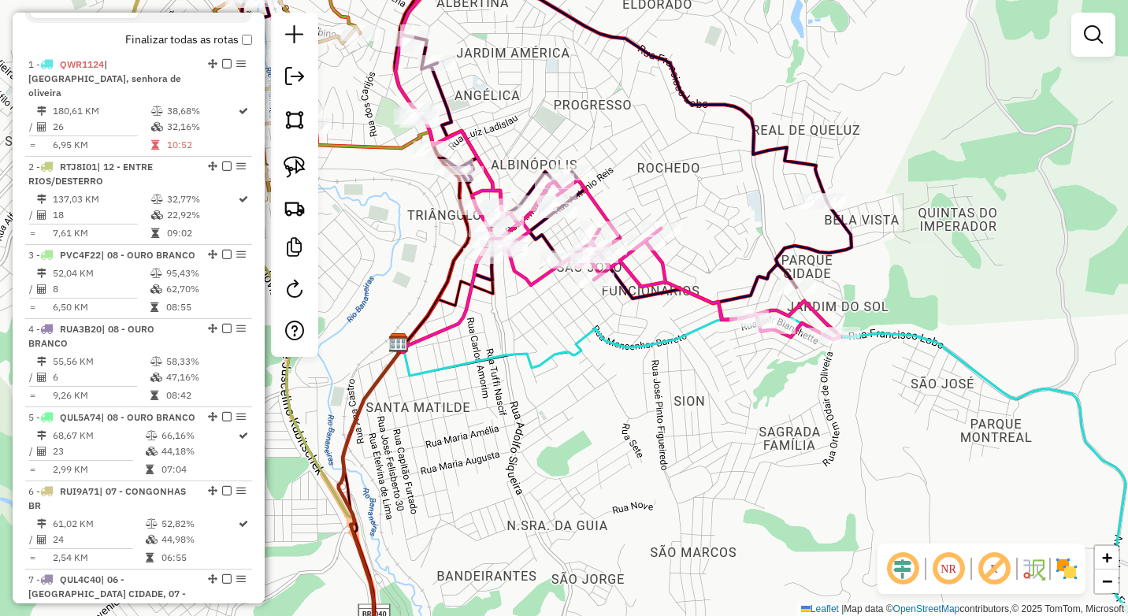
click at [292, 75] on em at bounding box center [294, 76] width 19 height 19
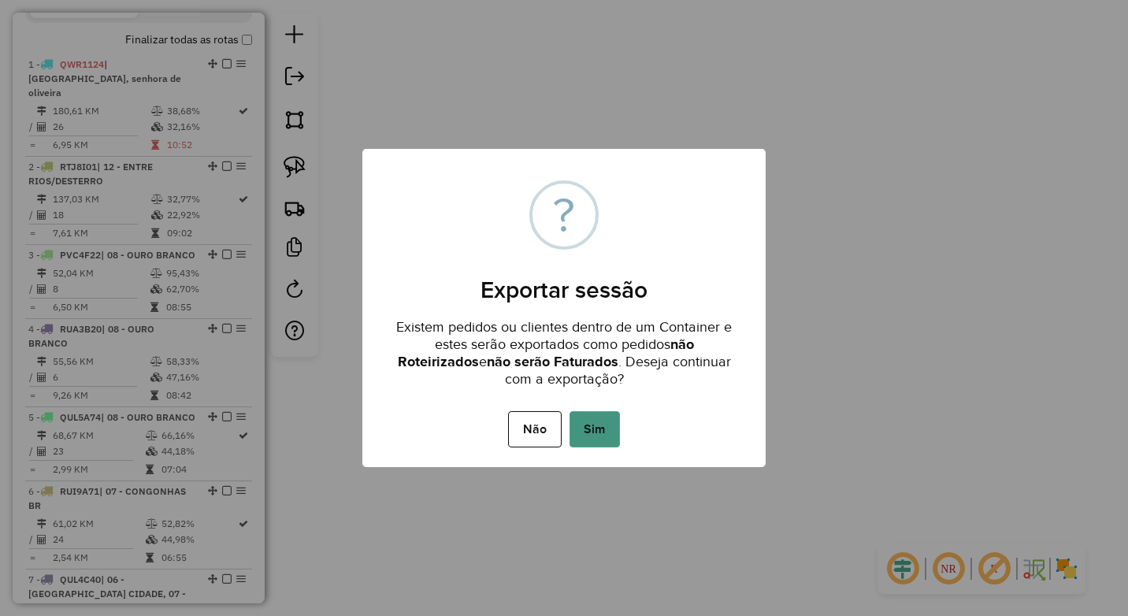
click at [609, 440] on button "Sim" at bounding box center [594, 429] width 50 height 36
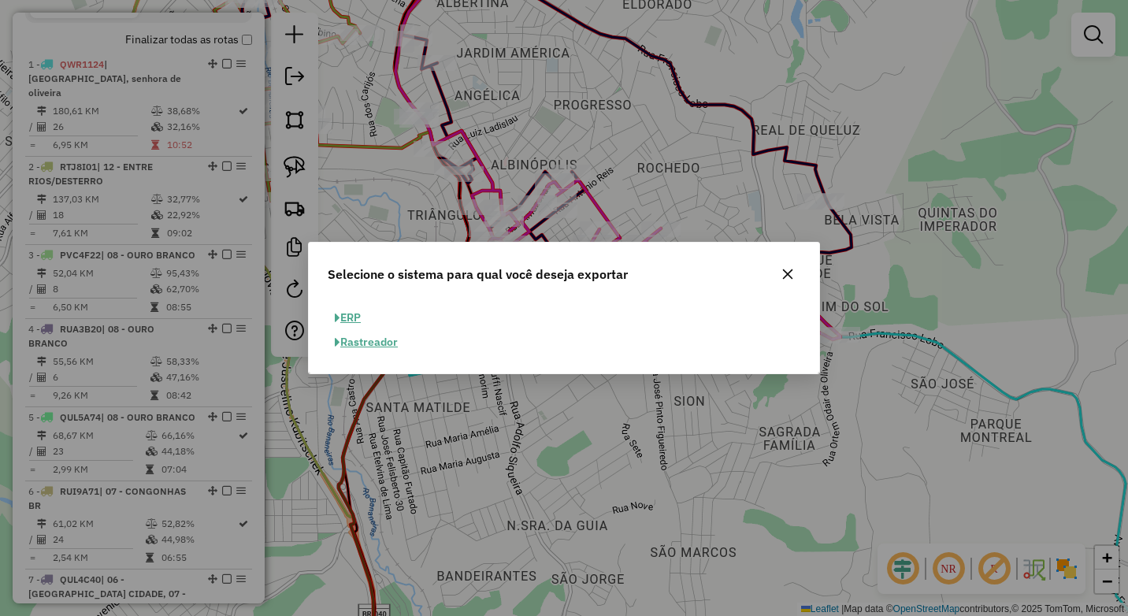
click at [357, 314] on button "ERP" at bounding box center [348, 318] width 40 height 24
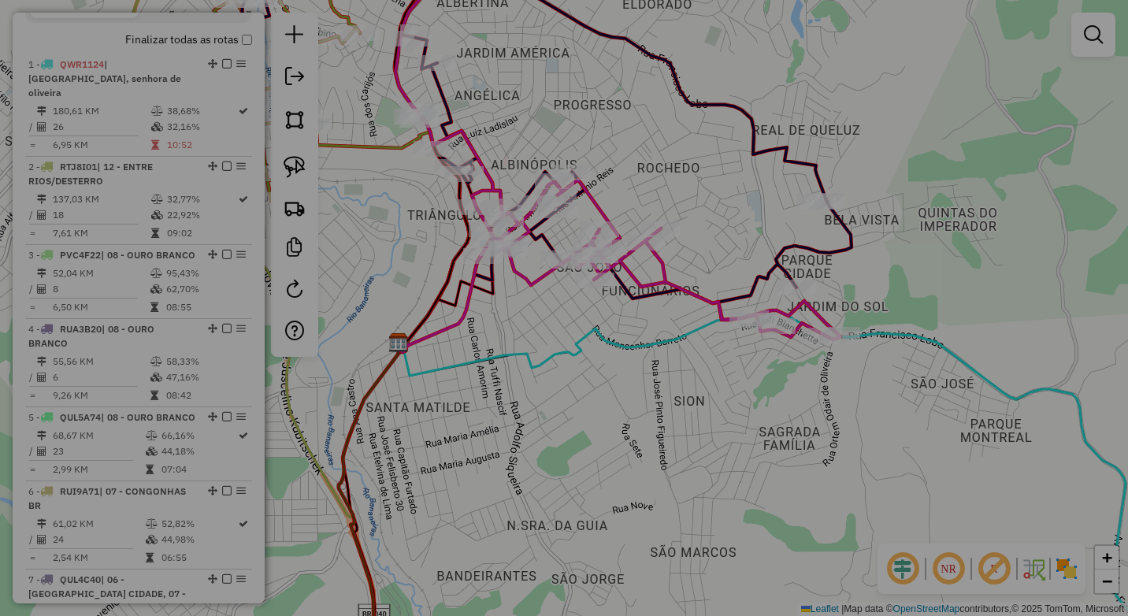
select select "**"
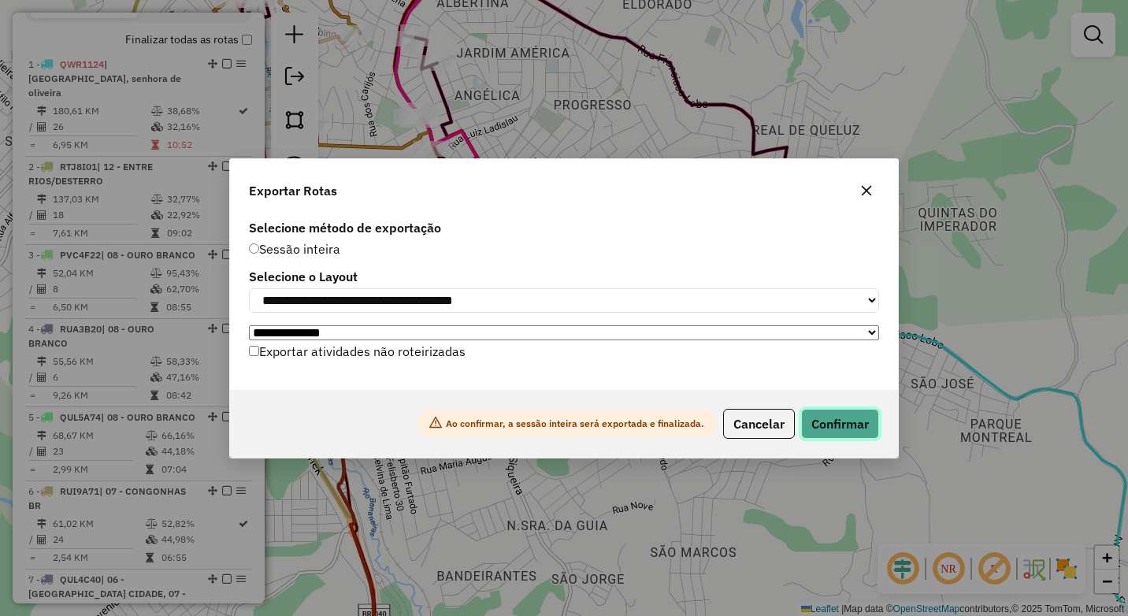
click at [835, 426] on button "Confirmar" at bounding box center [840, 424] width 78 height 30
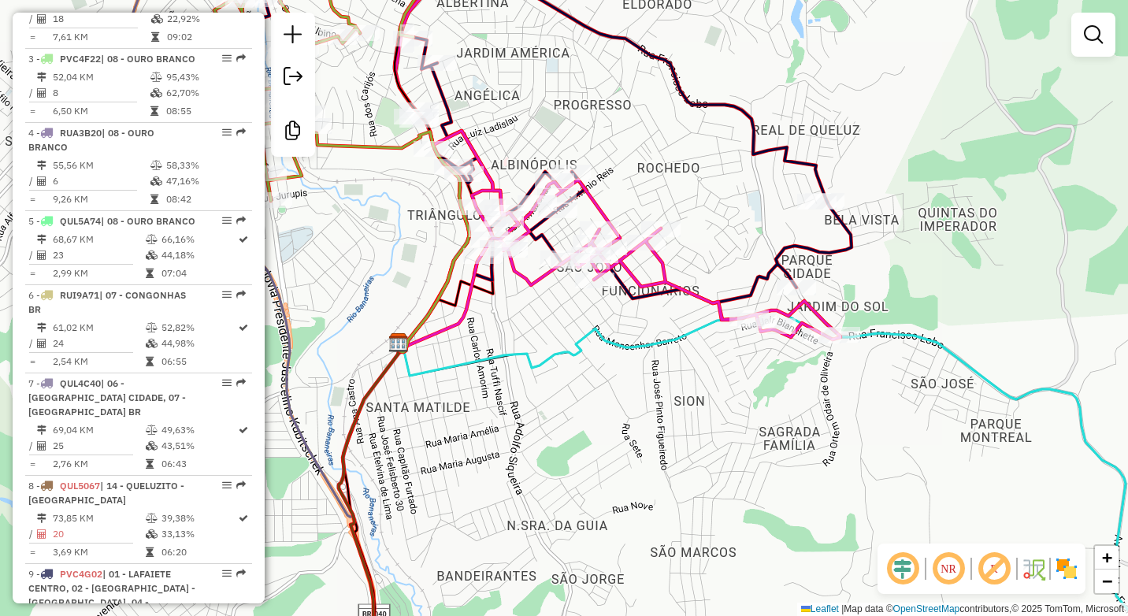
scroll to position [735, 0]
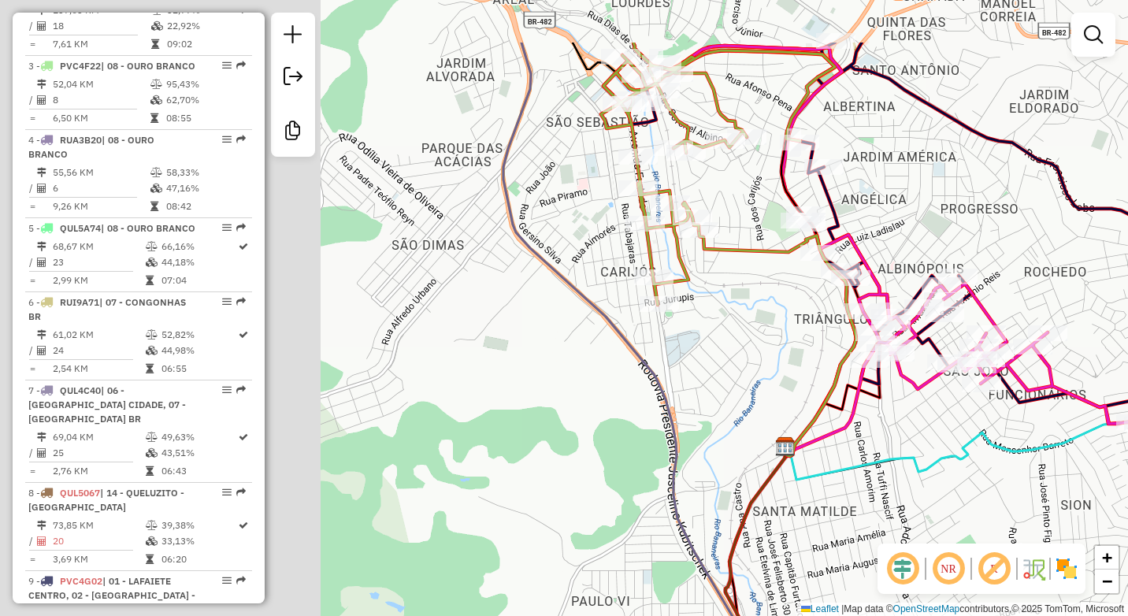
drag, startPoint x: 600, startPoint y: 365, endPoint x: 791, endPoint y: 400, distance: 193.7
click at [787, 400] on div "Janela de atendimento Grade de atendimento Capacidade Transportadoras Veículos …" at bounding box center [564, 308] width 1128 height 616
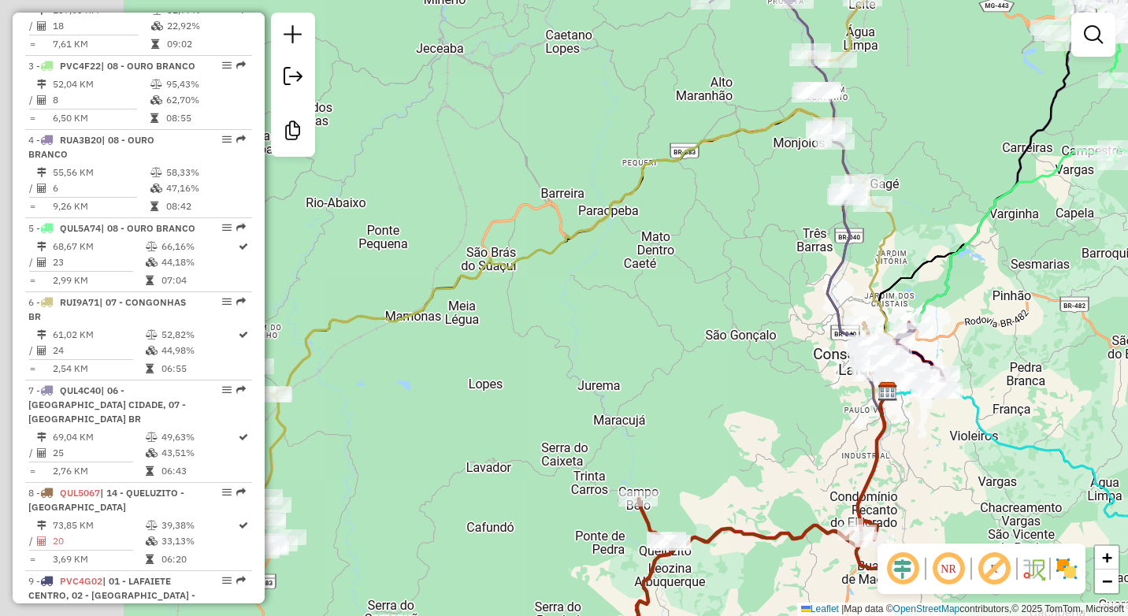
drag, startPoint x: 601, startPoint y: 400, endPoint x: 801, endPoint y: 357, distance: 204.6
click at [800, 357] on div "Janela de atendimento Grade de atendimento Capacidade Transportadoras Veículos …" at bounding box center [564, 308] width 1128 height 616
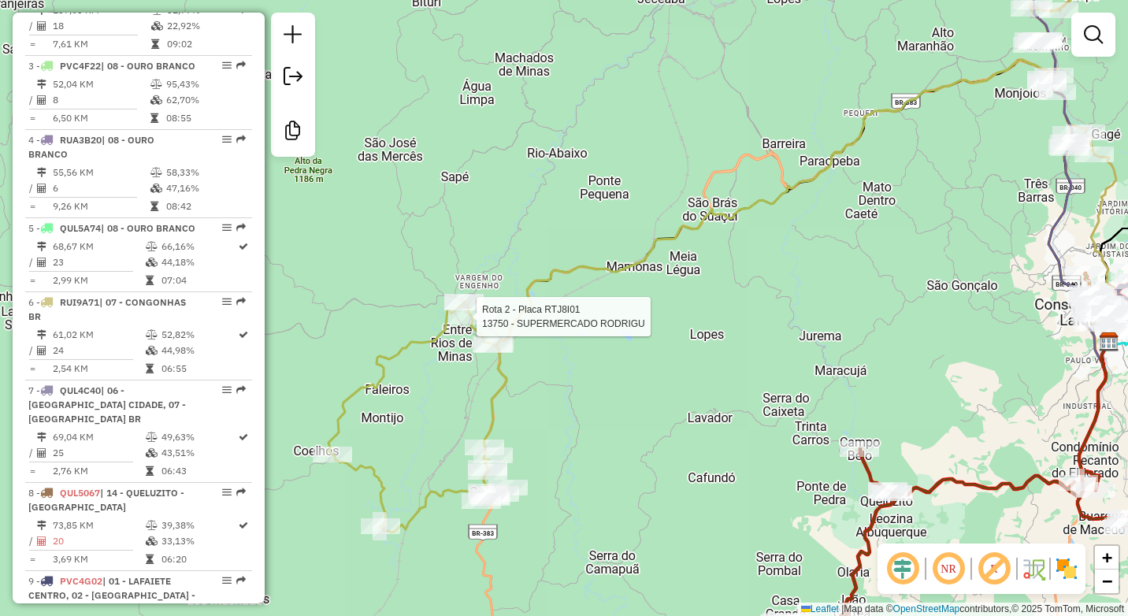
select select "**********"
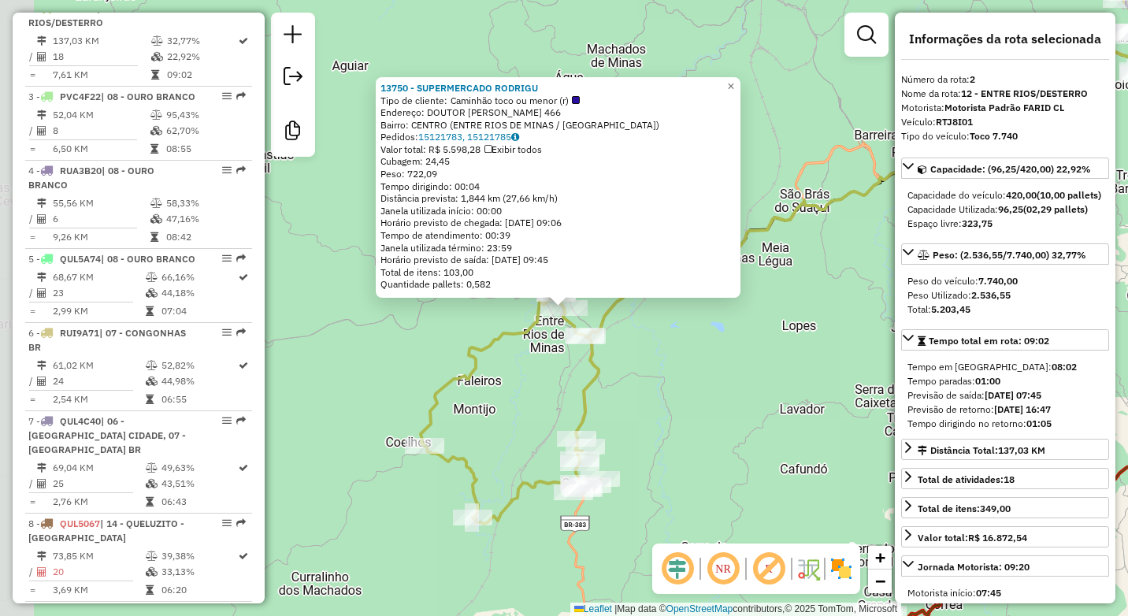
scroll to position [690, 0]
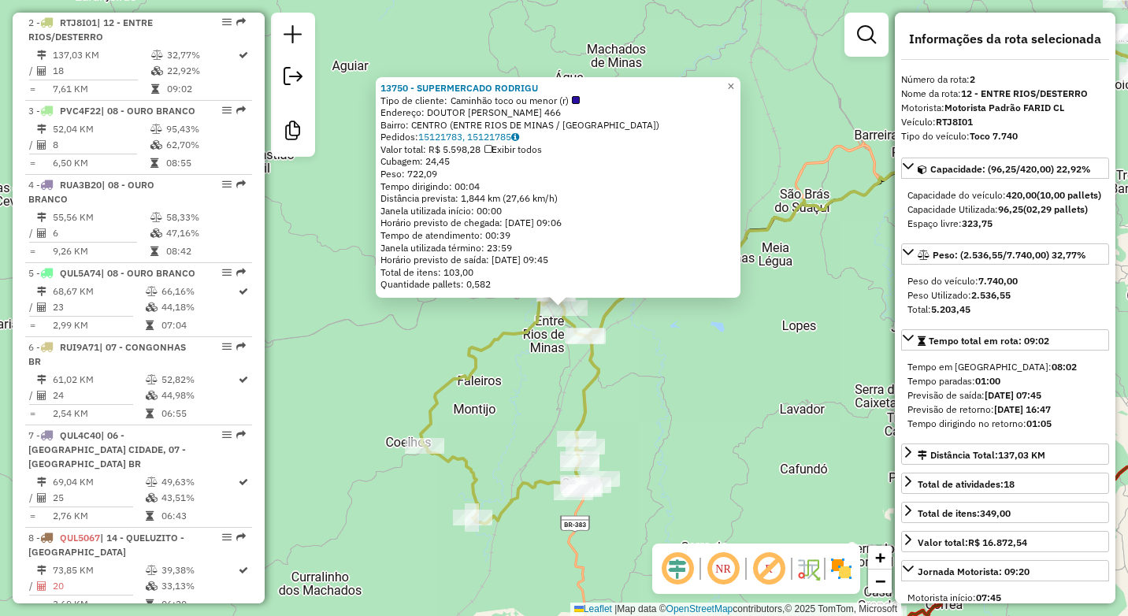
click at [950, 119] on strong "RTJ8I01" at bounding box center [953, 122] width 37 height 12
click at [950, 120] on strong "RTJ8I01" at bounding box center [953, 122] width 37 height 12
copy strong "RTJ8I01"
